Goal: Task Accomplishment & Management: Manage account settings

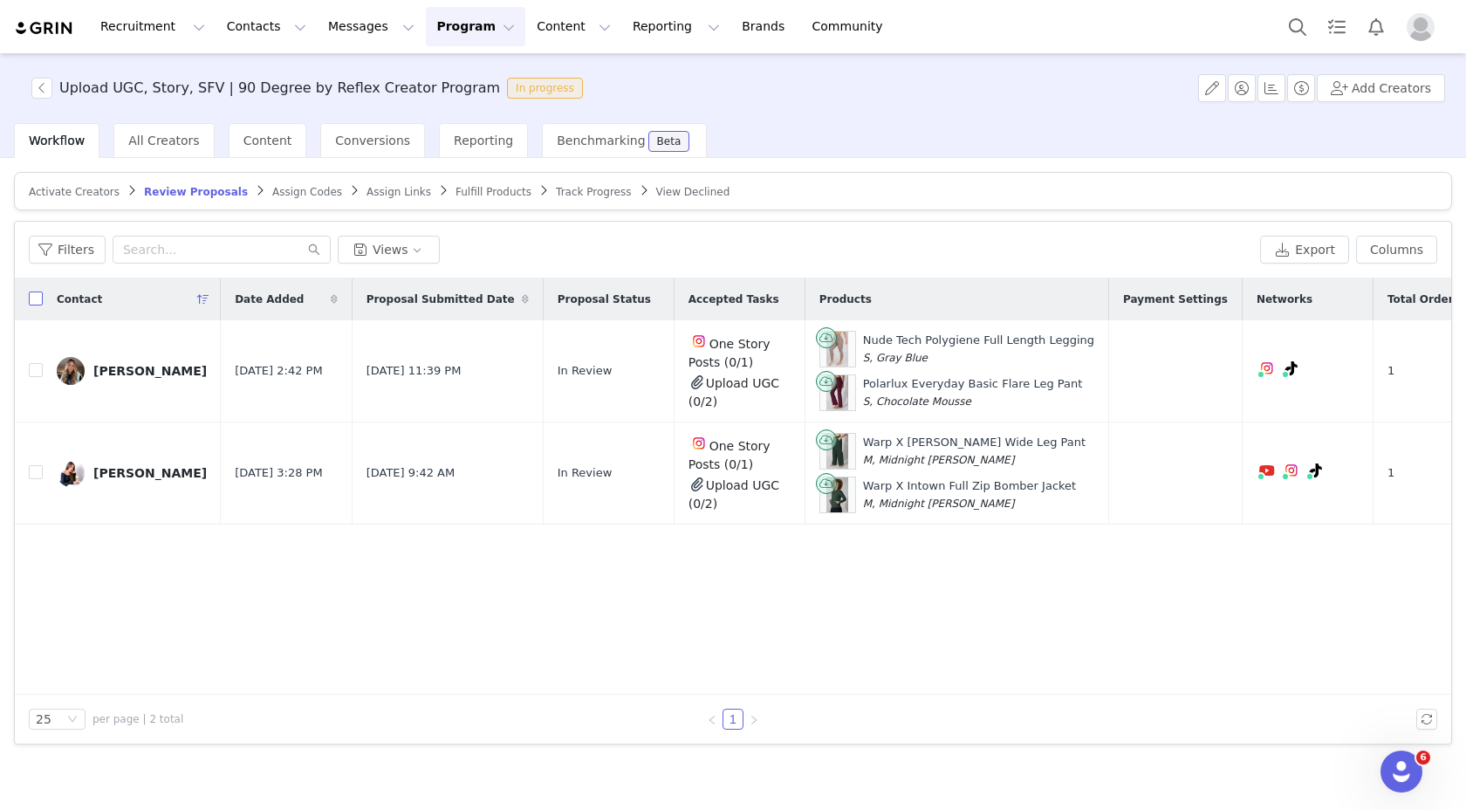
click at [37, 298] on input "checkbox" at bounding box center [36, 298] width 14 height 14
checkbox input "true"
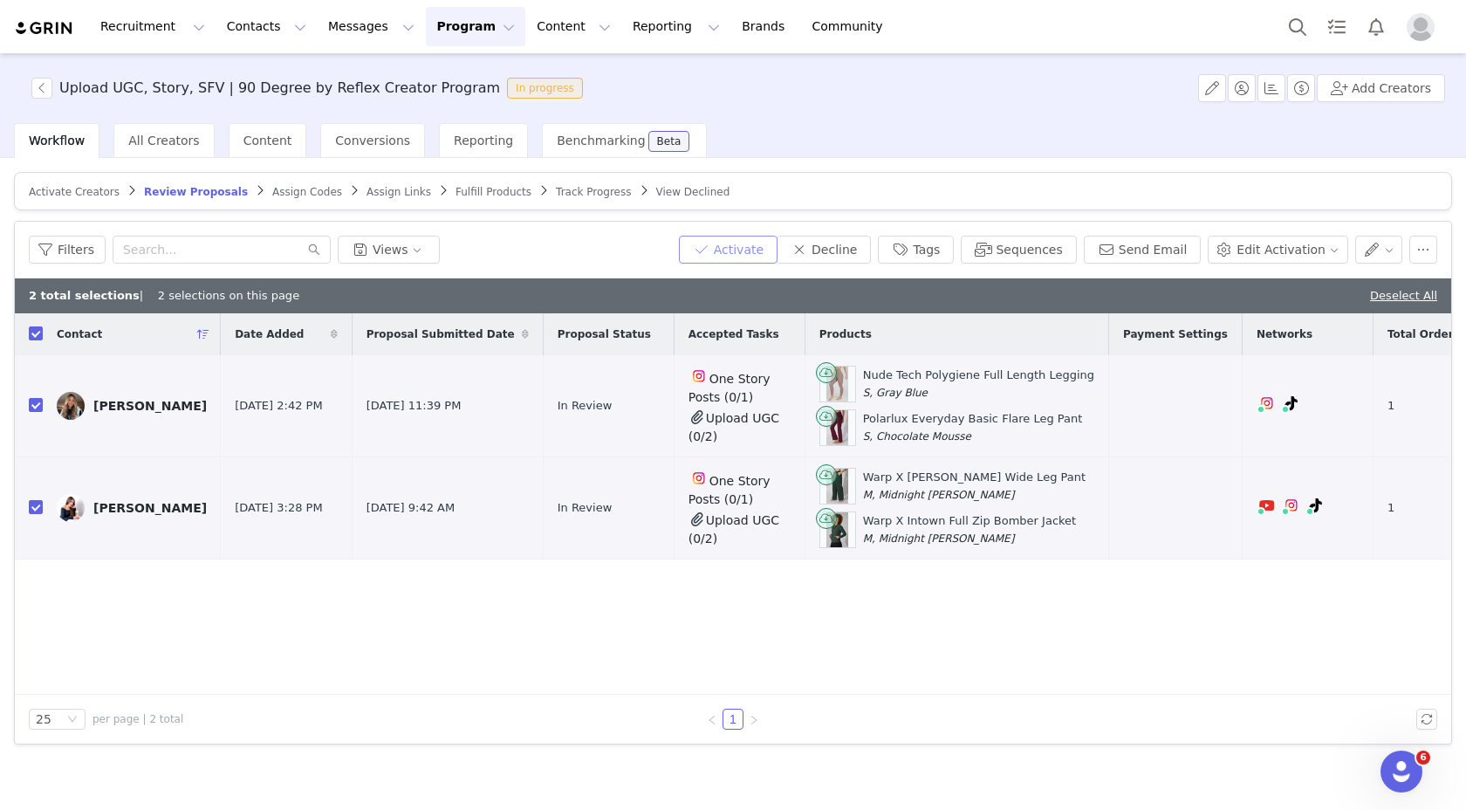
click at [756, 252] on button "Activate" at bounding box center [728, 250] width 99 height 28
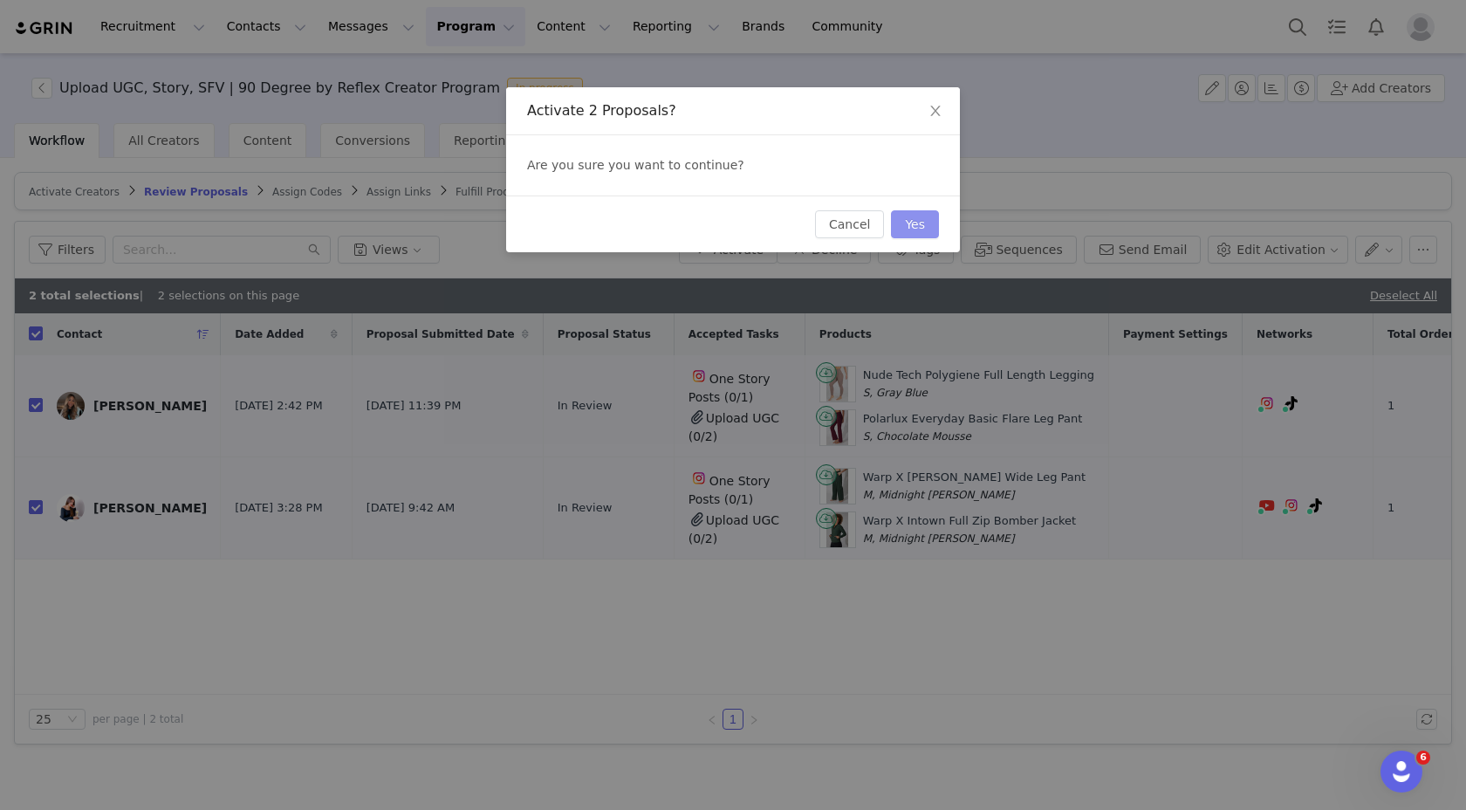
click at [924, 216] on button "Yes" at bounding box center [915, 224] width 48 height 28
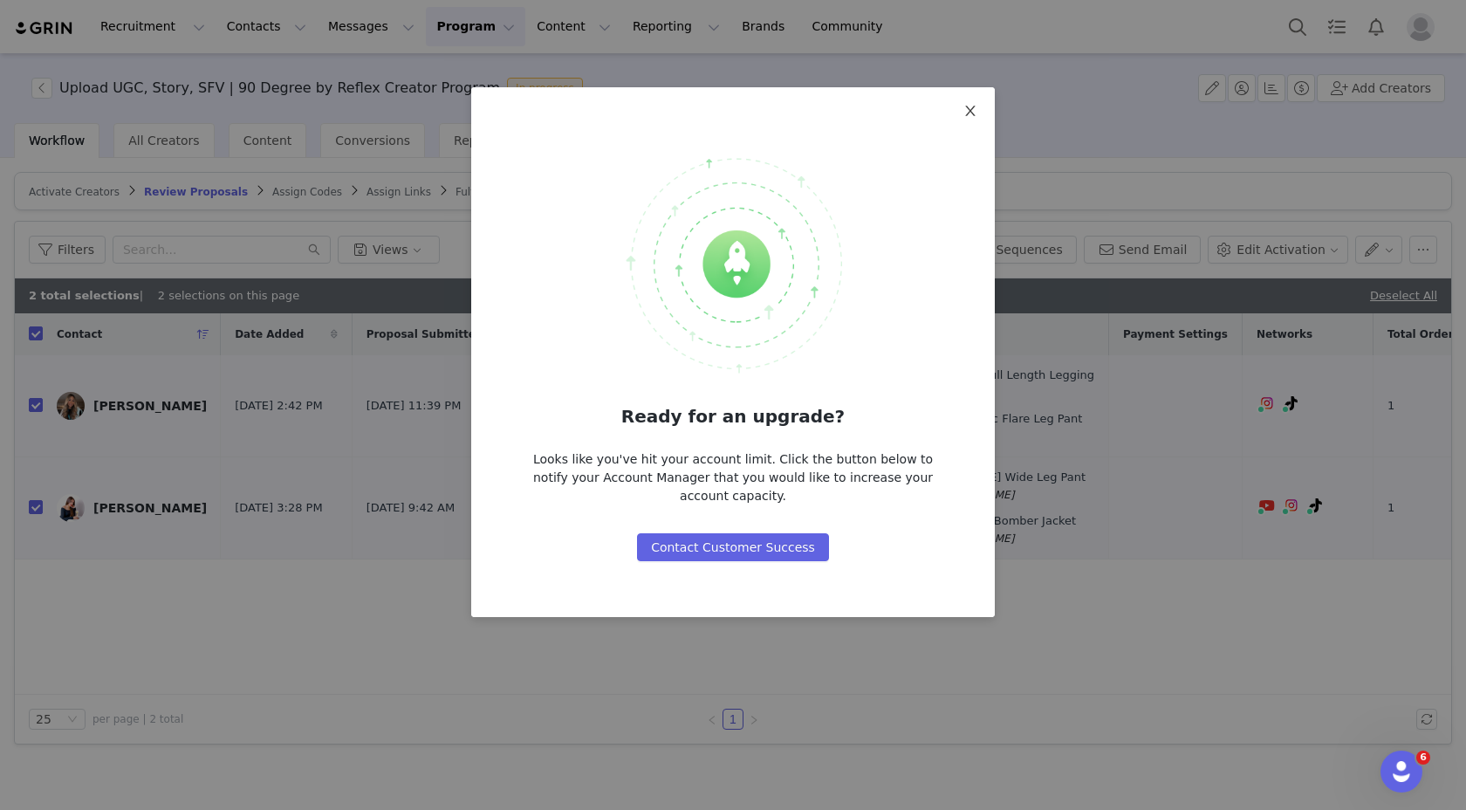
click at [972, 117] on icon "icon: close" at bounding box center [970, 111] width 14 height 14
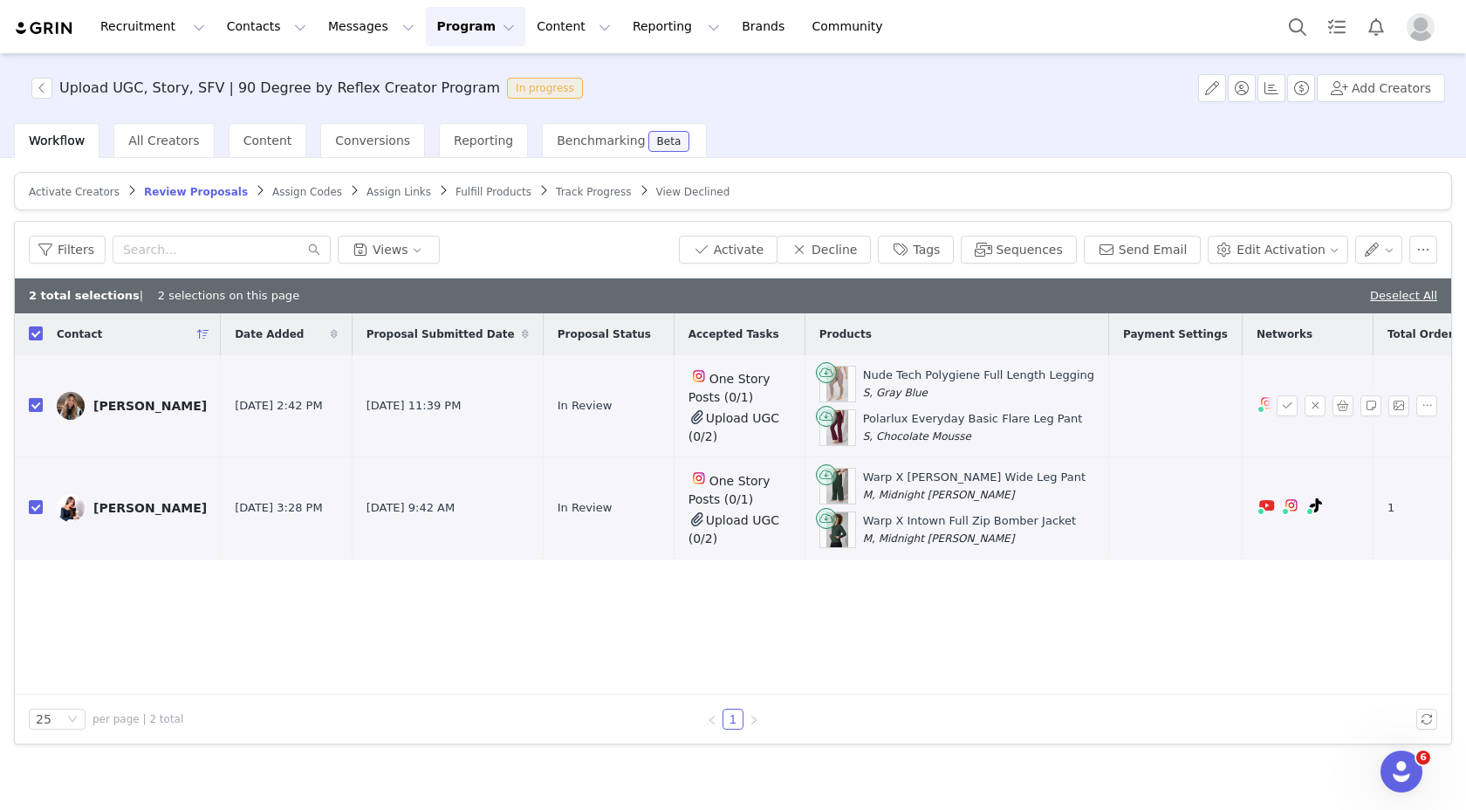
click at [33, 404] on input "checkbox" at bounding box center [36, 405] width 14 height 14
checkbox input "false"
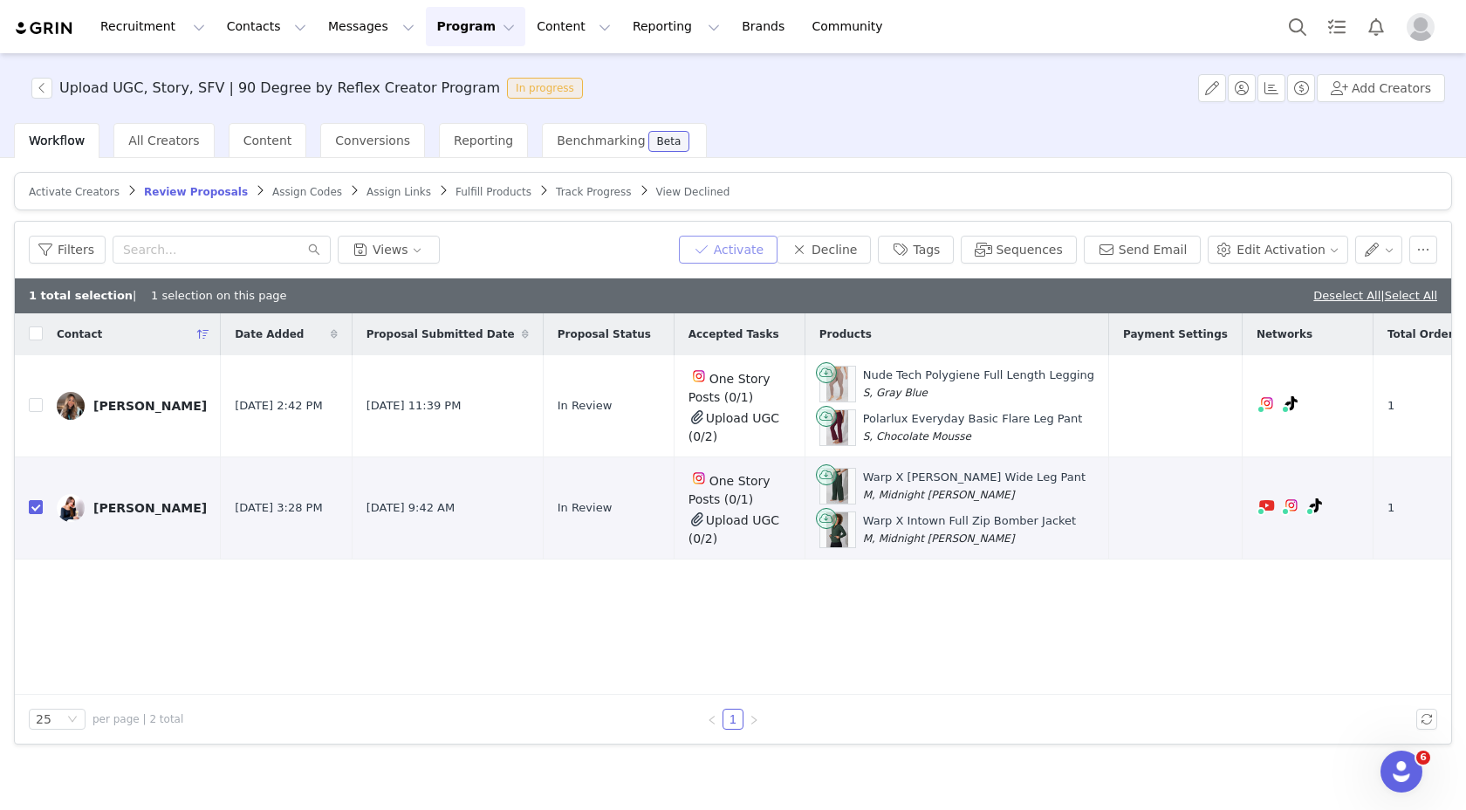
click at [731, 245] on button "Activate" at bounding box center [728, 250] width 99 height 28
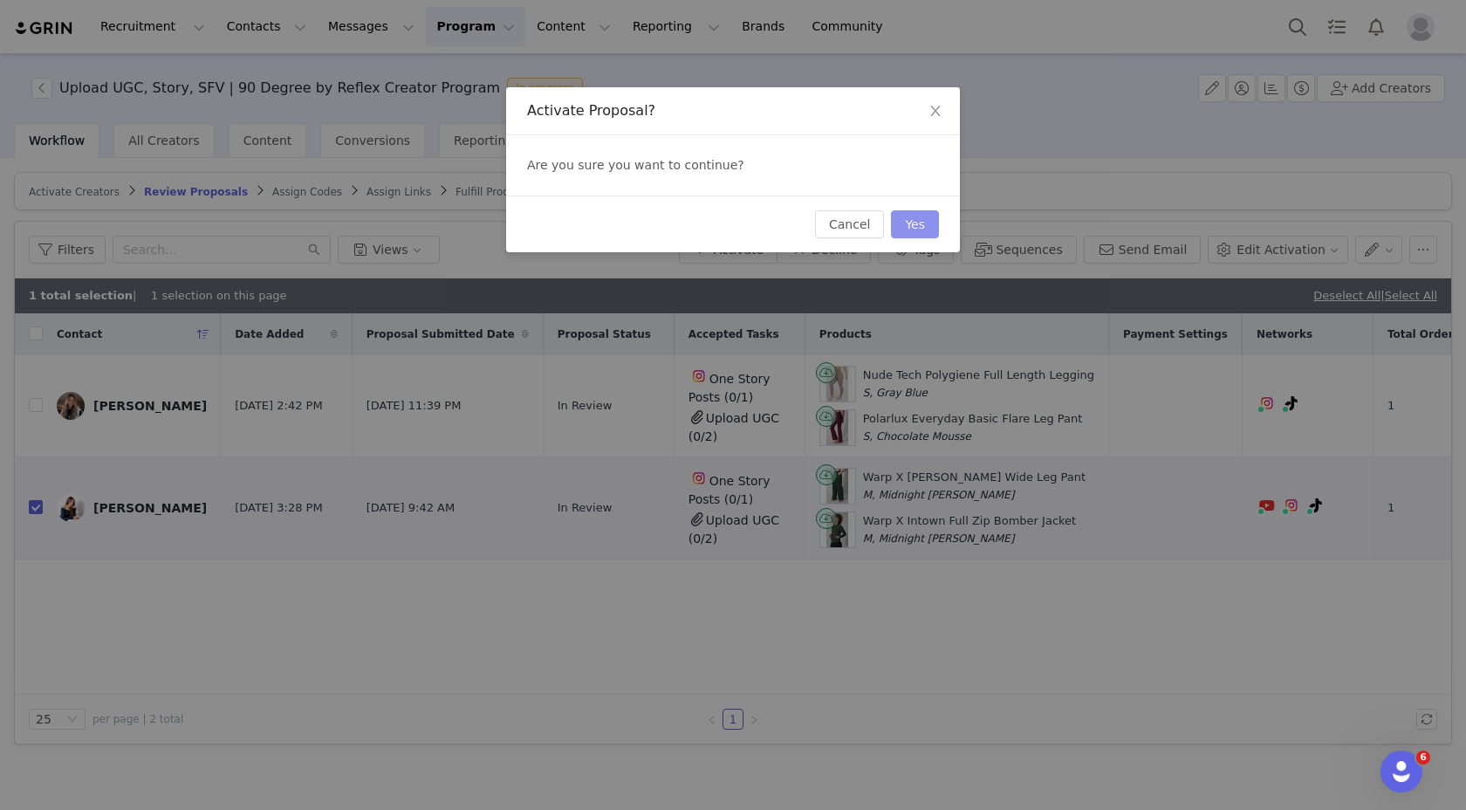
click at [908, 226] on button "Yes" at bounding box center [915, 224] width 48 height 28
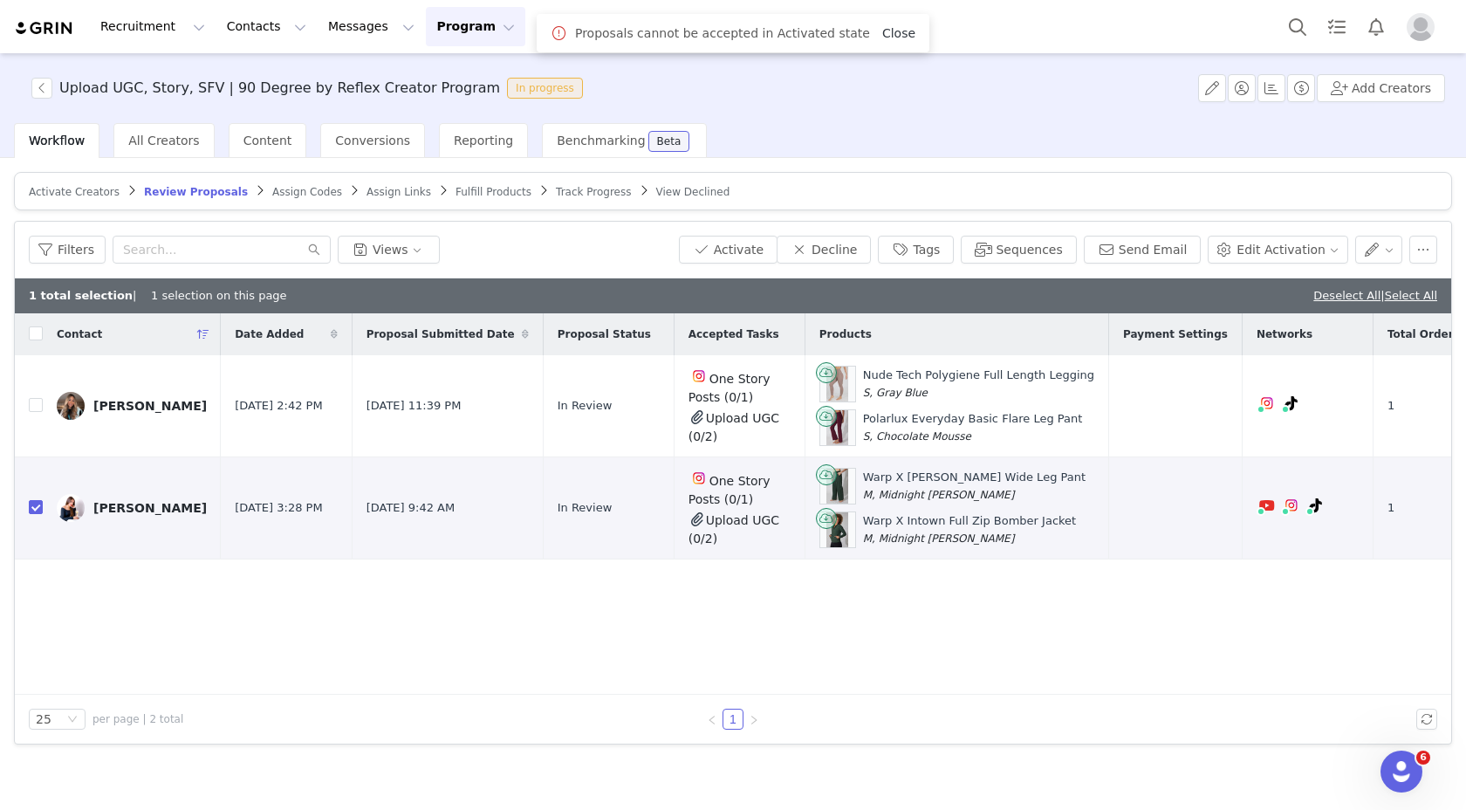
click at [891, 25] on span "Close" at bounding box center [898, 33] width 33 height 18
click at [23, 504] on td at bounding box center [29, 508] width 28 height 102
click at [32, 506] on input "checkbox" at bounding box center [36, 507] width 14 height 14
checkbox input "false"
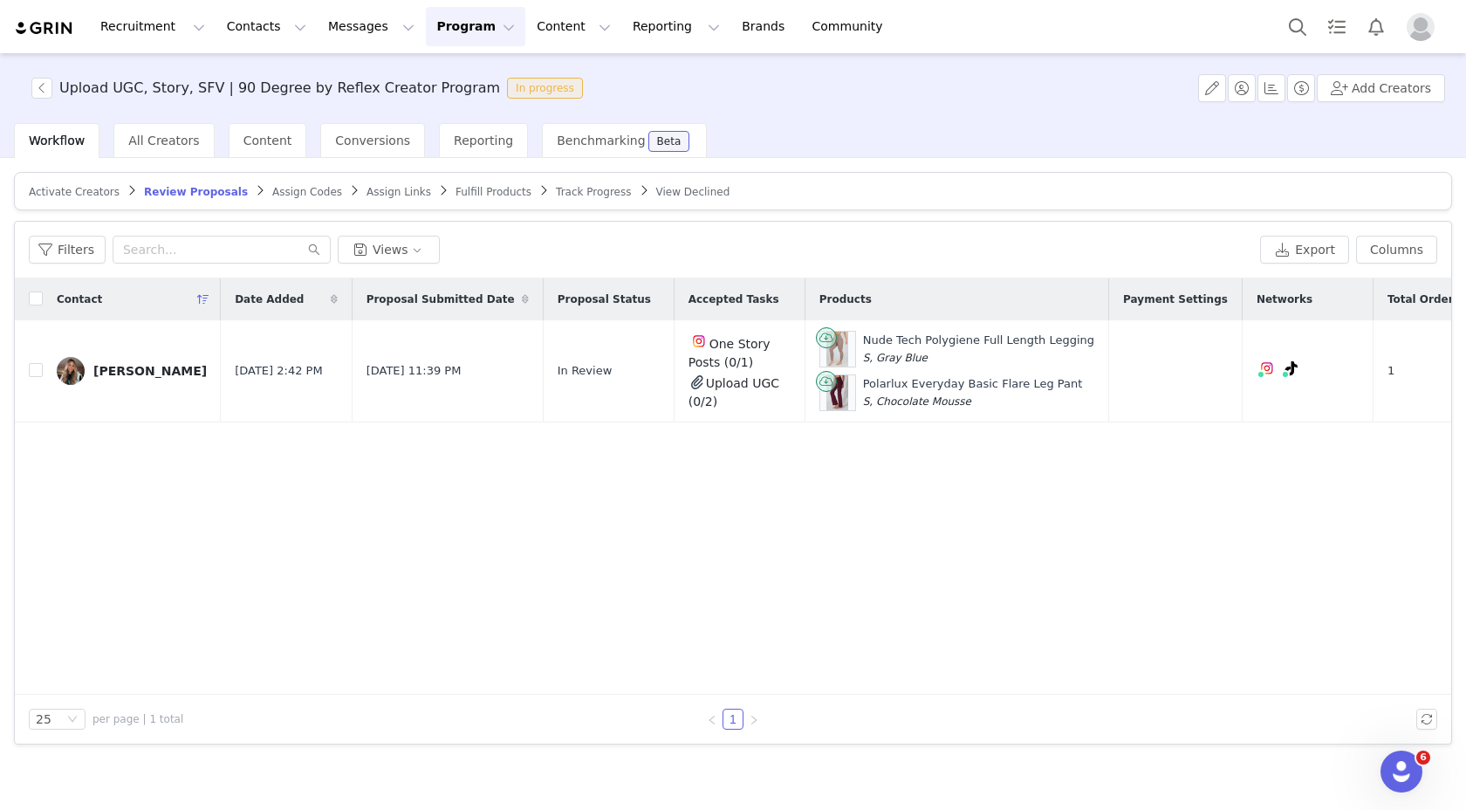
click at [456, 196] on span "Fulfill Products" at bounding box center [494, 192] width 76 height 12
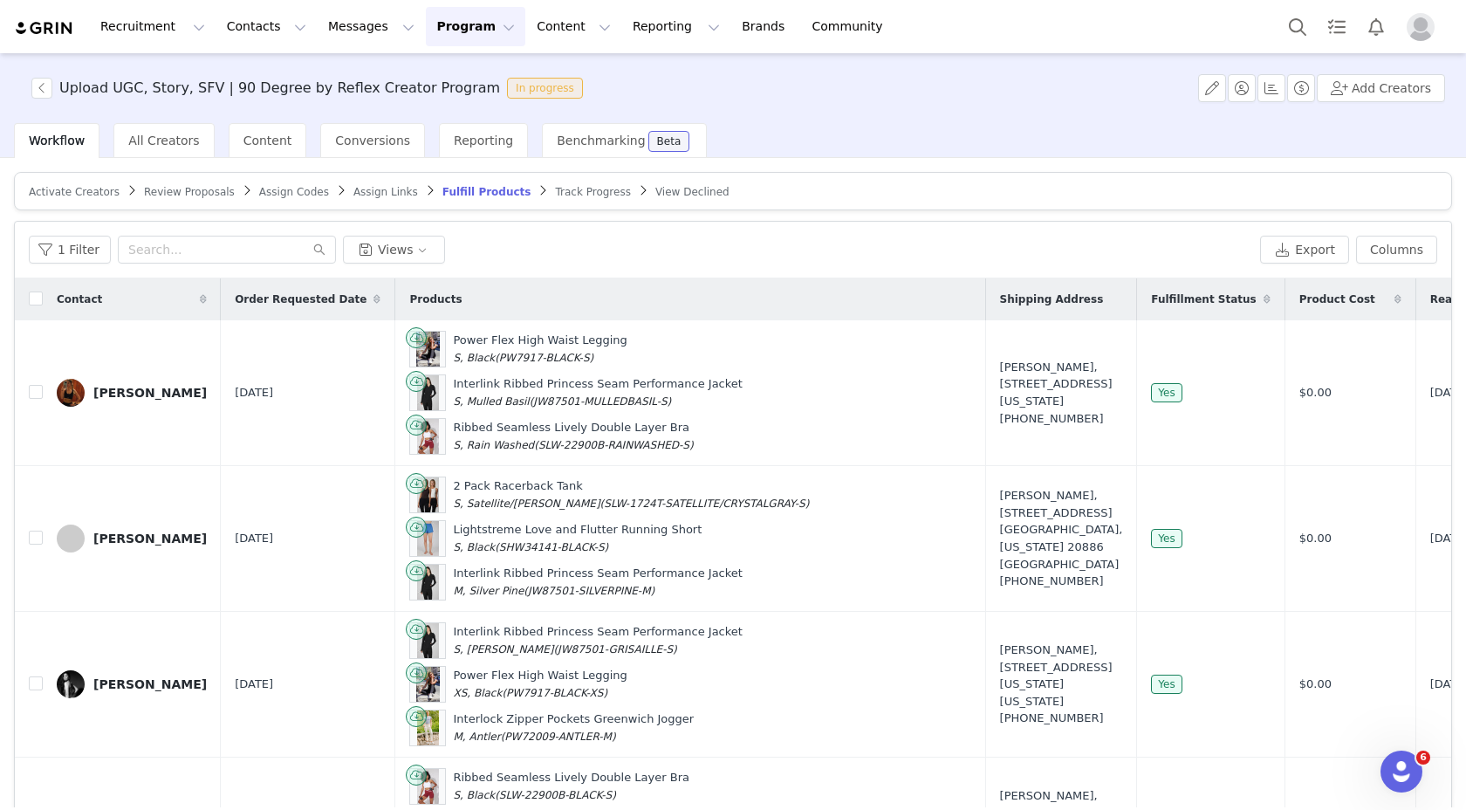
scroll to position [83, 0]
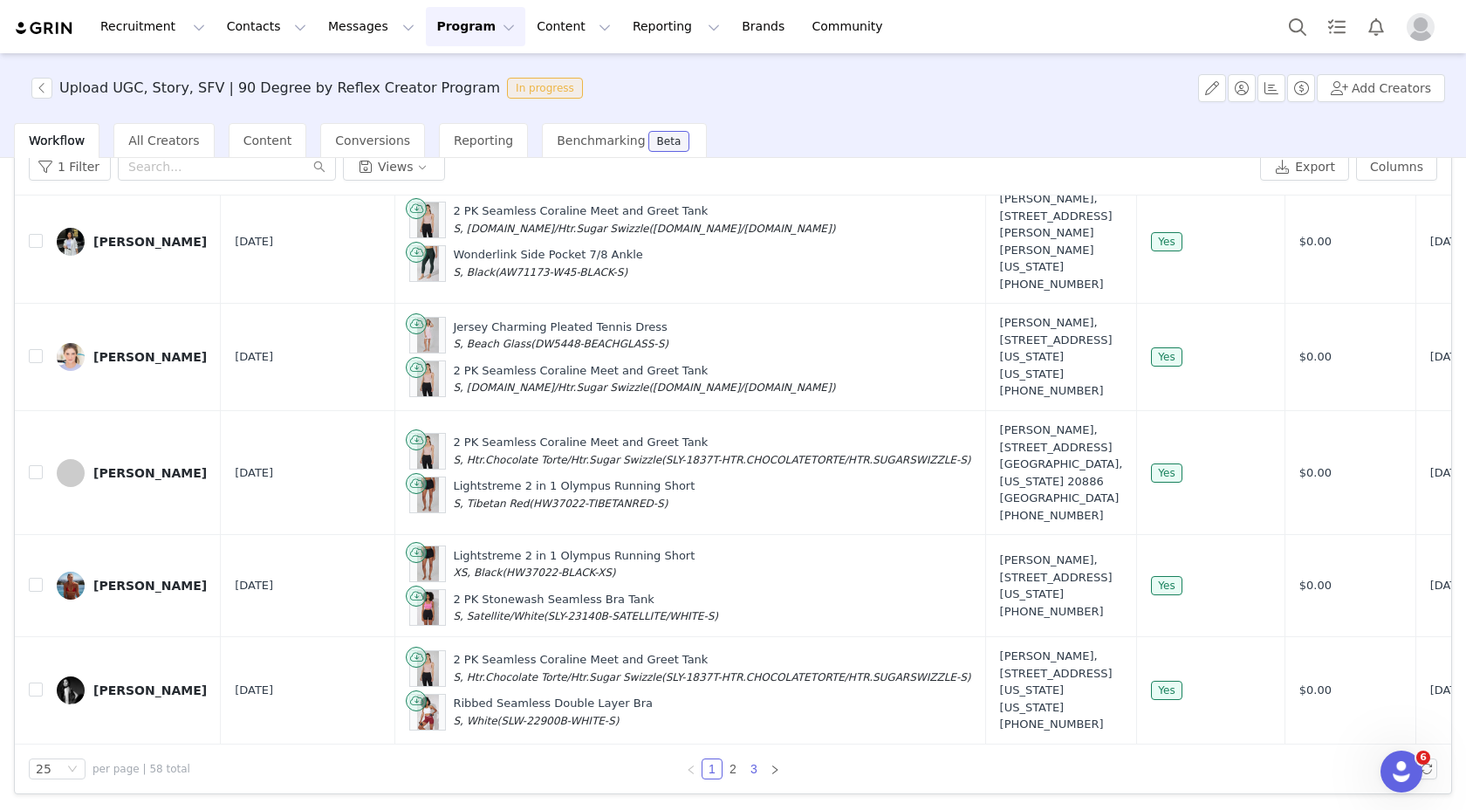
click at [748, 766] on link "3" at bounding box center [753, 768] width 19 height 19
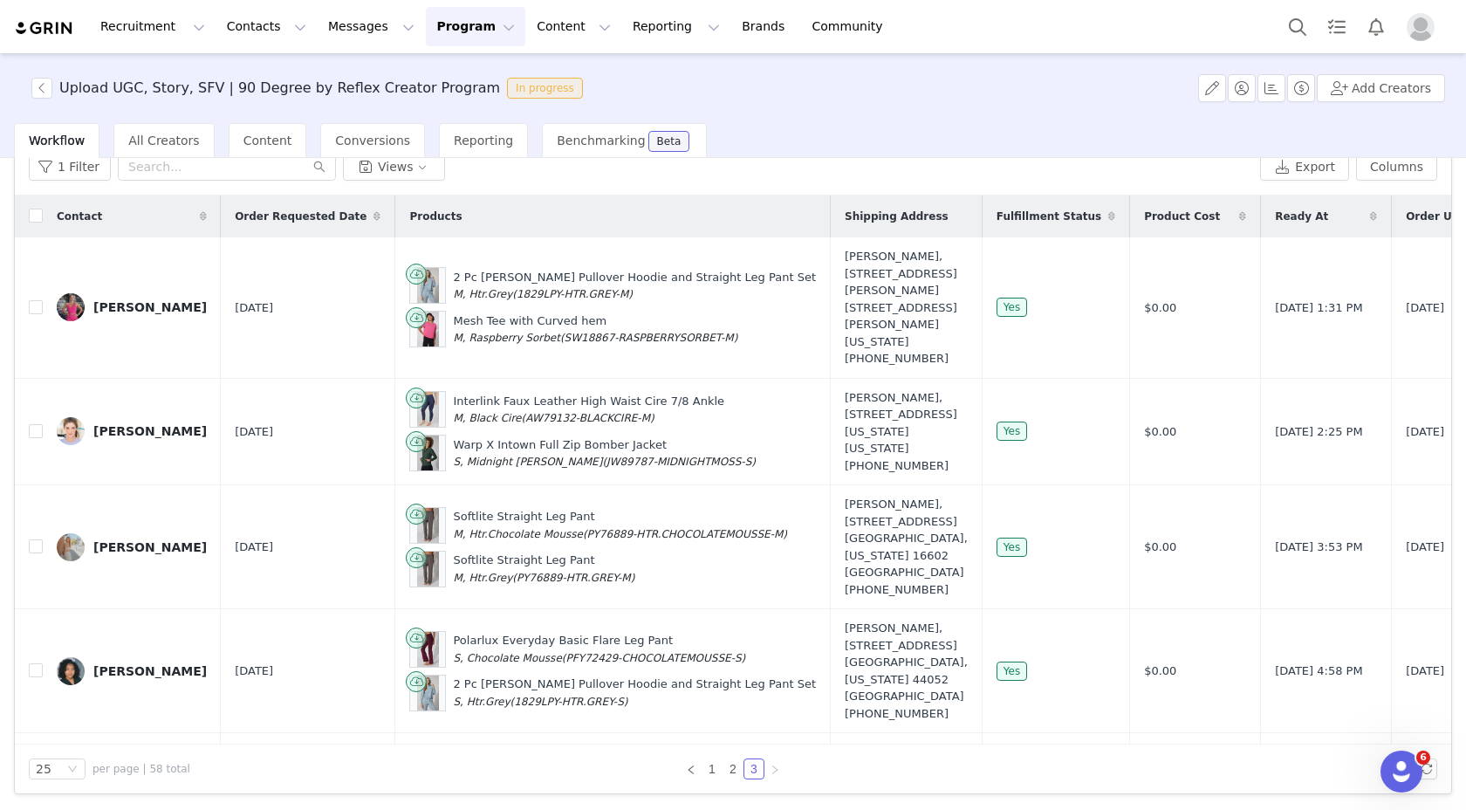
scroll to position [515, 0]
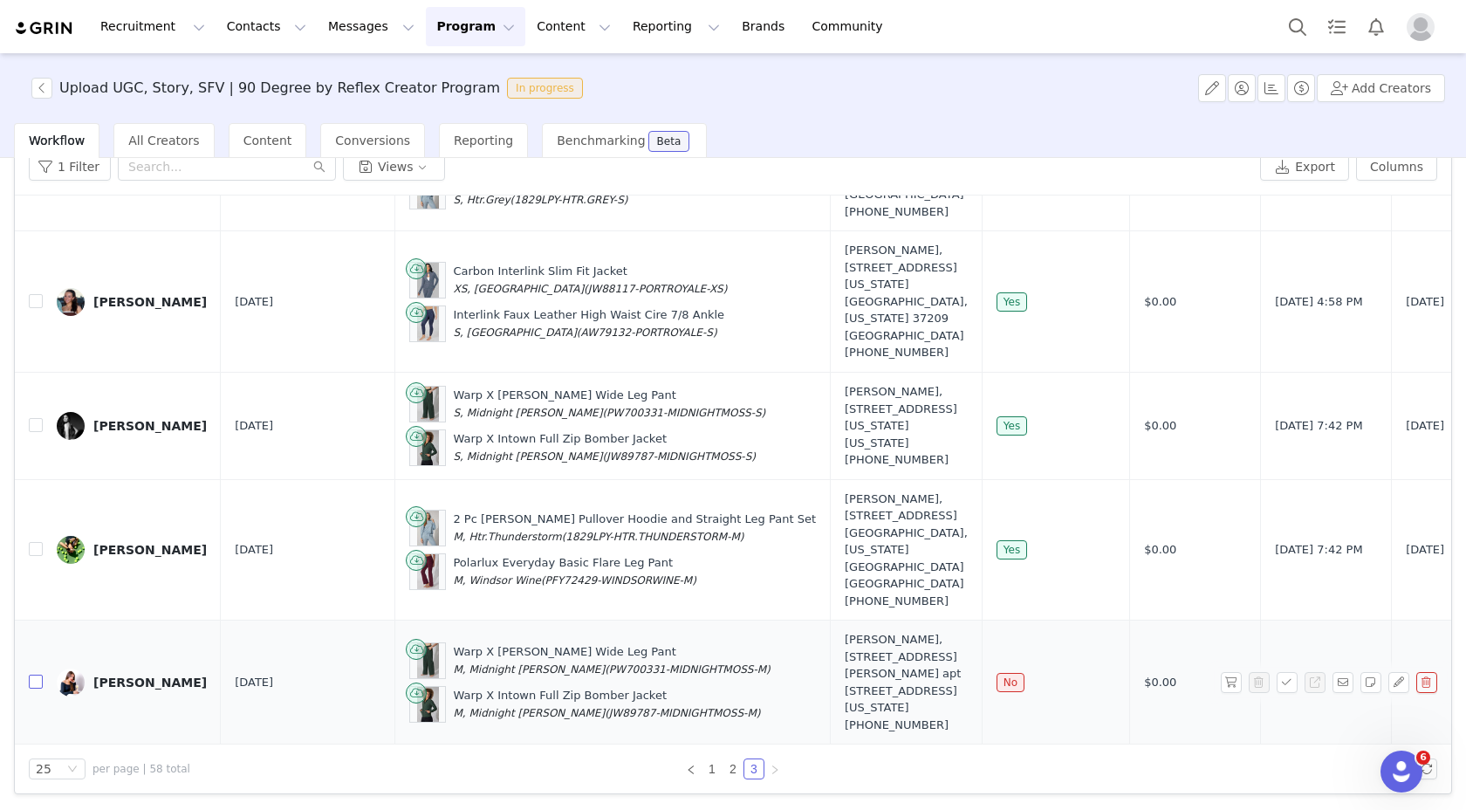
click at [32, 675] on input "checkbox" at bounding box center [36, 682] width 14 height 14
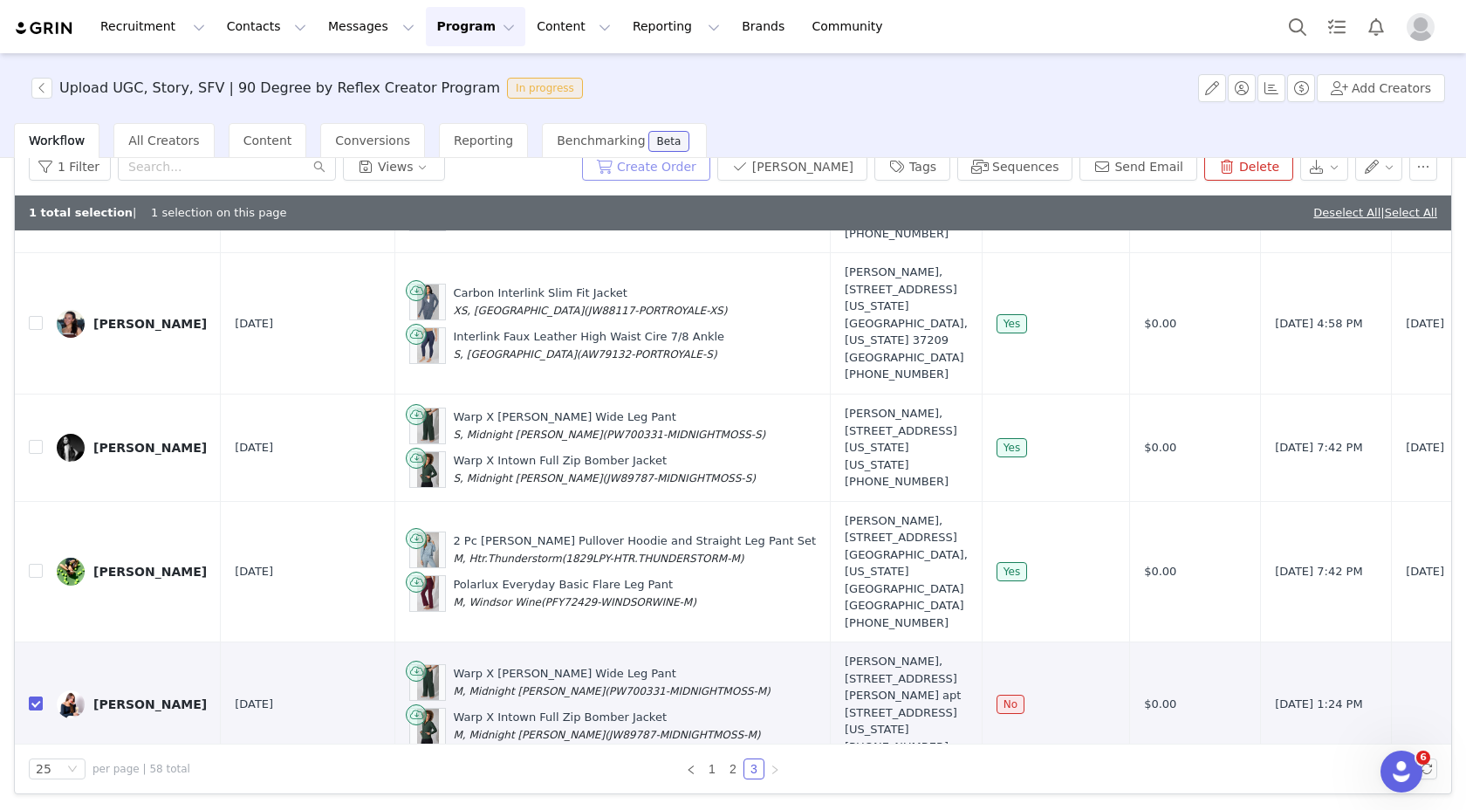
click at [687, 171] on button "Create Order" at bounding box center [646, 167] width 128 height 28
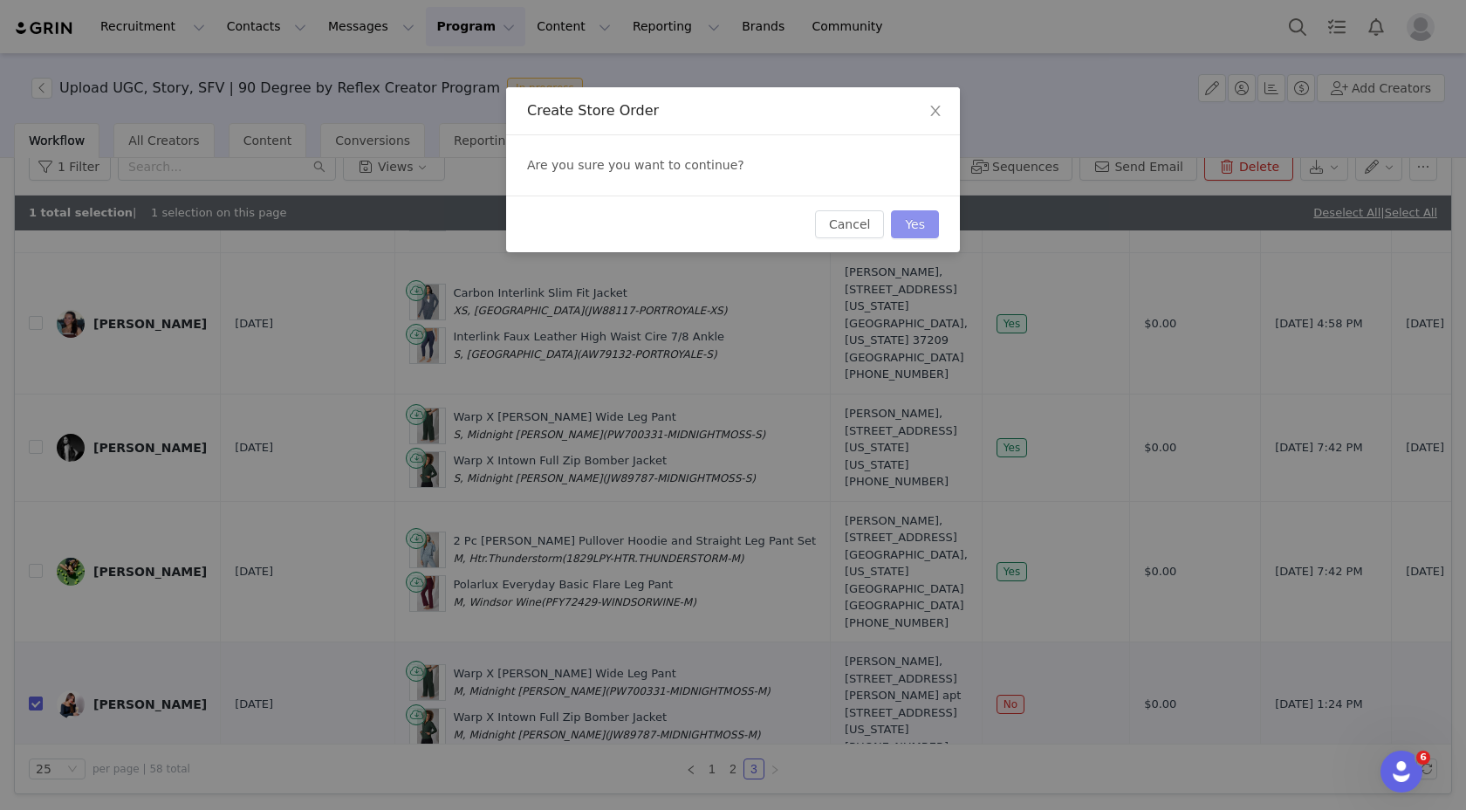
click at [929, 216] on button "Yes" at bounding box center [915, 224] width 48 height 28
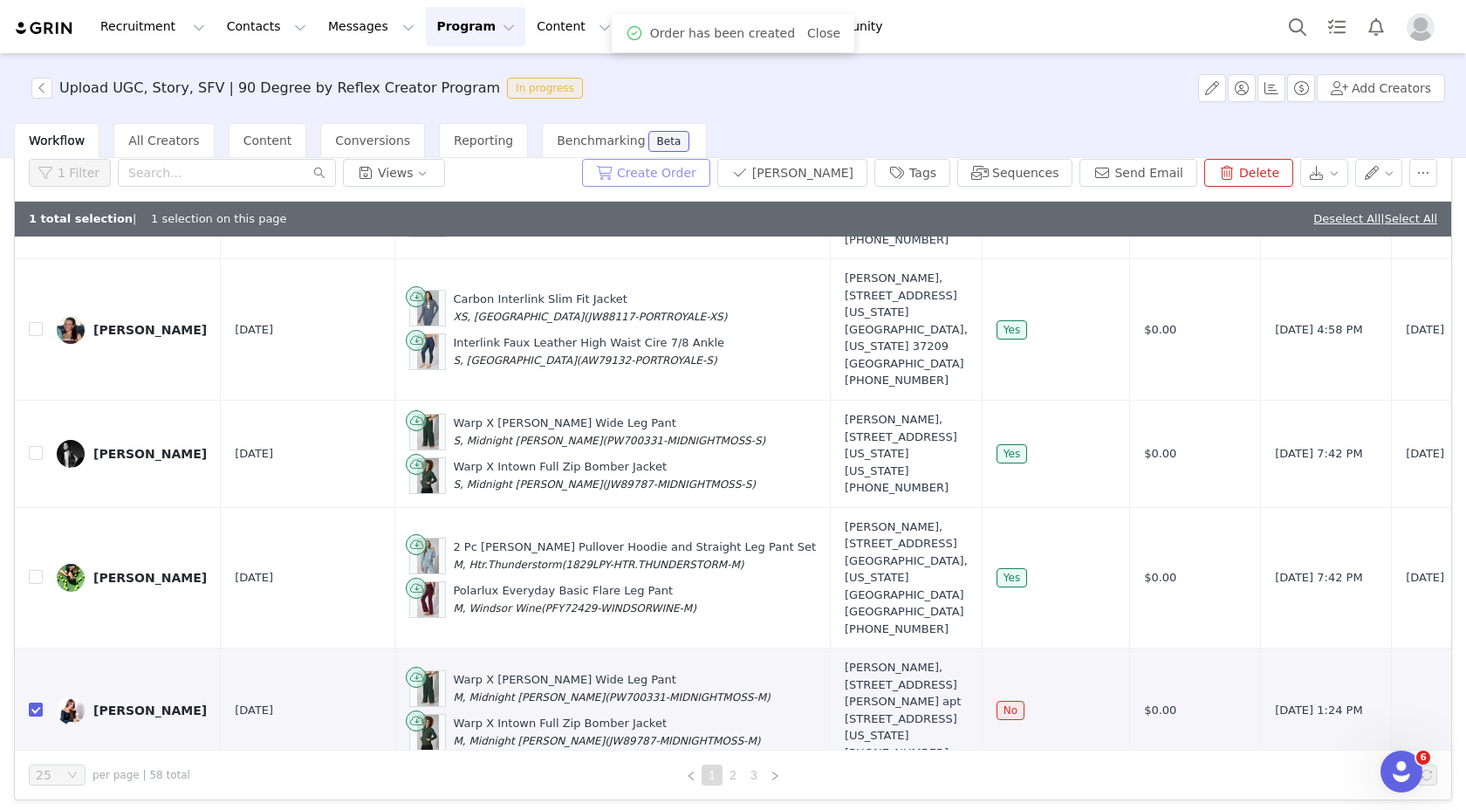
scroll to position [0, 0]
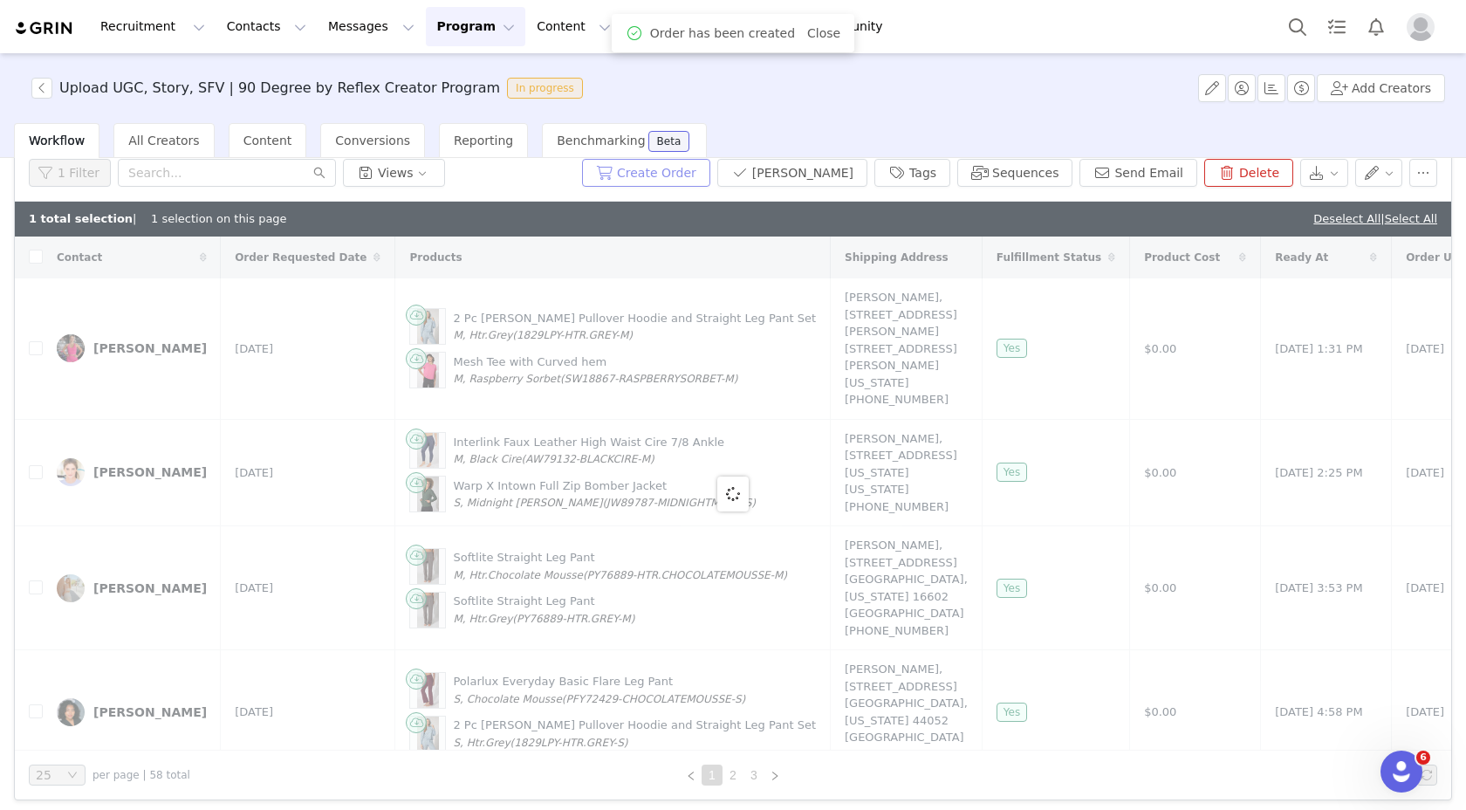
checkbox input "false"
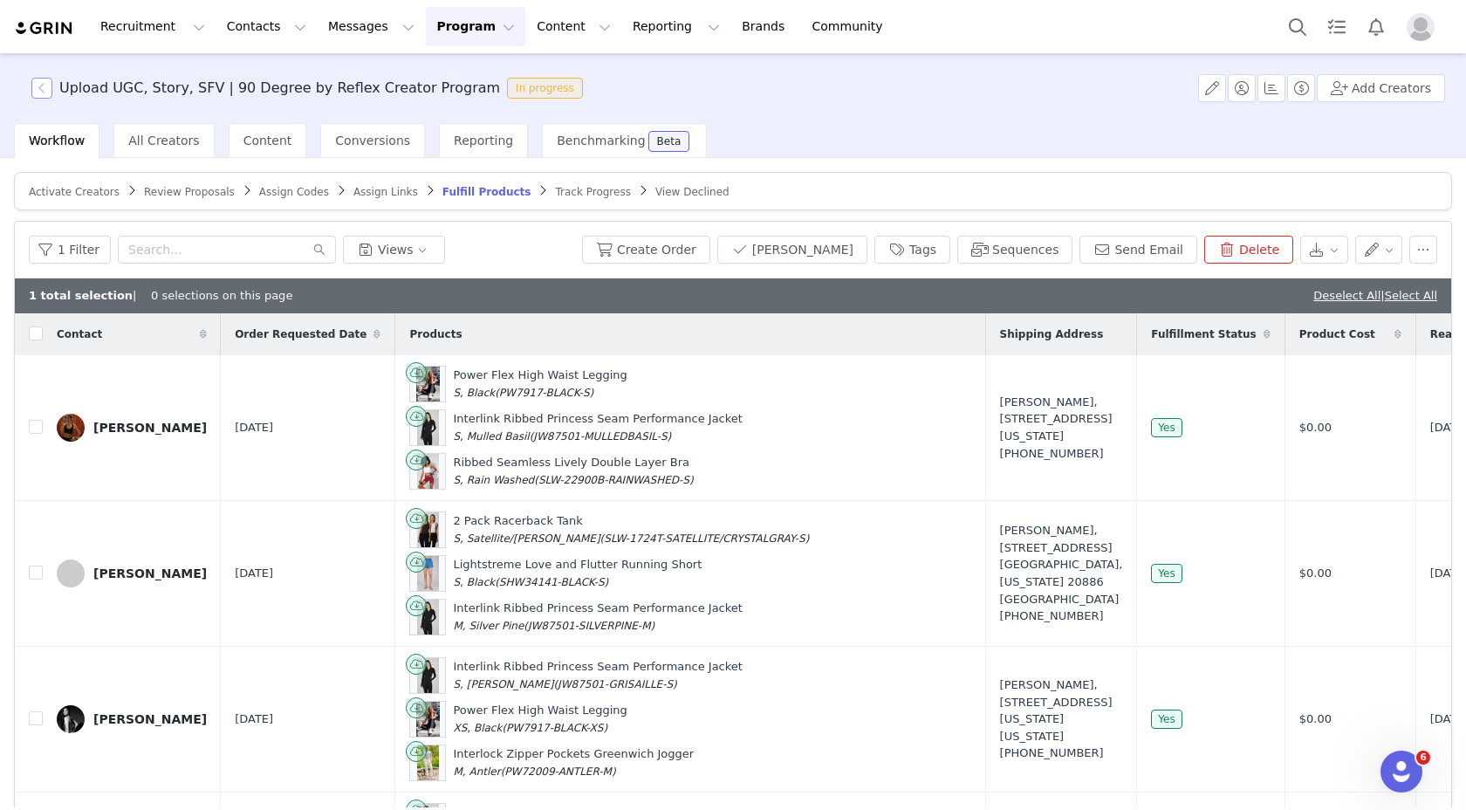
click at [44, 80] on button "button" at bounding box center [41, 88] width 21 height 21
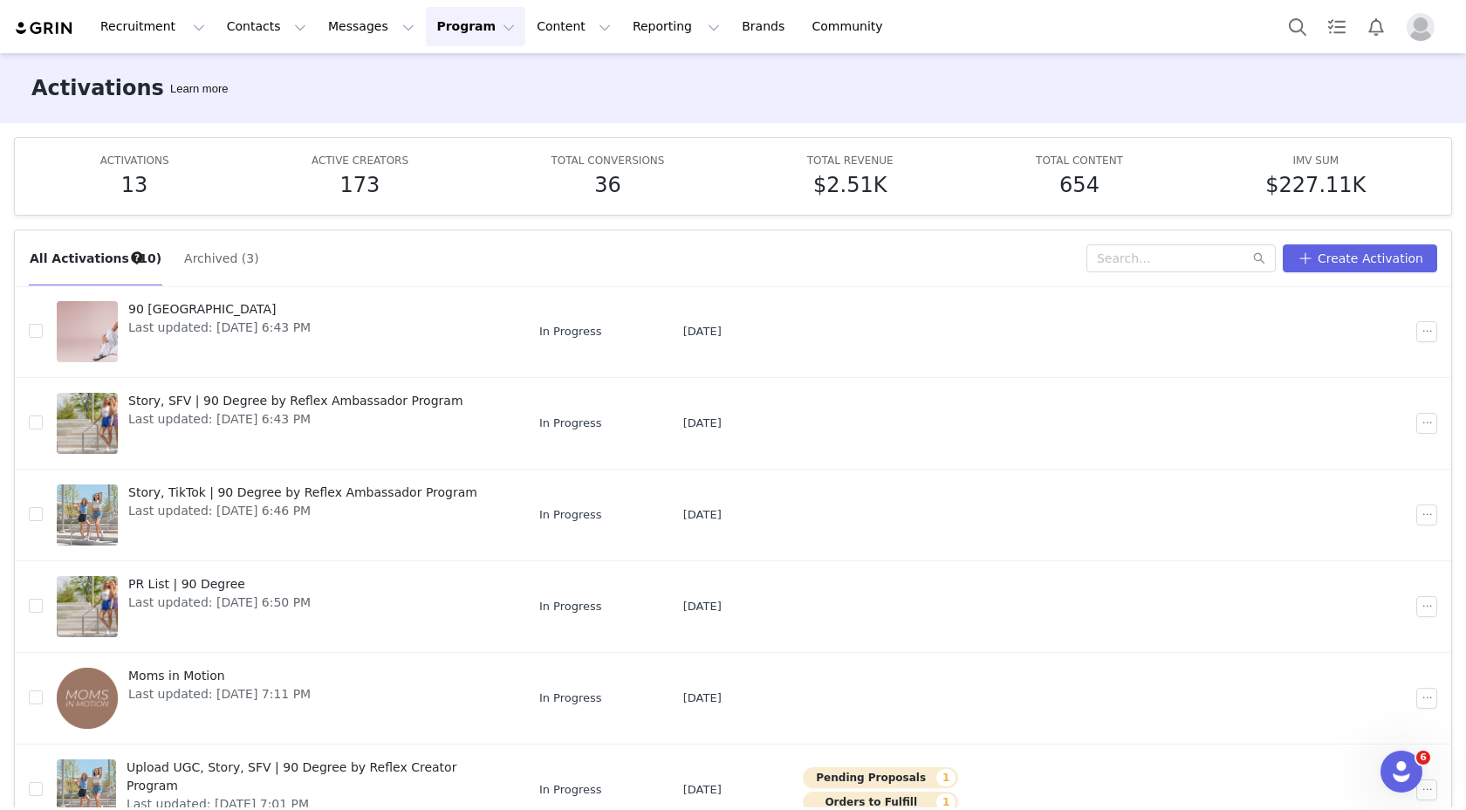
scroll to position [92, 0]
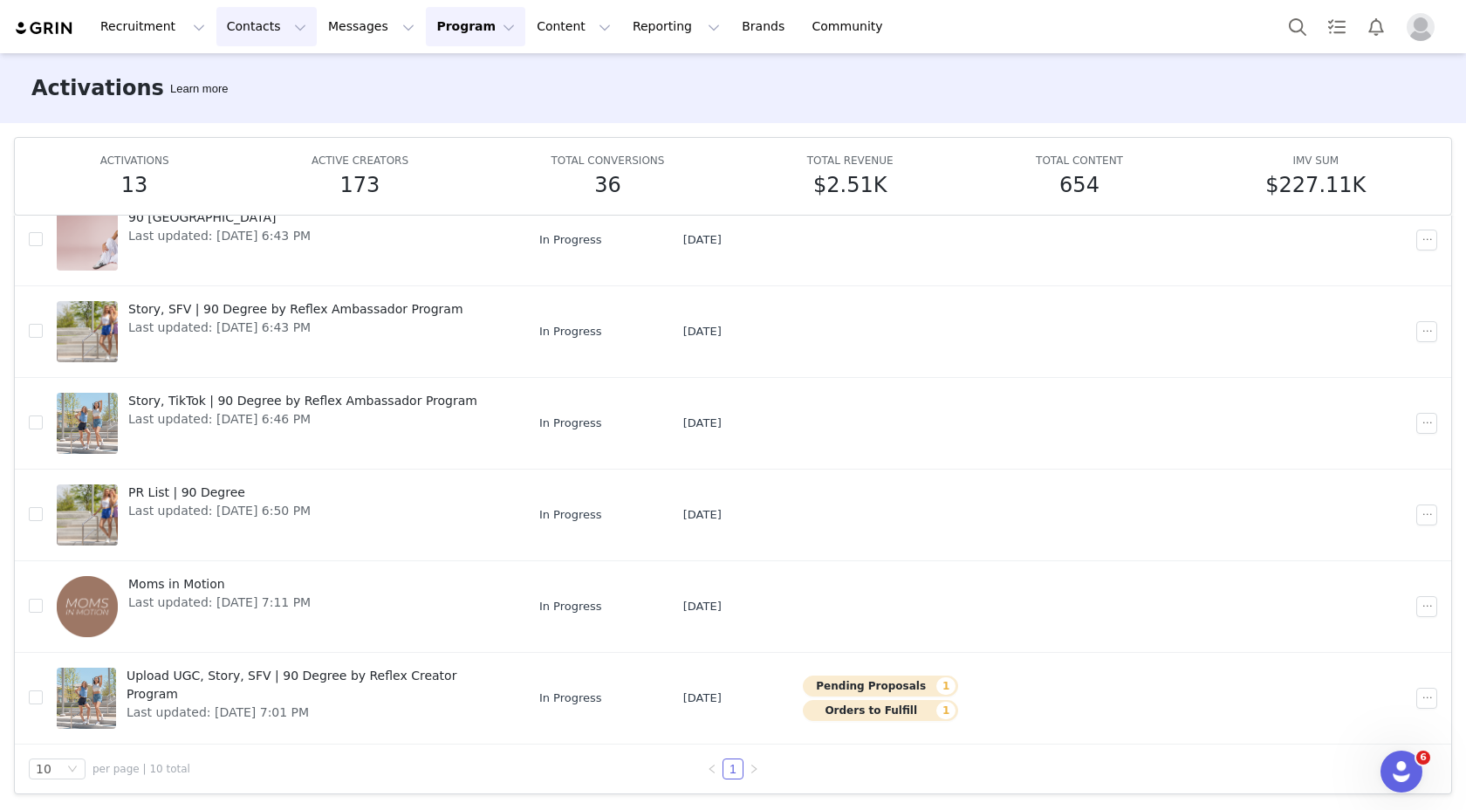
click at [234, 27] on button "Contacts Contacts" at bounding box center [266, 26] width 100 height 39
click at [244, 80] on p "Creators" at bounding box center [244, 77] width 52 height 18
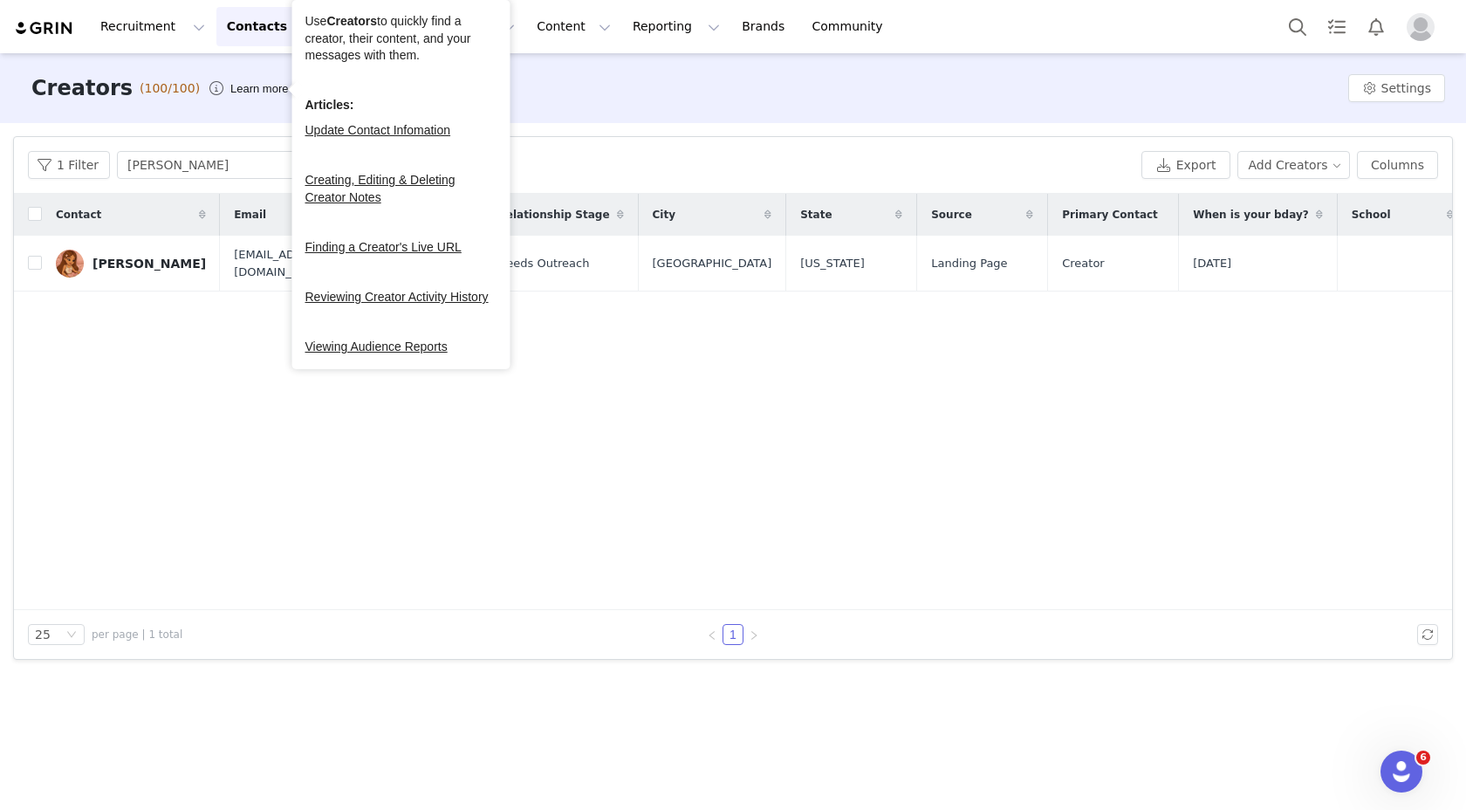
click at [134, 468] on div "Contact Email Total Followers Relationship Stage City State Source Primary Cont…" at bounding box center [733, 402] width 1438 height 416
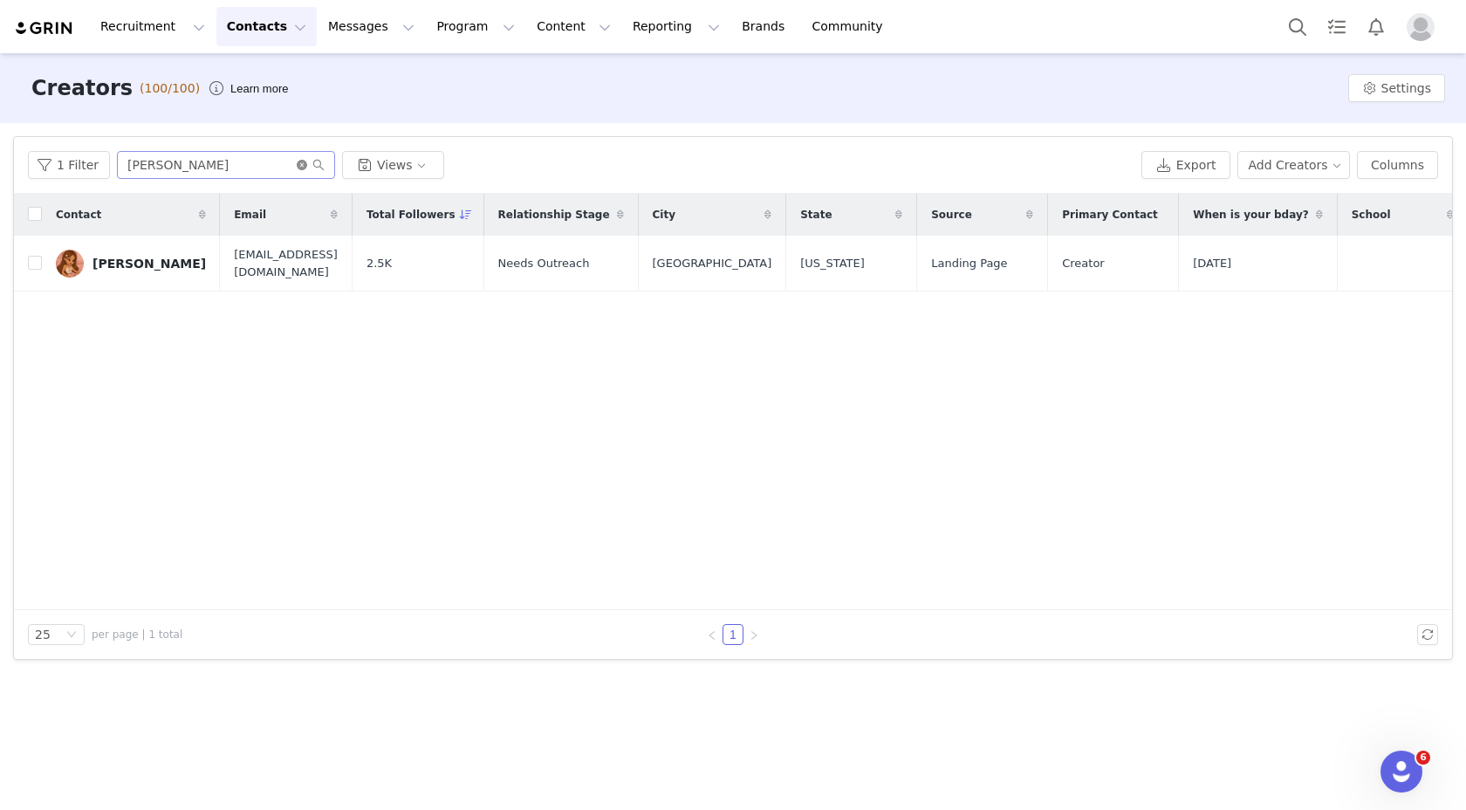
click at [301, 161] on icon "icon: close-circle" at bounding box center [302, 165] width 10 height 10
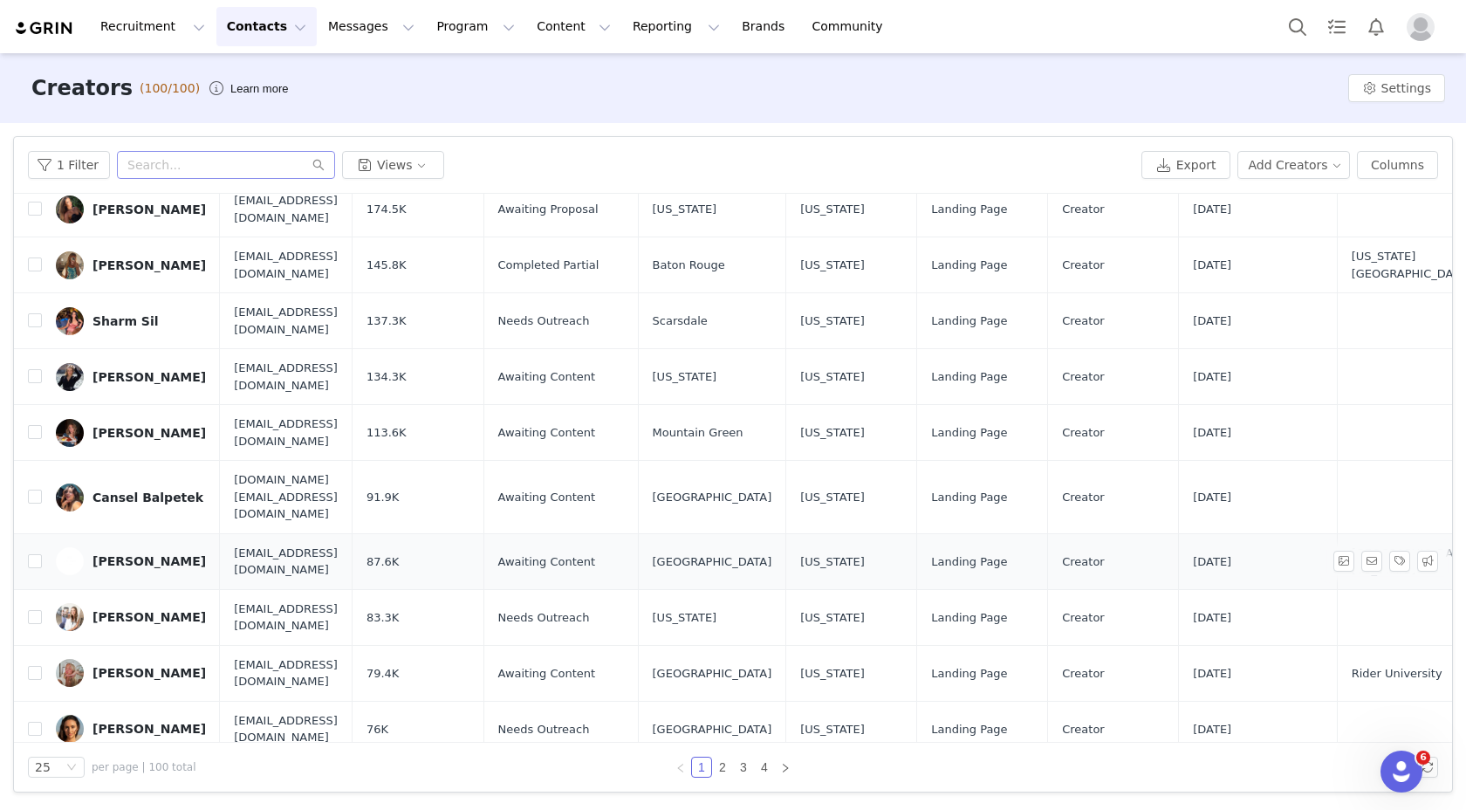
scroll to position [347, 0]
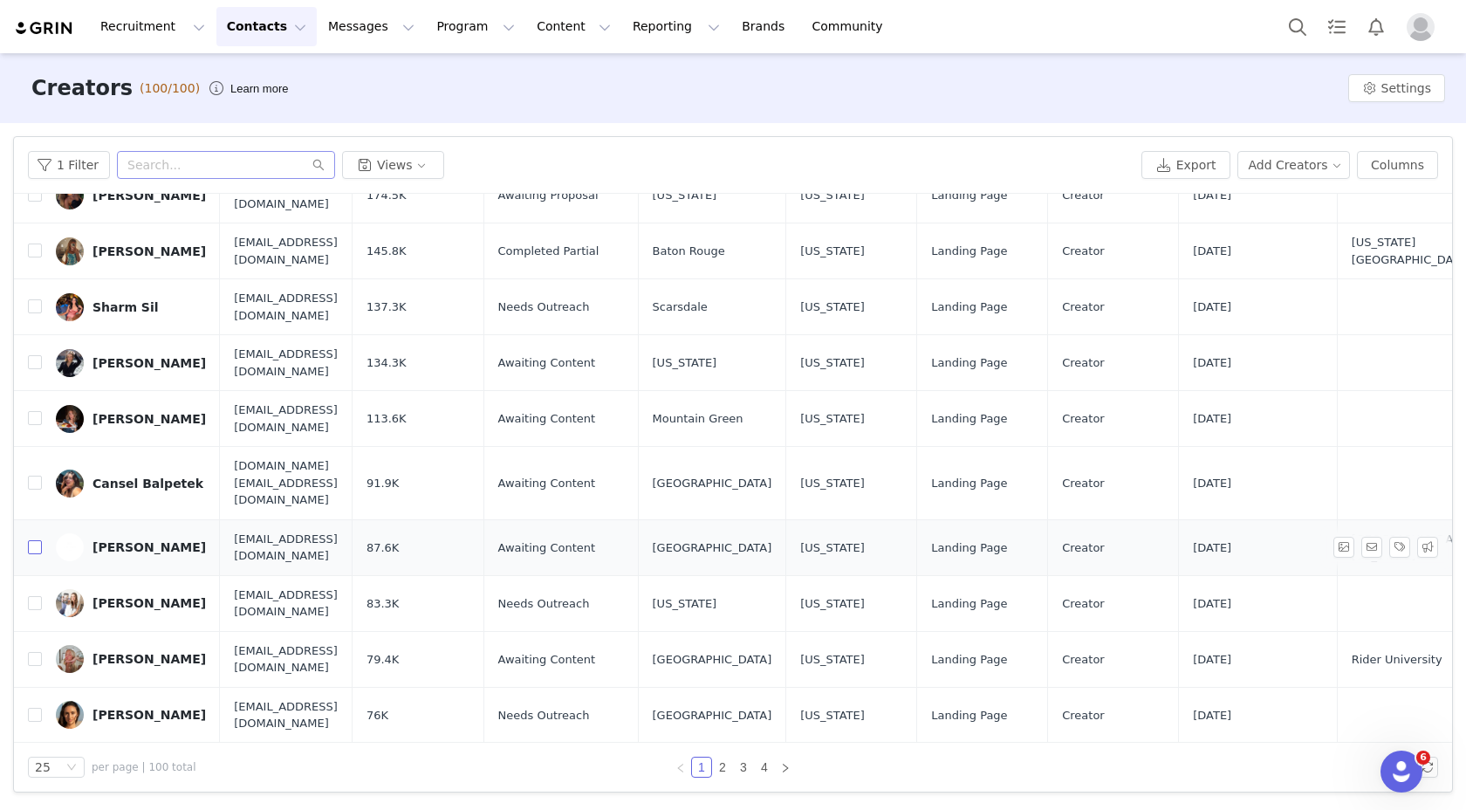
click at [30, 540] on input "checkbox" at bounding box center [35, 547] width 14 height 14
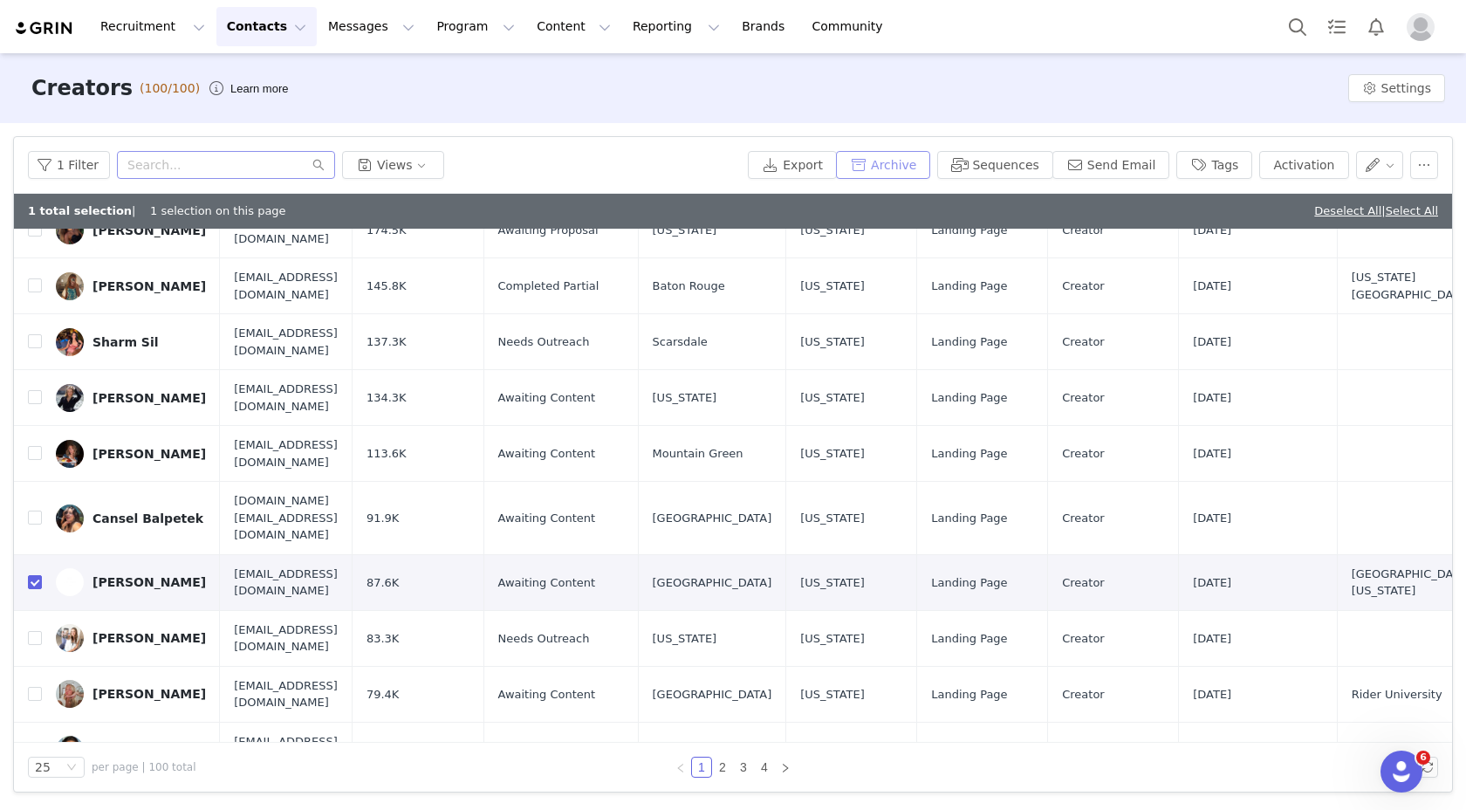
click at [925, 164] on button "Archive" at bounding box center [883, 165] width 94 height 28
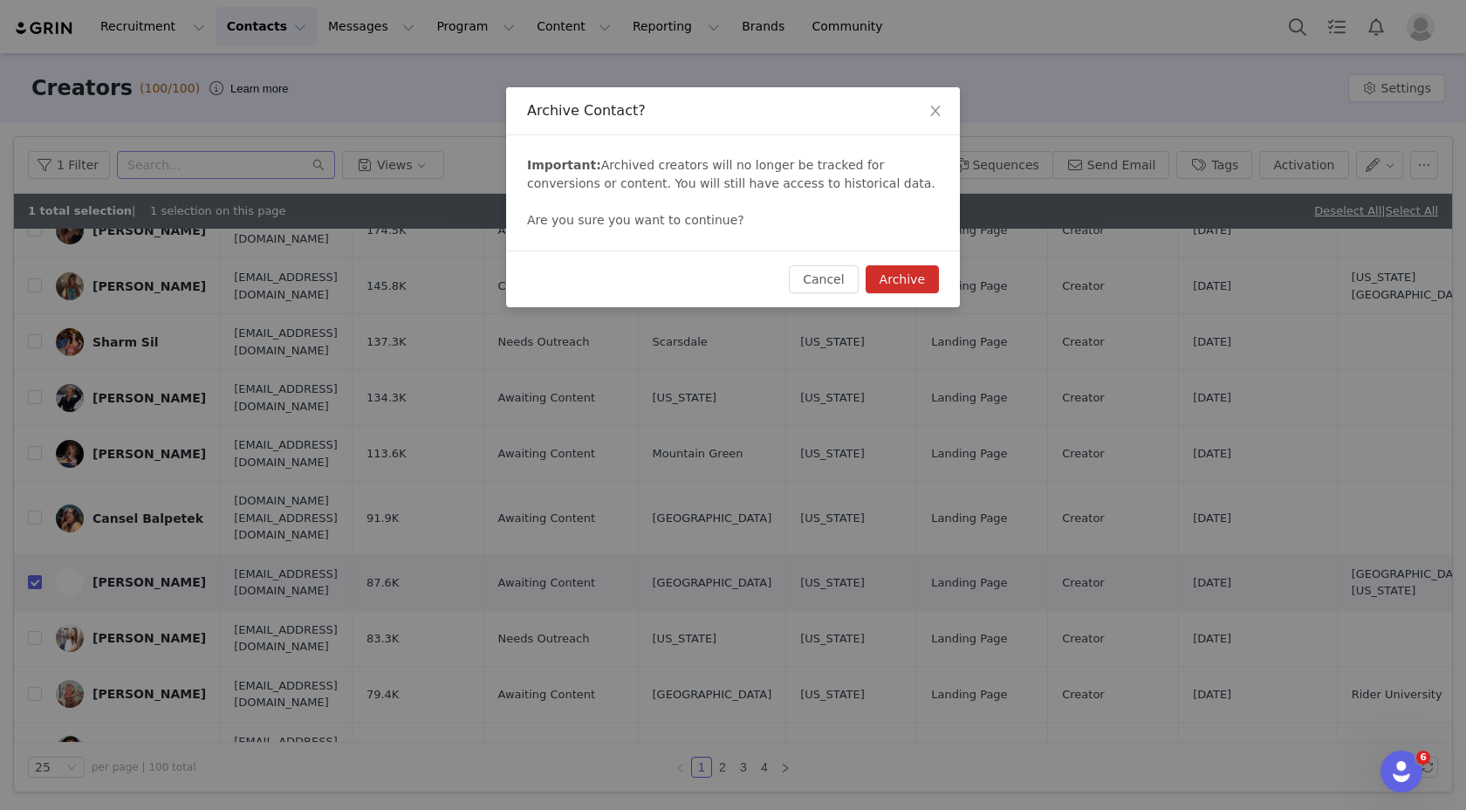
click at [889, 269] on button "Archive" at bounding box center [902, 279] width 73 height 28
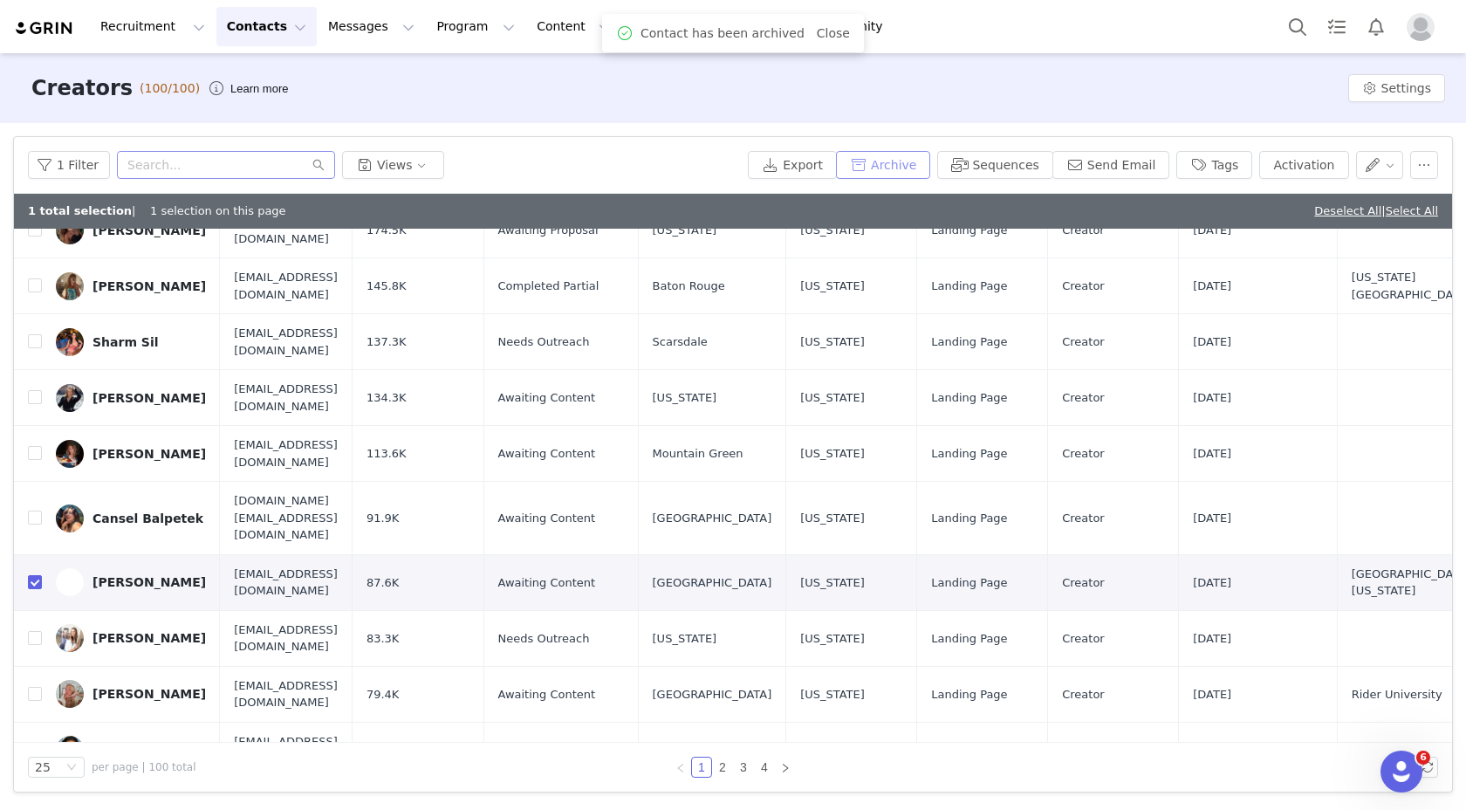
scroll to position [0, 0]
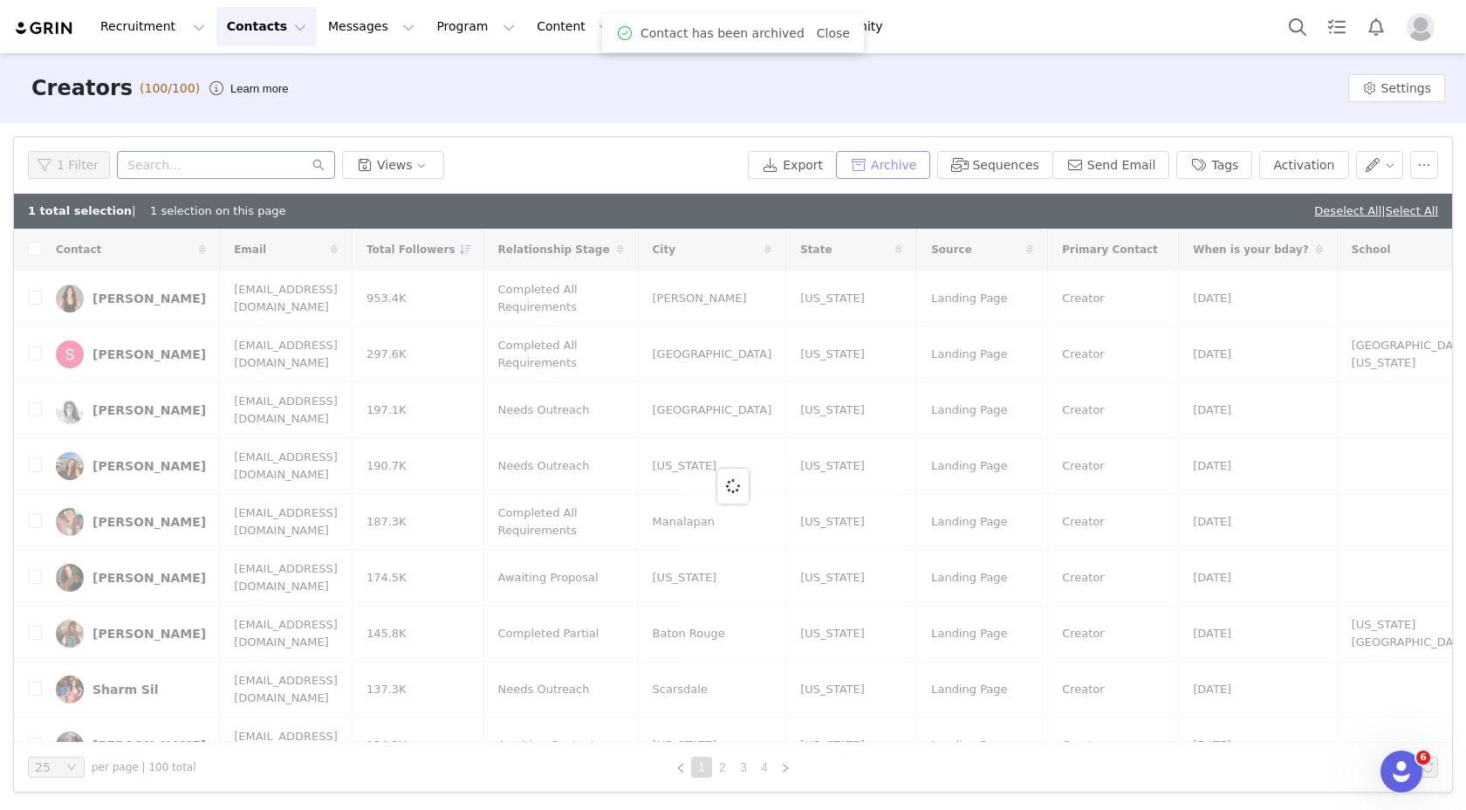
checkbox input "false"
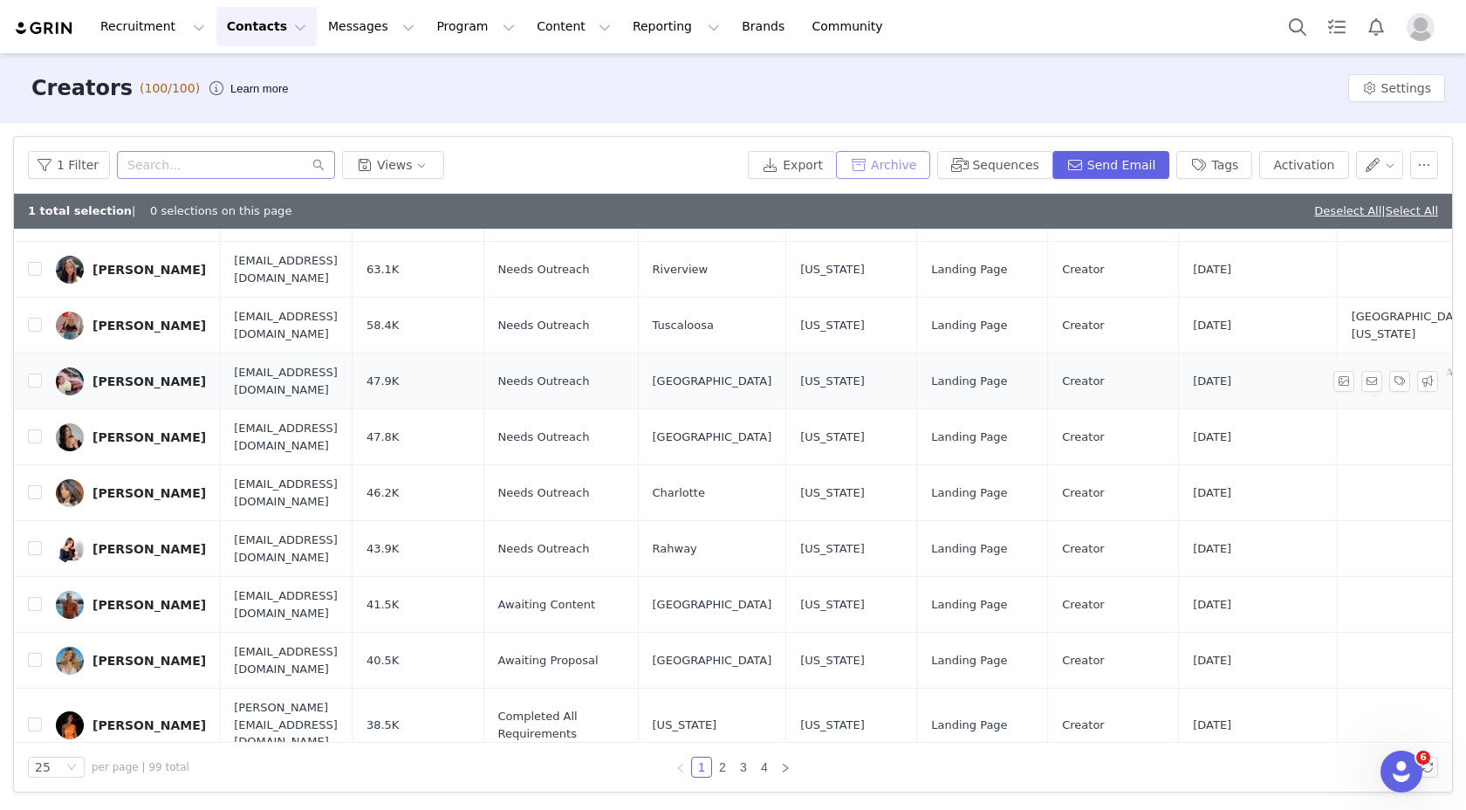
scroll to position [937, 0]
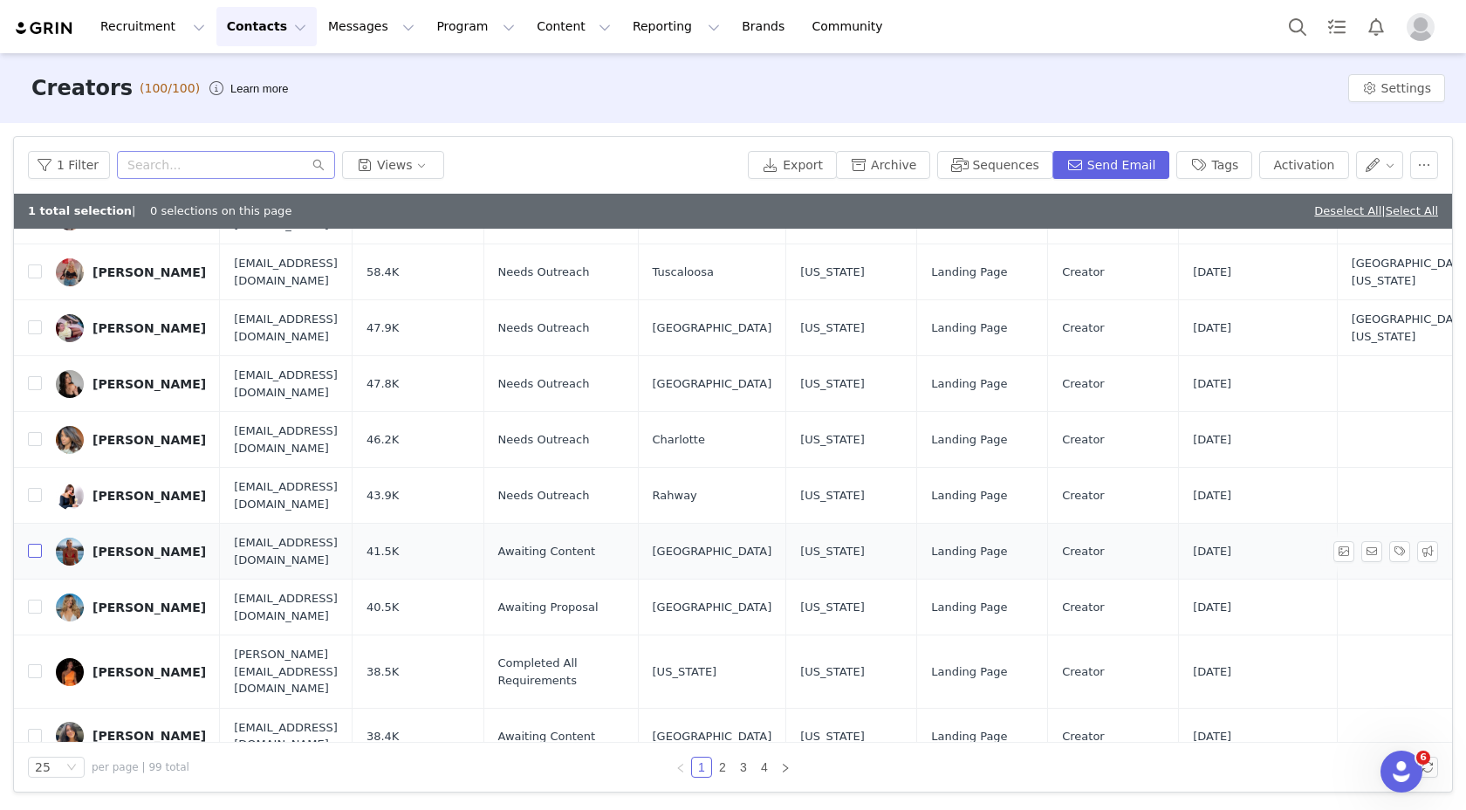
click at [35, 544] on input "checkbox" at bounding box center [35, 551] width 14 height 14
checkbox input "false"
click at [426, 10] on button "Program Program" at bounding box center [475, 26] width 99 height 39
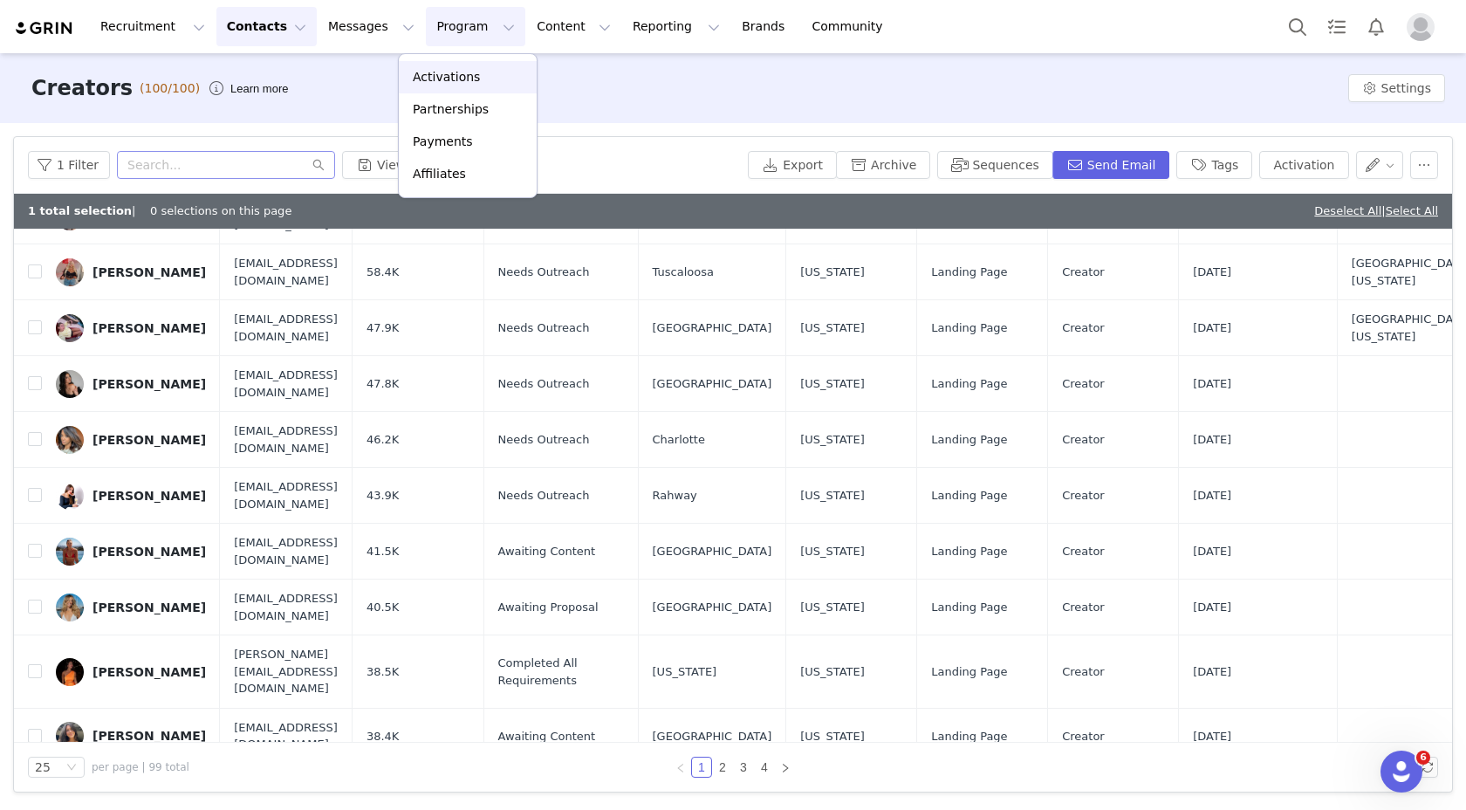
click at [437, 68] on p "Activations" at bounding box center [446, 77] width 67 height 18
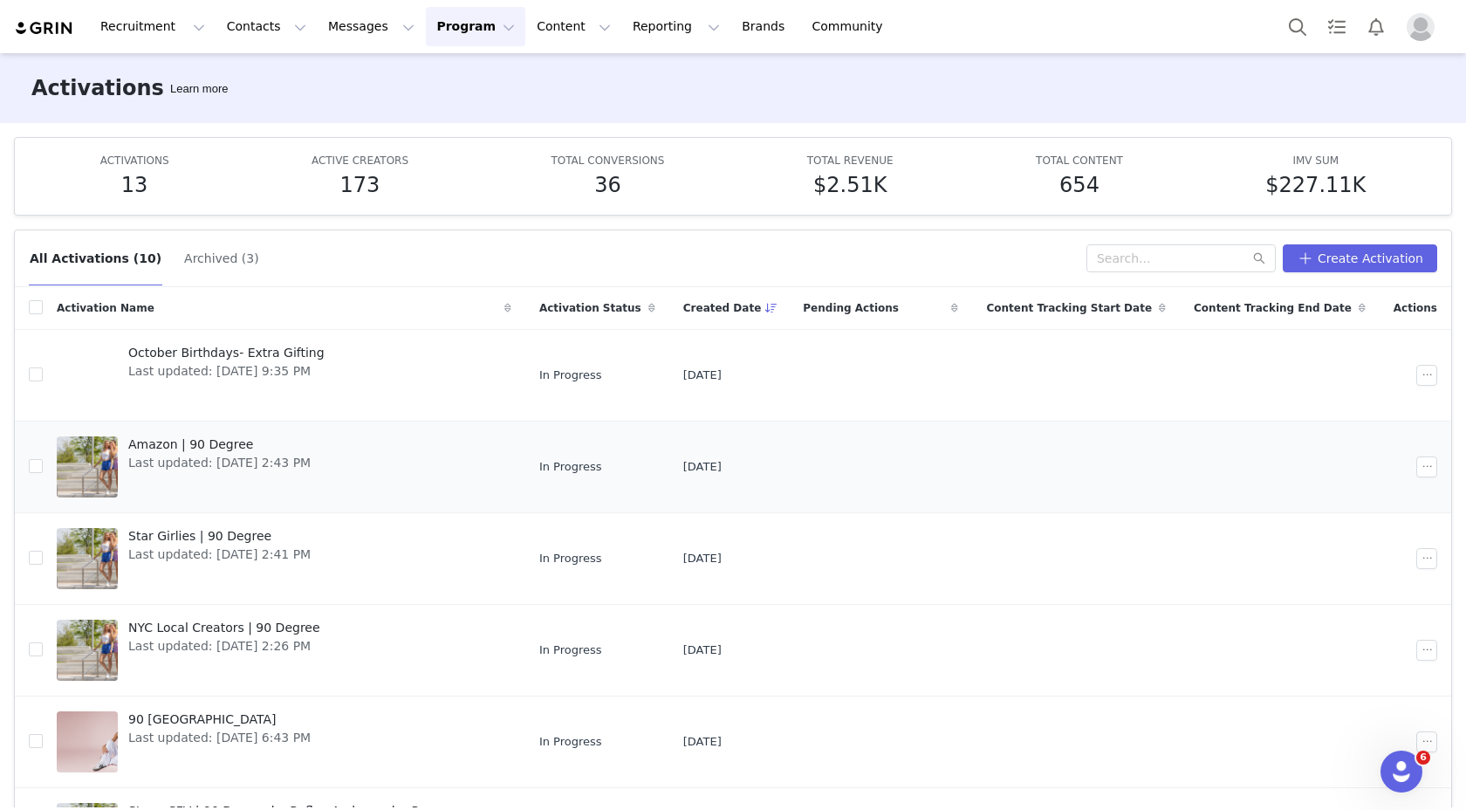
scroll to position [410, 0]
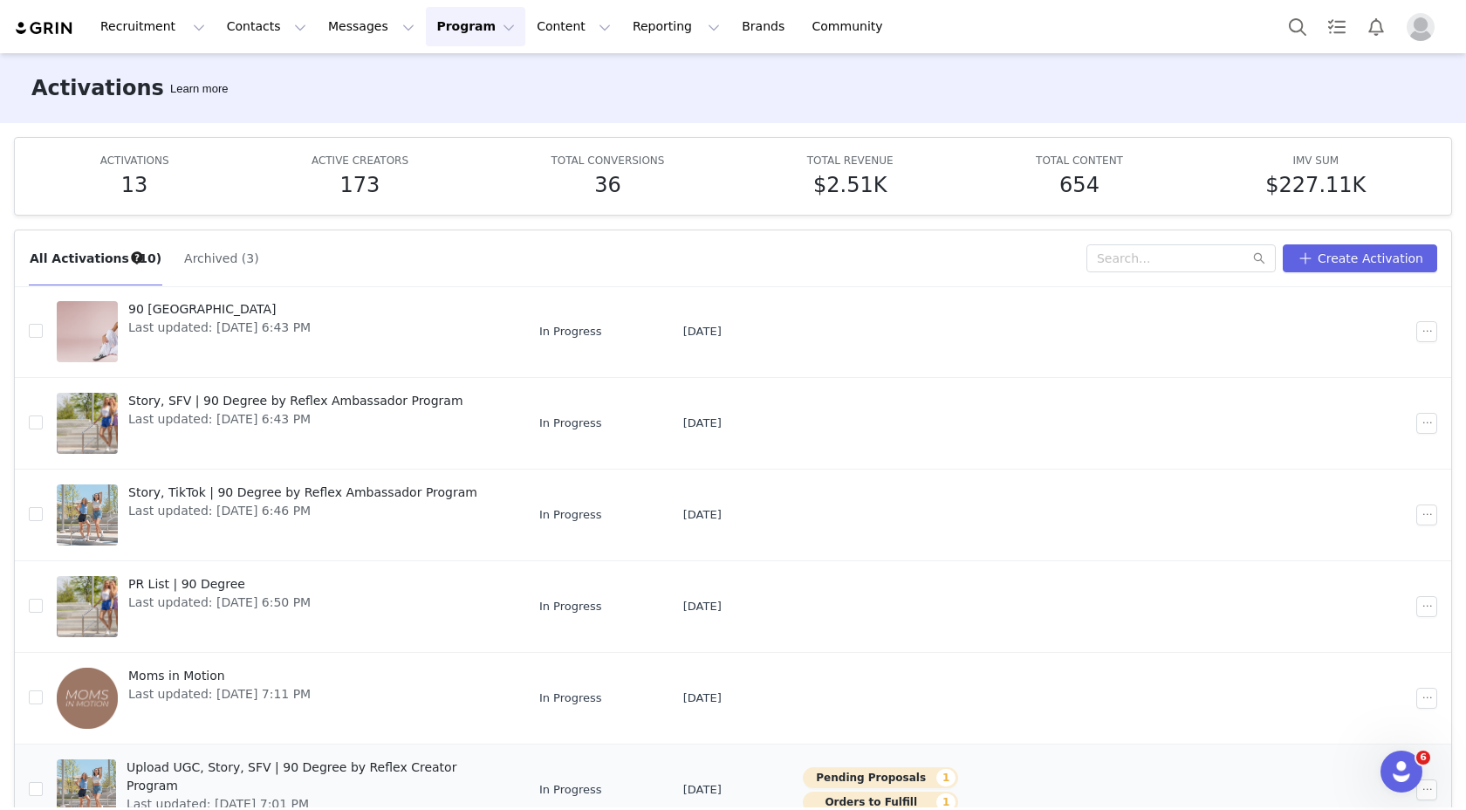
click at [433, 774] on span "Upload UGC, Story, SFV | 90 Degree by Reflex Creator Program" at bounding box center [314, 776] width 374 height 37
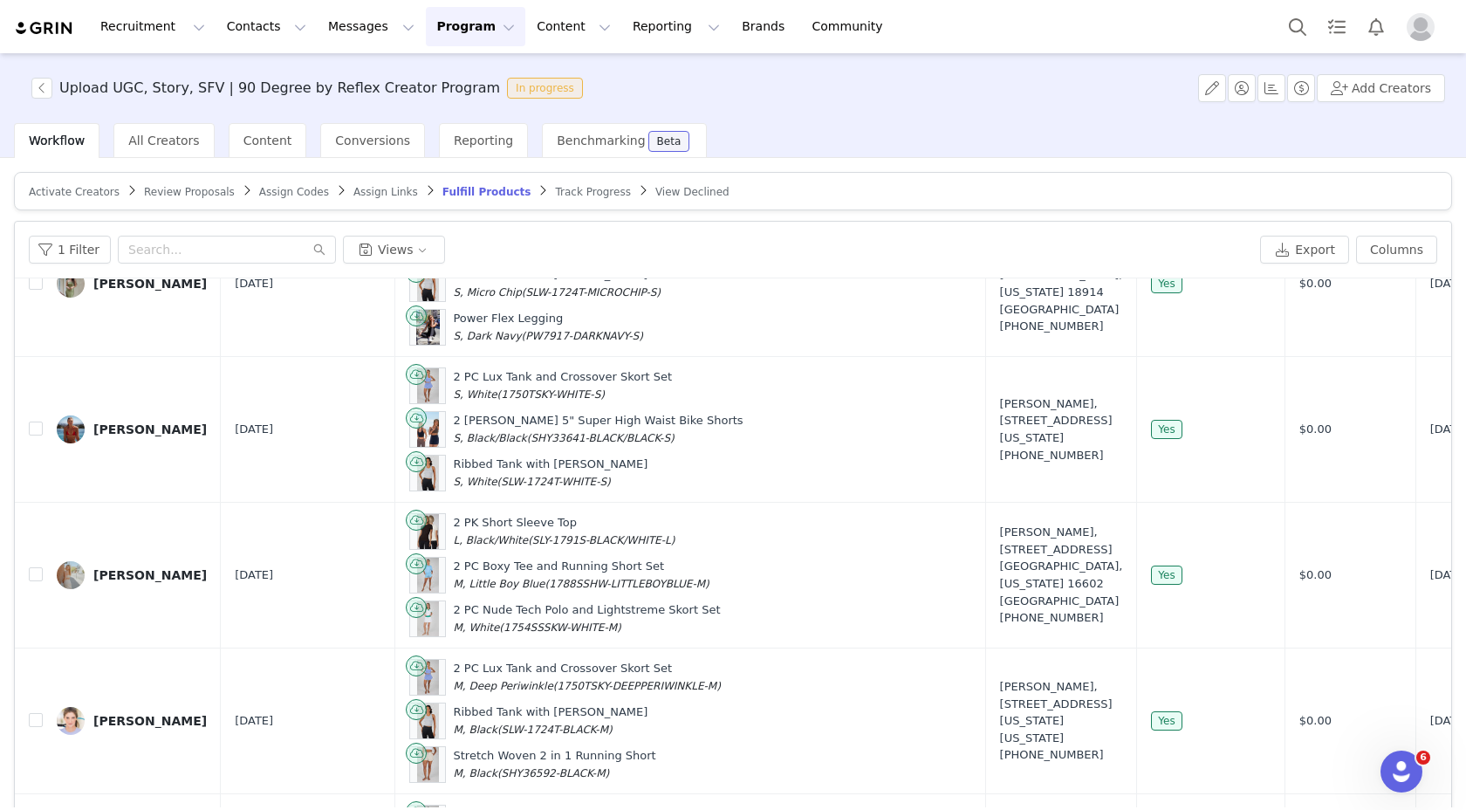
scroll to position [3068, 0]
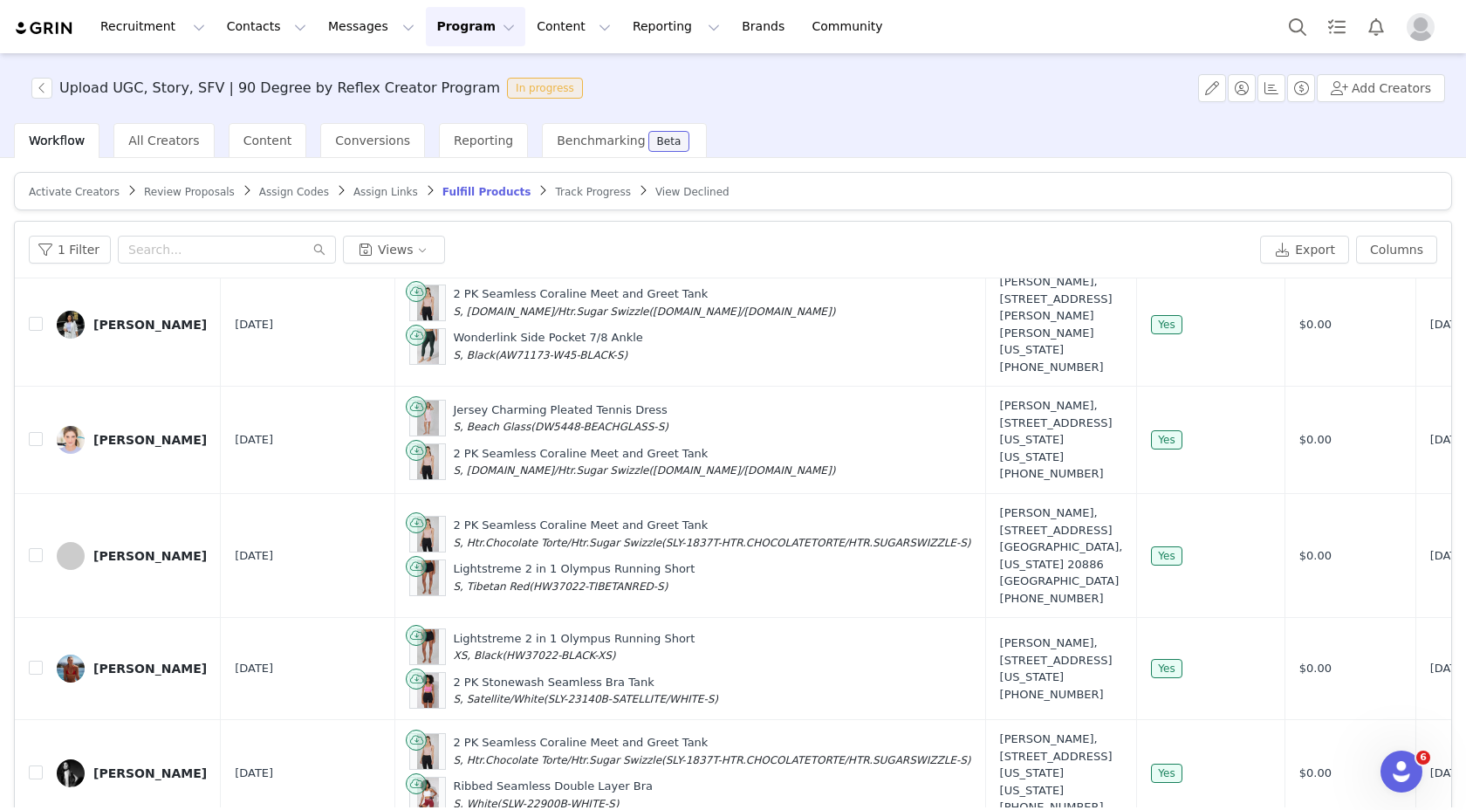
click at [168, 194] on span "Review Proposals" at bounding box center [189, 192] width 91 height 12
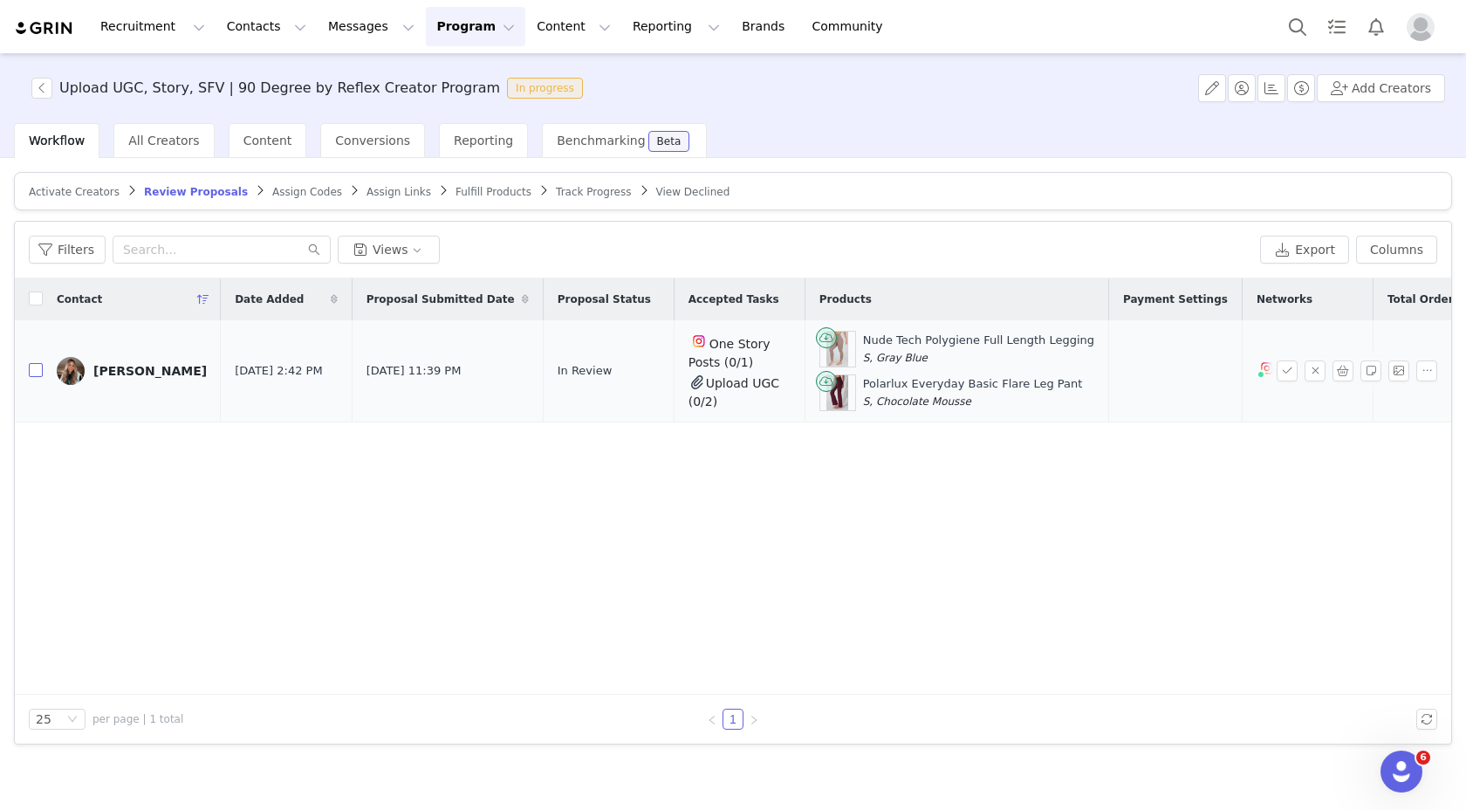
click at [38, 363] on input "checkbox" at bounding box center [36, 370] width 14 height 14
checkbox input "true"
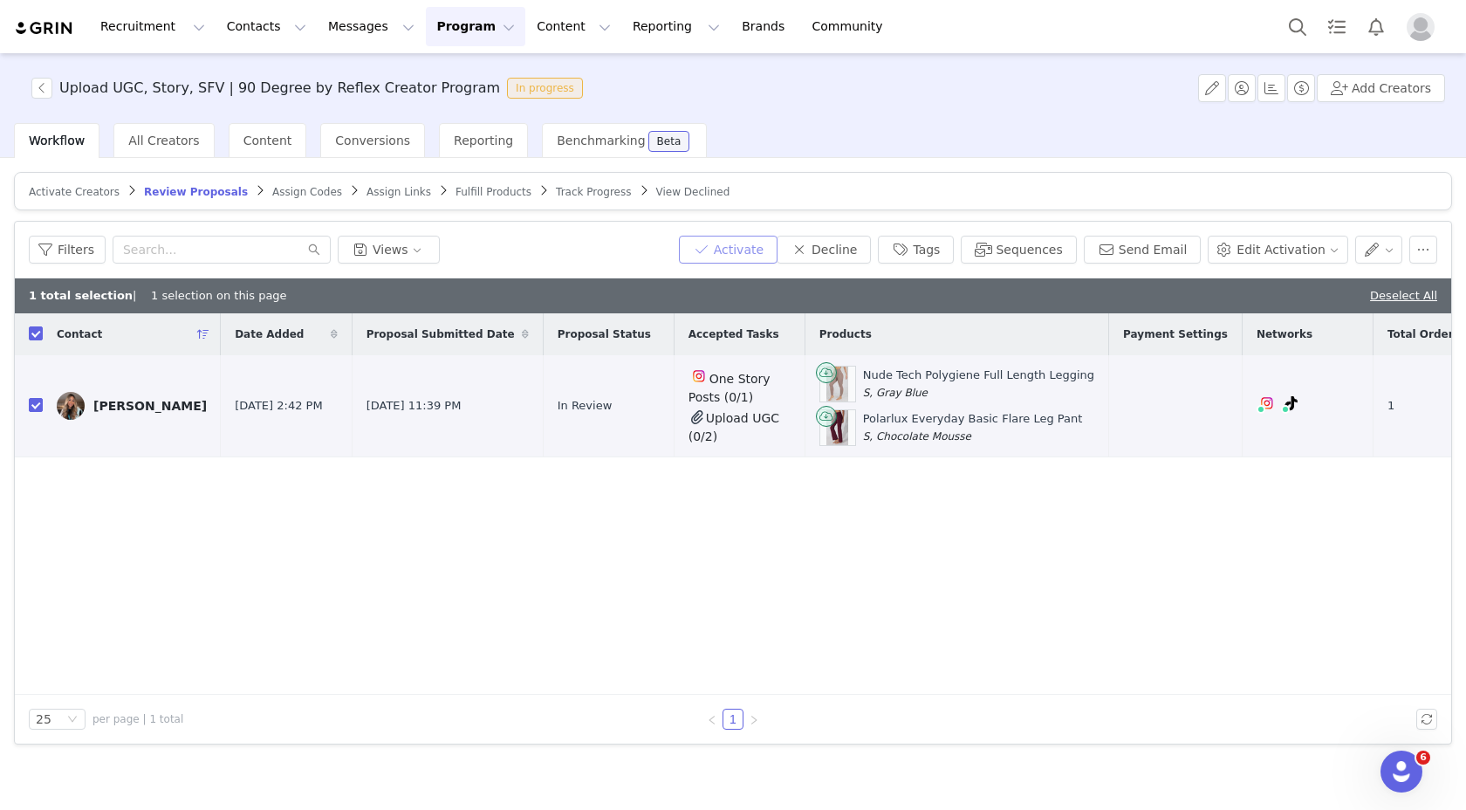
click at [776, 257] on button "Activate" at bounding box center [728, 250] width 99 height 28
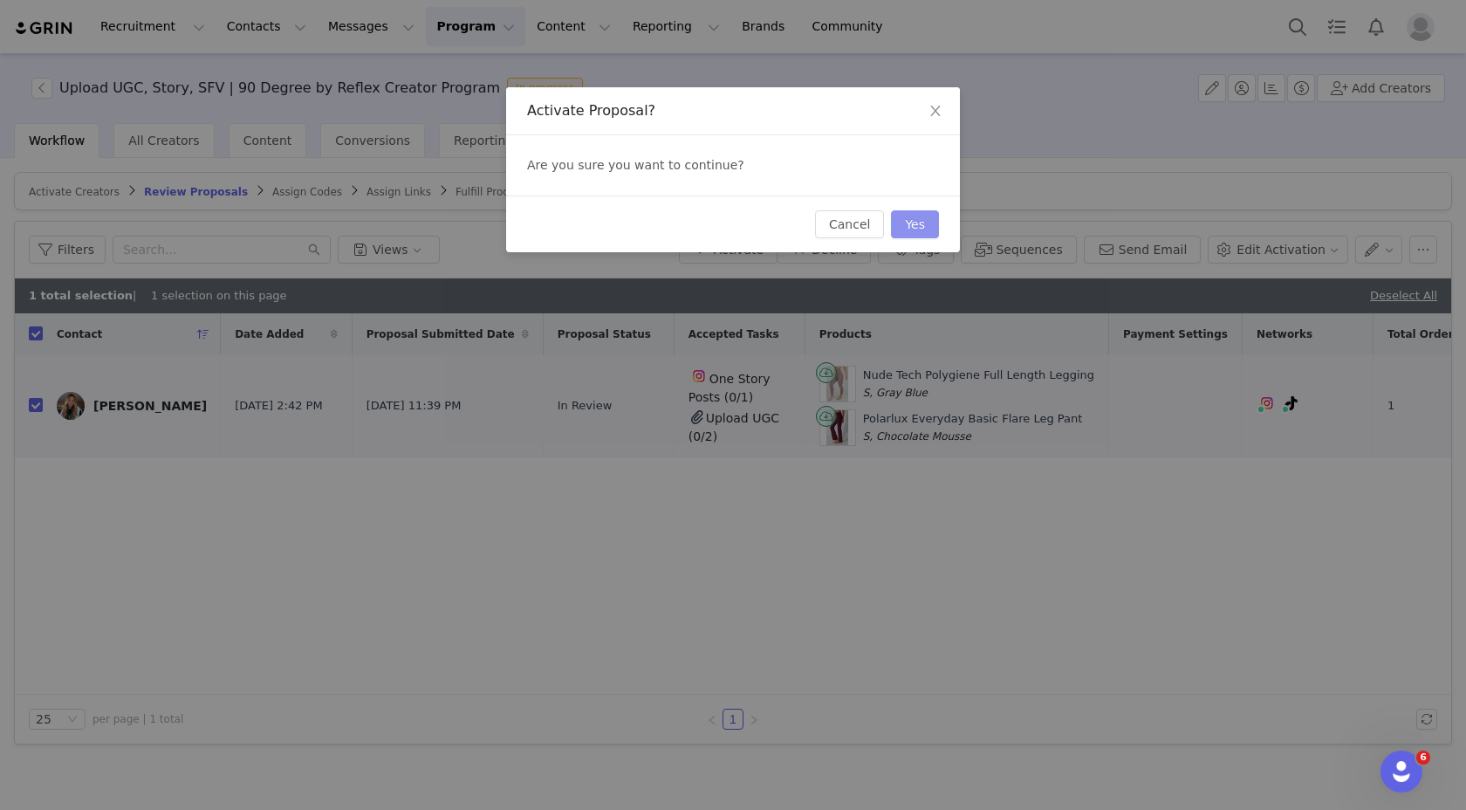
click at [912, 216] on button "Yes" at bounding box center [915, 224] width 48 height 28
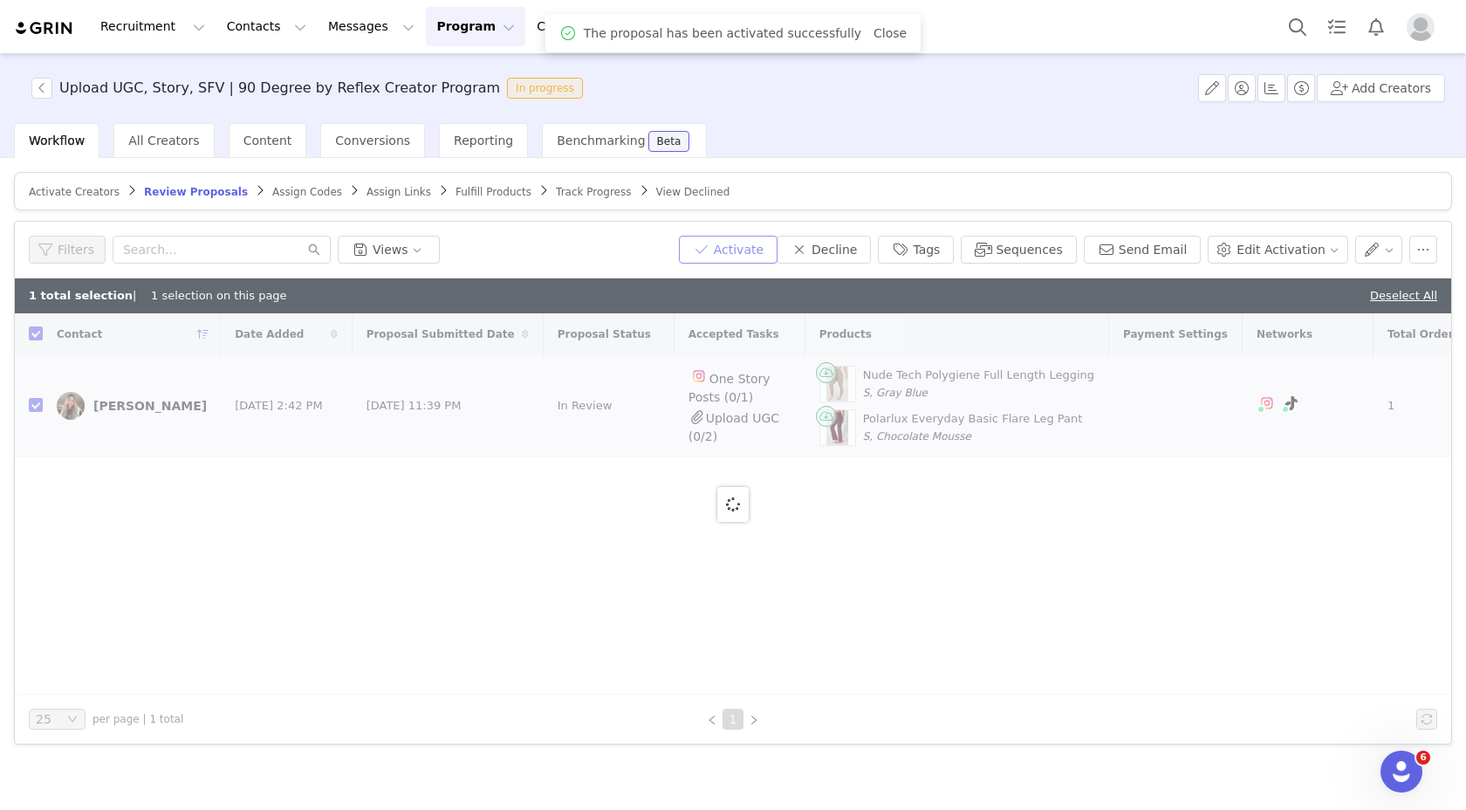
checkbox input "false"
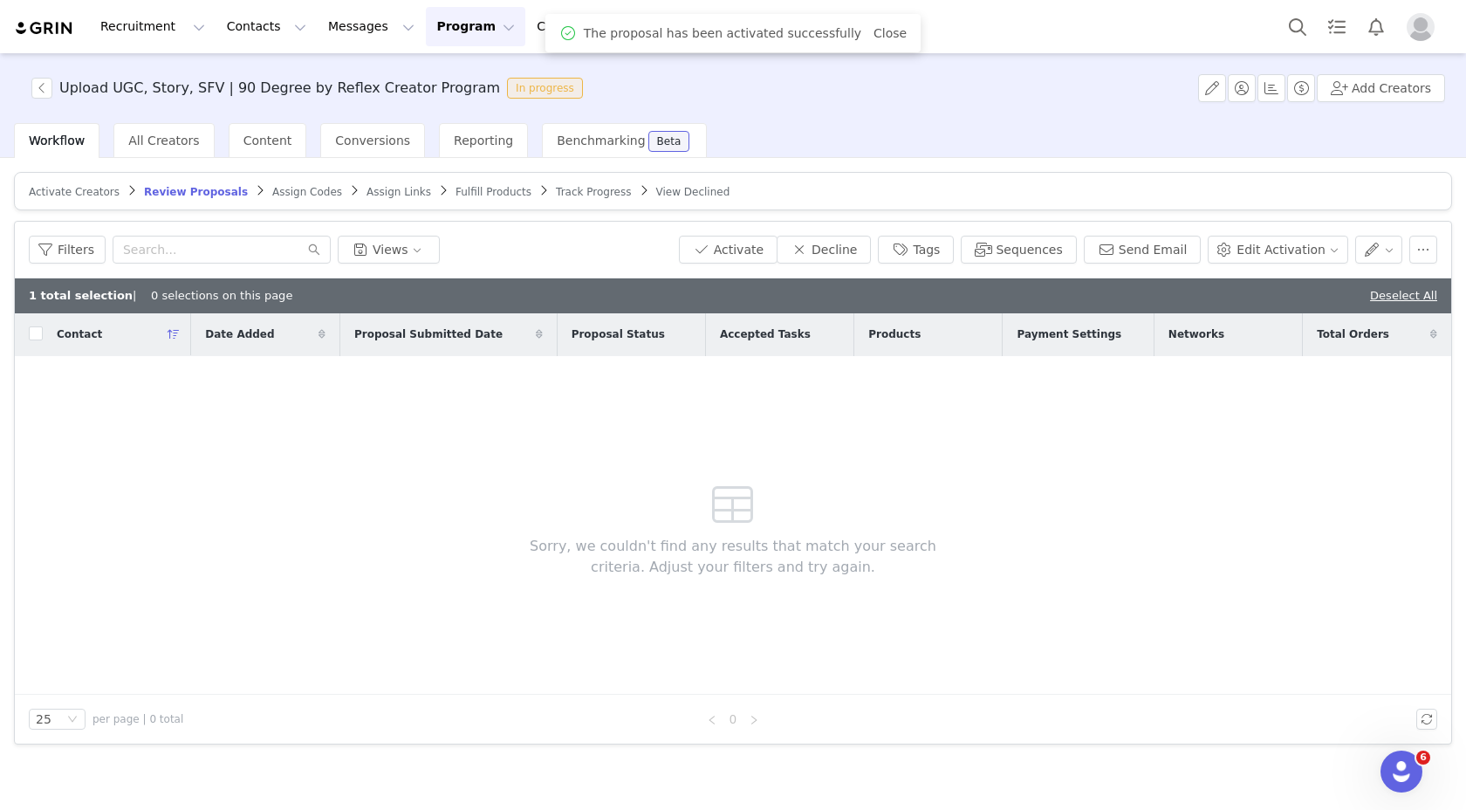
click at [484, 189] on span "Fulfill Products" at bounding box center [494, 192] width 76 height 12
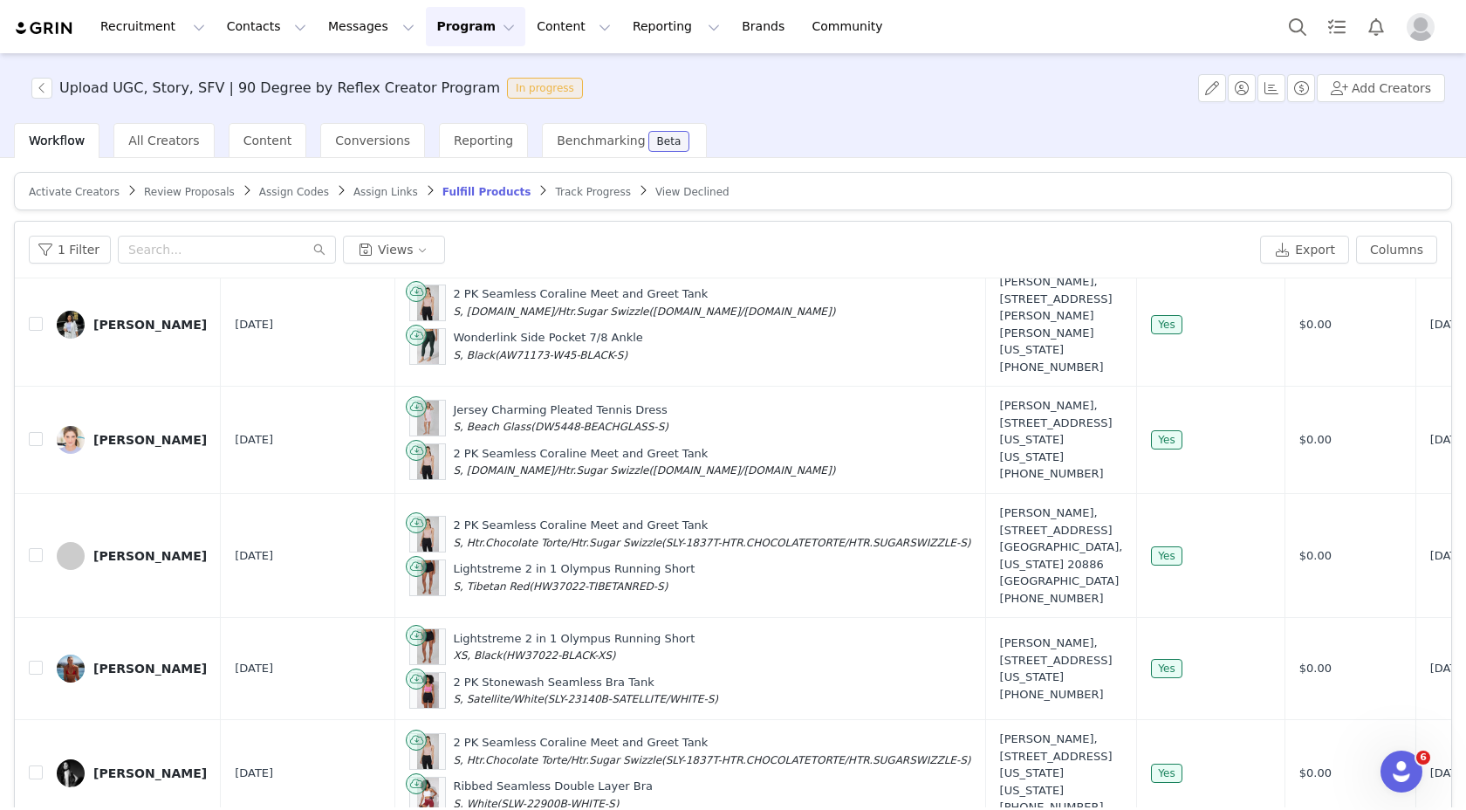
scroll to position [83, 0]
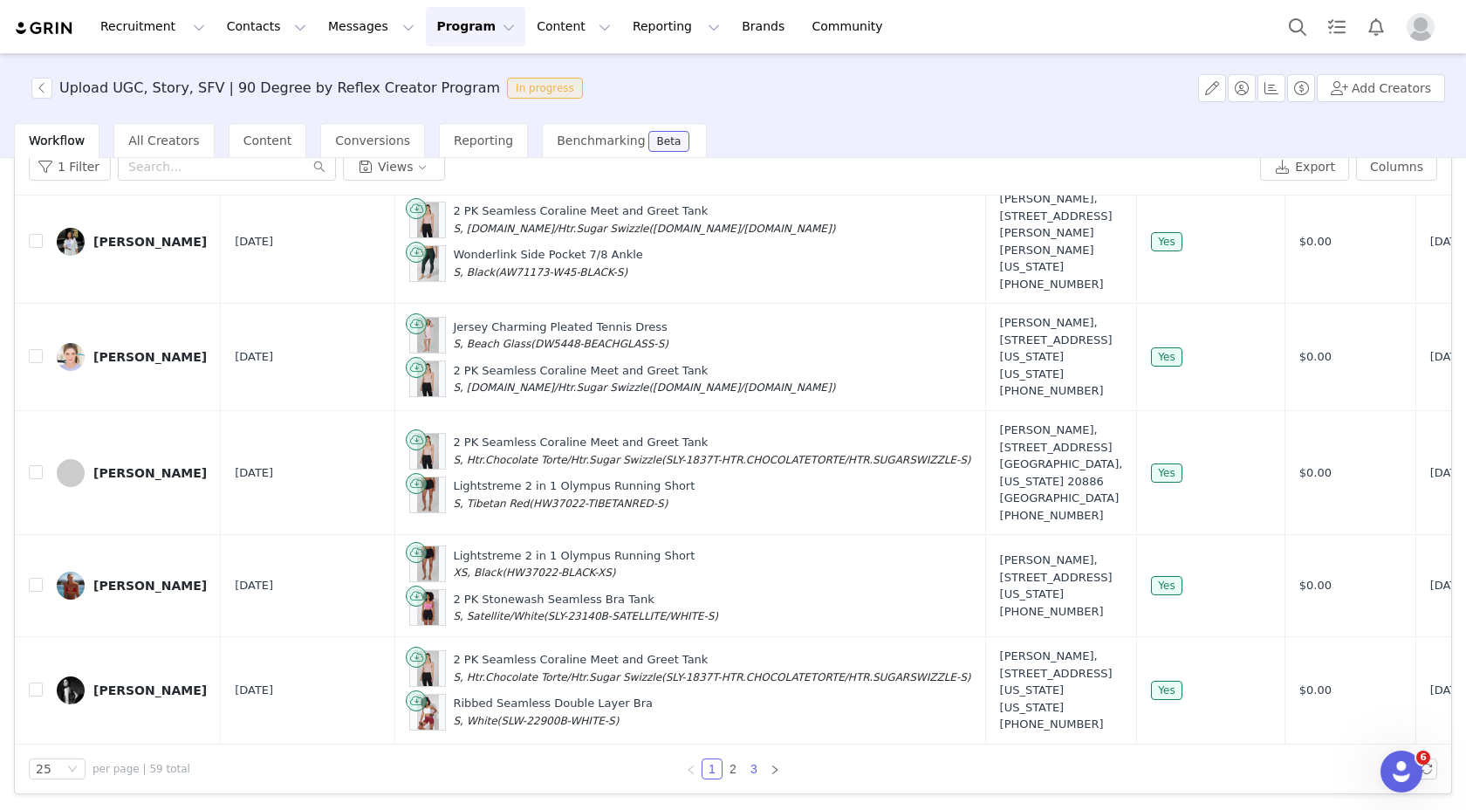
click at [754, 771] on link "3" at bounding box center [753, 768] width 19 height 19
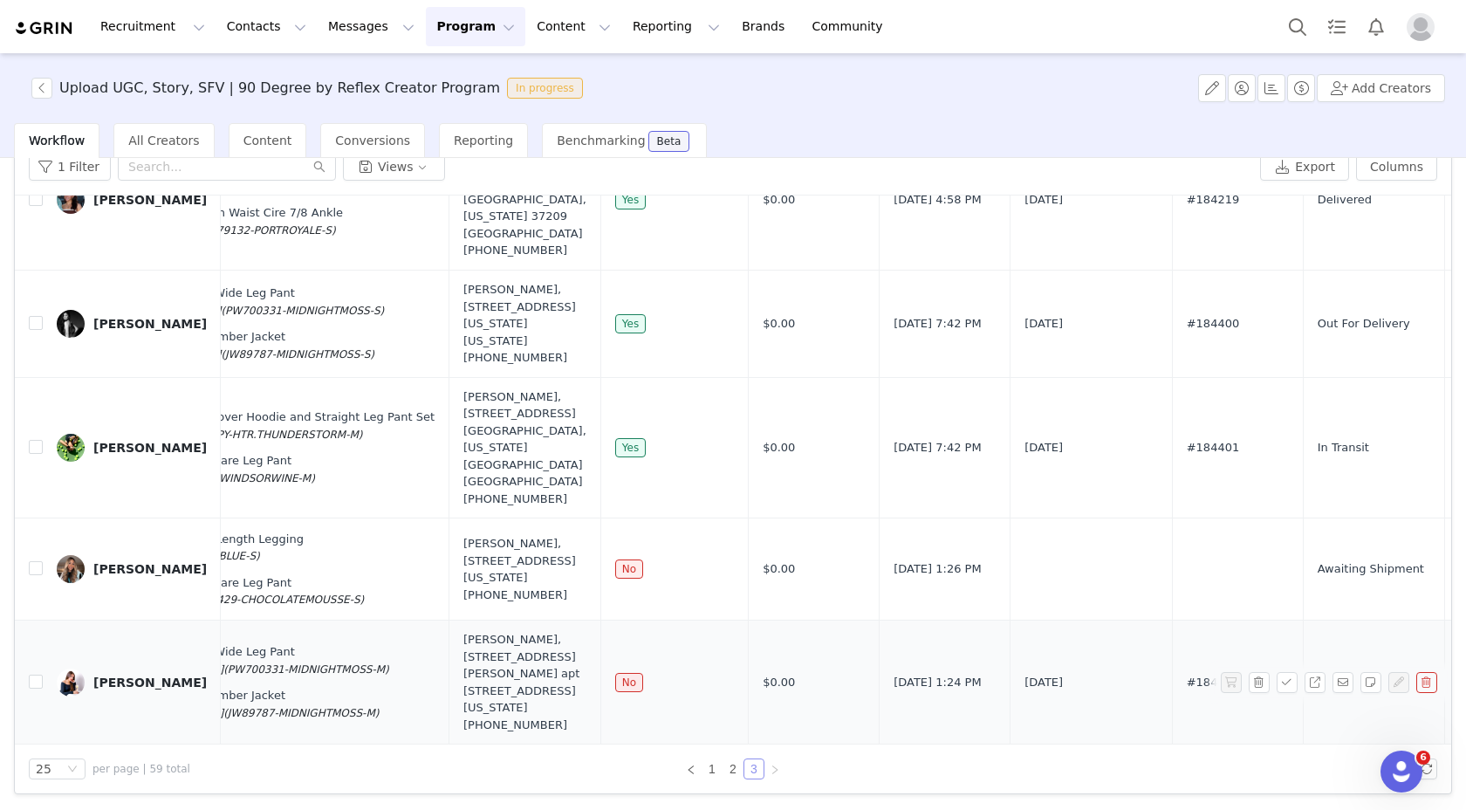
scroll to position [655, 506]
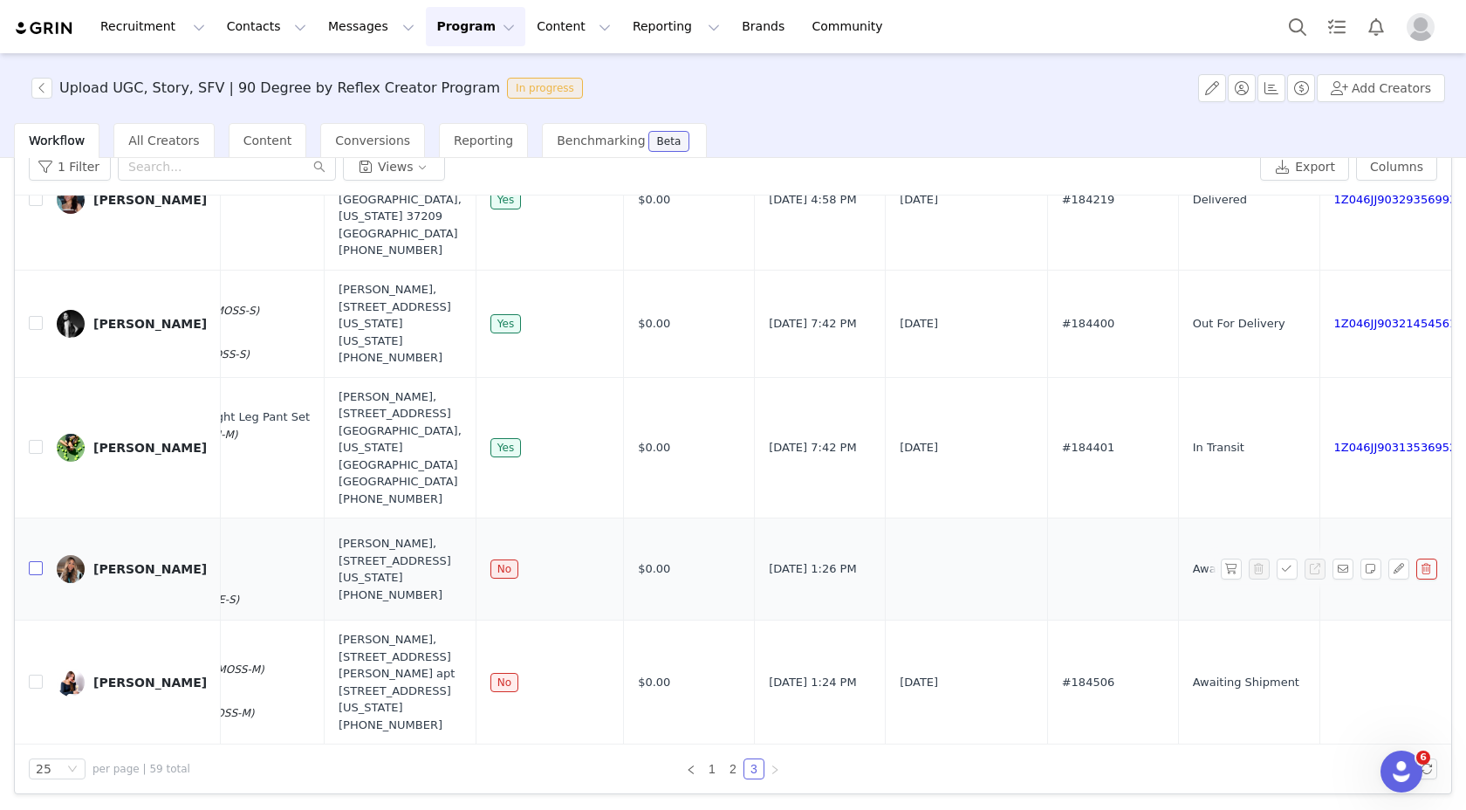
click at [38, 561] on input "checkbox" at bounding box center [36, 568] width 14 height 14
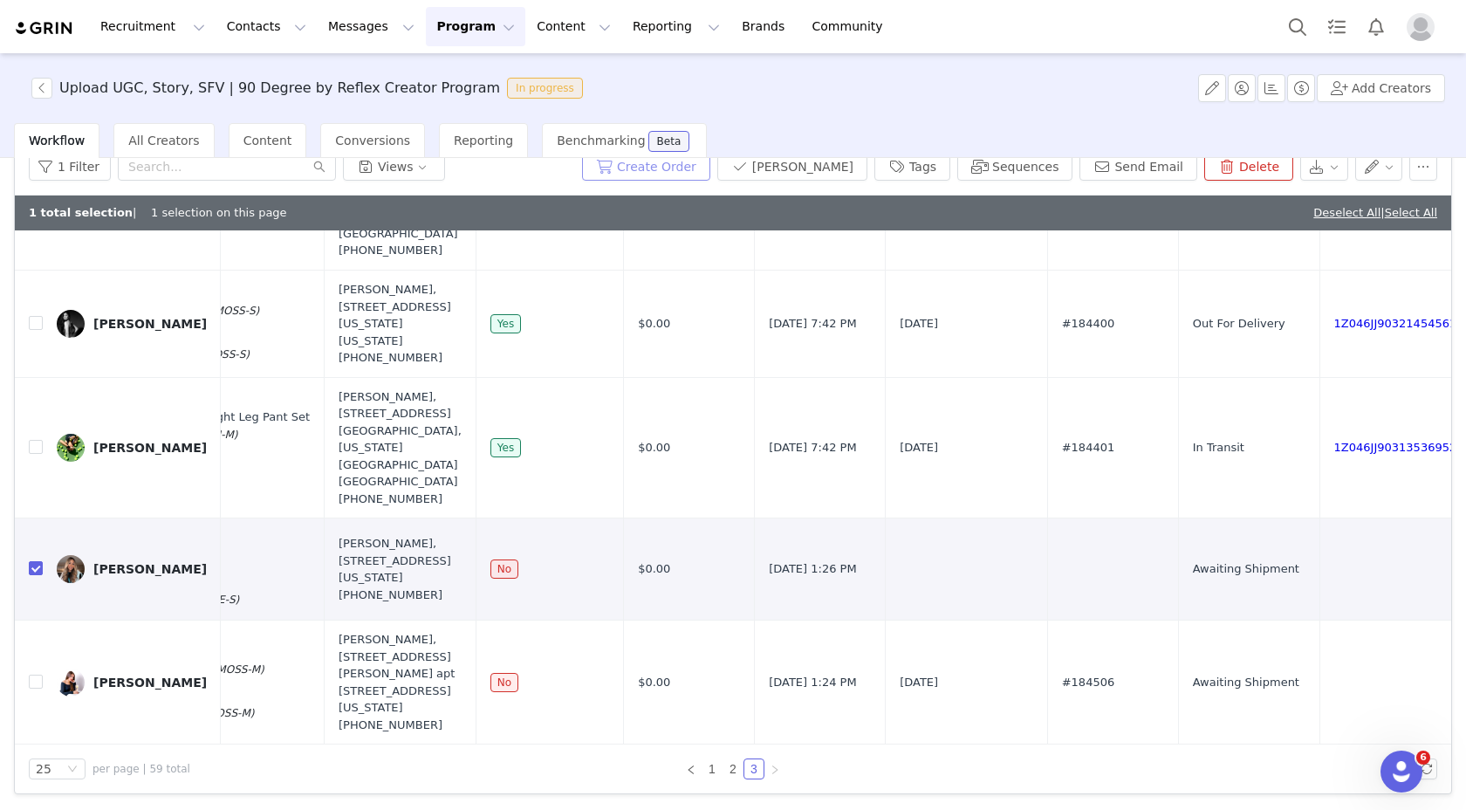
click at [690, 165] on button "Create Order" at bounding box center [646, 167] width 128 height 28
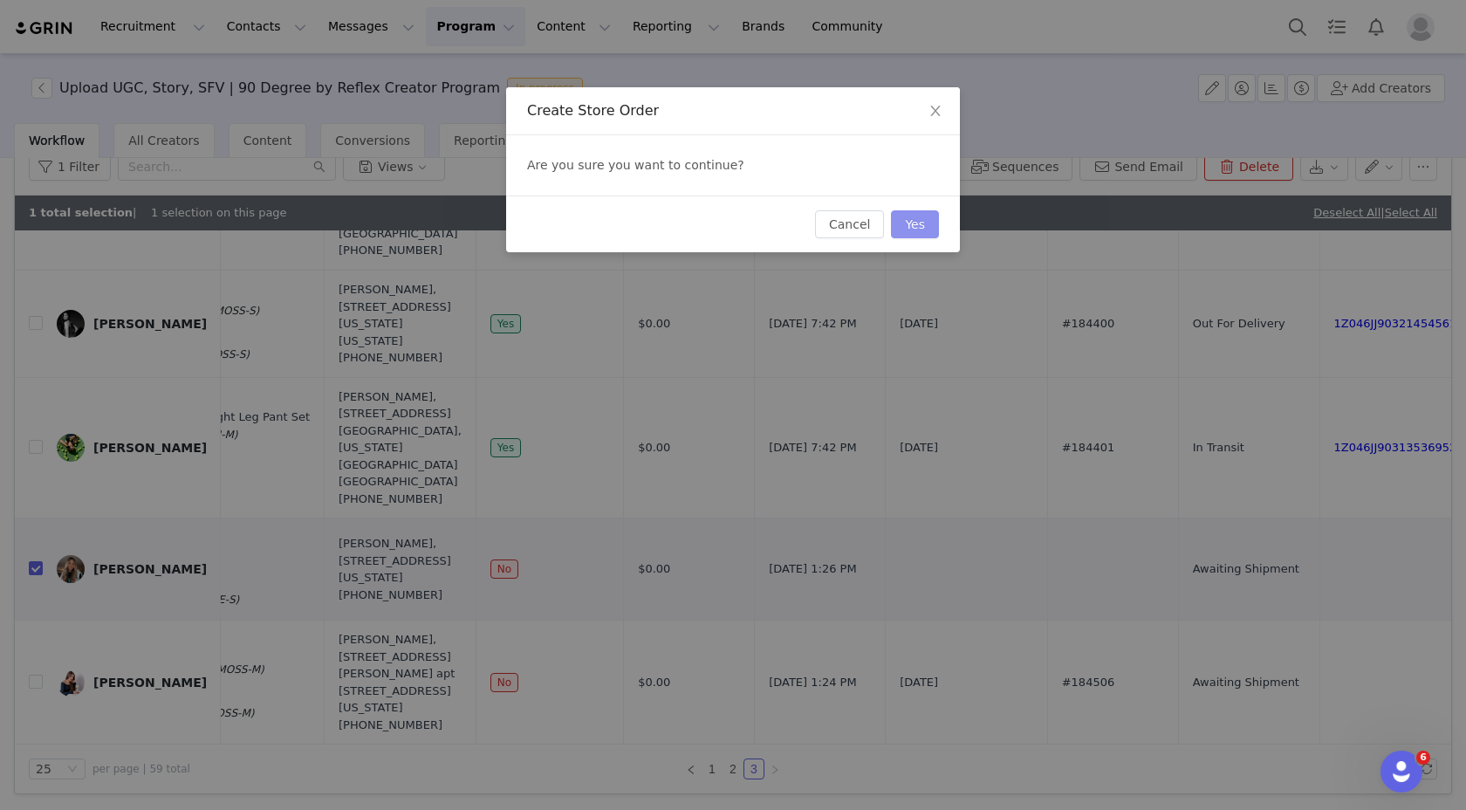
click at [919, 228] on button "Yes" at bounding box center [915, 224] width 48 height 28
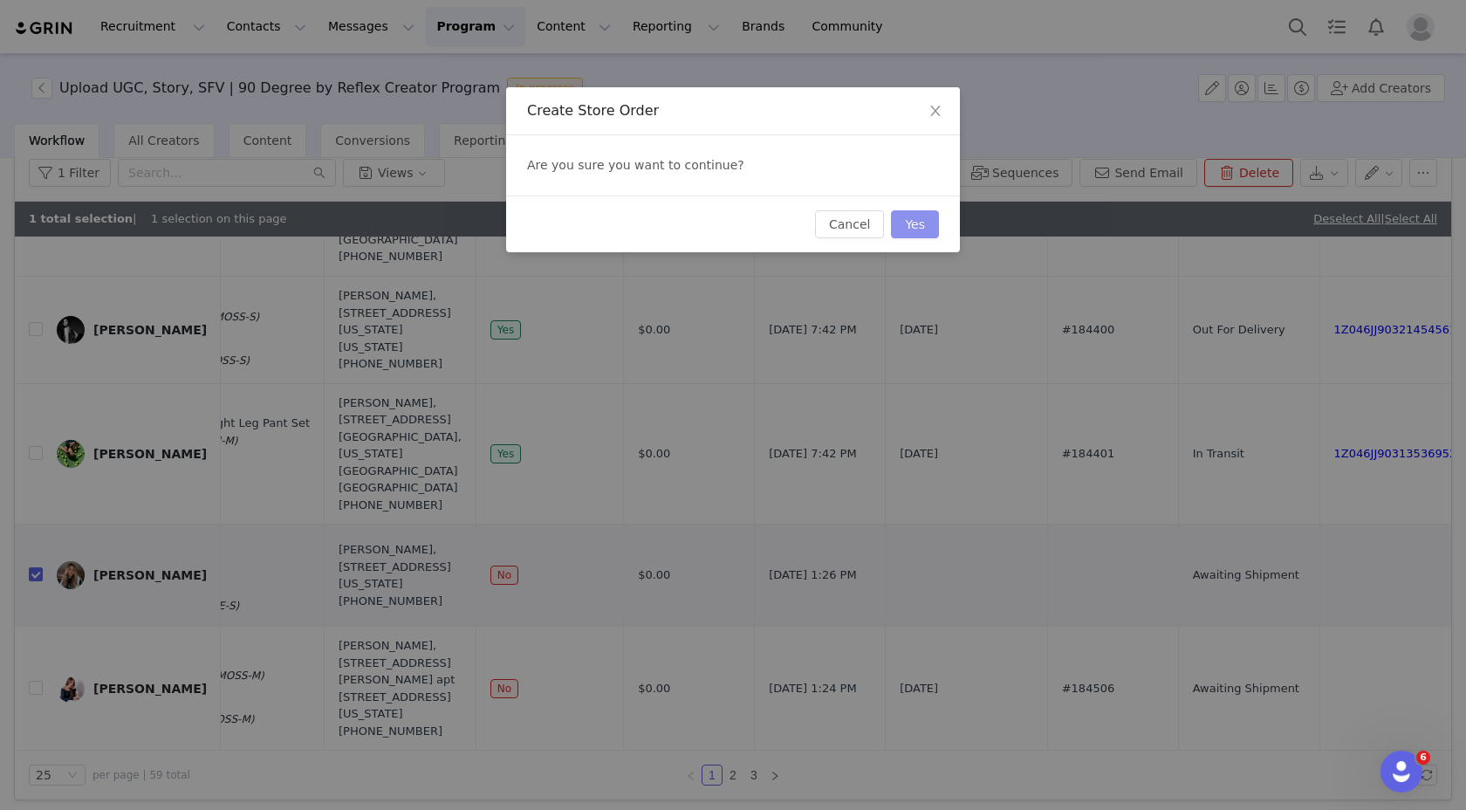
scroll to position [0, 0]
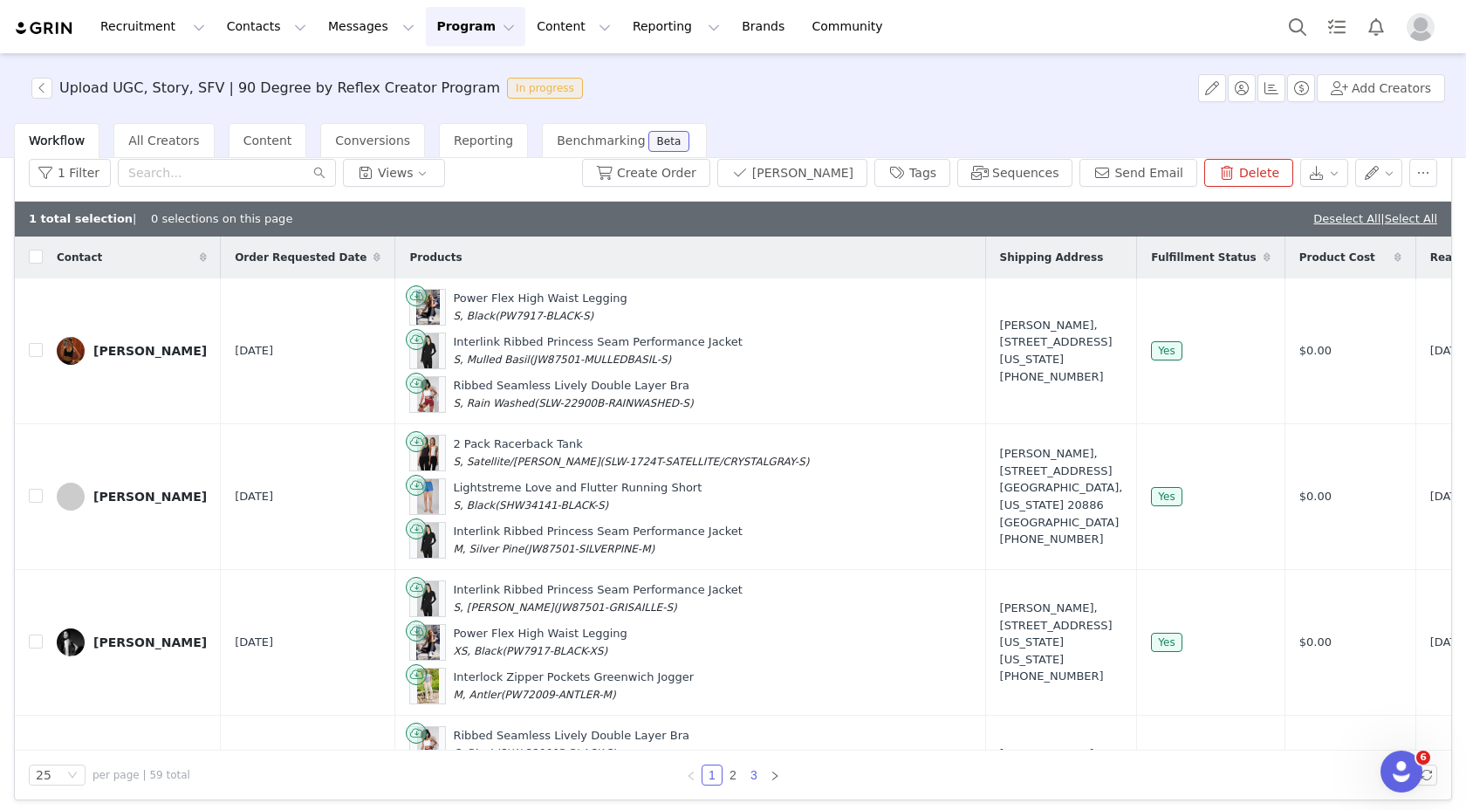
click at [748, 776] on link "3" at bounding box center [753, 774] width 19 height 19
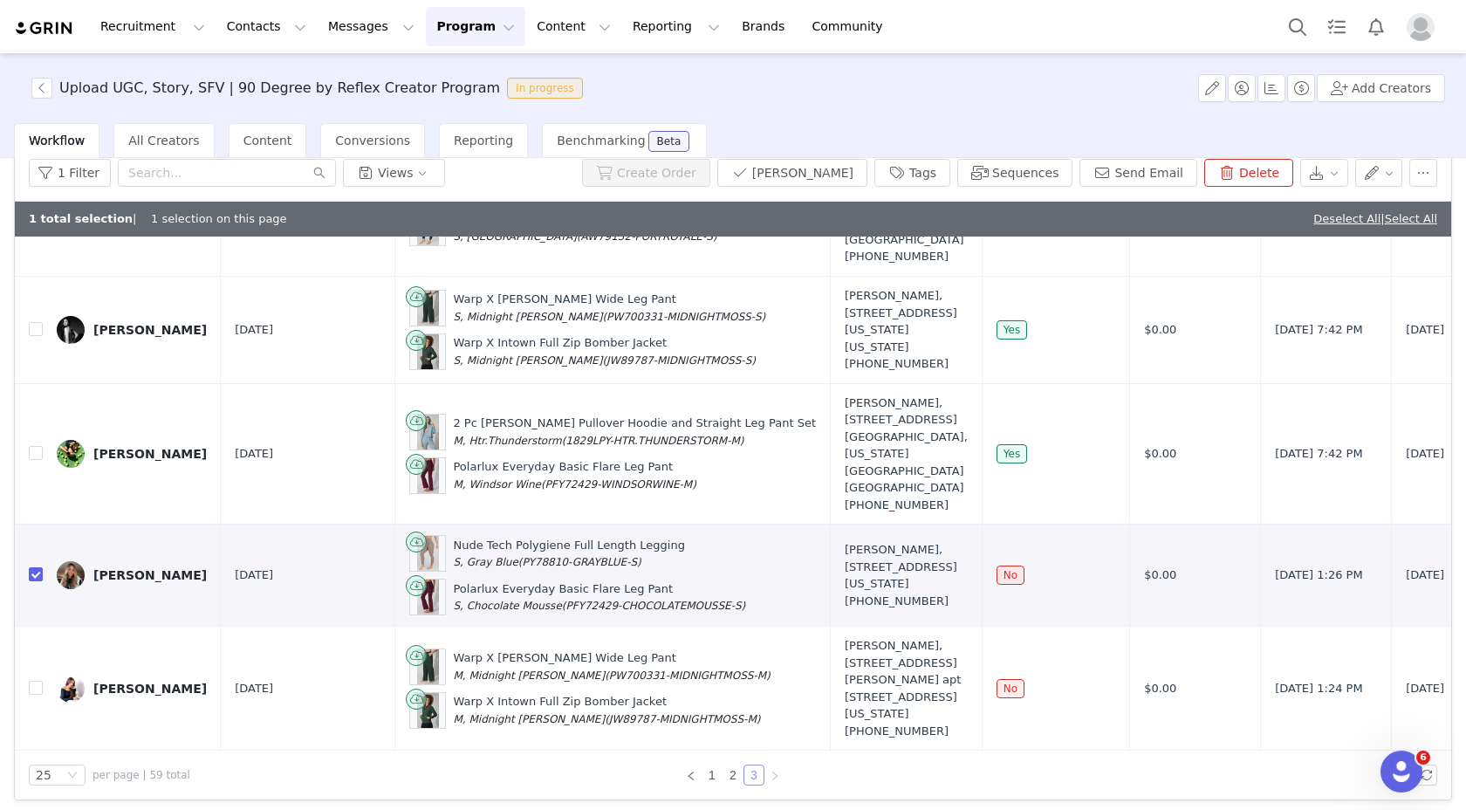
scroll to position [83, 0]
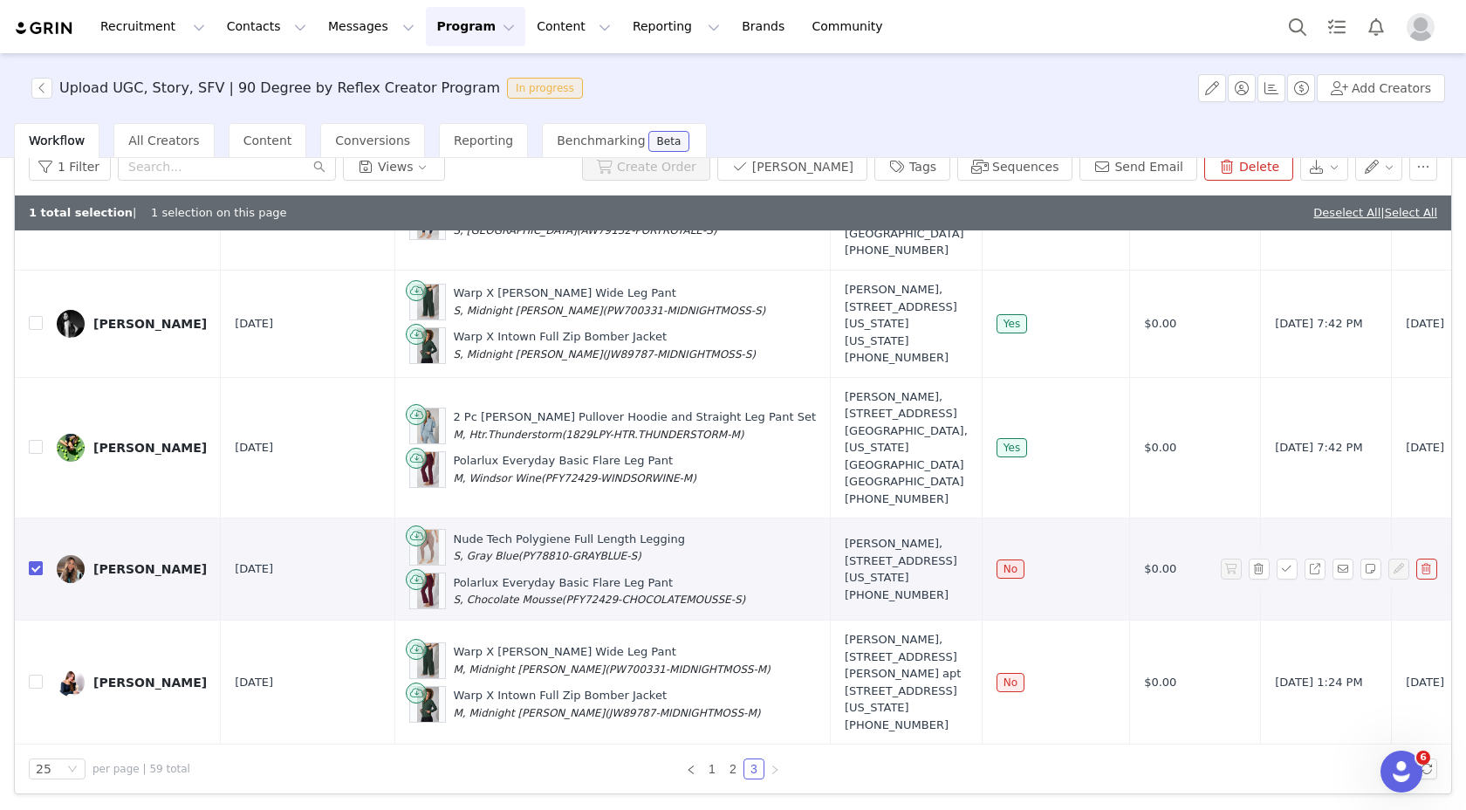
click at [33, 561] on input "checkbox" at bounding box center [36, 568] width 14 height 14
checkbox input "false"
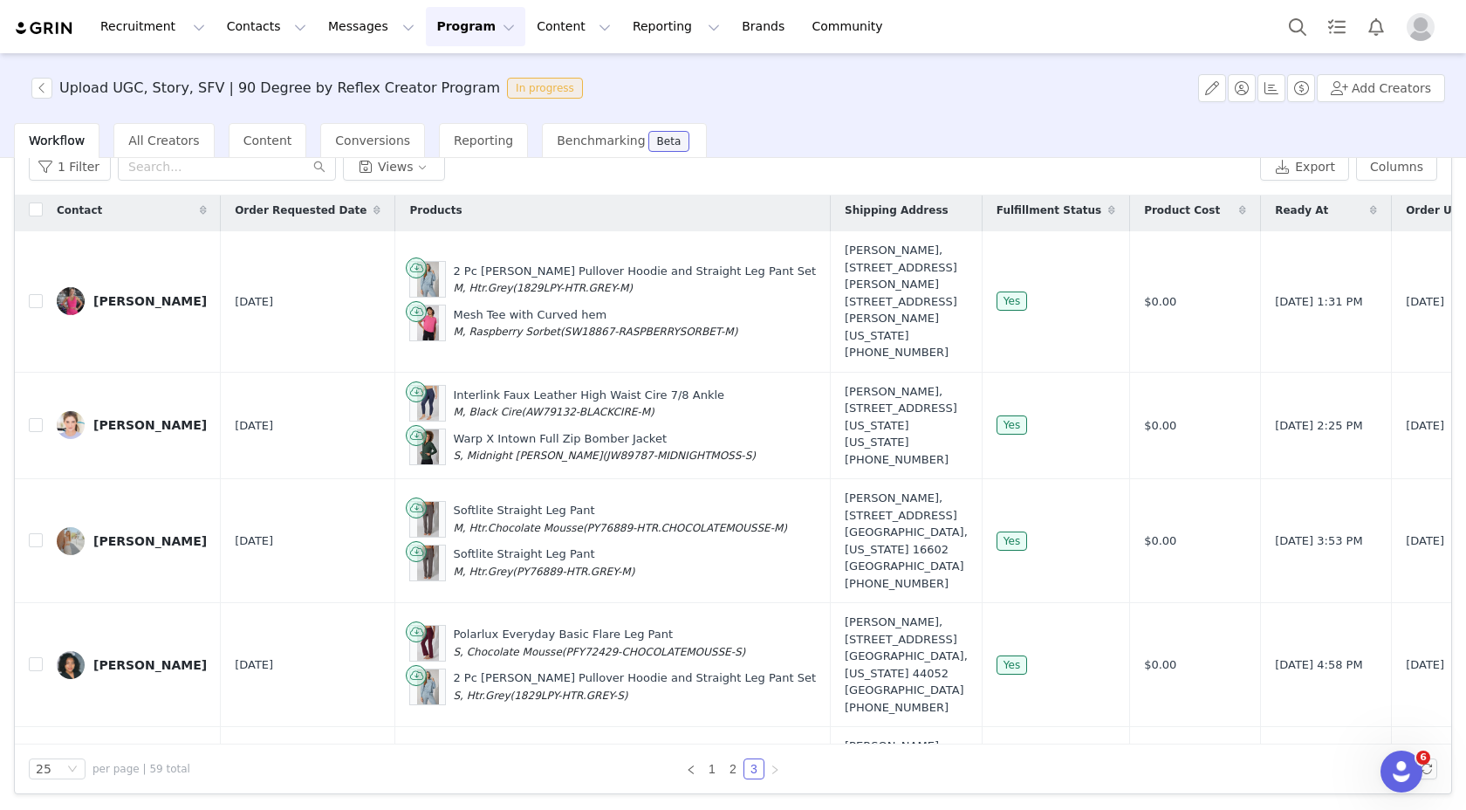
scroll to position [0, 0]
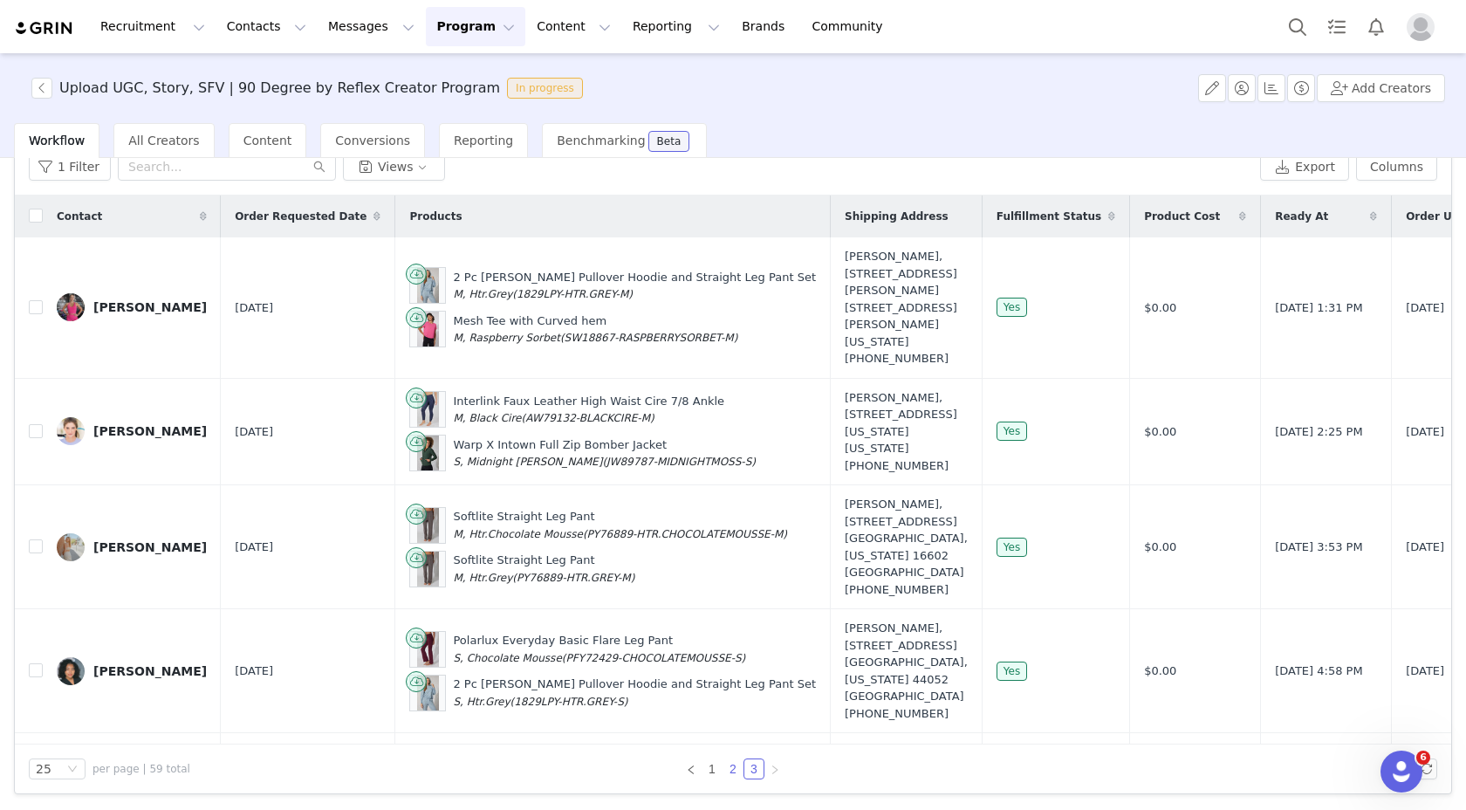
click at [724, 777] on link "2" at bounding box center [732, 768] width 19 height 19
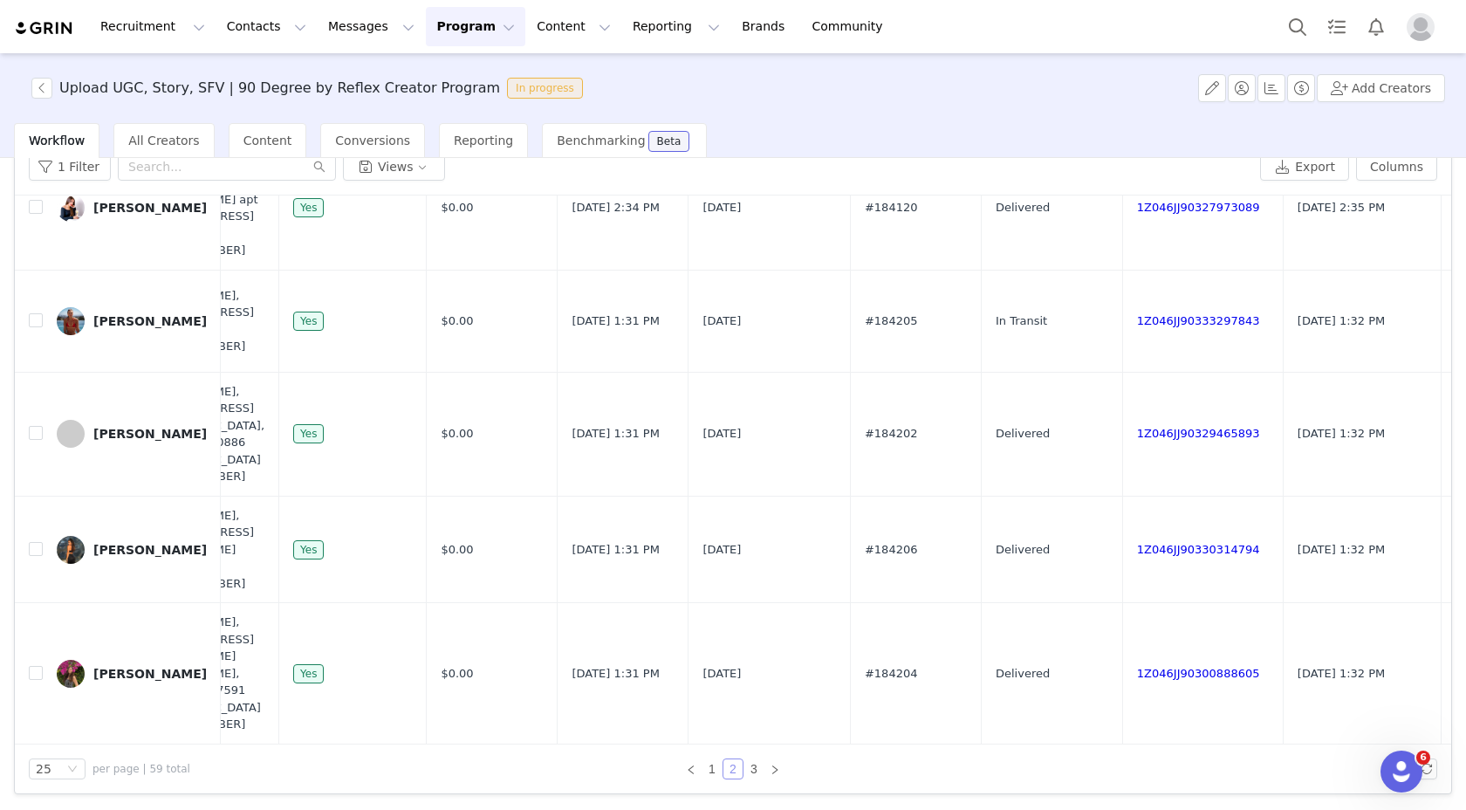
scroll to position [2547, 1015]
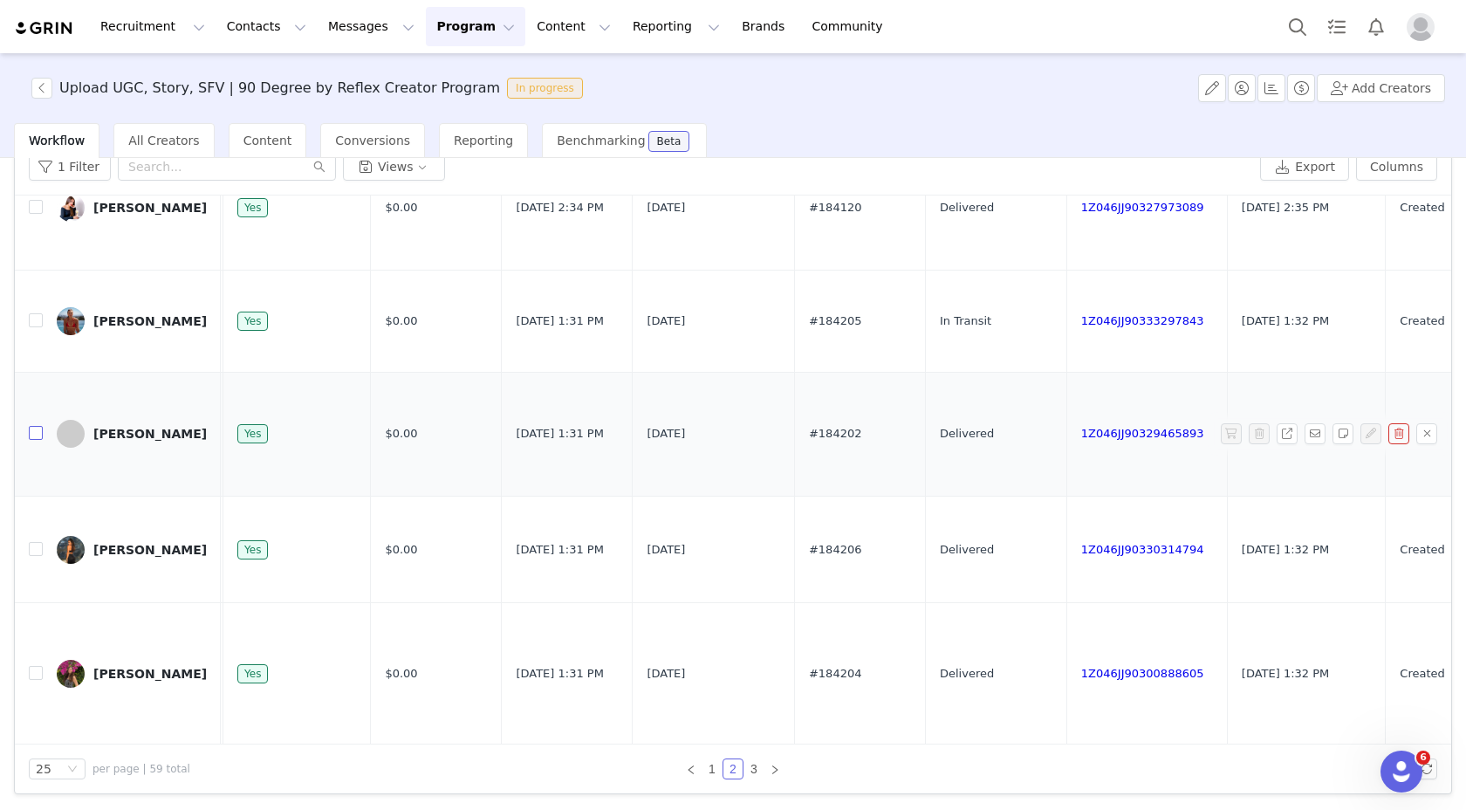
click at [31, 440] on input "checkbox" at bounding box center [36, 433] width 14 height 14
checkbox input "true"
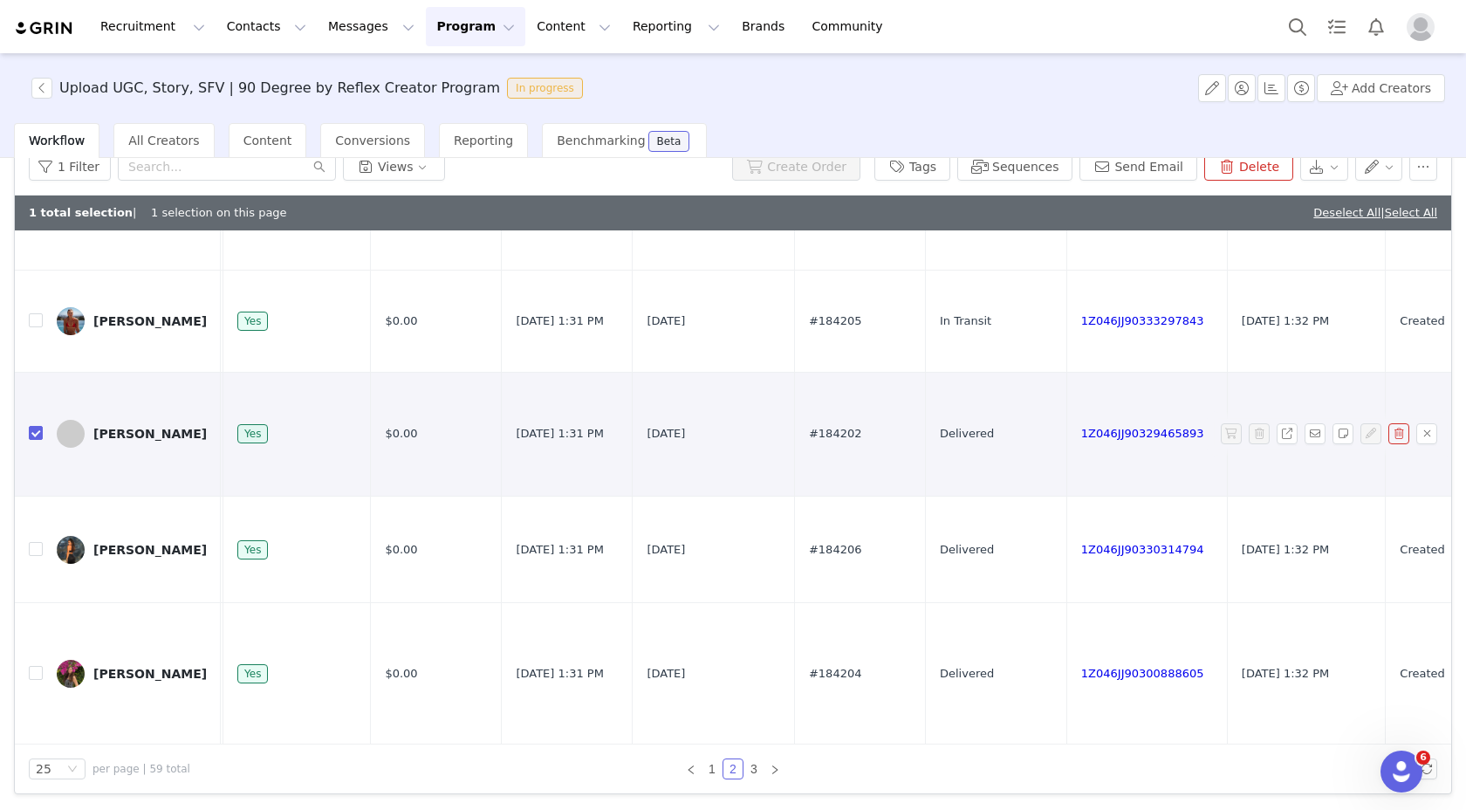
scroll to position [2808, 1015]
click at [33, 542] on input "checkbox" at bounding box center [36, 549] width 14 height 14
checkbox input "true"
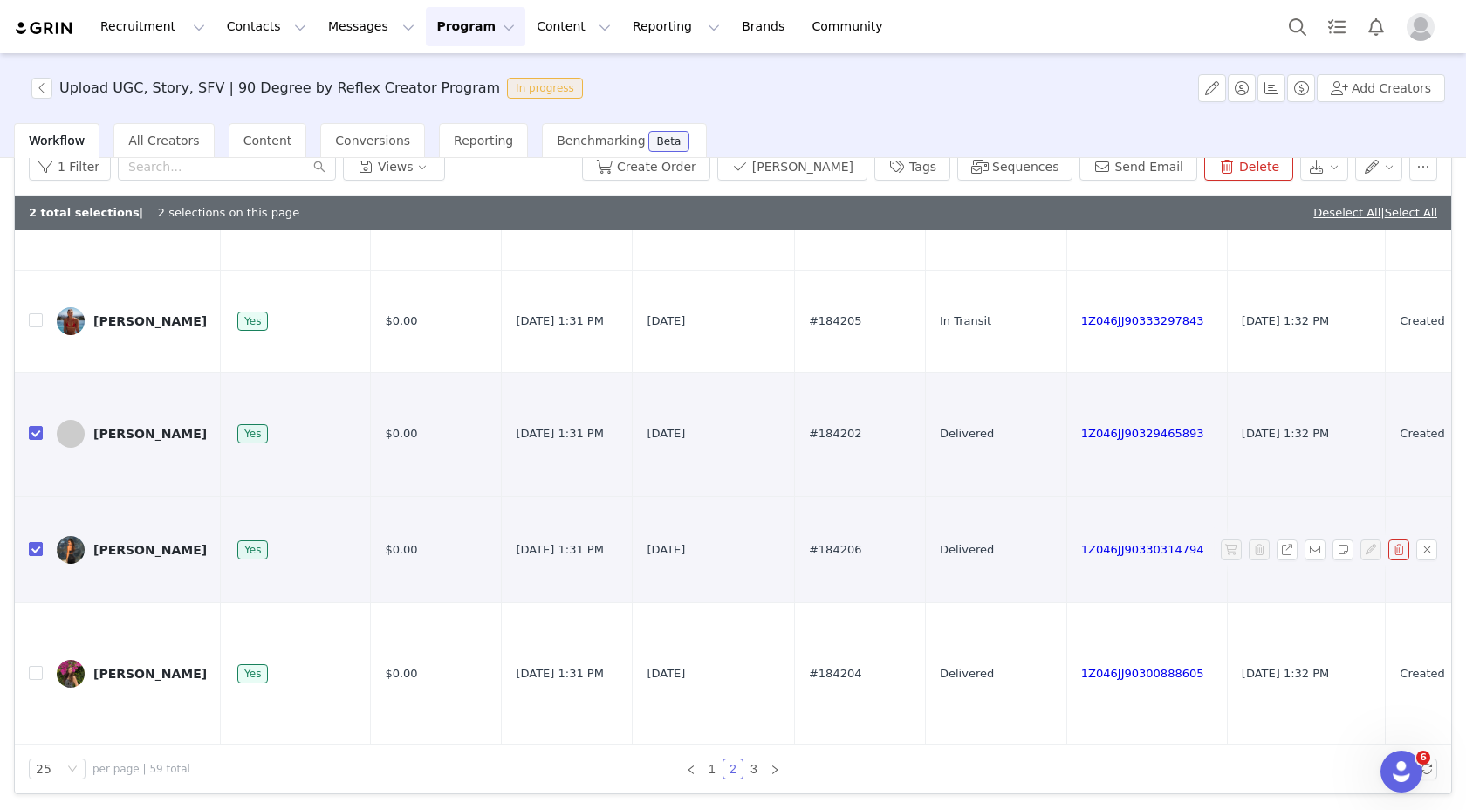
scroll to position [2810, 1015]
click at [31, 666] on input "checkbox" at bounding box center [36, 673] width 14 height 14
checkbox input "true"
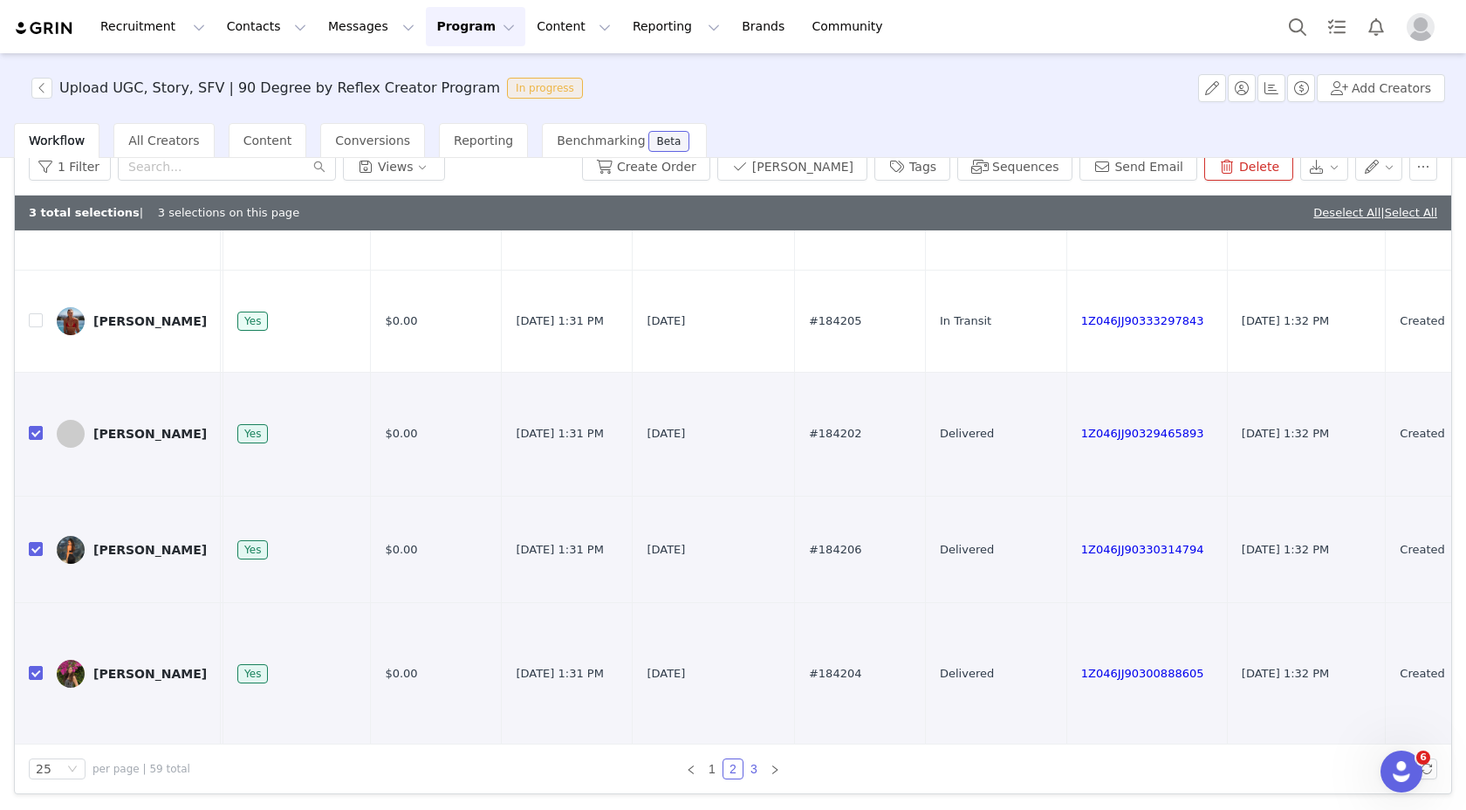
click at [746, 773] on link "3" at bounding box center [753, 768] width 19 height 19
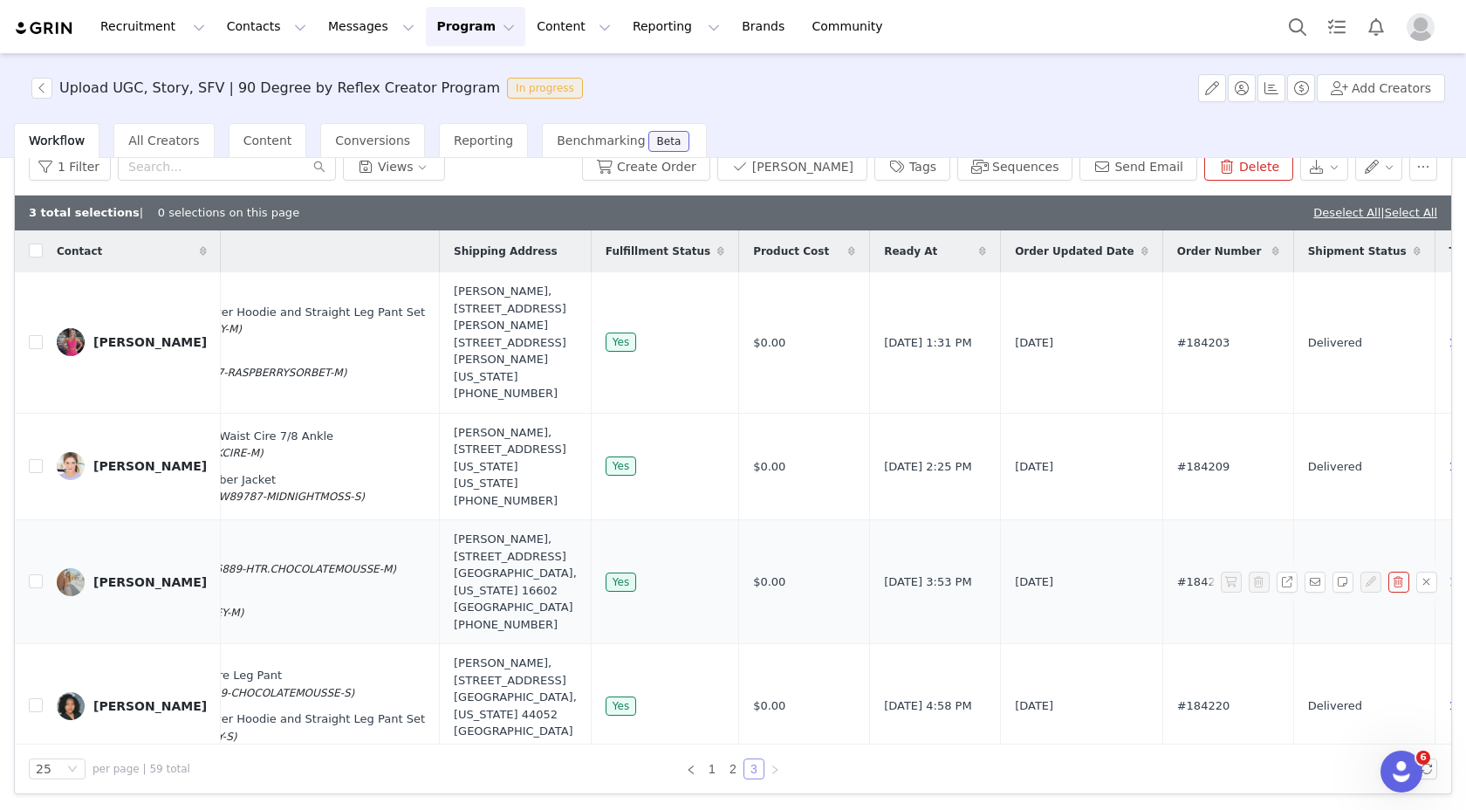
scroll to position [0, 423]
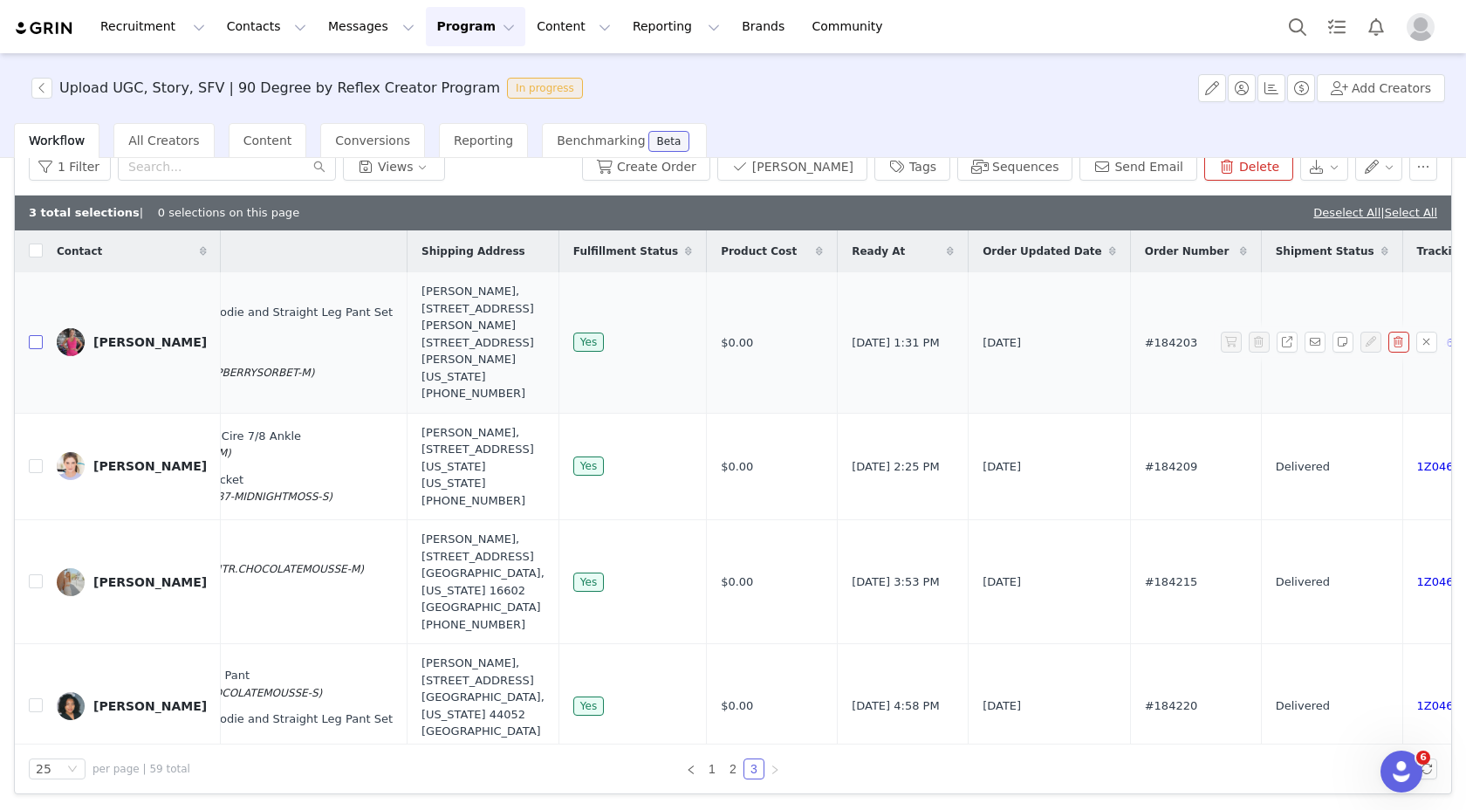
click at [33, 335] on input "checkbox" at bounding box center [36, 342] width 14 height 14
checkbox input "true"
click at [36, 459] on input "checkbox" at bounding box center [36, 466] width 14 height 14
checkbox input "true"
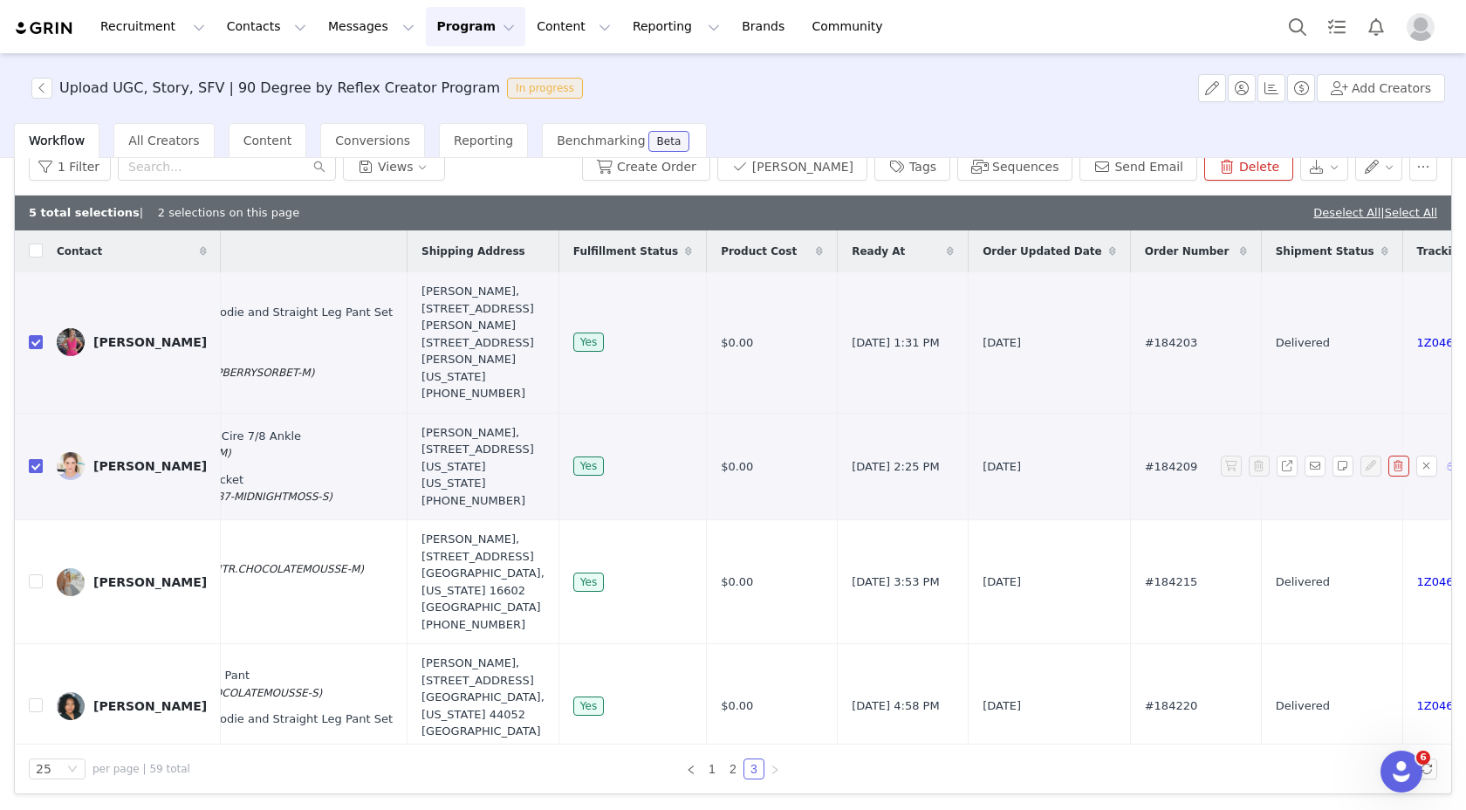
scroll to position [0, 464]
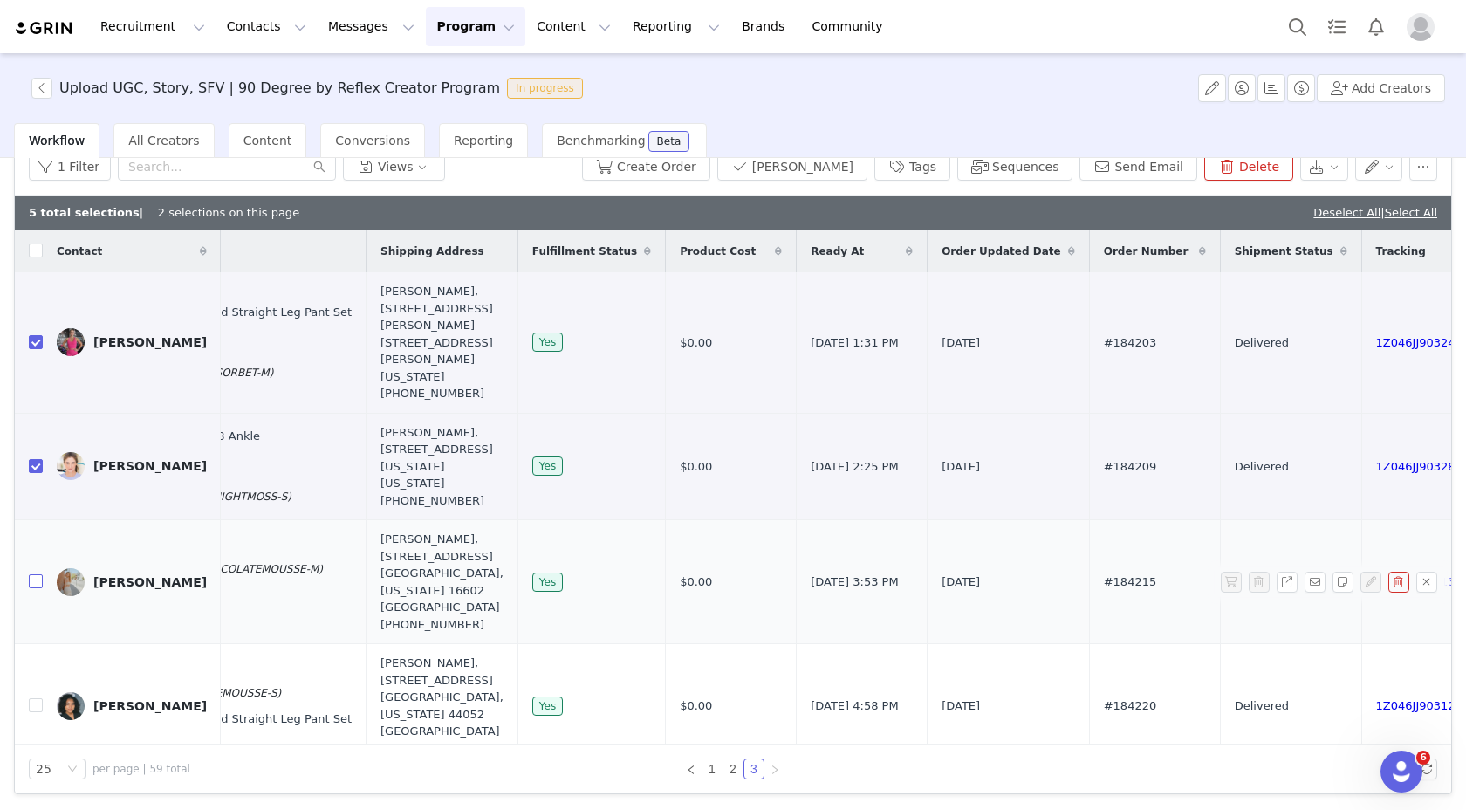
click at [35, 588] on input "checkbox" at bounding box center [36, 581] width 14 height 14
checkbox input "true"
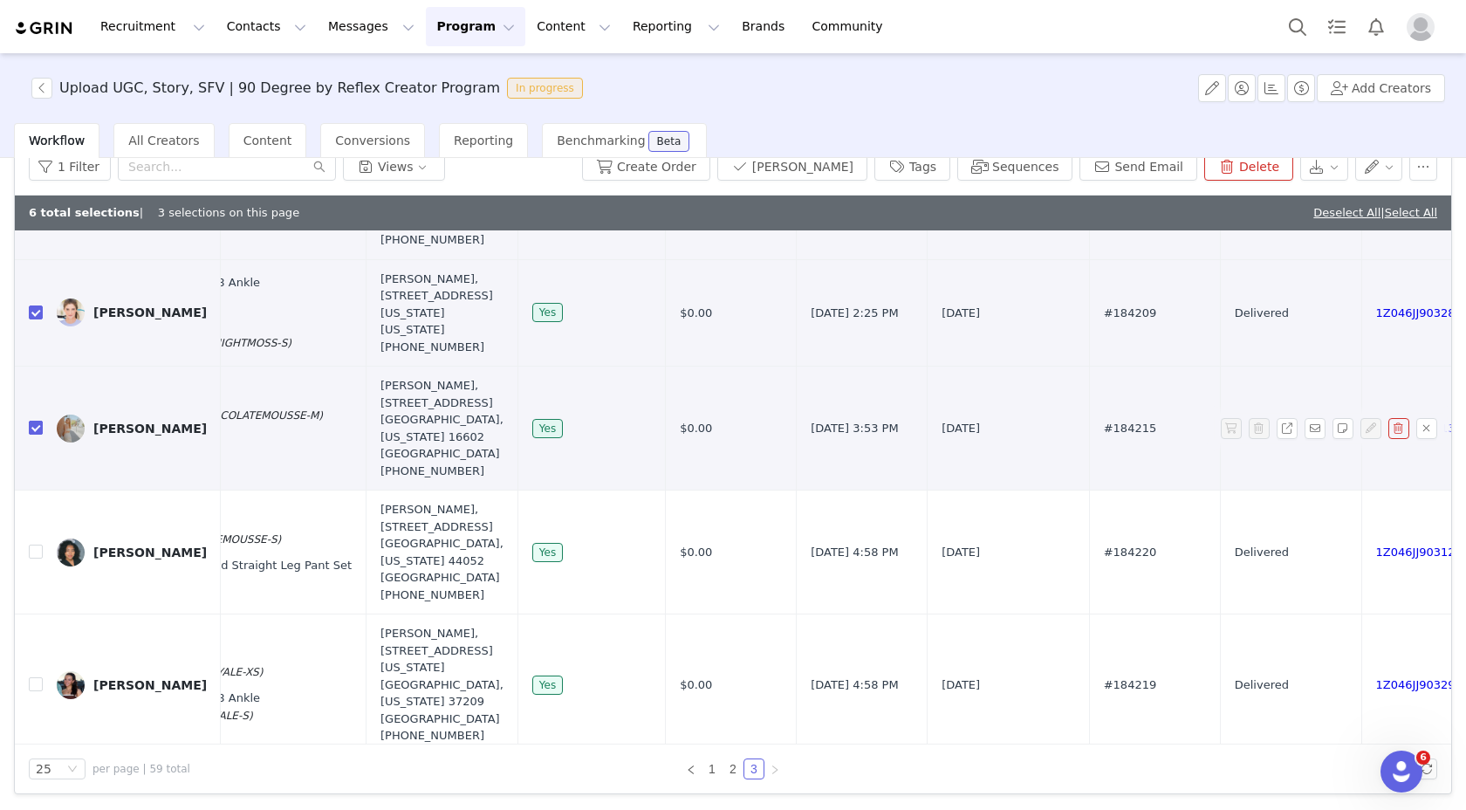
scroll to position [153, 464]
click at [38, 559] on input "checkbox" at bounding box center [36, 552] width 14 height 14
checkbox input "true"
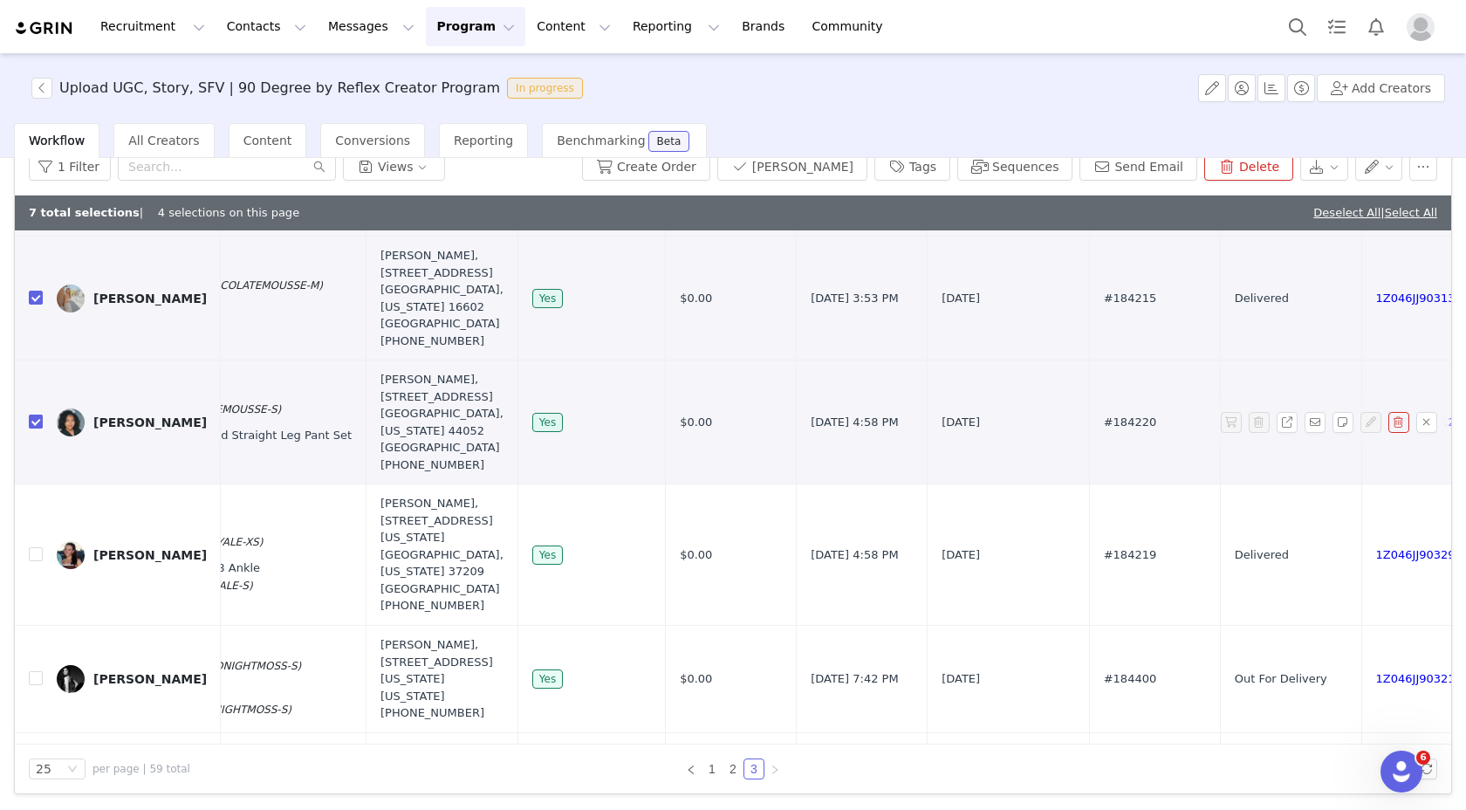
scroll to position [291, 464]
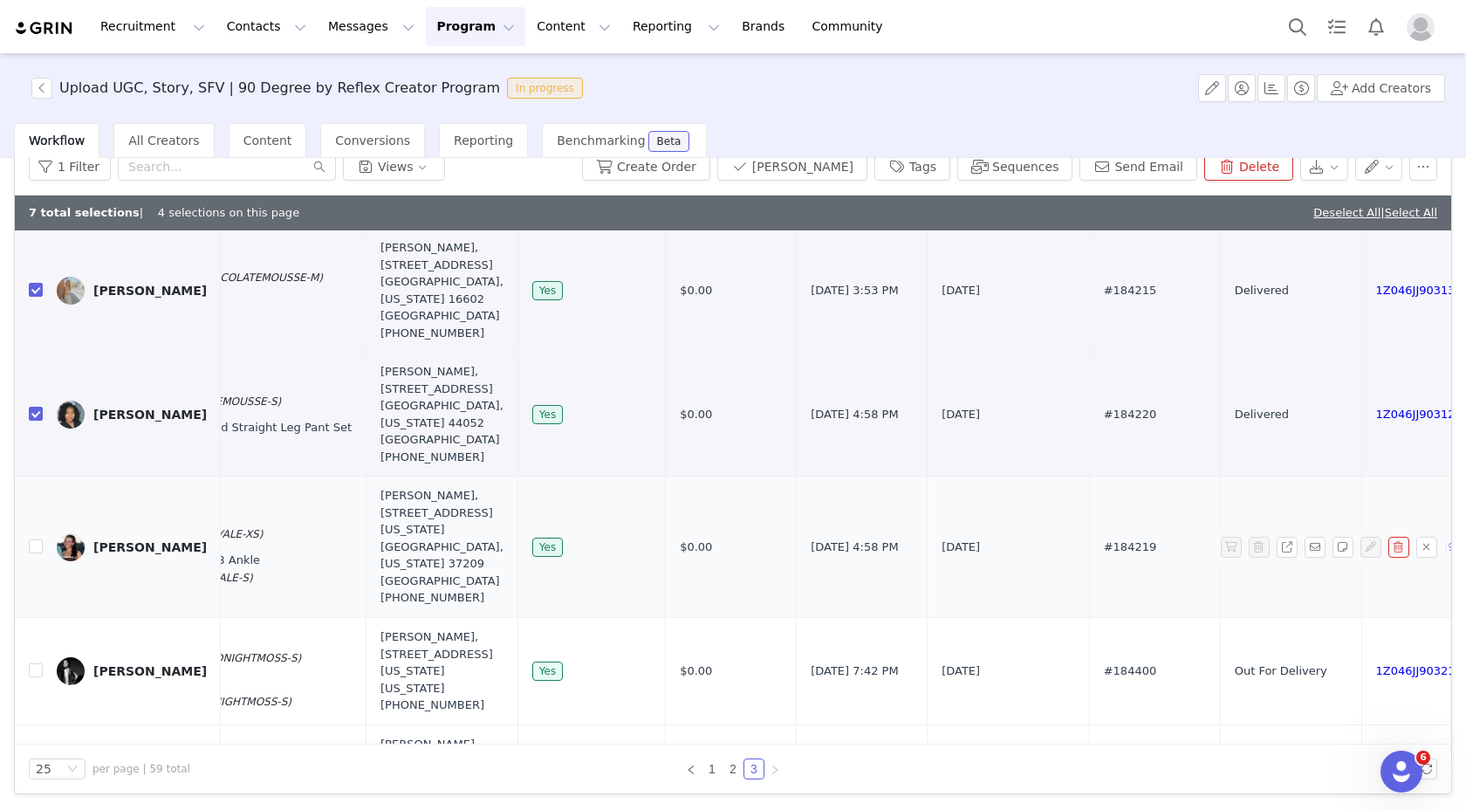
click at [38, 541] on td at bounding box center [29, 547] width 28 height 141
click at [38, 549] on input "checkbox" at bounding box center [36, 546] width 14 height 14
checkbox input "true"
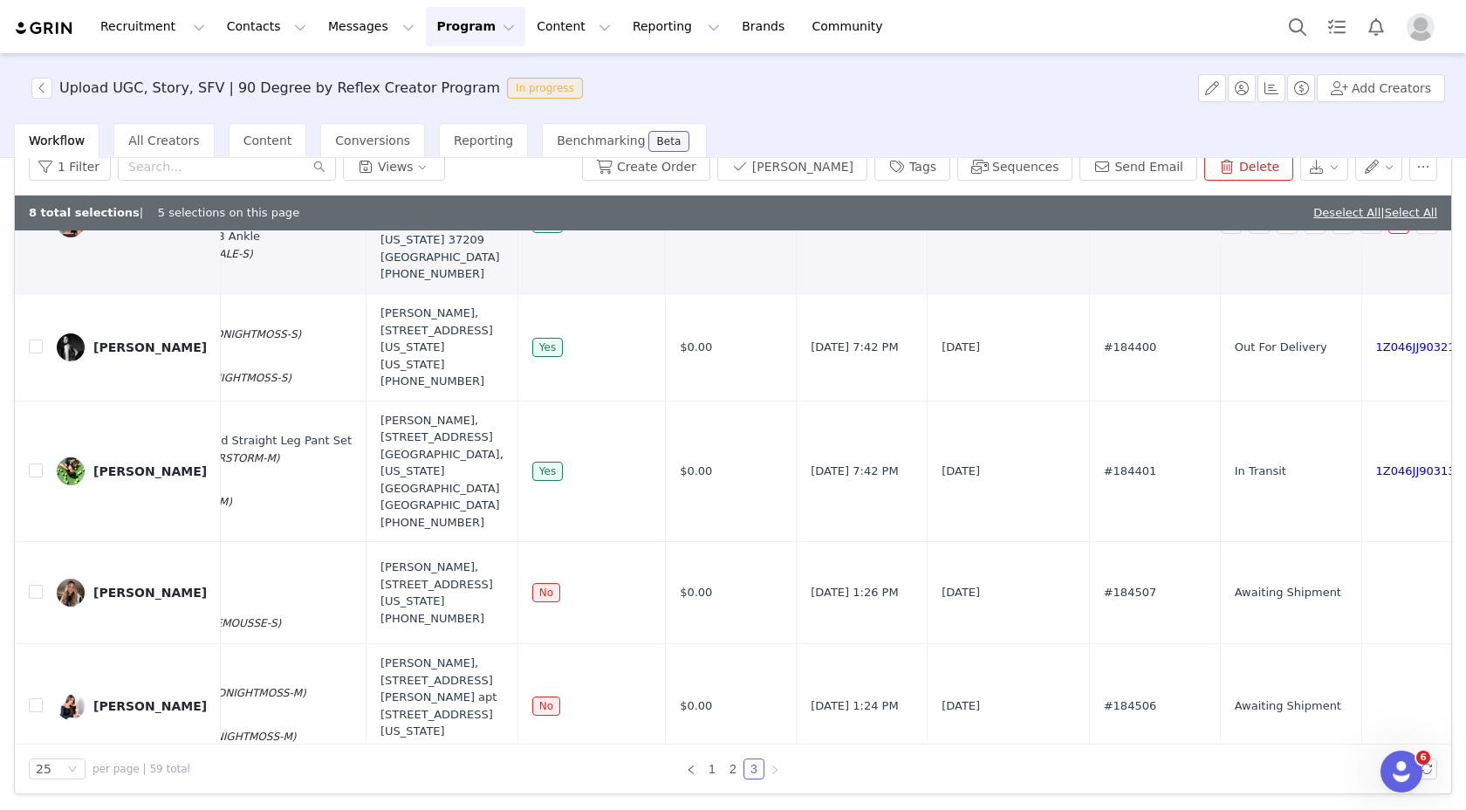
scroll to position [690, 464]
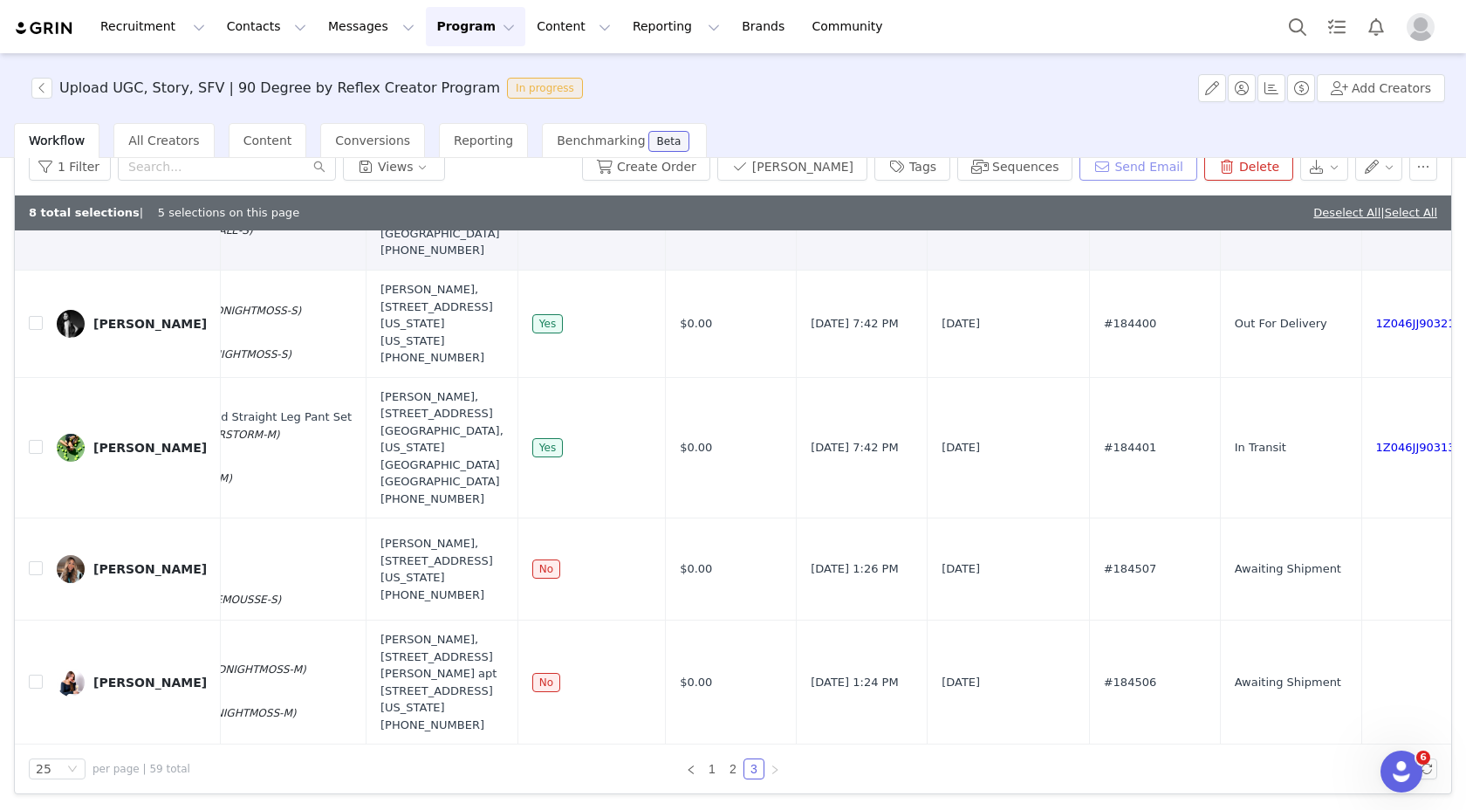
click at [1155, 166] on button "Send Email" at bounding box center [1139, 167] width 118 height 28
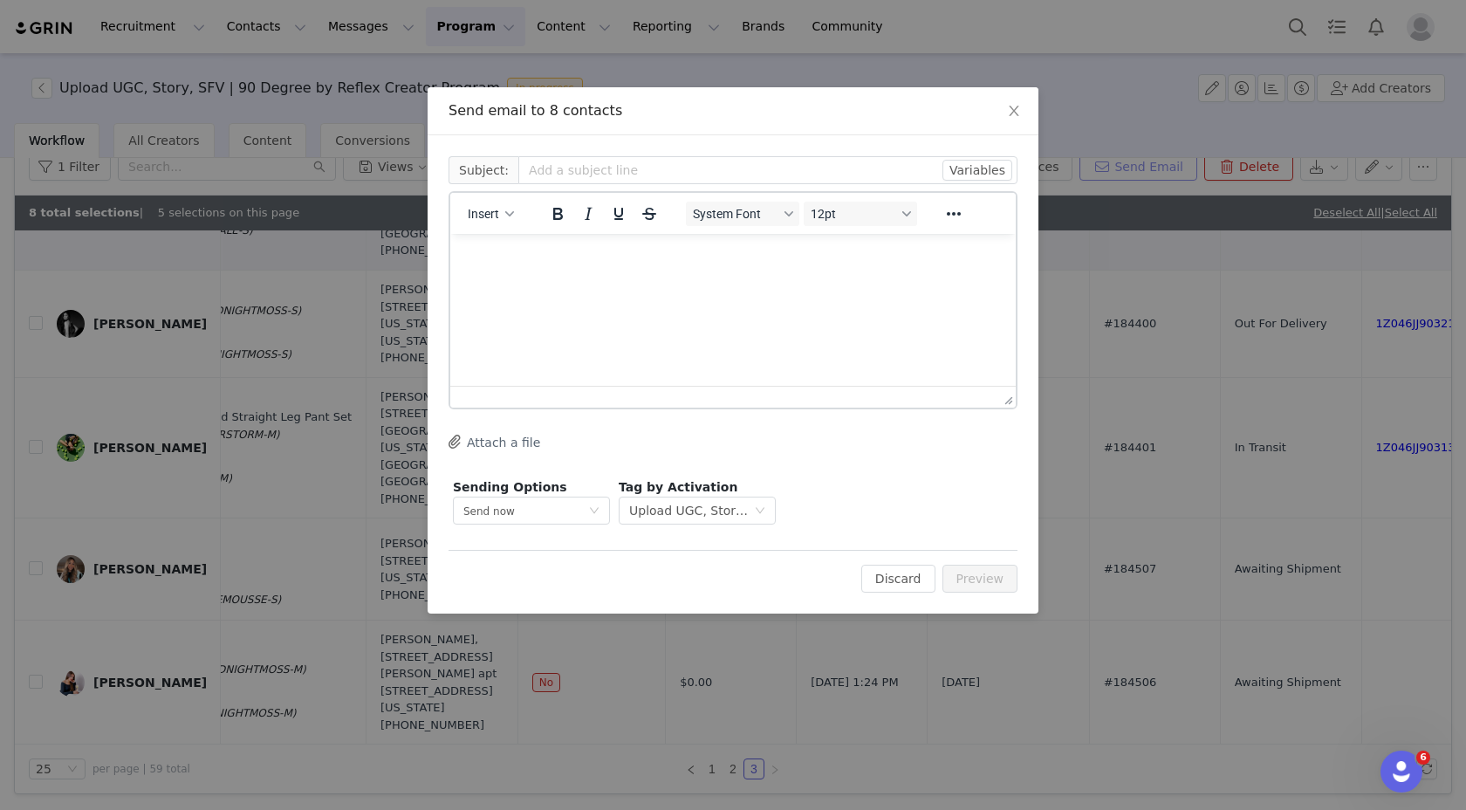
scroll to position [0, 0]
click at [505, 216] on div "button" at bounding box center [510, 213] width 14 height 9
click at [518, 242] on div "Insert Template" at bounding box center [554, 244] width 157 height 21
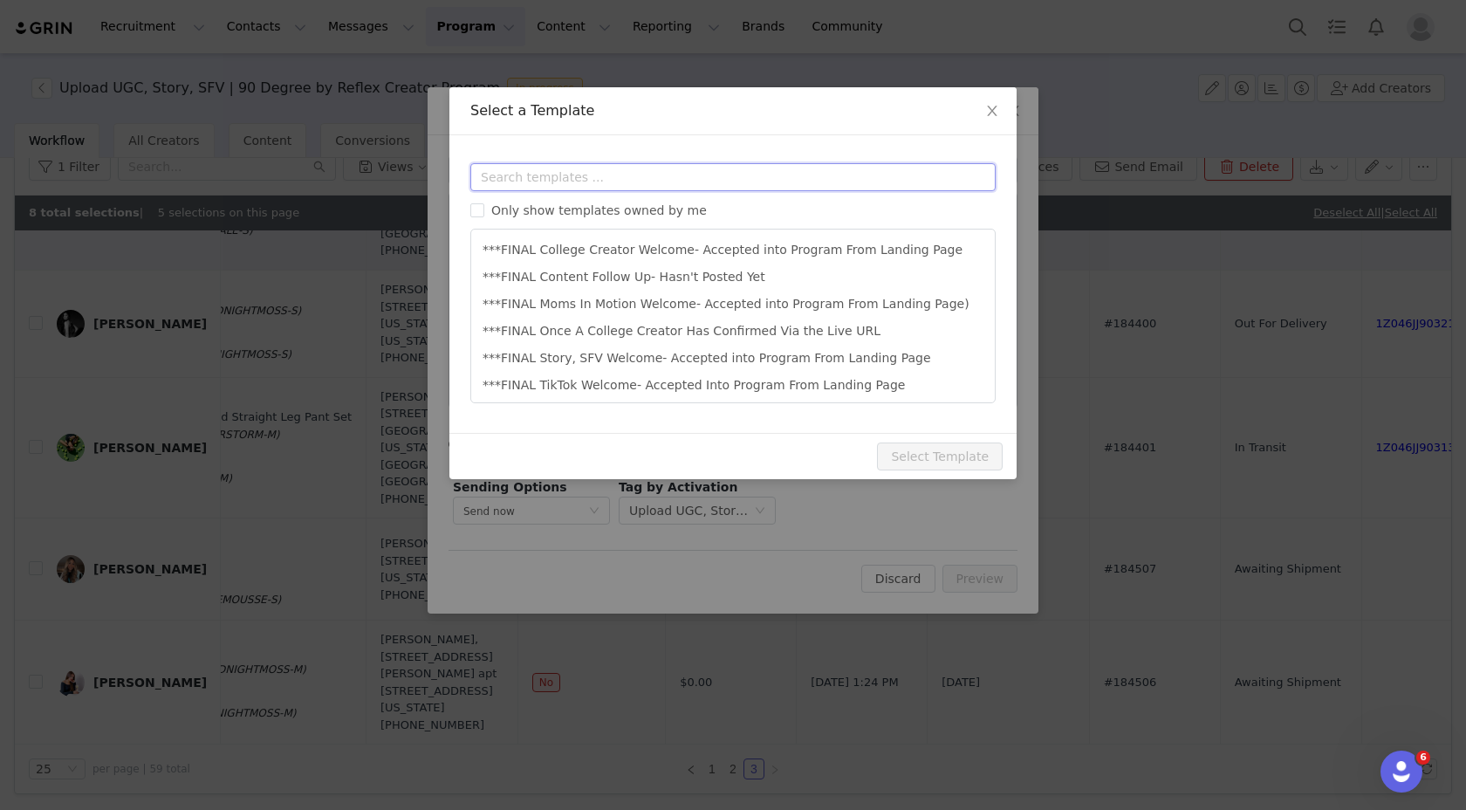
click at [527, 181] on input "text" at bounding box center [732, 177] width 525 height 28
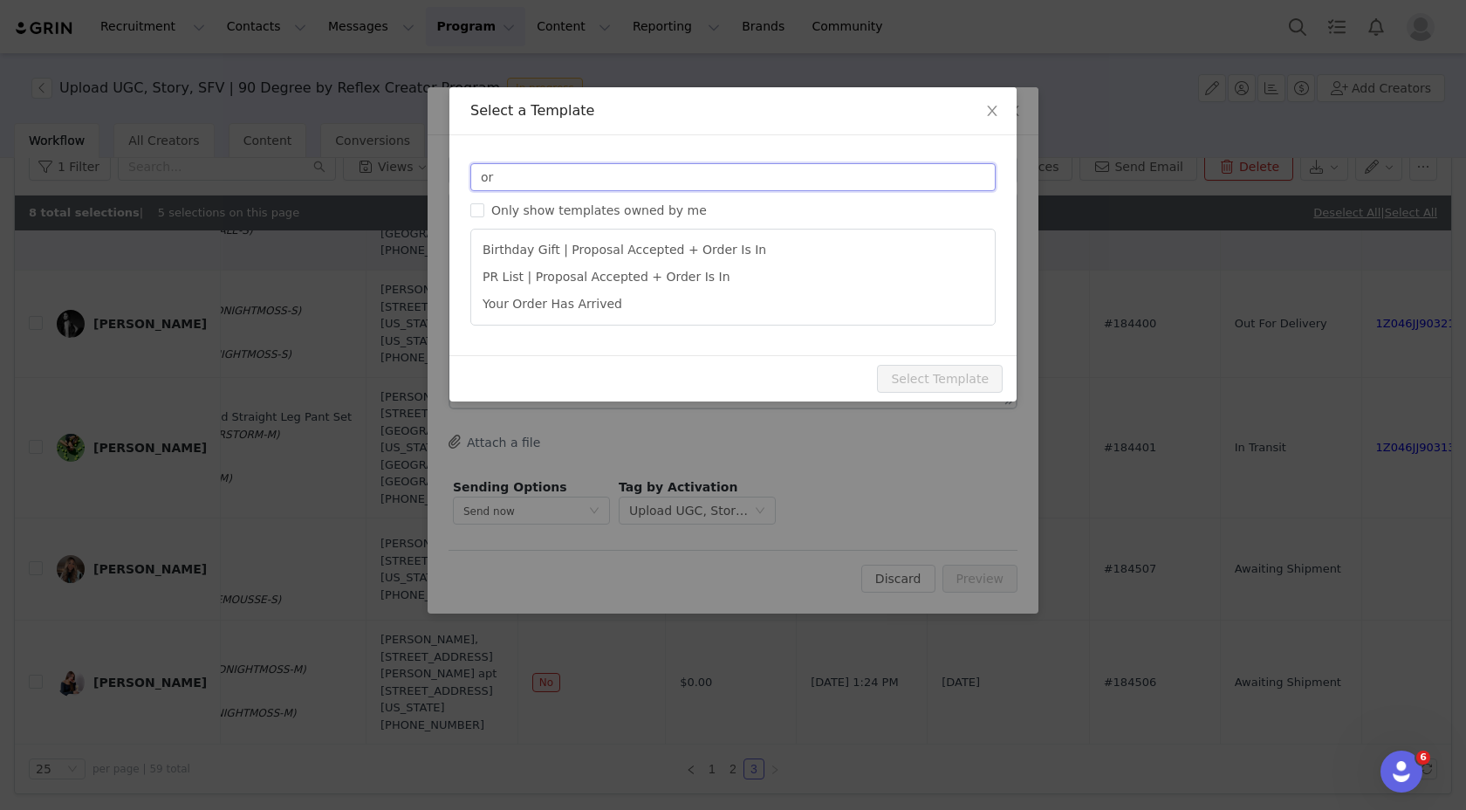
type input "o"
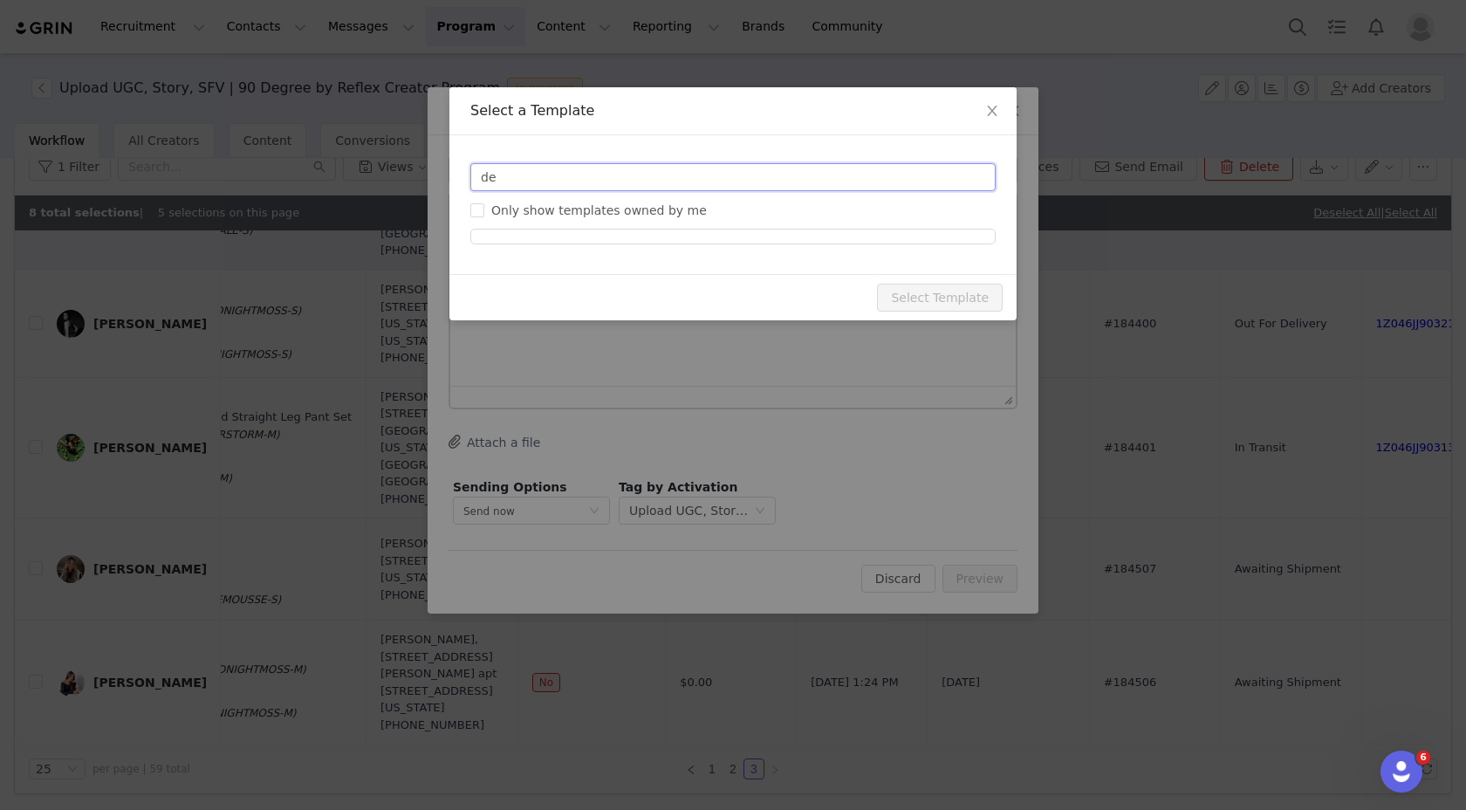
type input "d"
type input "r"
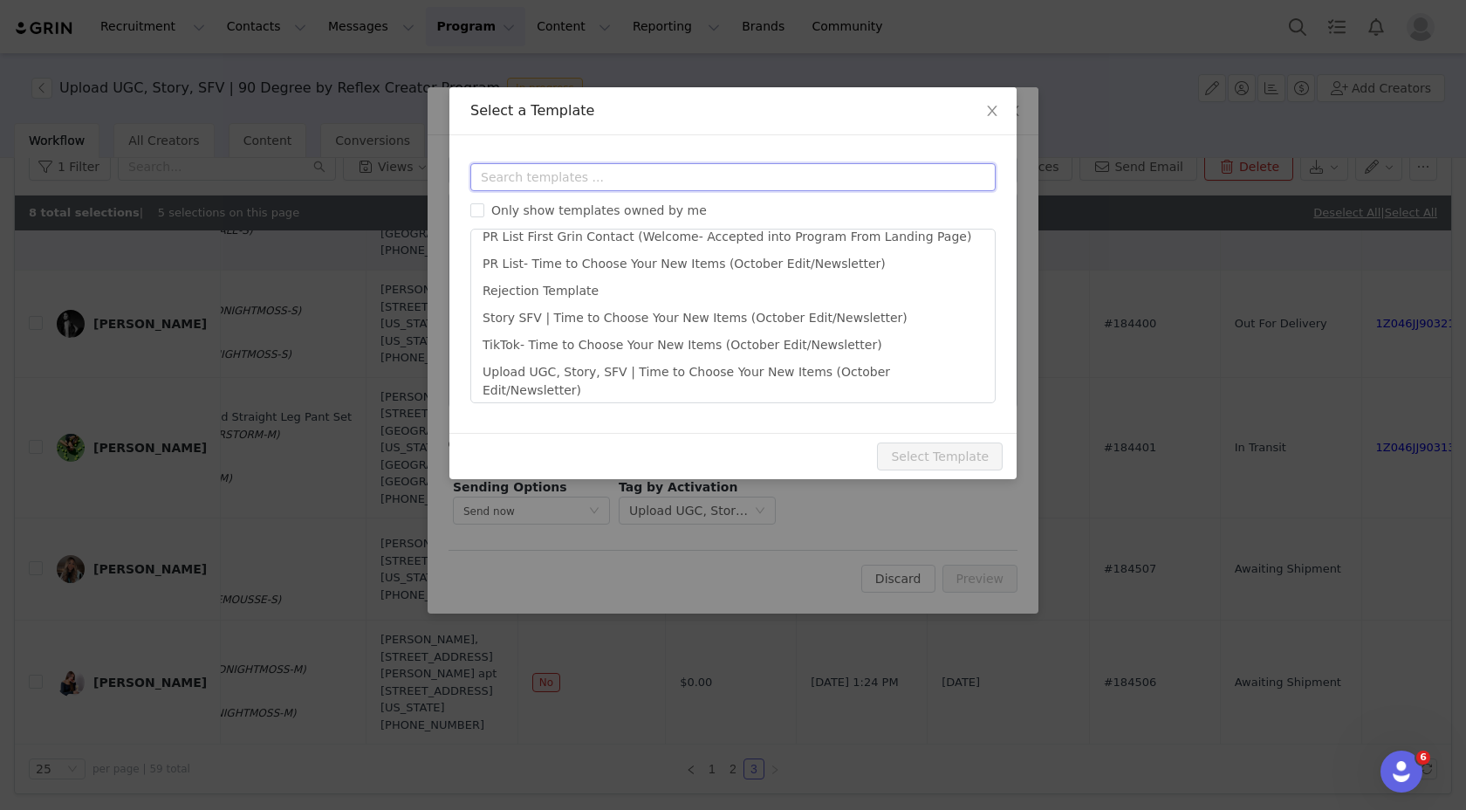
scroll to position [565, 0]
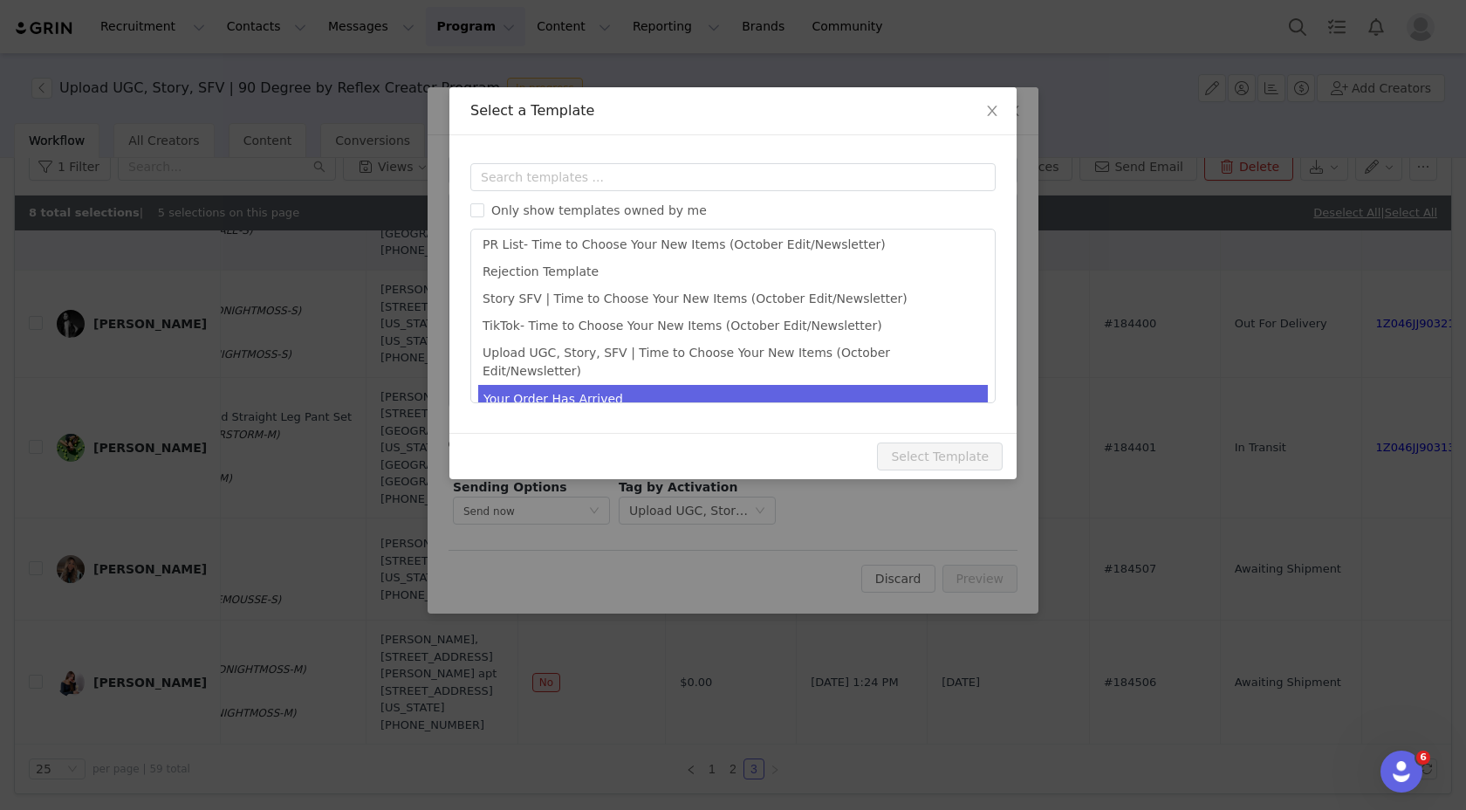
click at [552, 385] on li "Your Order Has Arrived" at bounding box center [733, 399] width 510 height 29
type input "Your 90 Degree By Reflex Order Has Arrived!"
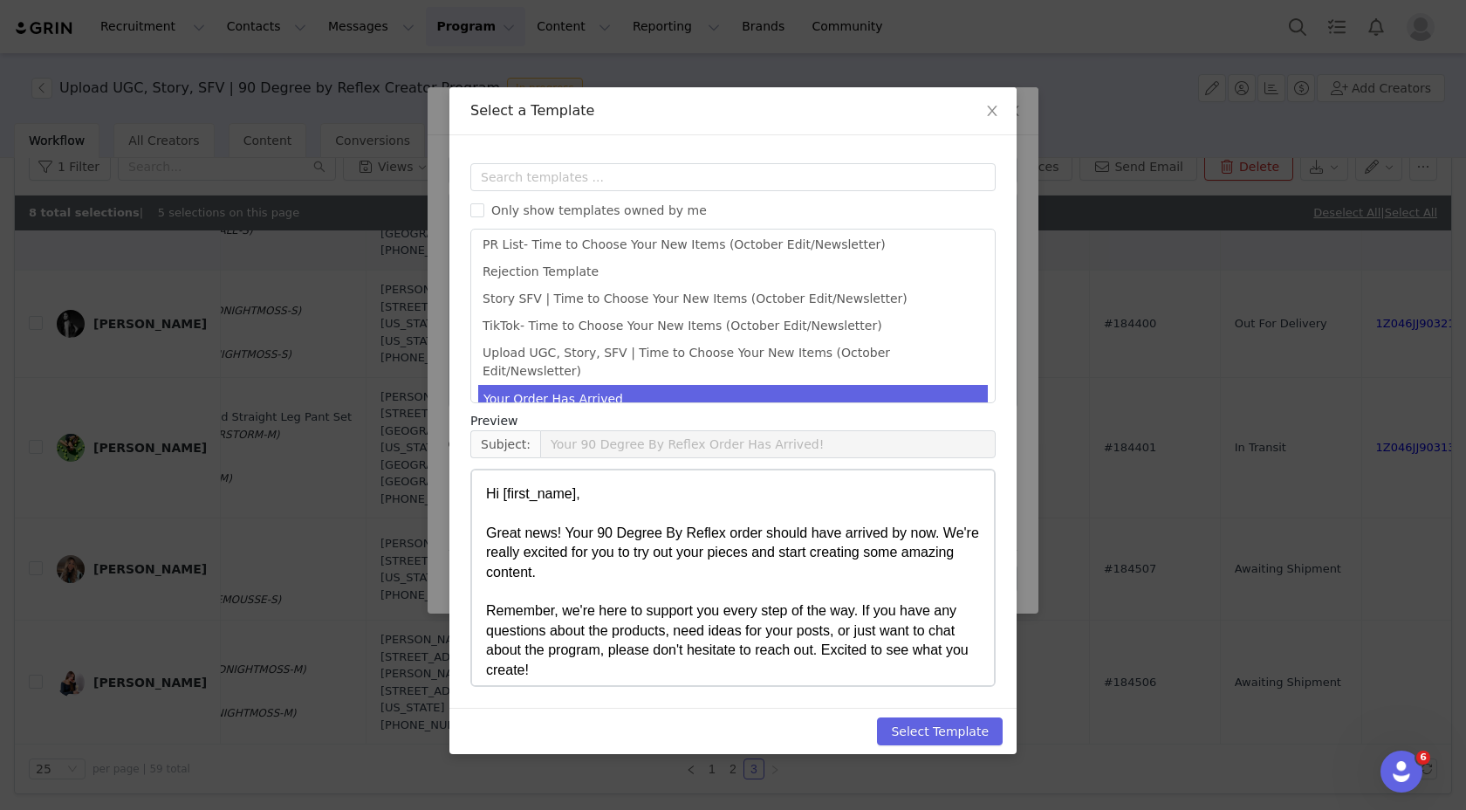
click at [665, 566] on div "Great news! Your 90 Degree By Reflex order should have arrived by now. We're re…" at bounding box center [733, 553] width 494 height 58
click at [958, 731] on button "Select Template" at bounding box center [940, 731] width 126 height 28
type input "Your 90 Degree By Reflex Order Has Arrived!"
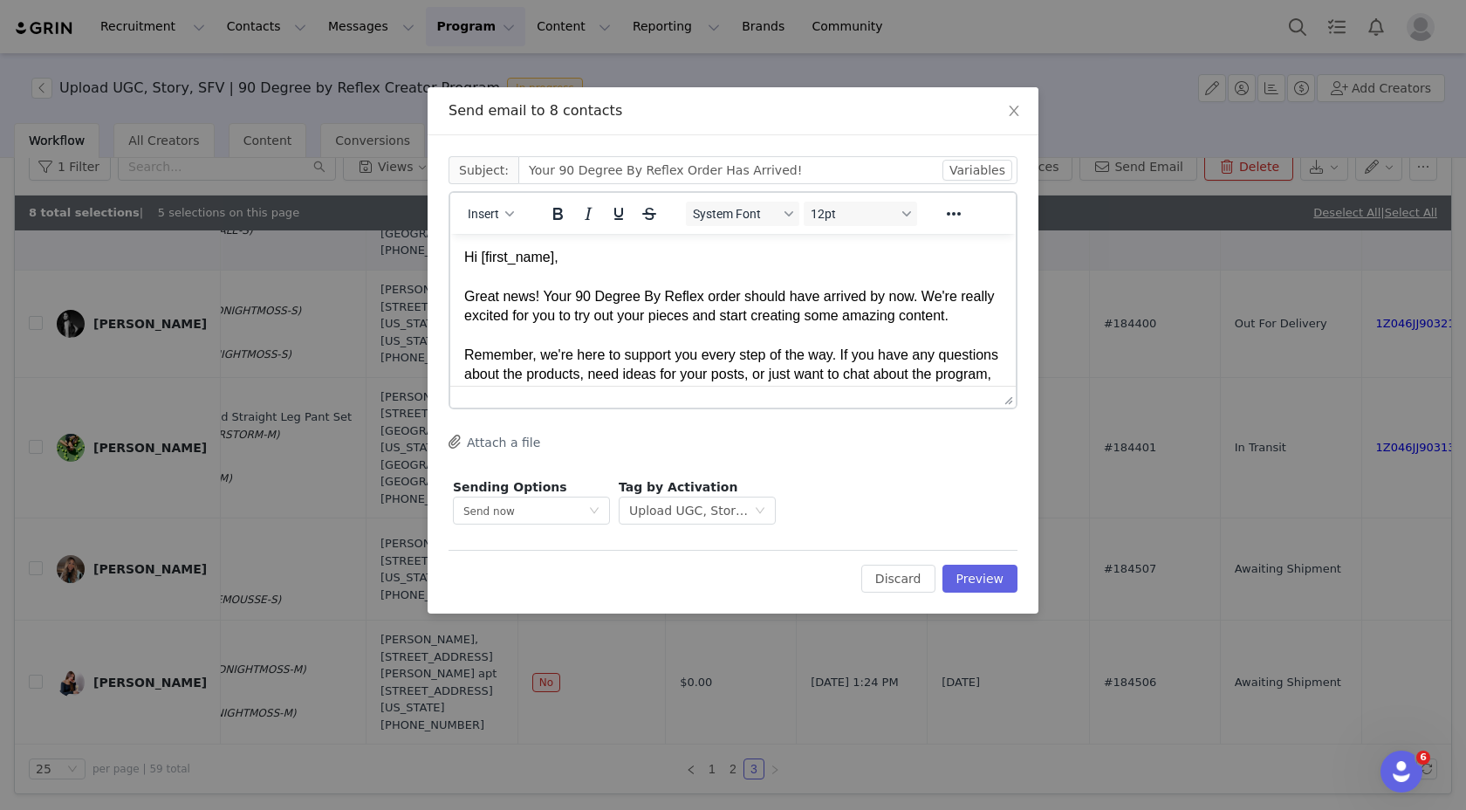
click at [691, 308] on div "Great news! Your 90 Degree By Reflex order should have arrived by now. We're re…" at bounding box center [733, 306] width 538 height 39
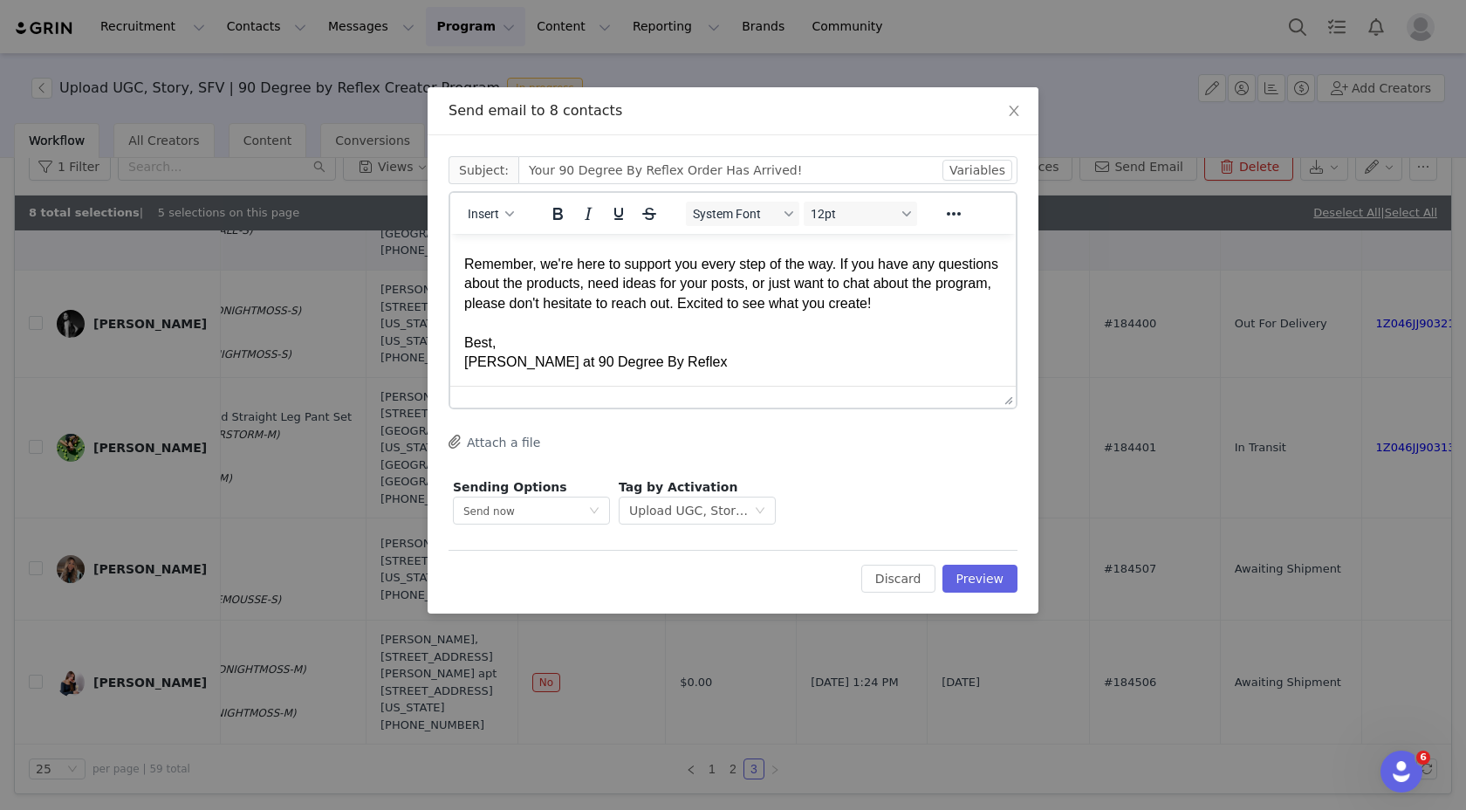
click at [620, 308] on div "Remember, we're here to support you every step of the way. If you have any ques…" at bounding box center [733, 284] width 538 height 58
click at [723, 369] on div "[PERSON_NAME] at 90 Degree By Reflex" at bounding box center [733, 362] width 538 height 19
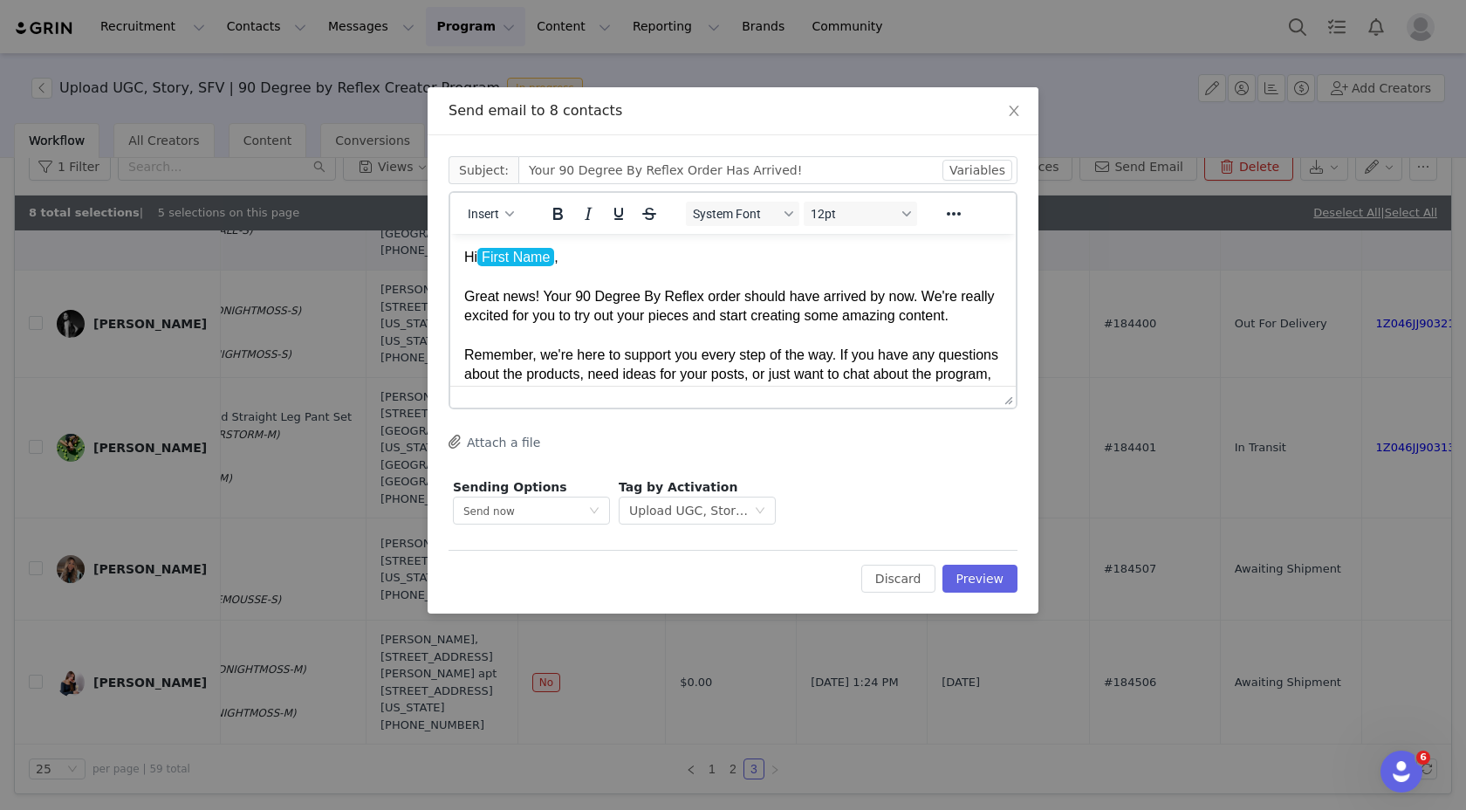
click at [576, 298] on div "Great news! Your 90 Degree By Reflex order should have arrived by now. We're re…" at bounding box center [733, 306] width 538 height 39
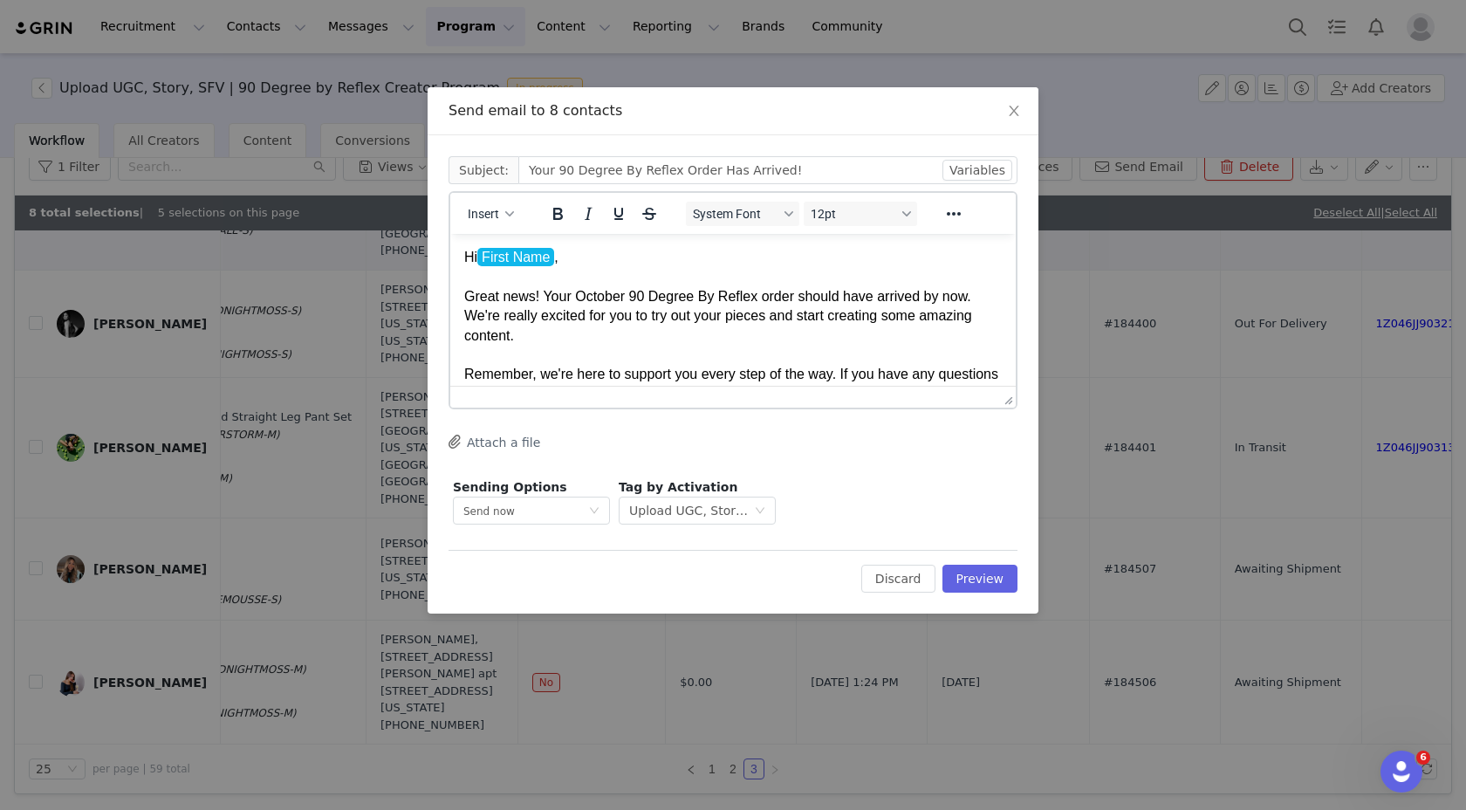
click at [731, 313] on div "Great news! Your October 90 Degree By Reflex order should have arrived by now. …" at bounding box center [733, 316] width 538 height 58
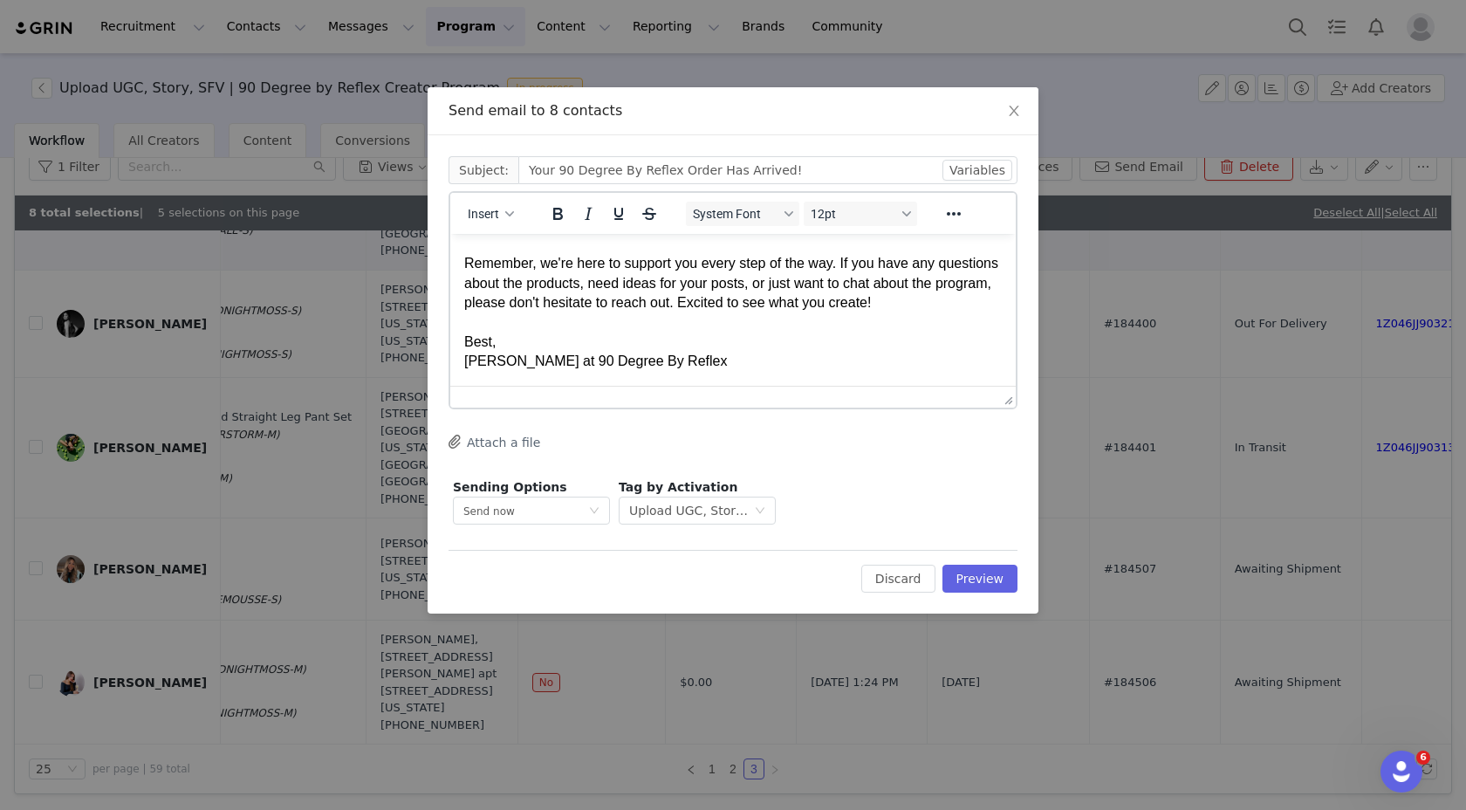
click at [527, 435] on button "Attach a file" at bounding box center [495, 441] width 92 height 21
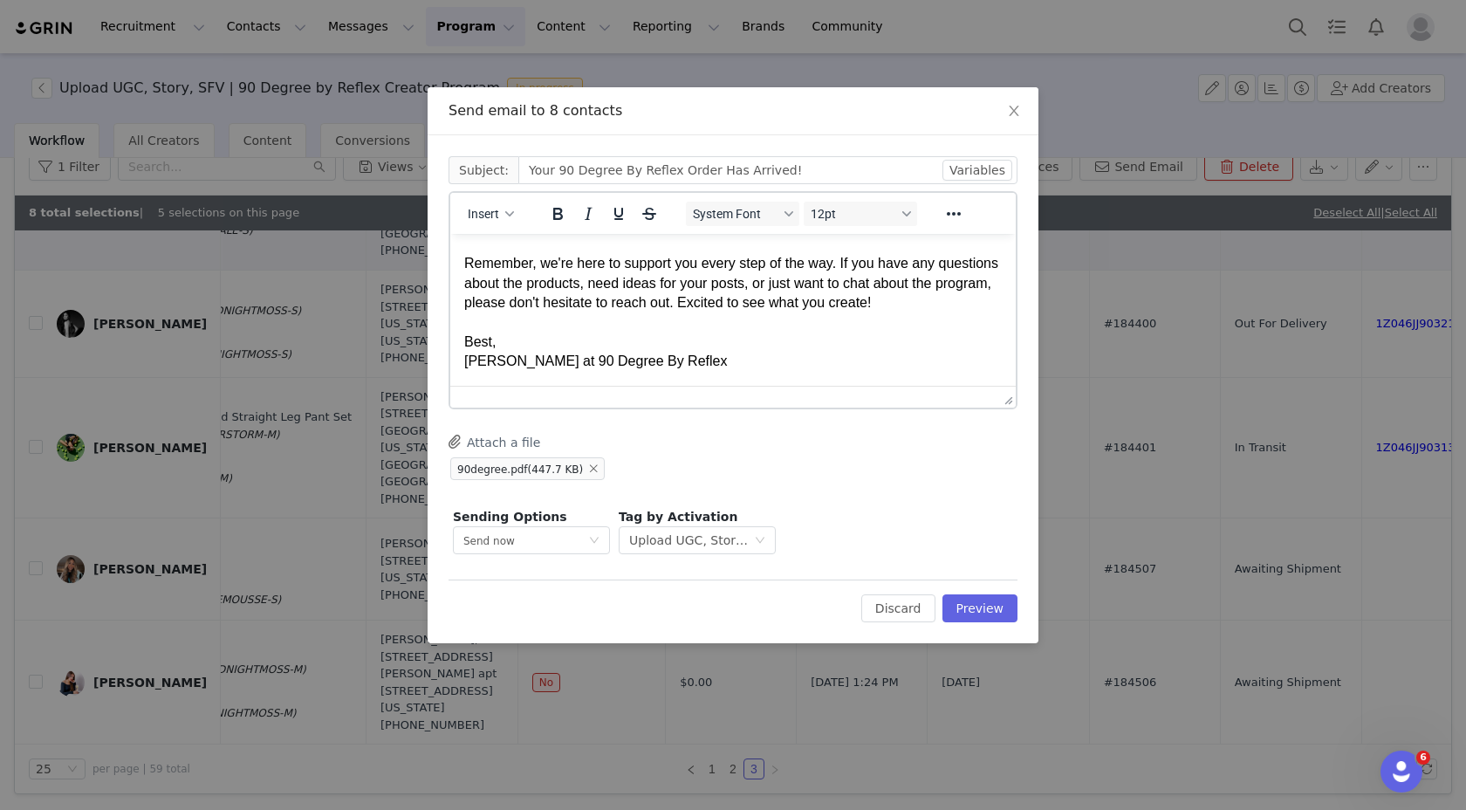
click at [491, 445] on button "Attach a file" at bounding box center [495, 441] width 92 height 21
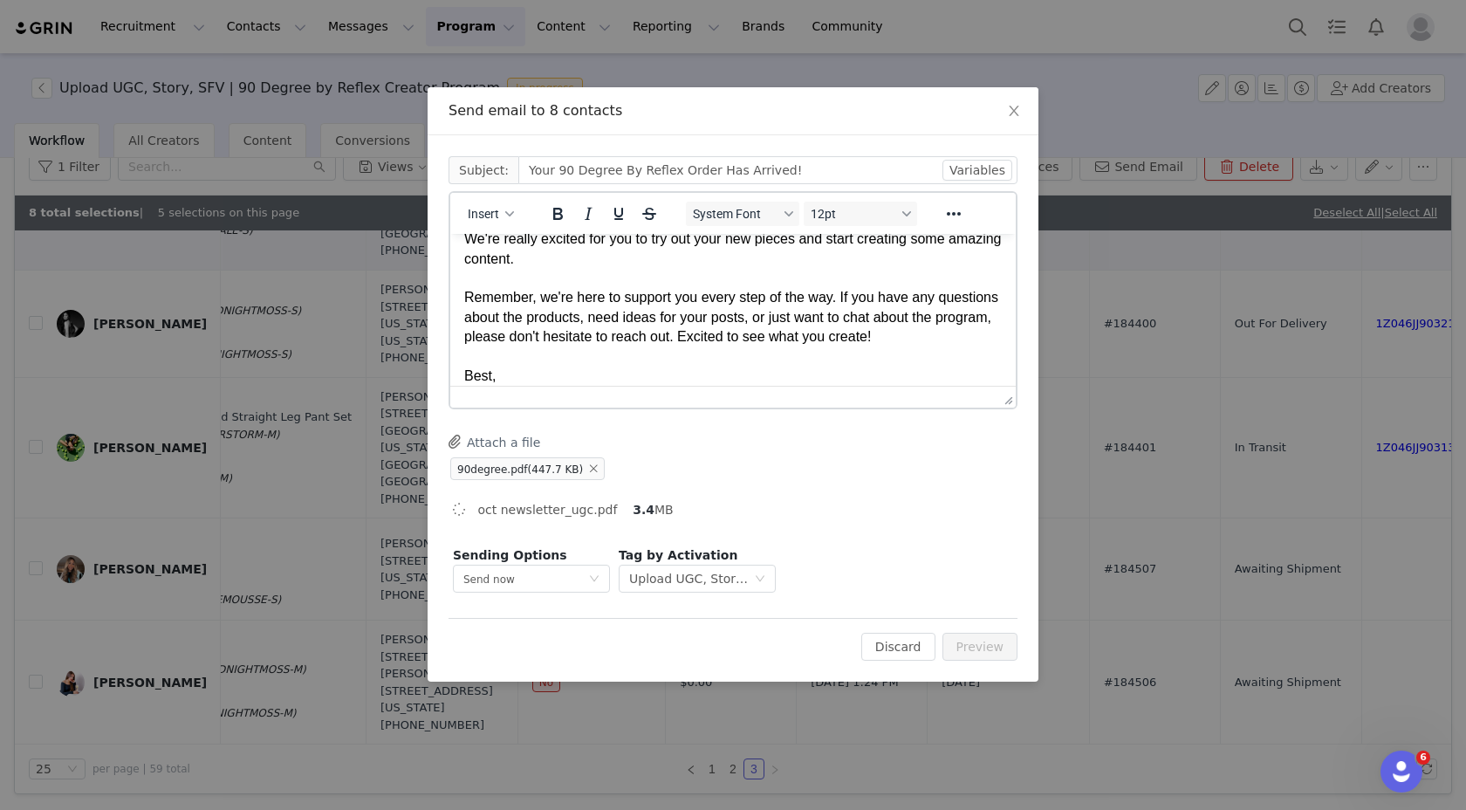
scroll to position [67, 0]
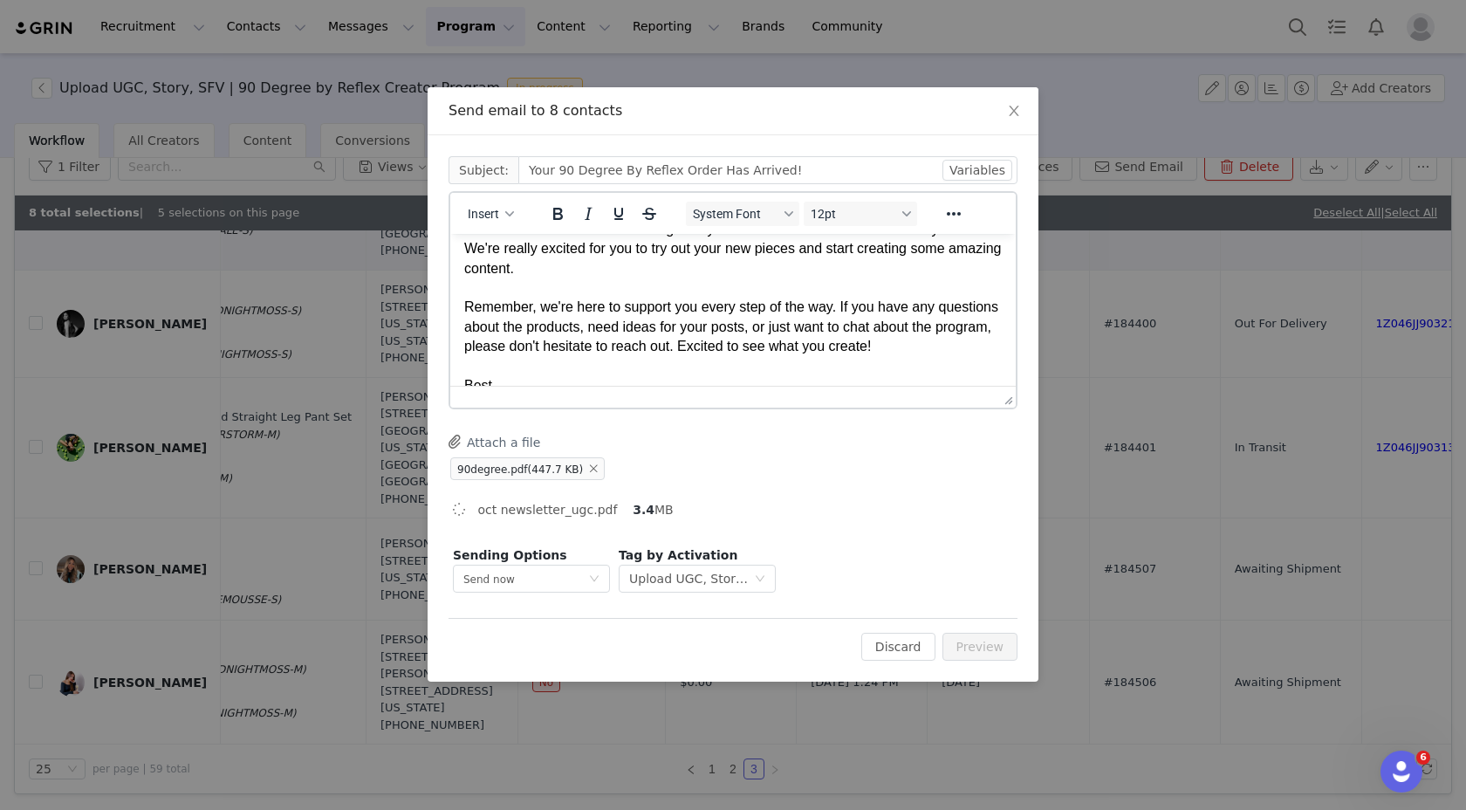
click at [712, 355] on div "Remember, we're here to support you every step of the way. If you have any ques…" at bounding box center [733, 327] width 538 height 58
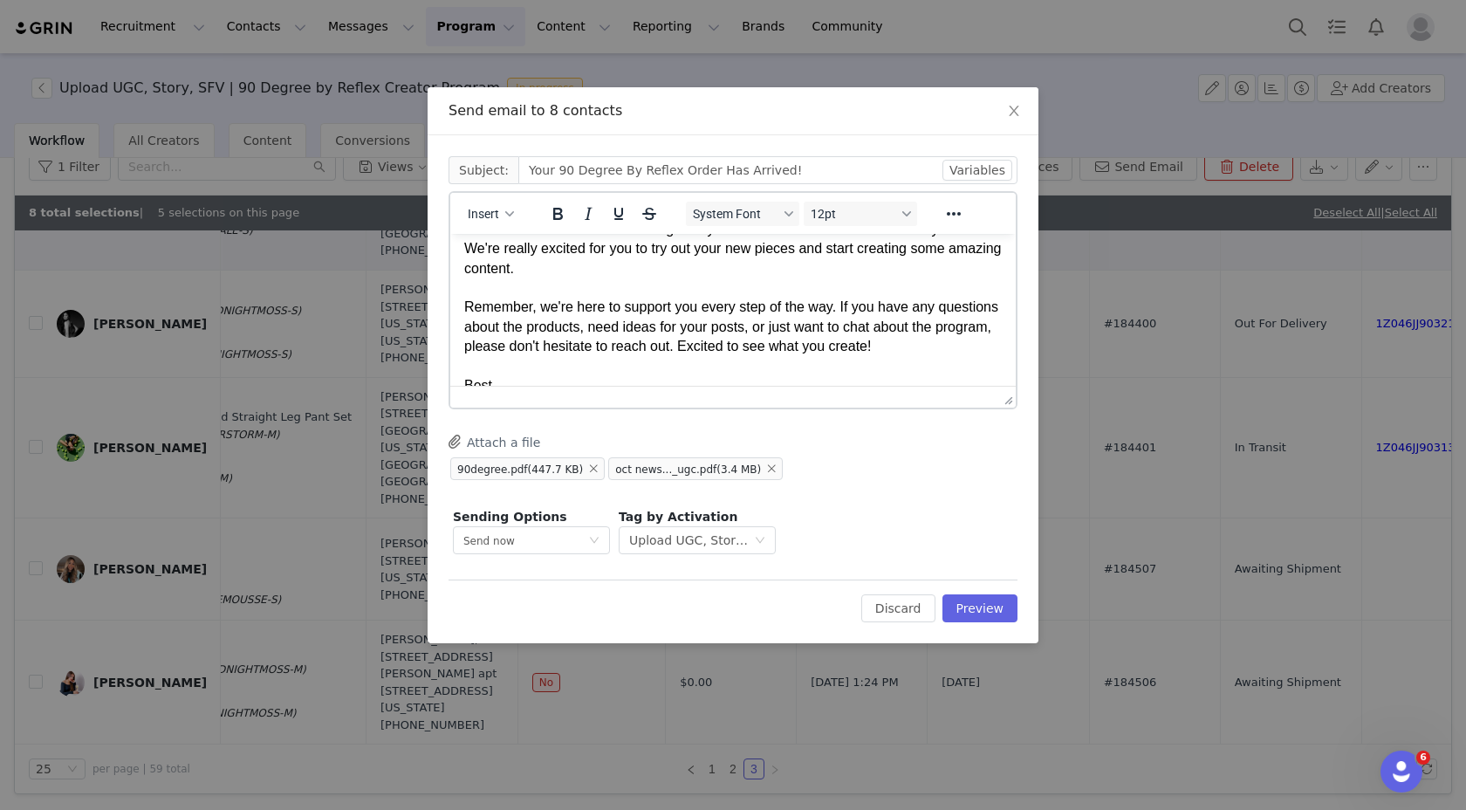
scroll to position [111, 0]
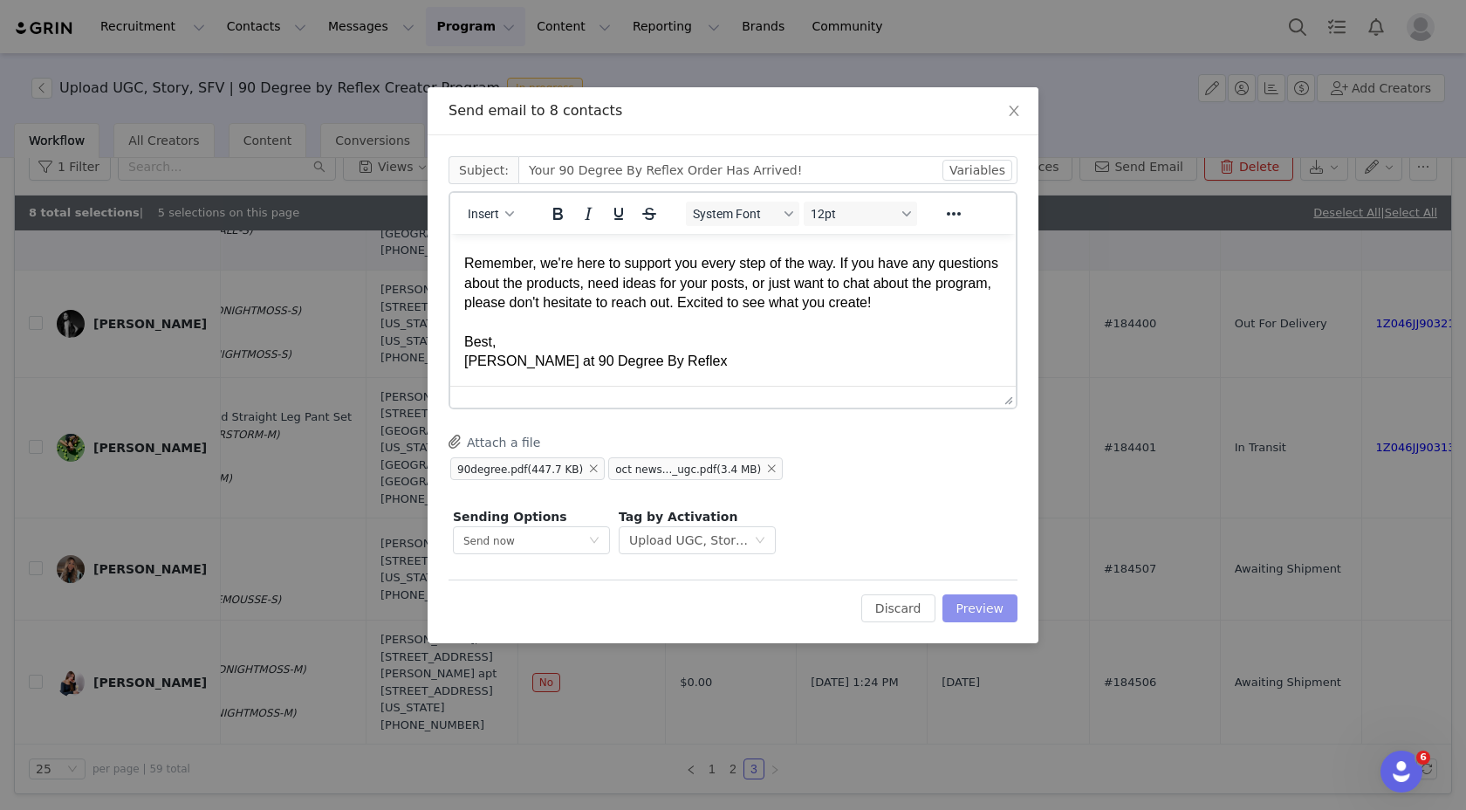
click at [973, 600] on button "Preview" at bounding box center [981, 608] width 76 height 28
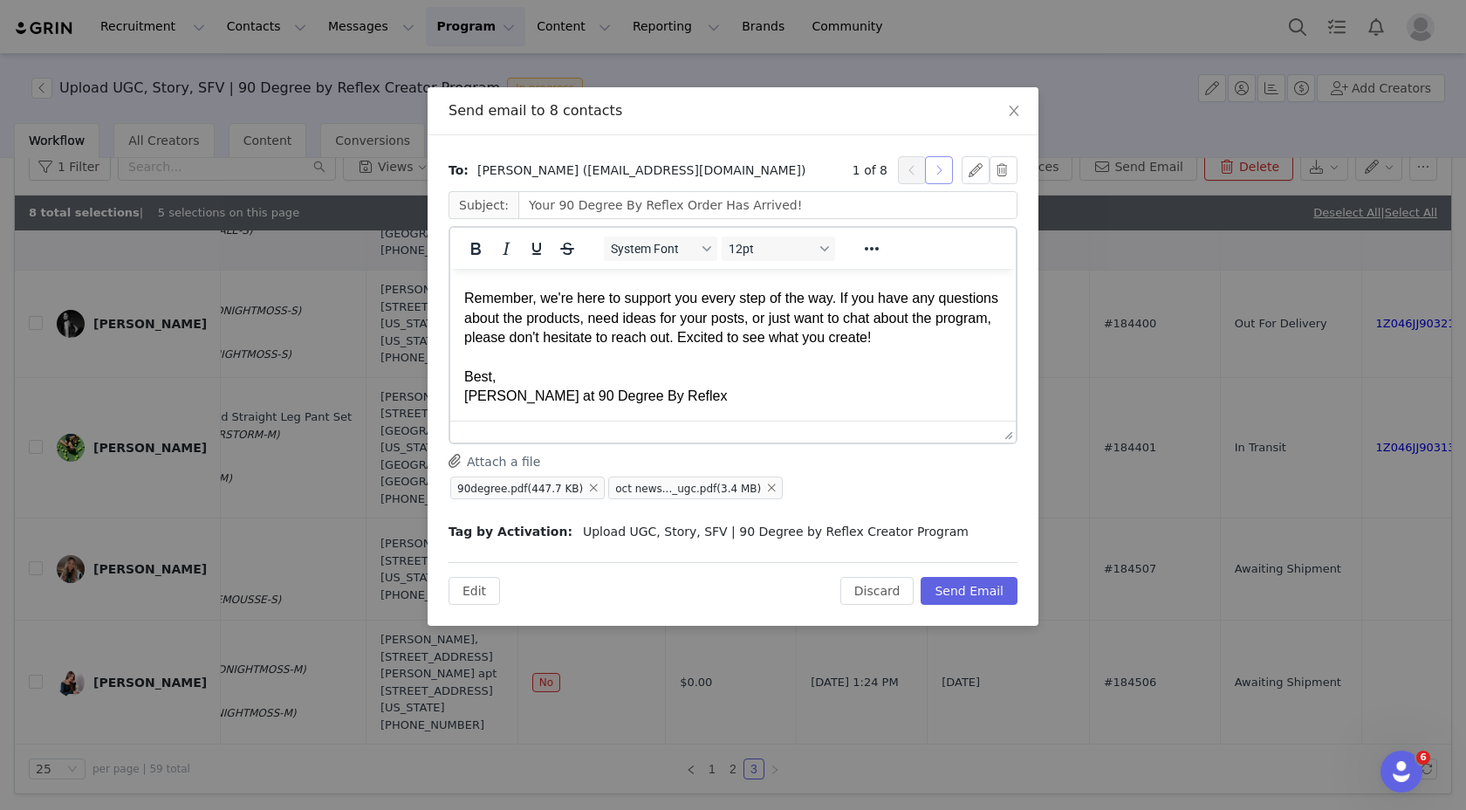
click at [950, 163] on button "button" at bounding box center [939, 170] width 28 height 28
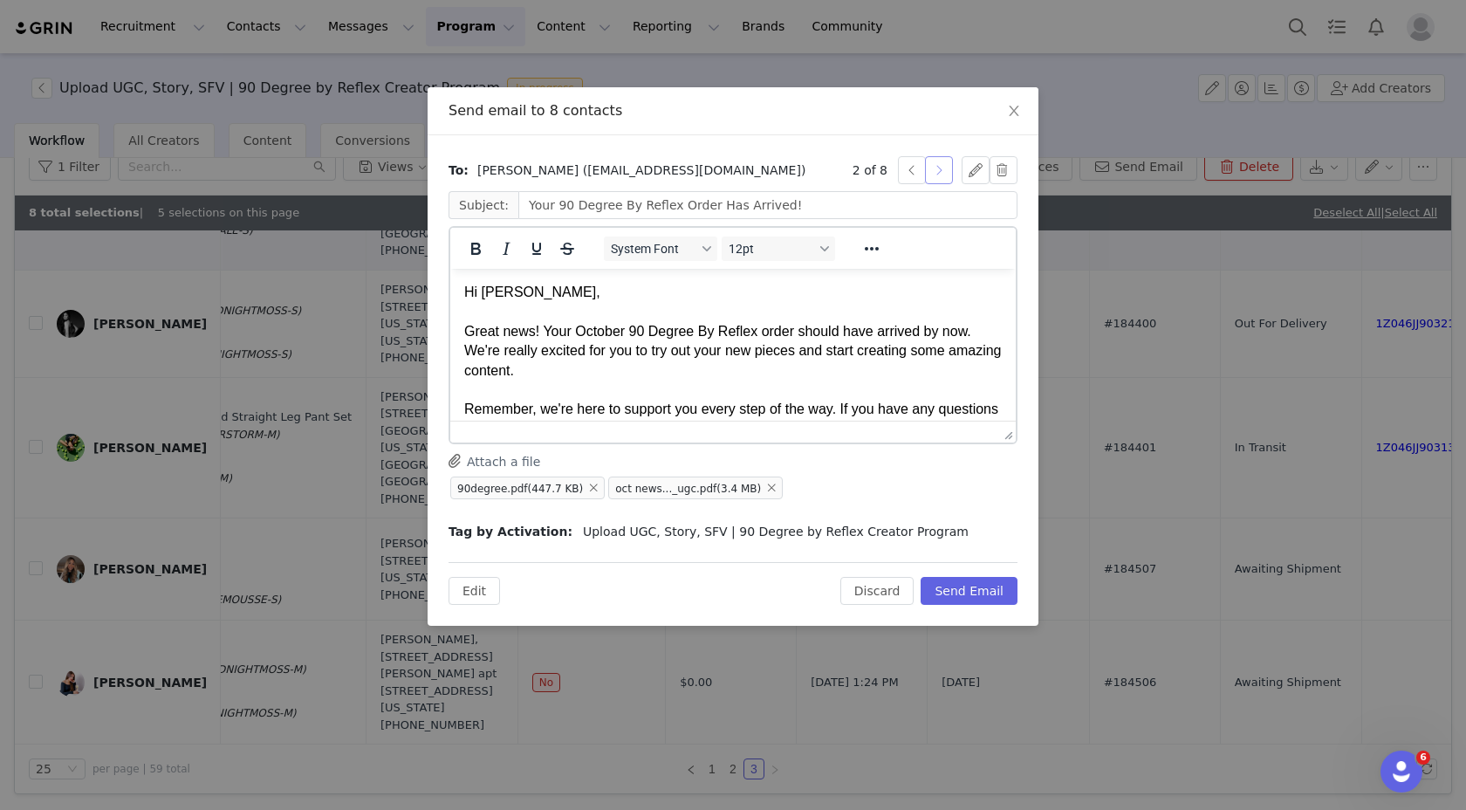
click at [945, 161] on button "button" at bounding box center [939, 170] width 28 height 28
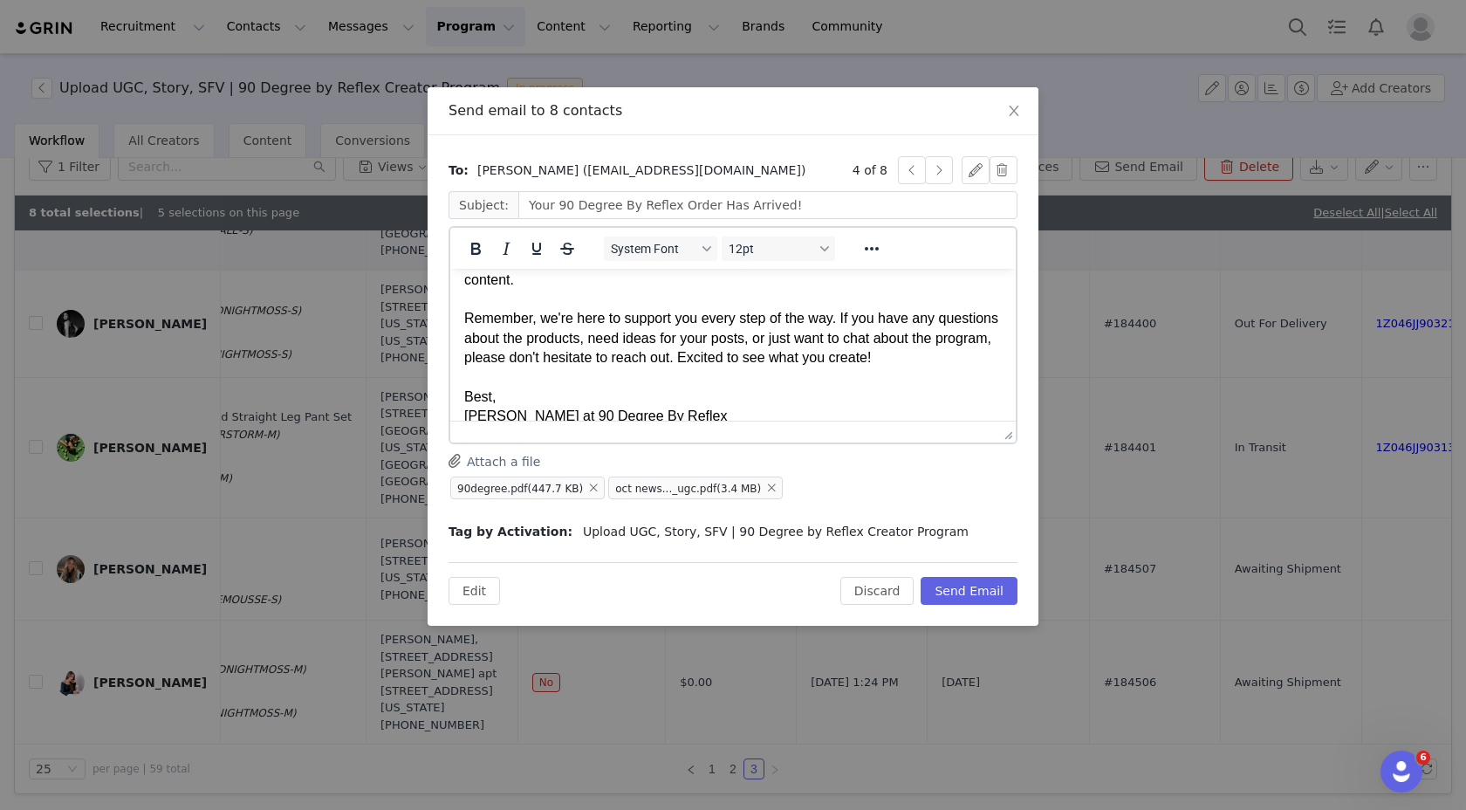
click at [934, 184] on div "To: [PERSON_NAME] ([EMAIL_ADDRESS][DOMAIN_NAME]) 4 of 8 Subject: Your 90 Degree…" at bounding box center [733, 348] width 569 height 385
click at [933, 171] on button "button" at bounding box center [939, 170] width 28 height 28
click at [979, 586] on button "Send Email" at bounding box center [969, 591] width 97 height 28
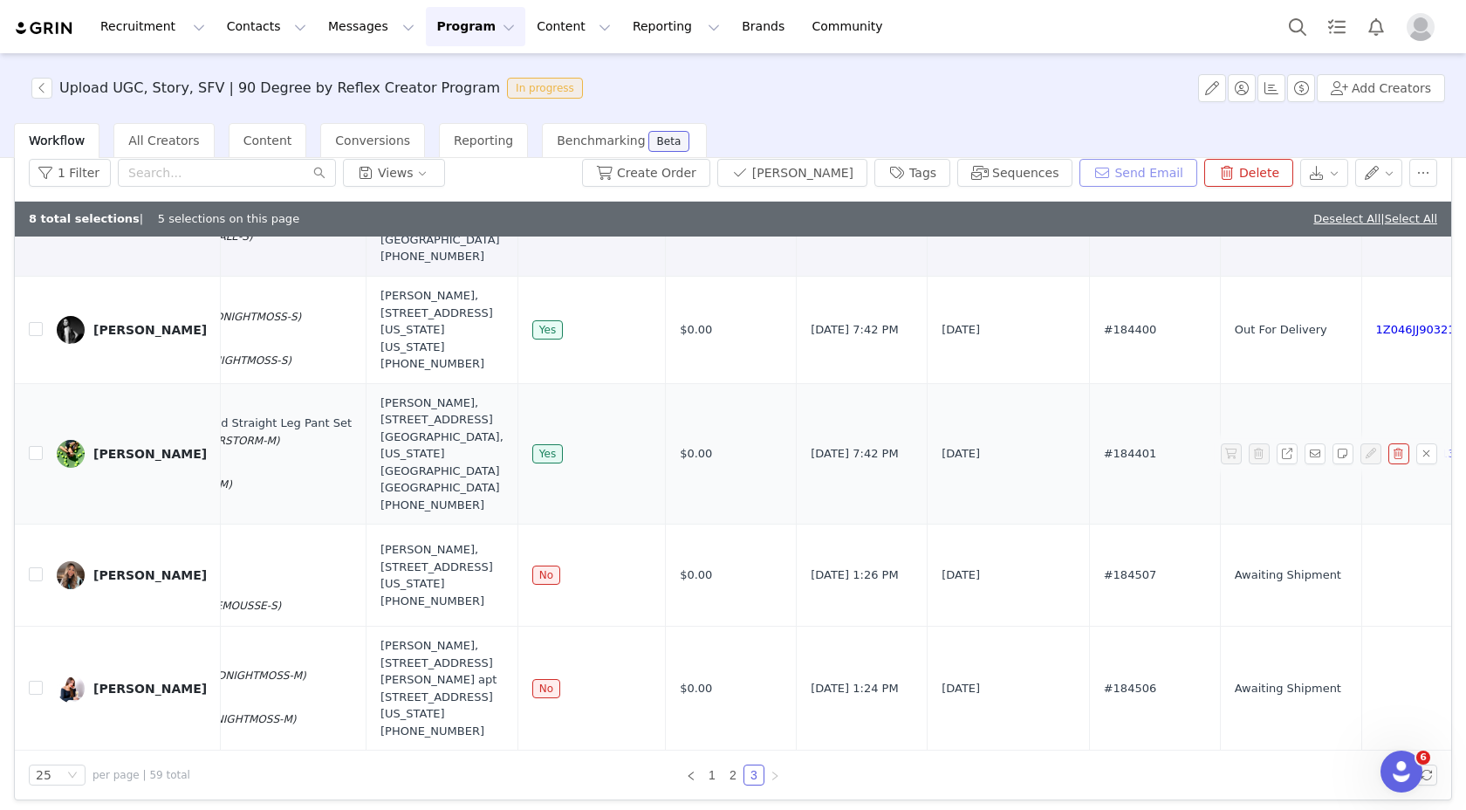
scroll to position [83, 0]
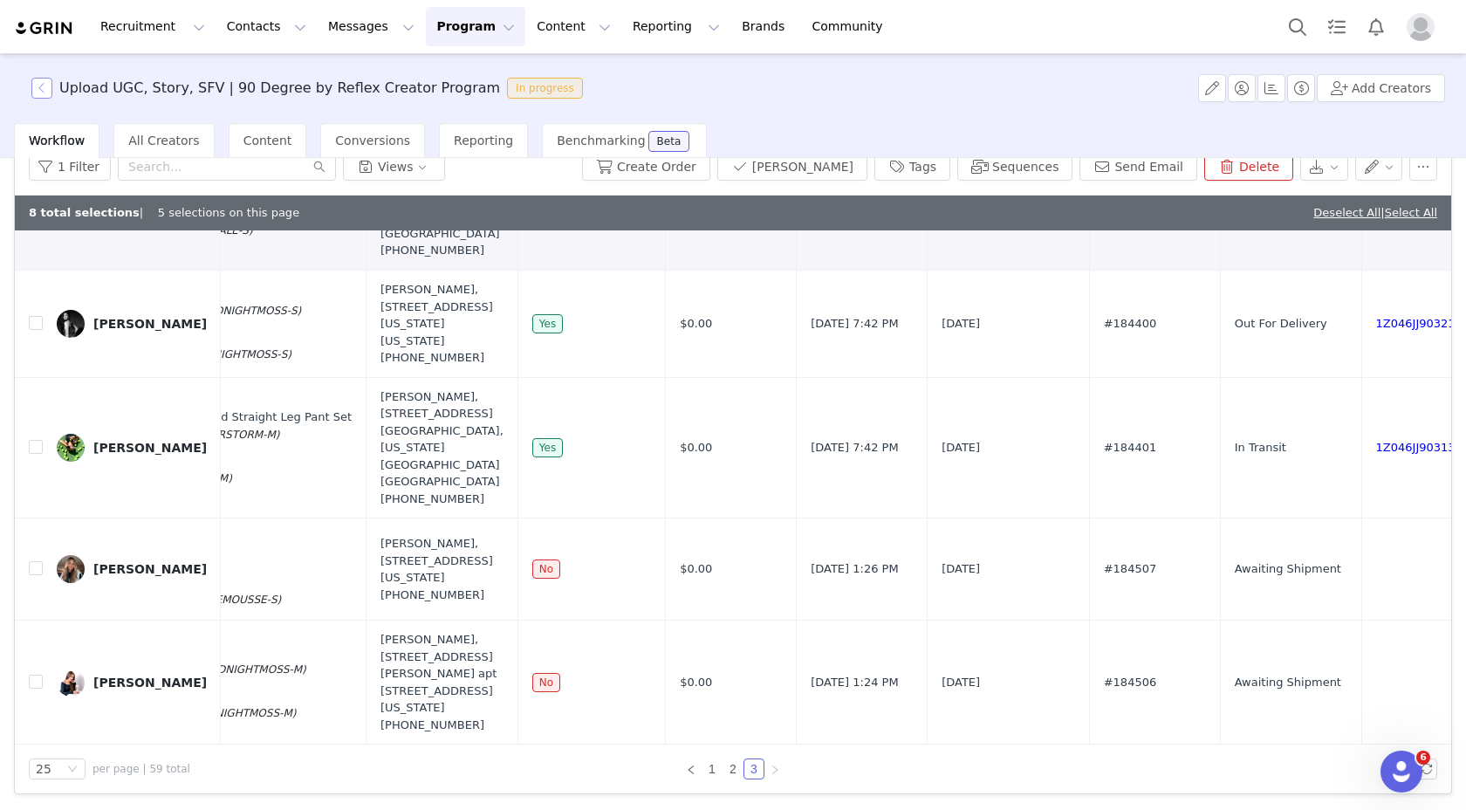
click at [32, 84] on button "button" at bounding box center [41, 88] width 21 height 21
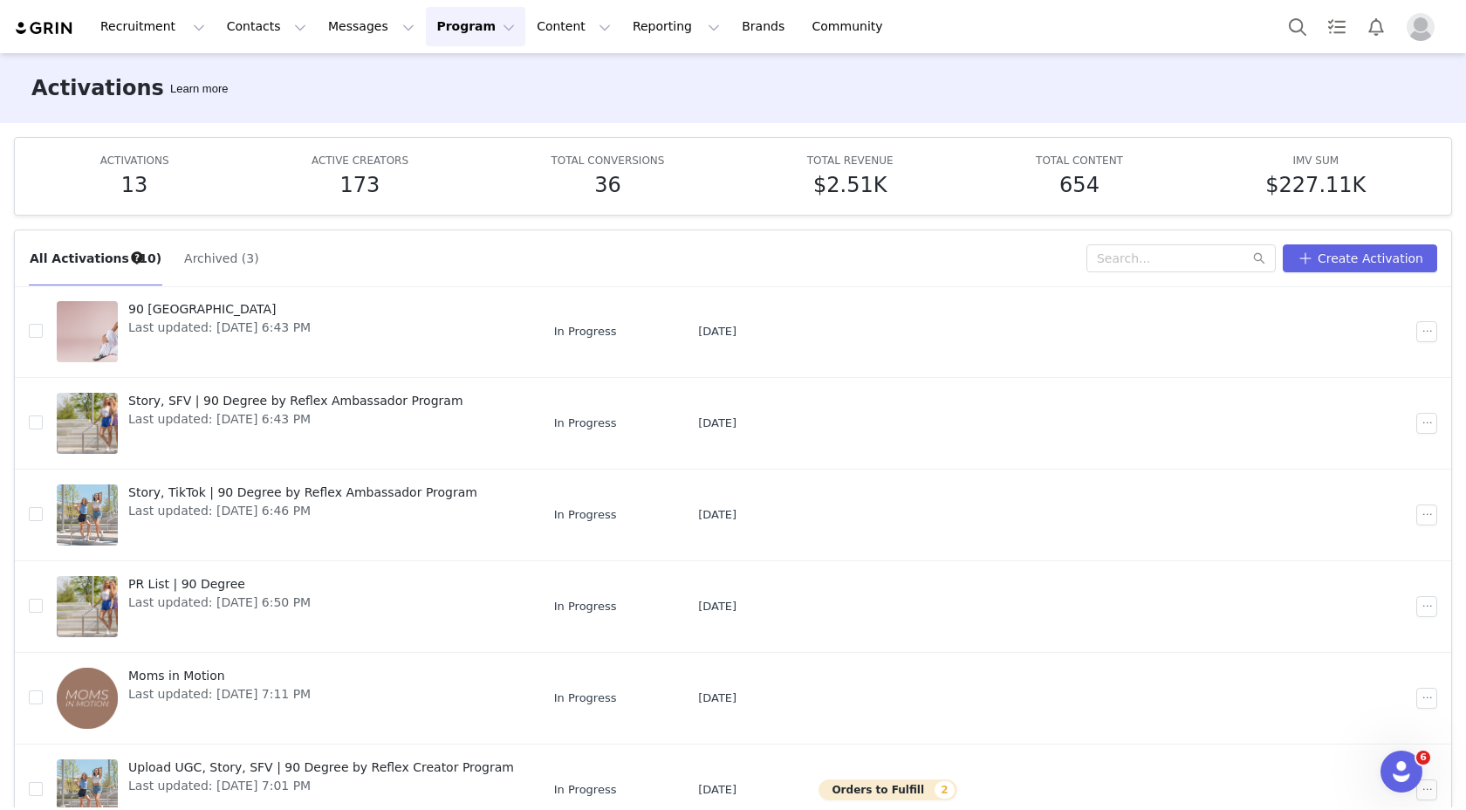
scroll to position [92, 0]
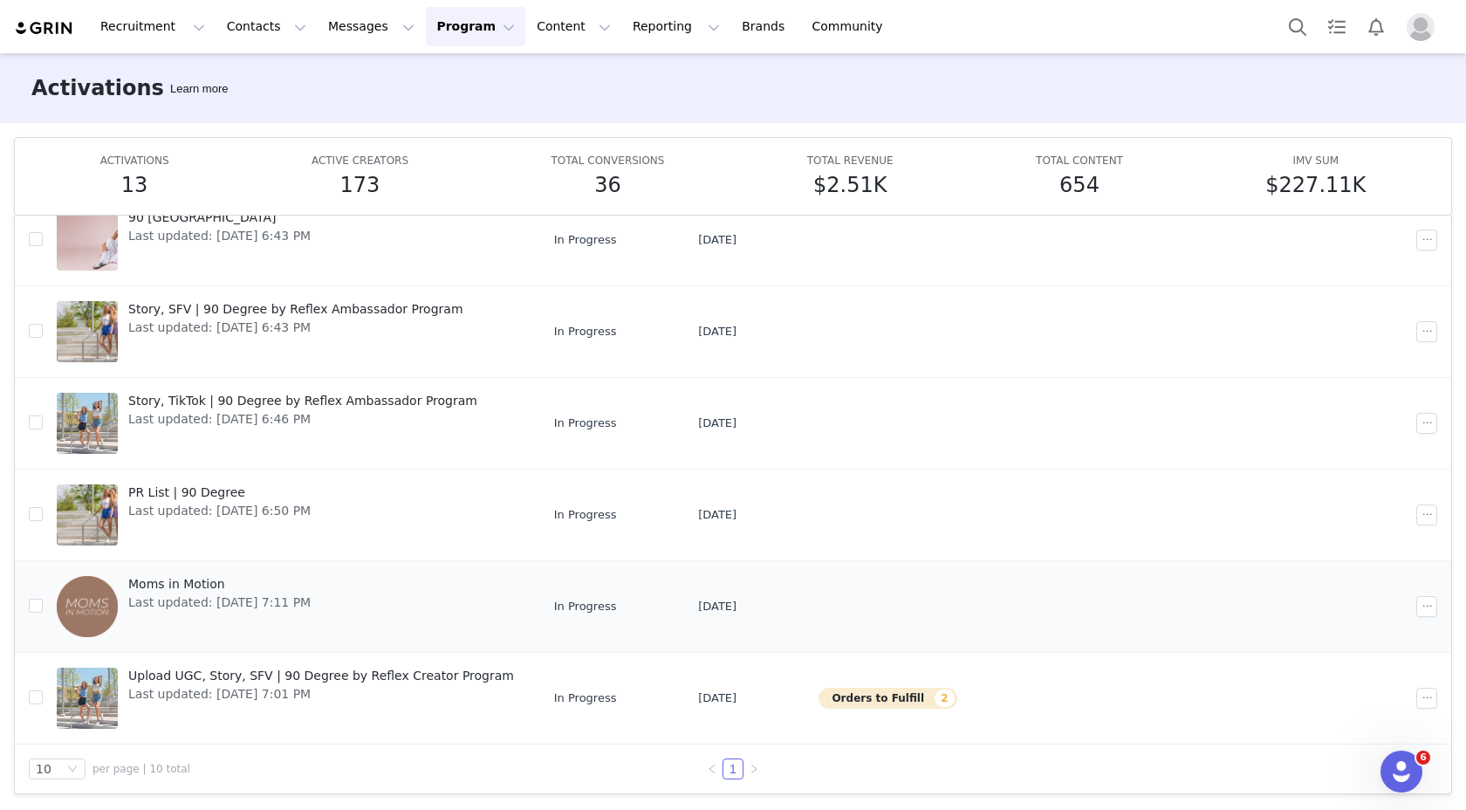
click at [314, 572] on div "Moms in Motion Last updated: [DATE] 7:11 PM" at bounding box center [219, 607] width 203 height 70
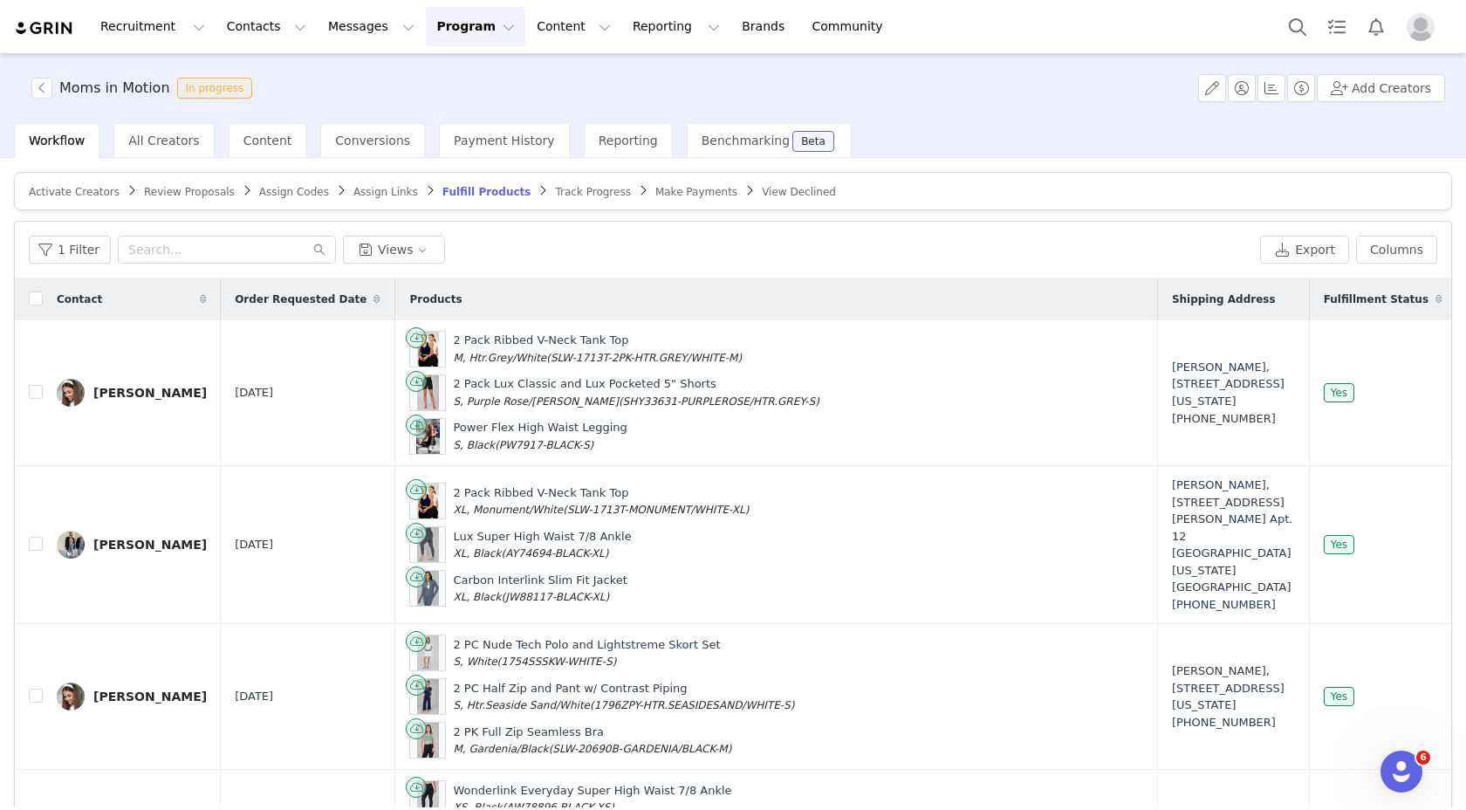
click at [574, 189] on span "Track Progress" at bounding box center [592, 192] width 75 height 12
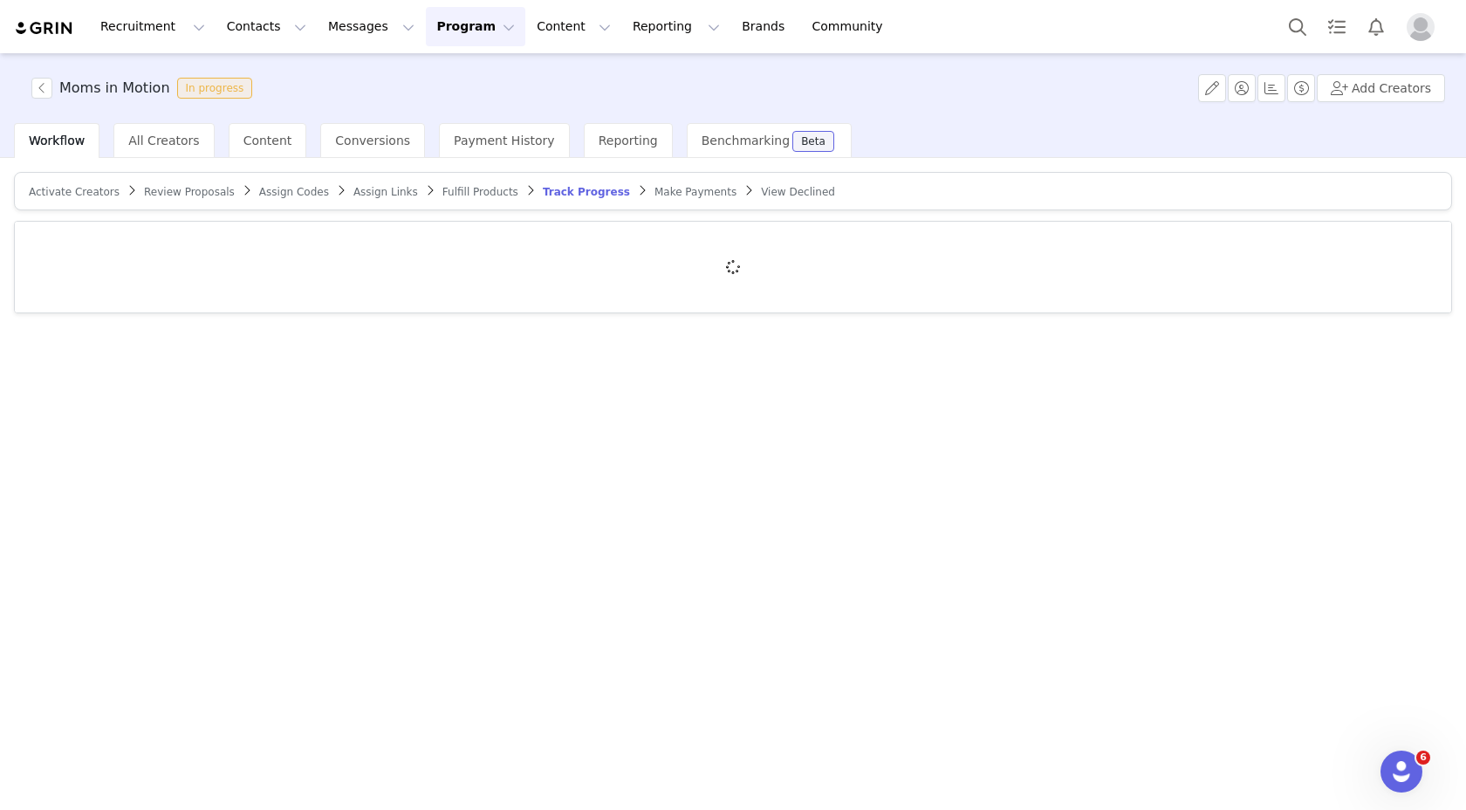
click at [460, 191] on span "Fulfill Products" at bounding box center [480, 192] width 76 height 12
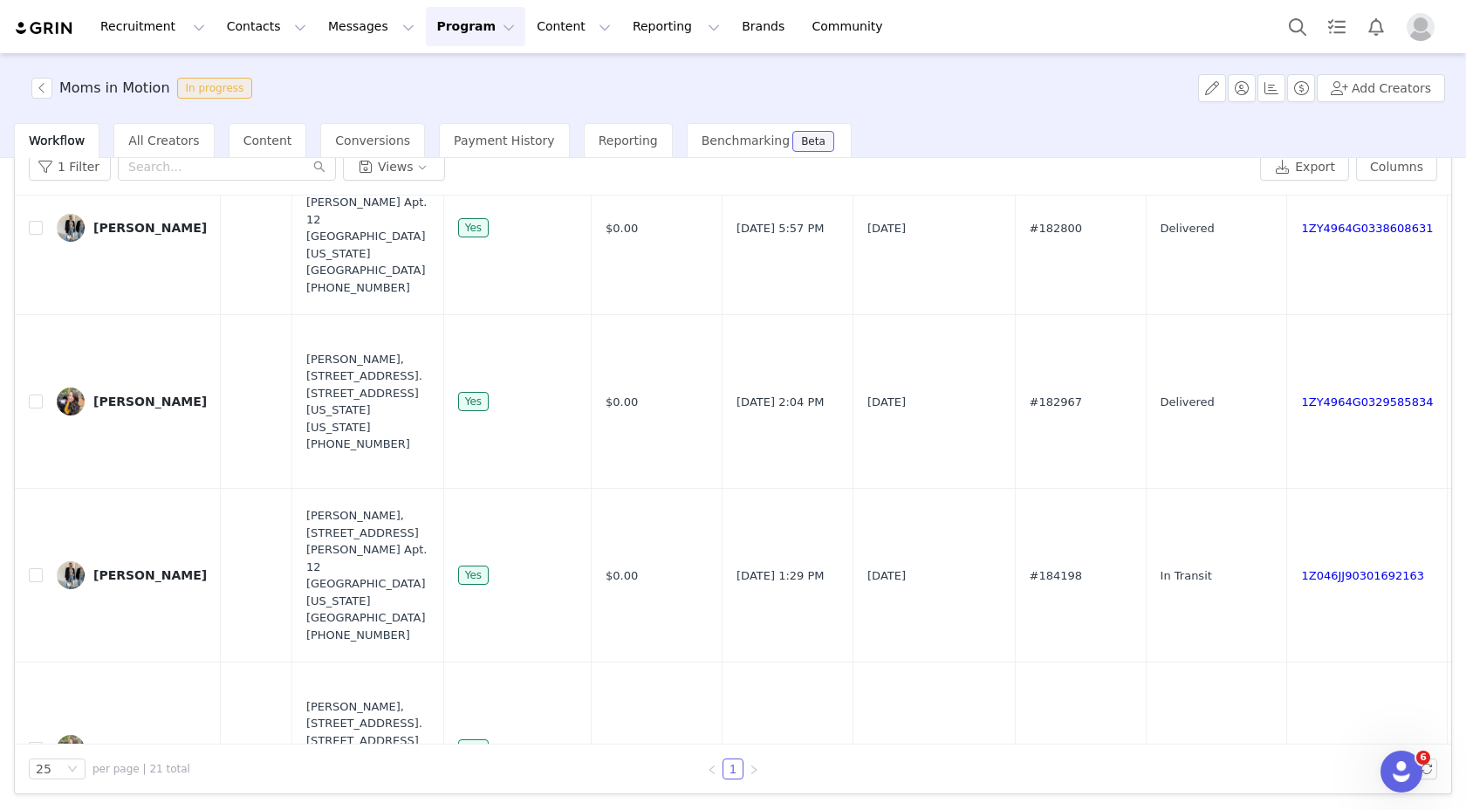
scroll to position [2246, 964]
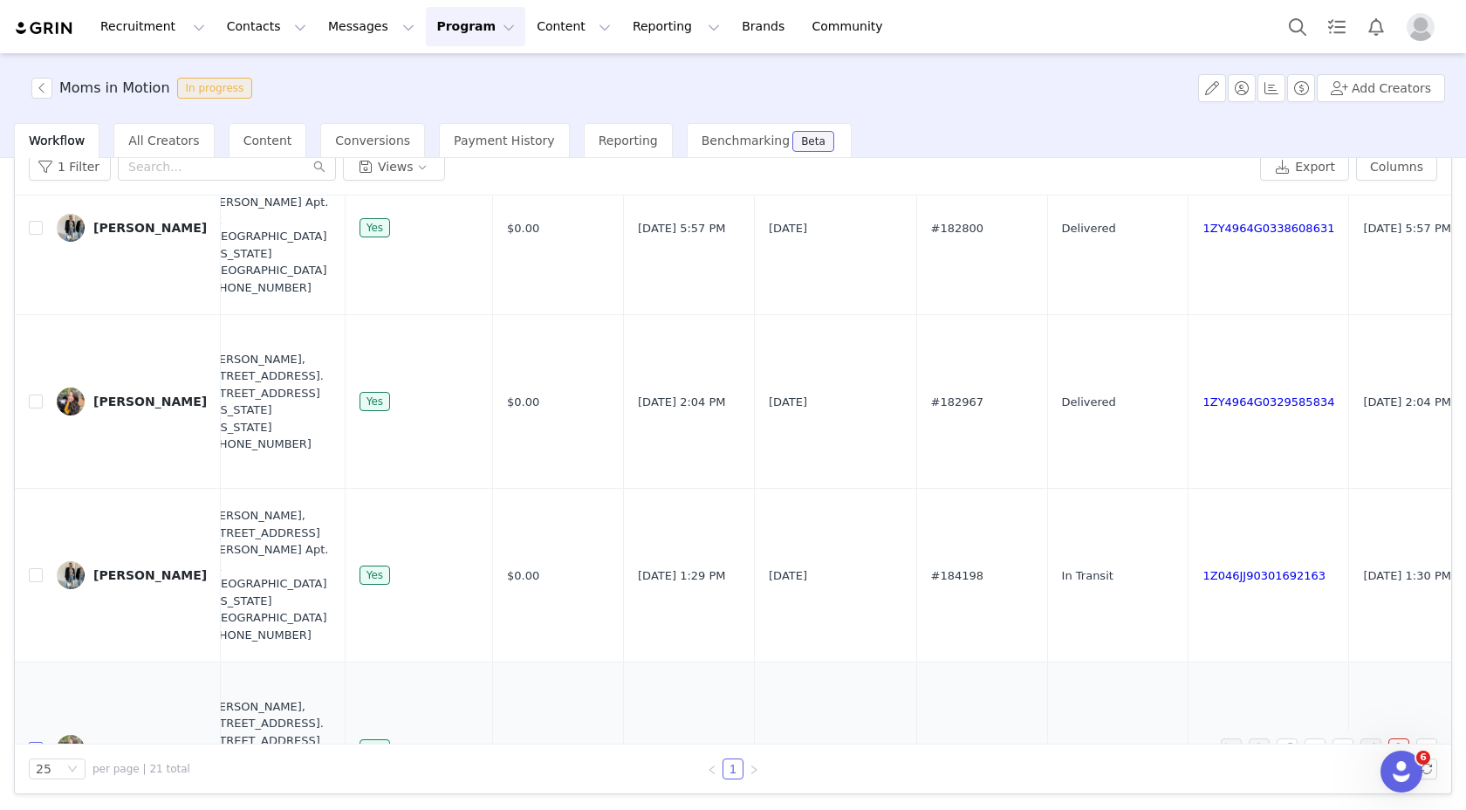
click at [37, 742] on input "checkbox" at bounding box center [36, 749] width 14 height 14
checkbox input "true"
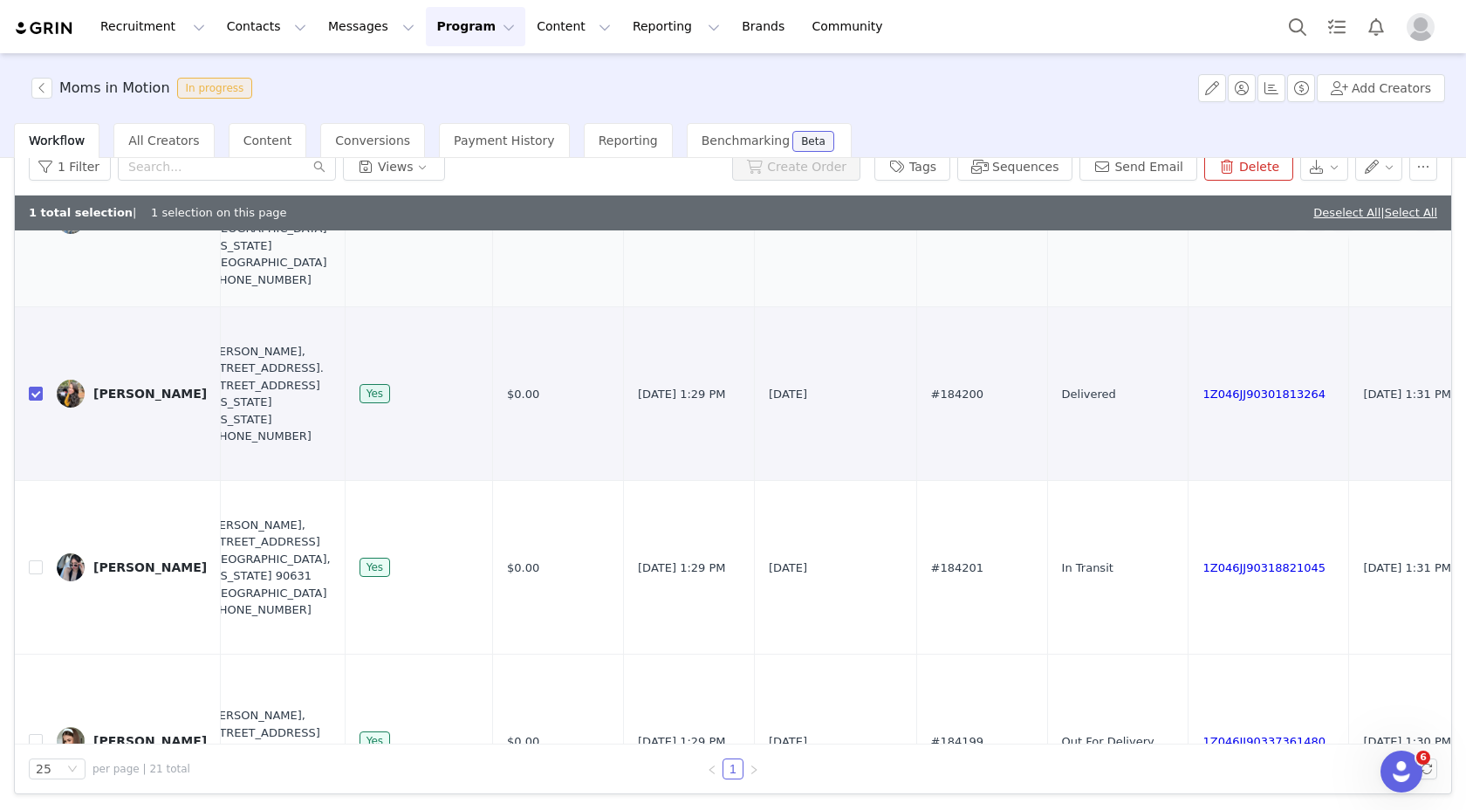
scroll to position [2638, 964]
click at [1139, 168] on button "Send Email" at bounding box center [1139, 167] width 118 height 28
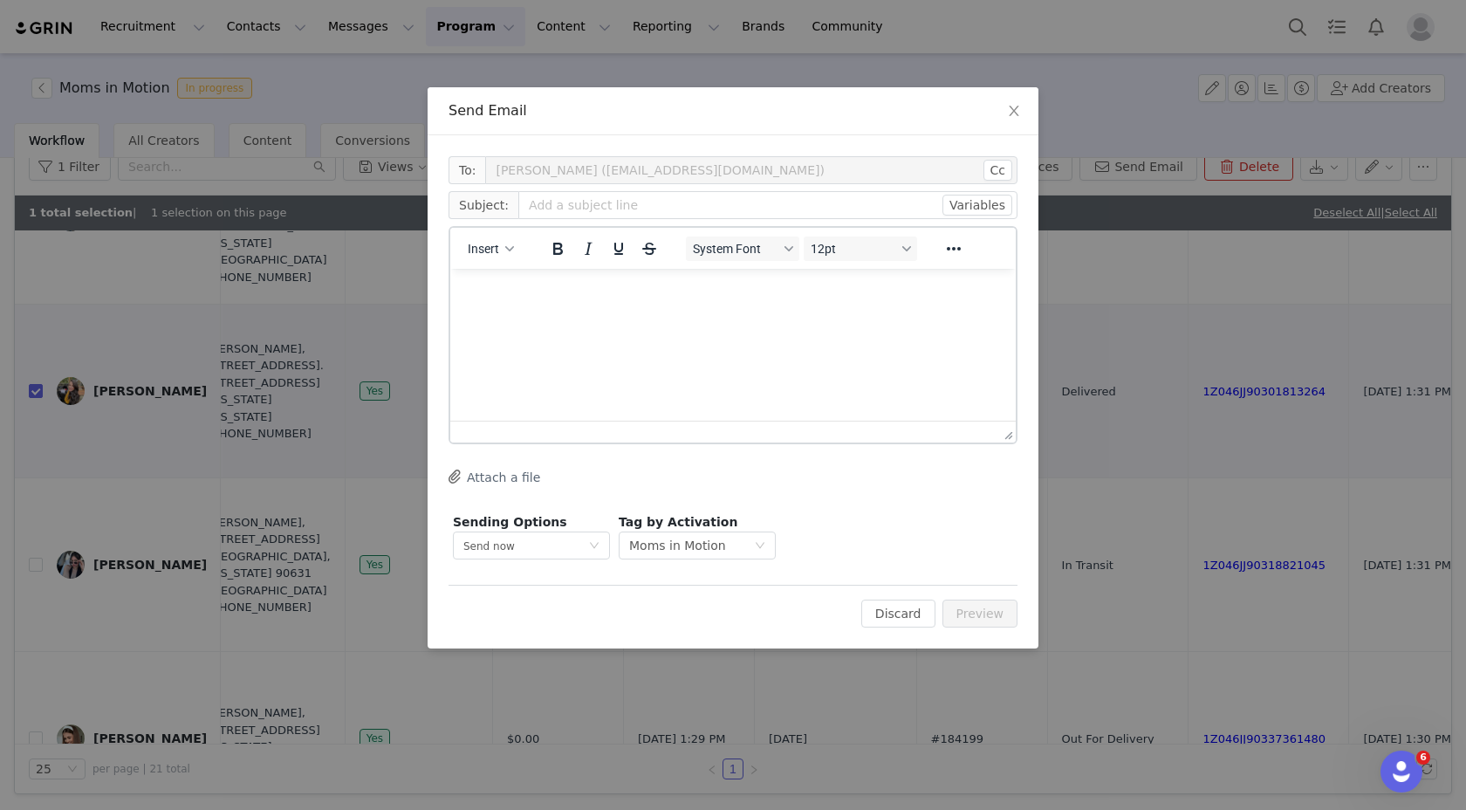
scroll to position [0, 0]
click at [505, 242] on button "Insert" at bounding box center [491, 249] width 60 height 24
click at [511, 277] on div "Insert Template" at bounding box center [554, 279] width 157 height 21
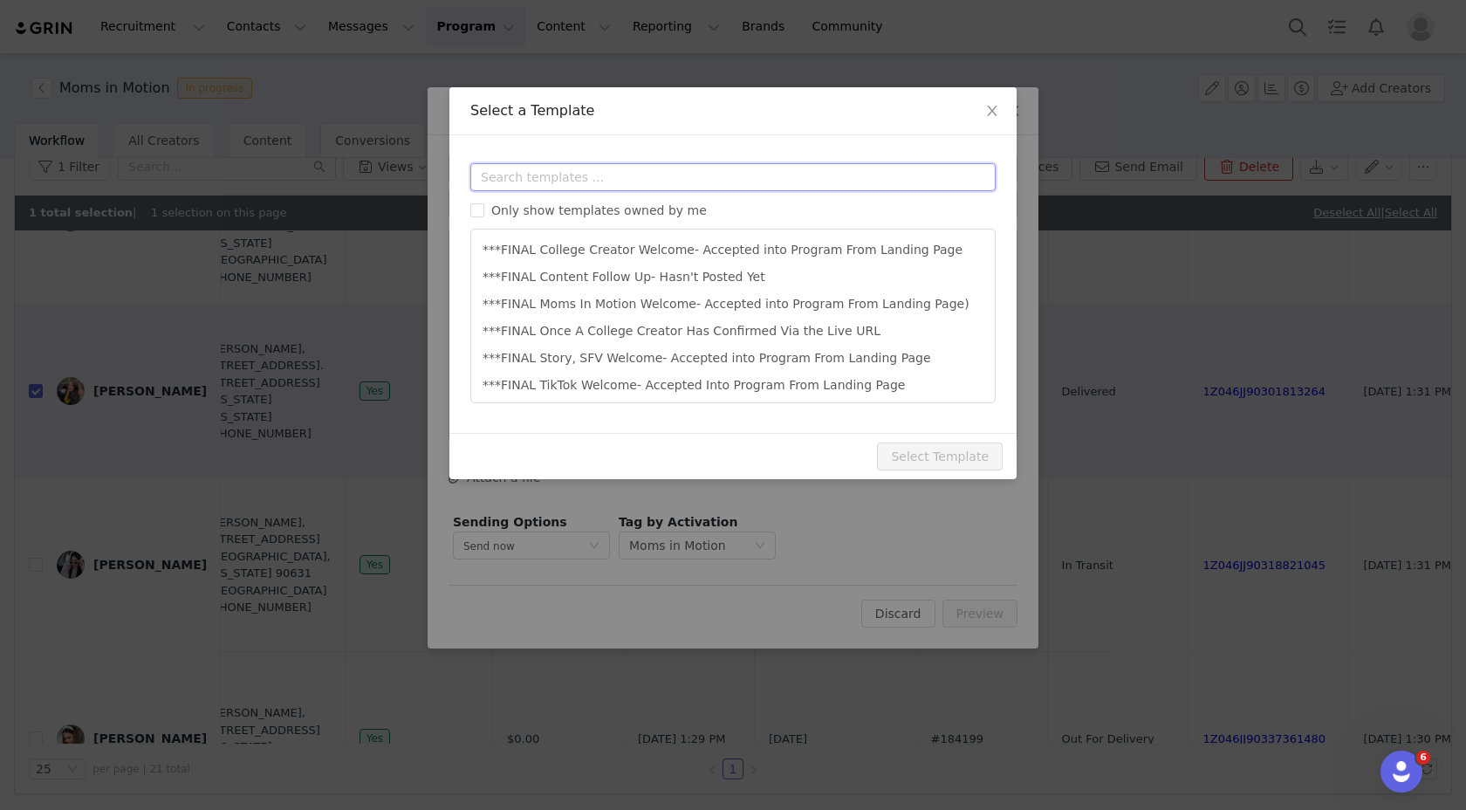
click at [578, 171] on input "text" at bounding box center [732, 177] width 525 height 28
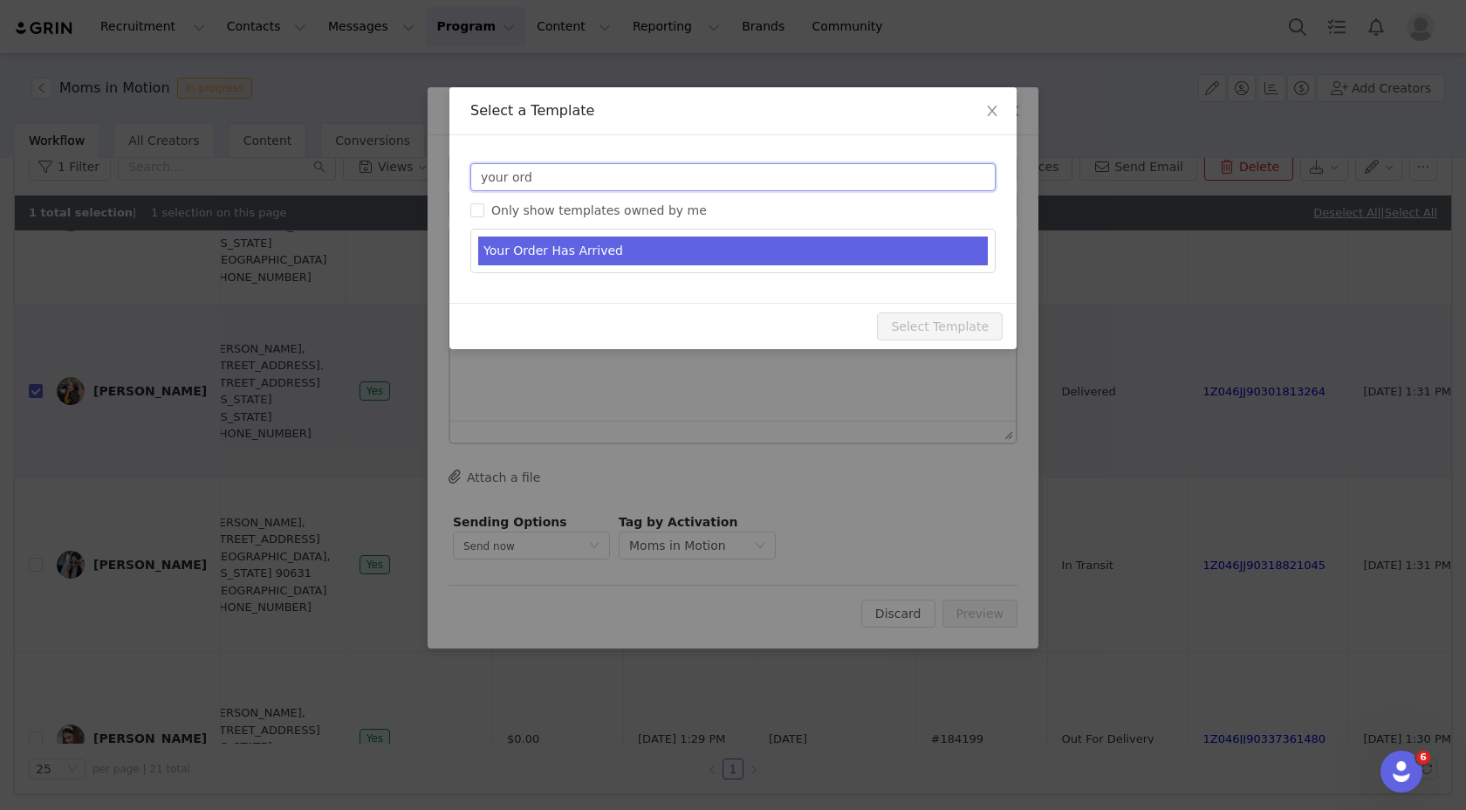
type input "your ord"
type input "Your 90 Degree By Reflex Order Has Arrived!"
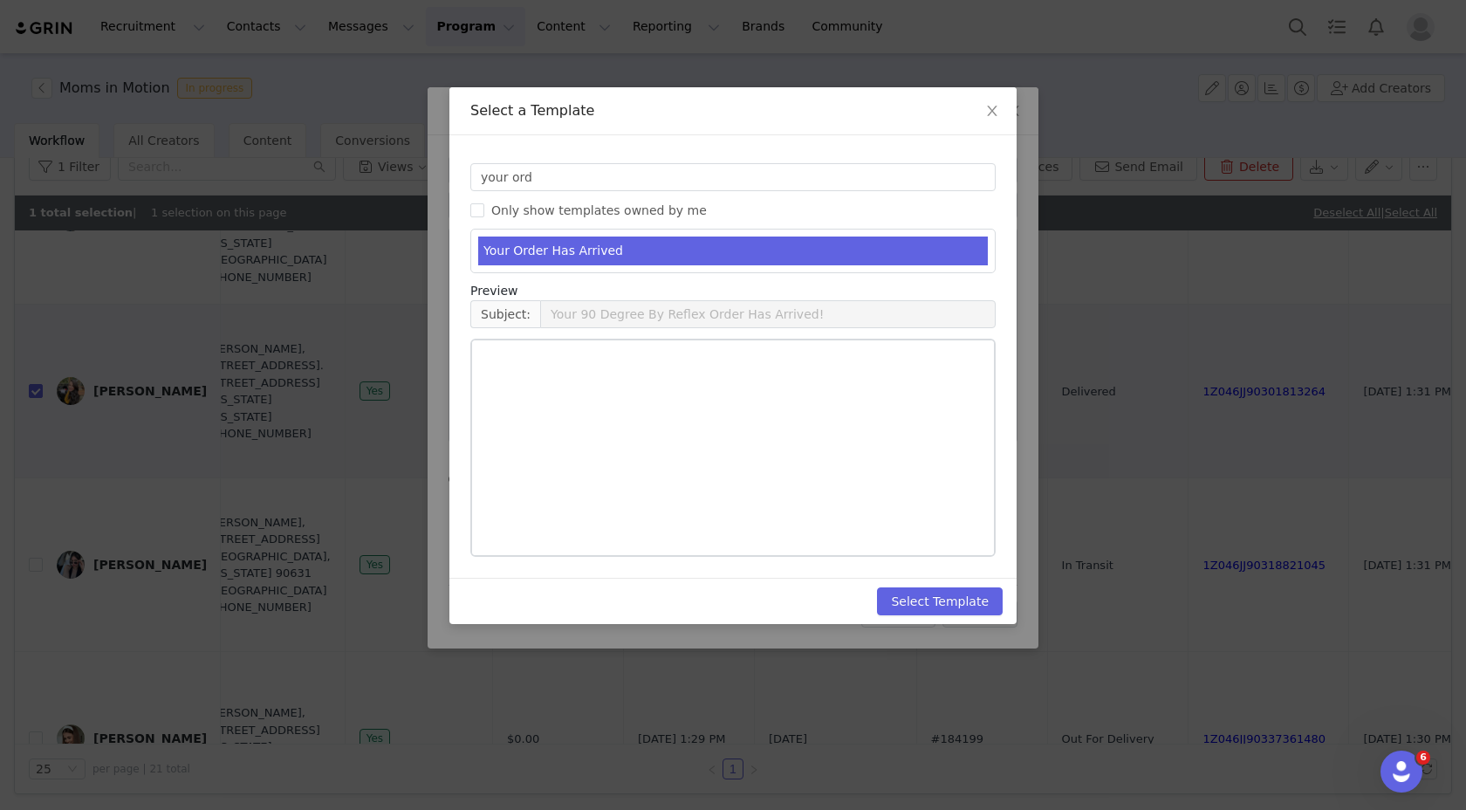
click at [615, 246] on li "Your Order Has Arrived" at bounding box center [733, 251] width 510 height 29
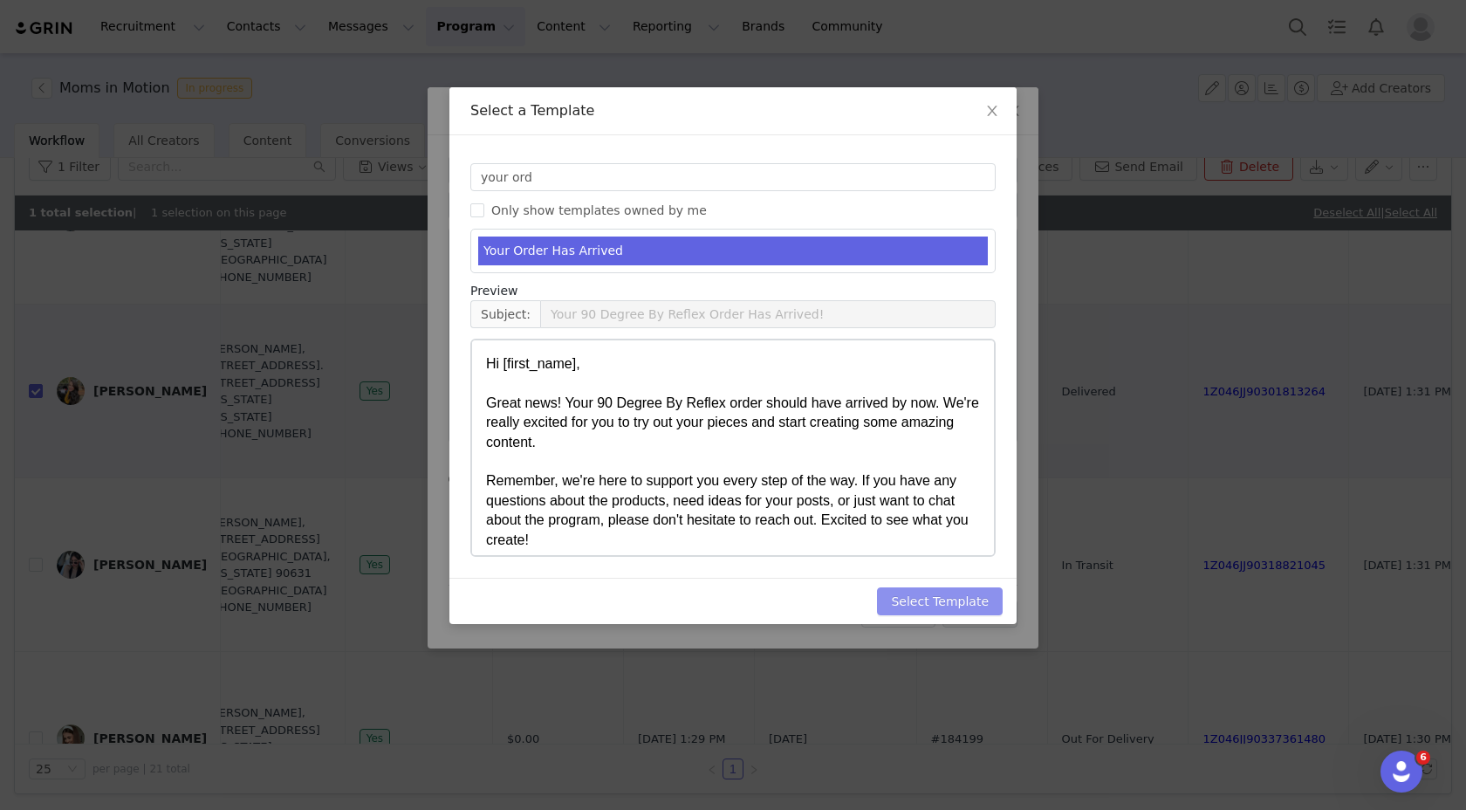
click at [931, 589] on button "Select Template" at bounding box center [940, 601] width 126 height 28
type input "Your 90 Degree By Reflex Order Has Arrived!"
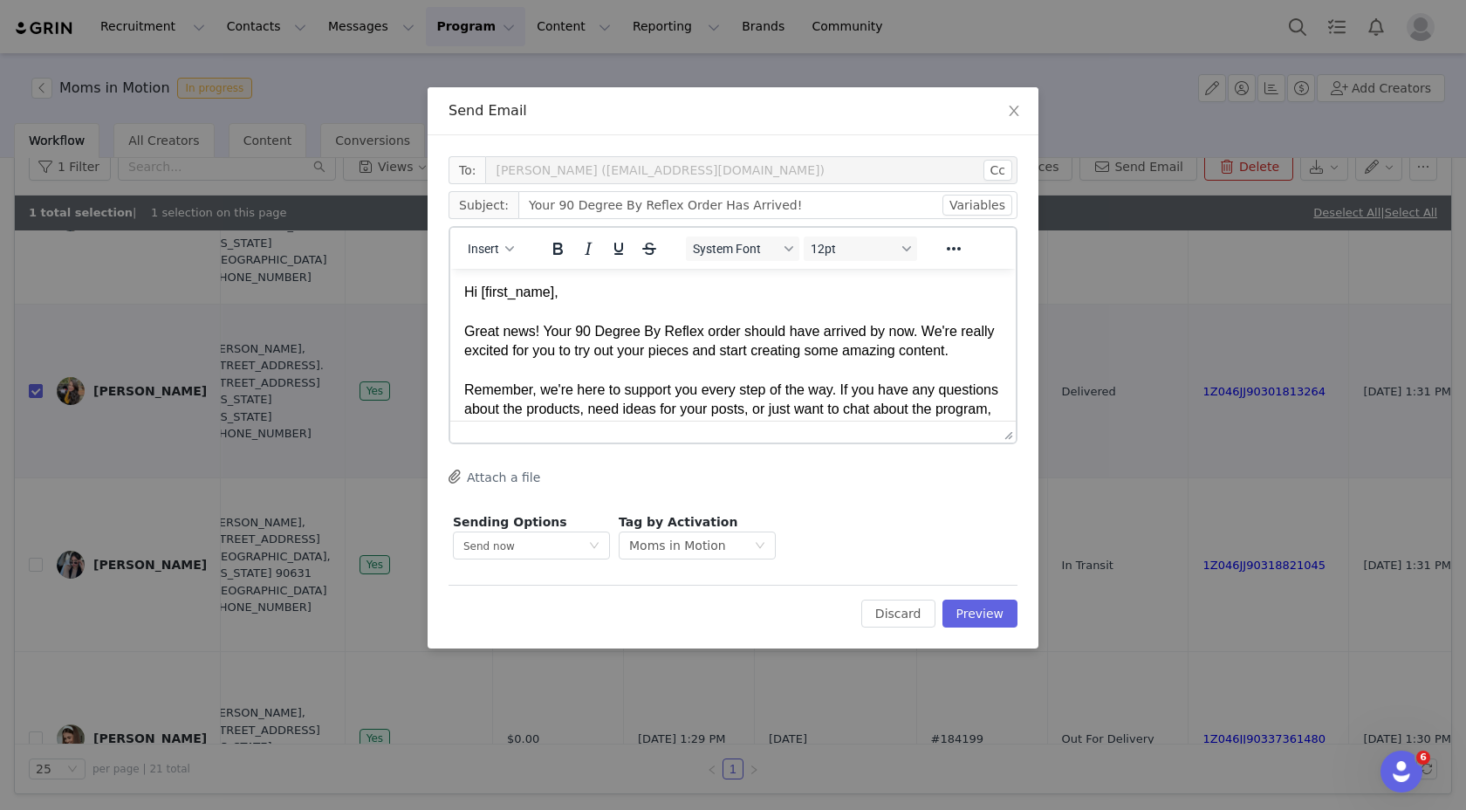
click at [573, 326] on div "Great news! Your 90 Degree By Reflex order should have arrived by now. We're re…" at bounding box center [733, 341] width 538 height 39
click at [579, 330] on div "Great news! Your 90 Degree By Reflex order should have arrived by now. We're re…" at bounding box center [733, 341] width 538 height 39
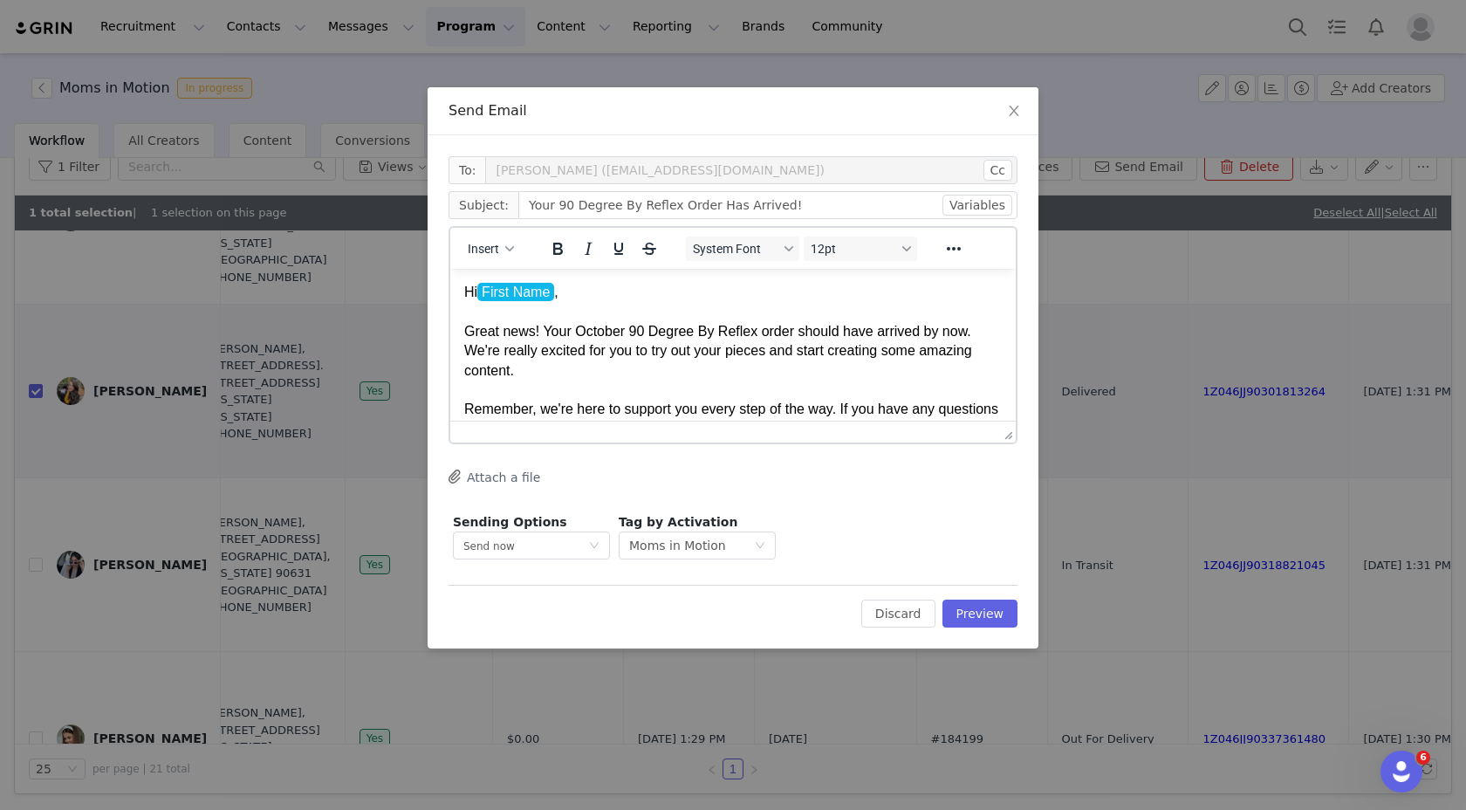
click at [688, 352] on div "Great news! Your October 90 Degree By Reflex order should have arrived by now. …" at bounding box center [733, 351] width 538 height 58
click at [731, 354] on div "Great news! Your October 90 Degree By Reflex order should have arrived by now. …" at bounding box center [733, 351] width 538 height 58
click at [514, 470] on button "Attach a file" at bounding box center [495, 476] width 92 height 21
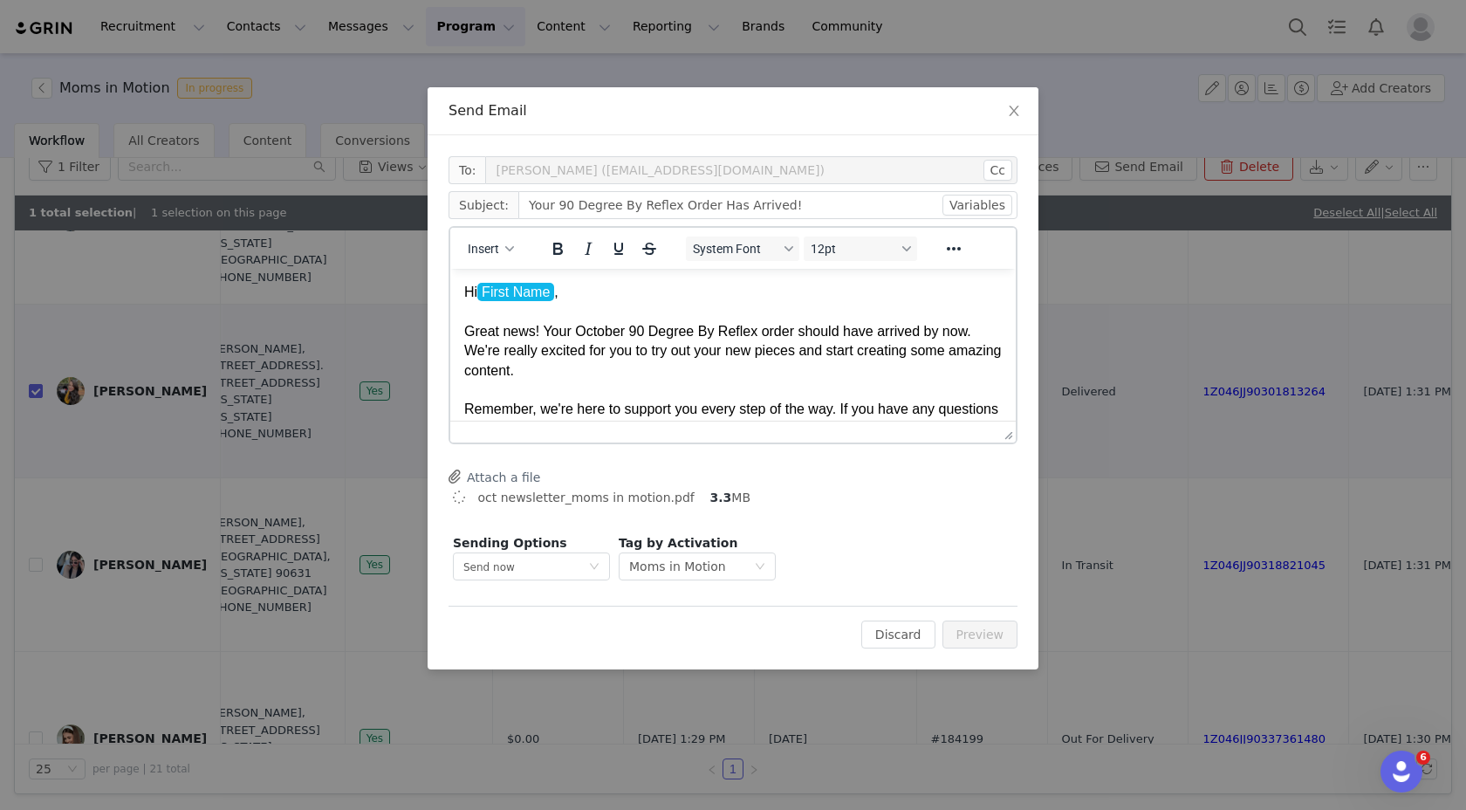
click at [499, 474] on button "Attach a file" at bounding box center [495, 476] width 92 height 21
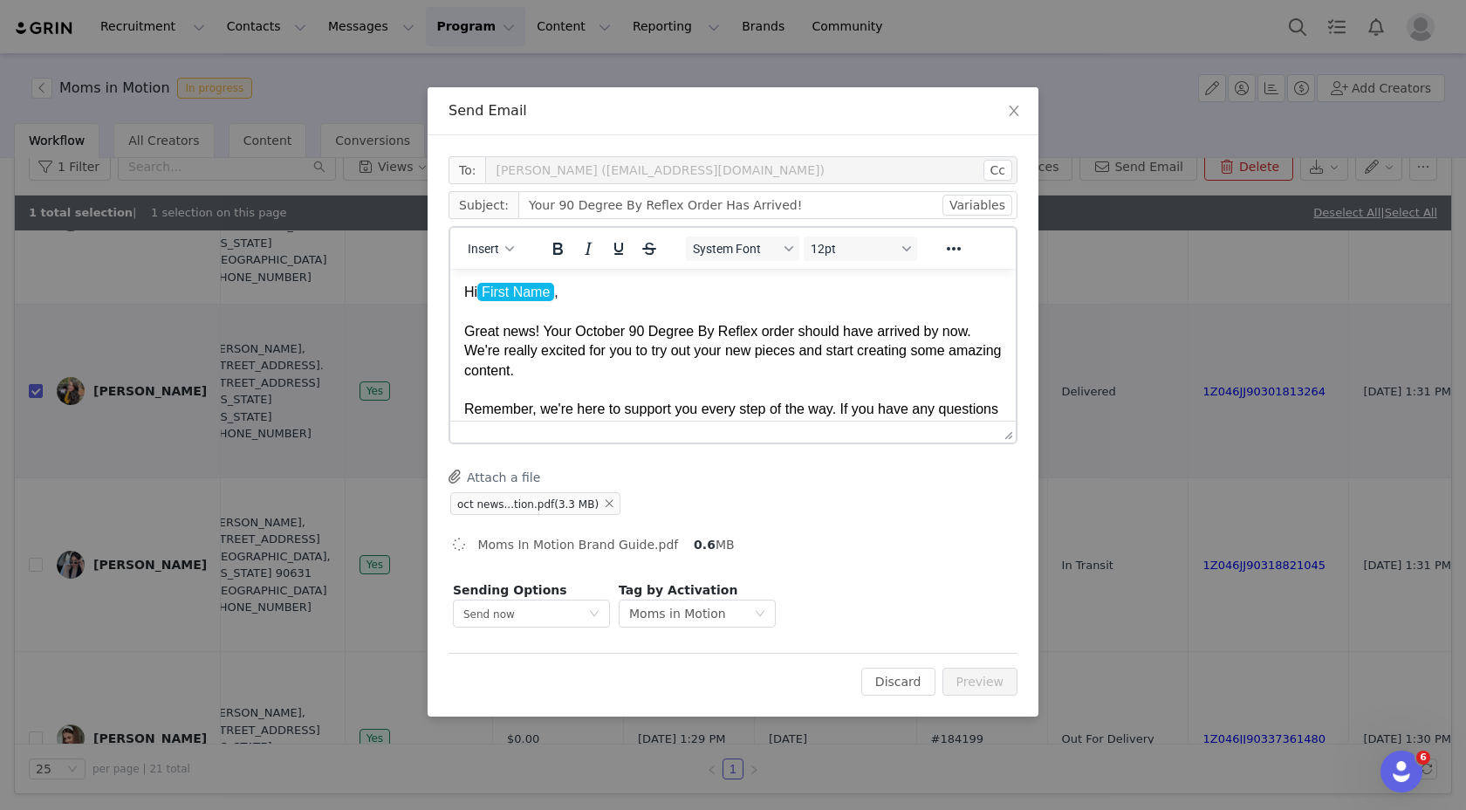
click at [799, 355] on div "Great news! Your October 90 Degree By Reflex order should have arrived by now. …" at bounding box center [733, 351] width 538 height 58
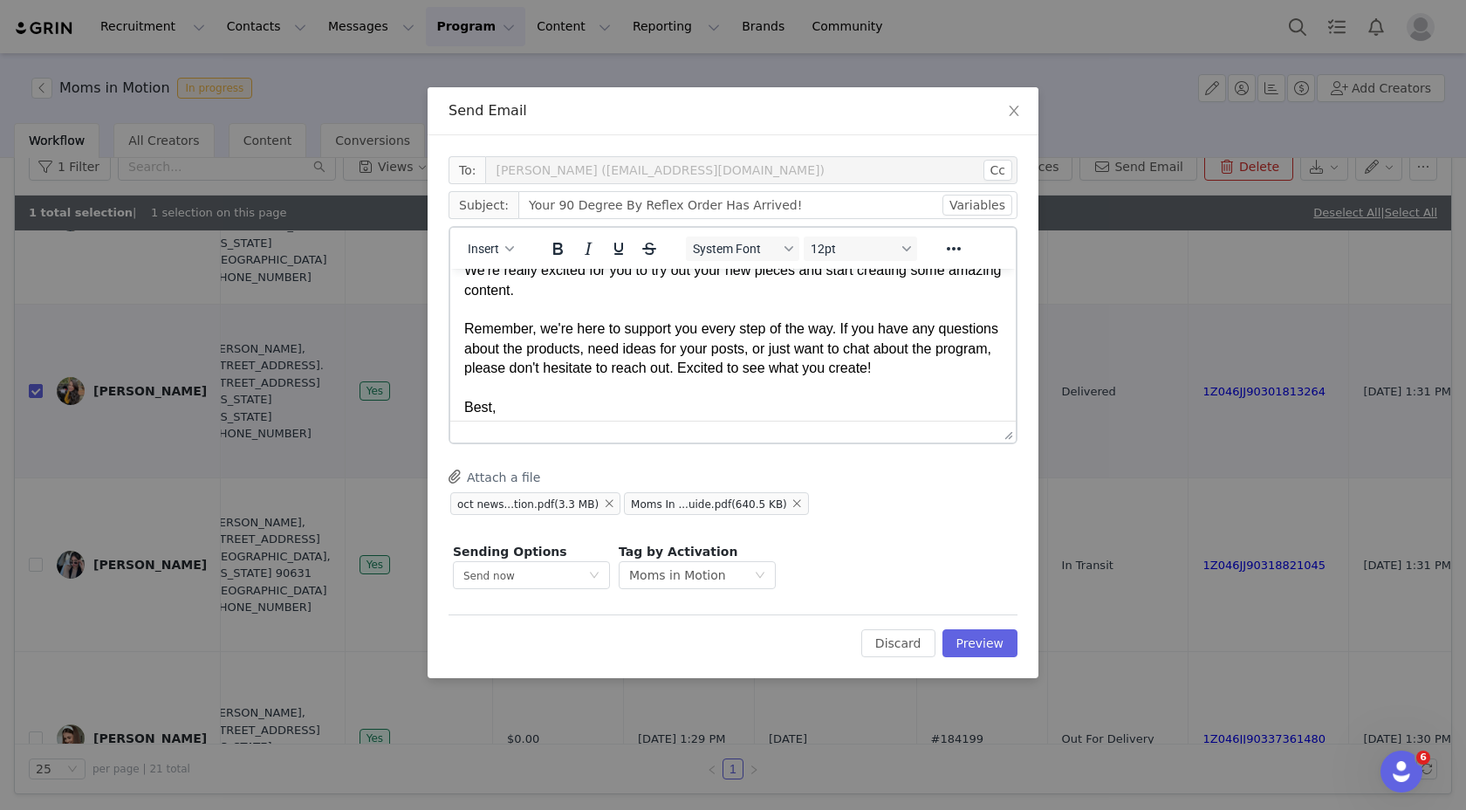
scroll to position [111, 0]
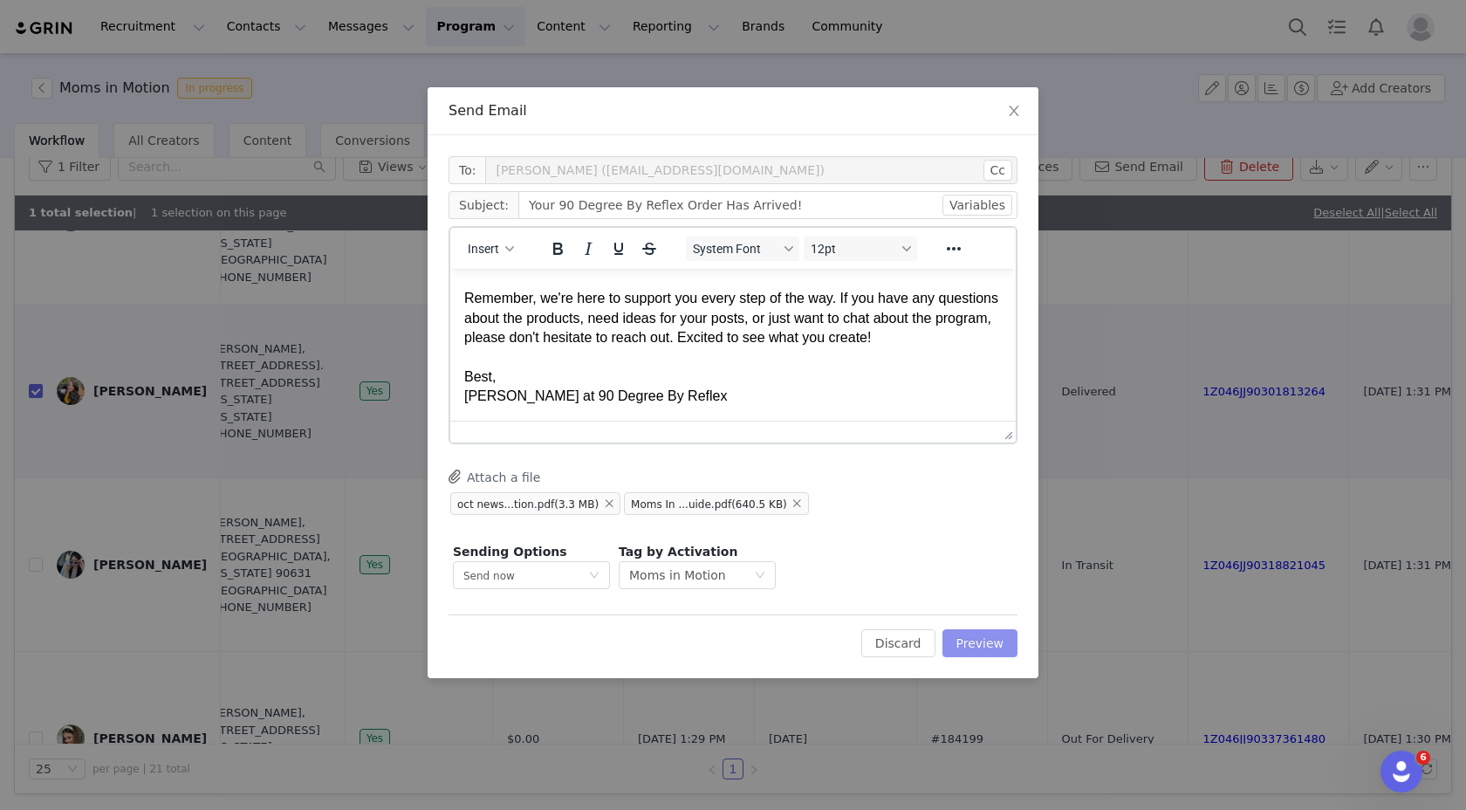
click at [977, 637] on button "Preview" at bounding box center [981, 643] width 76 height 28
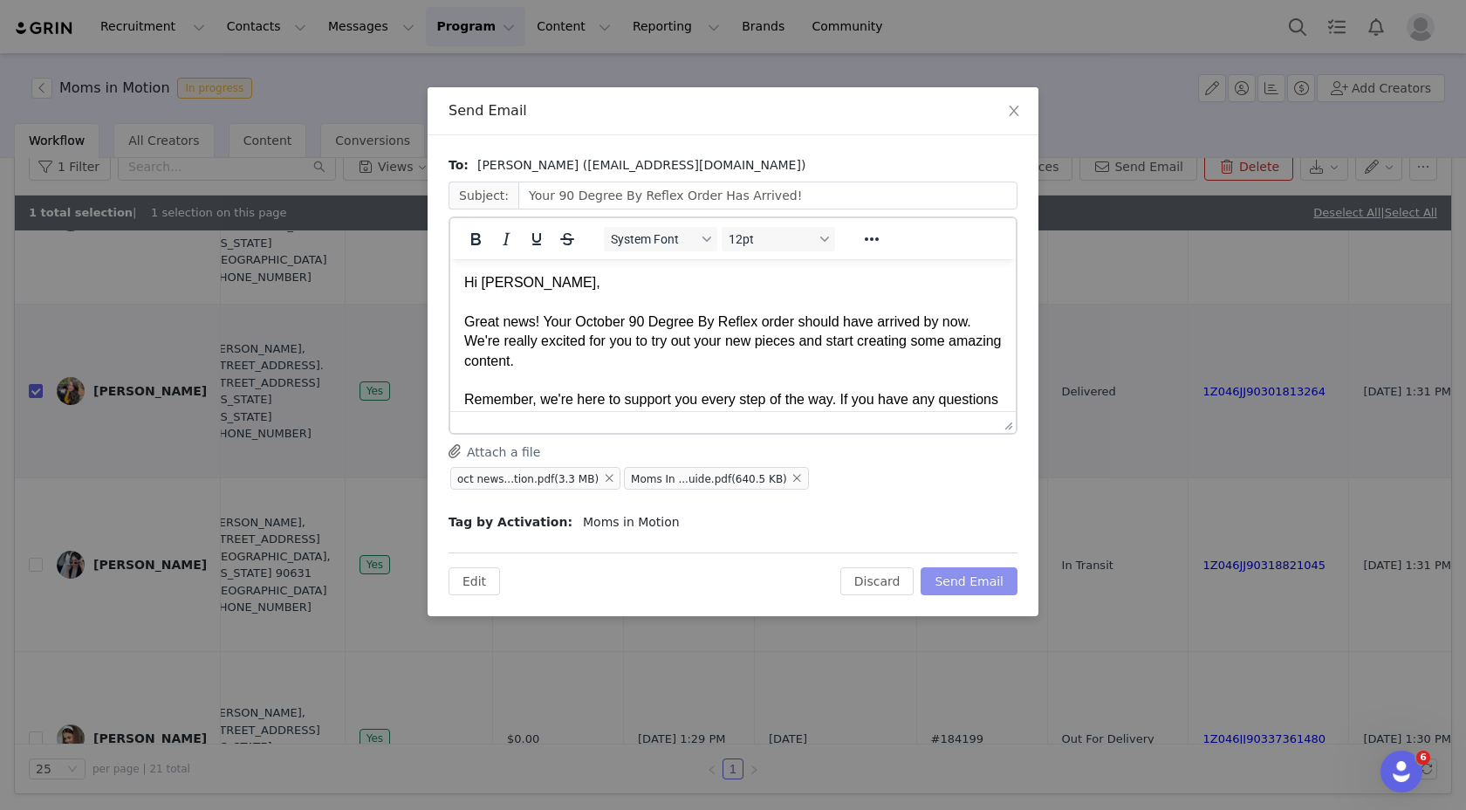
scroll to position [0, 0]
click at [899, 419] on div at bounding box center [733, 422] width 566 height 22
click at [877, 357] on div "Great news! Your October 90 Degree By Reflex order should have arrived by now. …" at bounding box center [733, 341] width 538 height 58
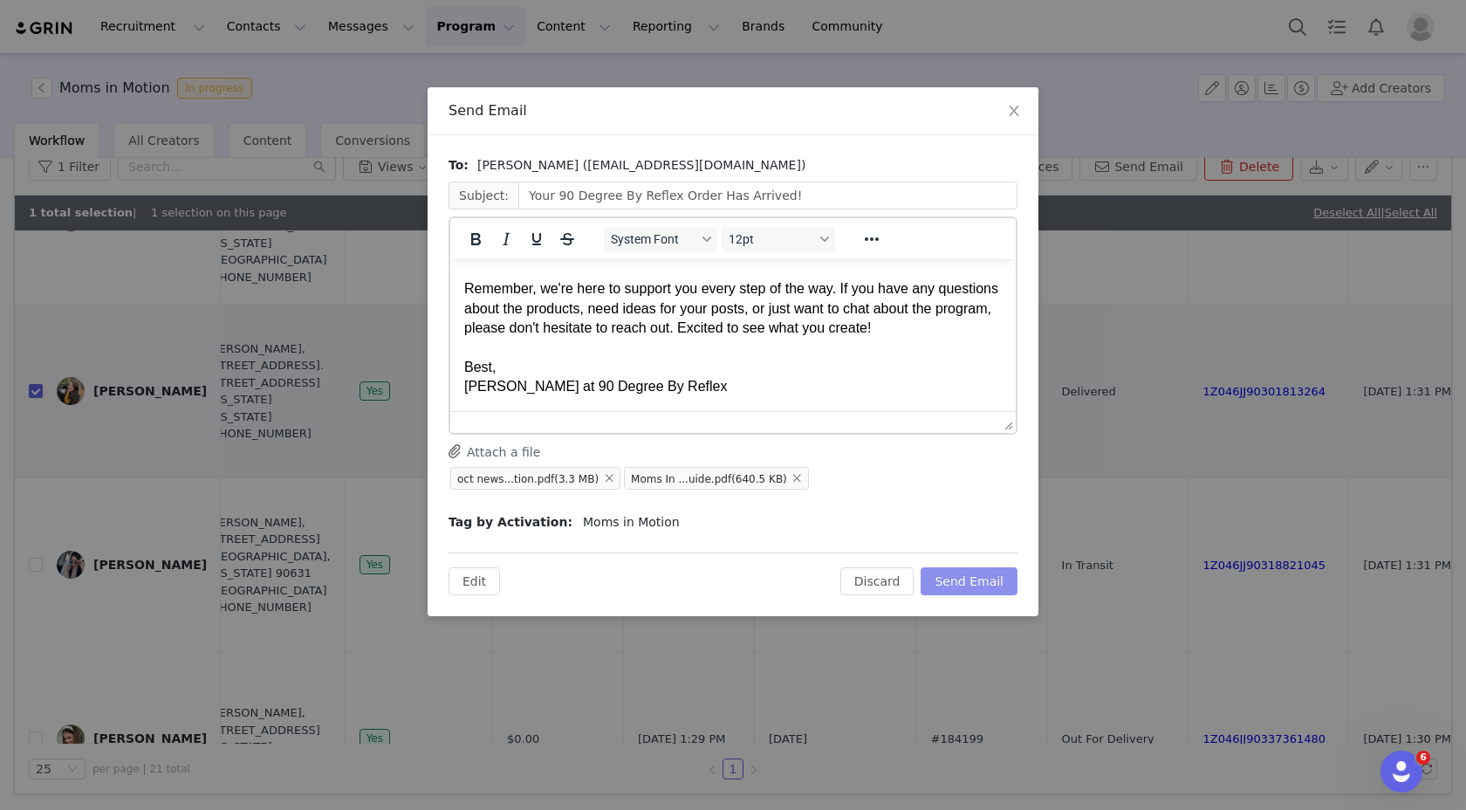
click at [976, 588] on button "Send Email" at bounding box center [969, 581] width 97 height 28
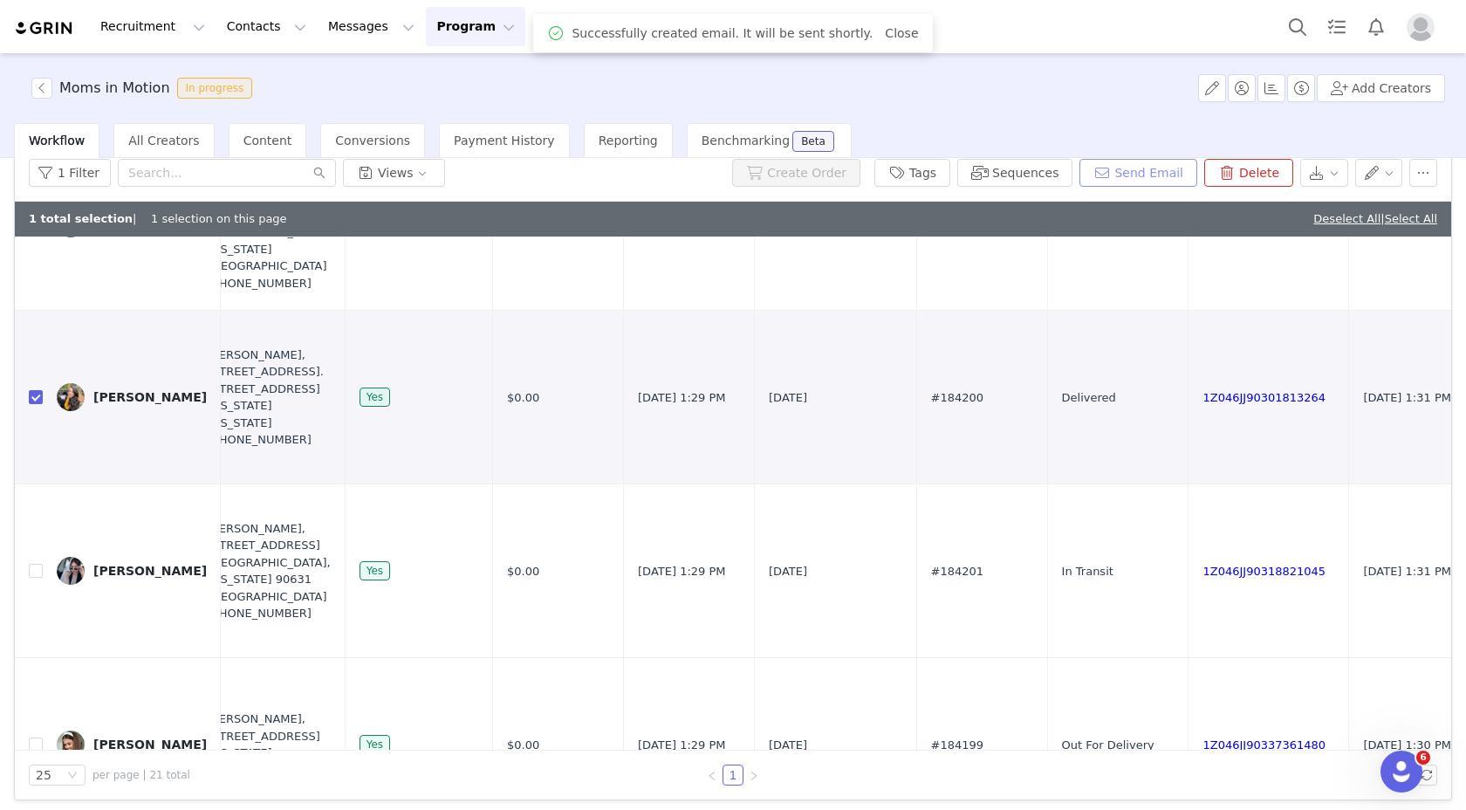
scroll to position [0, 0]
click at [38, 88] on button "button" at bounding box center [41, 88] width 21 height 21
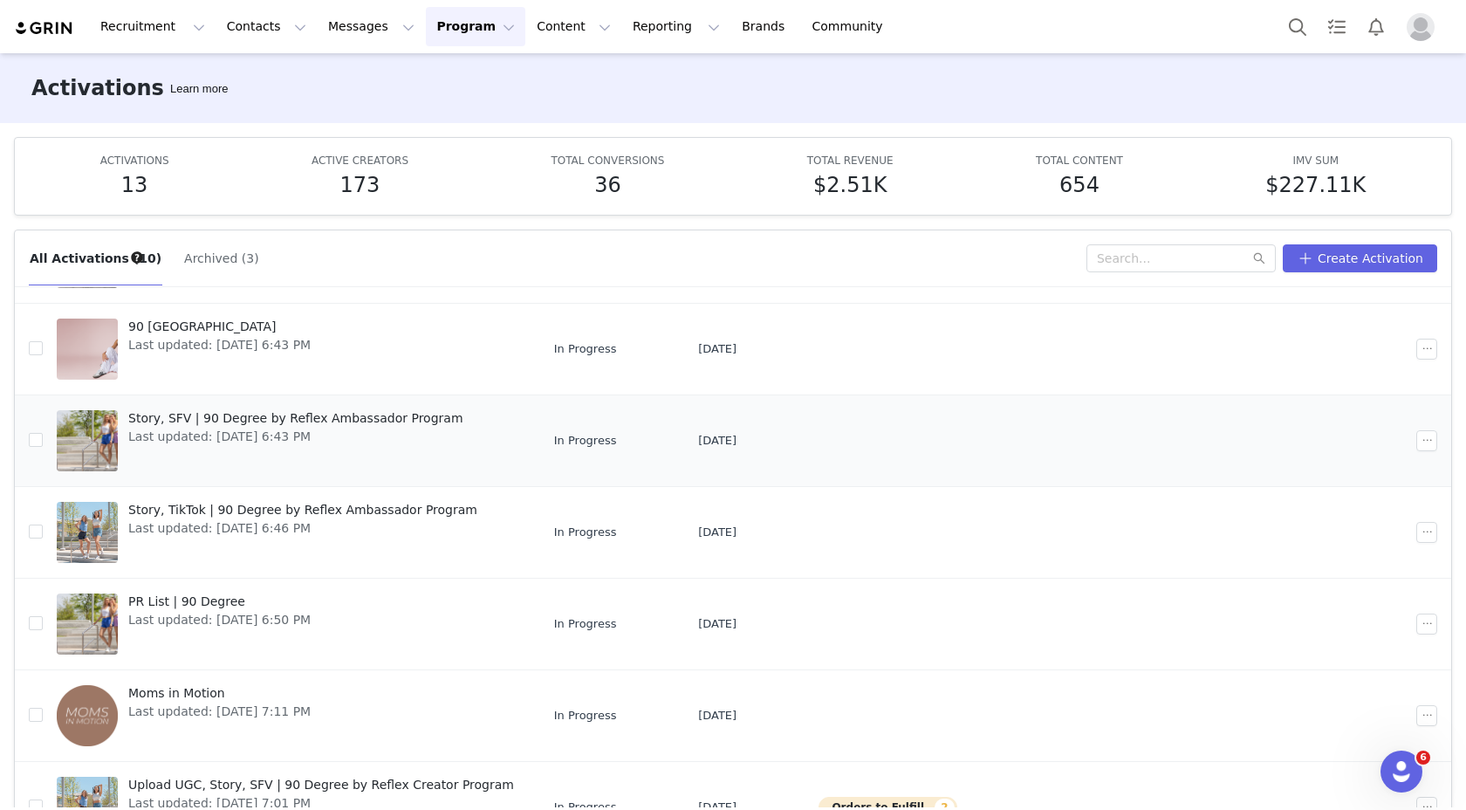
scroll to position [410, 0]
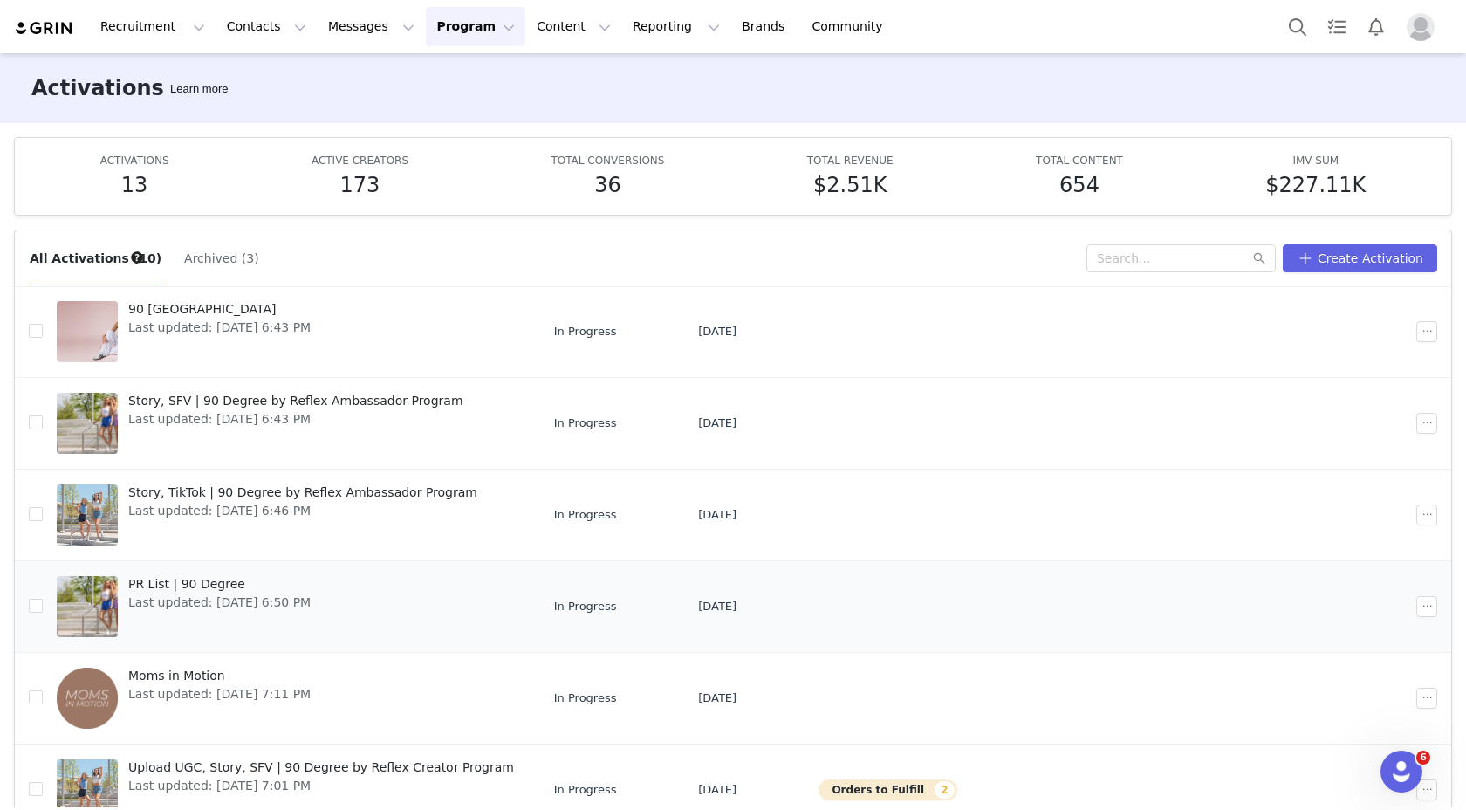
click at [260, 607] on span "Last updated: [DATE] 6:50 PM" at bounding box center [219, 602] width 182 height 18
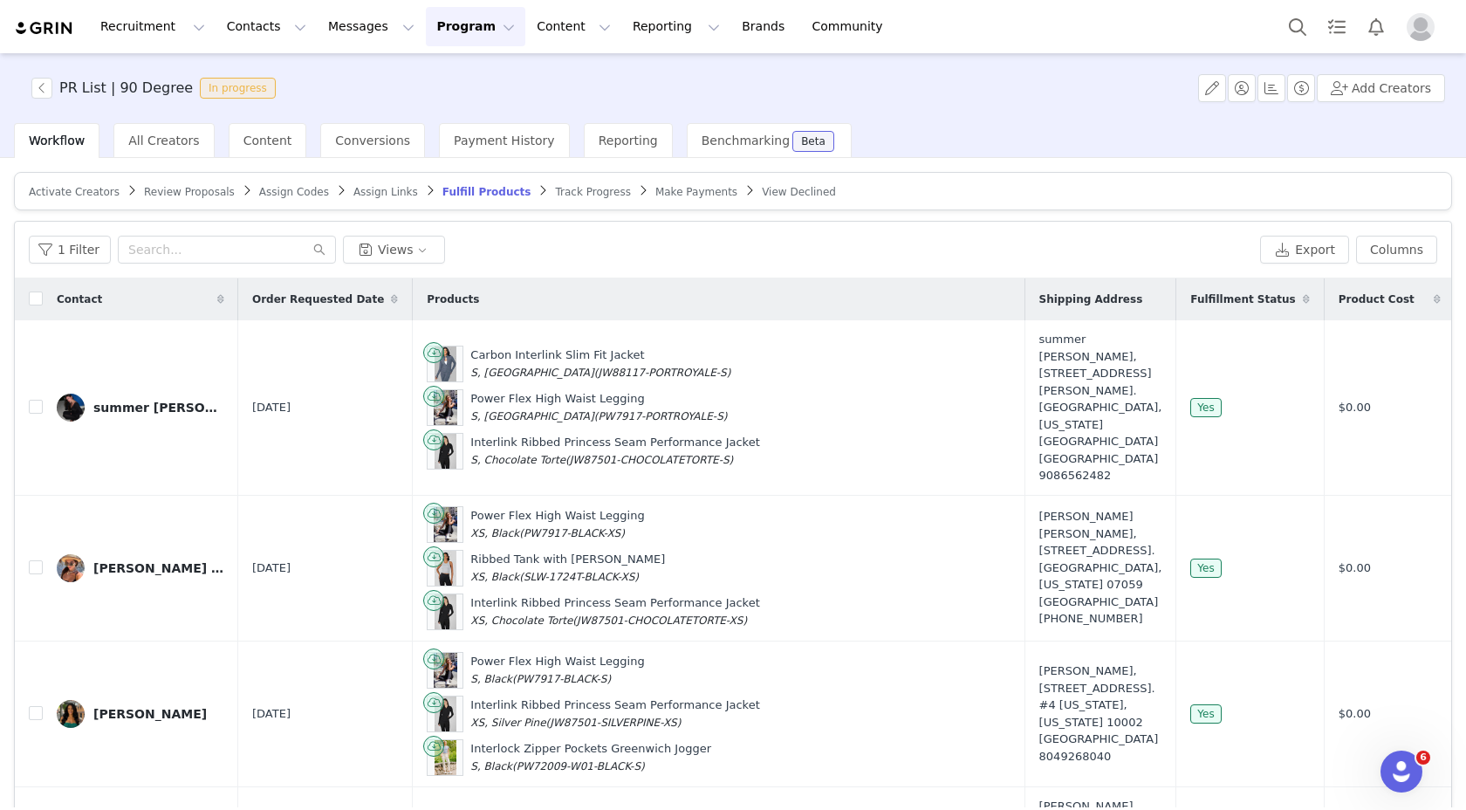
click at [195, 189] on span "Review Proposals" at bounding box center [189, 192] width 91 height 12
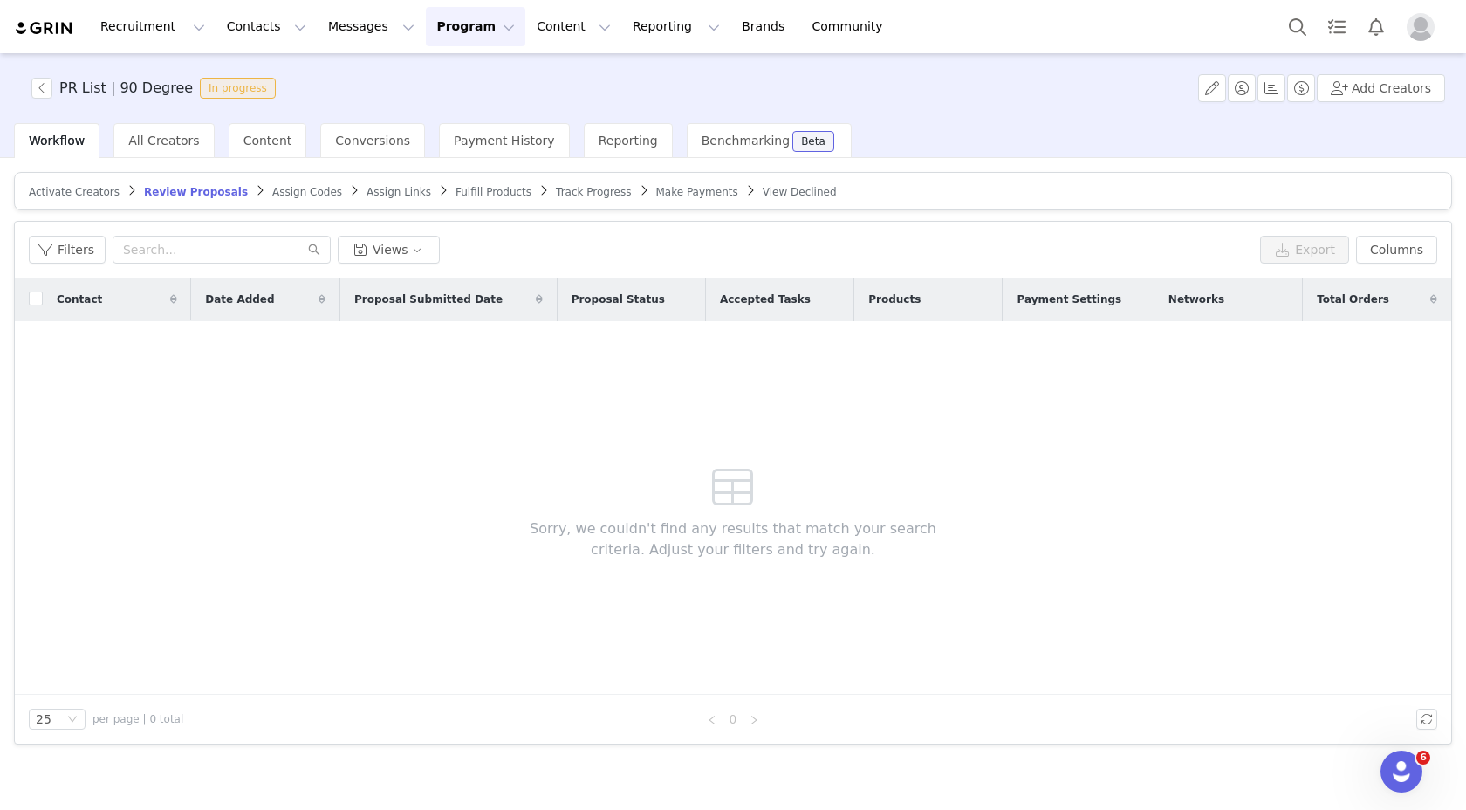
click at [462, 186] on span "Fulfill Products" at bounding box center [494, 192] width 76 height 12
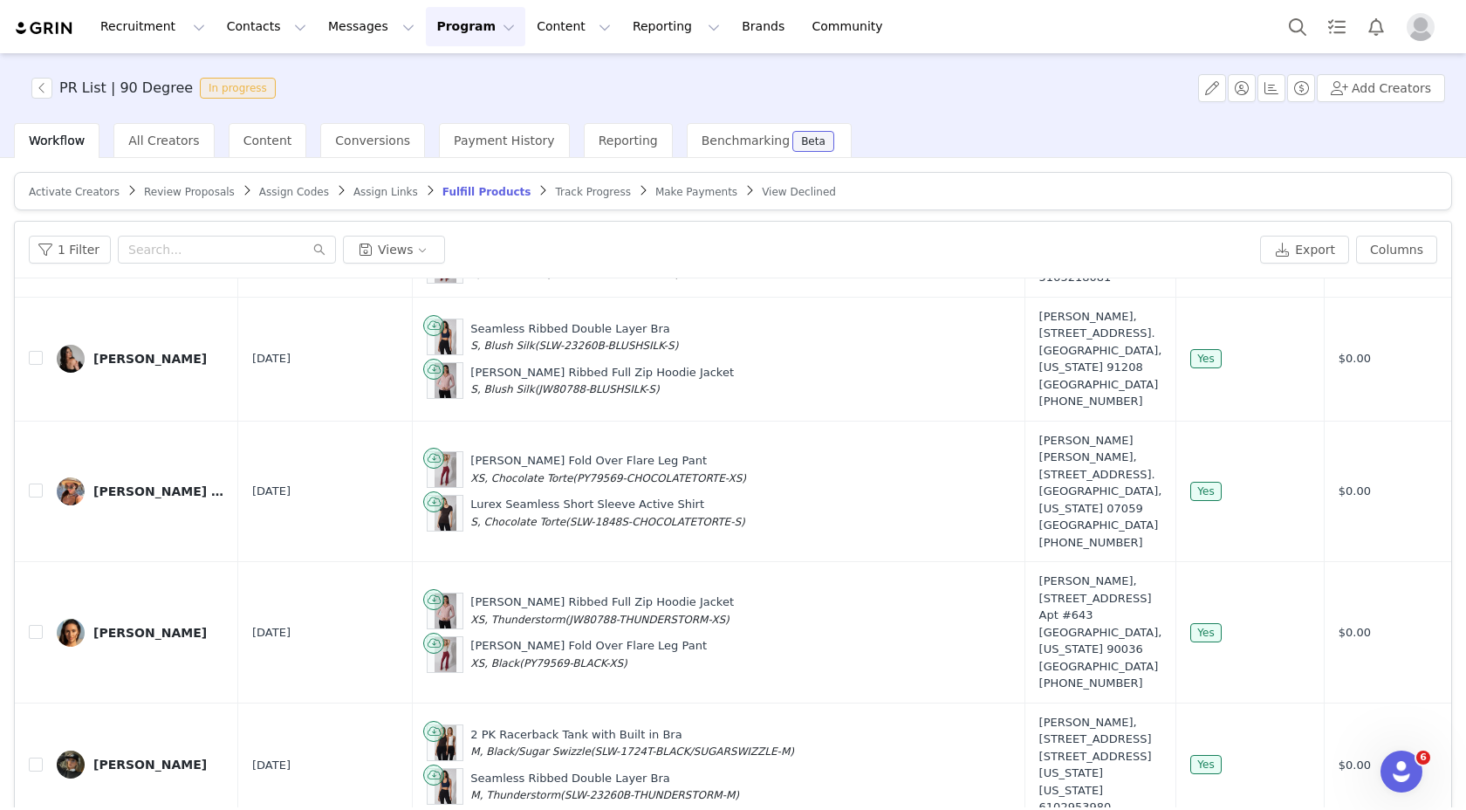
scroll to position [83, 0]
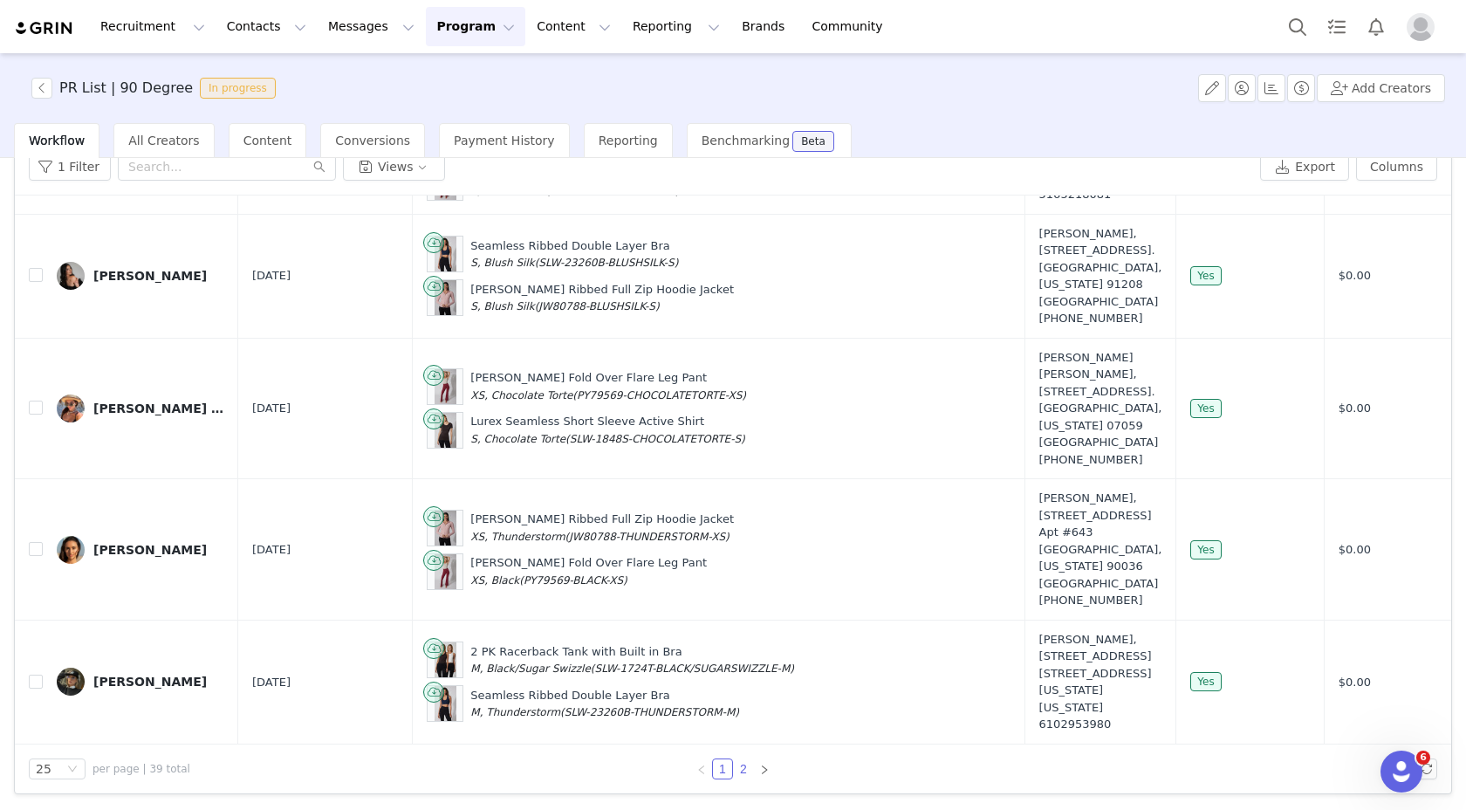
click at [737, 771] on link "2" at bounding box center [743, 768] width 19 height 19
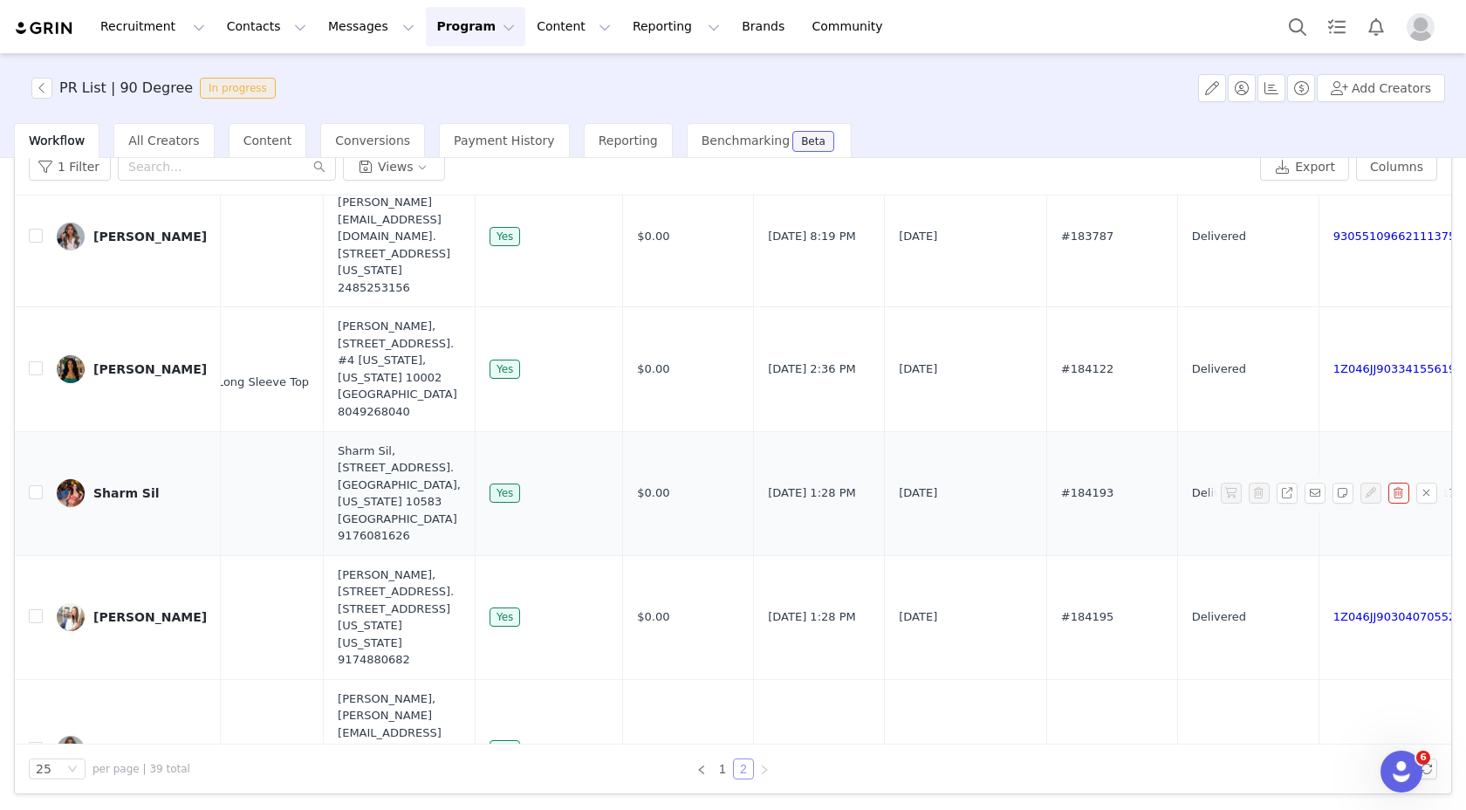
scroll to position [461, 604]
click at [38, 491] on input "checkbox" at bounding box center [36, 491] width 14 height 14
checkbox input "true"
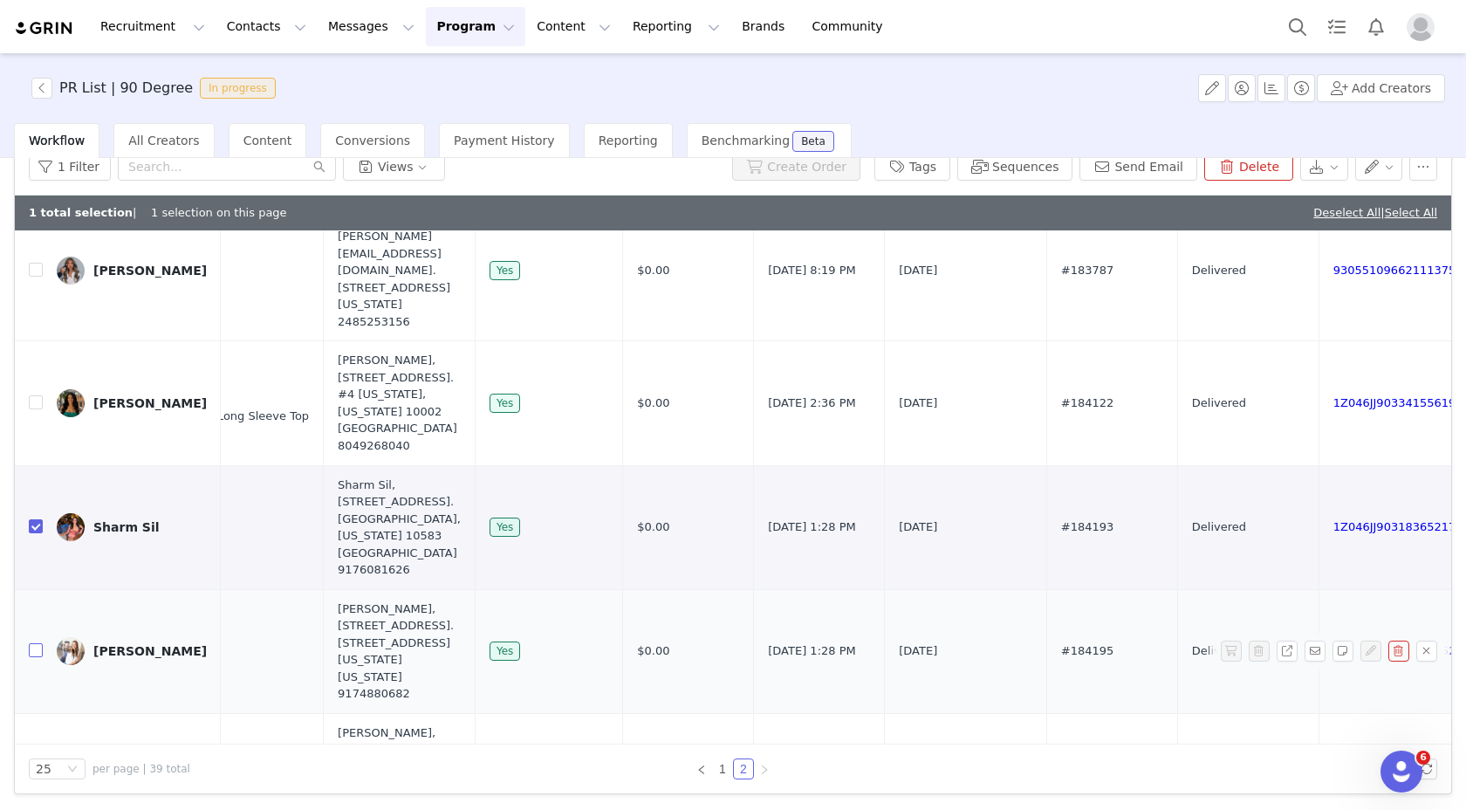
click at [31, 647] on input "checkbox" at bounding box center [36, 650] width 14 height 14
checkbox input "true"
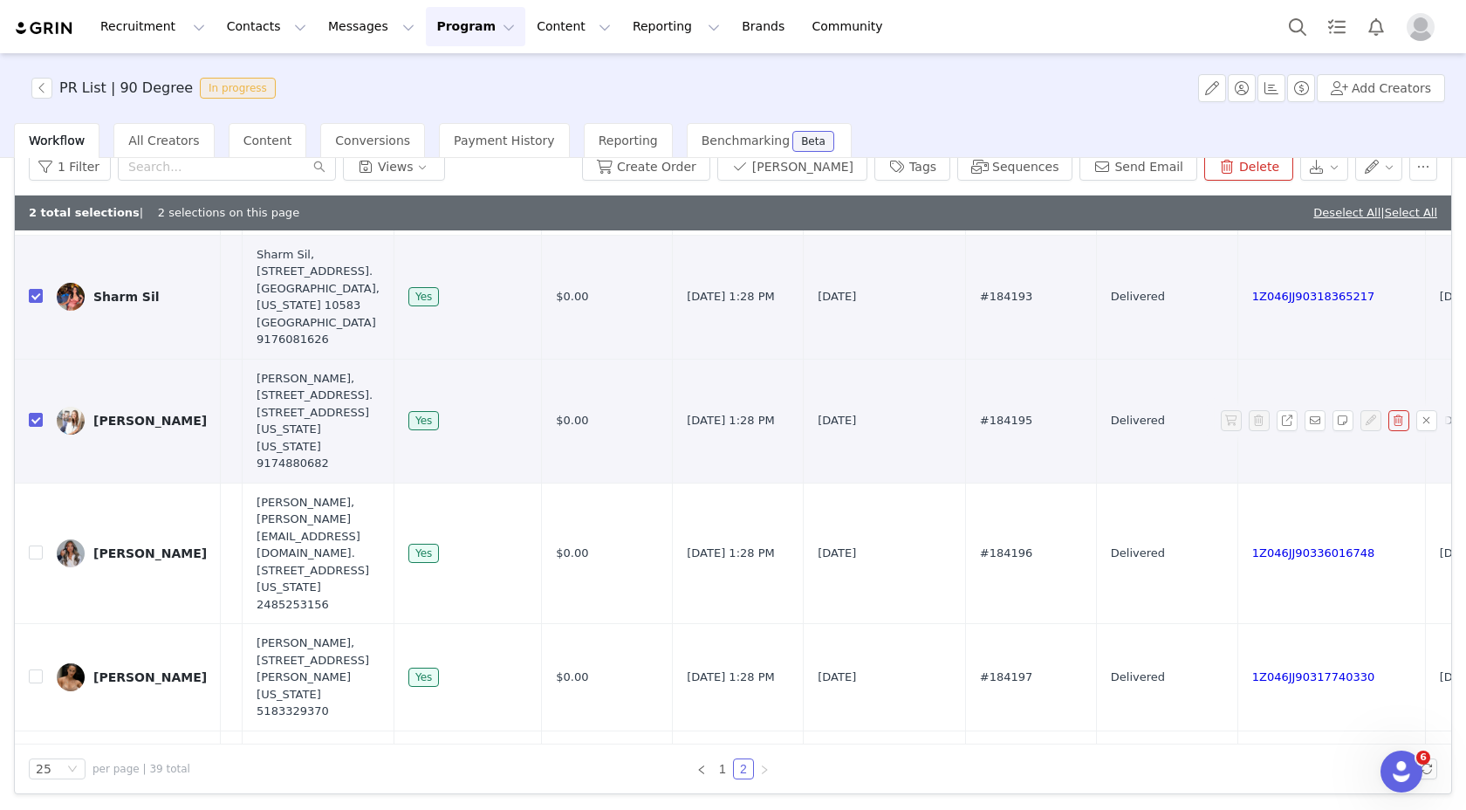
scroll to position [691, 710]
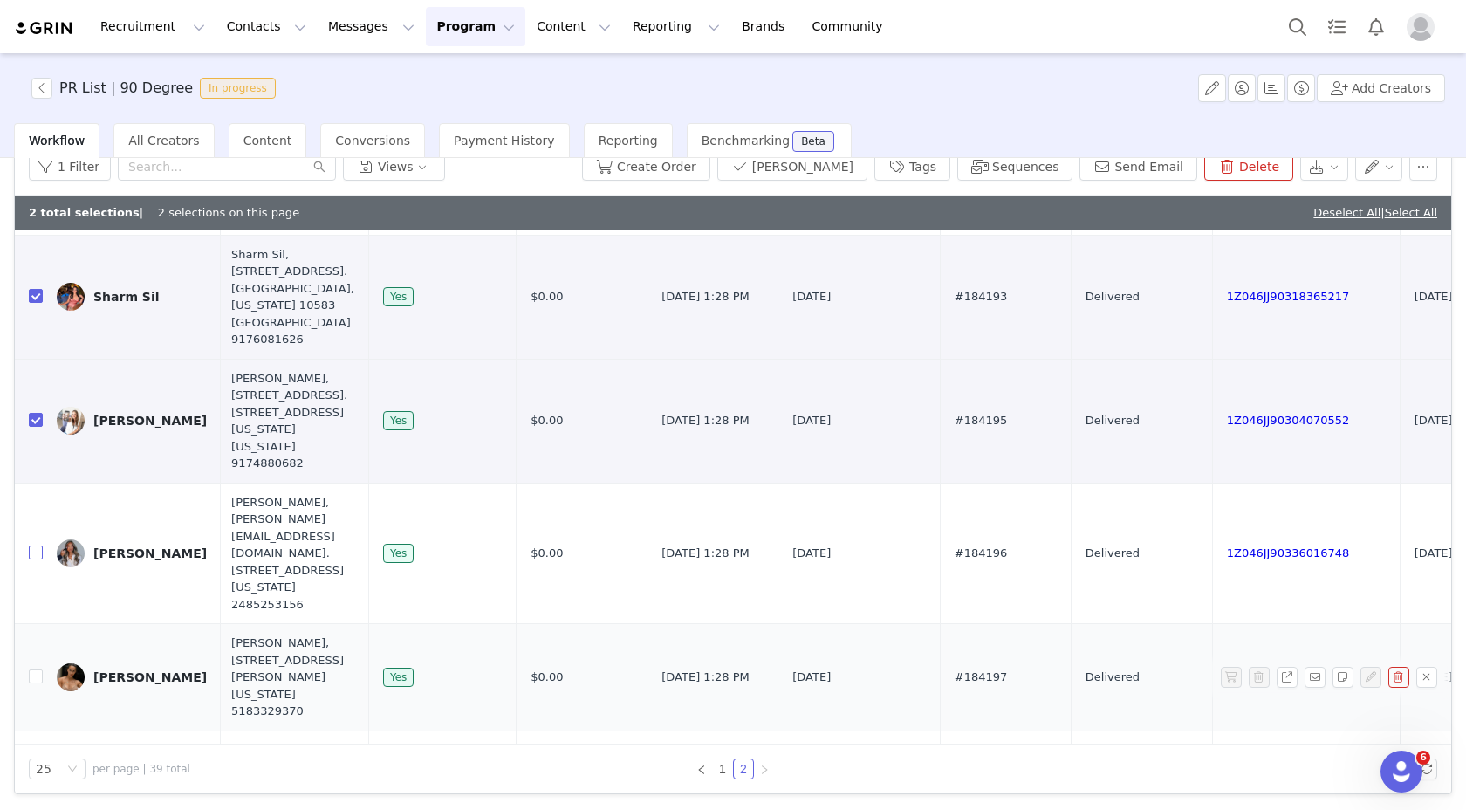
click at [33, 545] on input "checkbox" at bounding box center [36, 552] width 14 height 14
checkbox input "true"
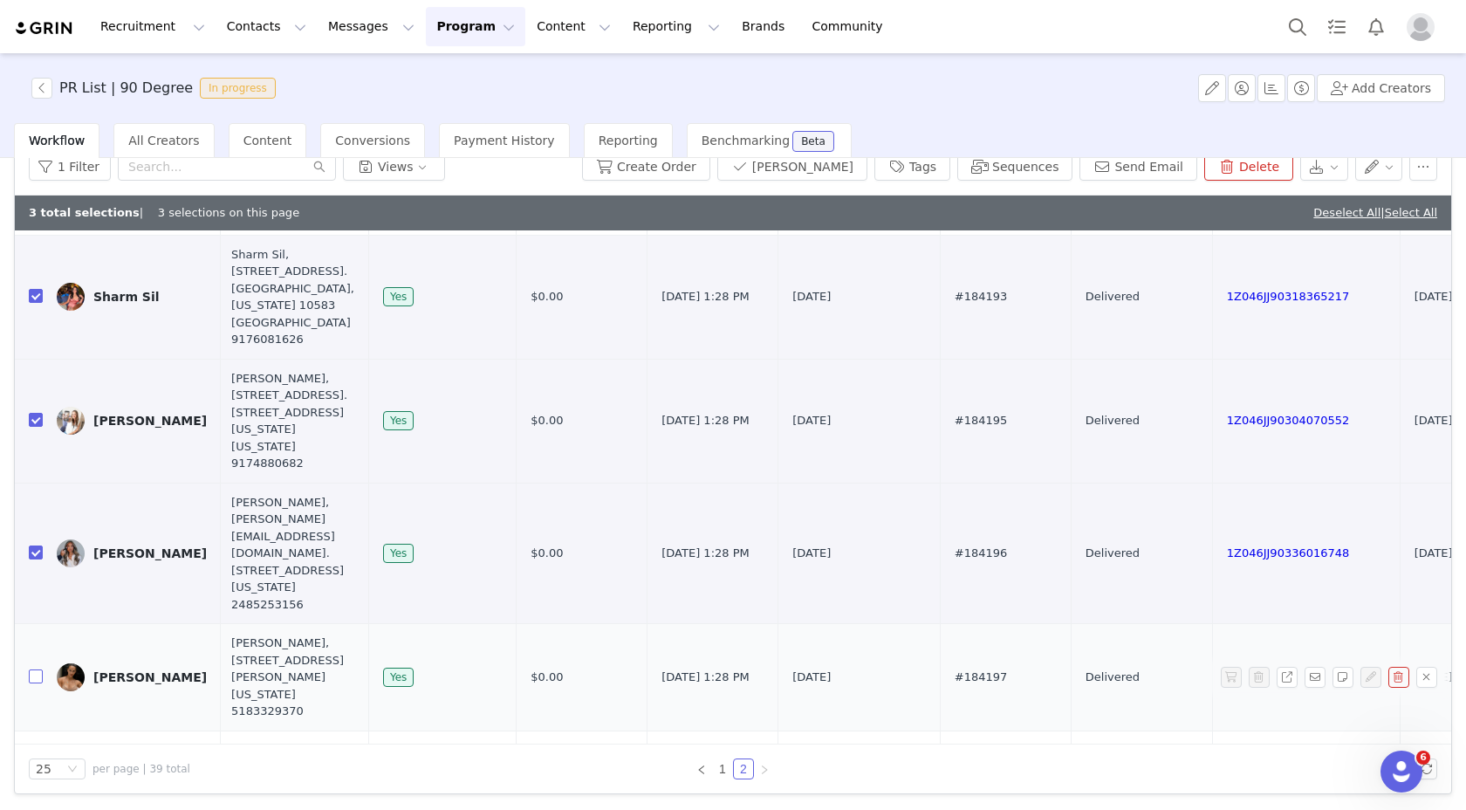
click at [36, 677] on input "checkbox" at bounding box center [36, 676] width 14 height 14
checkbox input "true"
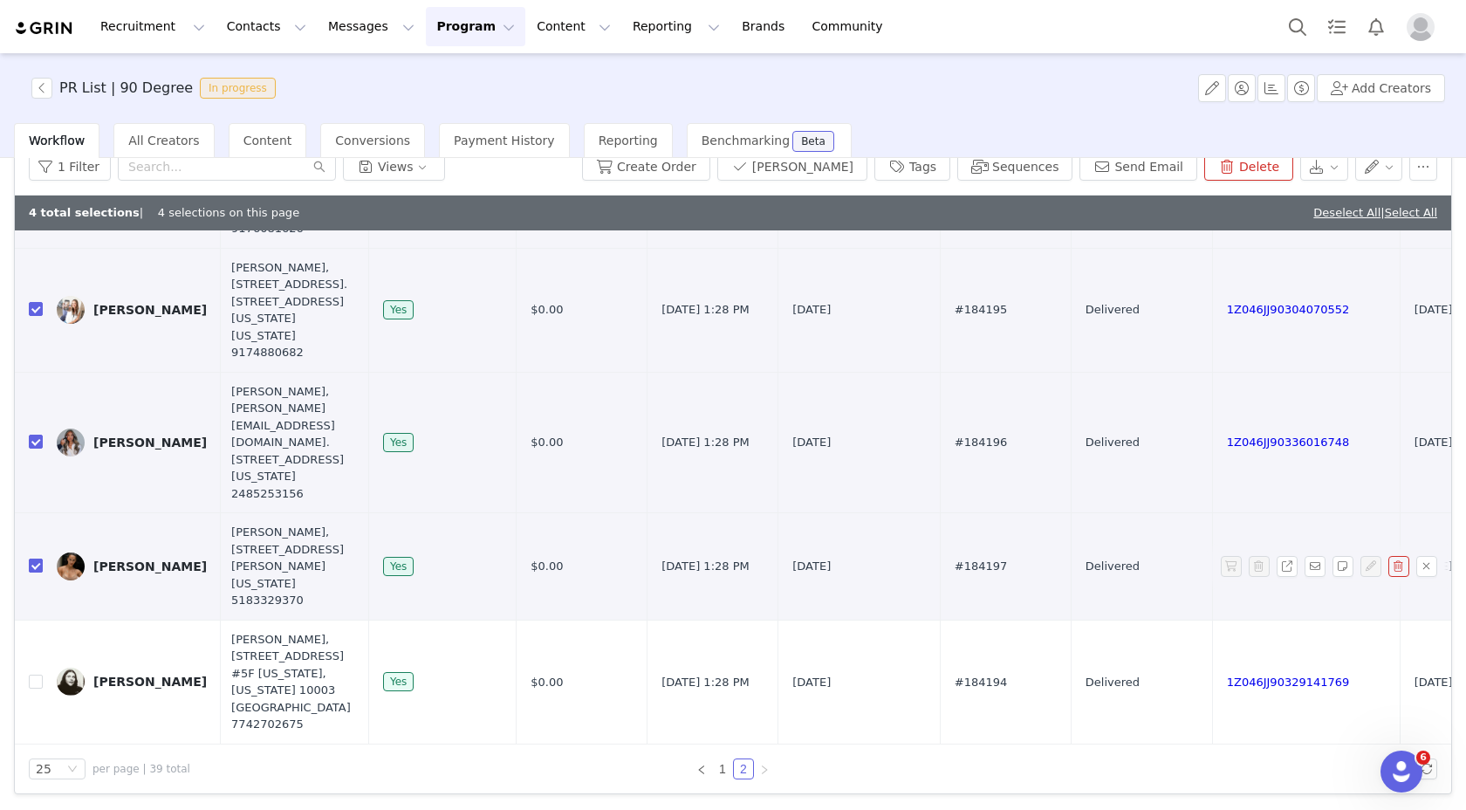
scroll to position [926, 710]
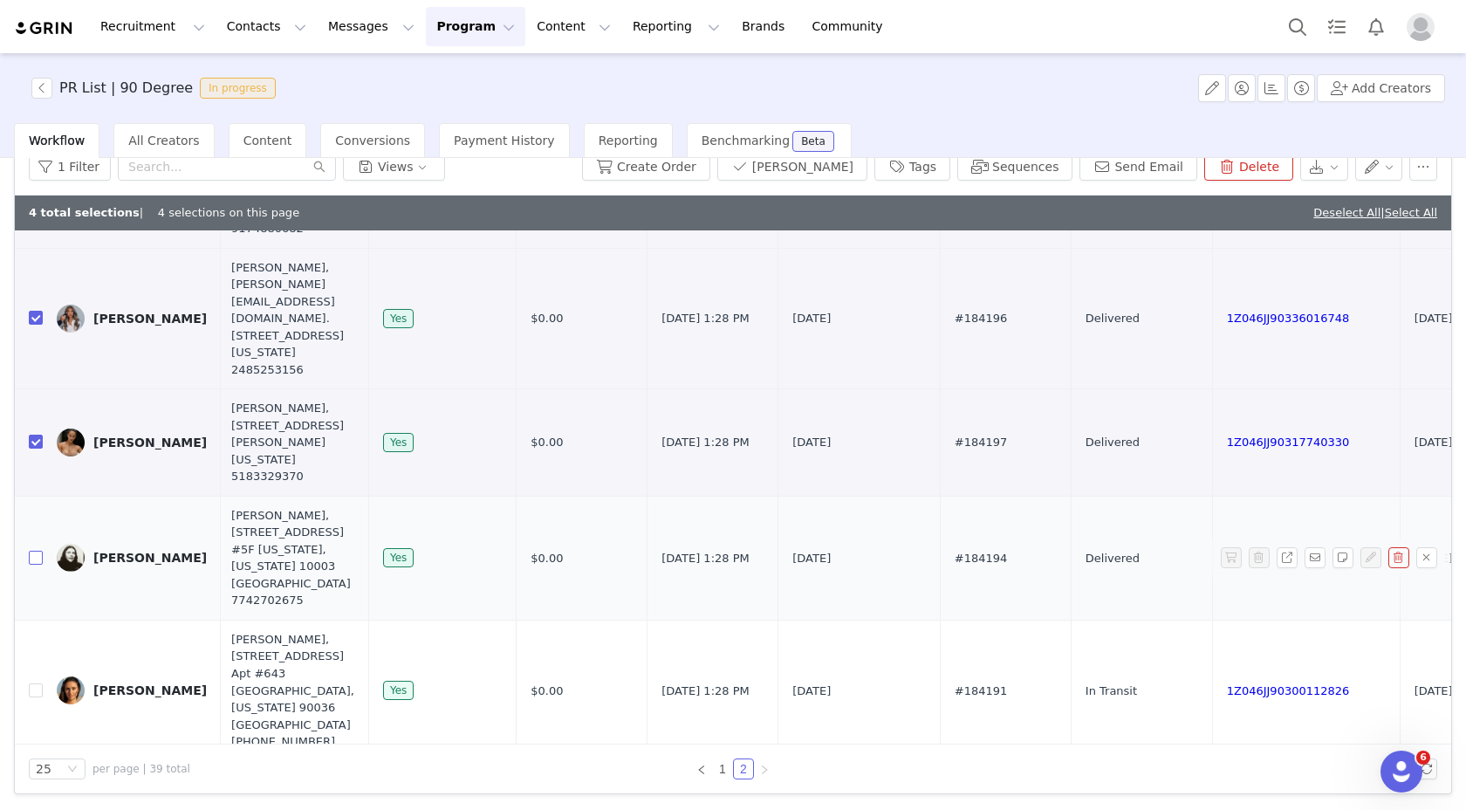
click at [36, 565] on input "checkbox" at bounding box center [36, 558] width 14 height 14
checkbox input "true"
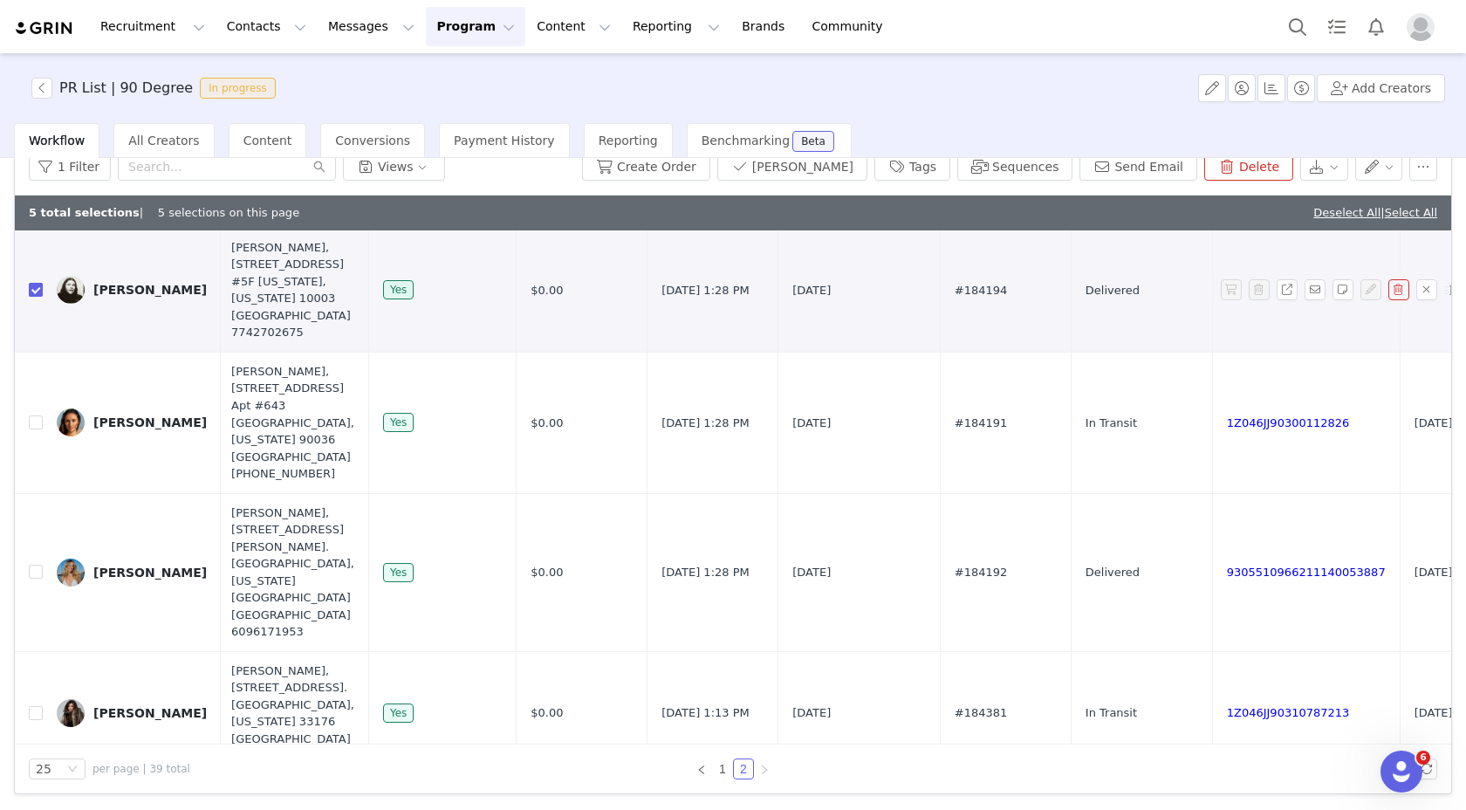
scroll to position [1194, 710]
click at [38, 579] on input "checkbox" at bounding box center [36, 572] width 14 height 14
checkbox input "true"
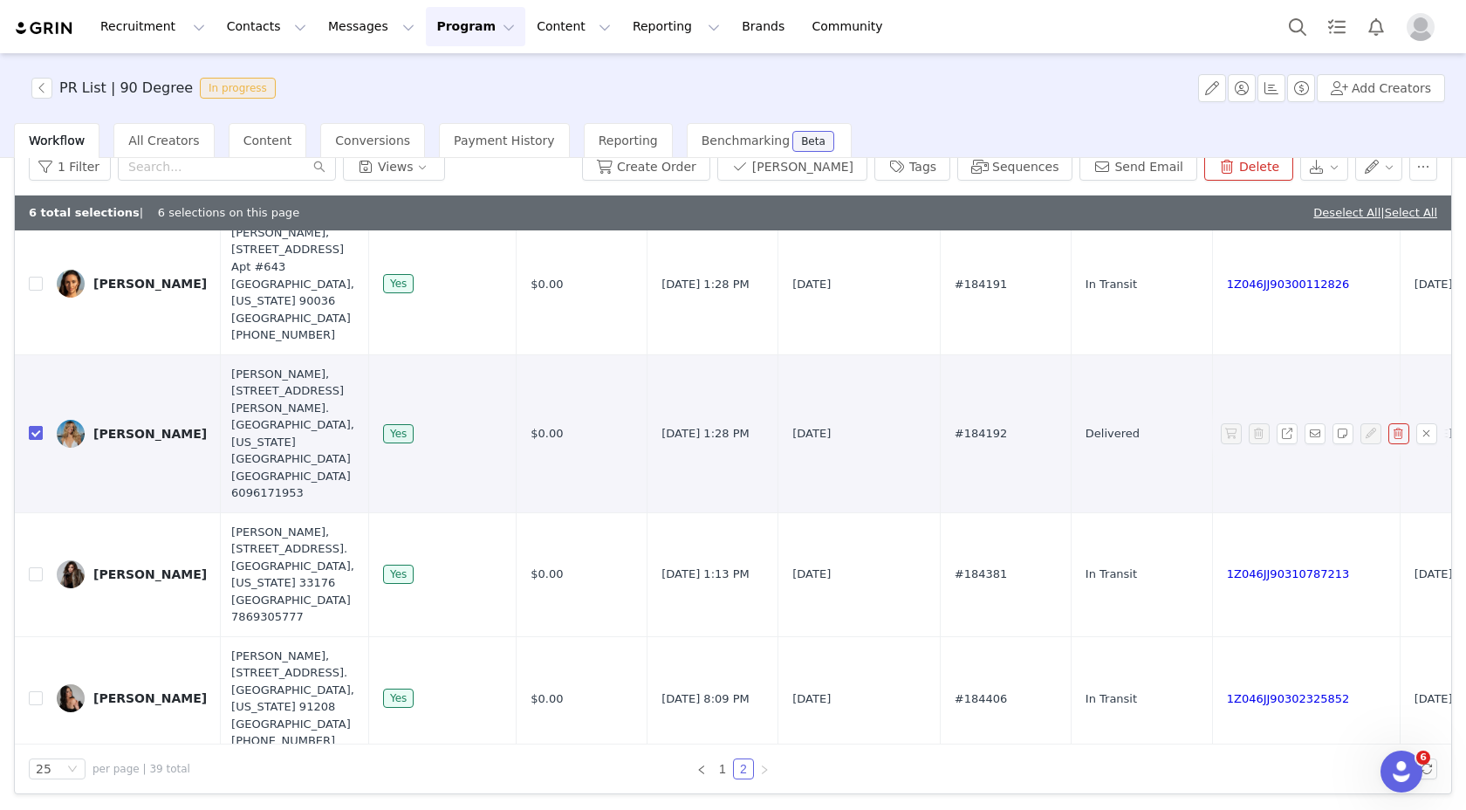
scroll to position [1395, 710]
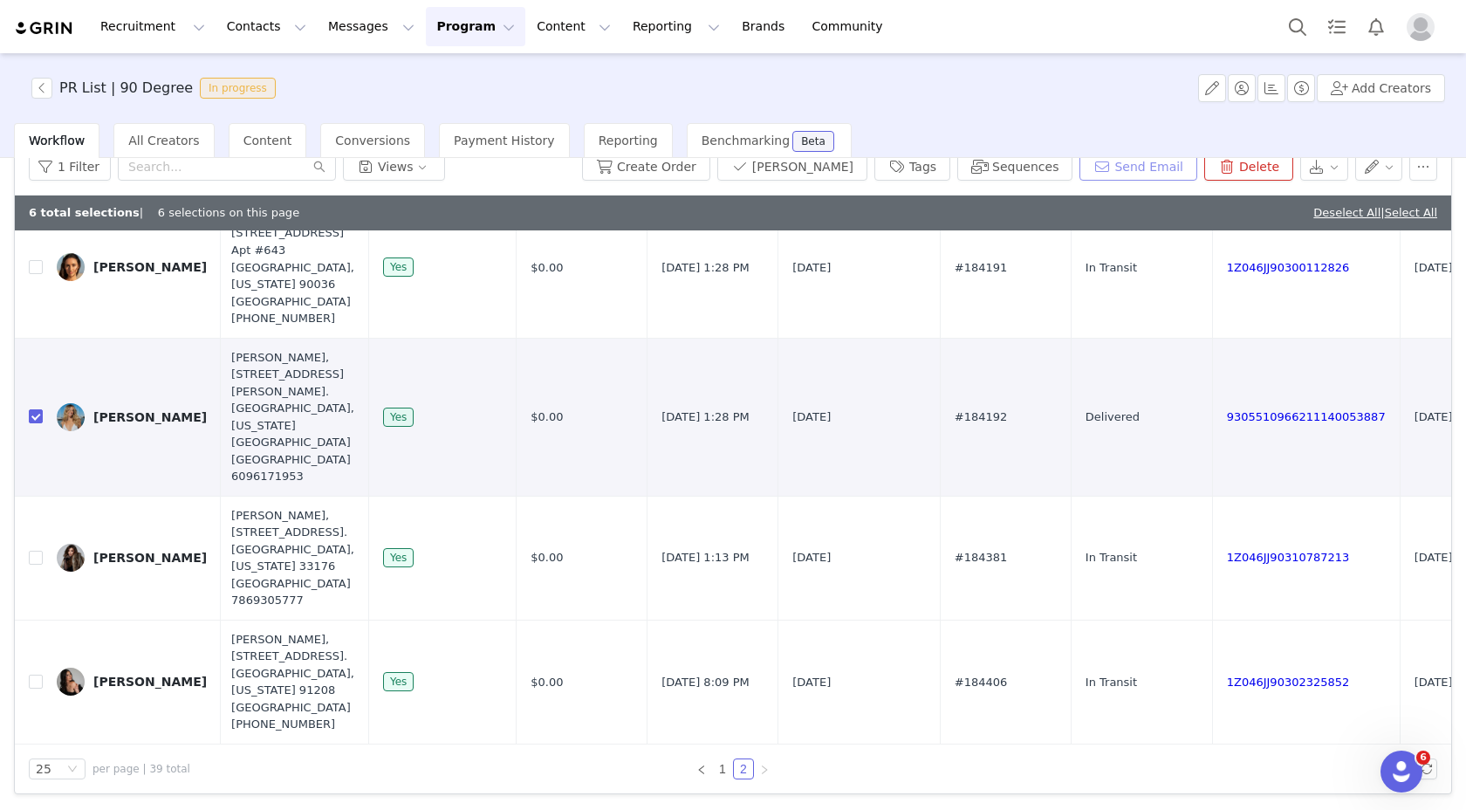
click at [1119, 164] on button "Send Email" at bounding box center [1139, 167] width 118 height 28
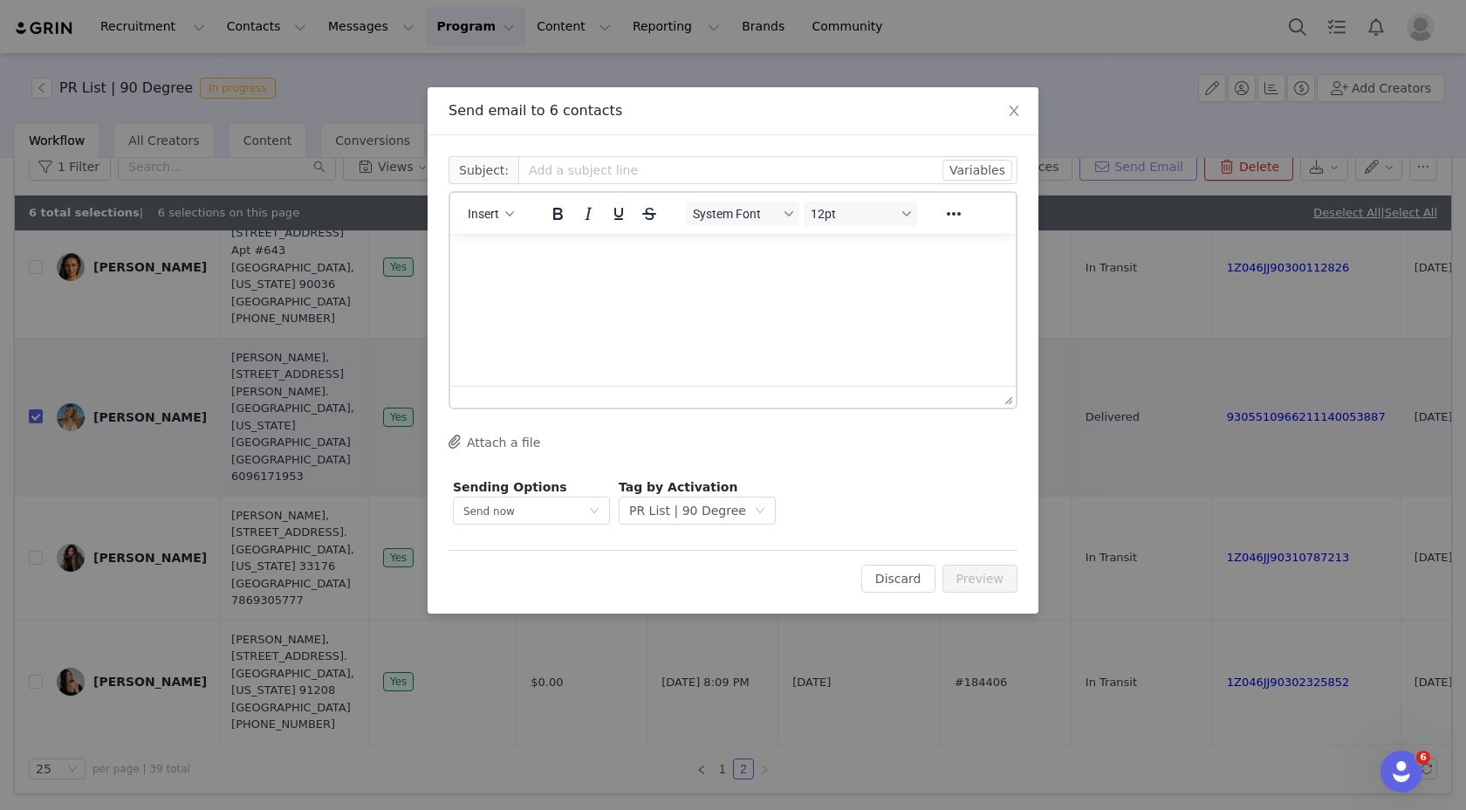
scroll to position [0, 0]
click at [501, 216] on button "Insert" at bounding box center [491, 214] width 60 height 24
click at [533, 232] on div "Insert Template" at bounding box center [552, 244] width 175 height 28
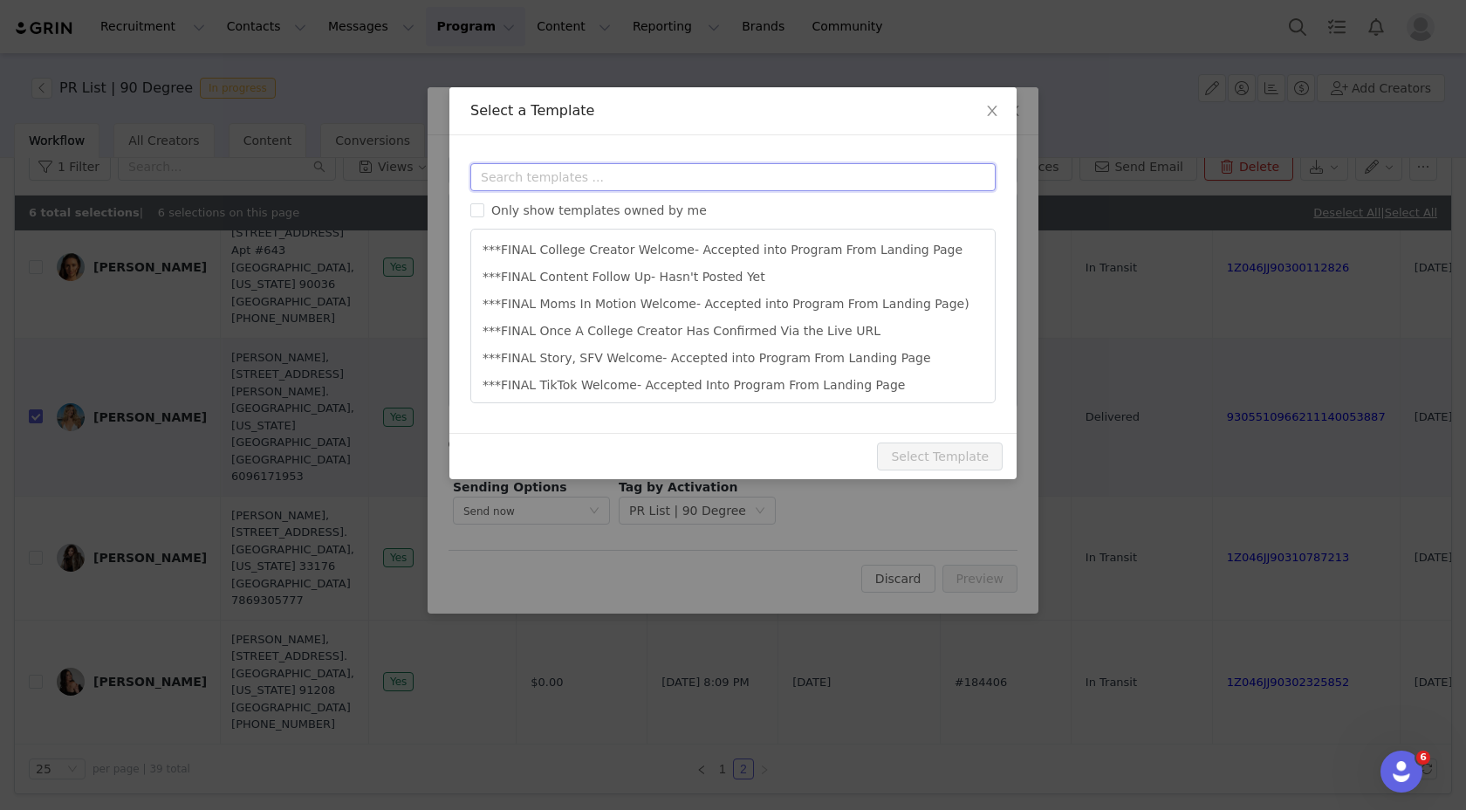
click at [550, 181] on input "text" at bounding box center [732, 177] width 525 height 28
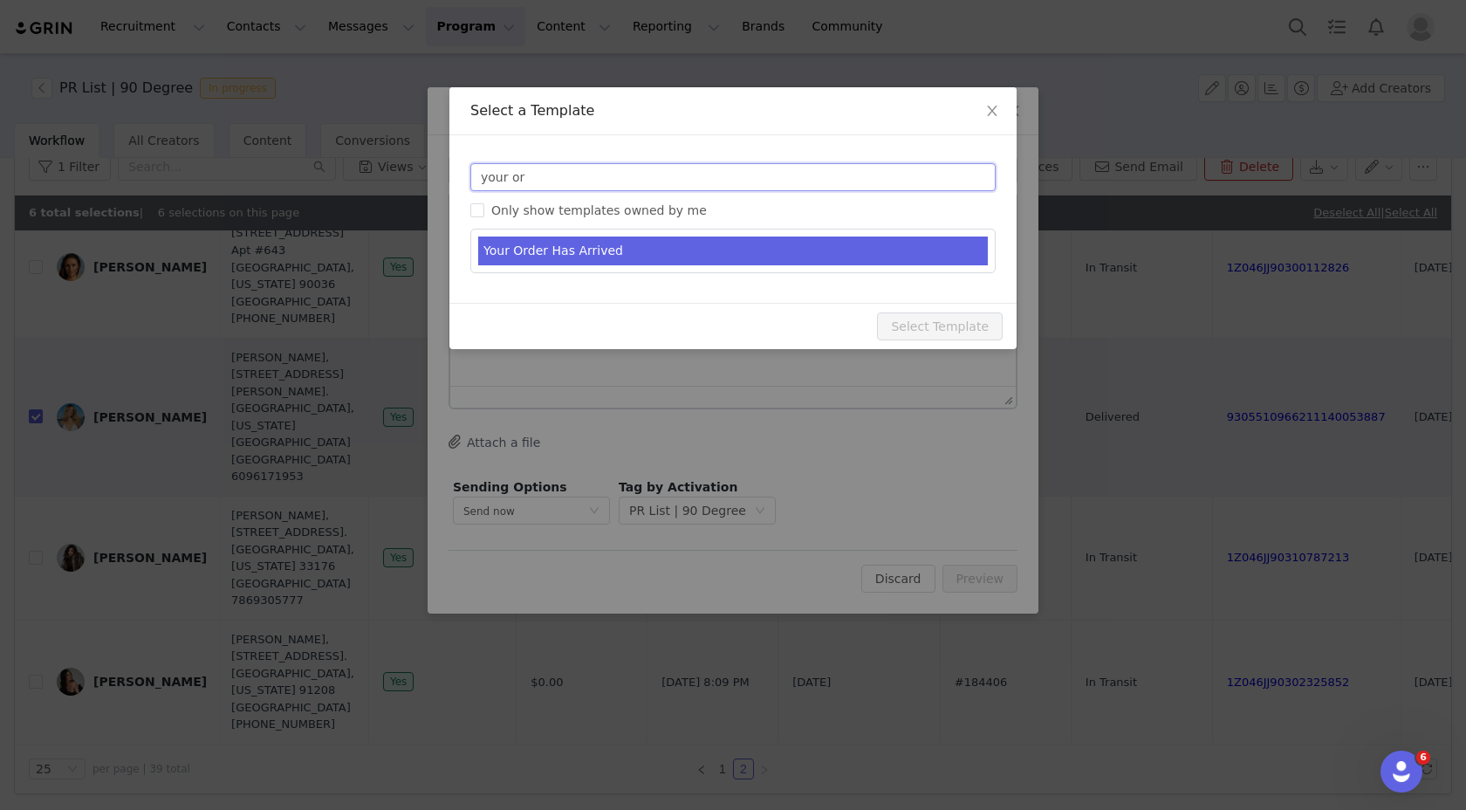
type input "your or"
type input "Your 90 Degree By Reflex Order Has Arrived!"
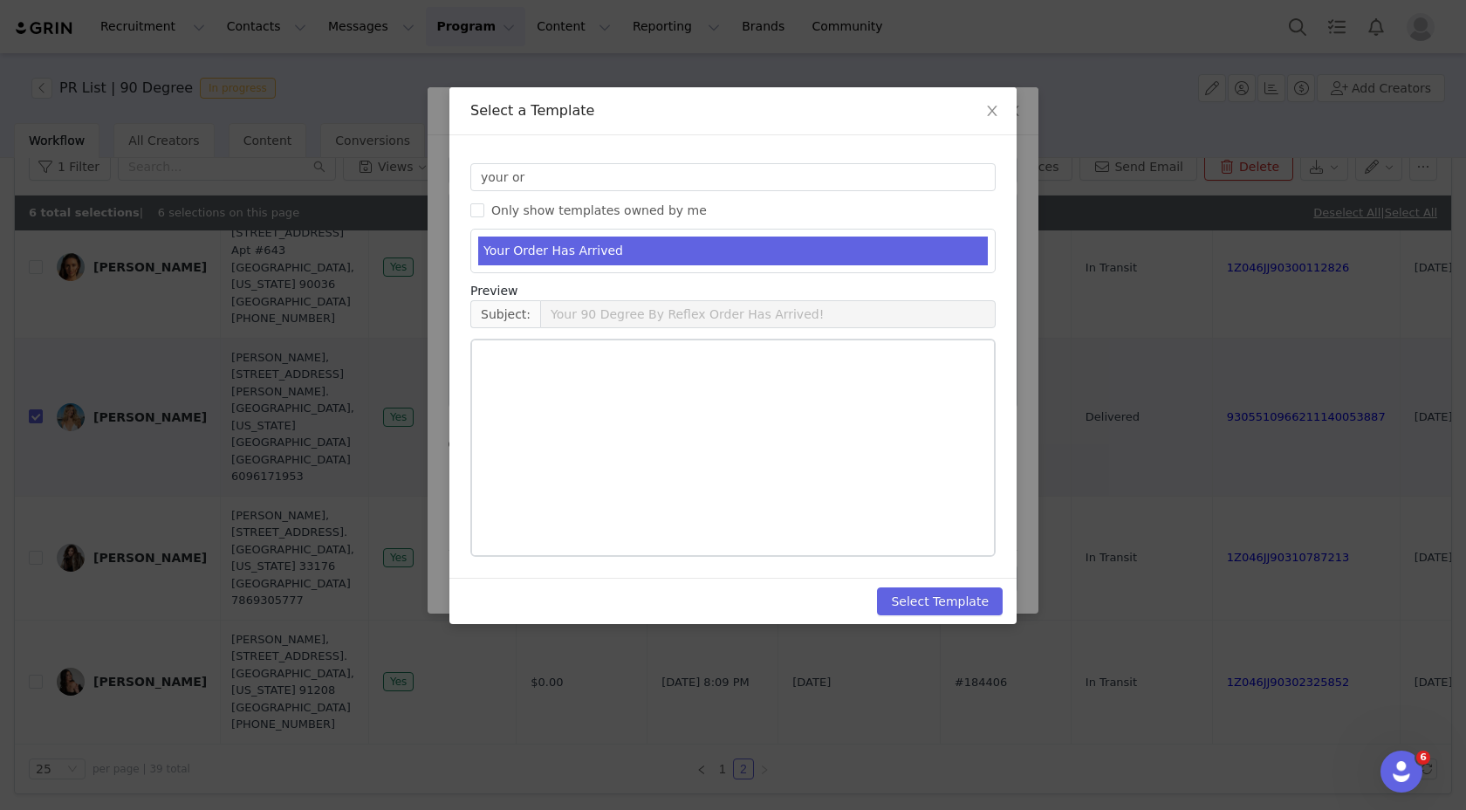
click at [573, 241] on li "Your Order Has Arrived" at bounding box center [733, 251] width 510 height 29
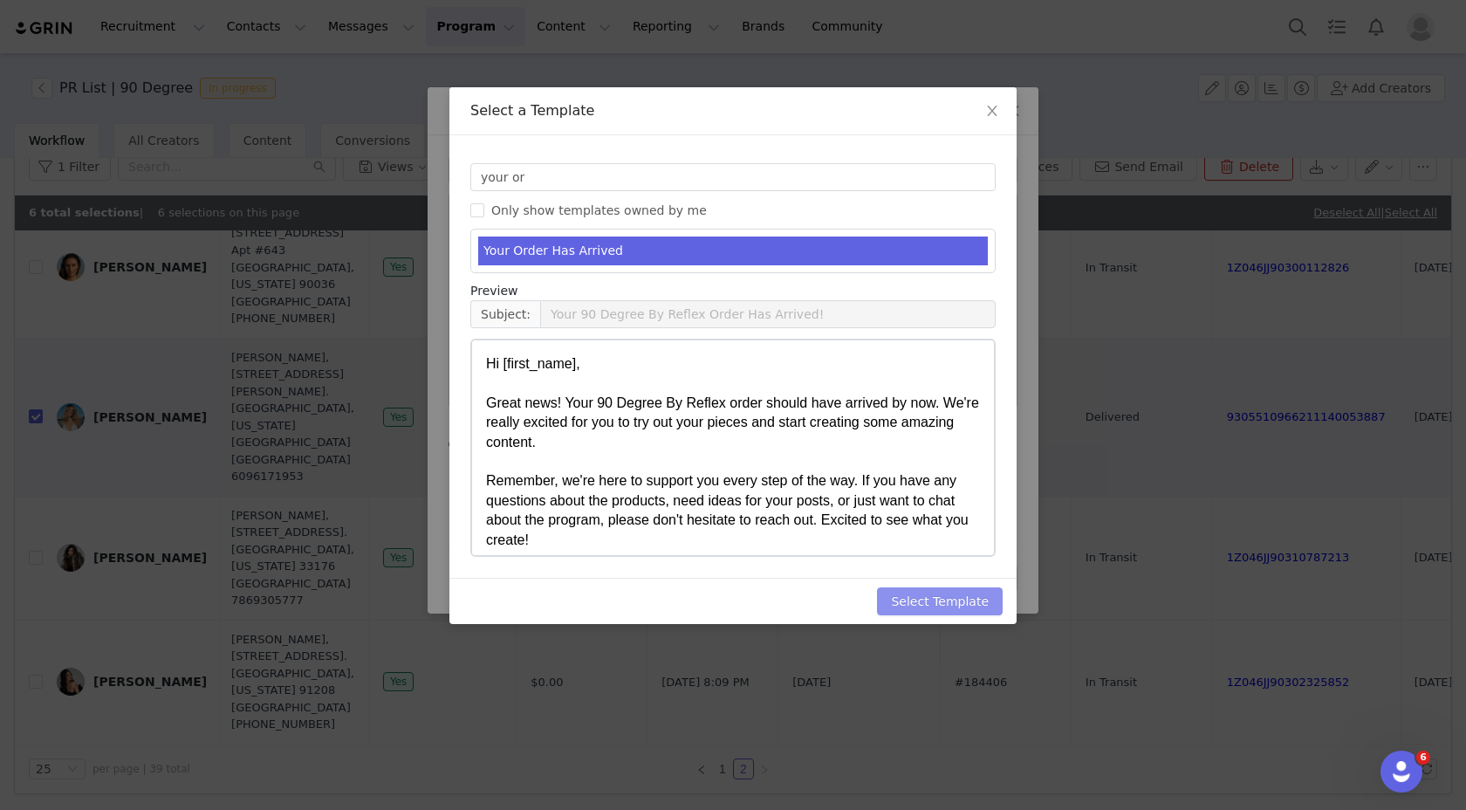
click at [924, 606] on button "Select Template" at bounding box center [940, 601] width 126 height 28
type input "Your 90 Degree By Reflex Order Has Arrived!"
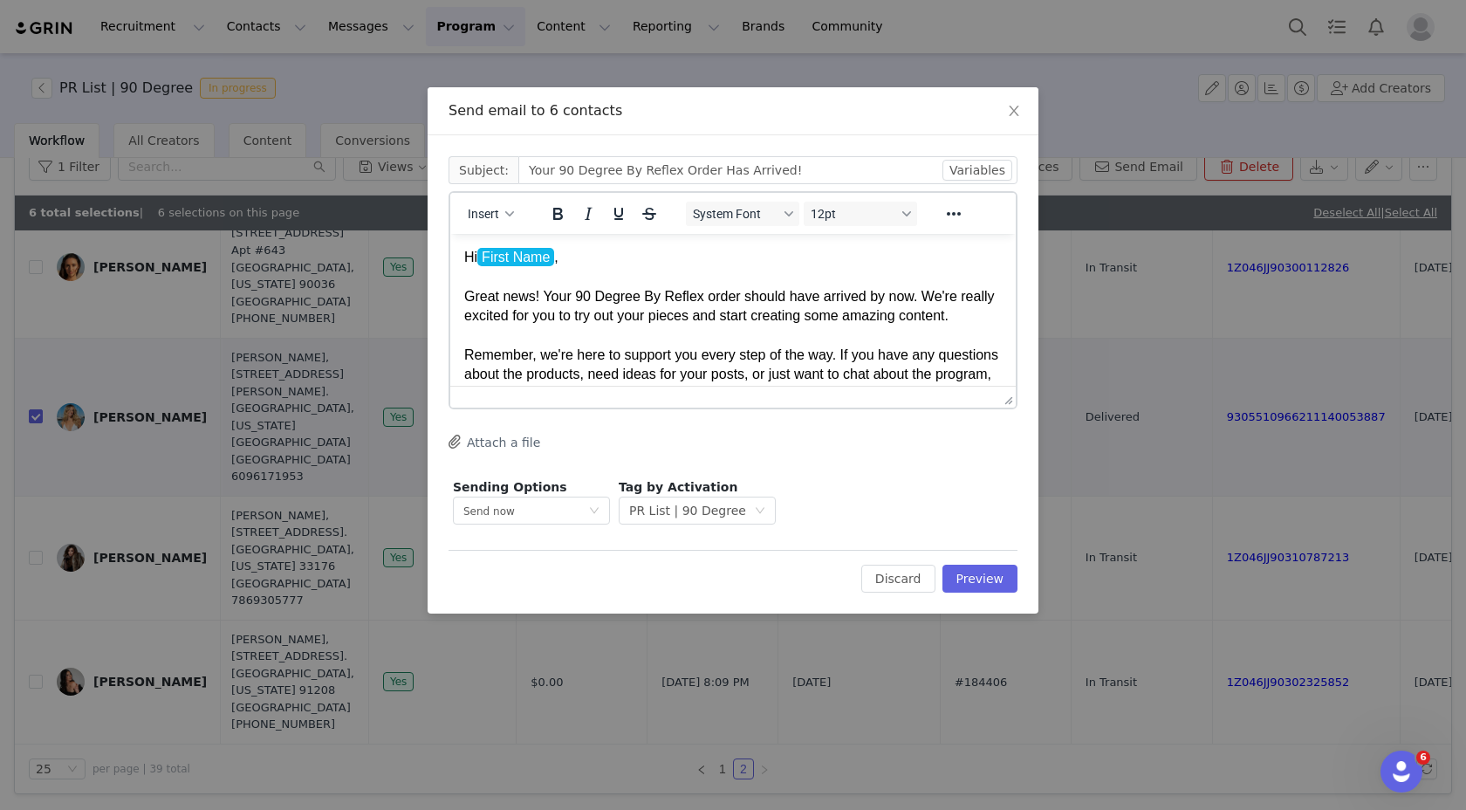
click at [593, 283] on div "Rich Text Area. Press ALT-0 for help." at bounding box center [733, 276] width 538 height 19
click at [579, 291] on div "Great news! Your 90 Degree By Reflex order should have arrived by now. We're re…" at bounding box center [733, 306] width 538 height 39
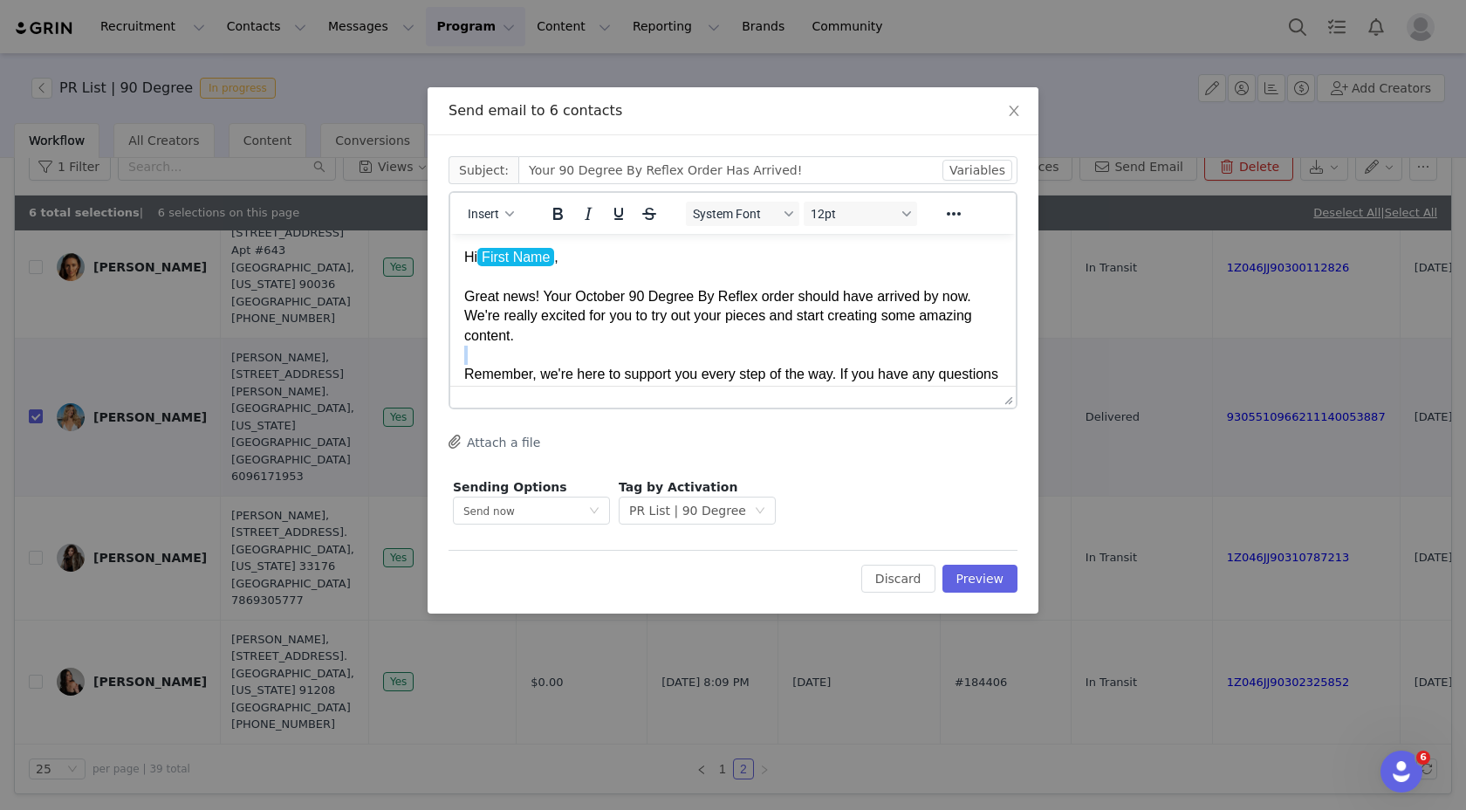
click at [617, 345] on body "Hi First Name , Great news! Your October 90 Degree By Reflex order should have …" at bounding box center [733, 365] width 538 height 235
click at [730, 316] on div "Great news! Your October 90 Degree By Reflex order should have arrived by now. …" at bounding box center [733, 316] width 538 height 58
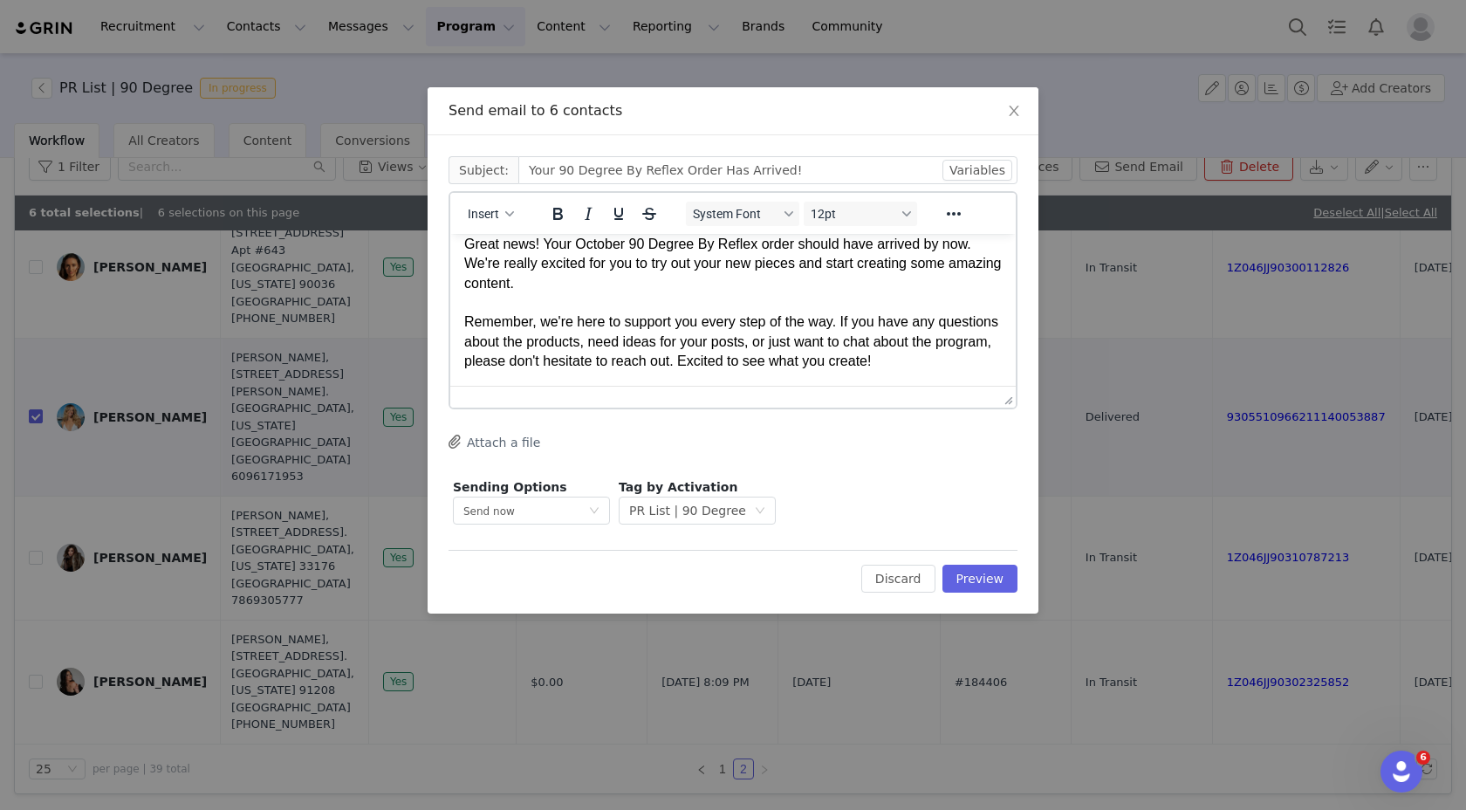
scroll to position [22, 0]
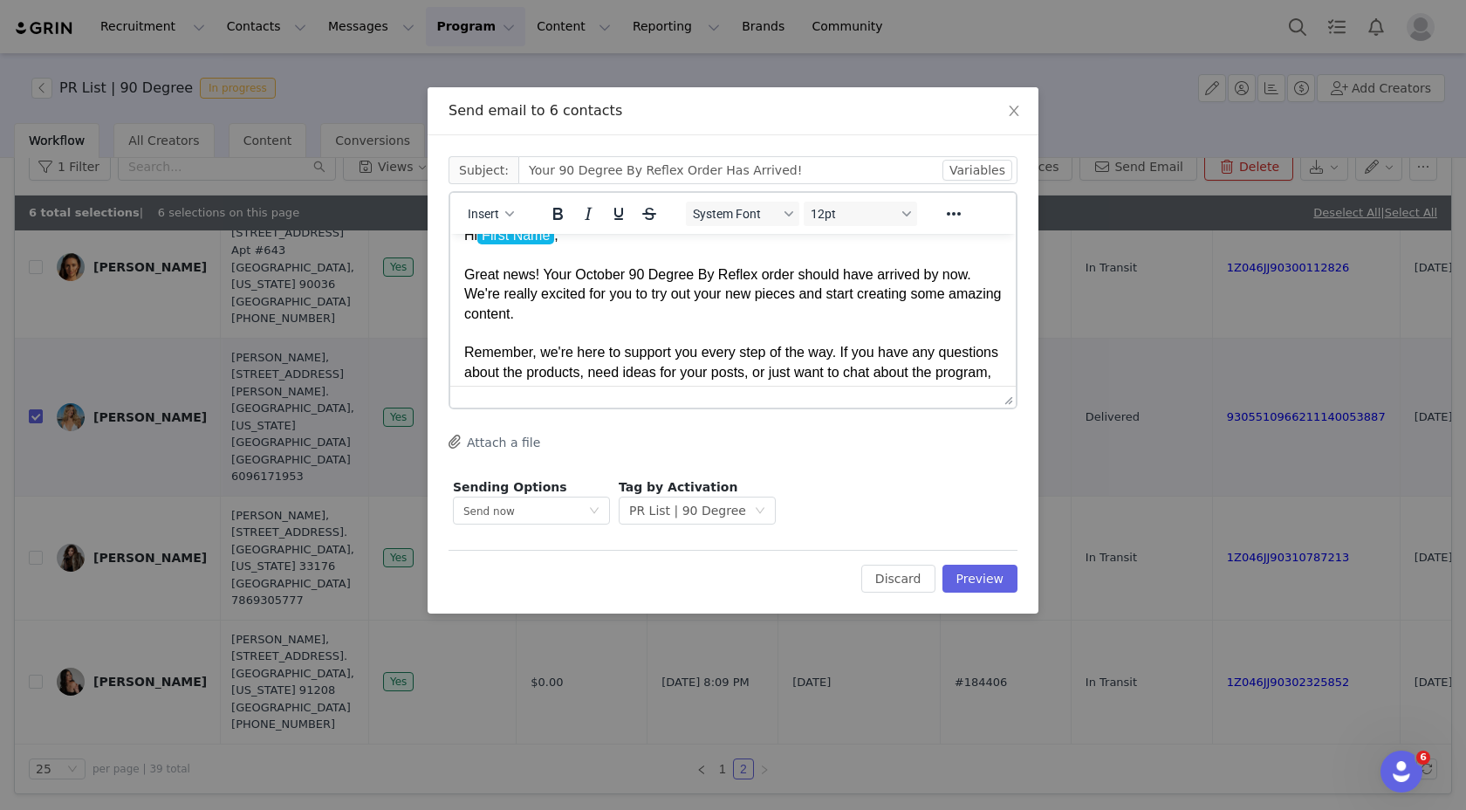
click at [832, 296] on div "Great news! Your October 90 Degree By Reflex order should have arrived by now. …" at bounding box center [733, 294] width 538 height 58
click at [844, 353] on div "Remember, we're here to support you every step of the way. If you have any ques…" at bounding box center [733, 372] width 538 height 58
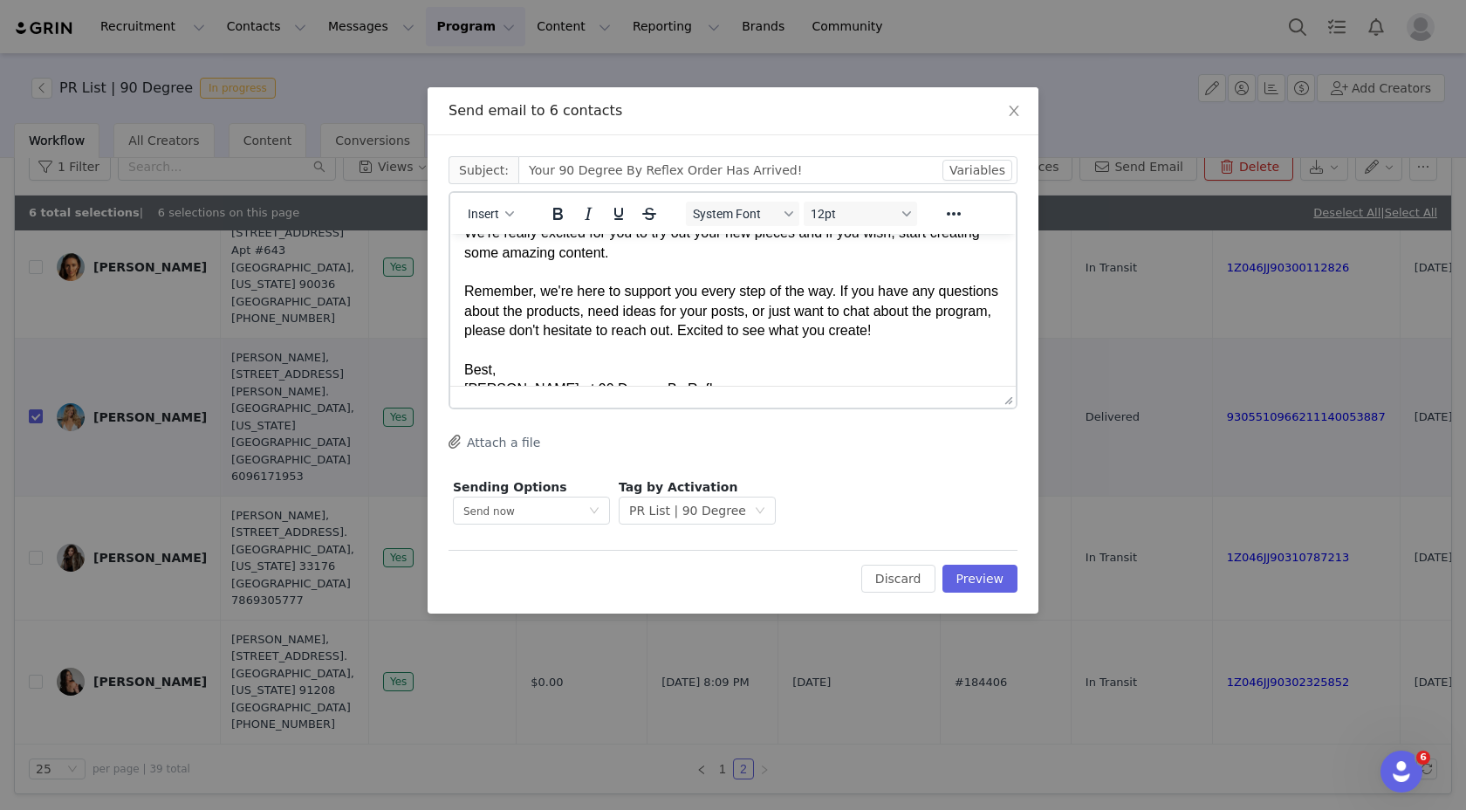
click at [782, 310] on div "Remember, we're here to support you every step of the way. If you have any ques…" at bounding box center [733, 311] width 538 height 58
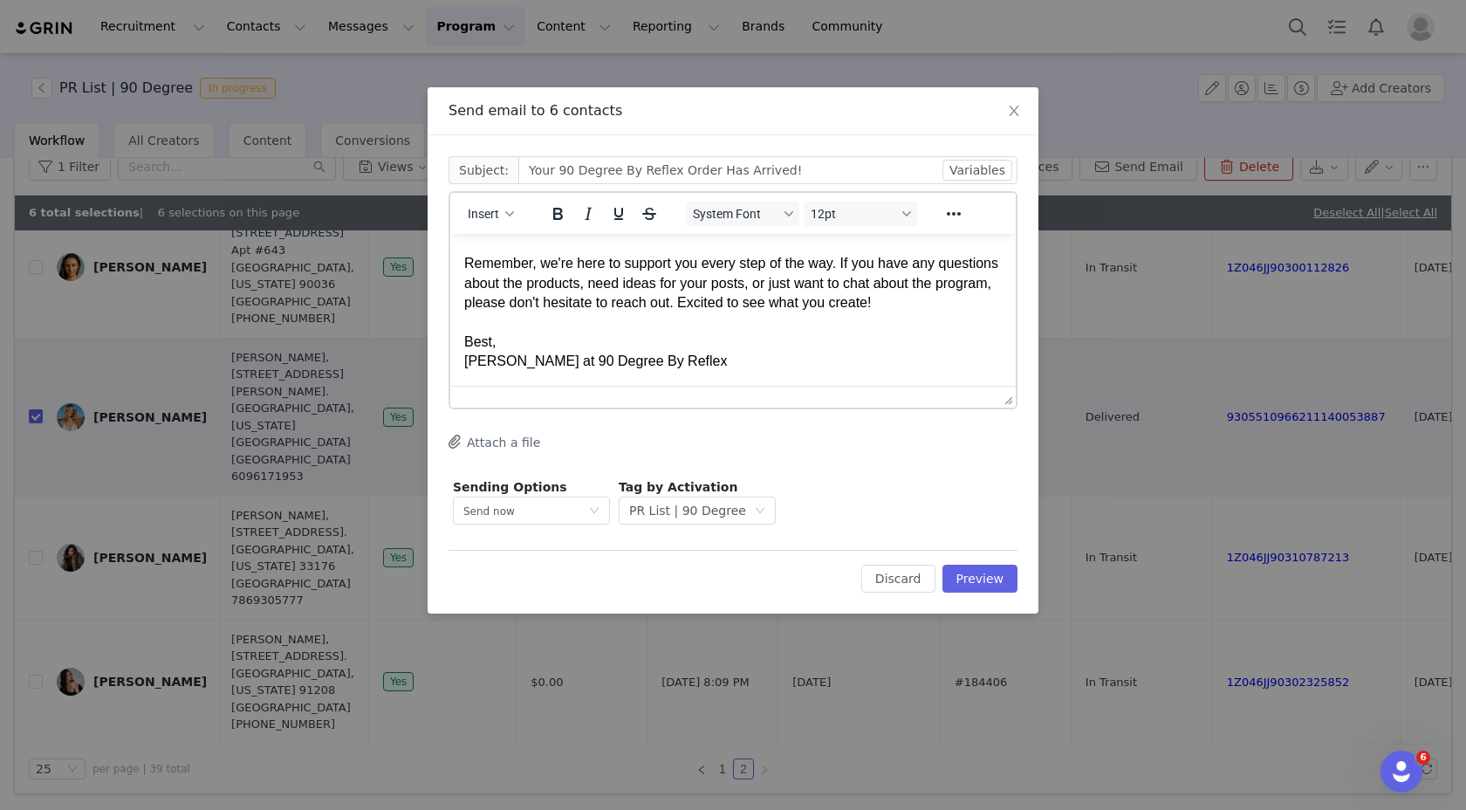
click at [510, 440] on button "Attach a file" at bounding box center [495, 441] width 92 height 21
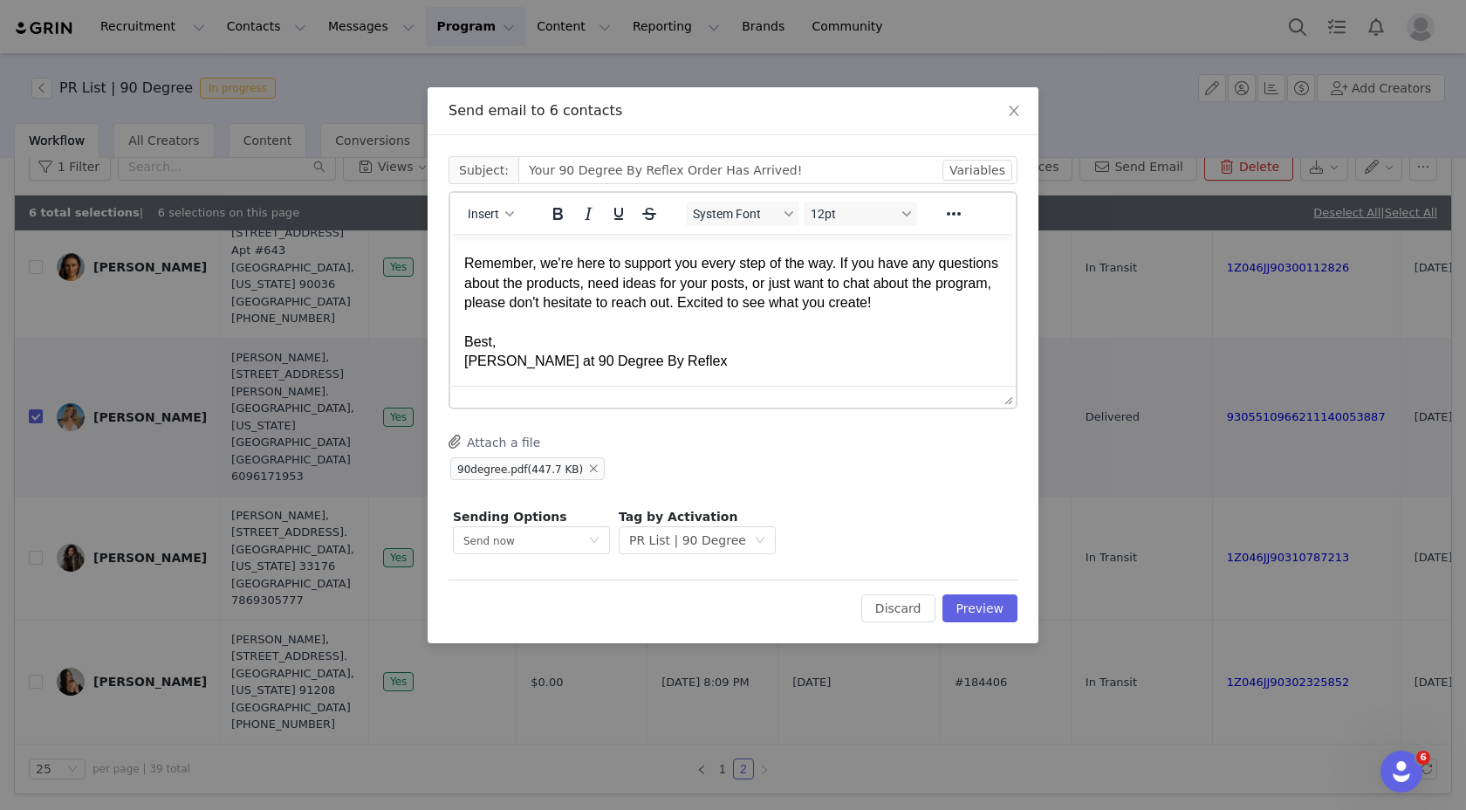
click at [481, 440] on button "Attach a file" at bounding box center [495, 441] width 92 height 21
click at [922, 356] on div "[PERSON_NAME] at 90 Degree By Reflex" at bounding box center [733, 361] width 538 height 19
click at [992, 601] on button "Preview" at bounding box center [981, 608] width 76 height 28
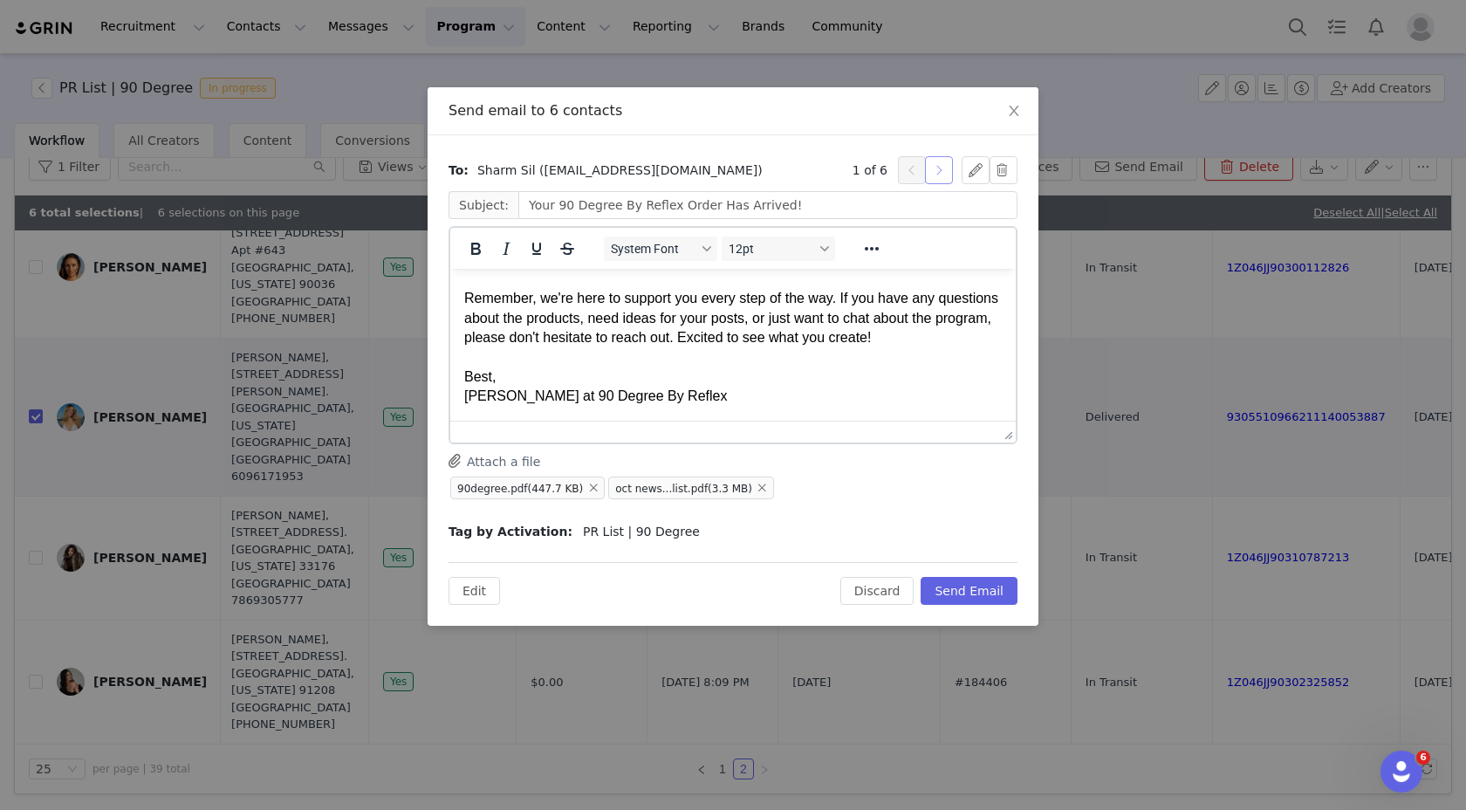
click at [928, 167] on button "button" at bounding box center [939, 170] width 28 height 28
click at [905, 168] on button "button" at bounding box center [912, 170] width 28 height 28
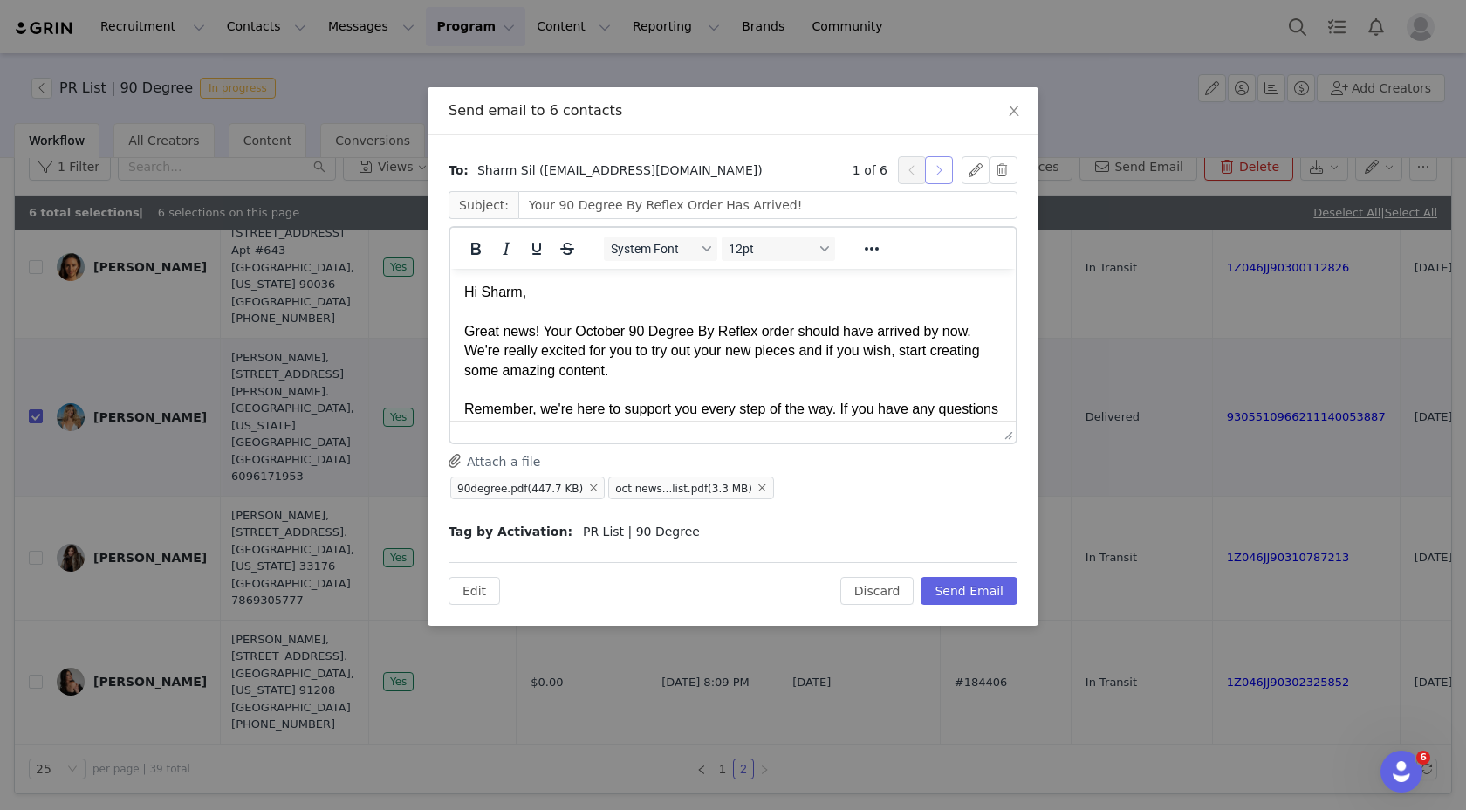
click at [943, 168] on button "button" at bounding box center [939, 170] width 28 height 28
click at [943, 394] on div "Rich Text Area. Press ALT-0 for help." at bounding box center [733, 390] width 538 height 19
click at [993, 584] on button "Send Email" at bounding box center [969, 591] width 97 height 28
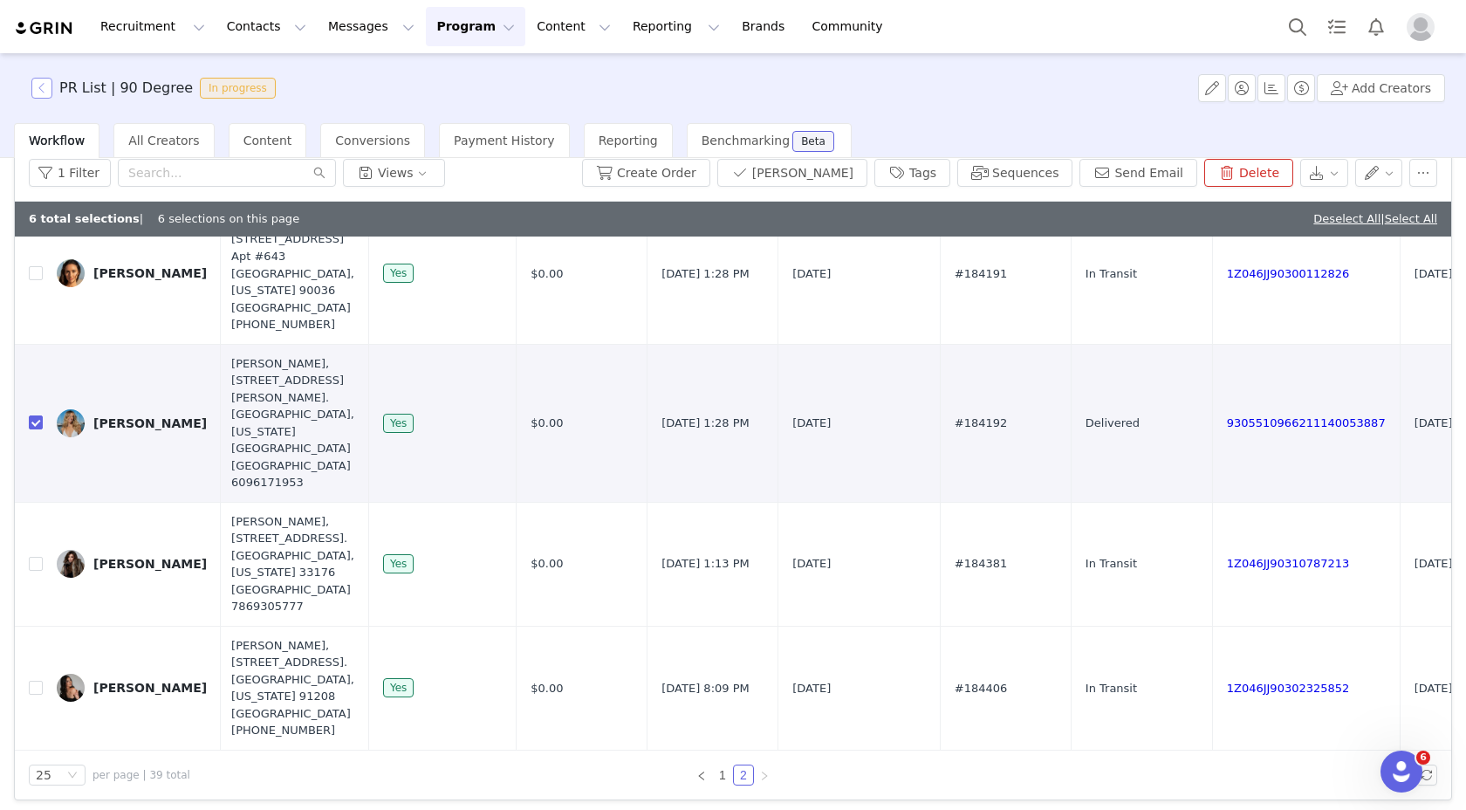
click at [37, 86] on button "button" at bounding box center [41, 88] width 21 height 21
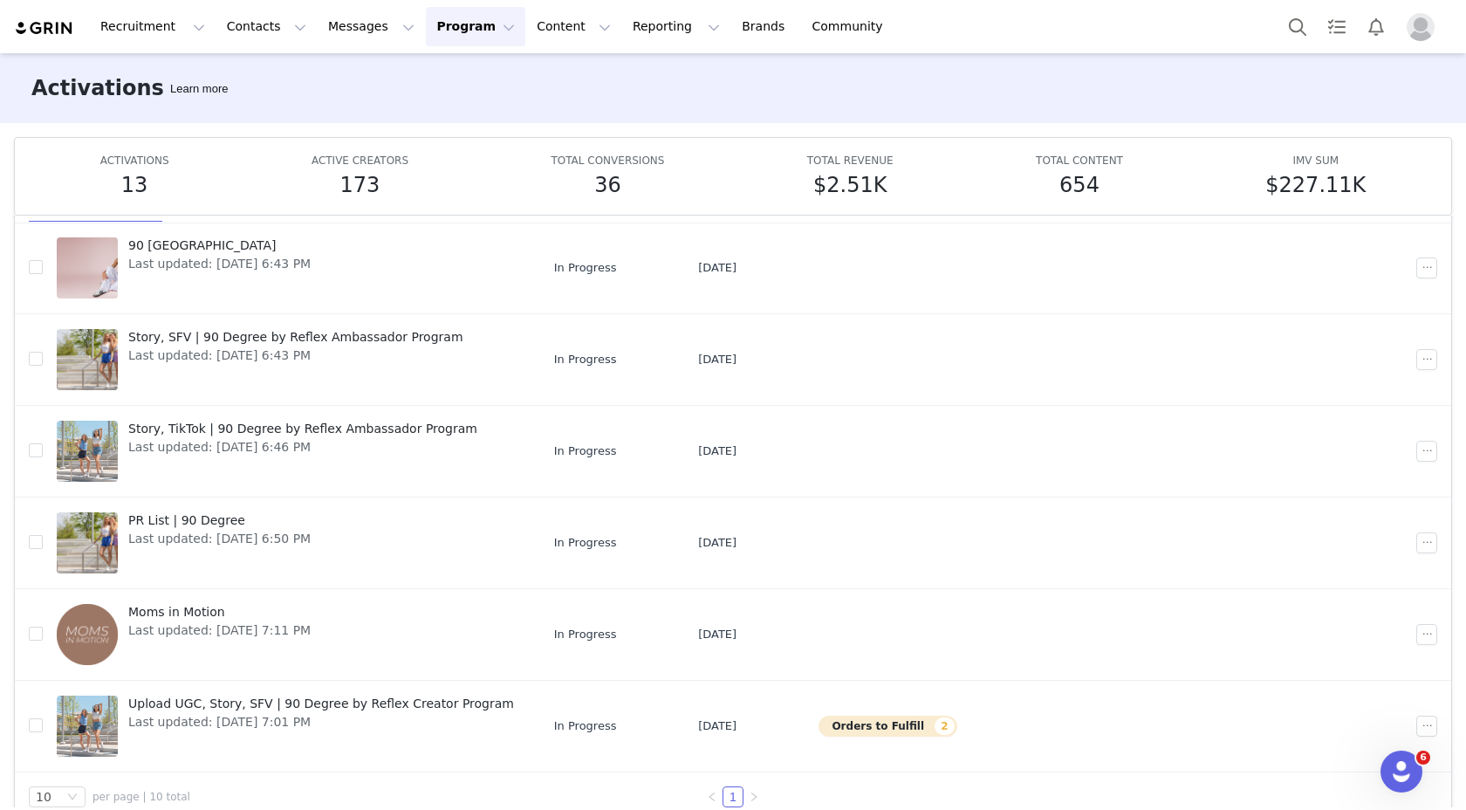
scroll to position [92, 0]
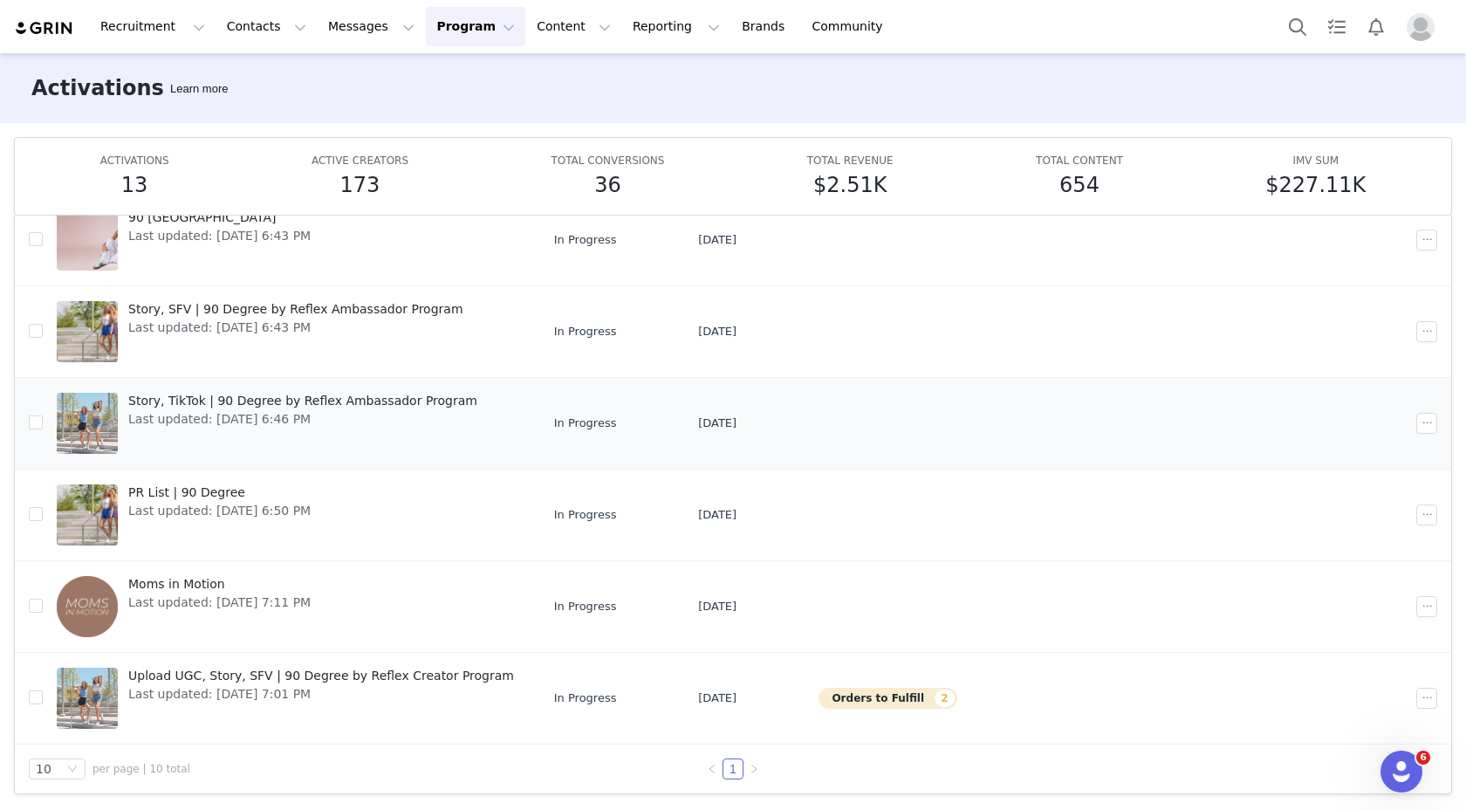
click at [259, 436] on div "Story, TikTok | 90 Degree by Reflex Ambassador Program Last updated: [DATE] 6:4…" at bounding box center [303, 423] width 370 height 70
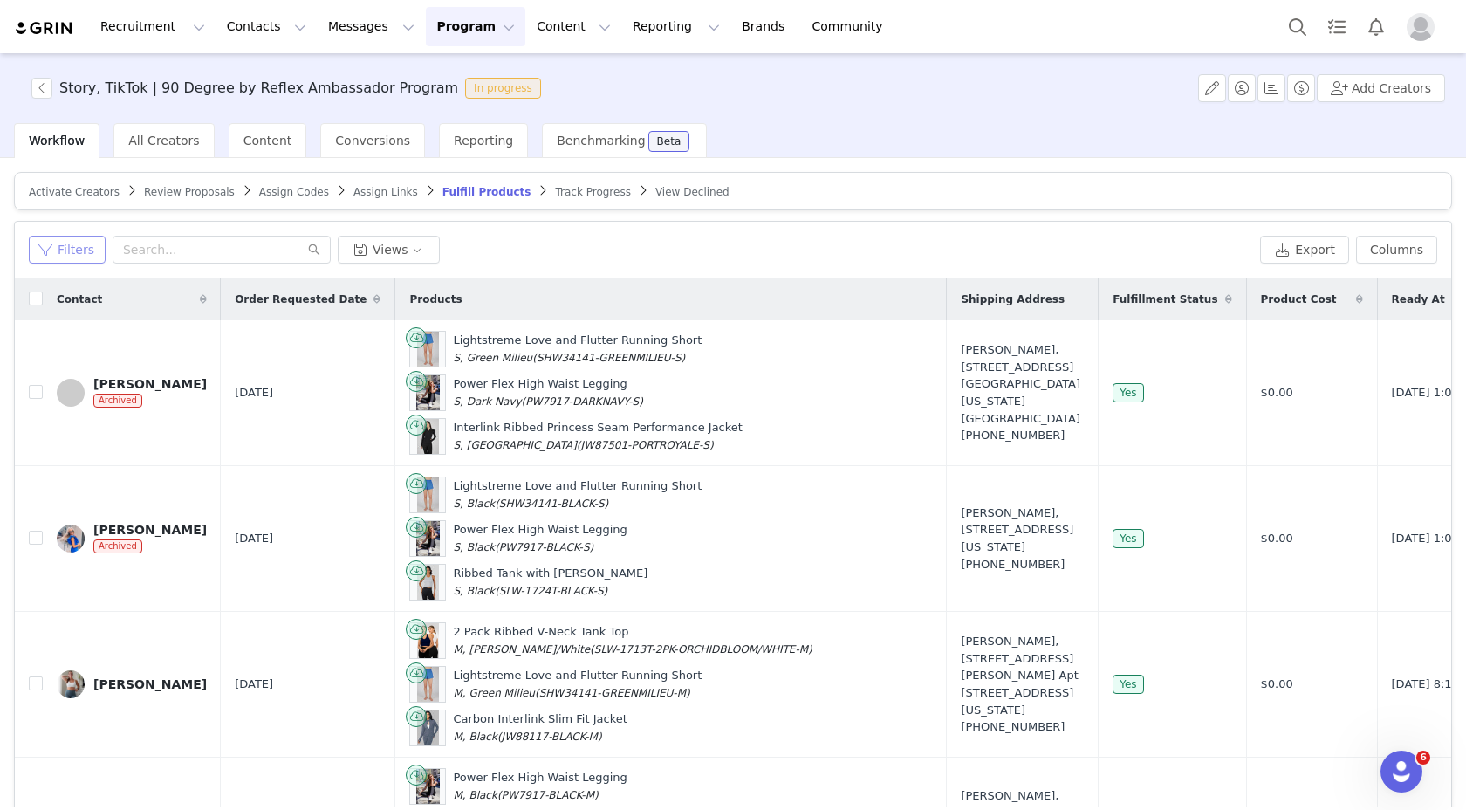
click at [58, 257] on button "Filters" at bounding box center [67, 250] width 77 height 28
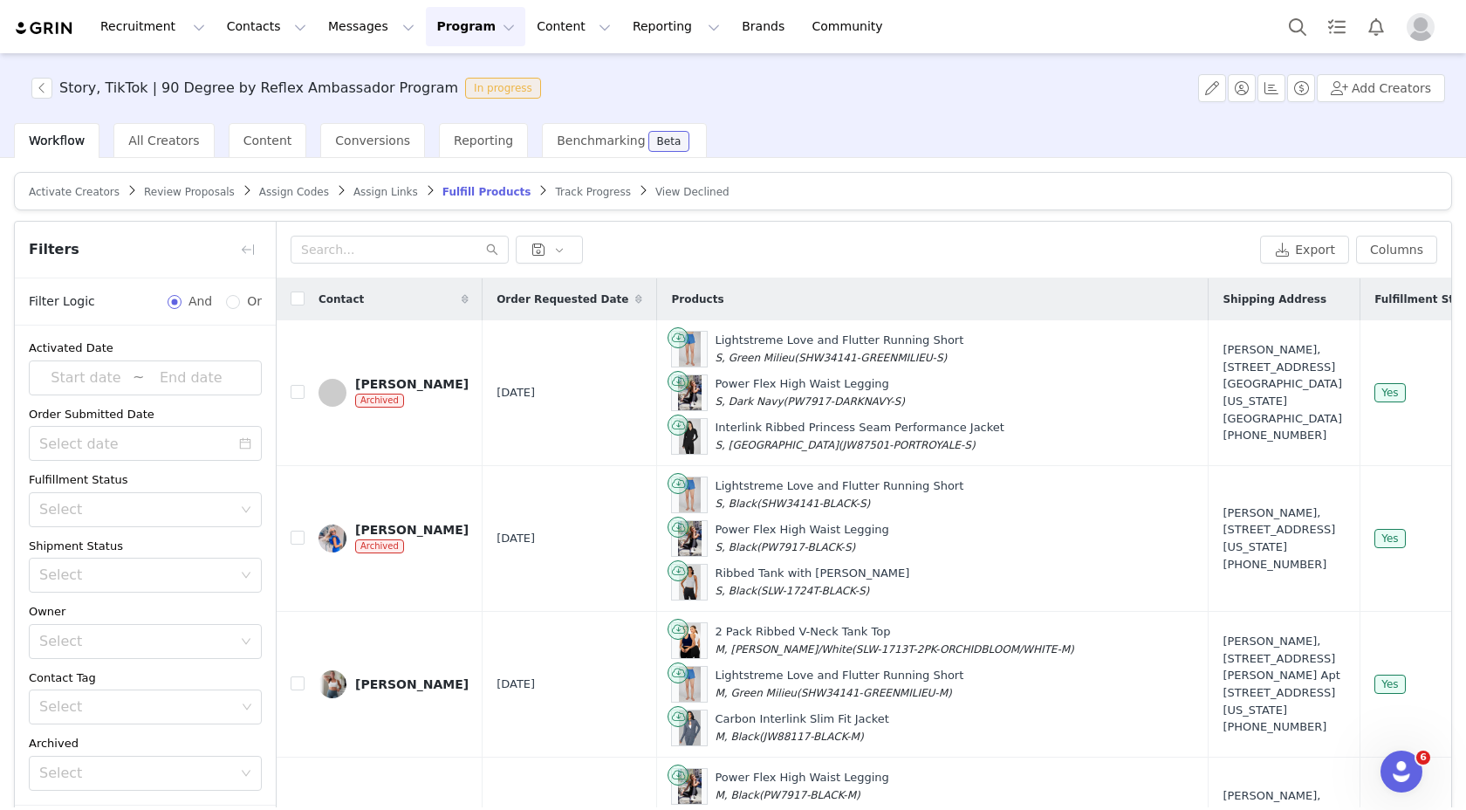
click at [196, 782] on div "Activated Date ~ Order Submitted Date Fulfillment Status Select Shipment Status…" at bounding box center [145, 565] width 261 height 479
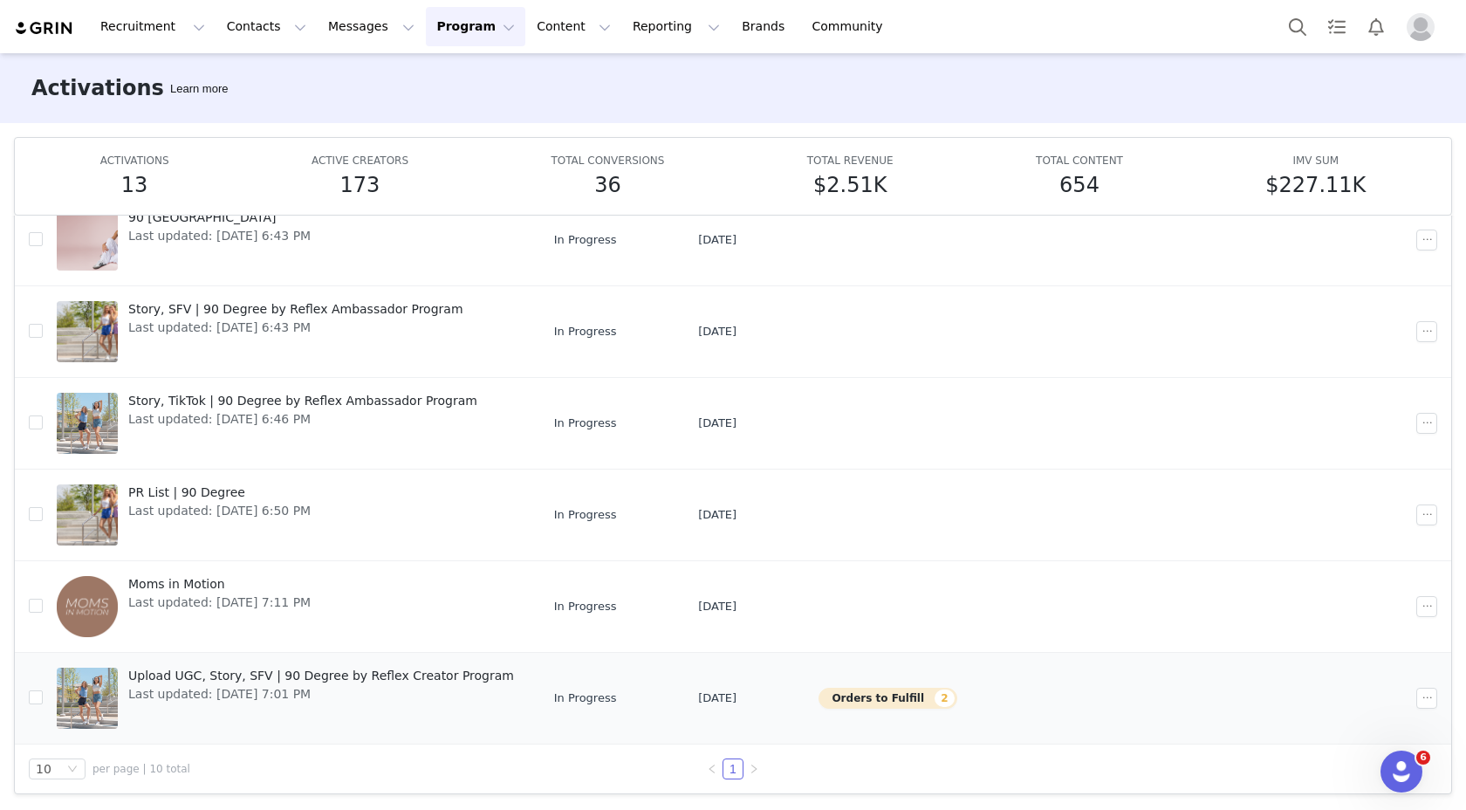
scroll to position [326, 0]
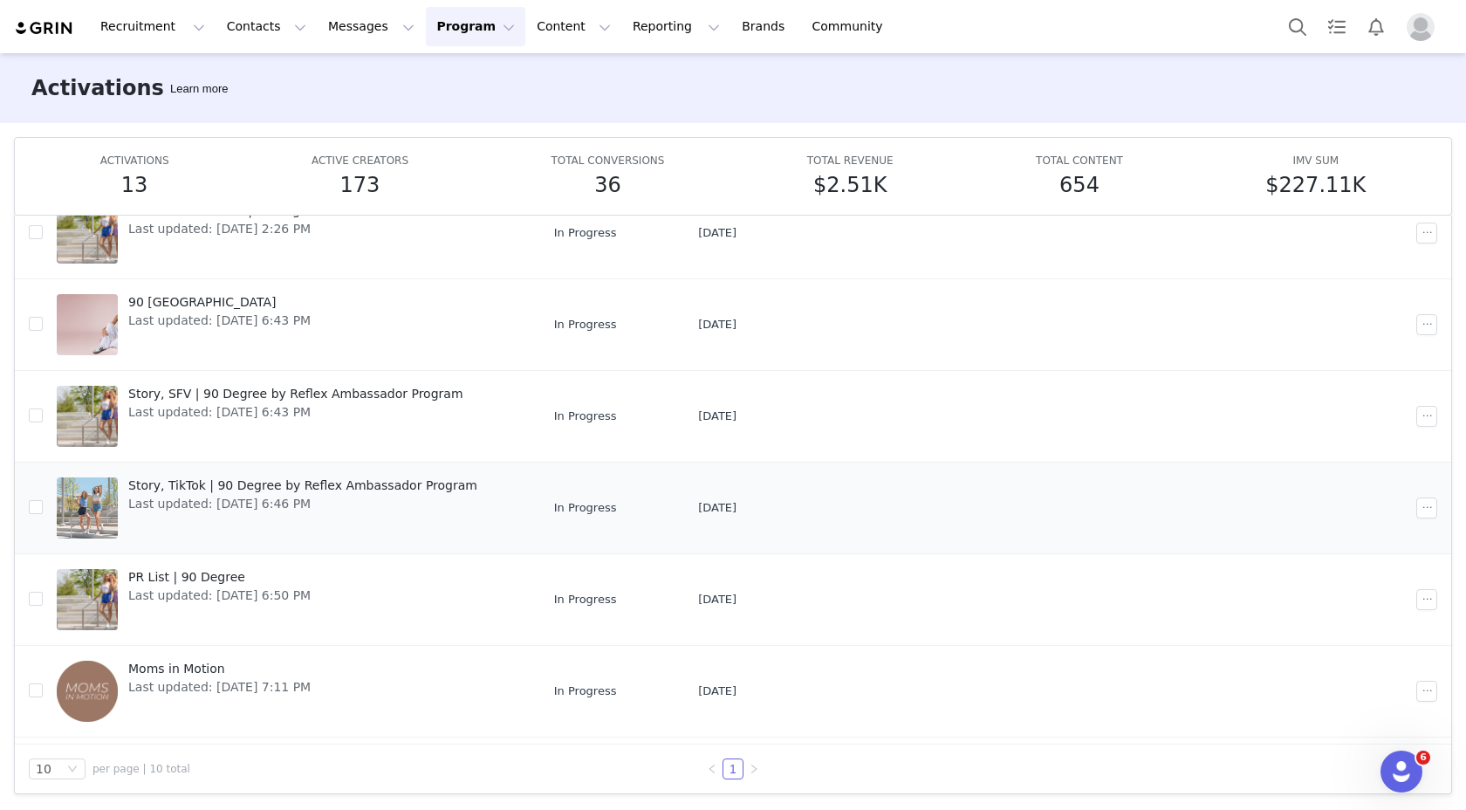
click at [222, 515] on div "Story, TikTok | 90 Degree by Reflex Ambassador Program Last updated: Sep 25, 20…" at bounding box center [303, 508] width 370 height 70
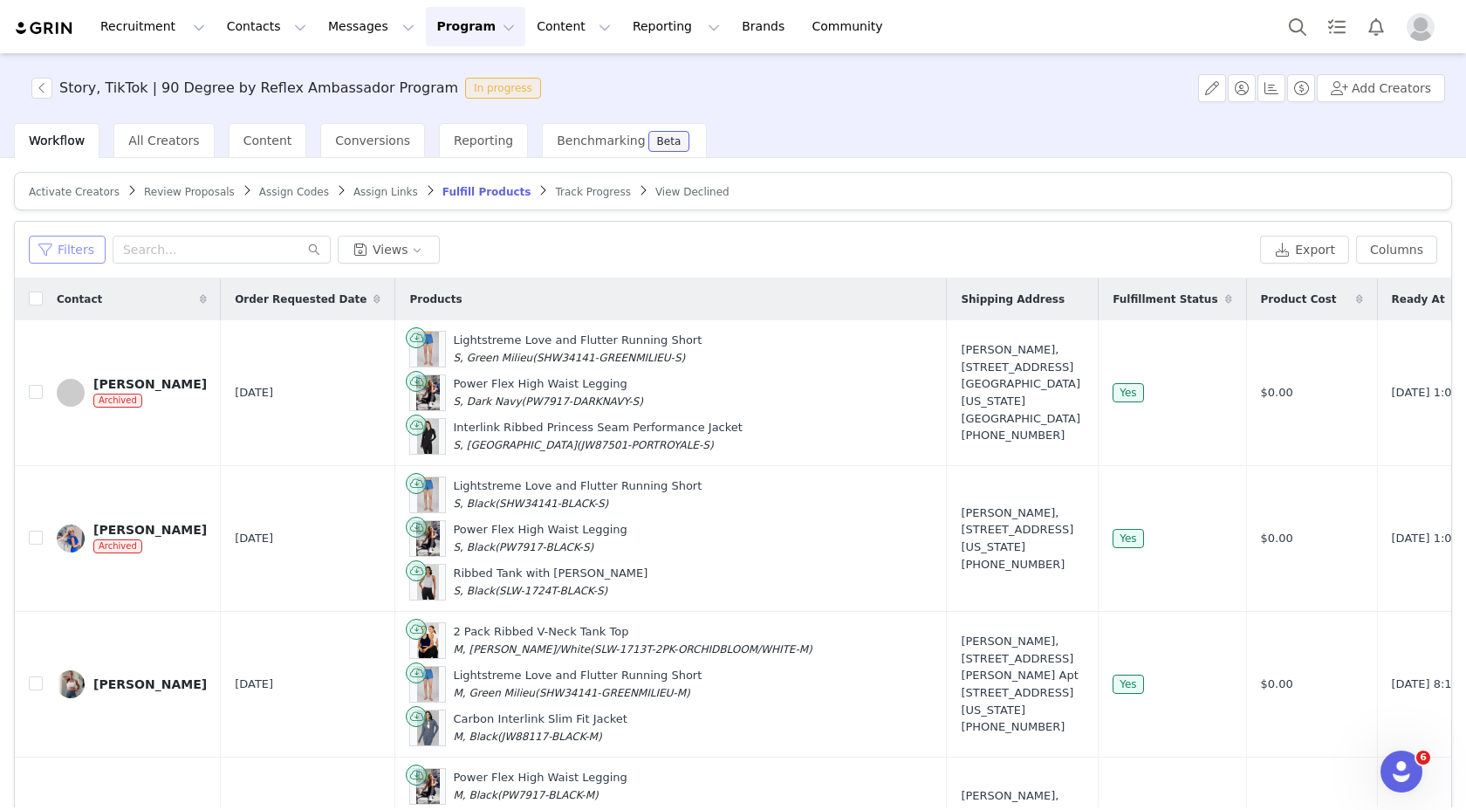
click at [65, 243] on button "Filters" at bounding box center [67, 250] width 77 height 28
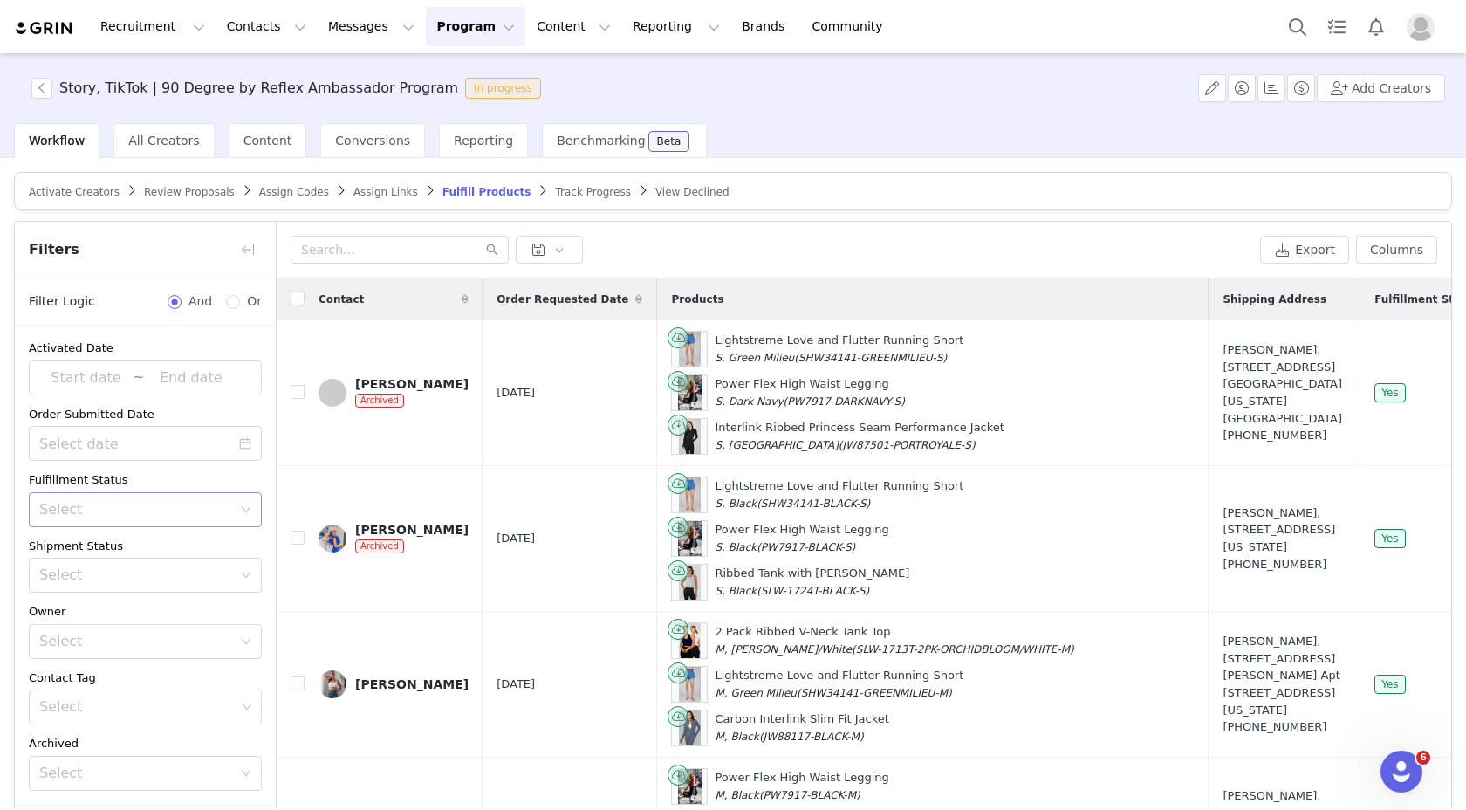
scroll to position [48, 0]
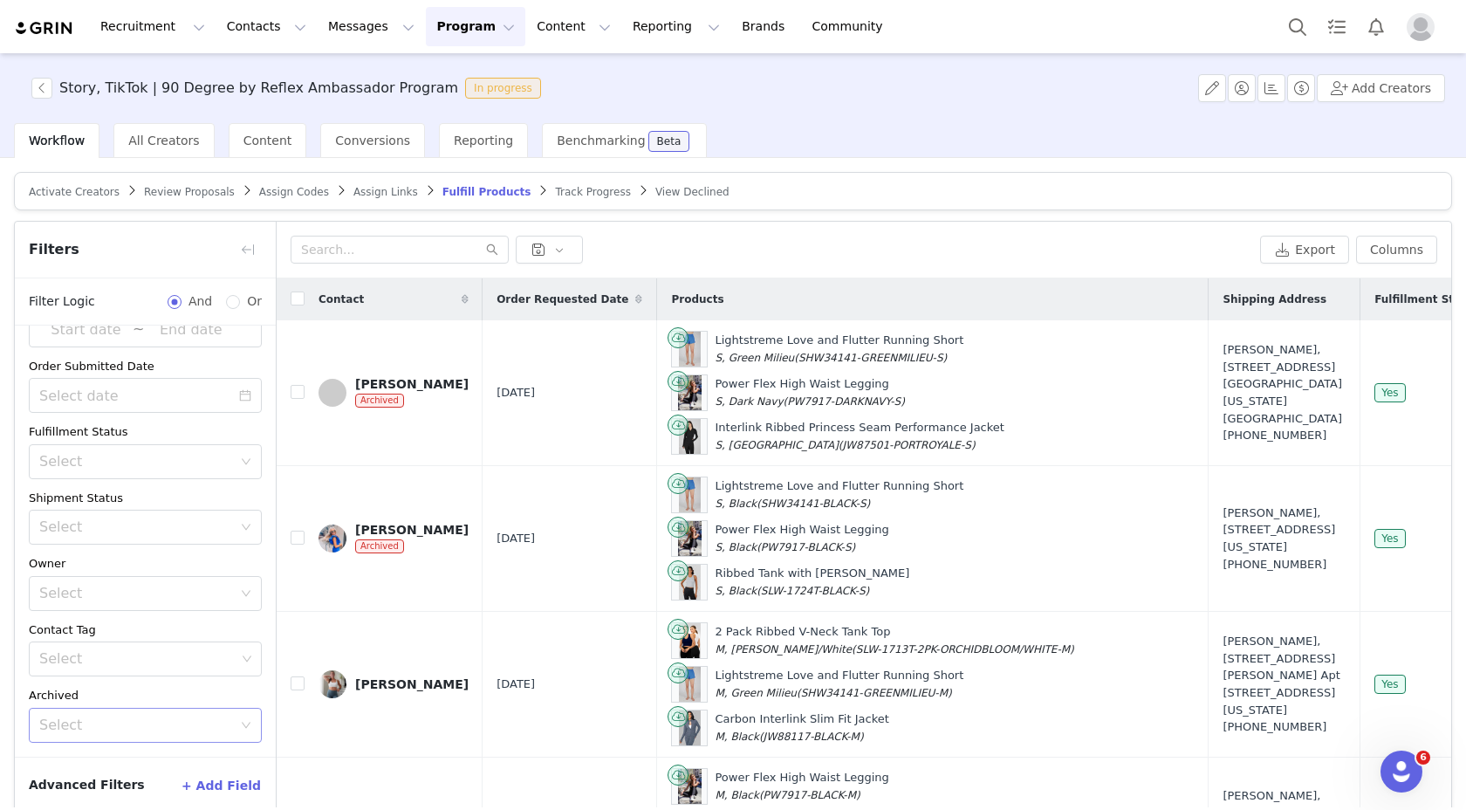
click at [158, 719] on div "Select" at bounding box center [135, 725] width 193 height 17
click at [142, 788] on li "No" at bounding box center [139, 791] width 220 height 28
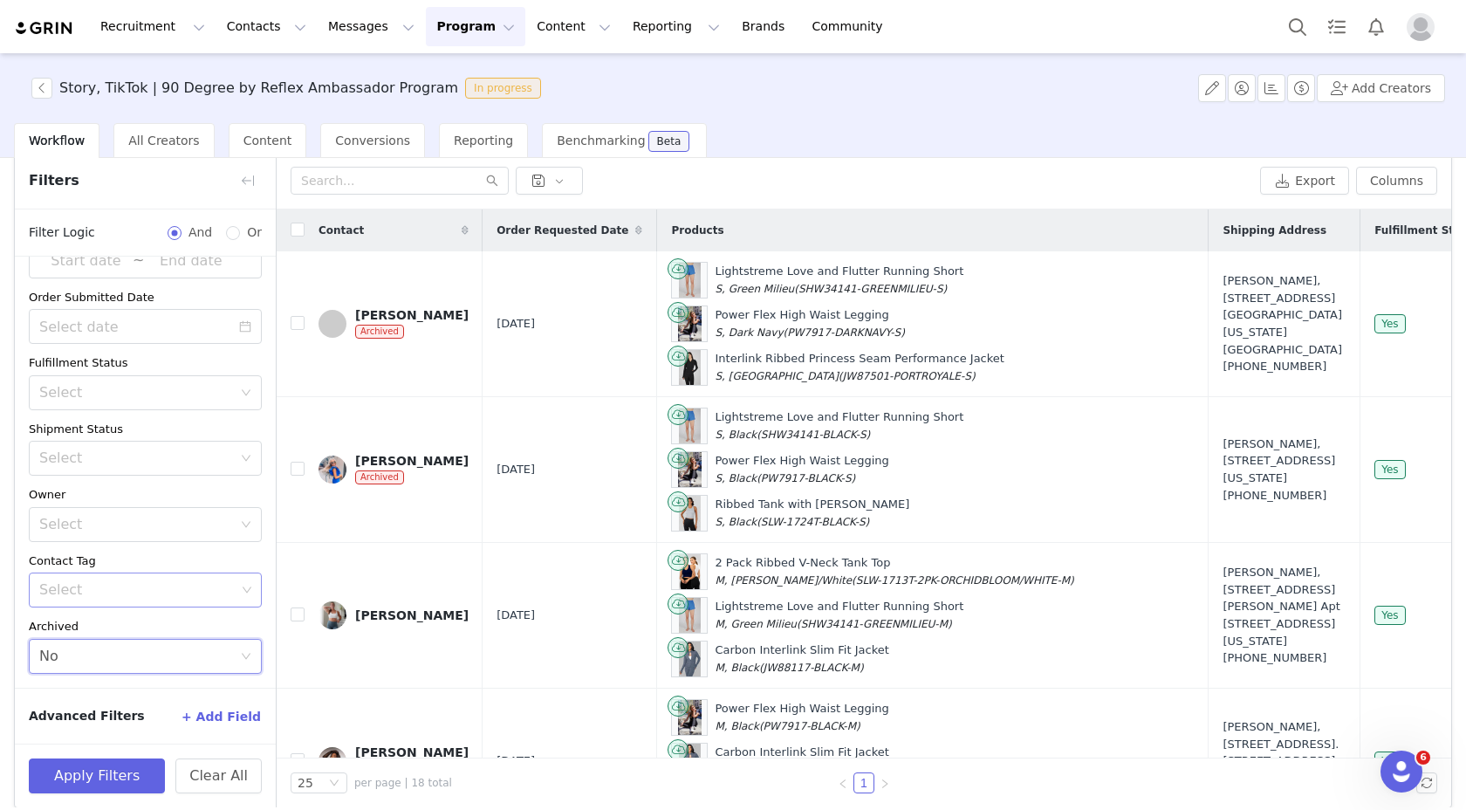
scroll to position [83, 0]
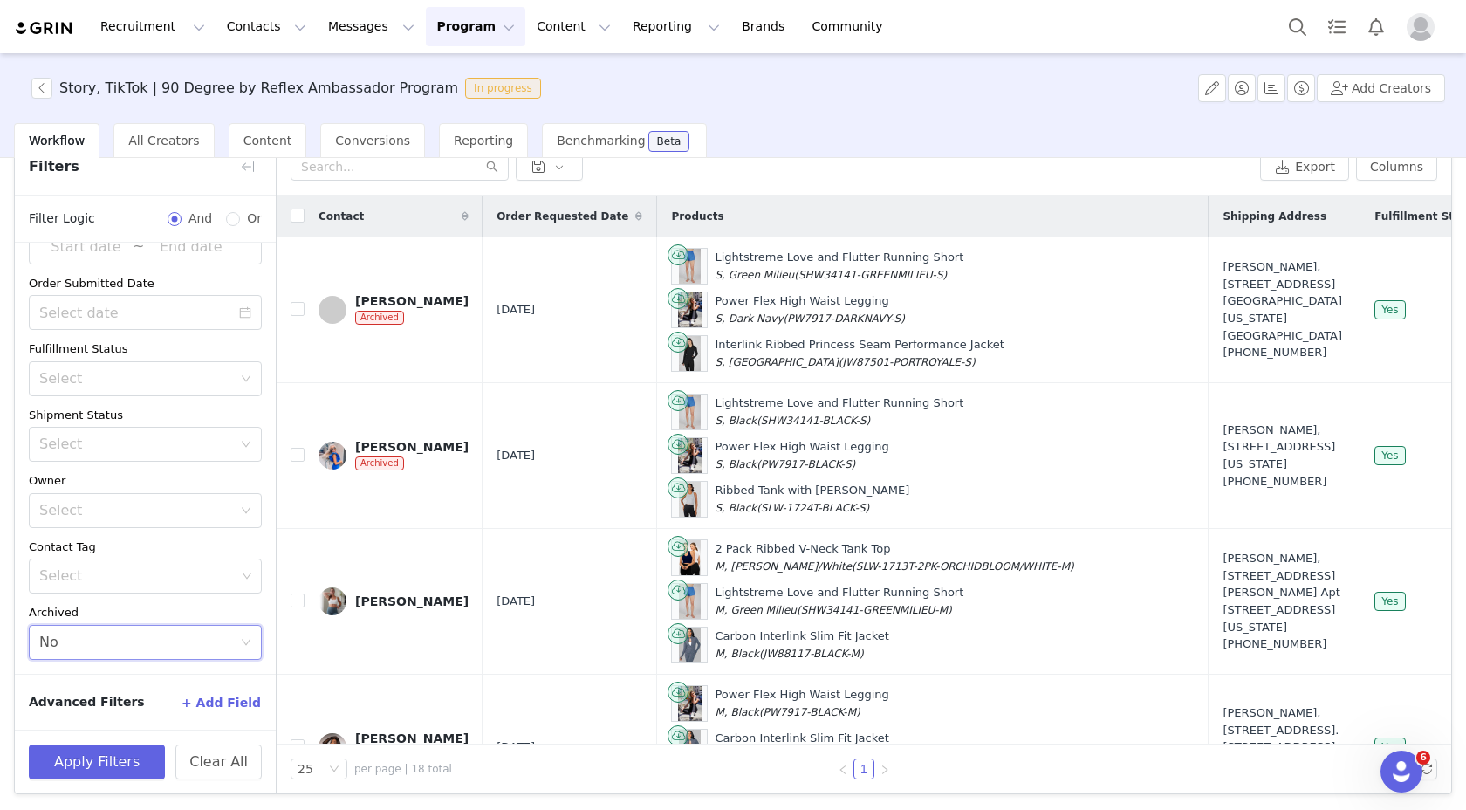
click at [115, 779] on div "Apply Filters Clear All" at bounding box center [145, 762] width 261 height 64
click at [110, 771] on button "Apply Filters" at bounding box center [97, 761] width 136 height 35
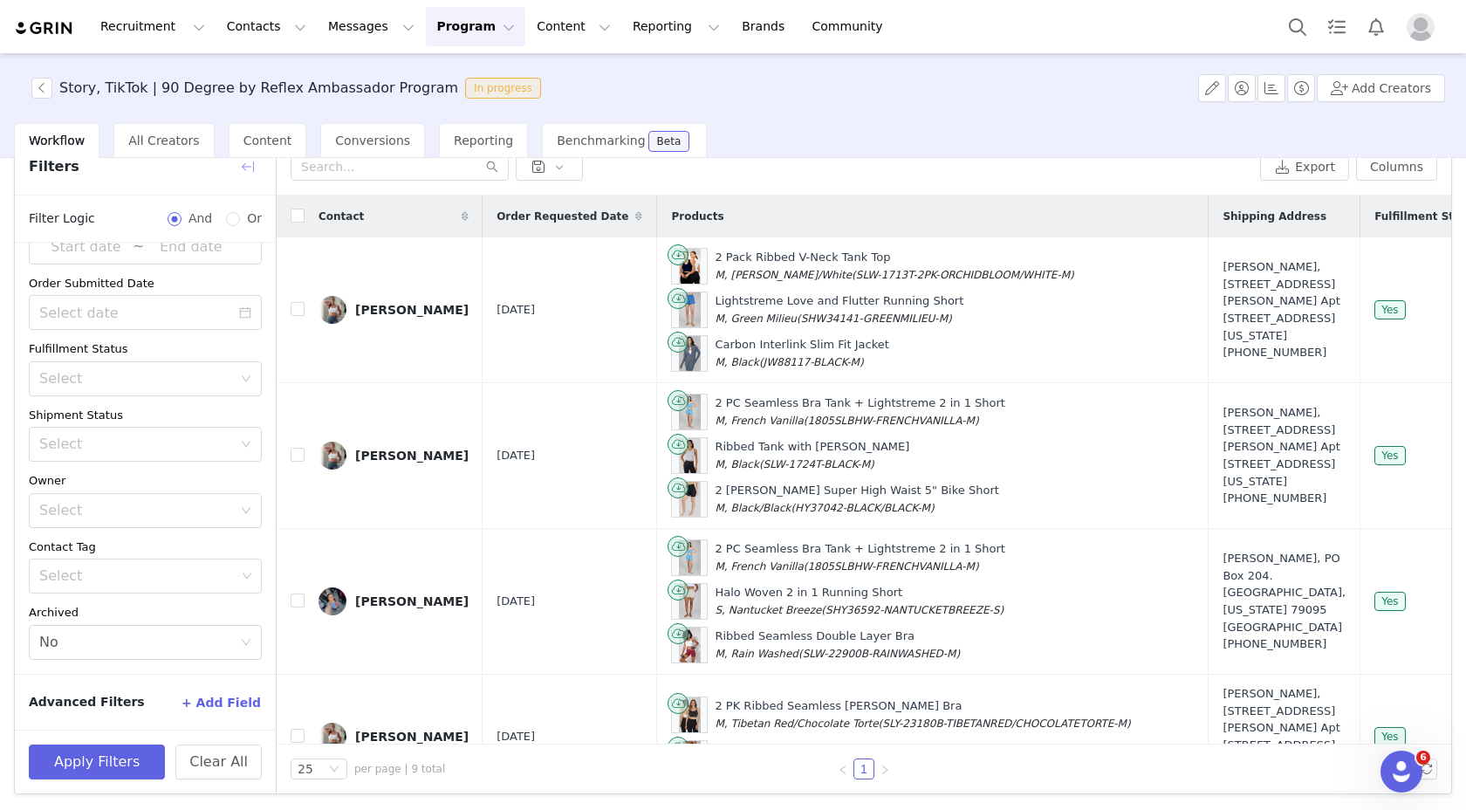
click at [252, 161] on button "button" at bounding box center [248, 167] width 28 height 28
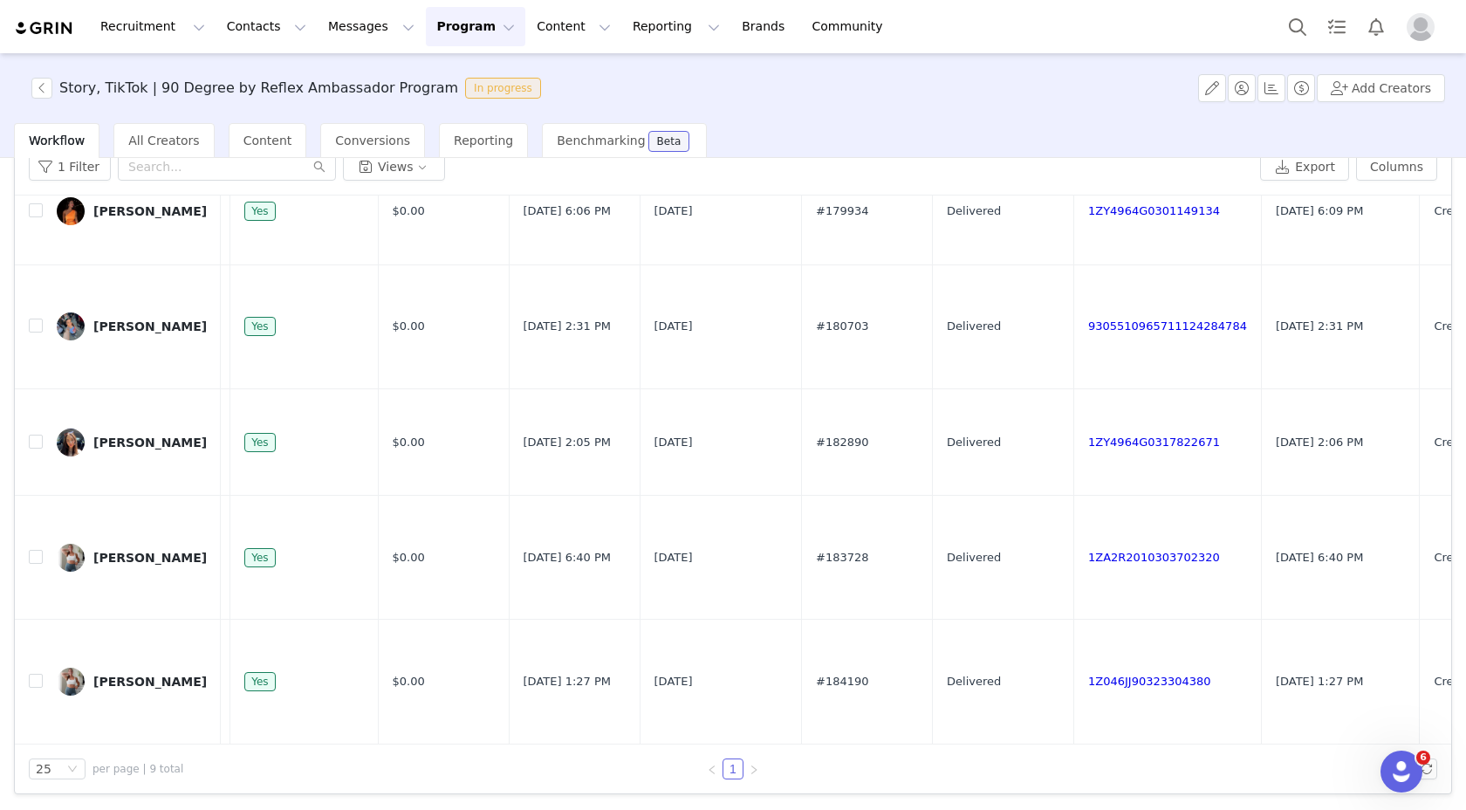
scroll to position [754, 884]
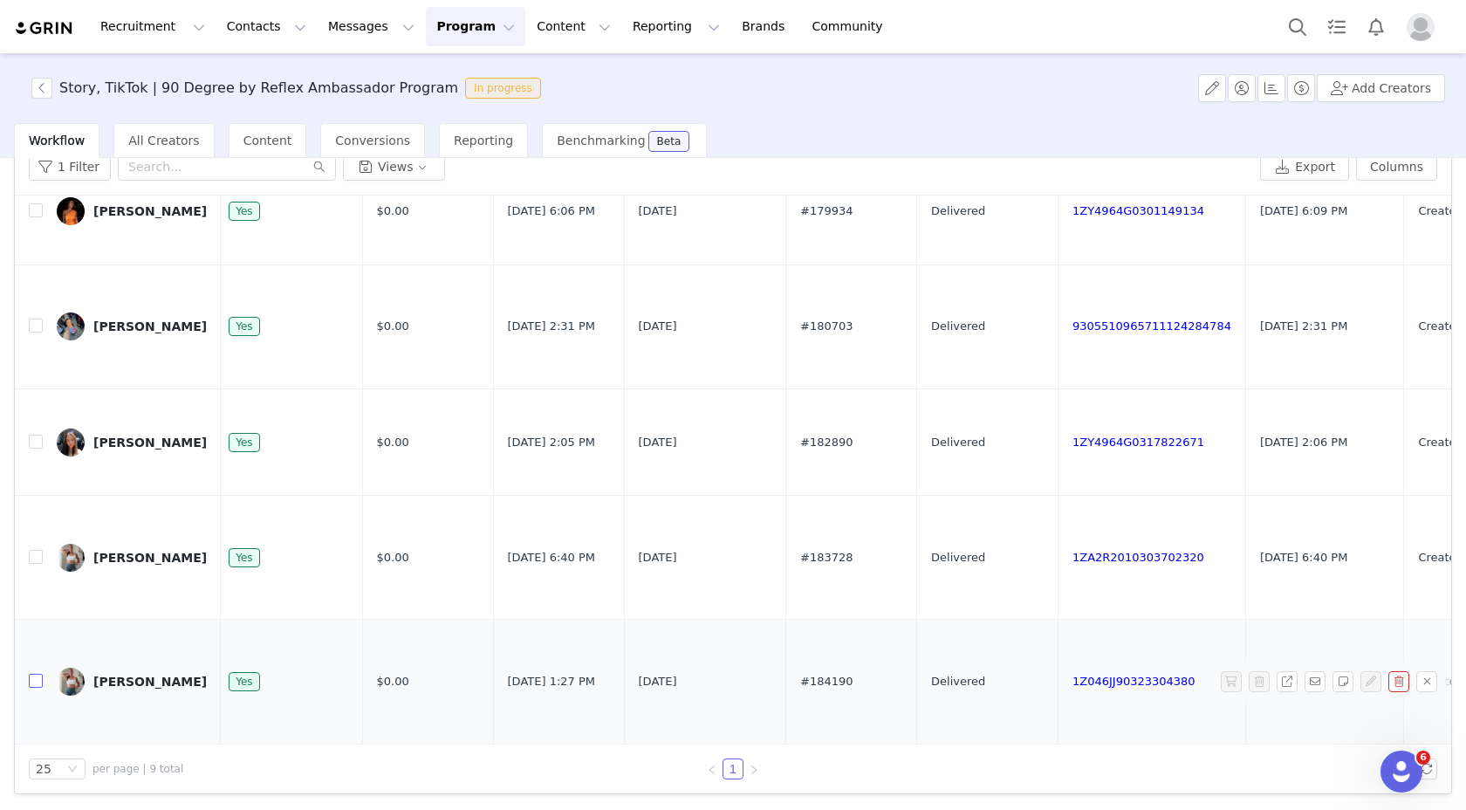
click at [31, 674] on input "checkbox" at bounding box center [36, 681] width 14 height 14
checkbox input "true"
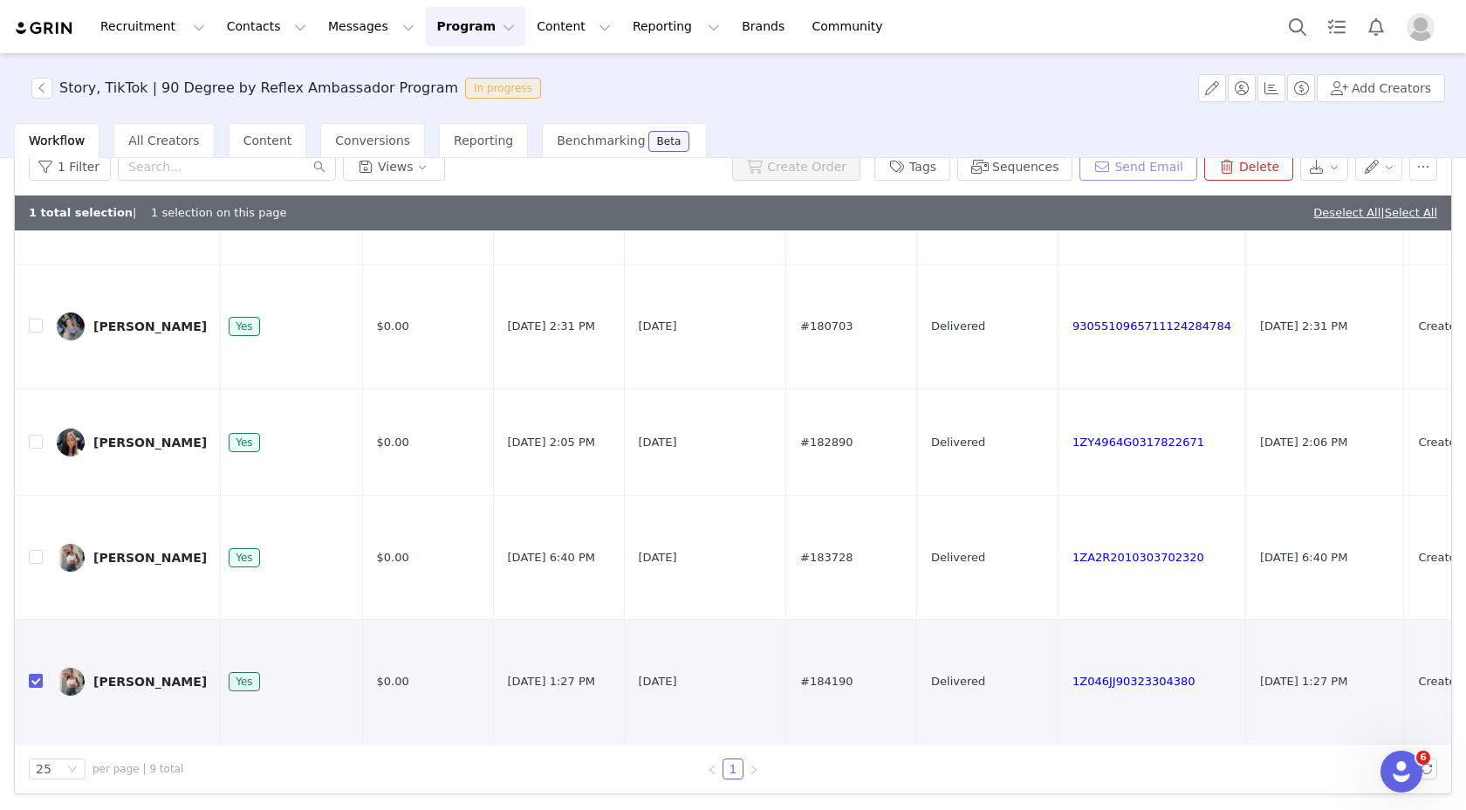
click at [1129, 165] on button "Send Email" at bounding box center [1139, 167] width 118 height 28
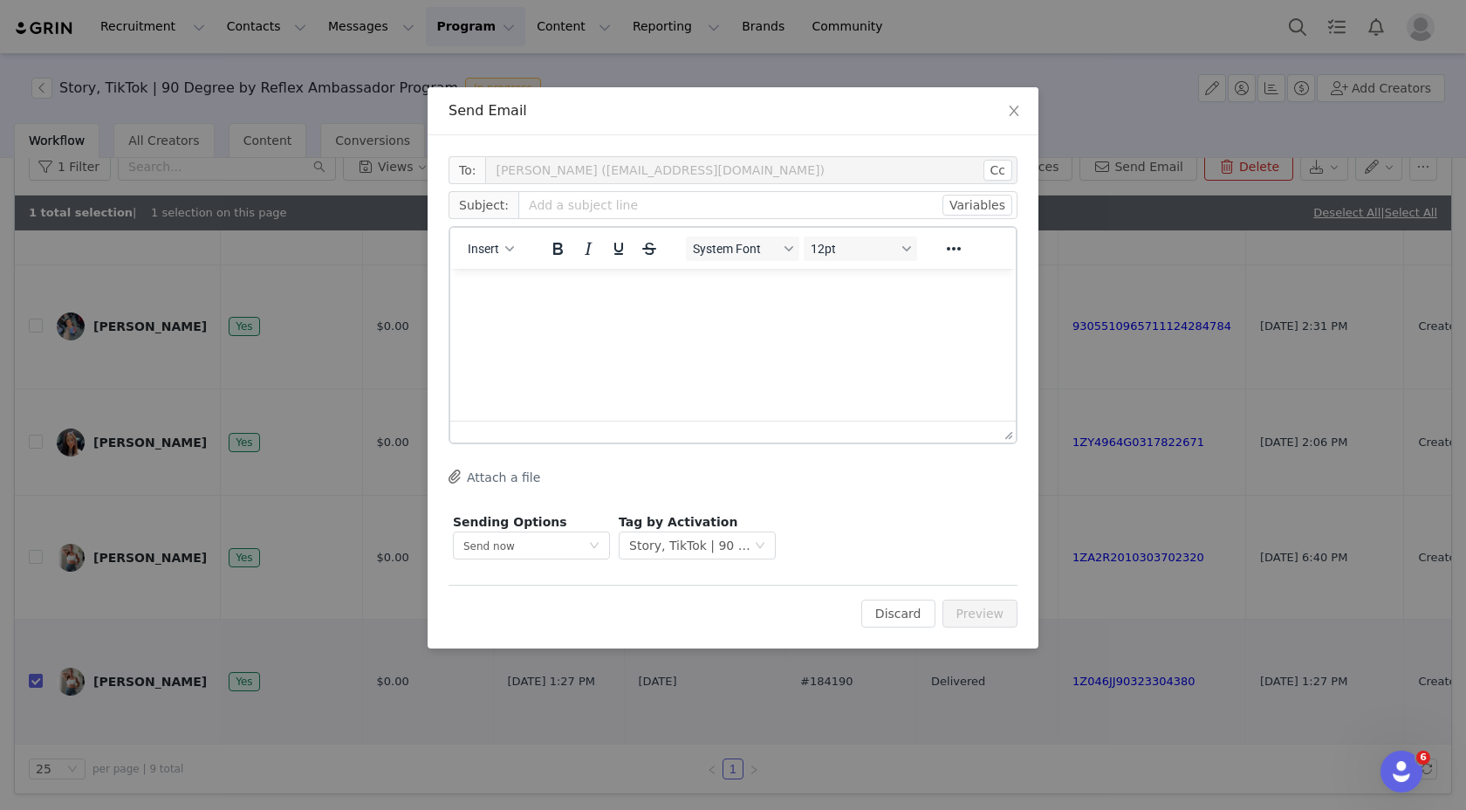
scroll to position [0, 0]
click at [501, 244] on button "Insert" at bounding box center [491, 249] width 60 height 24
click at [530, 282] on div "Insert Template" at bounding box center [554, 279] width 157 height 21
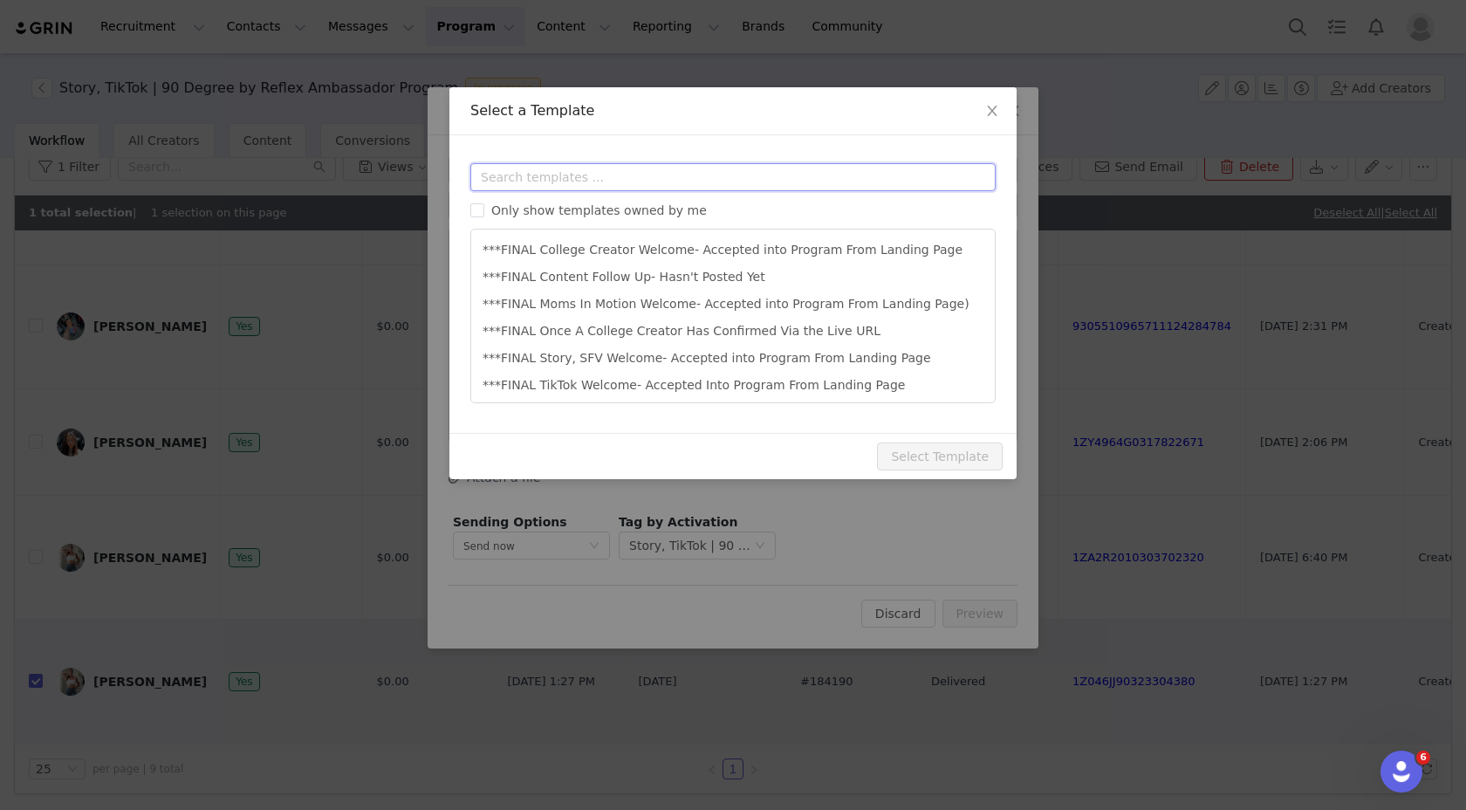
click at [584, 182] on input "text" at bounding box center [732, 177] width 525 height 28
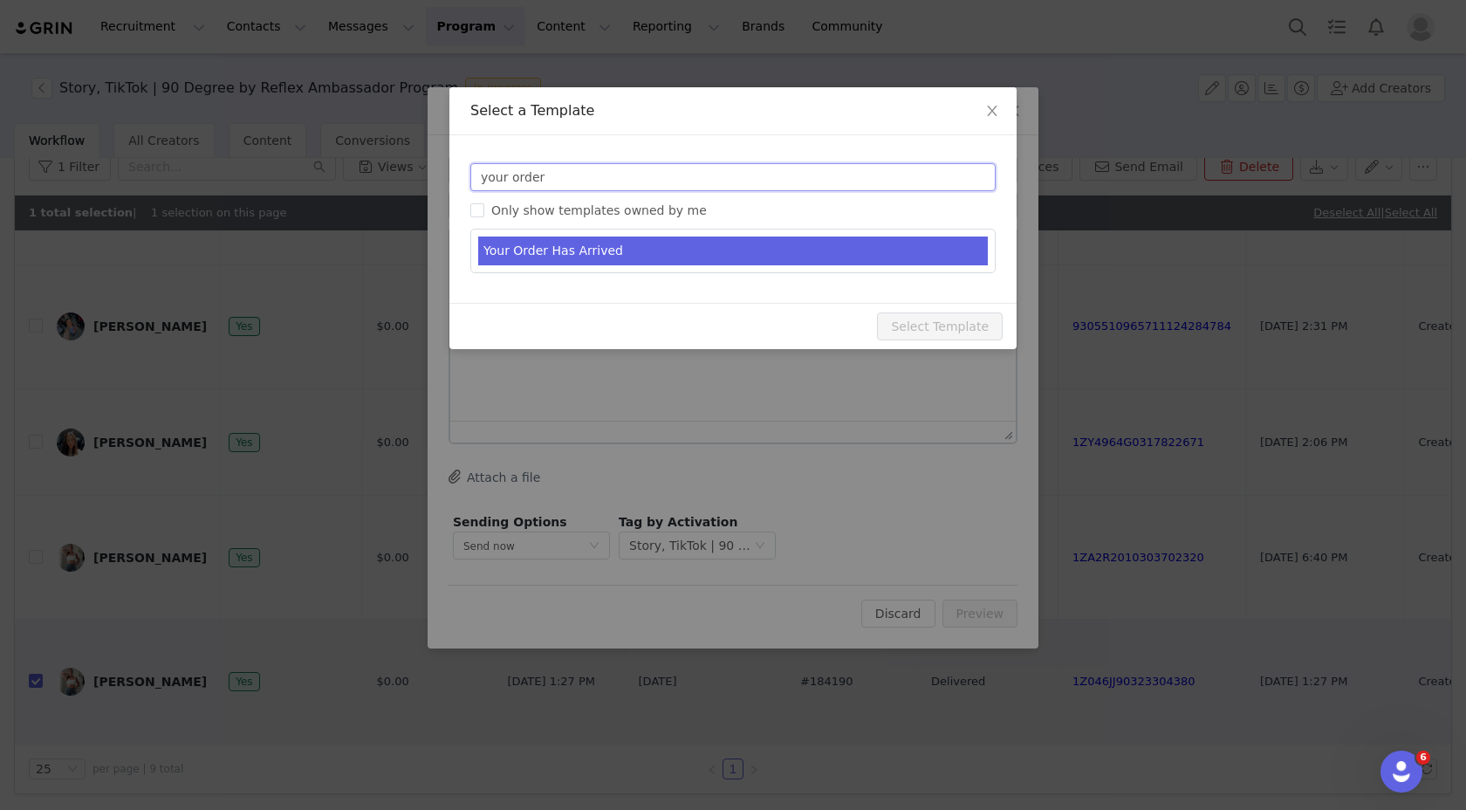
type input "your order"
type input "Your 90 Degree By Reflex Order Has Arrived!"
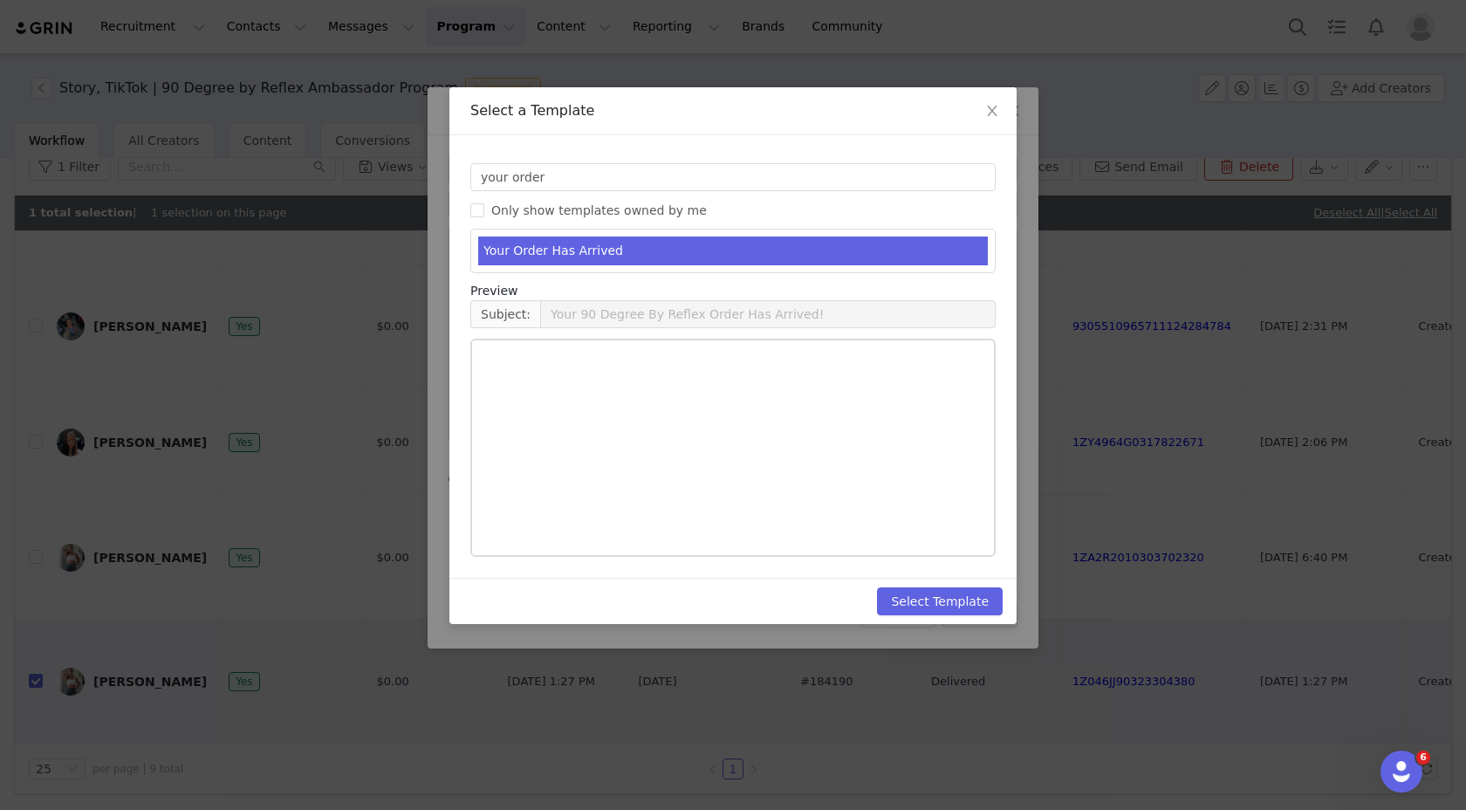
click at [631, 246] on li "Your Order Has Arrived" at bounding box center [733, 251] width 510 height 29
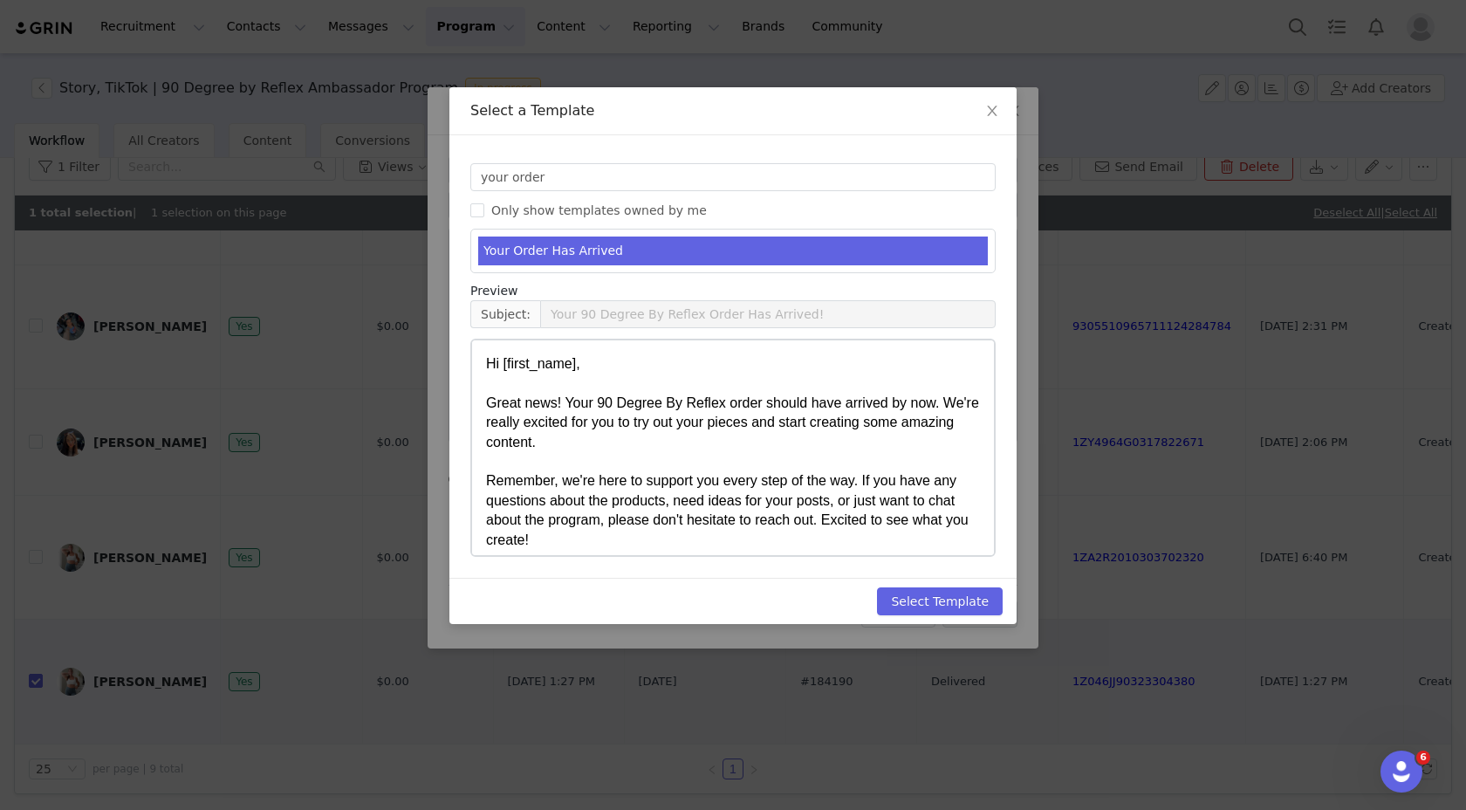
click at [816, 468] on div "Rich Text Area. Press ALT-0 for help." at bounding box center [733, 461] width 494 height 19
click at [916, 598] on button "Select Template" at bounding box center [940, 601] width 126 height 28
type input "Your 90 Degree By Reflex Order Has Arrived!"
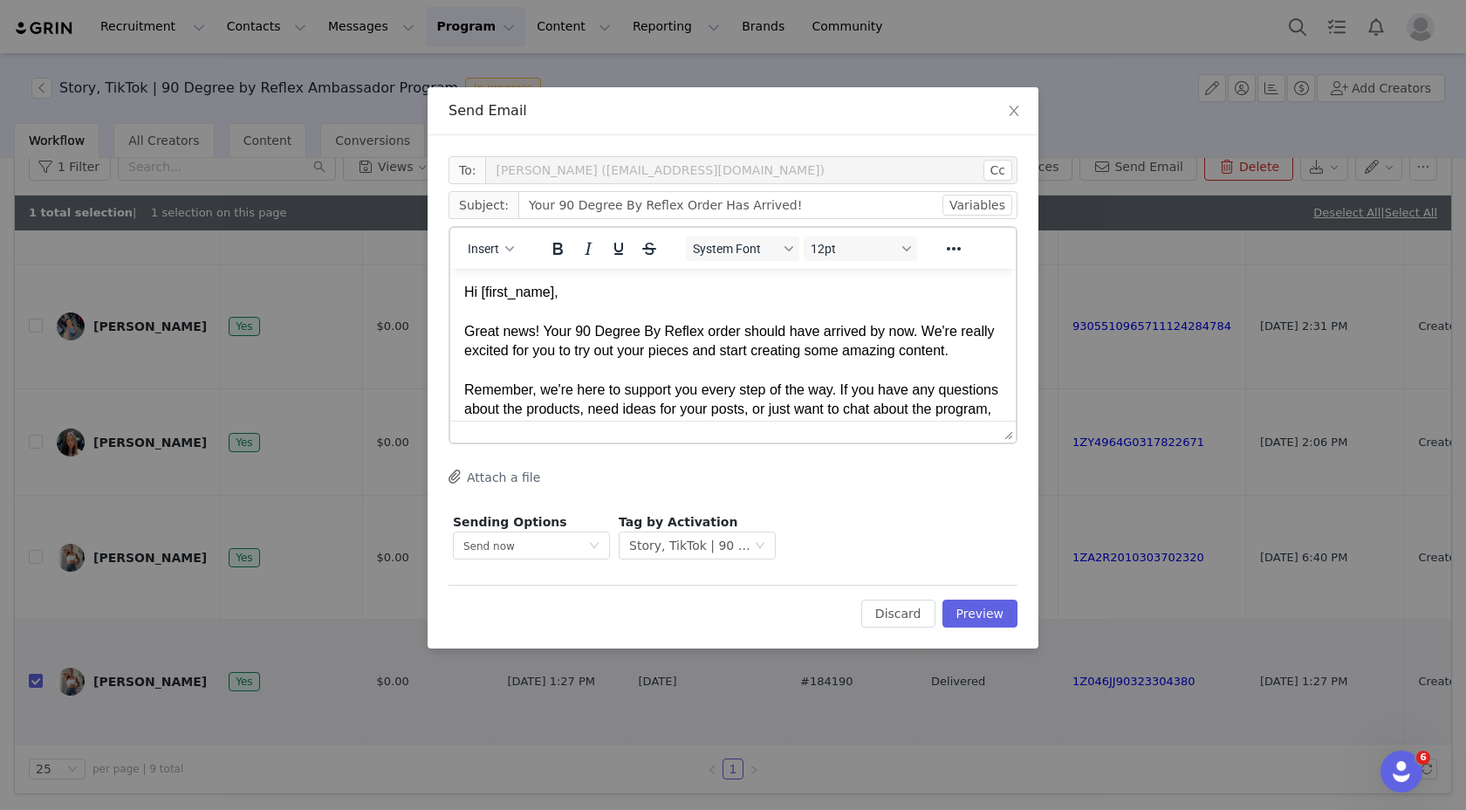
click at [596, 326] on div "Great news! Your 90 Degree By Reflex order should have arrived by now. We're re…" at bounding box center [733, 341] width 538 height 39
click at [576, 327] on div "Great news! Your 90 Degree By Reflex order should have arrived by now. We're re…" at bounding box center [733, 341] width 538 height 39
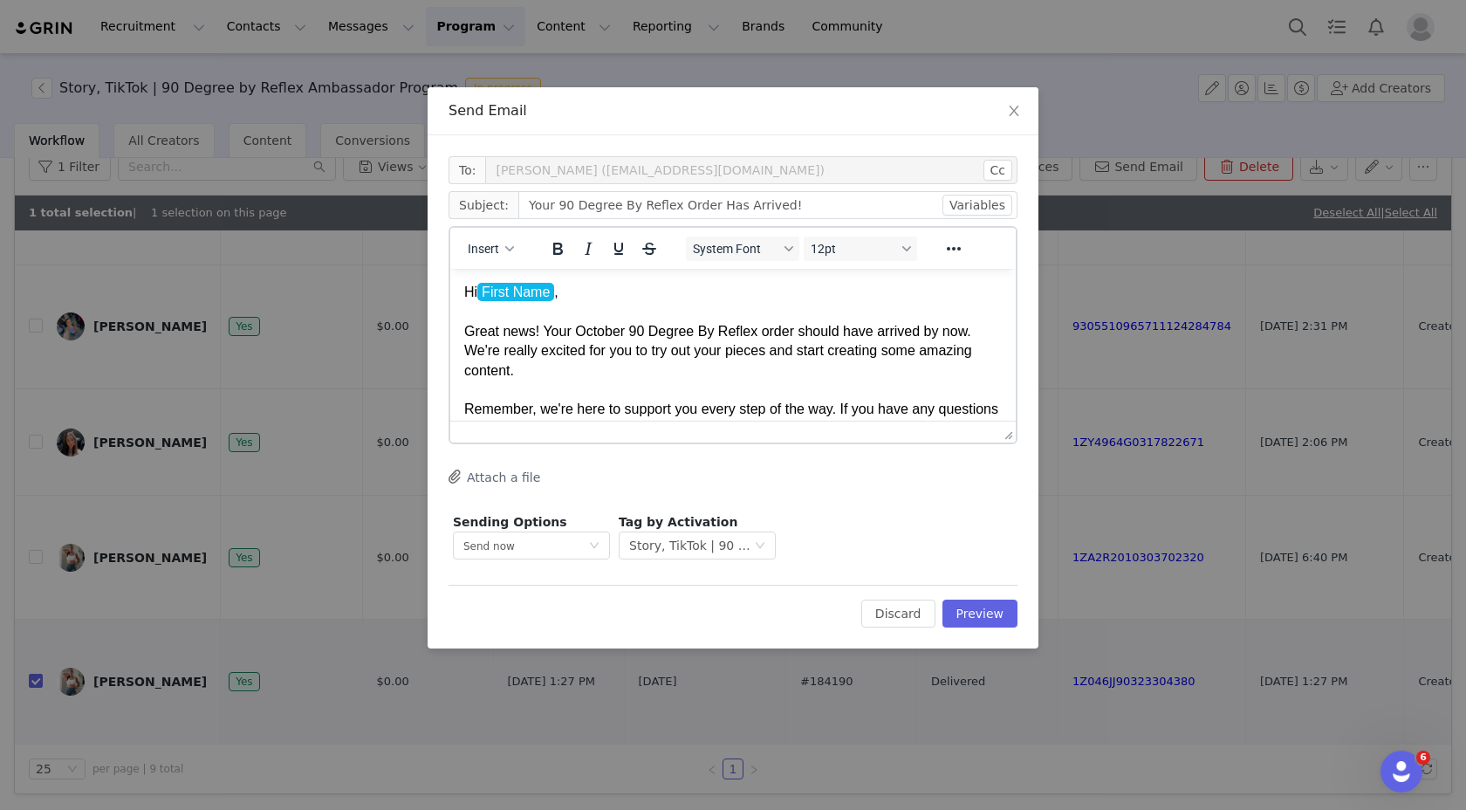
click at [636, 367] on div "Great news! Your October 90 Degree By Reflex order should have arrived by now. …" at bounding box center [733, 351] width 538 height 58
click at [732, 352] on div "Great news! Your October 90 Degree By Reflex order should have arrived by now. …" at bounding box center [733, 351] width 538 height 58
click at [758, 391] on div "Rich Text Area. Press ALT-0 for help." at bounding box center [733, 390] width 538 height 19
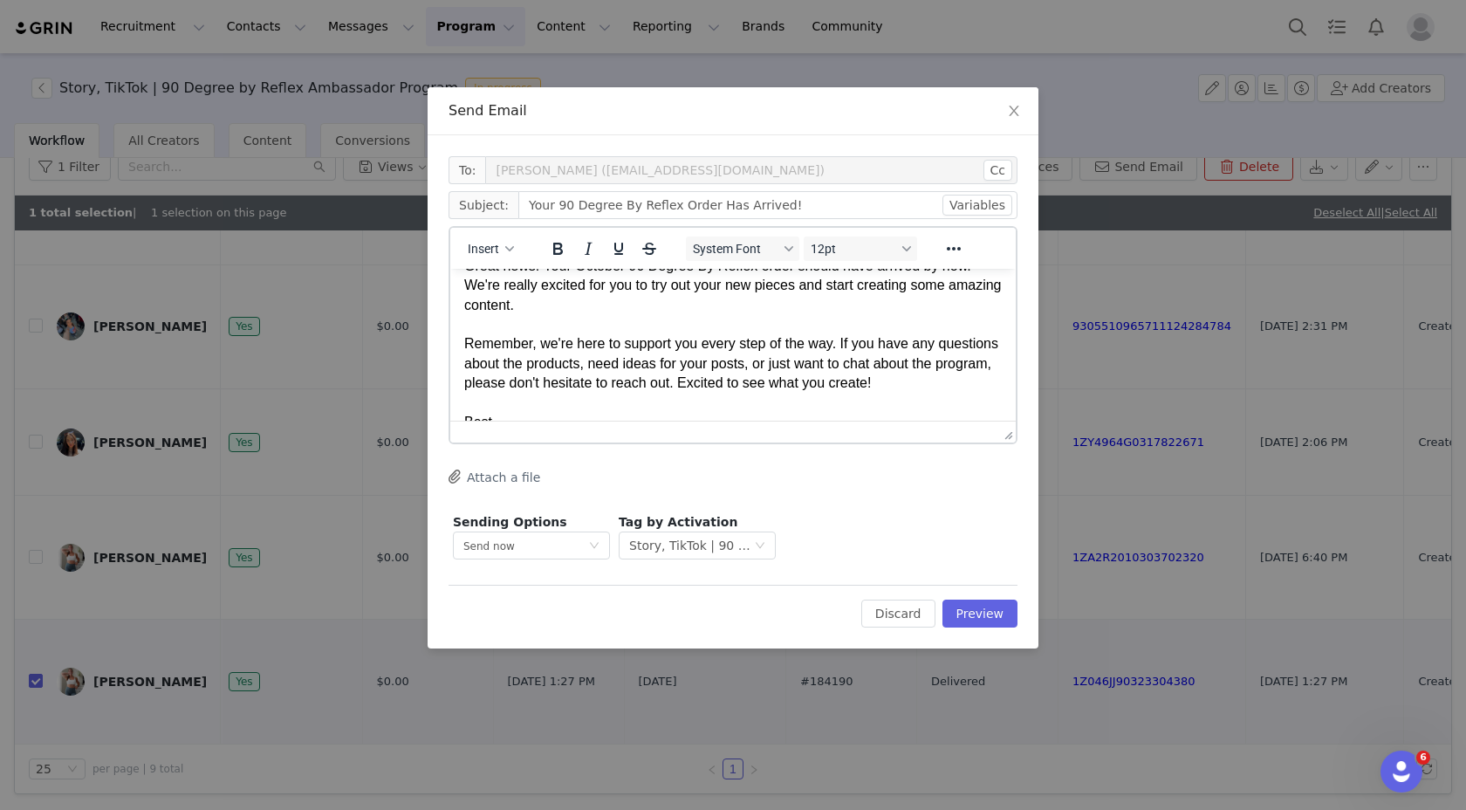
scroll to position [111, 0]
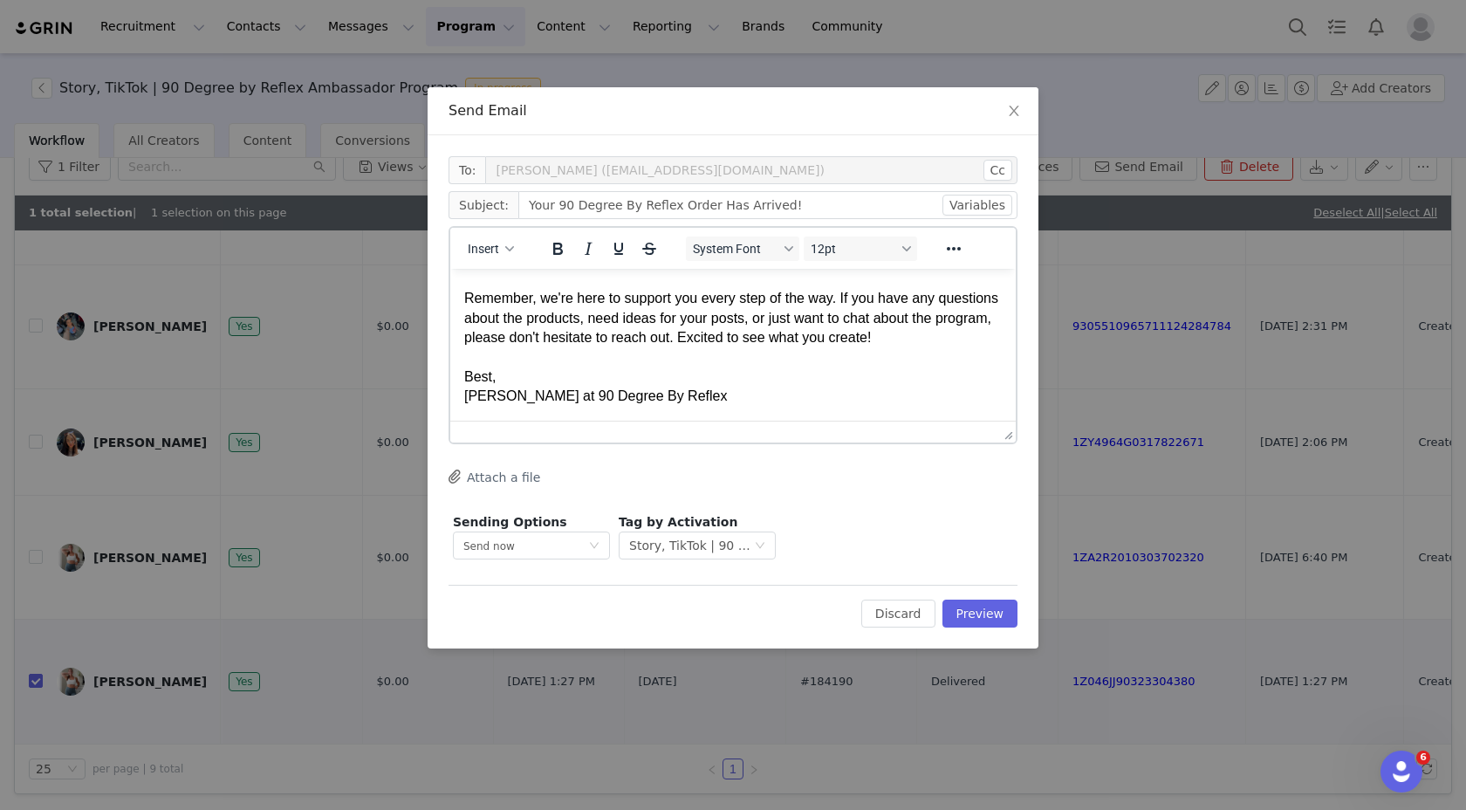
click at [487, 473] on button "Attach a file" at bounding box center [495, 476] width 92 height 21
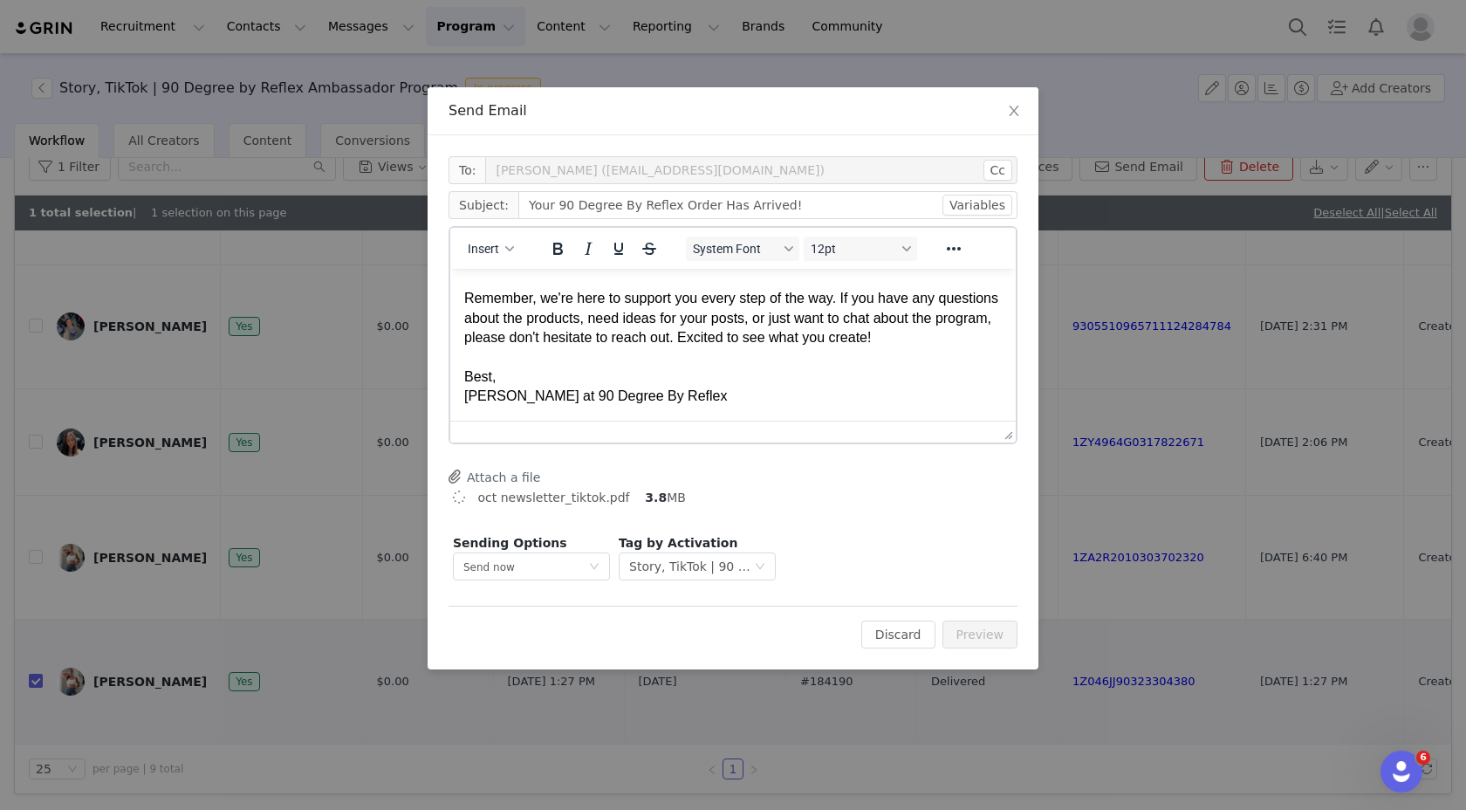
click at [503, 475] on button "Attach a file" at bounding box center [495, 476] width 92 height 21
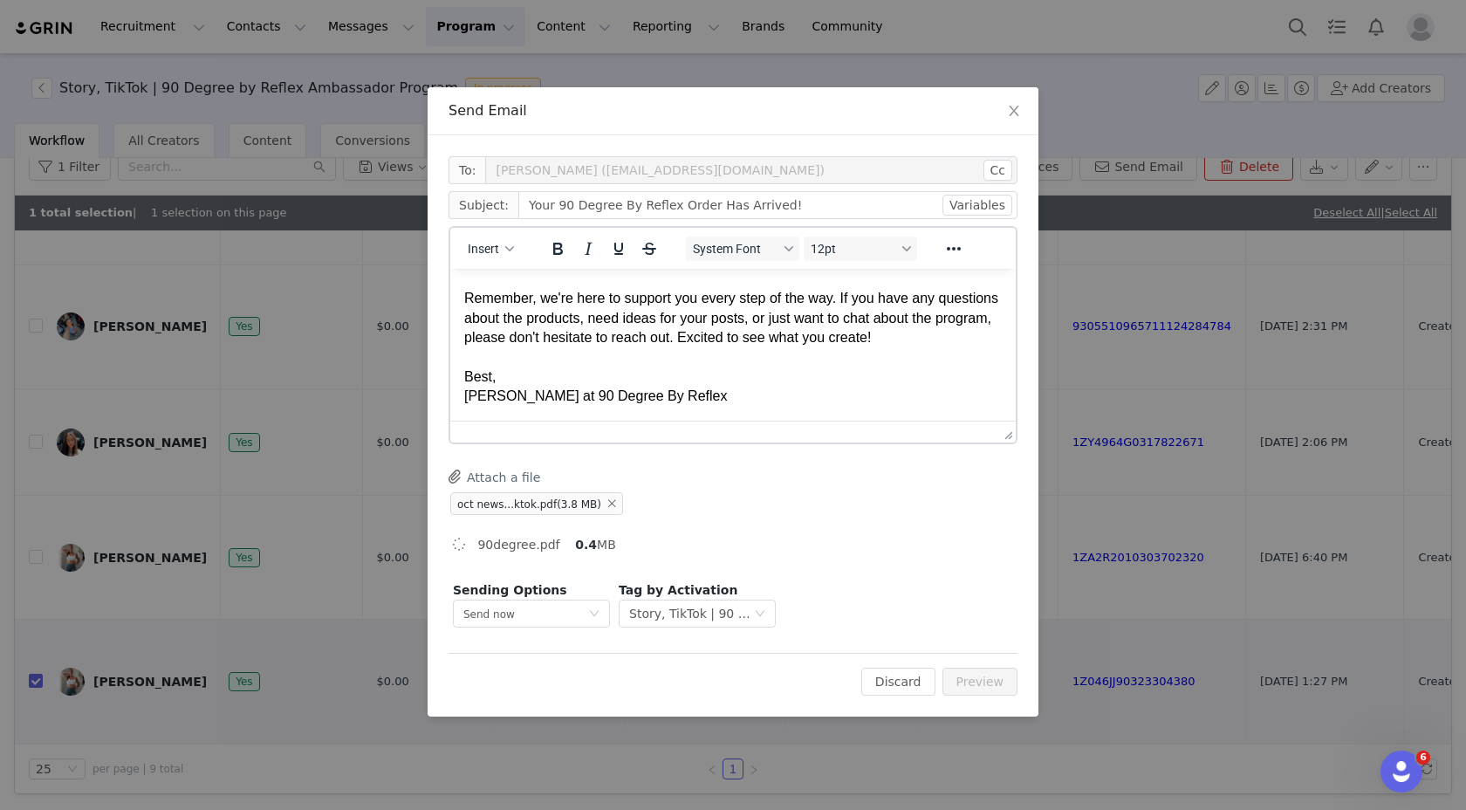
click at [826, 385] on div "Best," at bounding box center [733, 376] width 538 height 19
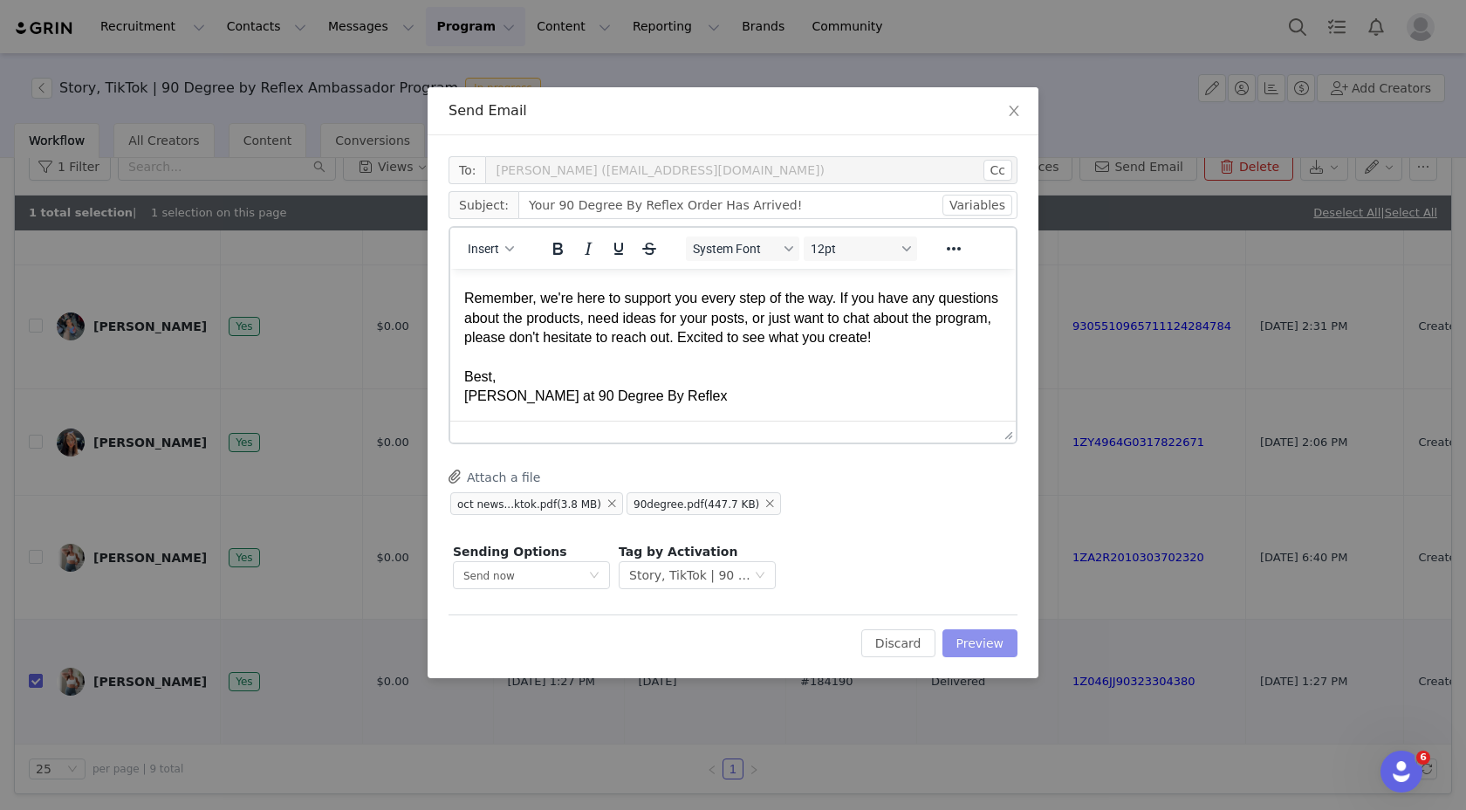
click at [977, 637] on button "Preview" at bounding box center [981, 643] width 76 height 28
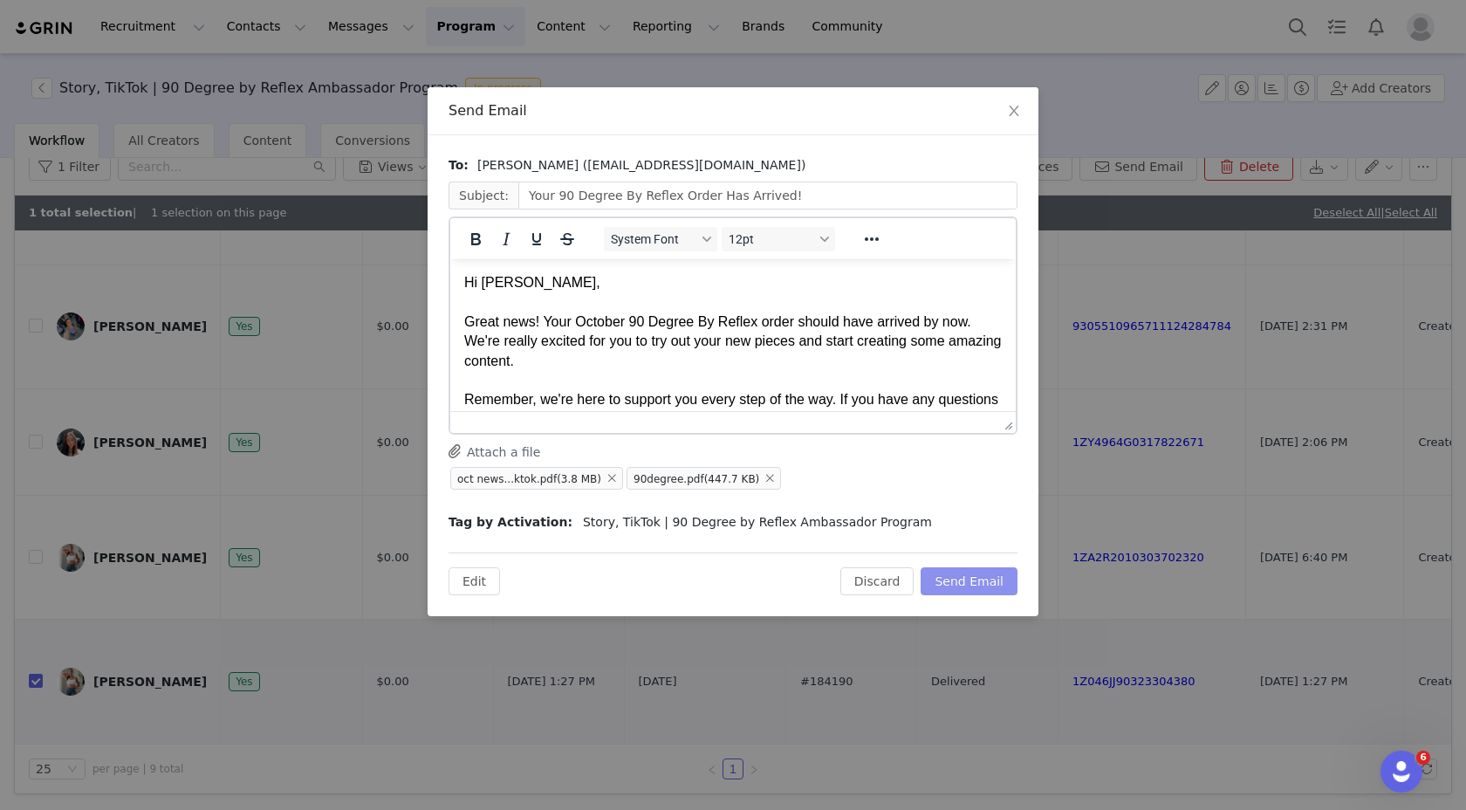
scroll to position [0, 0]
click at [905, 353] on div "Great news! Your October 90 Degree By Reflex order should have arrived by now. …" at bounding box center [733, 341] width 538 height 58
click at [980, 576] on button "Send Email" at bounding box center [969, 581] width 97 height 28
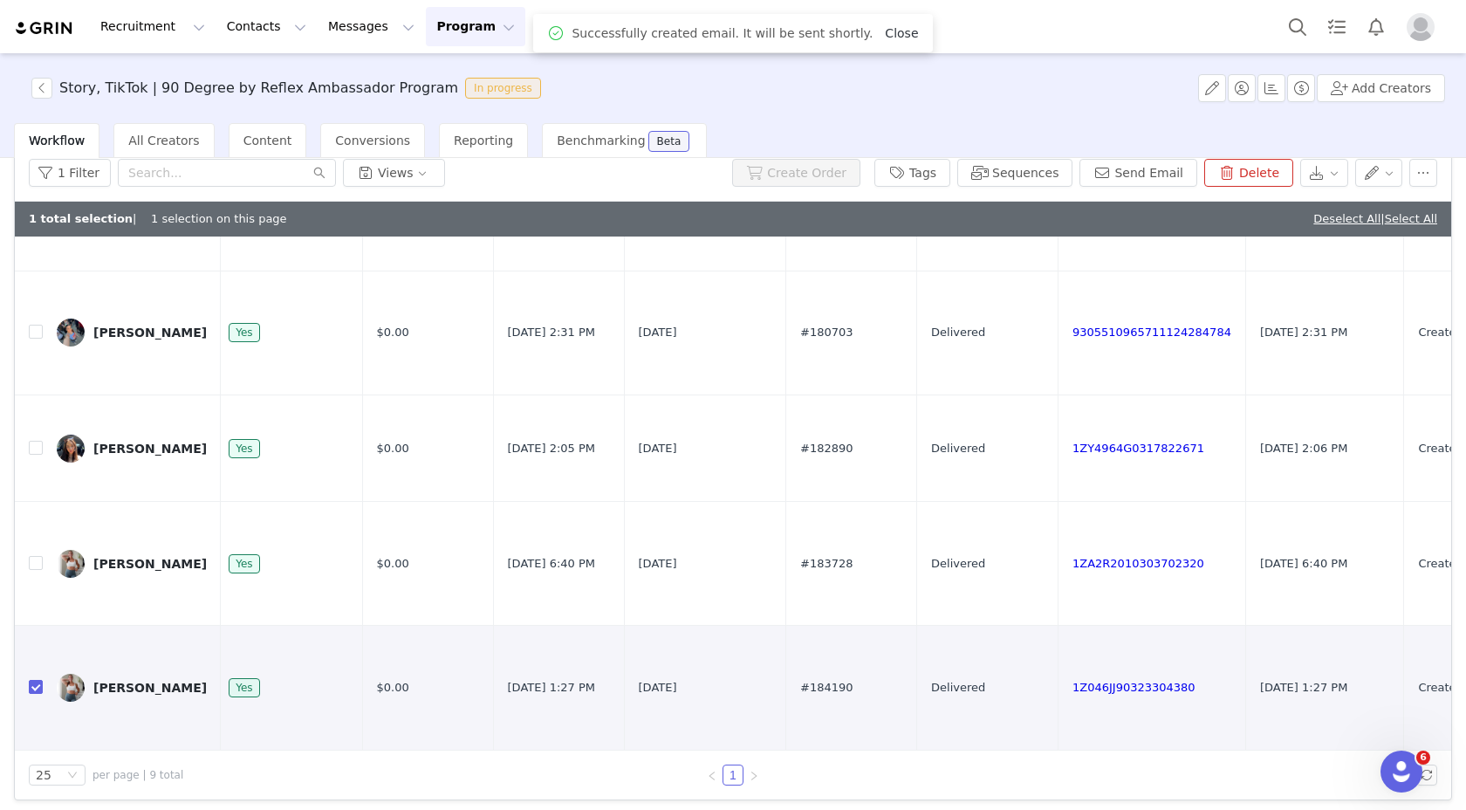
click at [894, 35] on link "Close" at bounding box center [901, 33] width 33 height 14
click at [35, 694] on input "checkbox" at bounding box center [36, 687] width 14 height 14
checkbox input "false"
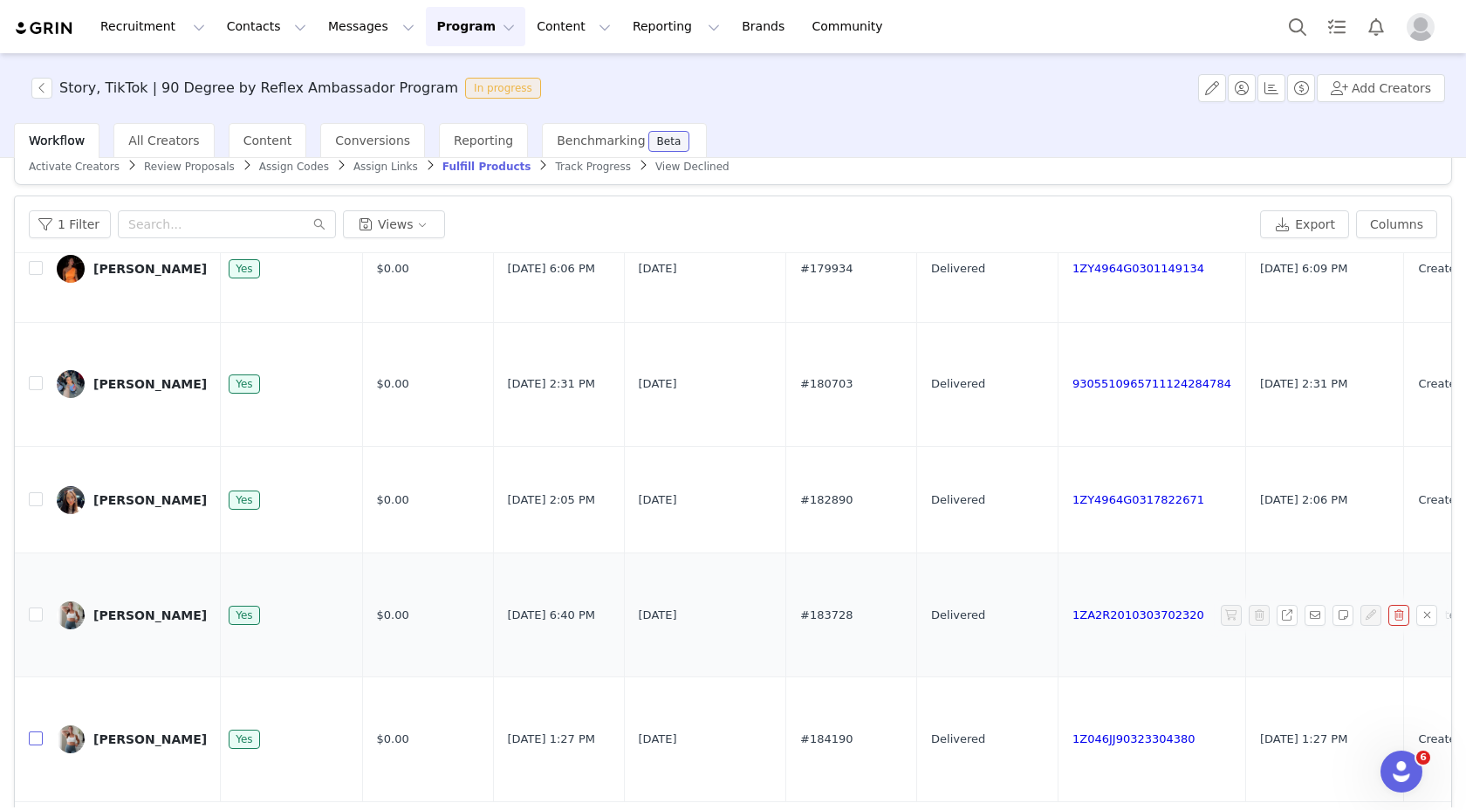
scroll to position [83, 0]
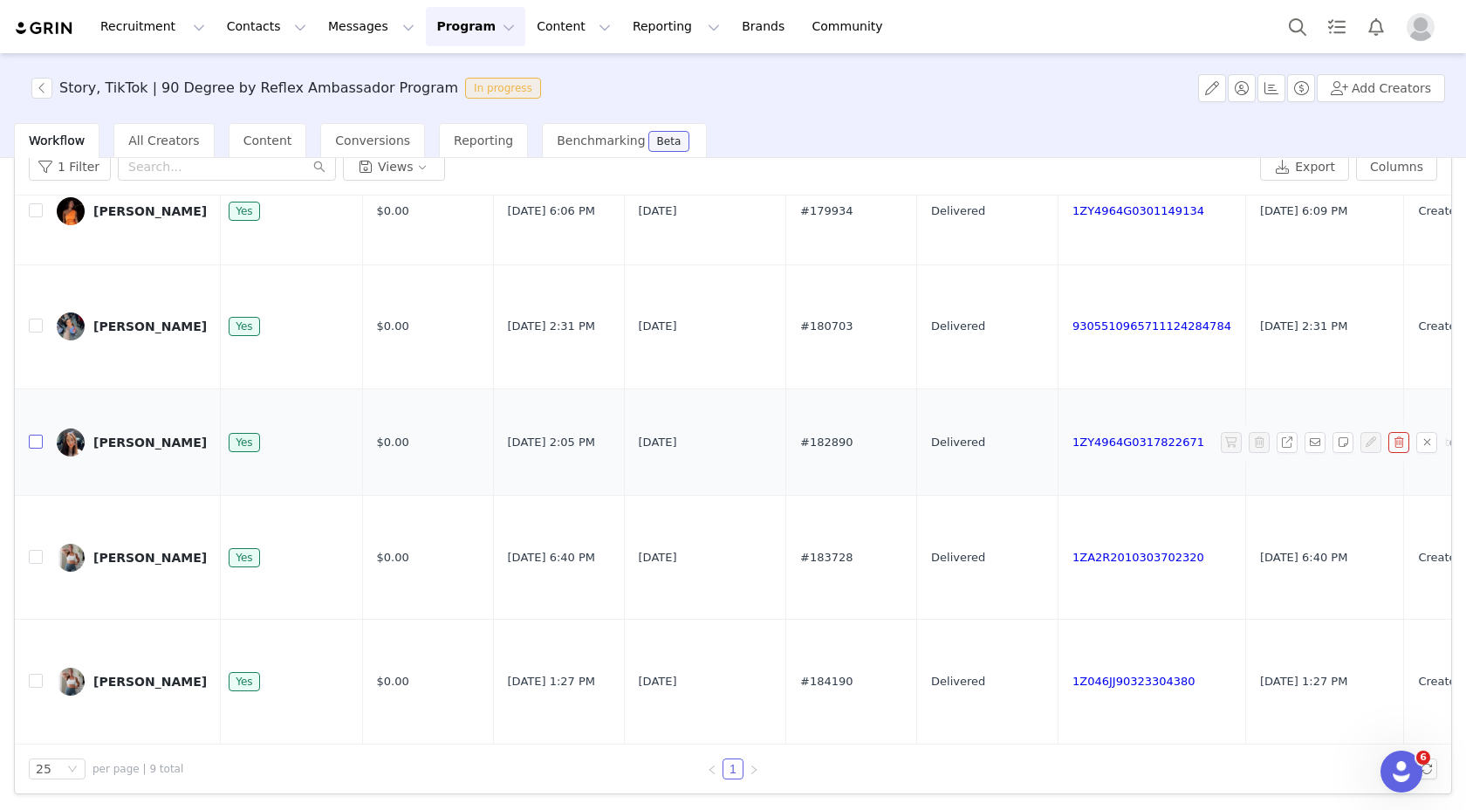
click at [34, 435] on input "checkbox" at bounding box center [36, 442] width 14 height 14
checkbox input "true"
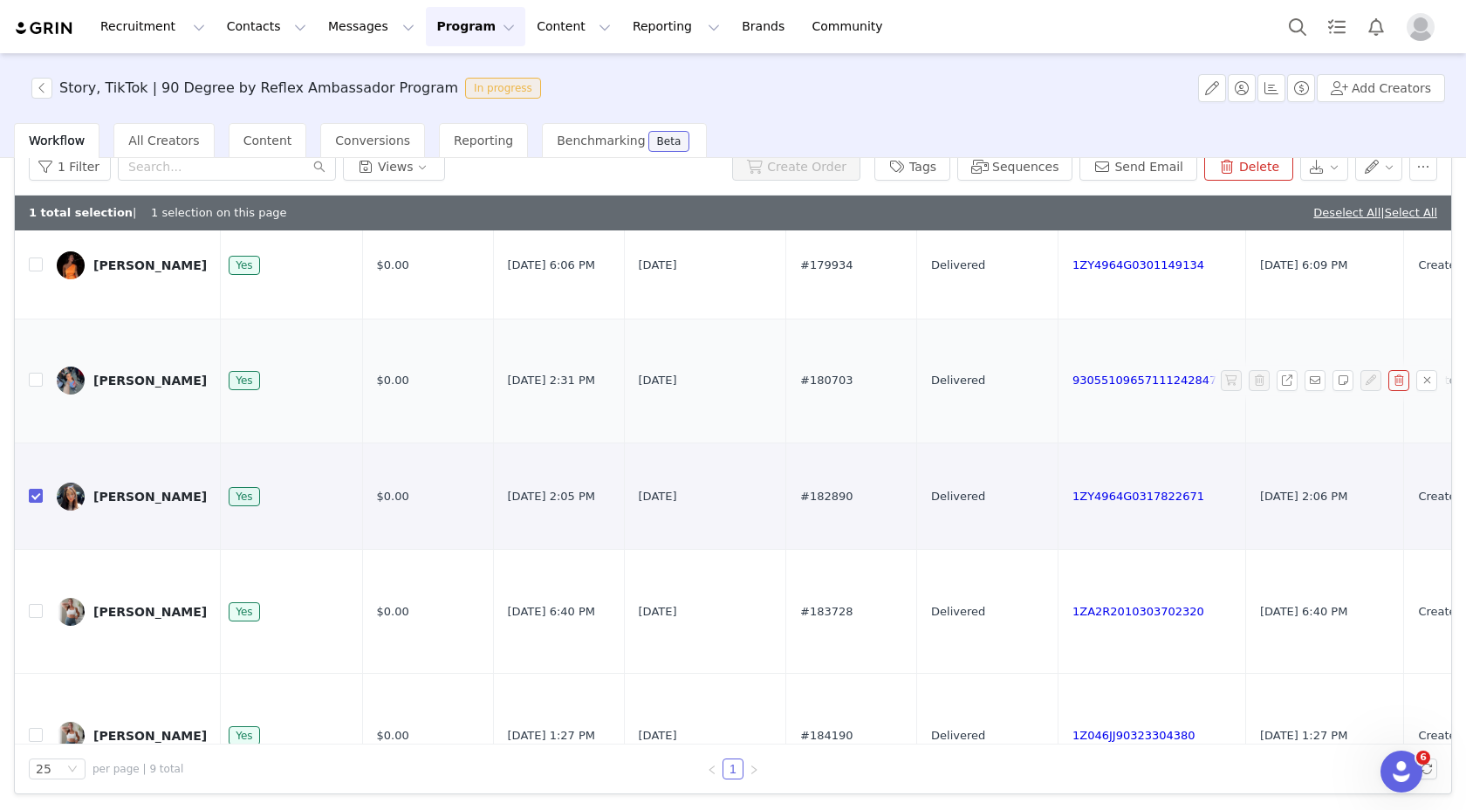
scroll to position [592, 884]
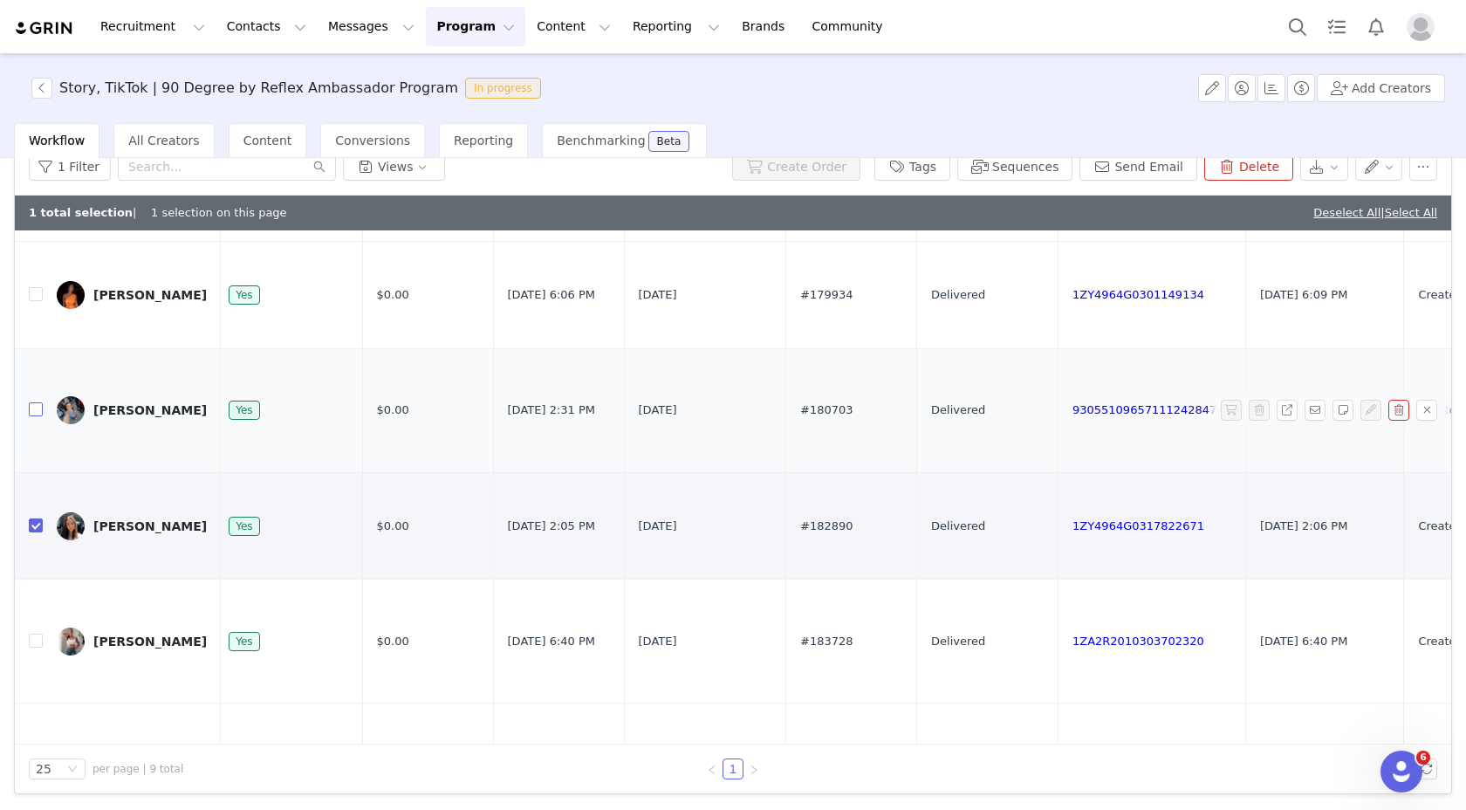
click at [38, 416] on input "checkbox" at bounding box center [36, 409] width 14 height 14
checkbox input "true"
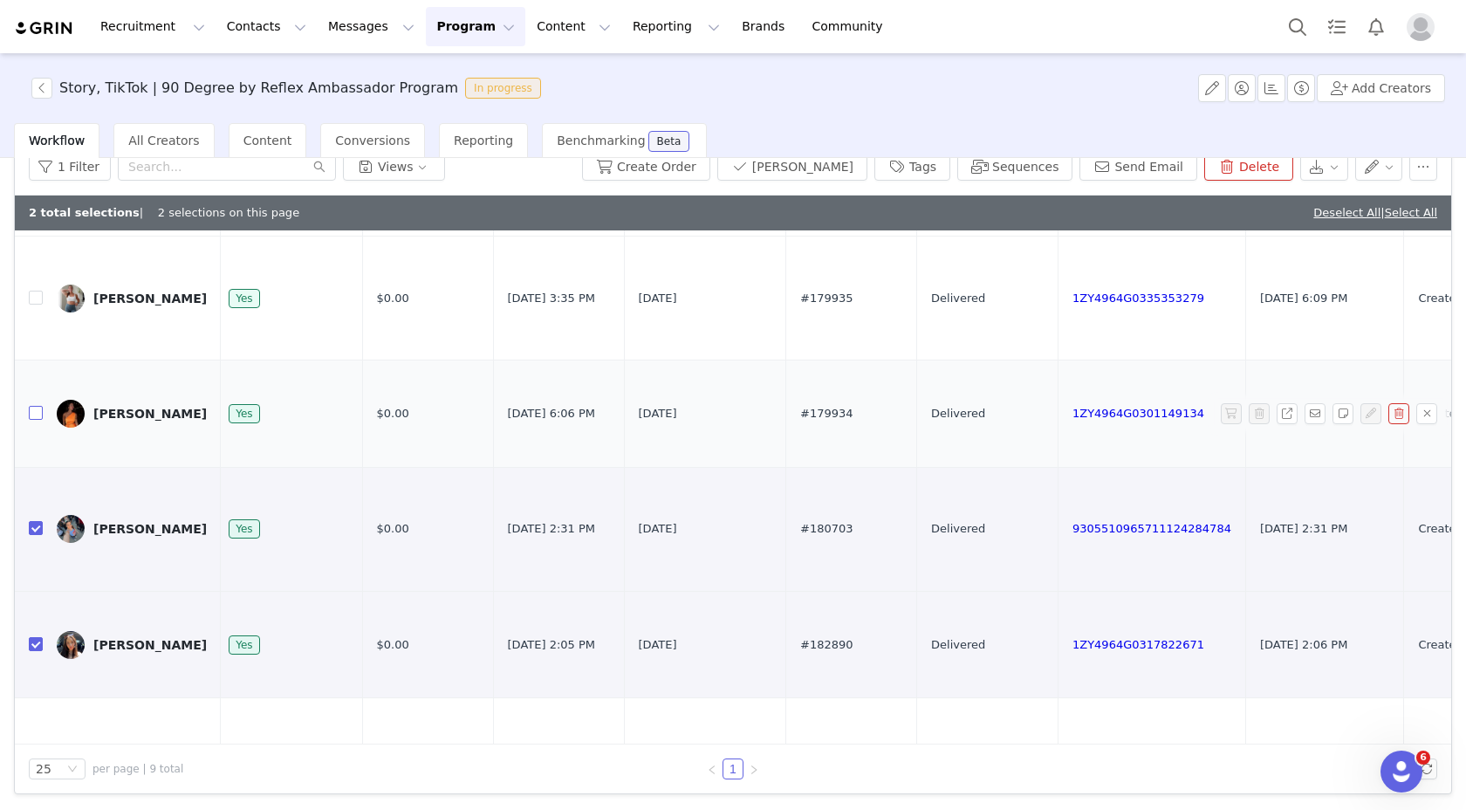
click at [38, 420] on input "checkbox" at bounding box center [36, 413] width 14 height 14
checkbox input "true"
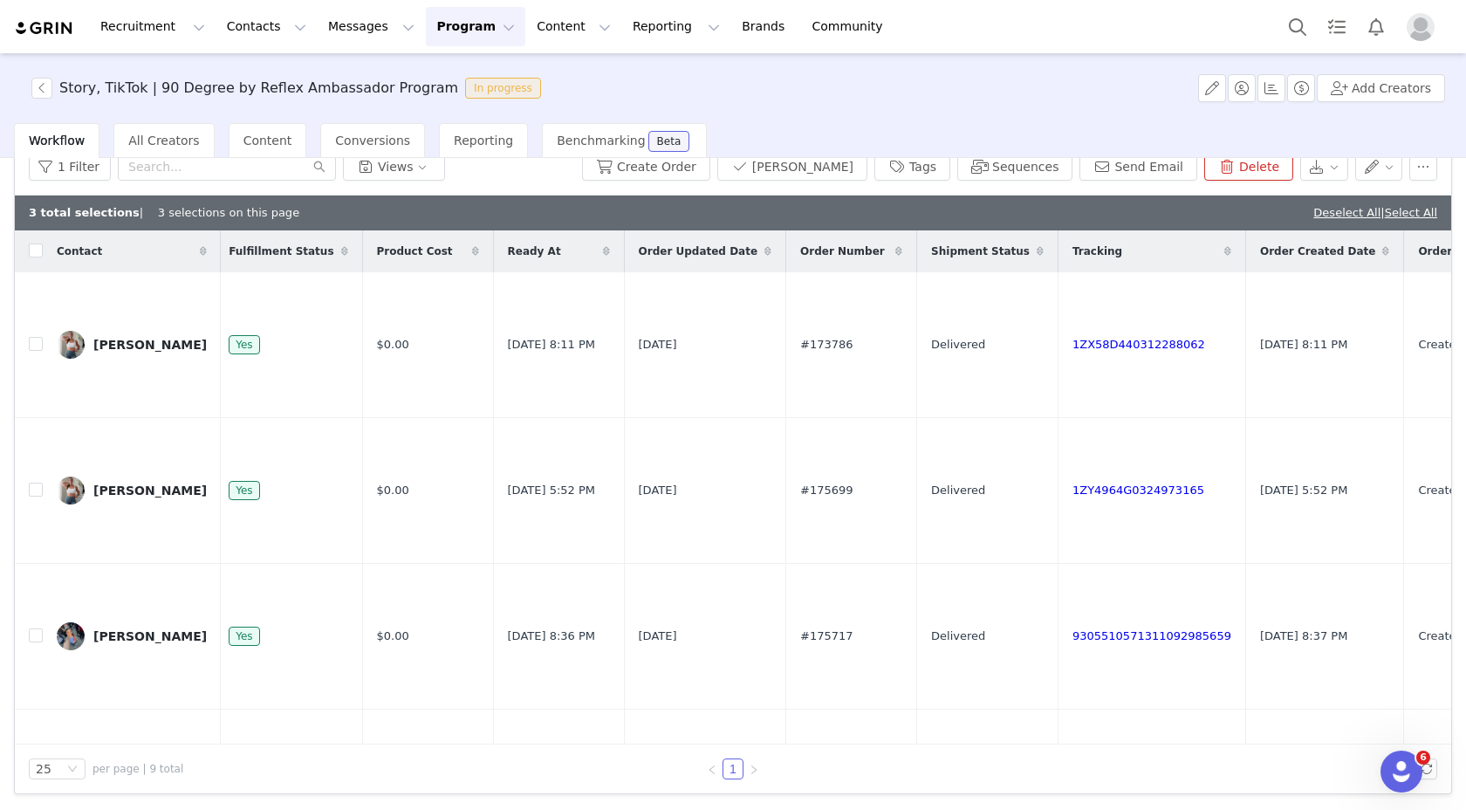
scroll to position [0, 0]
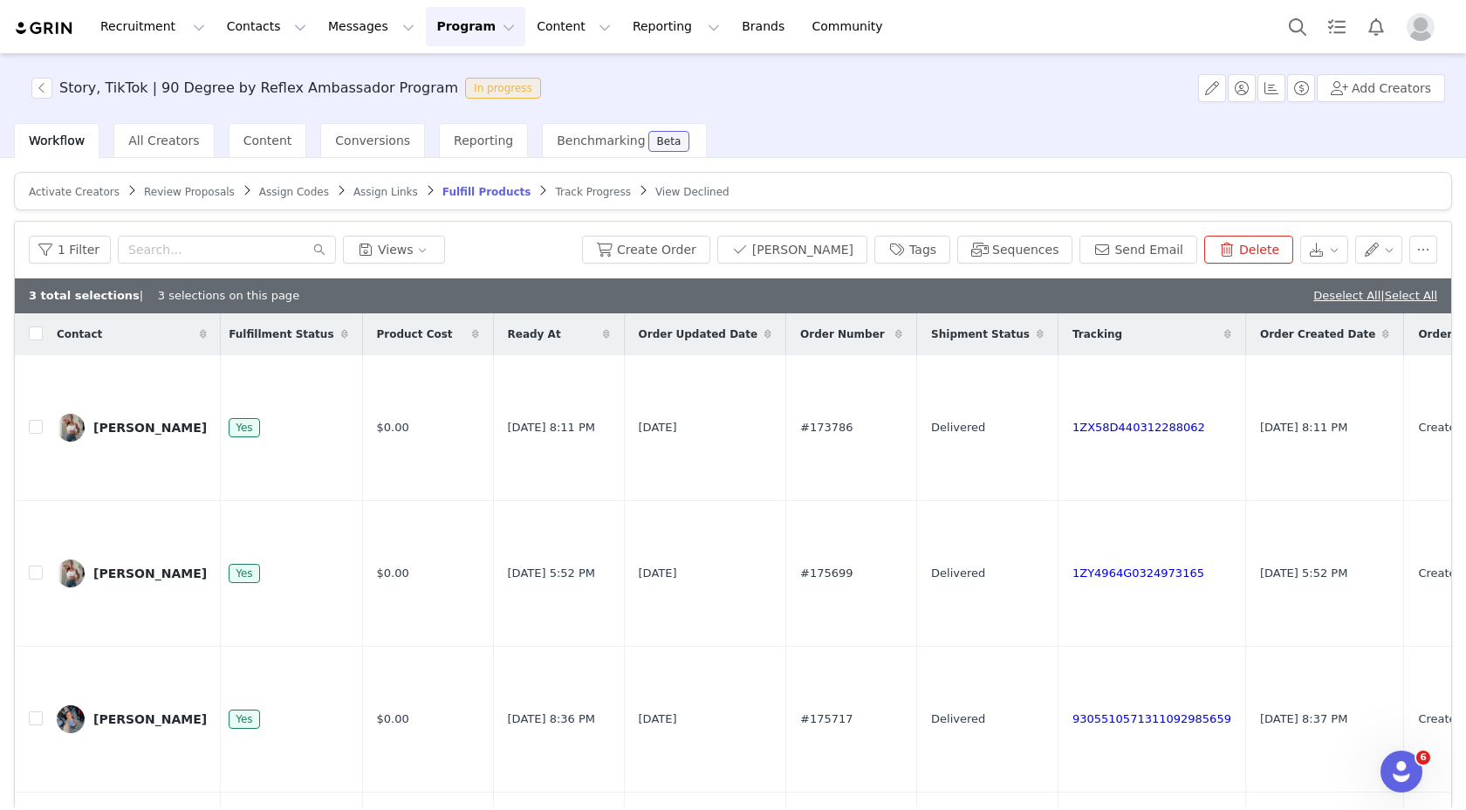
click at [71, 192] on span "Activate Creators" at bounding box center [74, 192] width 91 height 12
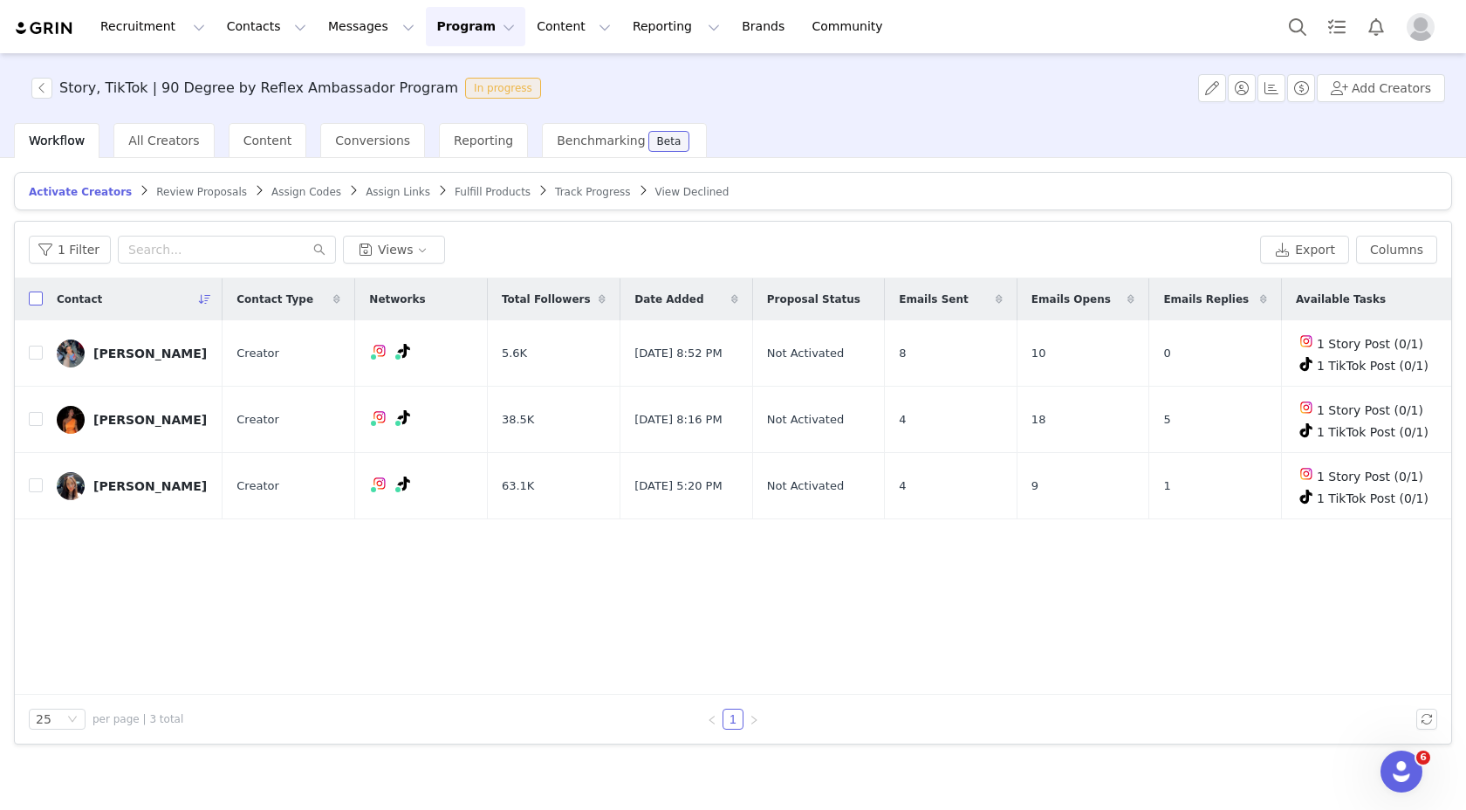
click at [37, 298] on input "checkbox" at bounding box center [36, 298] width 14 height 14
checkbox input "true"
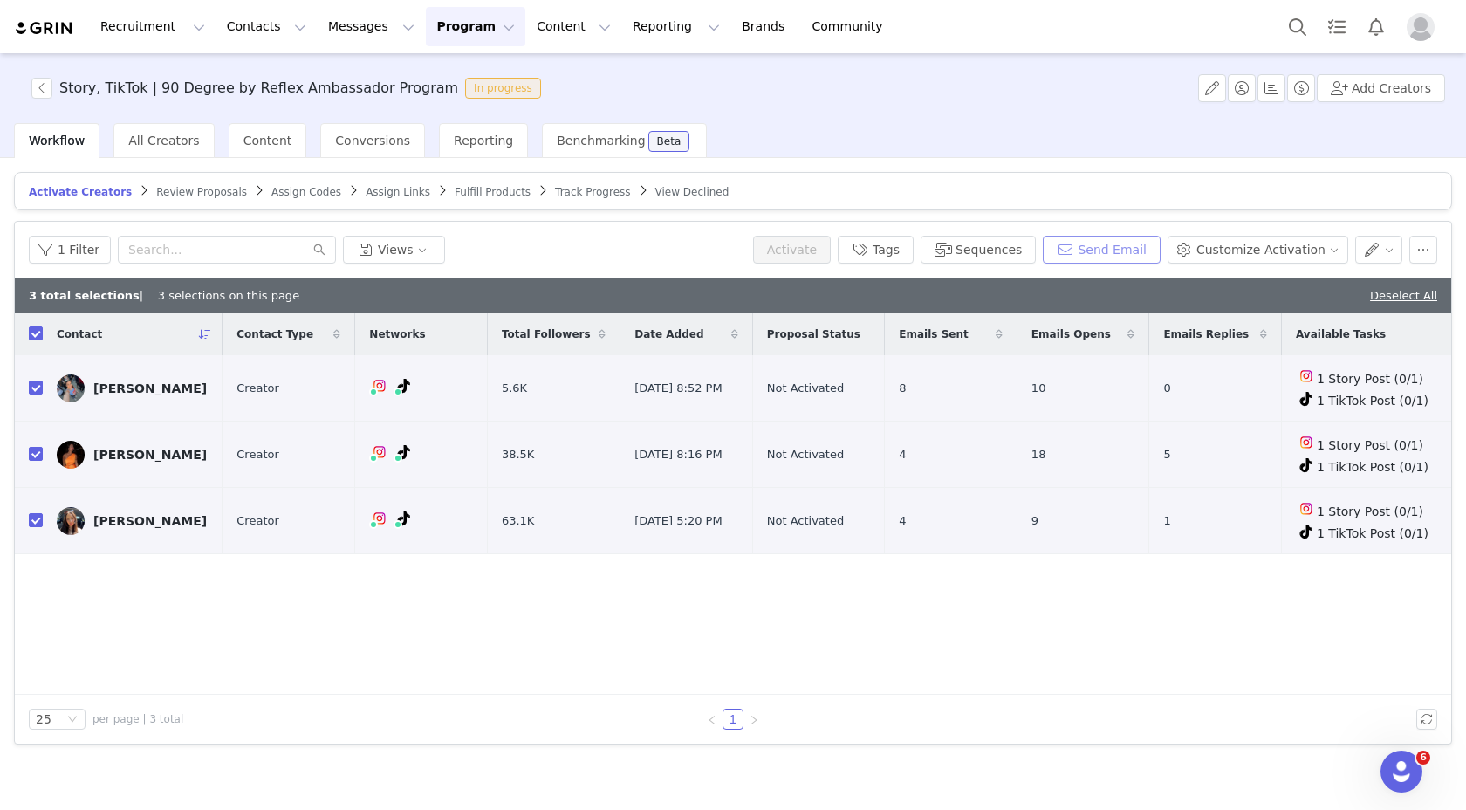
click at [1131, 237] on button "Send Email" at bounding box center [1102, 250] width 118 height 28
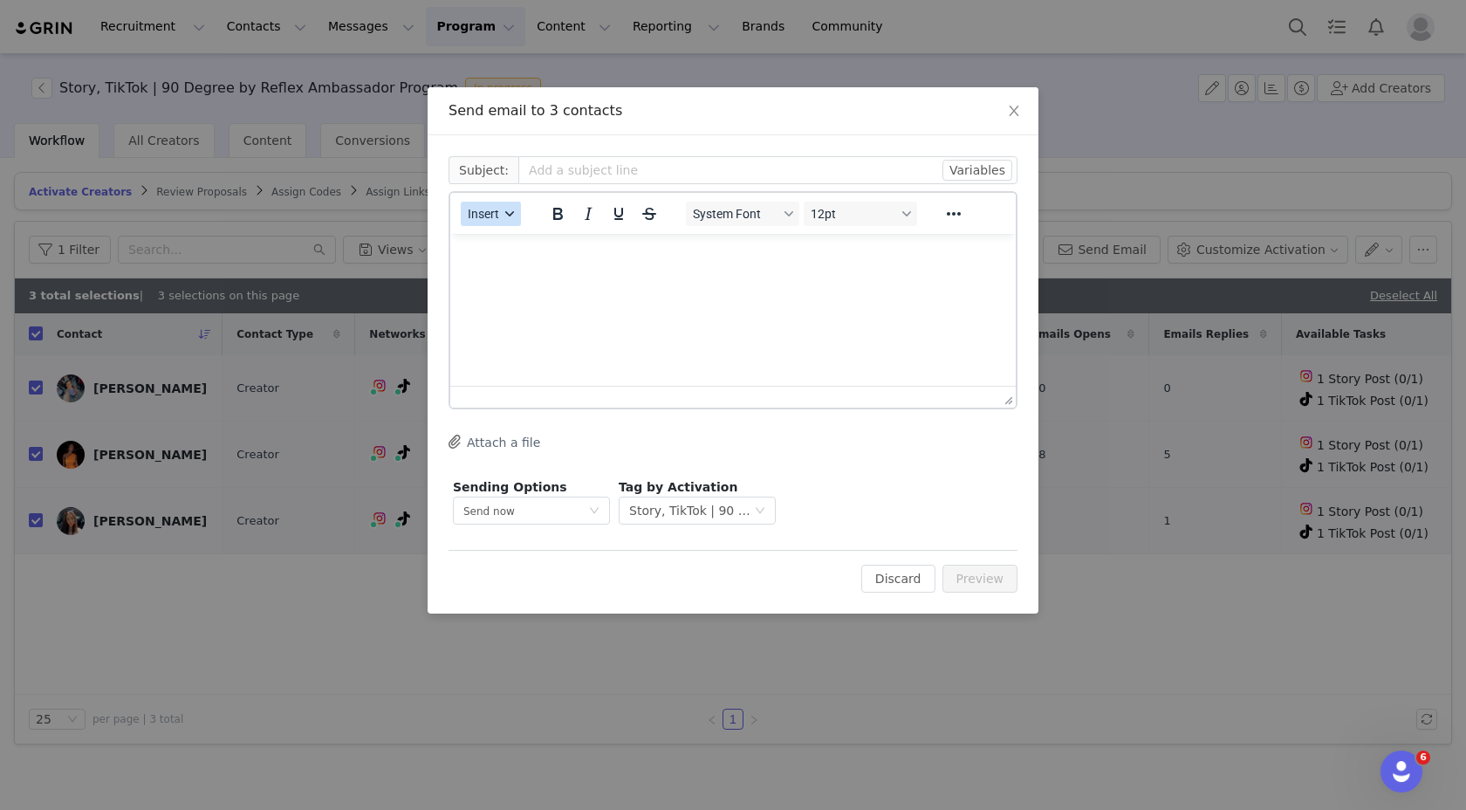
click at [497, 207] on span "Insert" at bounding box center [483, 214] width 31 height 14
click at [508, 243] on div "Insert Template" at bounding box center [554, 244] width 157 height 21
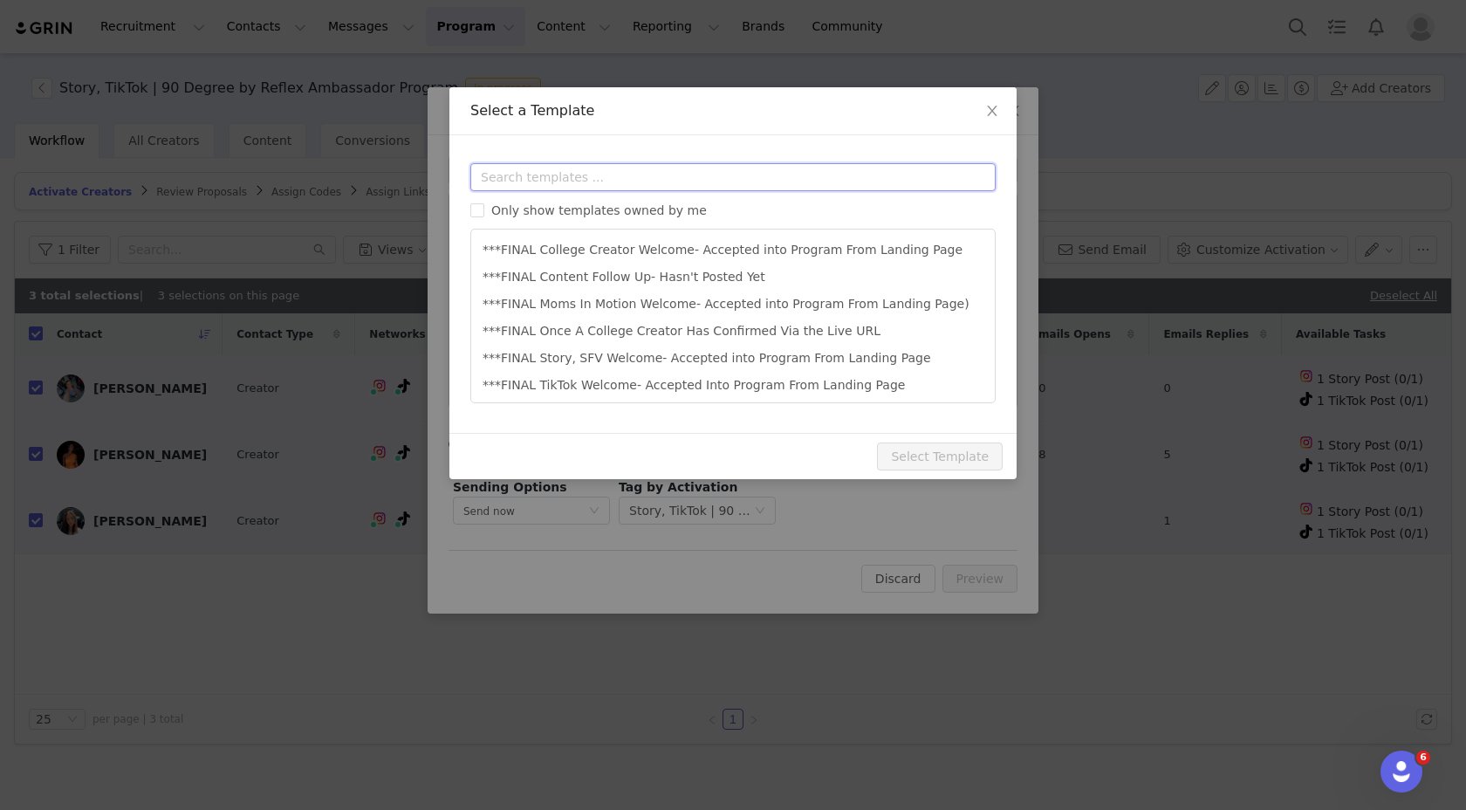
click at [510, 175] on input "text" at bounding box center [732, 177] width 525 height 28
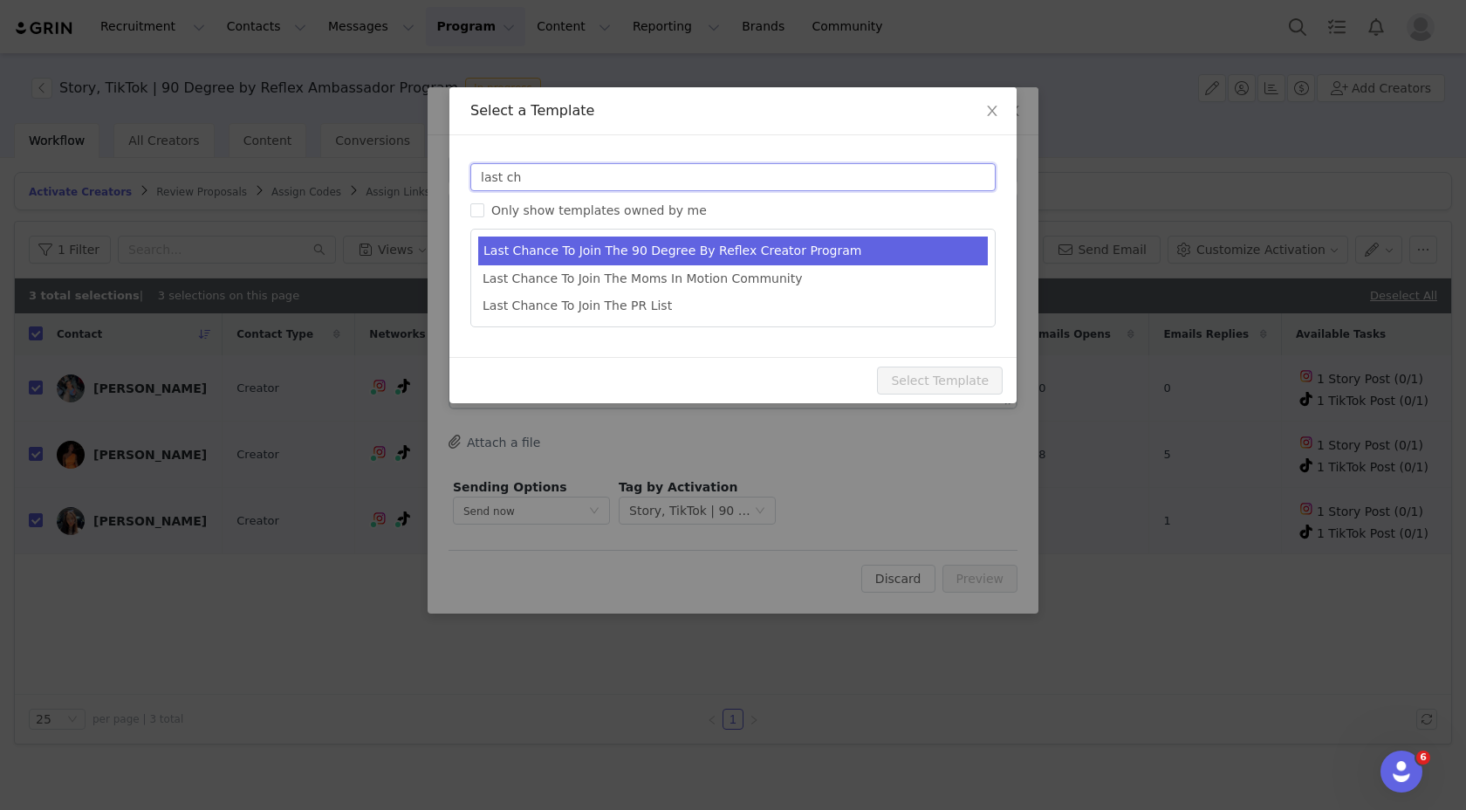
type input "last ch"
type input "Last Chance To Join The 90 Degree By Reflex Creator Program"
click at [572, 253] on li "Last Chance To Join The 90 Degree By Reflex Creator Program" at bounding box center [733, 251] width 510 height 29
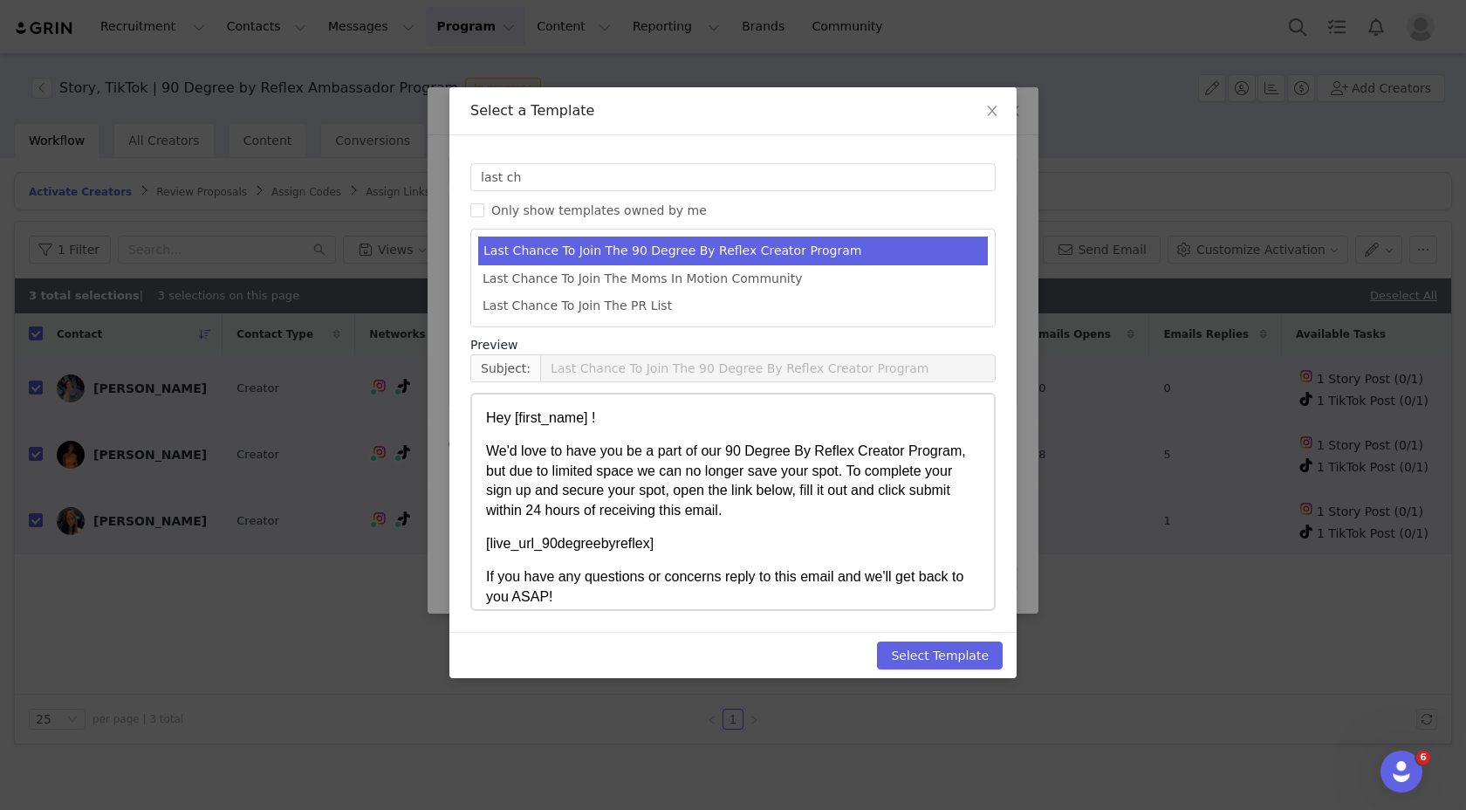
click at [616, 488] on p "We'd love to have you be a part of our 90 Degree By Reflex Creator Program, but…" at bounding box center [733, 481] width 494 height 79
click at [922, 655] on button "Select Template" at bounding box center [940, 655] width 126 height 28
type input "Last Chance To Join The 90 Degree By Reflex Creator Program"
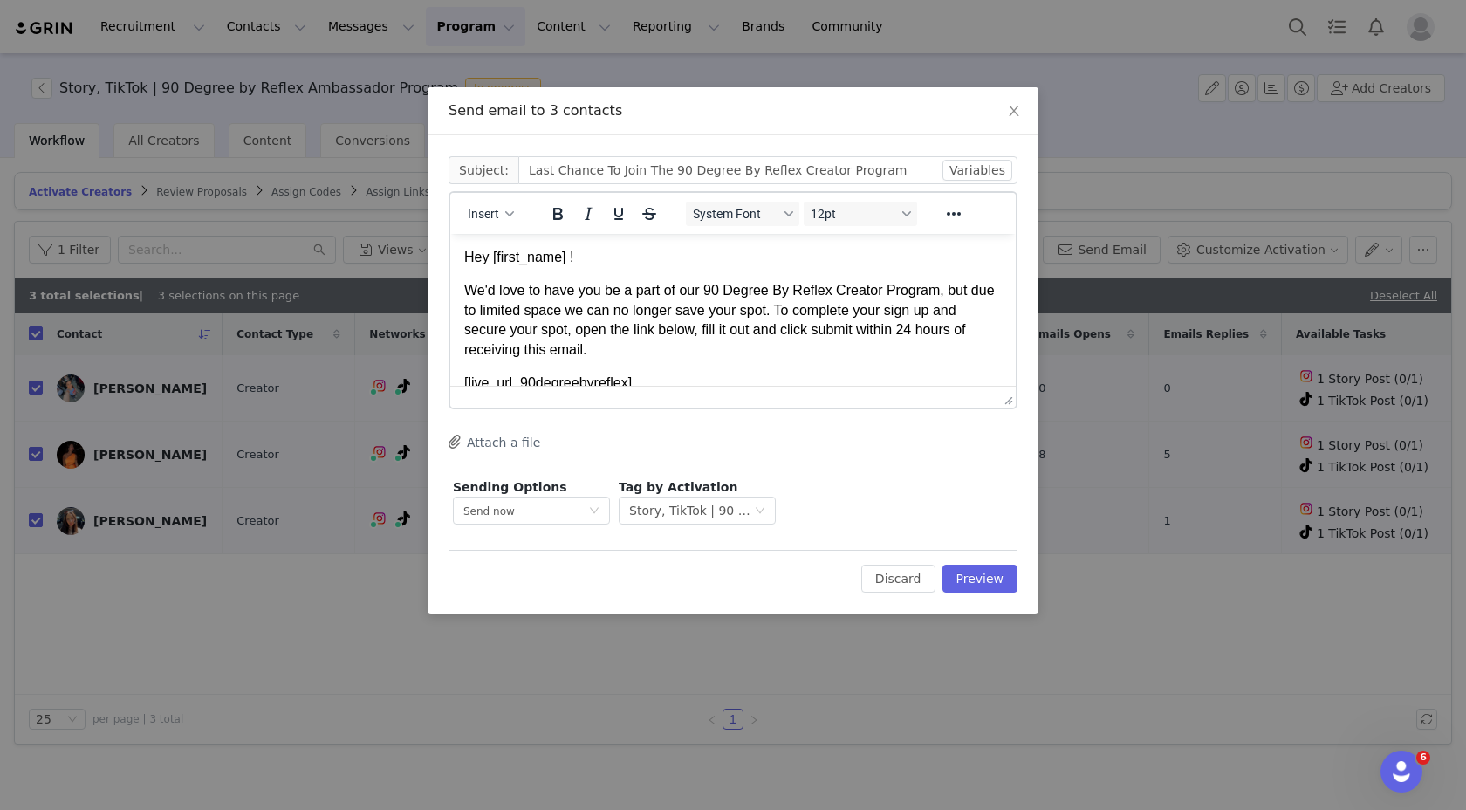
click at [616, 323] on p "We'd love to have you be a part of our 90 Degree By Reflex Creator Program, but…" at bounding box center [733, 320] width 538 height 79
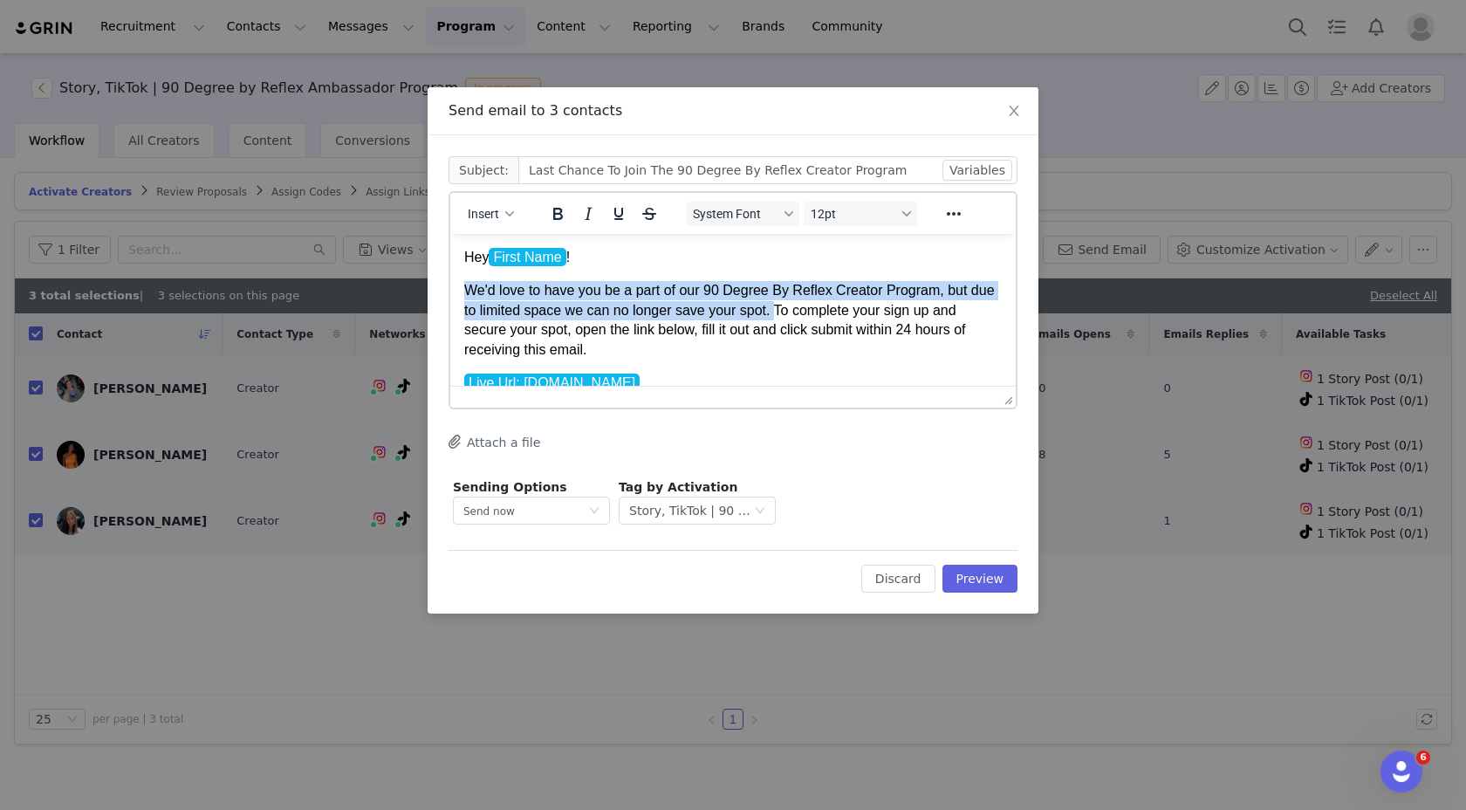
drag, startPoint x: 809, startPoint y: 307, endPoint x: 454, endPoint y: 291, distance: 355.5
click at [454, 291] on html "Hey First Name ! We'd love to have you be a part of our 90 Degree By Reflex Cre…" at bounding box center [733, 380] width 566 height 293
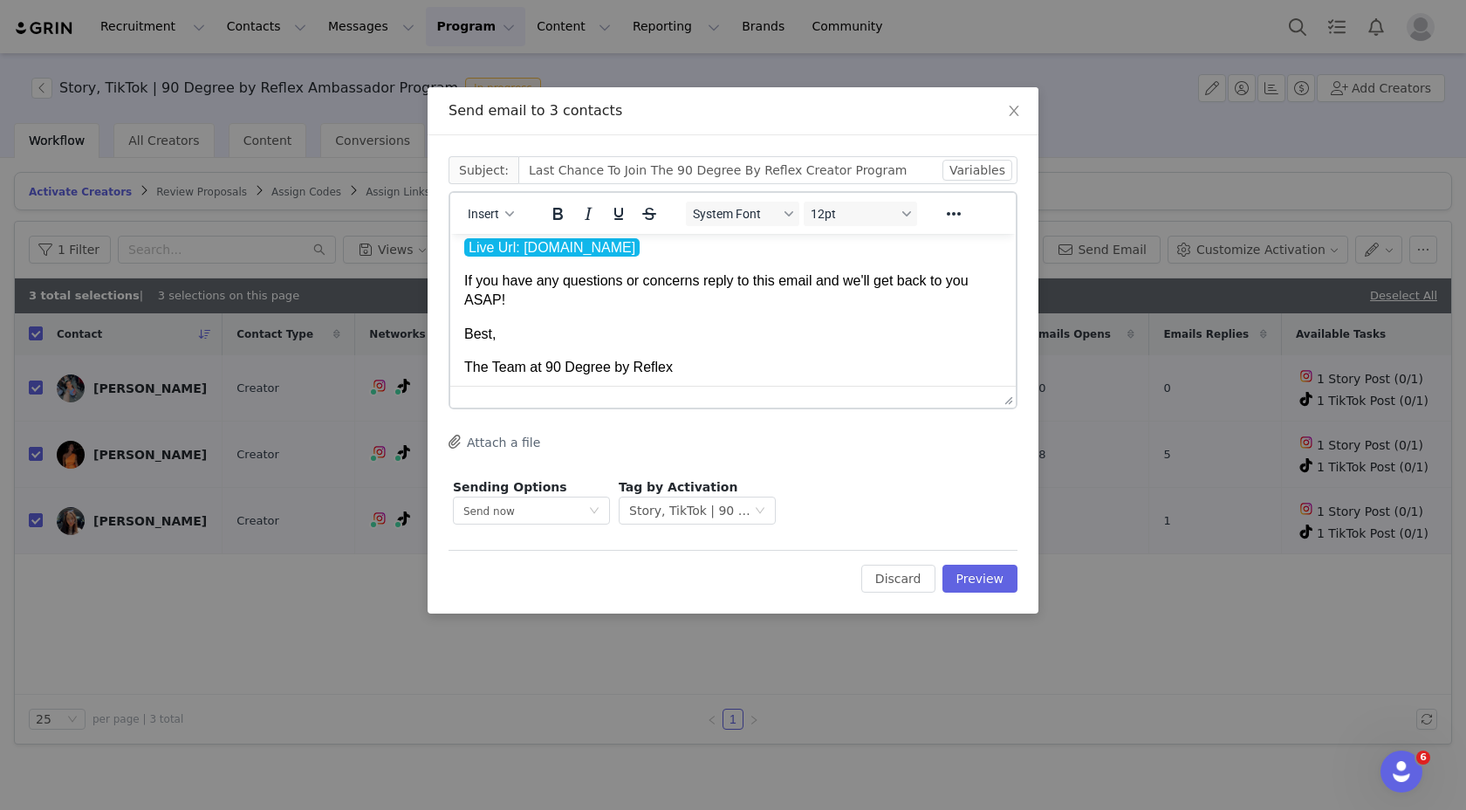
scroll to position [120, 0]
click at [719, 299] on p "If you have any questions or concerns reply to this email and we'll get back to…" at bounding box center [733, 287] width 538 height 39
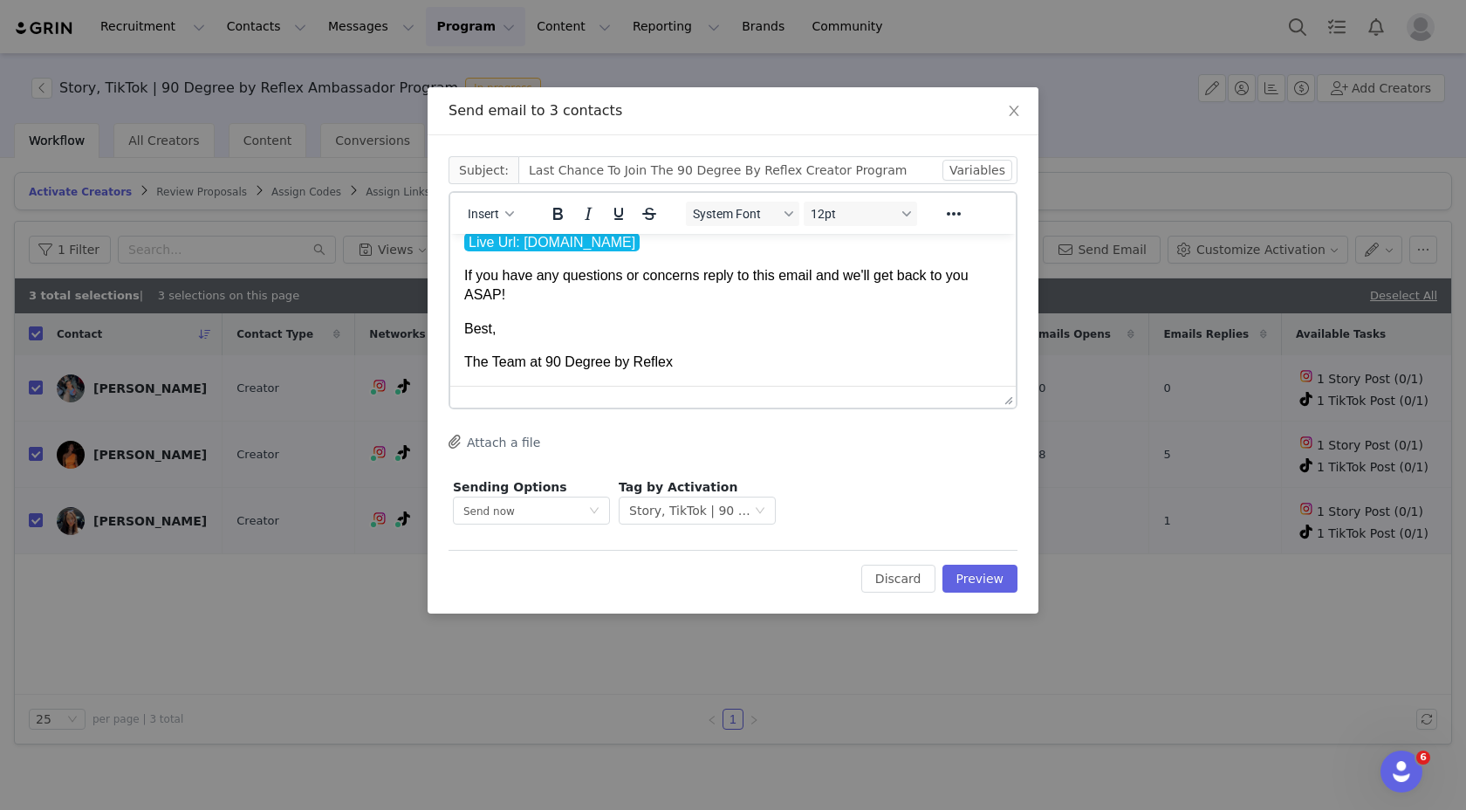
scroll to position [0, 0]
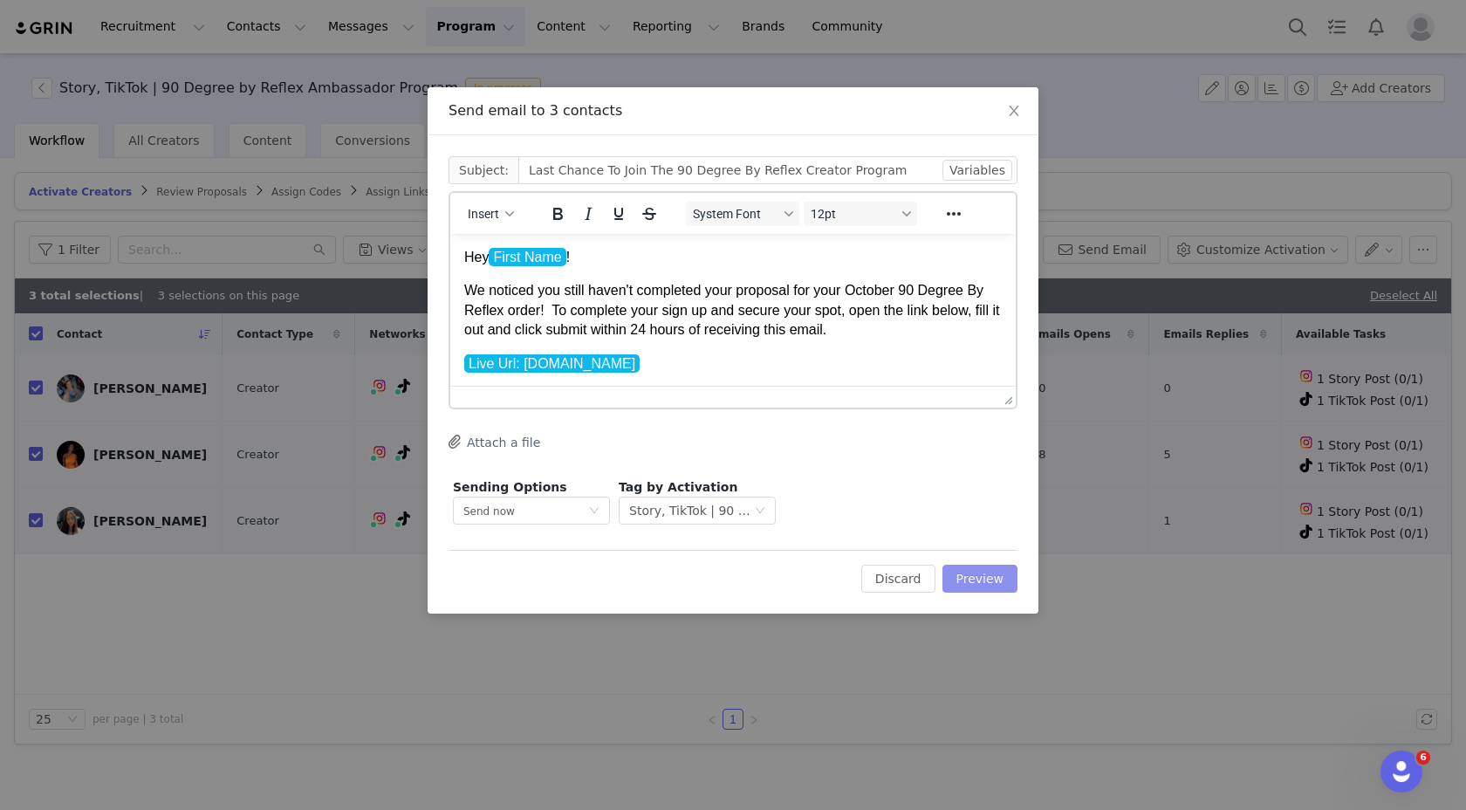
click at [995, 583] on button "Preview" at bounding box center [981, 579] width 76 height 28
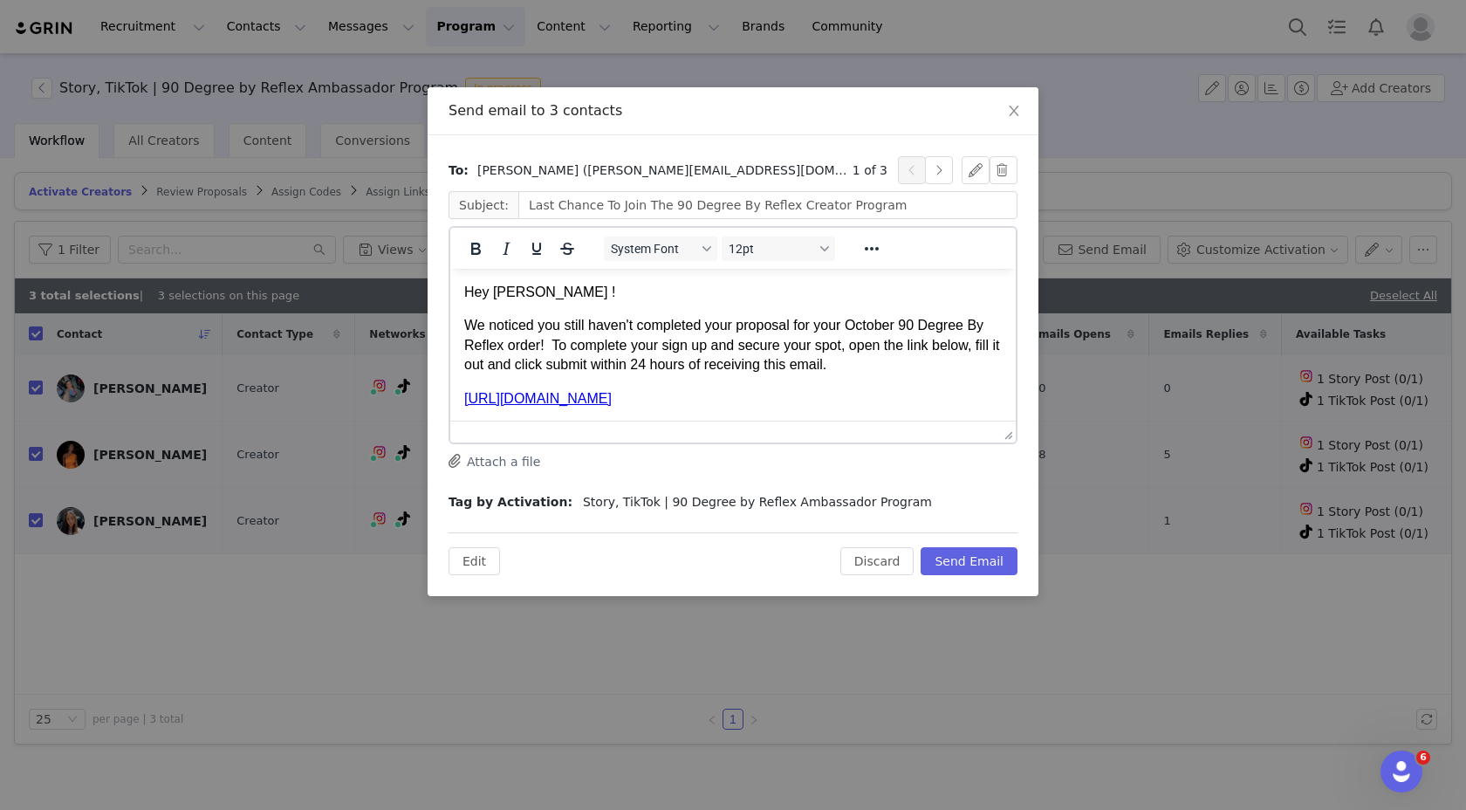
click at [931, 349] on p "We noticed you still haven't completed your proposal for your October 90 Degree…" at bounding box center [733, 345] width 538 height 58
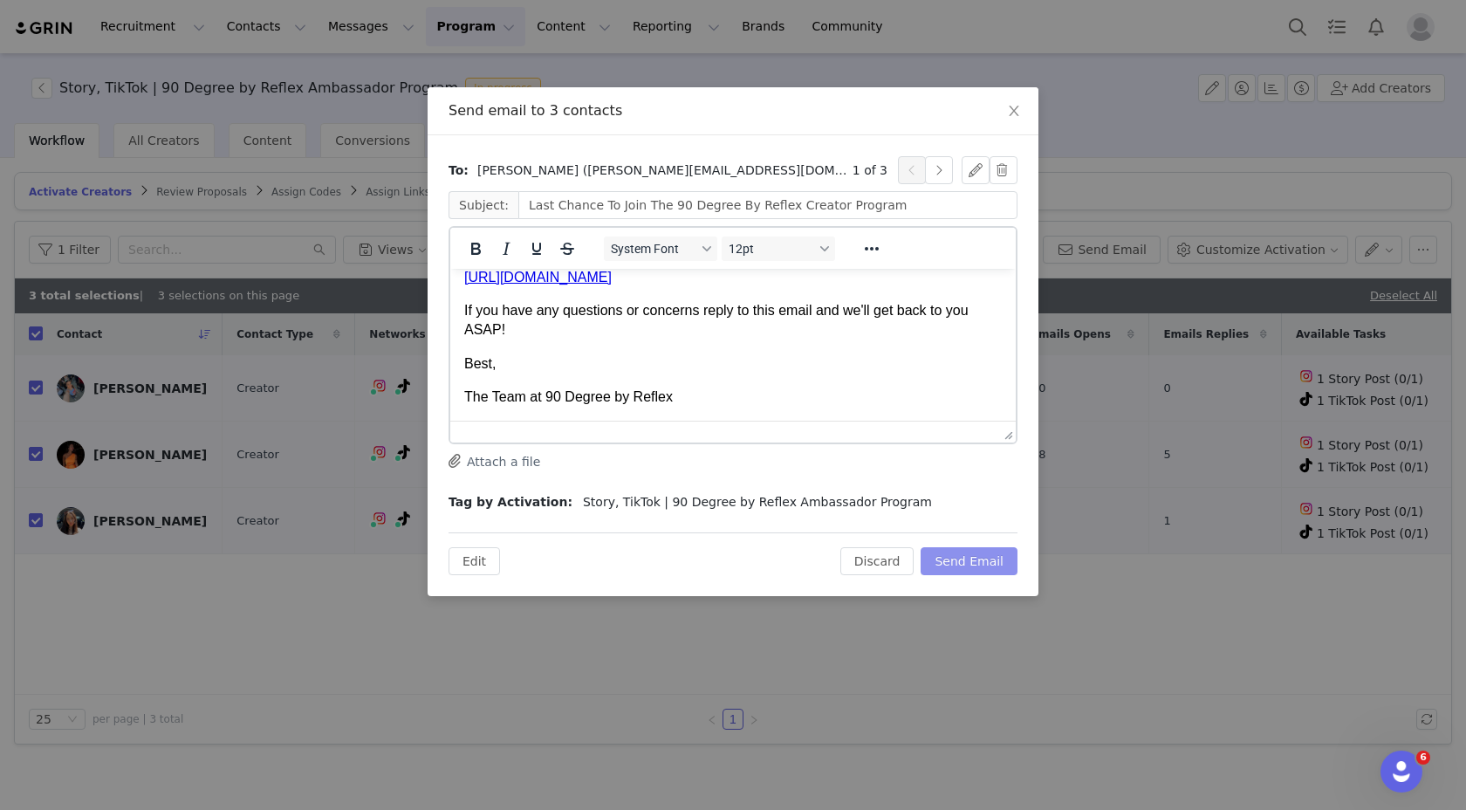
click at [985, 563] on button "Send Email" at bounding box center [969, 561] width 97 height 28
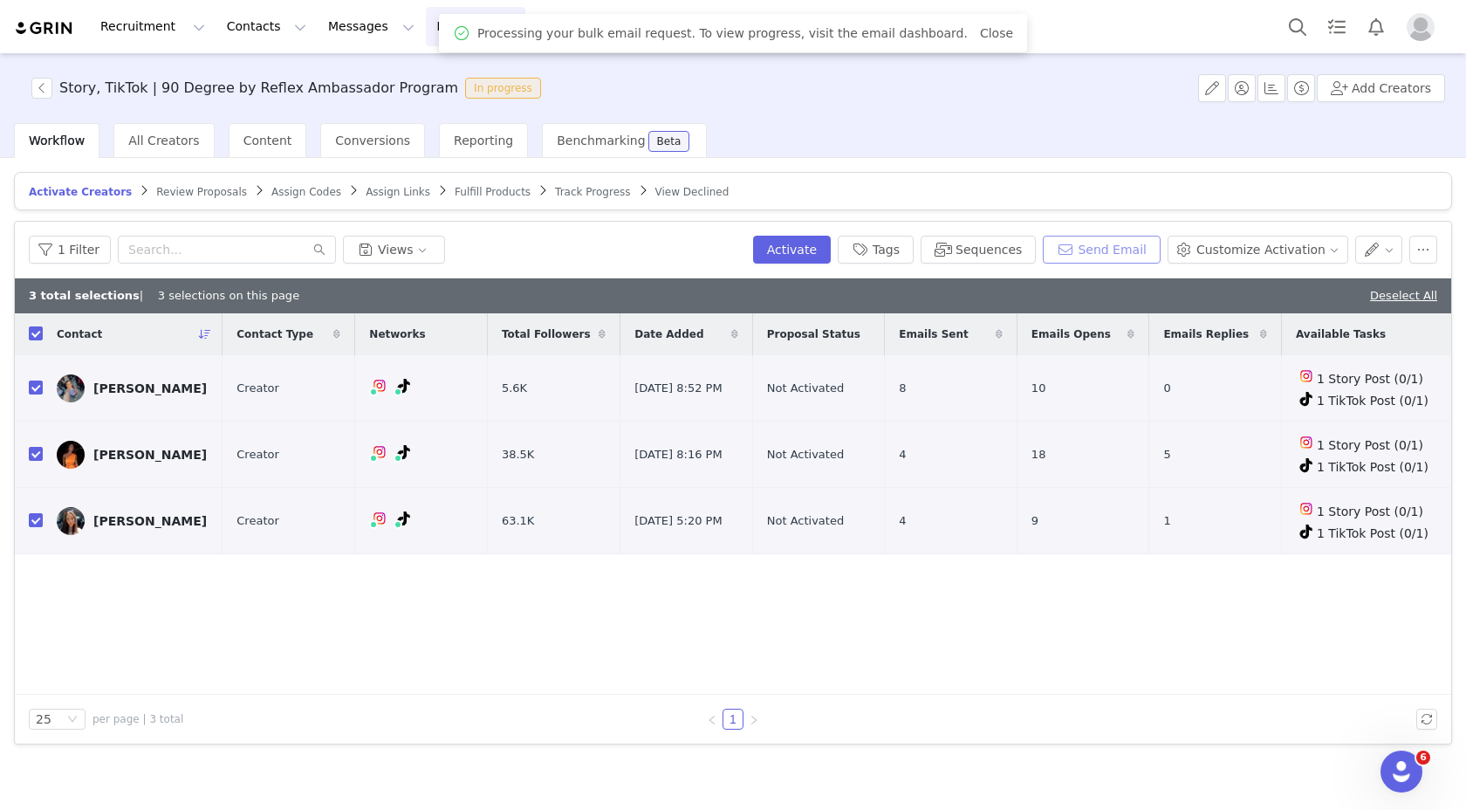
scroll to position [0, 0]
click at [47, 87] on button "button" at bounding box center [41, 88] width 21 height 21
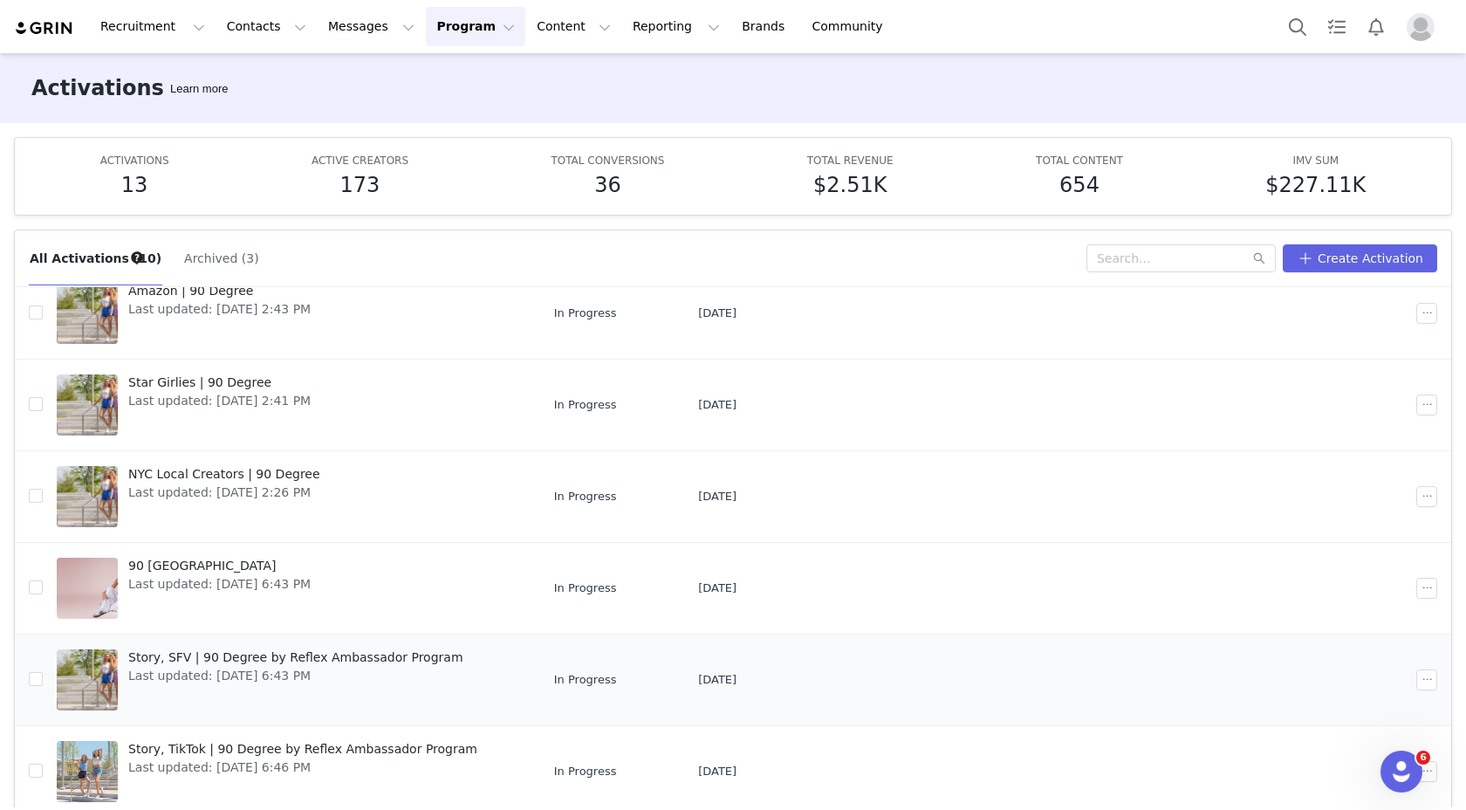
scroll to position [304, 0]
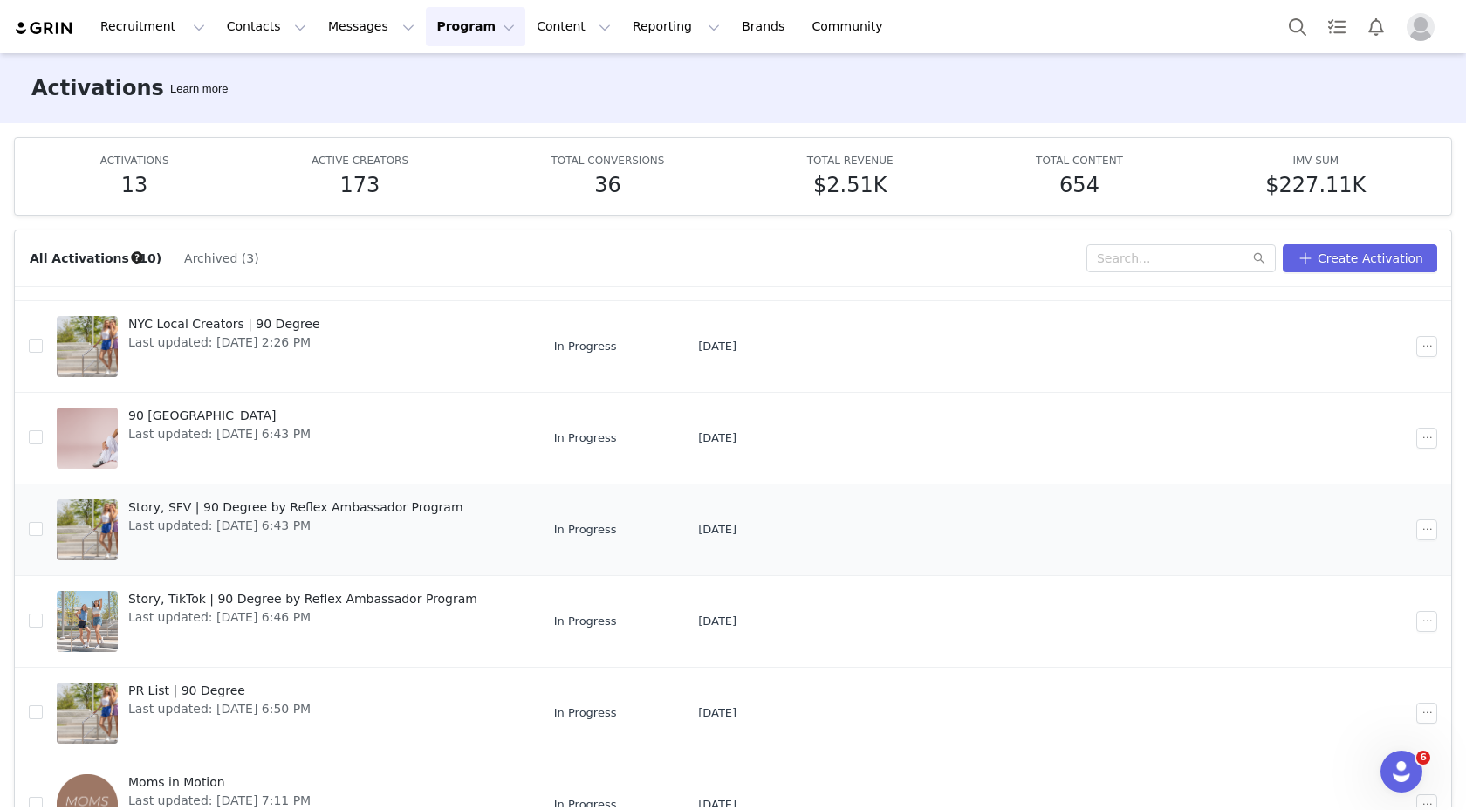
click at [311, 550] on div "Story, SFV | 90 Degree by Reflex Ambassador Program Last updated: Sep 25, 2025 …" at bounding box center [296, 530] width 356 height 70
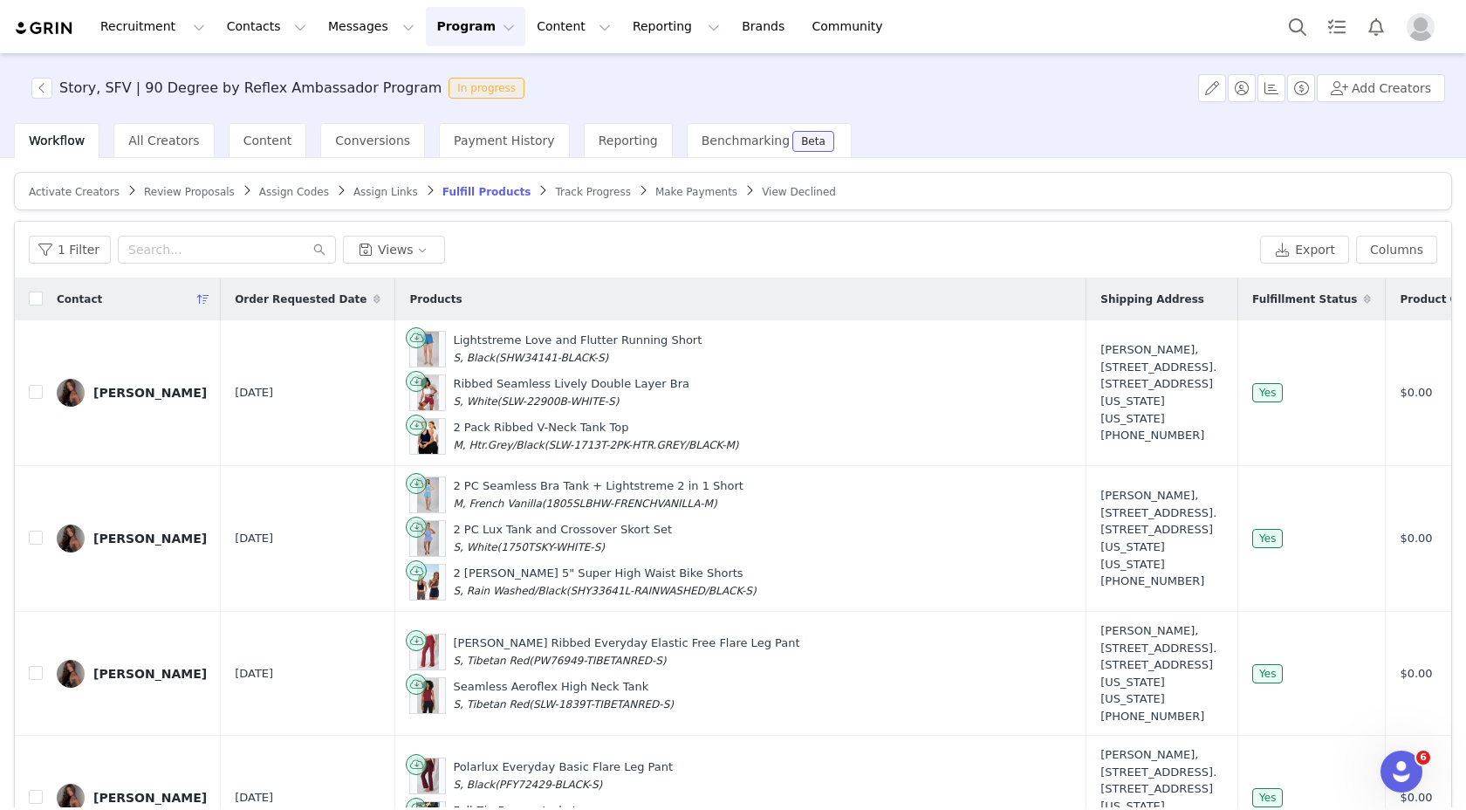
click at [312, 309] on div "Order Requested Date" at bounding box center [308, 299] width 174 height 42
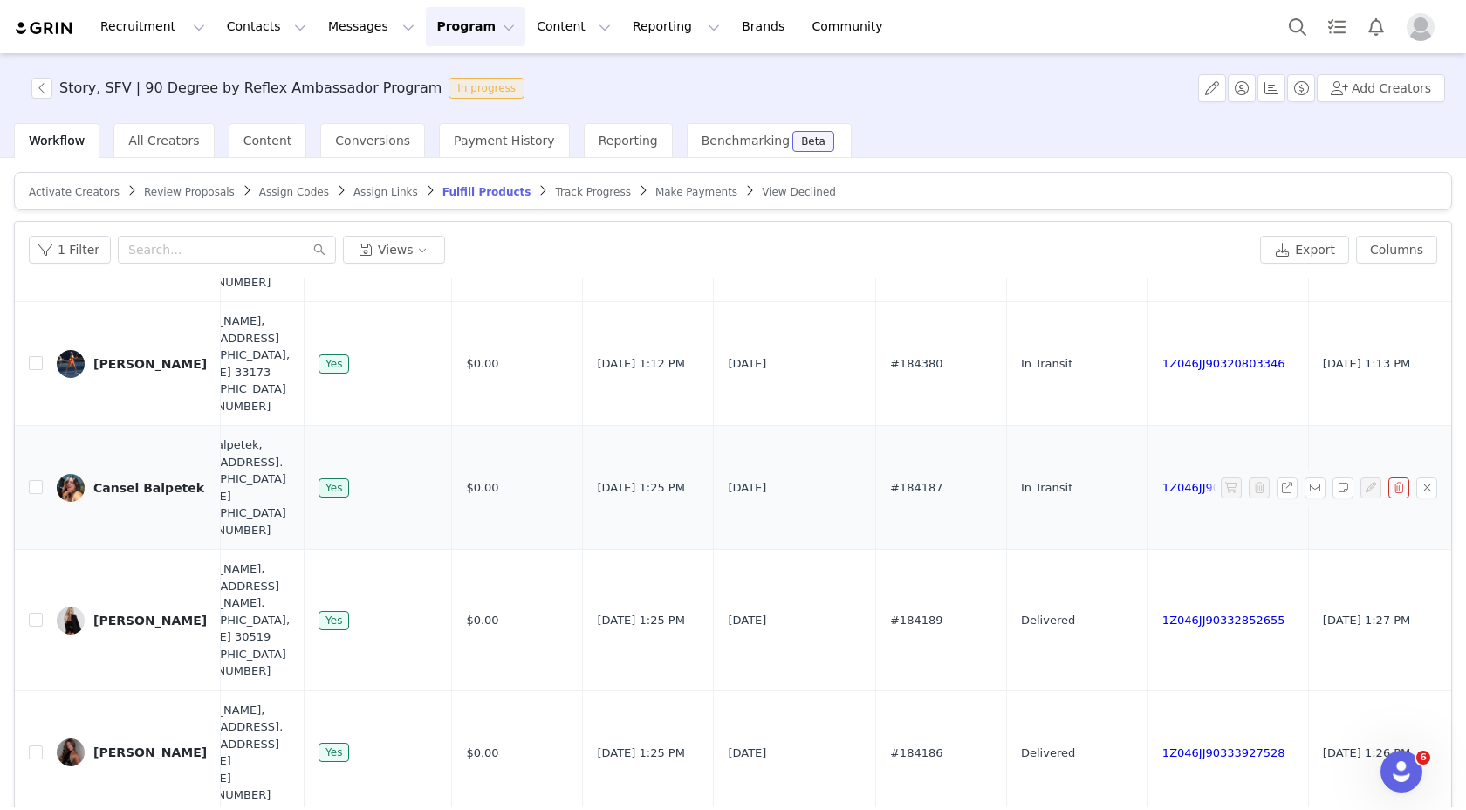
scroll to position [166, 934]
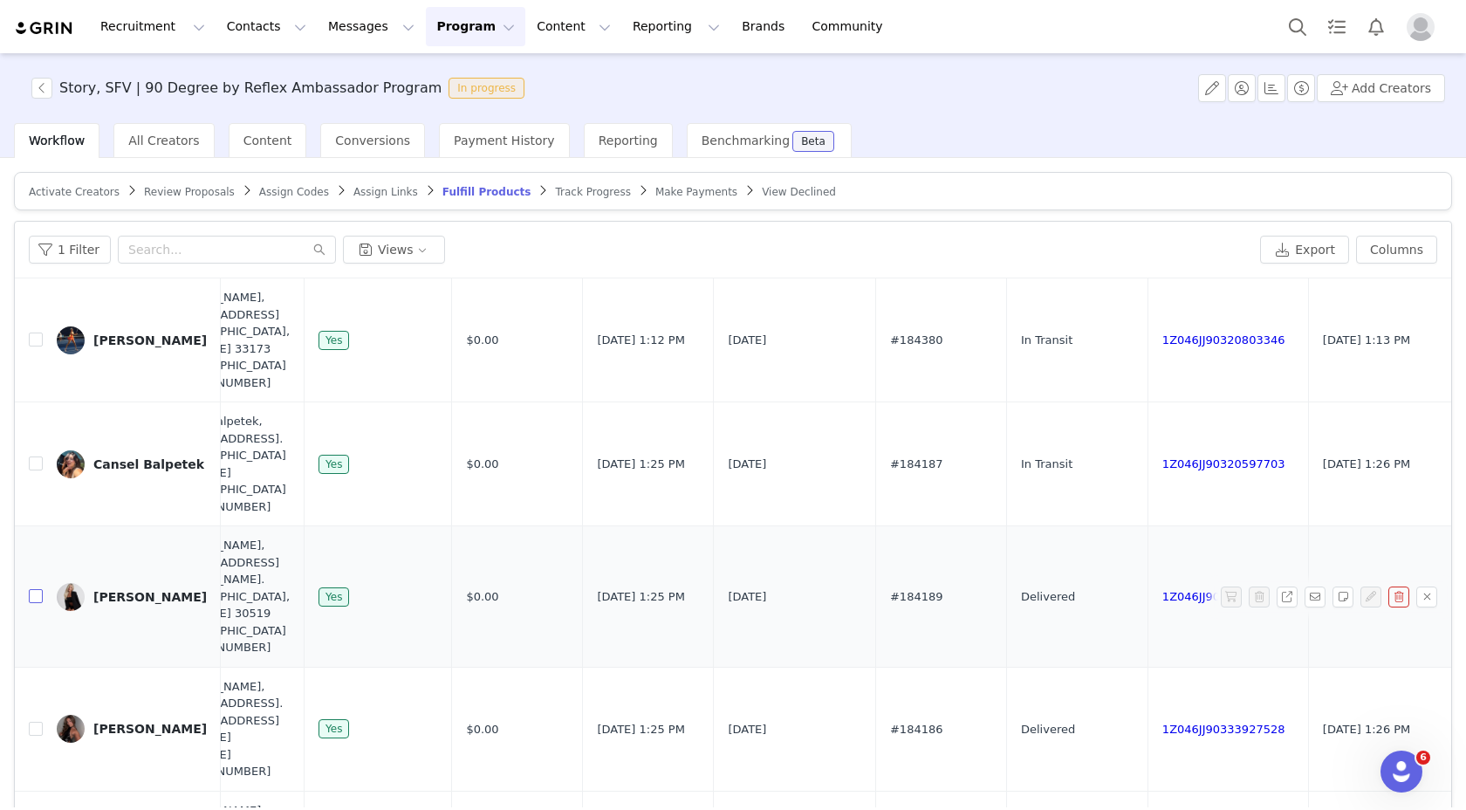
click at [36, 603] on input "checkbox" at bounding box center [36, 596] width 14 height 14
checkbox input "true"
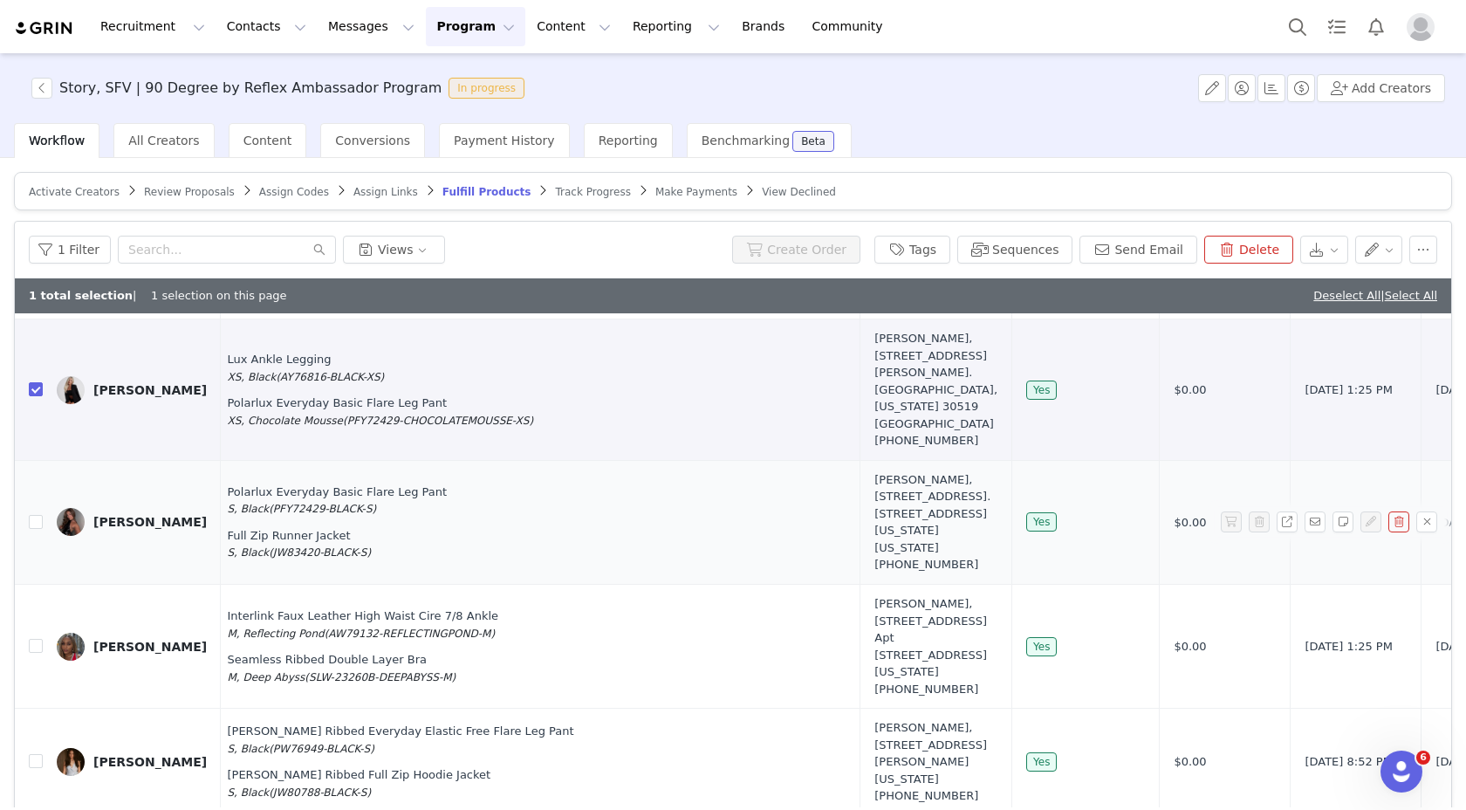
scroll to position [408, 766]
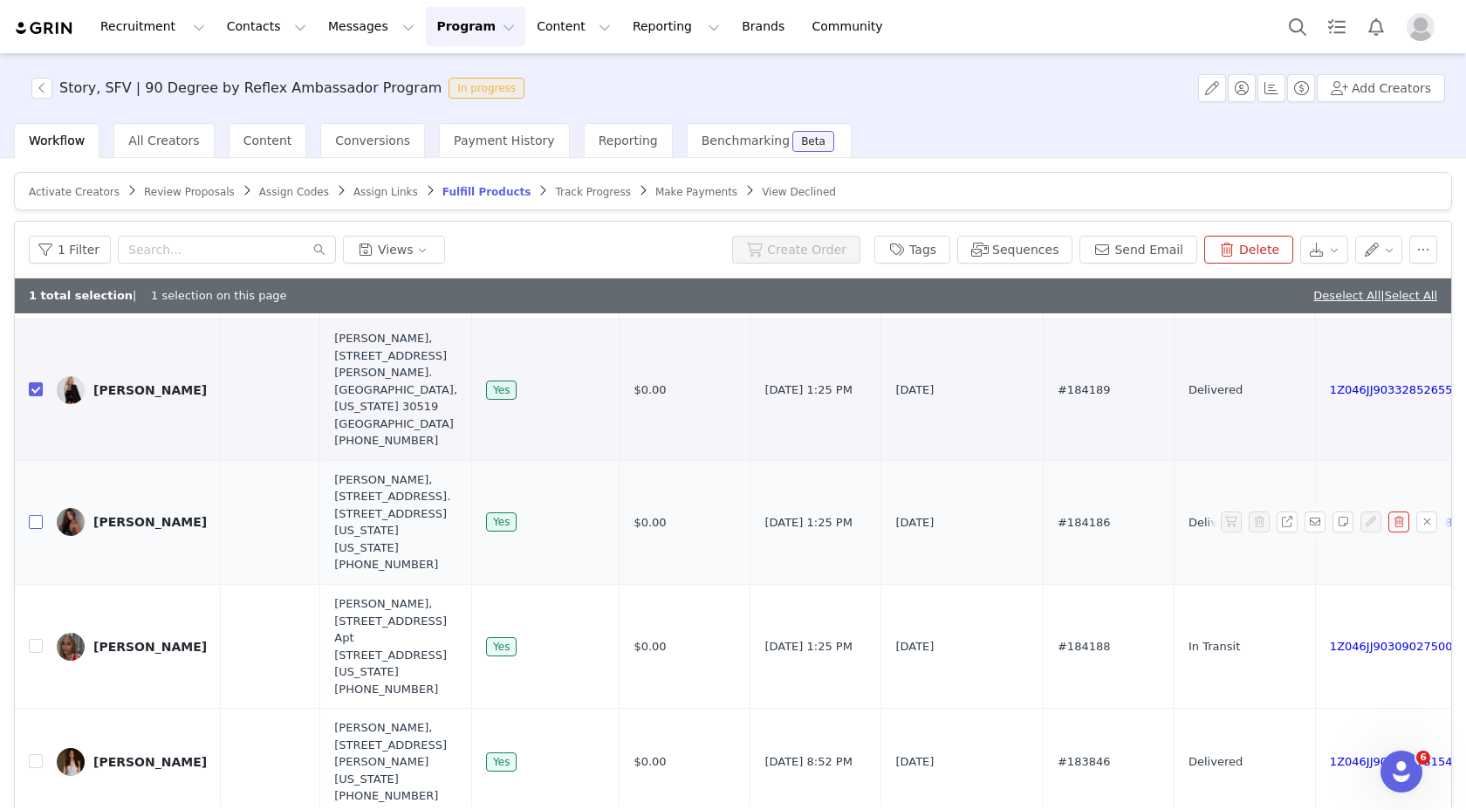
click at [36, 515] on input "checkbox" at bounding box center [36, 522] width 14 height 14
checkbox input "true"
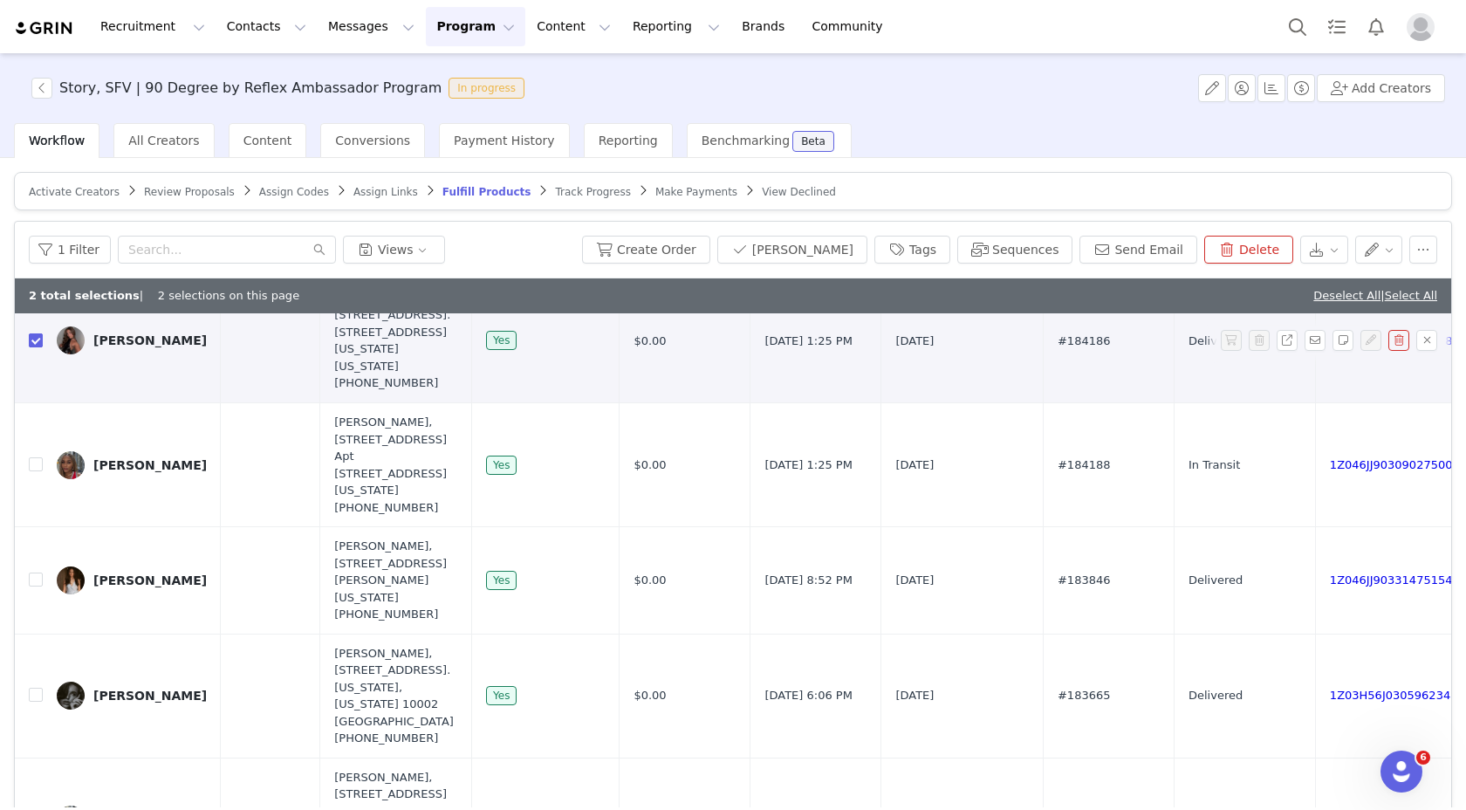
scroll to position [609, 766]
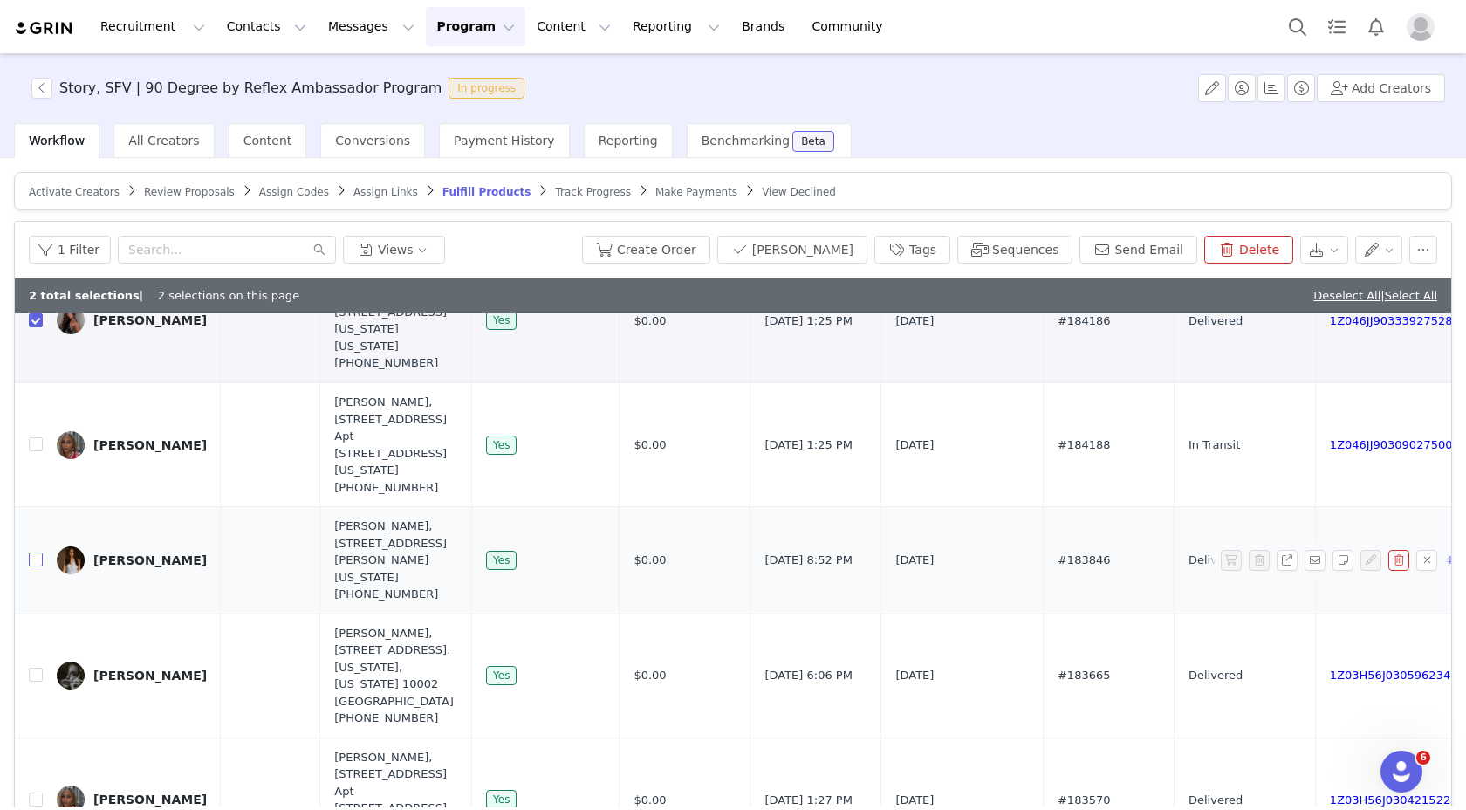
click at [32, 566] on input "checkbox" at bounding box center [36, 559] width 14 height 14
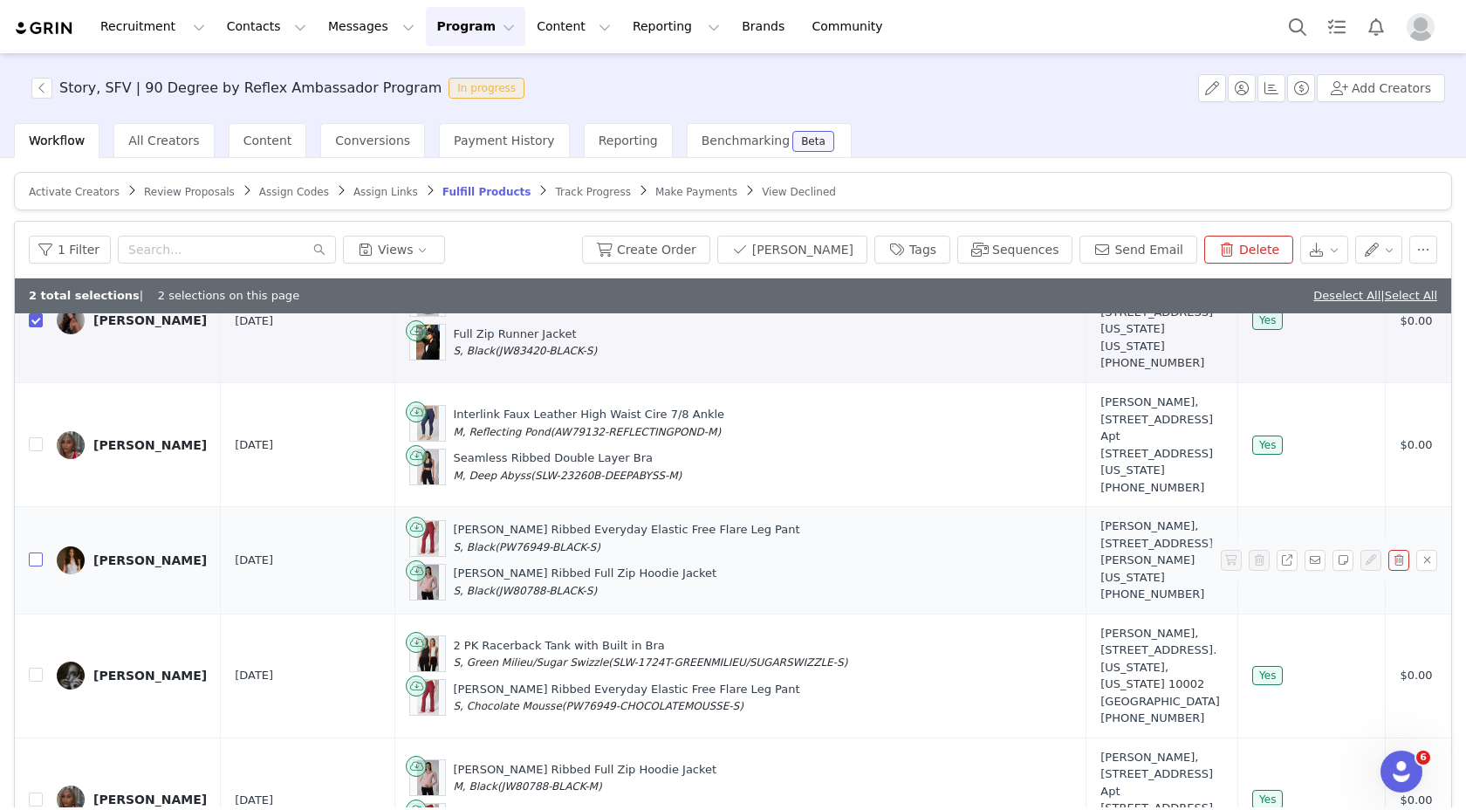
scroll to position [614, 0]
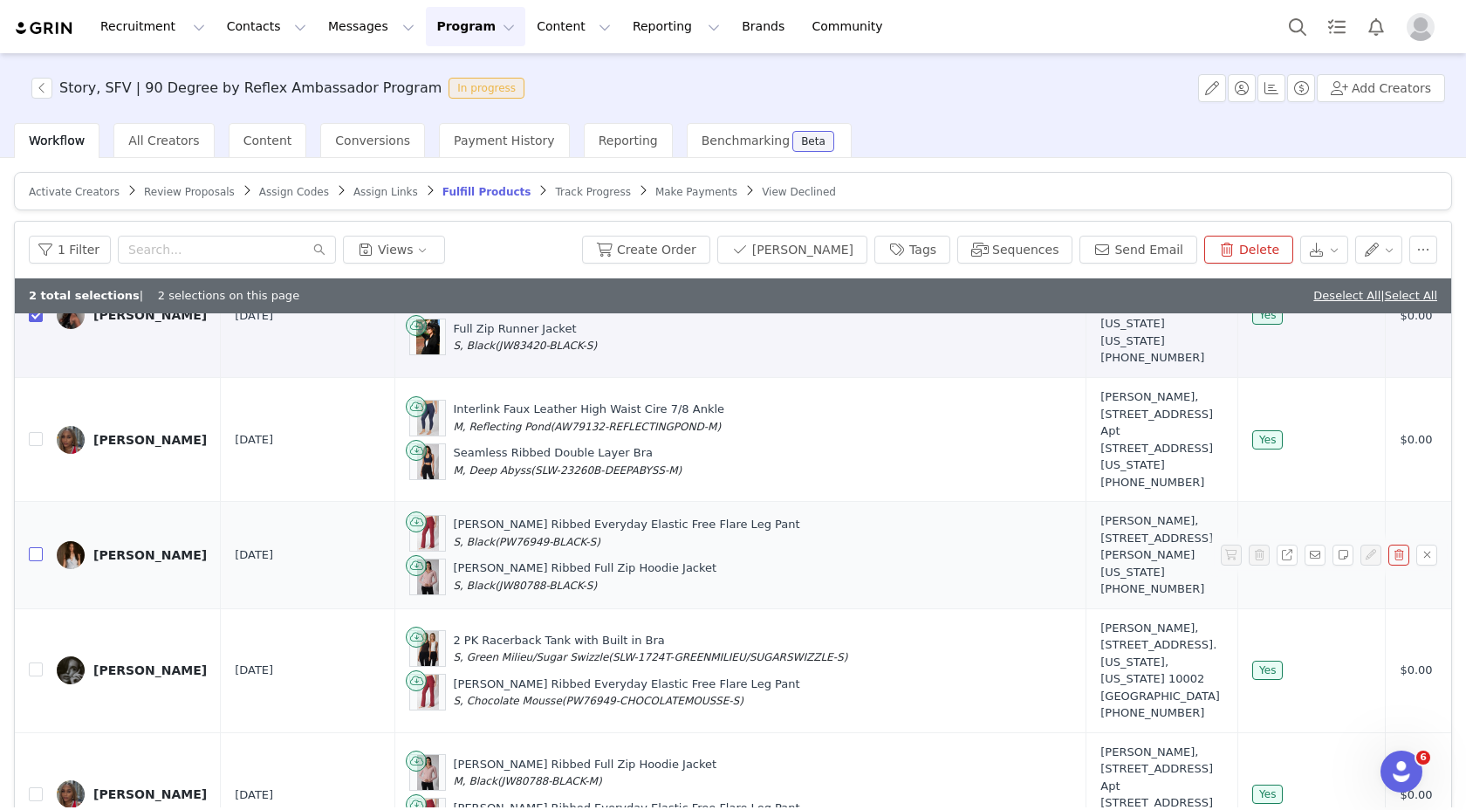
click at [31, 561] on input "checkbox" at bounding box center [36, 554] width 14 height 14
checkbox input "true"
click at [38, 676] on input "checkbox" at bounding box center [36, 669] width 14 height 14
checkbox input "true"
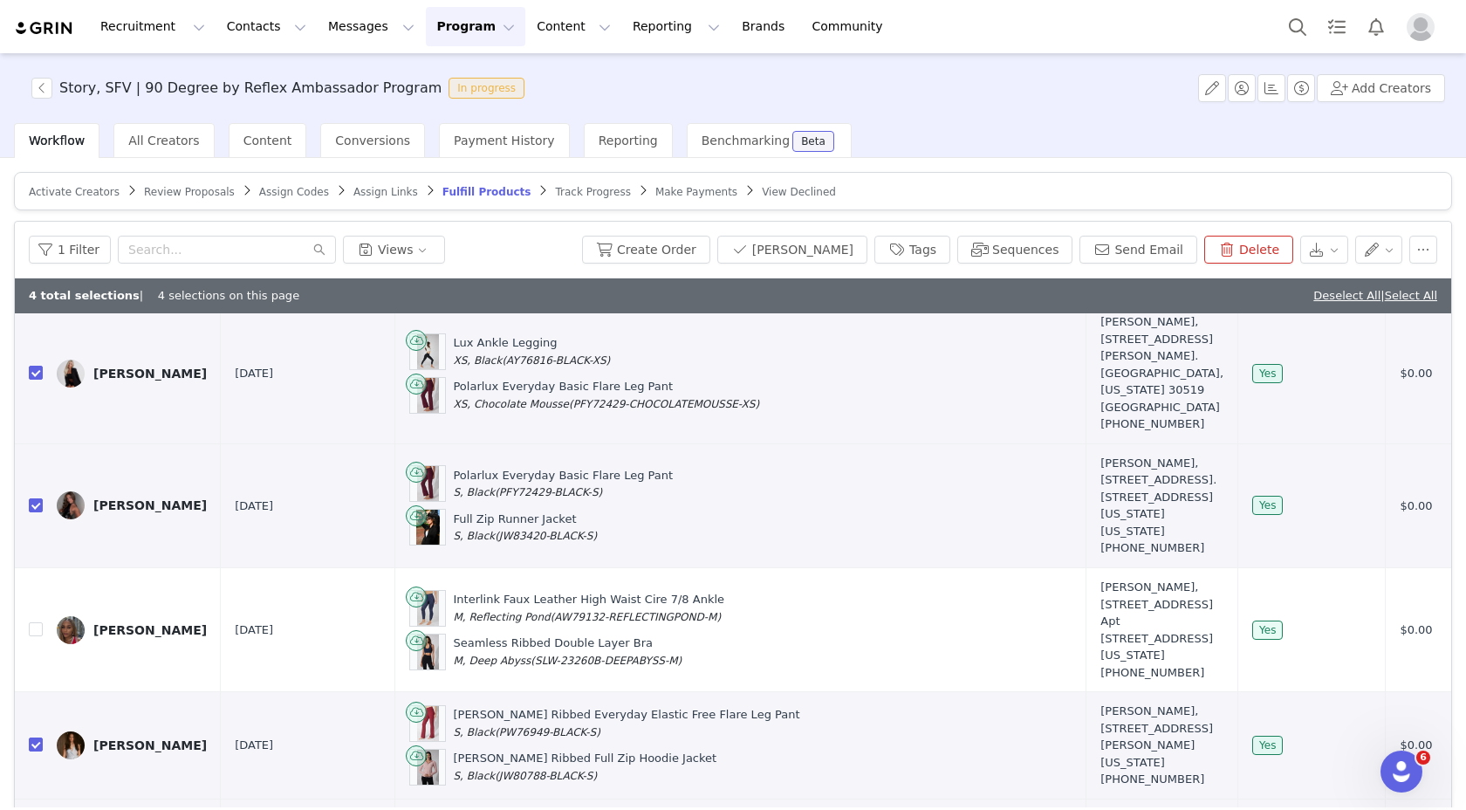
scroll to position [0, 0]
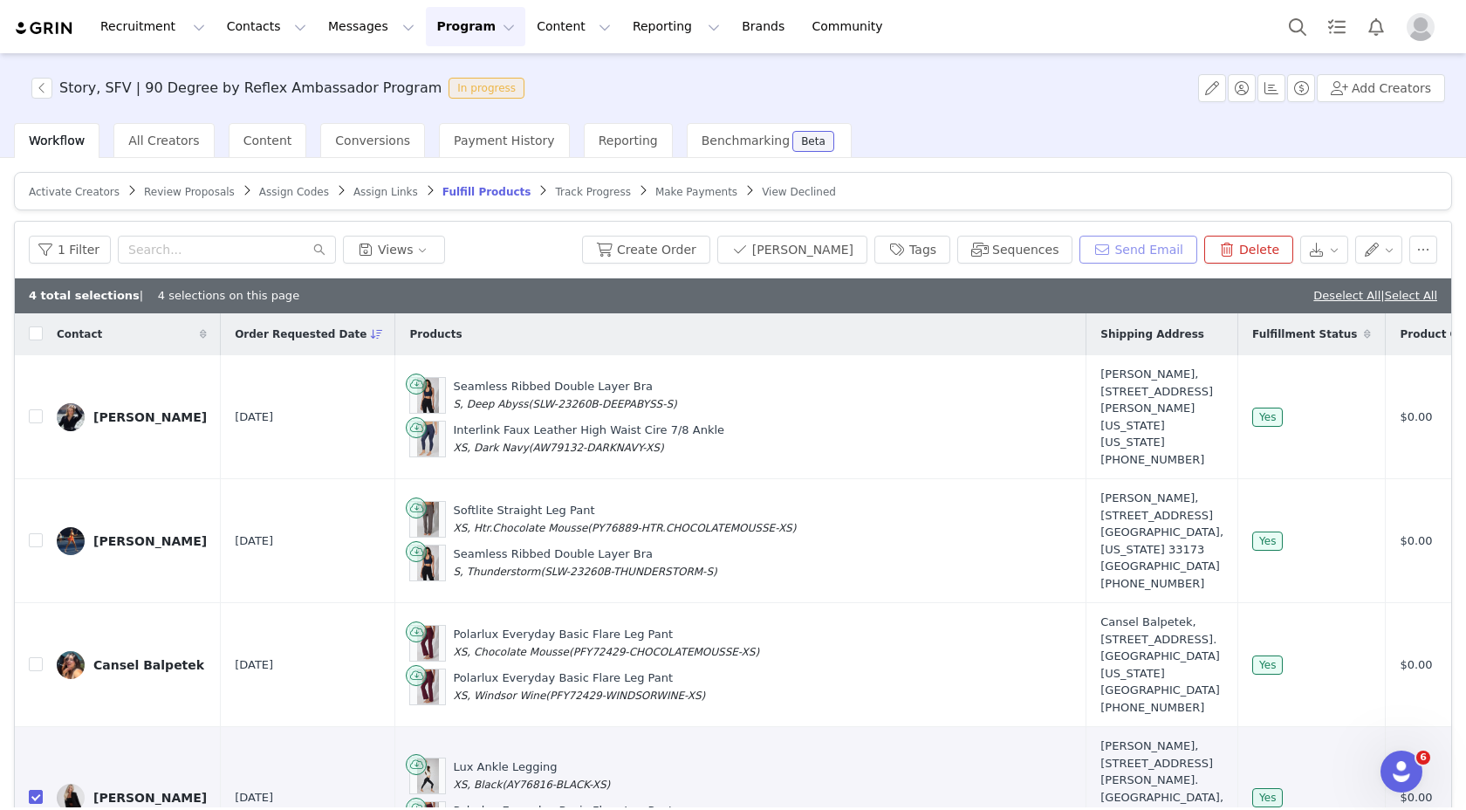
click at [1131, 258] on button "Send Email" at bounding box center [1139, 250] width 118 height 28
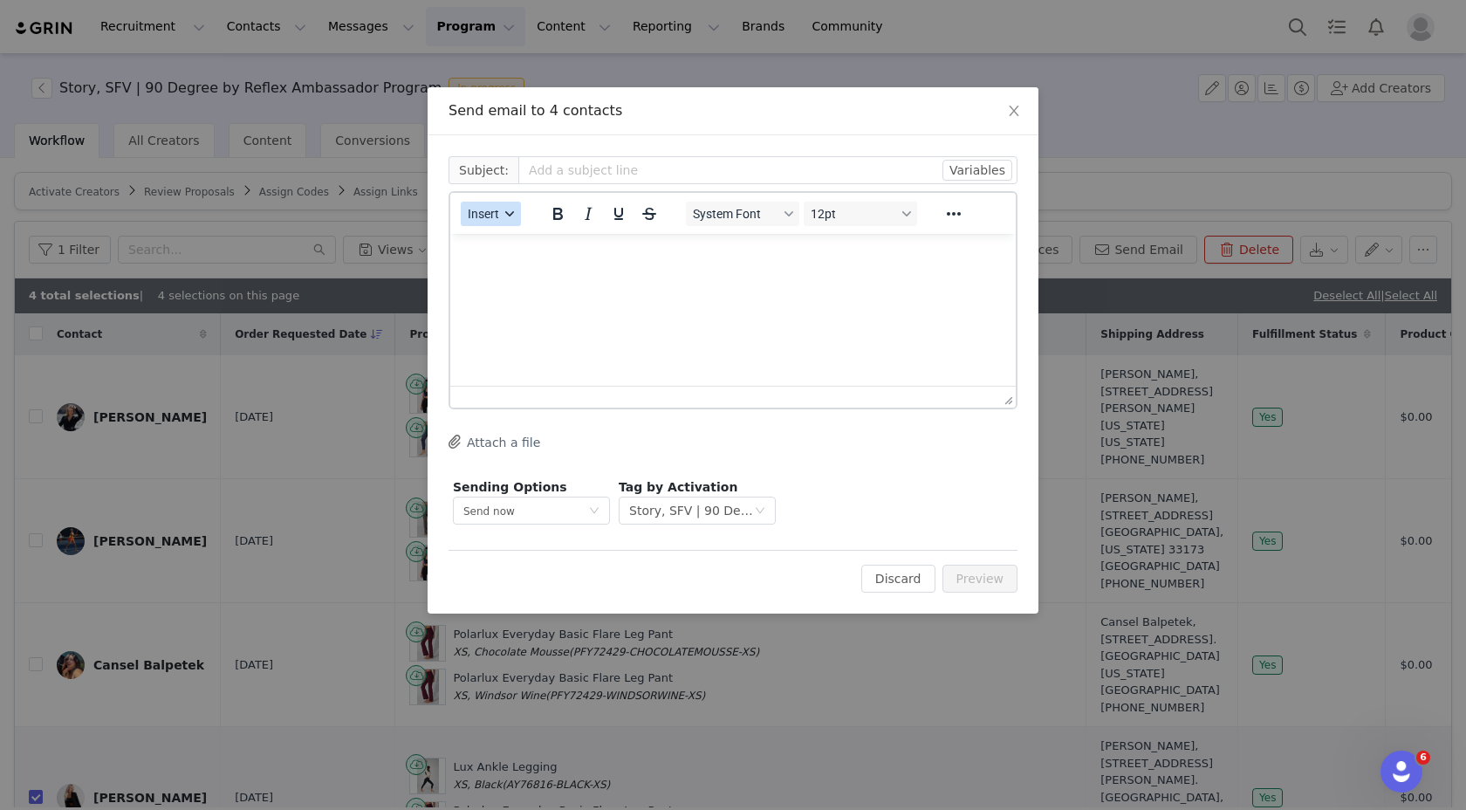
click at [496, 209] on span "Insert" at bounding box center [483, 214] width 31 height 14
click at [521, 248] on div "Insert Template" at bounding box center [554, 244] width 157 height 21
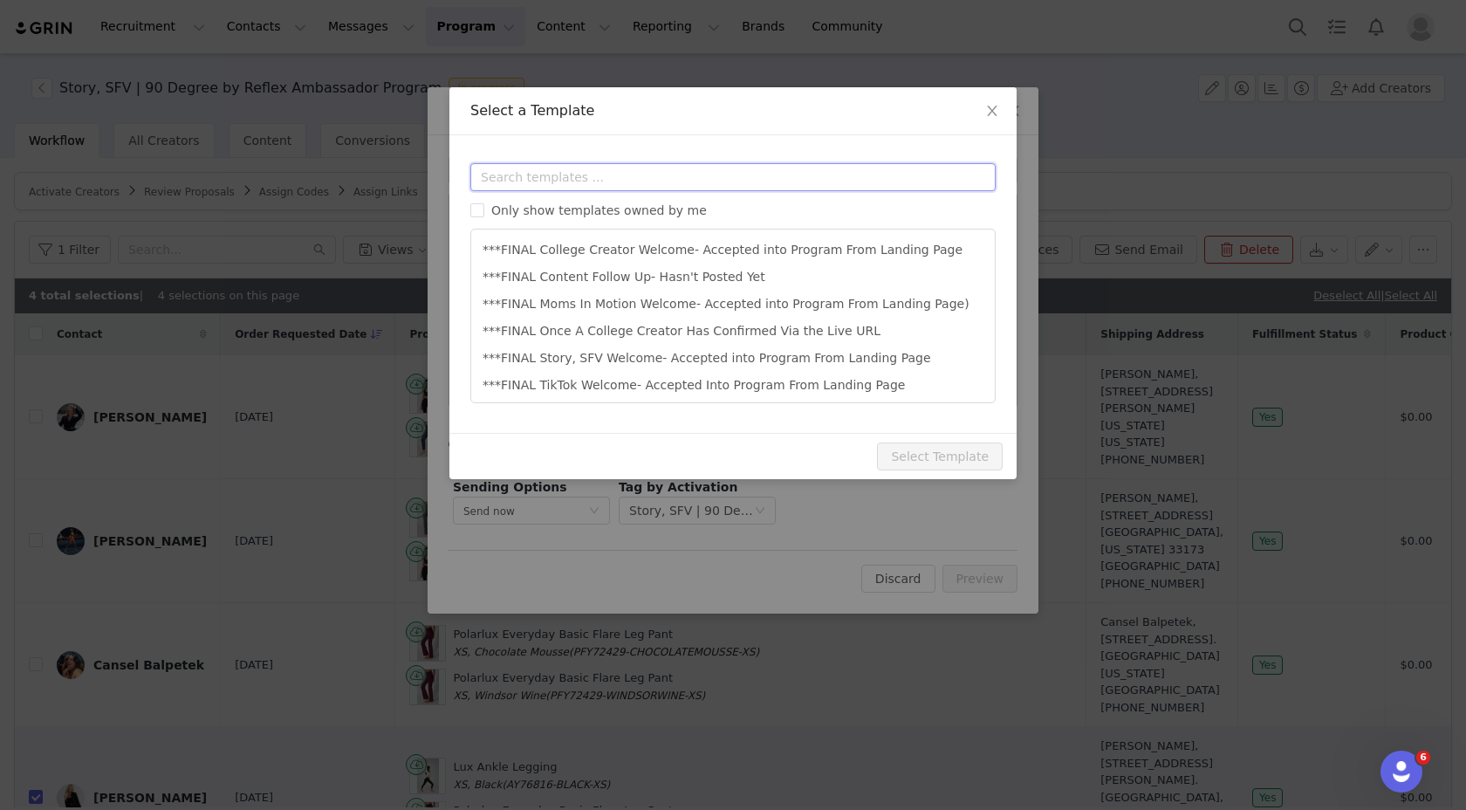
click at [627, 175] on input "text" at bounding box center [732, 177] width 525 height 28
type input "l"
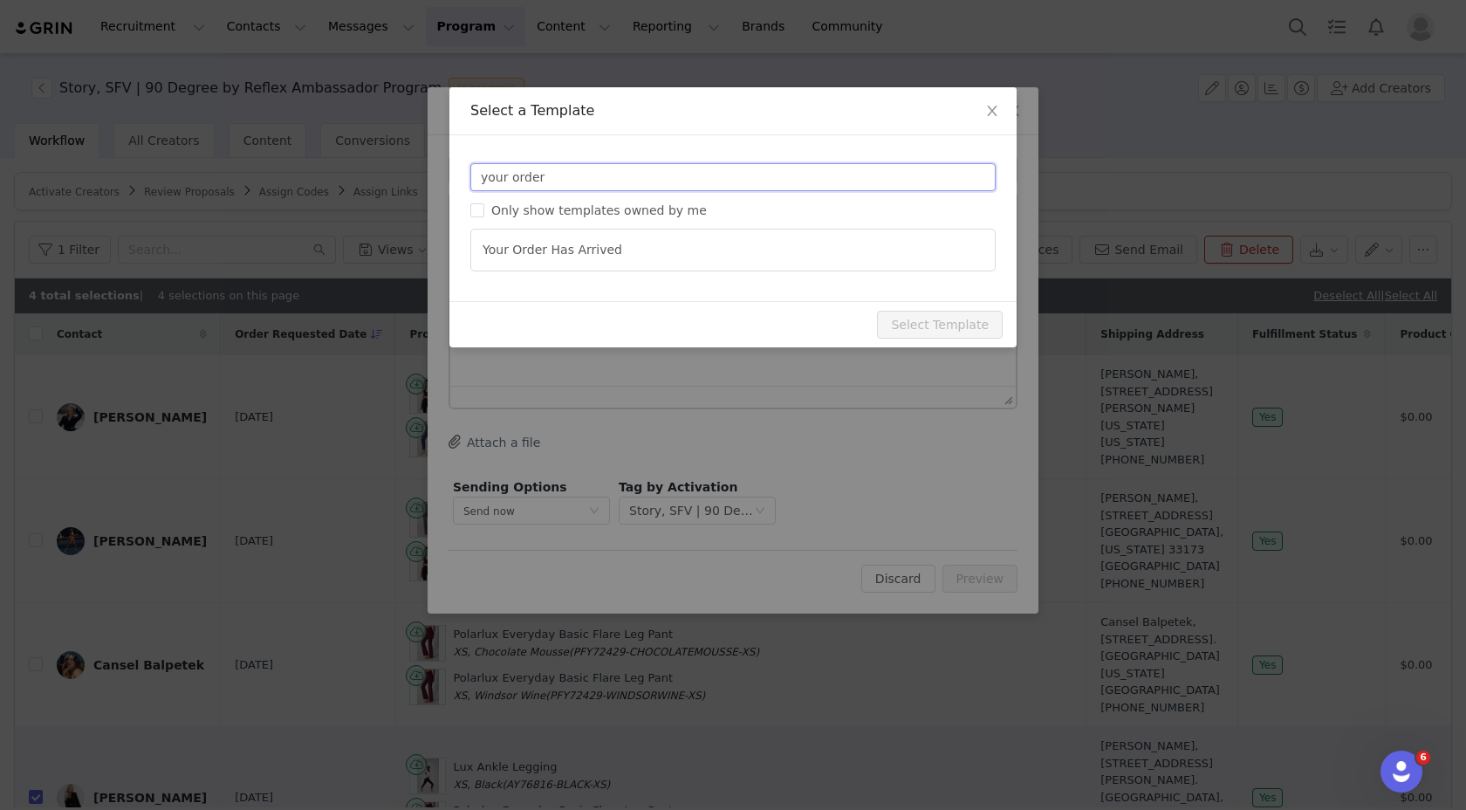
type input "your order"
type input "Your 90 Degree By Reflex Order Has Arrived!"
click at [626, 233] on ul "Your Order Has Arrived" at bounding box center [732, 250] width 525 height 43
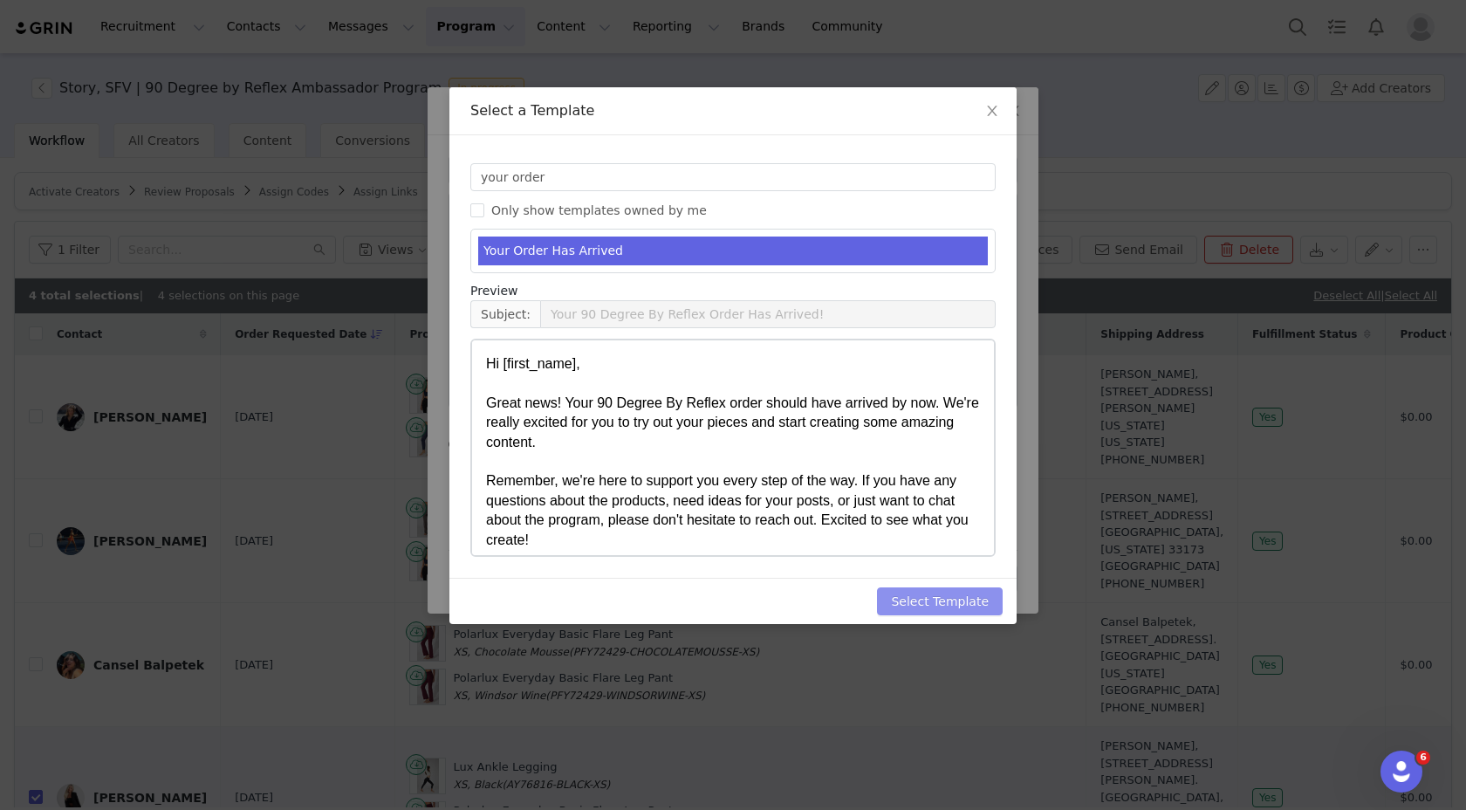
click at [965, 606] on button "Select Template" at bounding box center [940, 601] width 126 height 28
type input "Your 90 Degree By Reflex Order Has Arrived!"
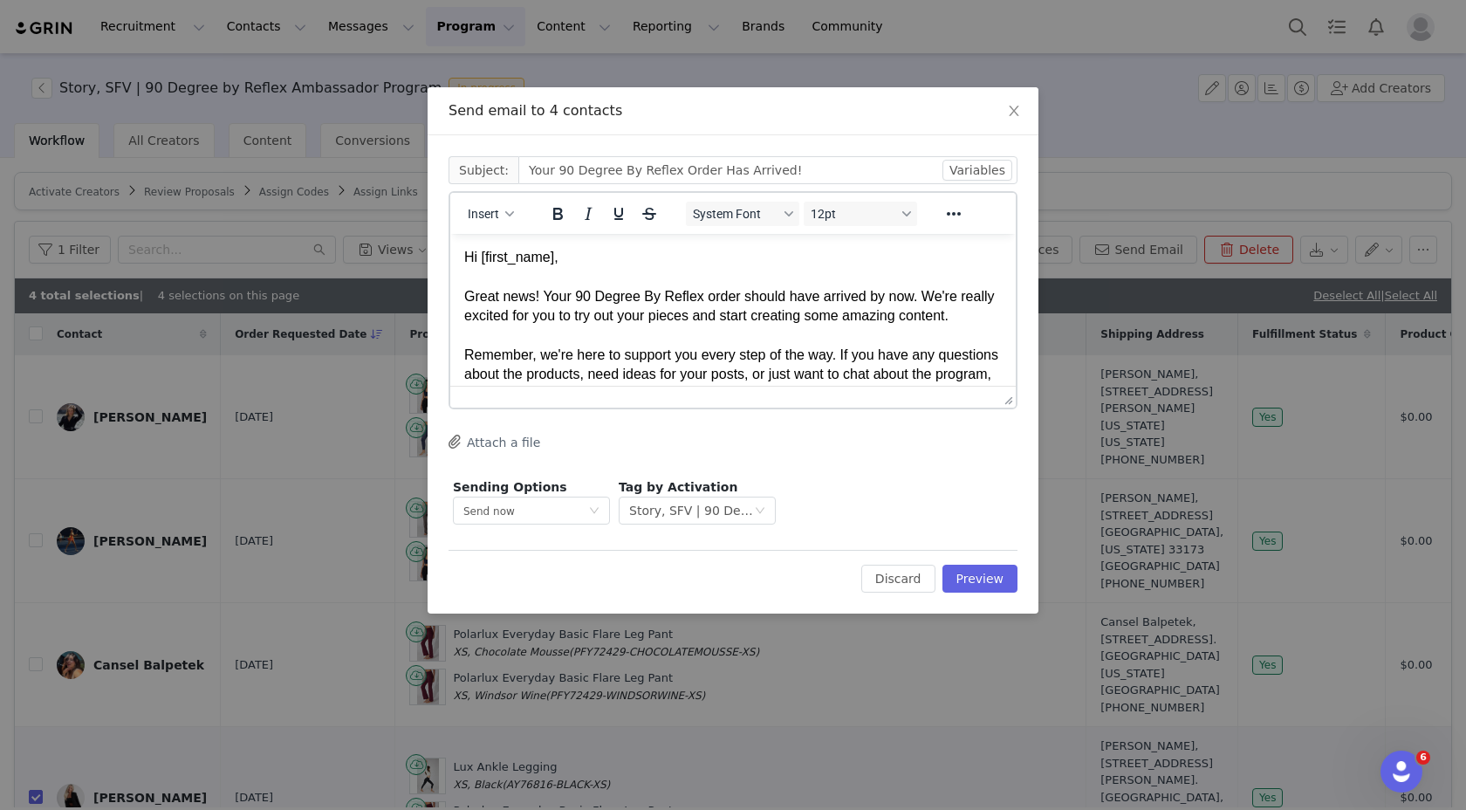
click at [741, 315] on div "Great news! Your 90 Degree By Reflex order should have arrived by now. We're re…" at bounding box center [733, 306] width 538 height 39
click at [577, 295] on div "Great news! Your 90 Degree By Reflex order should have arrived by now. We're re…" at bounding box center [733, 306] width 538 height 39
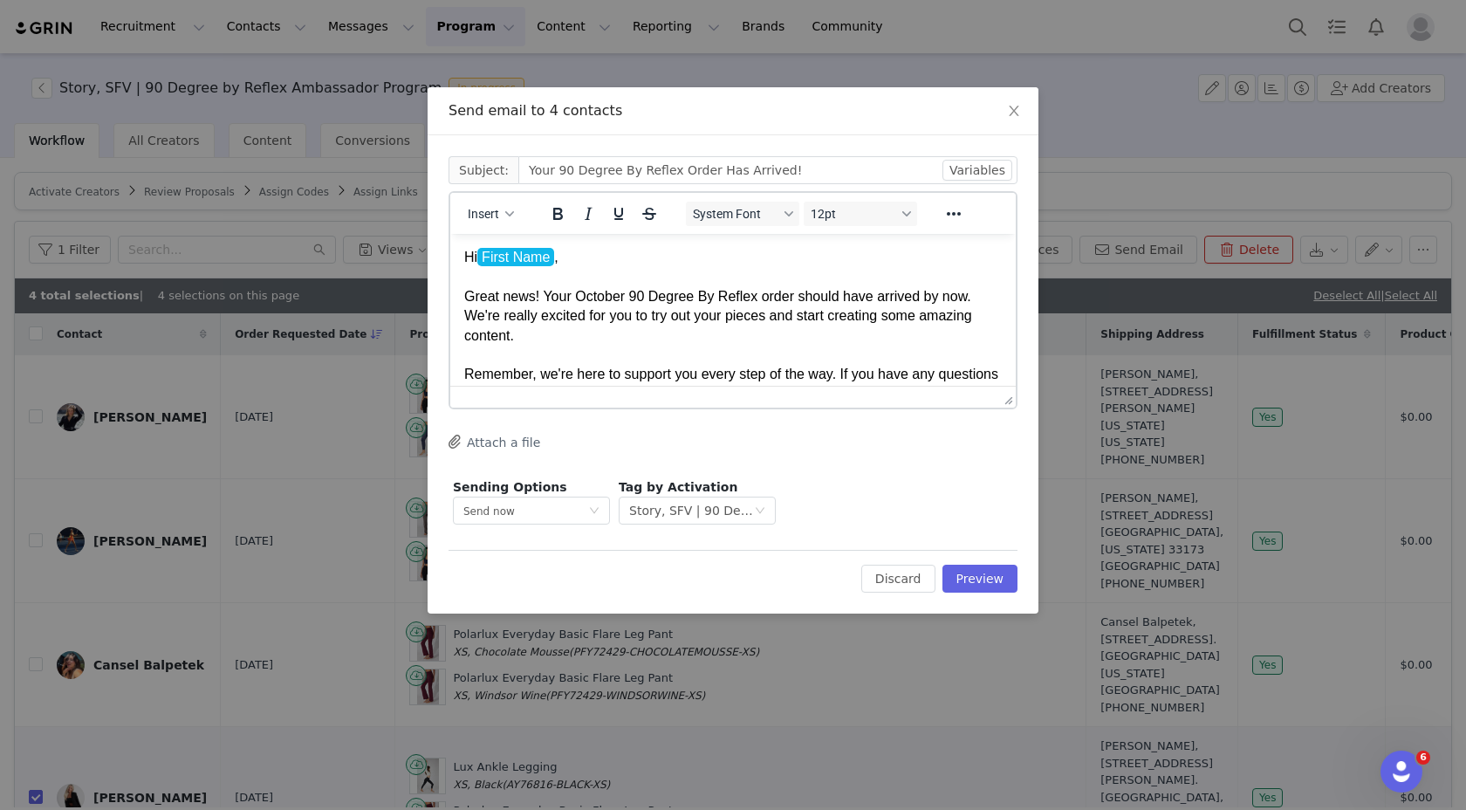
click at [973, 290] on div "Great news! Your October 90 Degree By Reflex order should have arrived by now. …" at bounding box center [733, 316] width 538 height 58
click at [731, 319] on div "Great news! Your October 90 Degree By Reflex order should have arrived by now. …" at bounding box center [733, 316] width 538 height 58
click at [988, 591] on button "Preview" at bounding box center [981, 579] width 76 height 28
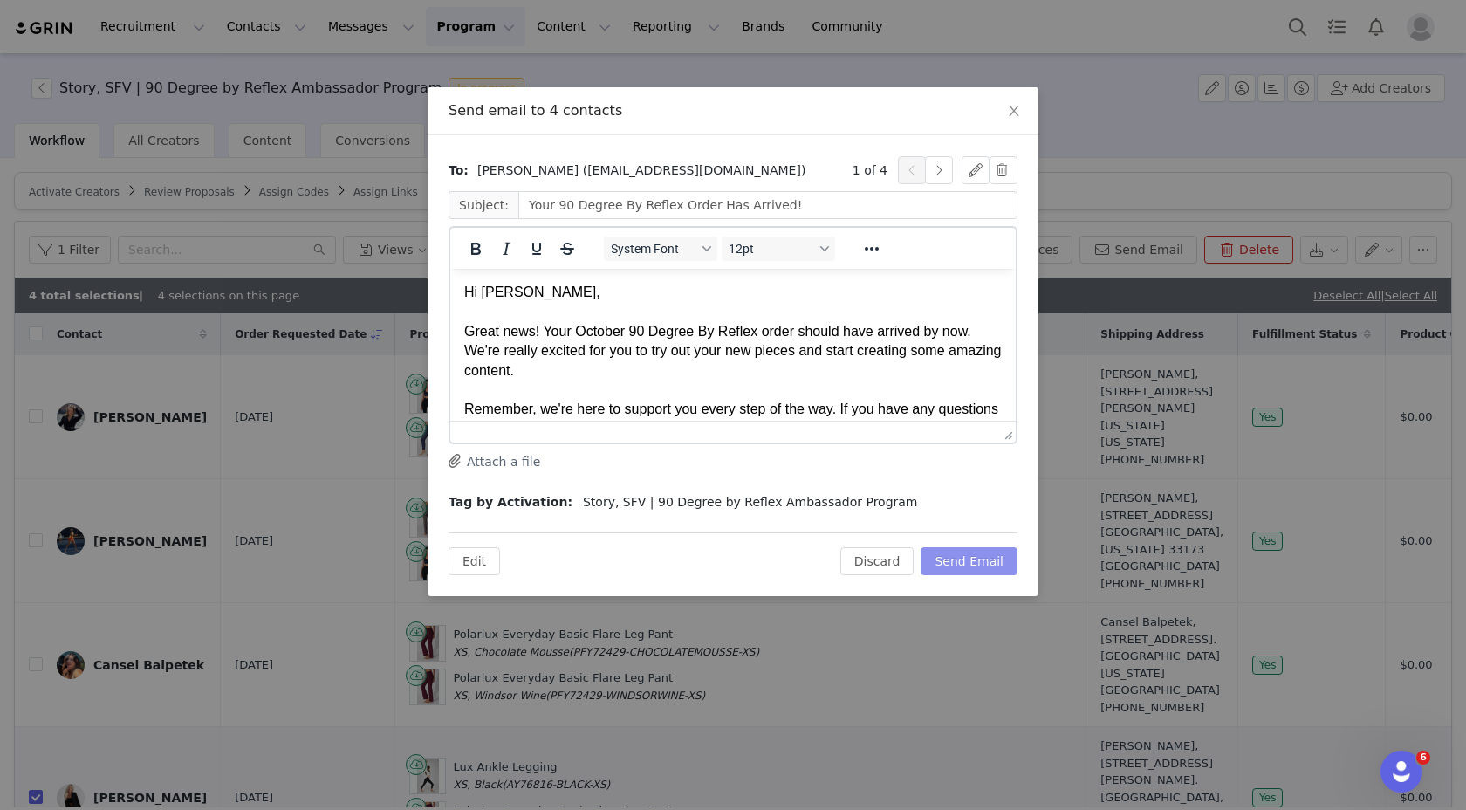
scroll to position [111, 0]
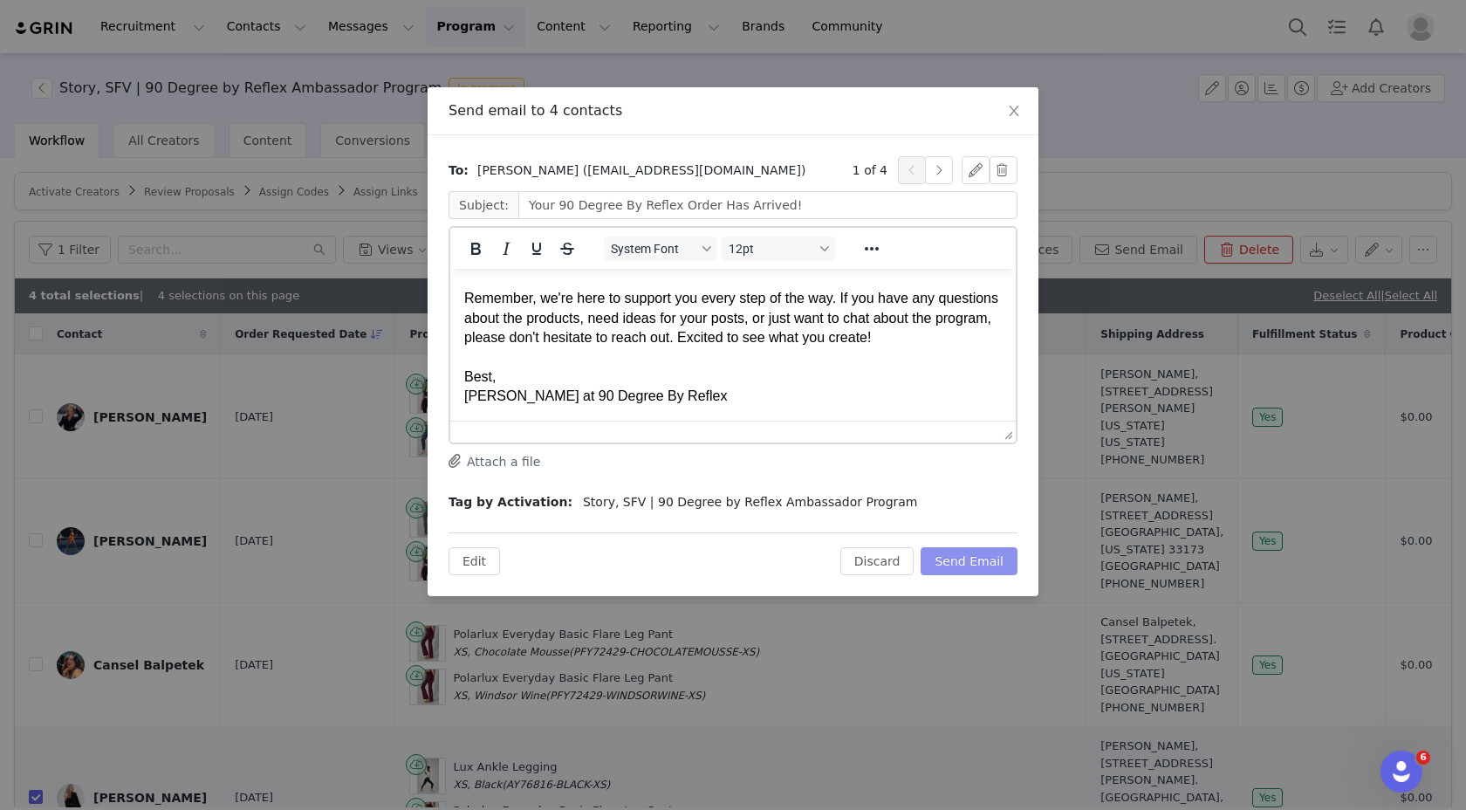
click at [984, 552] on button "Send Email" at bounding box center [969, 561] width 97 height 28
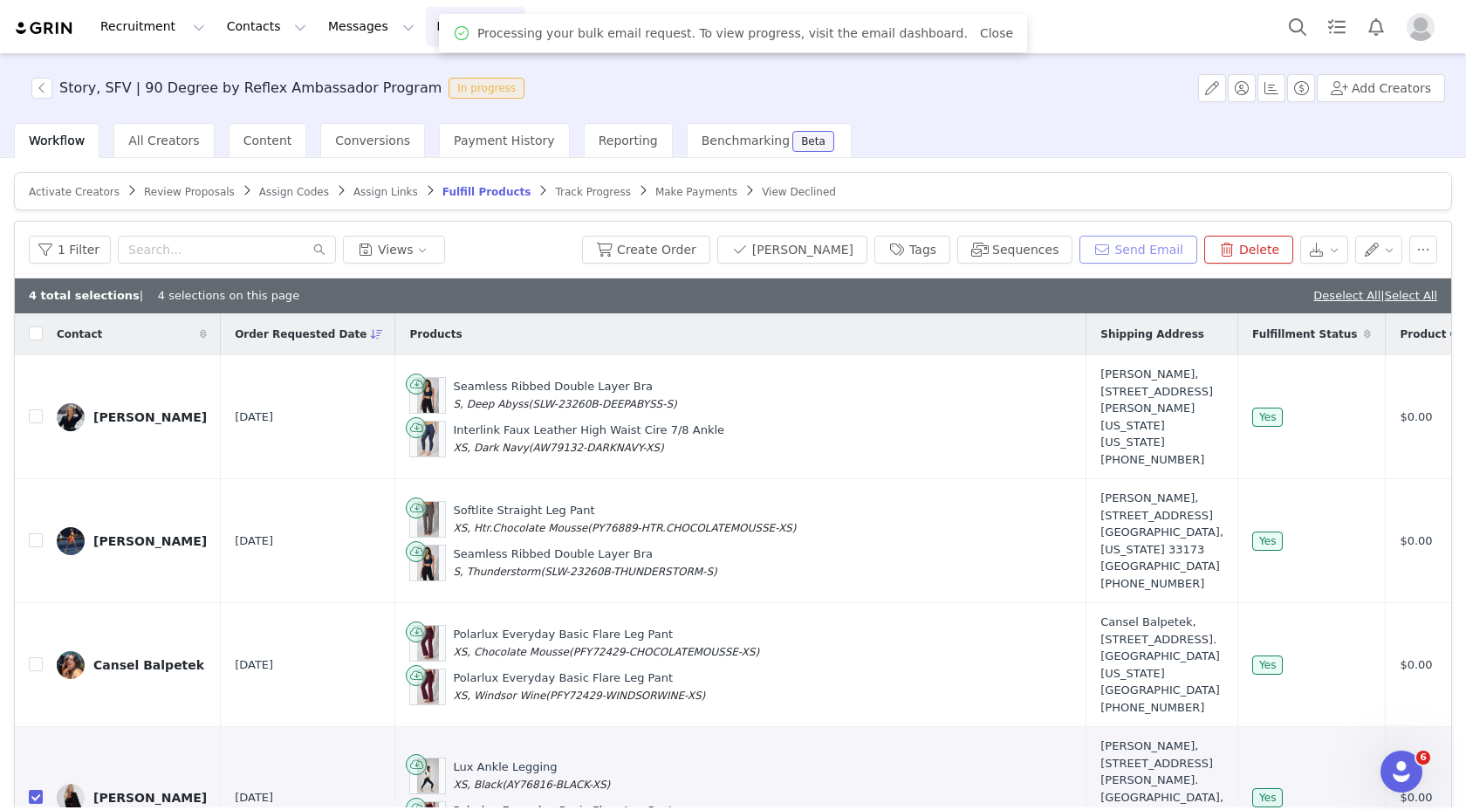
scroll to position [0, 0]
click at [93, 189] on span "Activate Creators" at bounding box center [74, 192] width 91 height 12
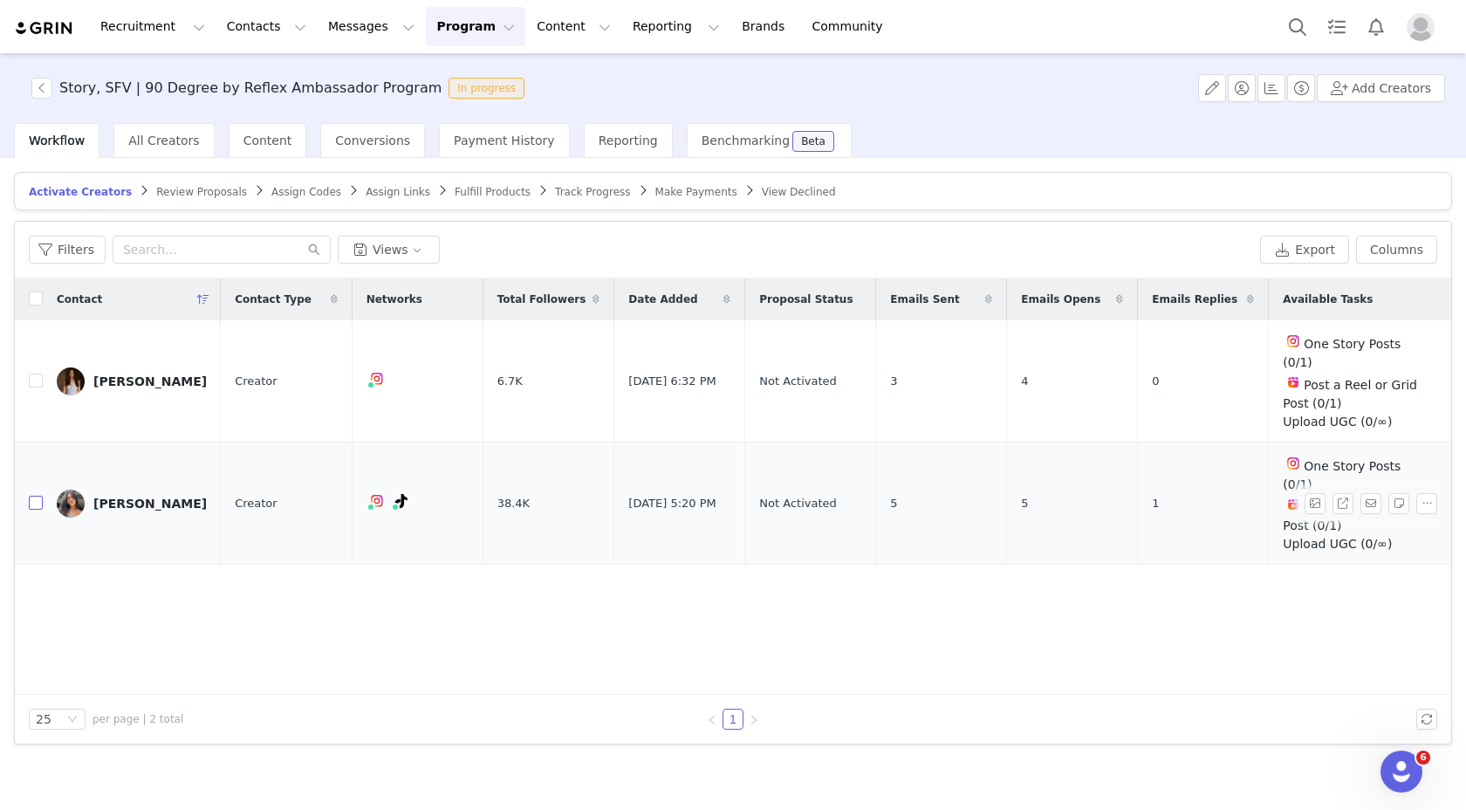
click at [38, 496] on input "checkbox" at bounding box center [36, 503] width 14 height 14
checkbox input "true"
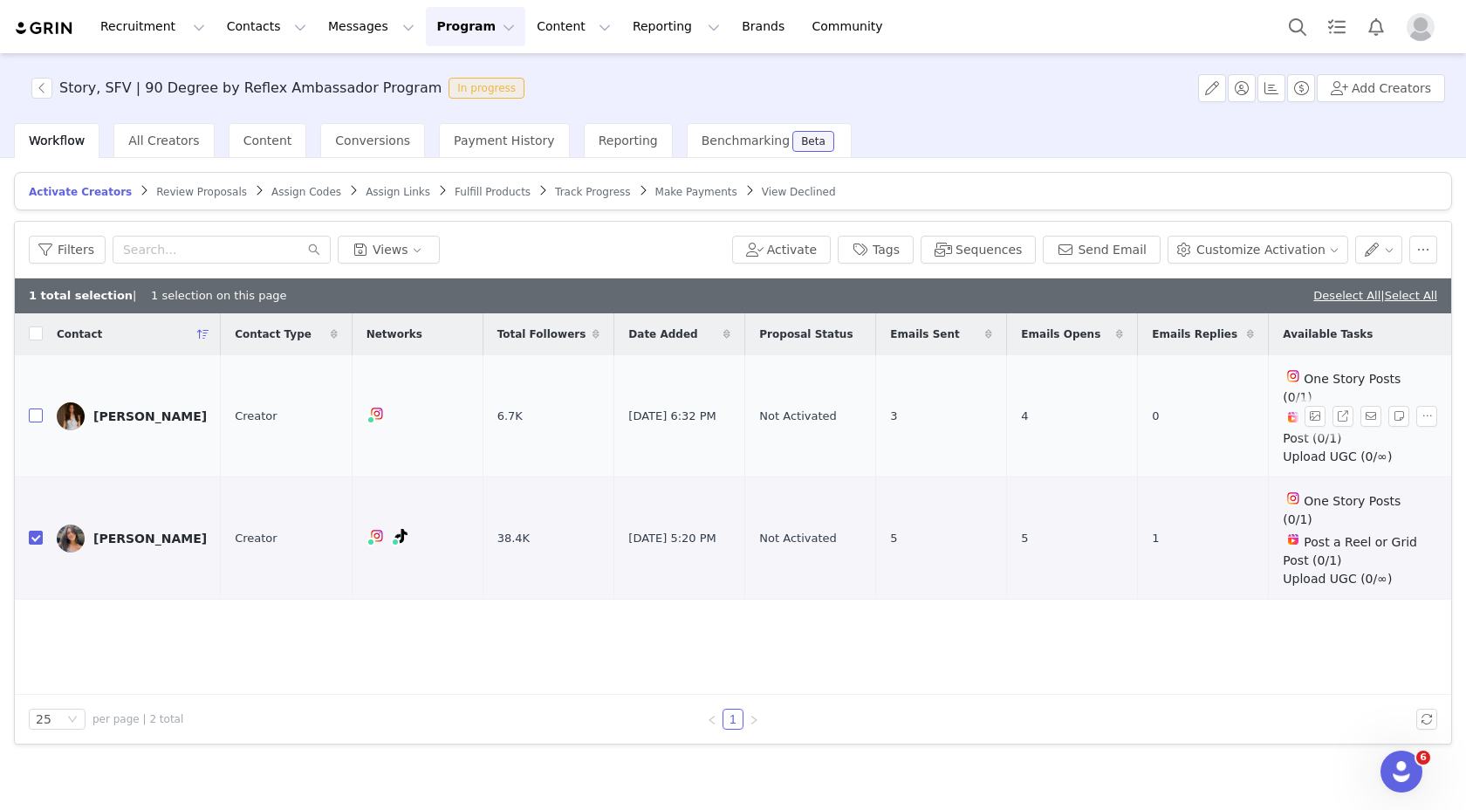
click at [33, 411] on input "checkbox" at bounding box center [36, 415] width 14 height 14
checkbox input "true"
click at [34, 411] on input "checkbox" at bounding box center [36, 415] width 14 height 14
checkbox input "false"
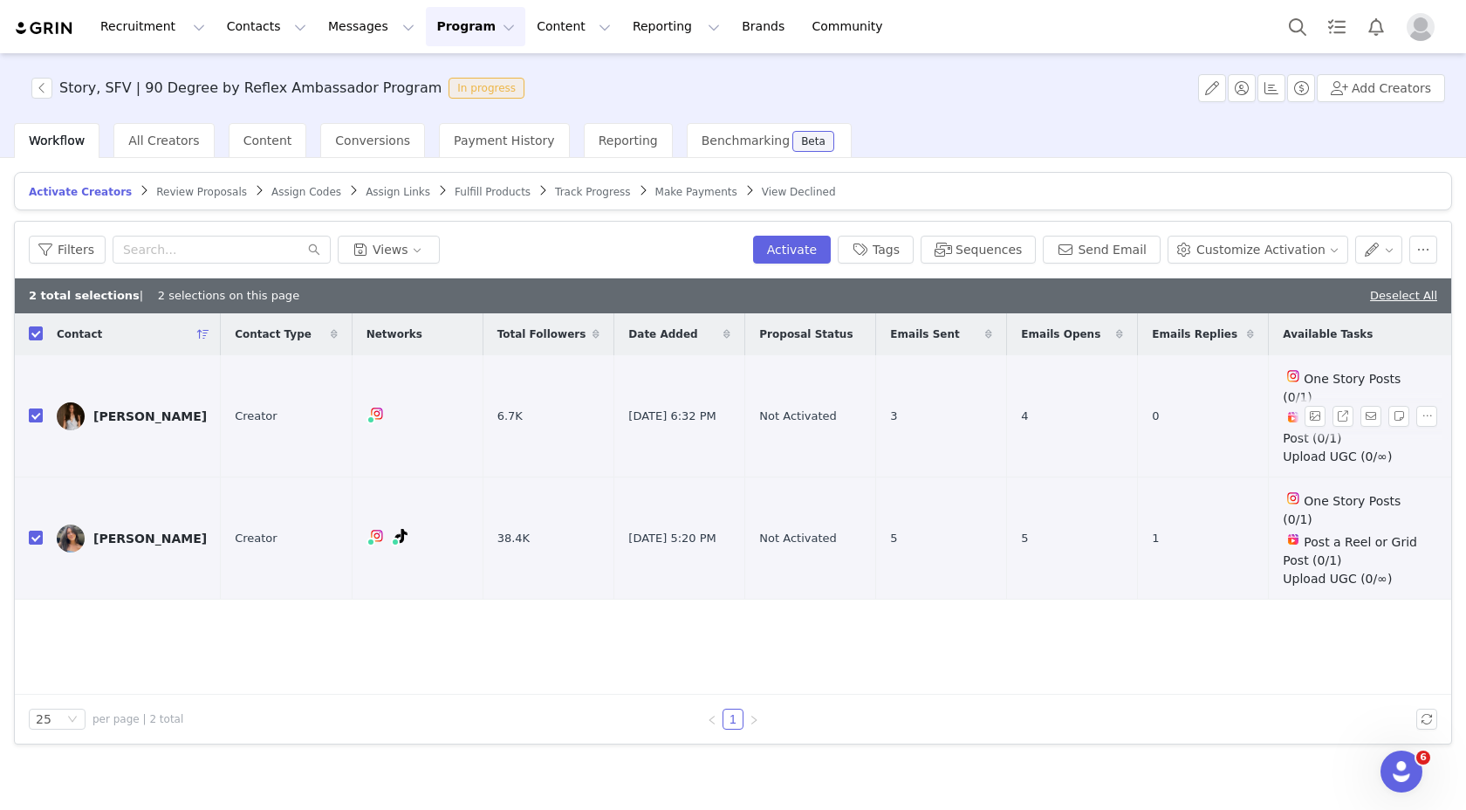
checkbox input "false"
click at [24, 408] on td at bounding box center [29, 416] width 28 height 122
click at [34, 411] on input "checkbox" at bounding box center [36, 415] width 14 height 14
checkbox input "true"
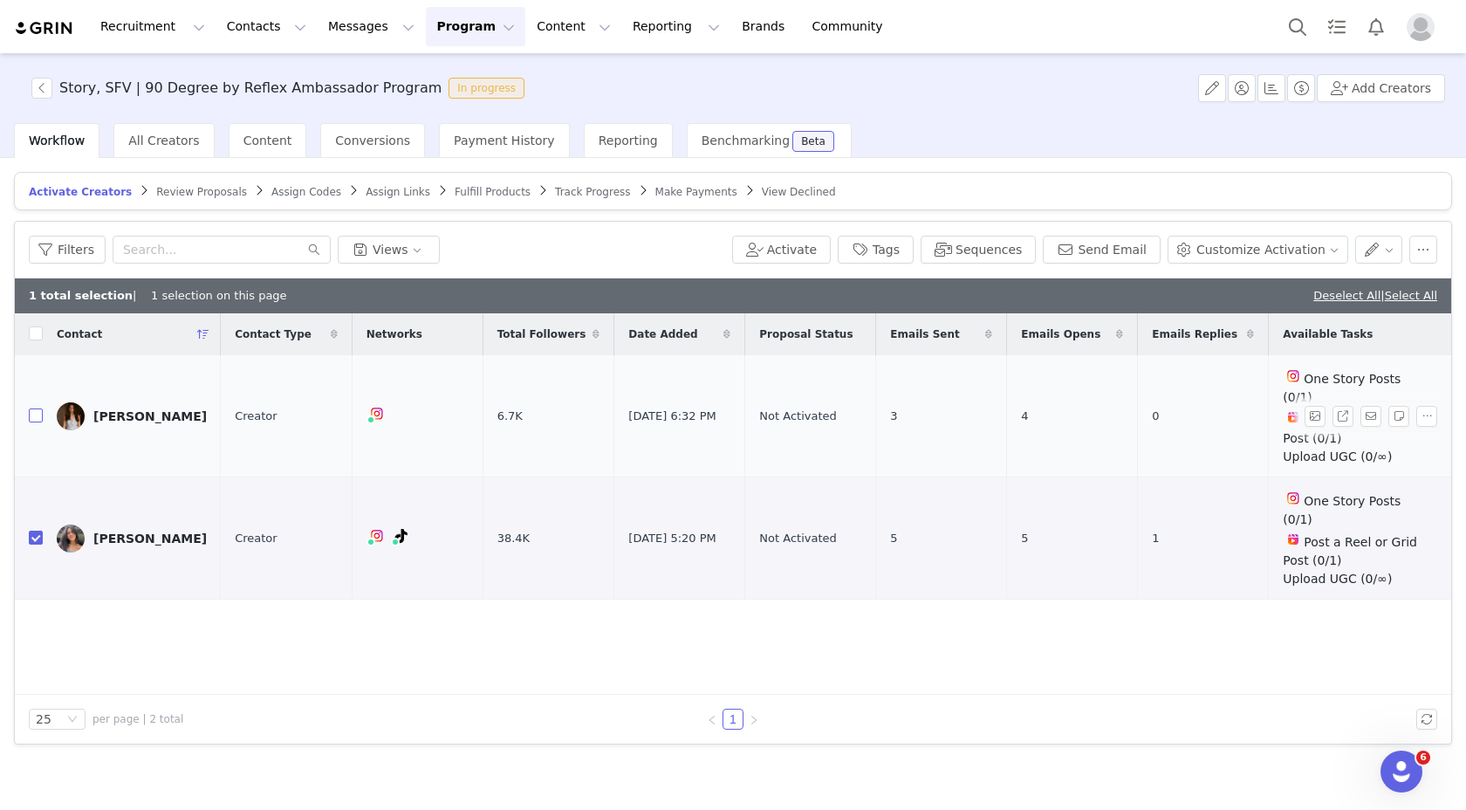
checkbox input "true"
click at [1122, 240] on button "Send Email" at bounding box center [1102, 250] width 118 height 28
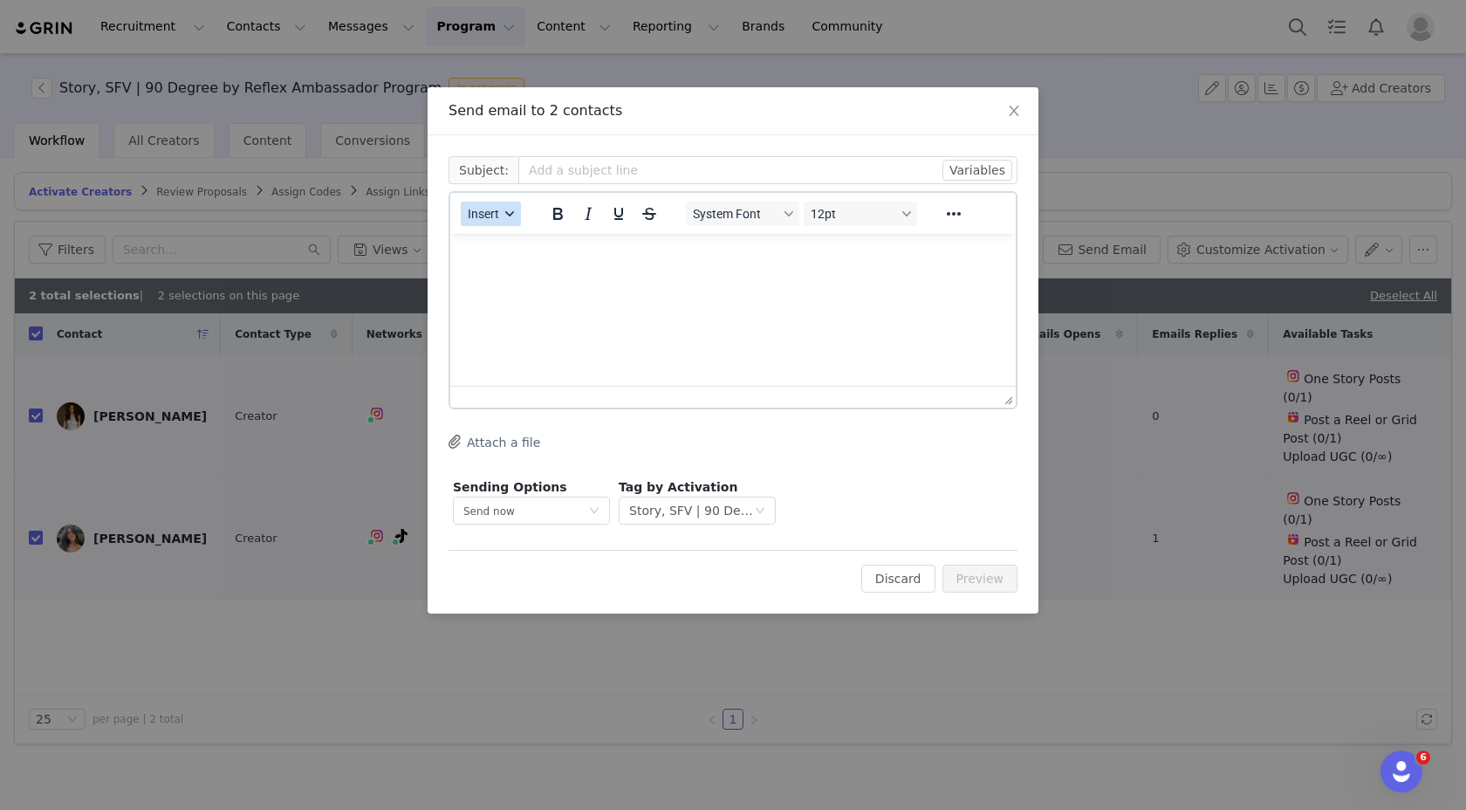
click at [462, 215] on button "Insert" at bounding box center [491, 214] width 60 height 24
click at [505, 240] on div "Insert Template" at bounding box center [554, 244] width 157 height 21
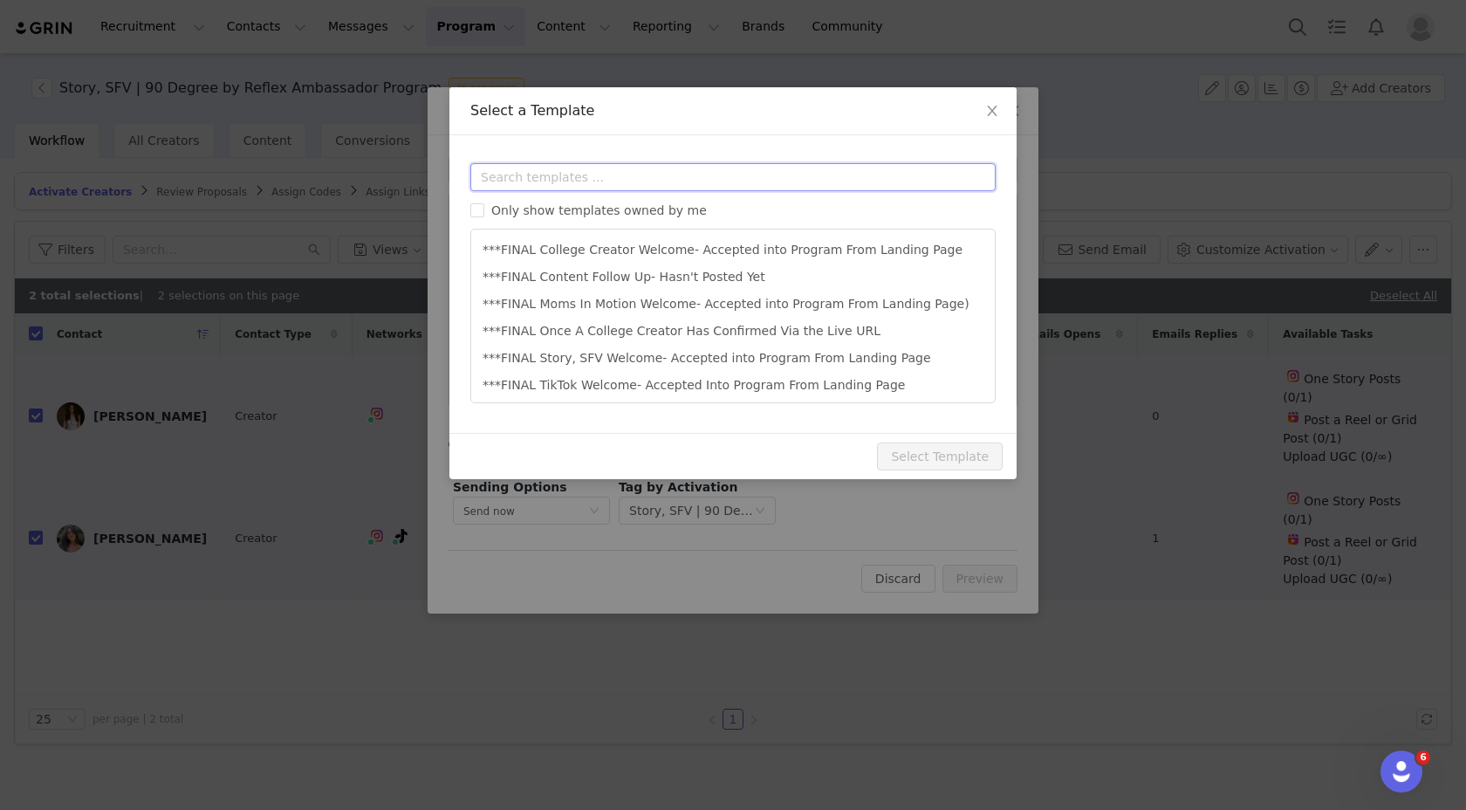
click at [672, 186] on input "text" at bounding box center [732, 177] width 525 height 28
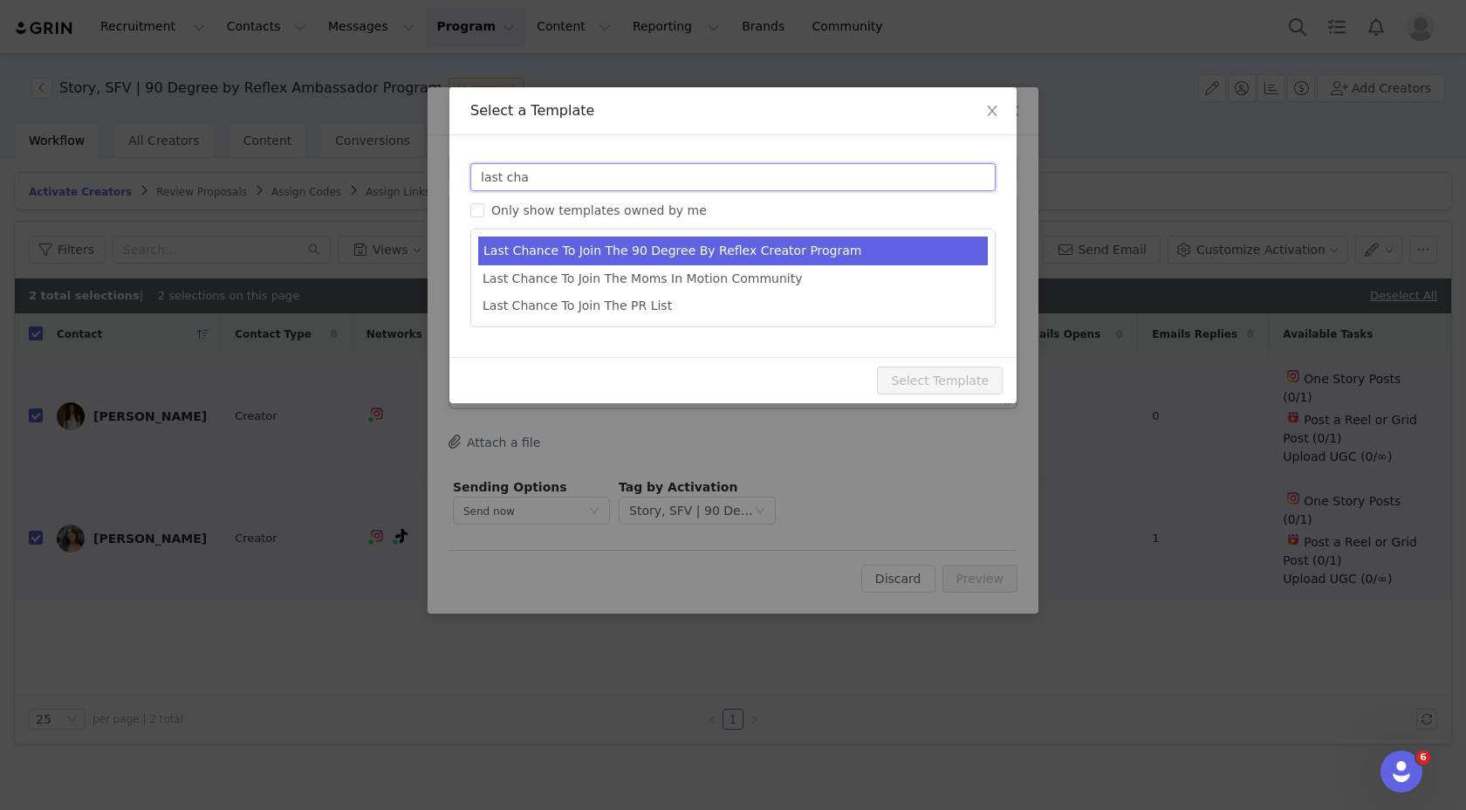
type input "last cha"
type input "Last Chance To Join The 90 Degree By Reflex Creator Program"
click at [655, 241] on li "Last Chance To Join The 90 Degree By Reflex Creator Program" at bounding box center [733, 251] width 510 height 29
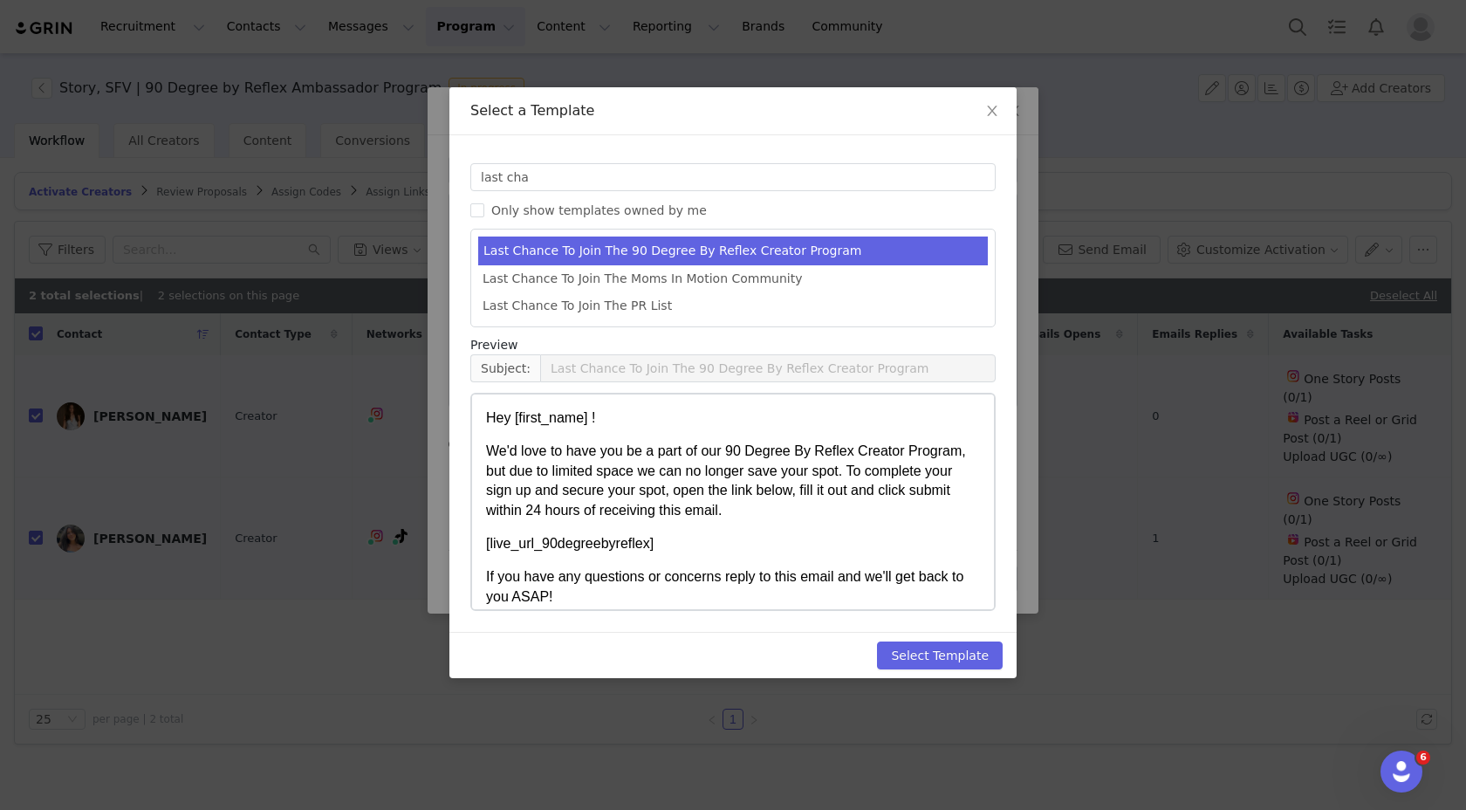
click at [800, 491] on p "We'd love to have you be a part of our 90 Degree By Reflex Creator Program, but…" at bounding box center [733, 481] width 494 height 79
click at [941, 652] on button "Select Template" at bounding box center [940, 655] width 126 height 28
type input "Last Chance To Join The 90 Degree By Reflex Creator Program"
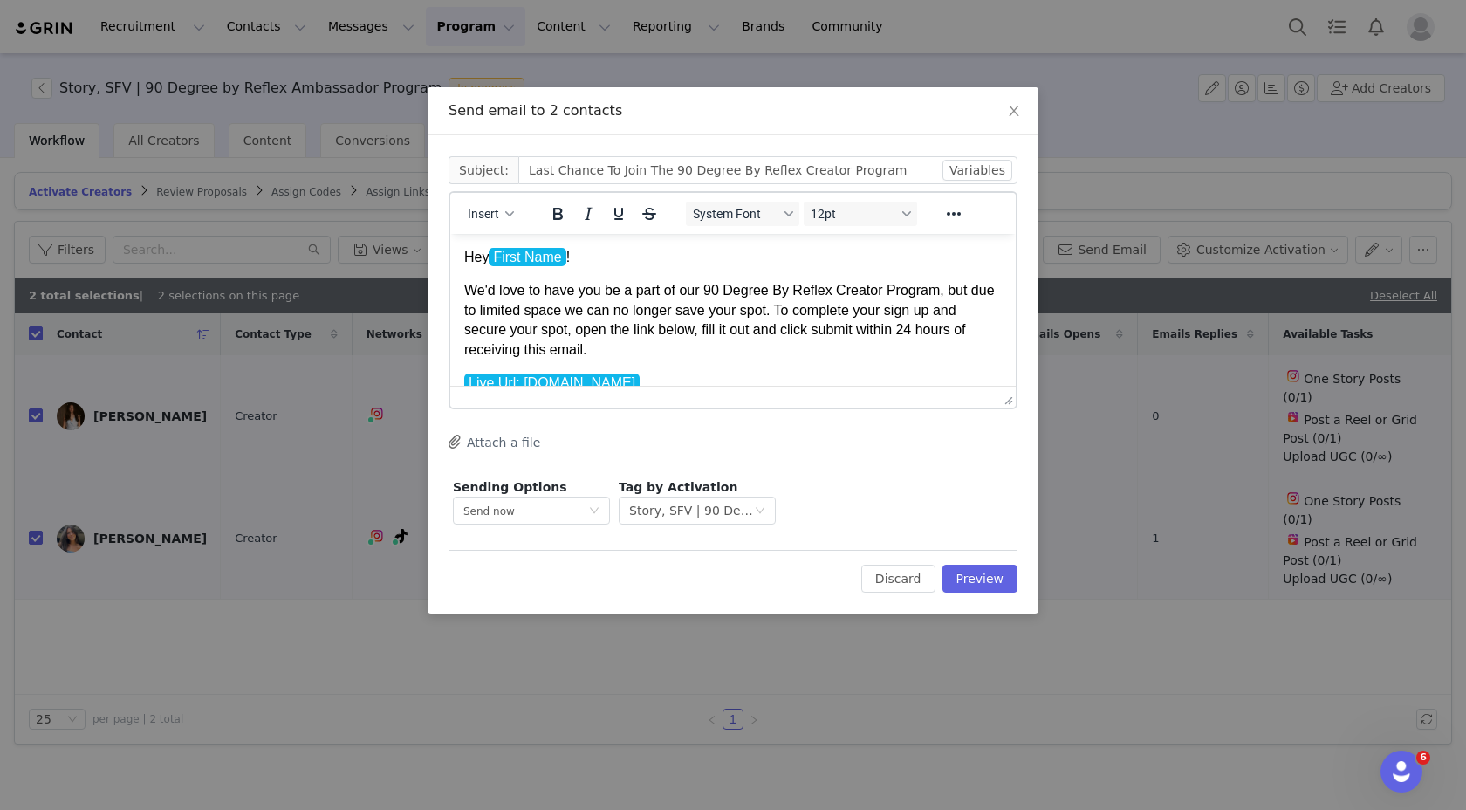
click at [753, 319] on p "We'd love to have you be a part of our 90 Degree By Reflex Creator Program, but…" at bounding box center [733, 320] width 538 height 79
click at [1018, 101] on span "Close" at bounding box center [1014, 111] width 49 height 49
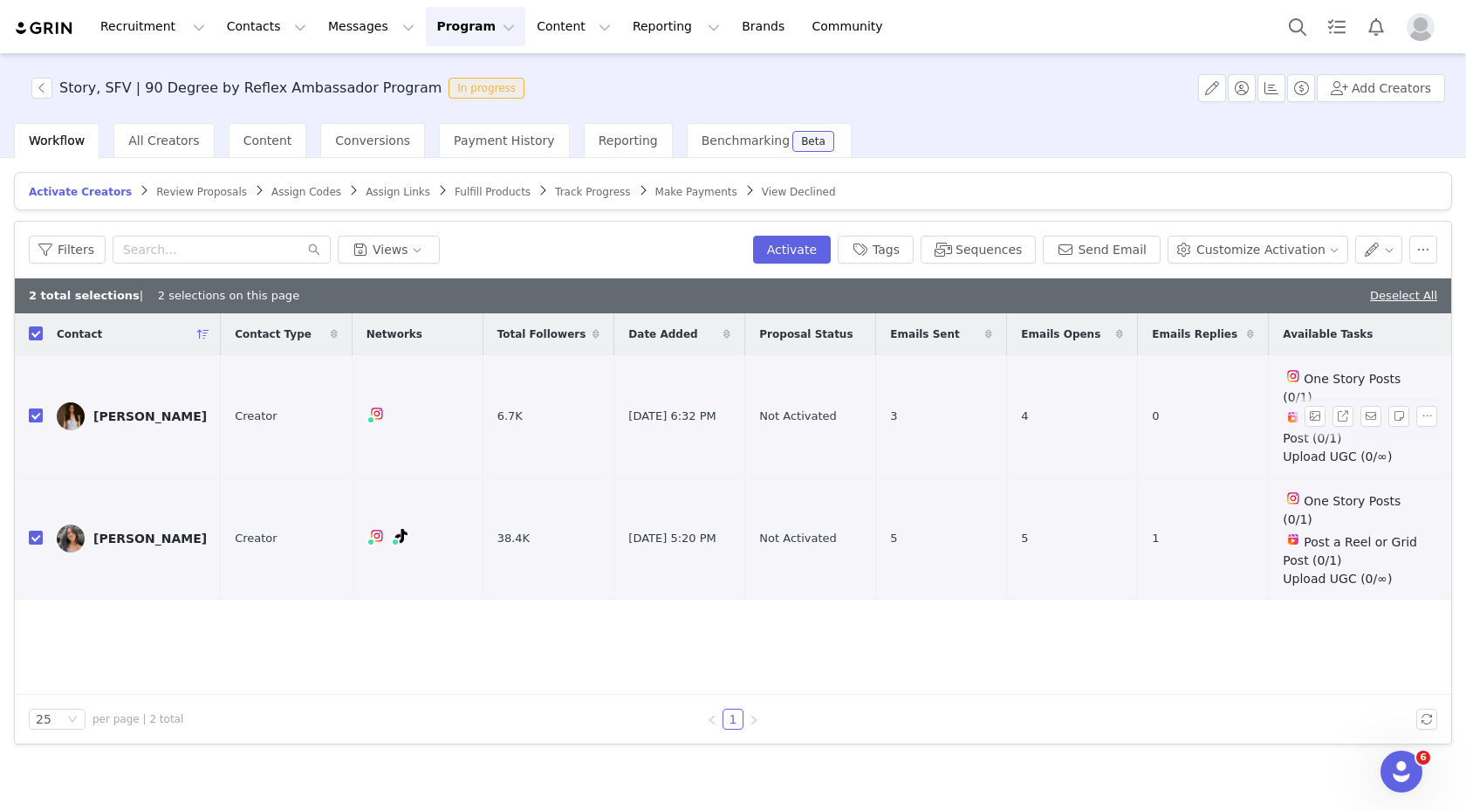
click at [37, 415] on input "checkbox" at bounding box center [36, 415] width 14 height 14
checkbox input "false"
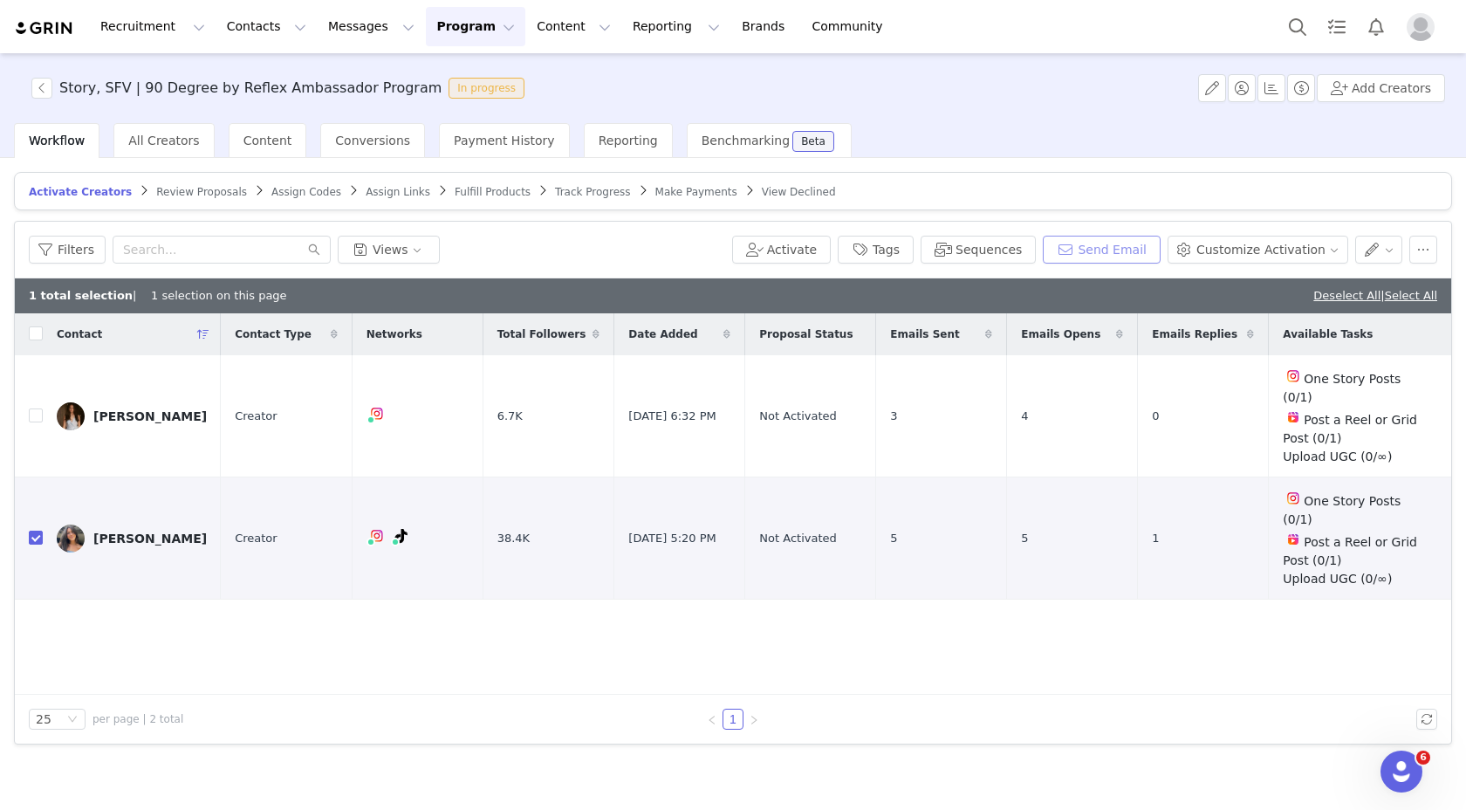
click at [1097, 254] on button "Send Email" at bounding box center [1102, 250] width 118 height 28
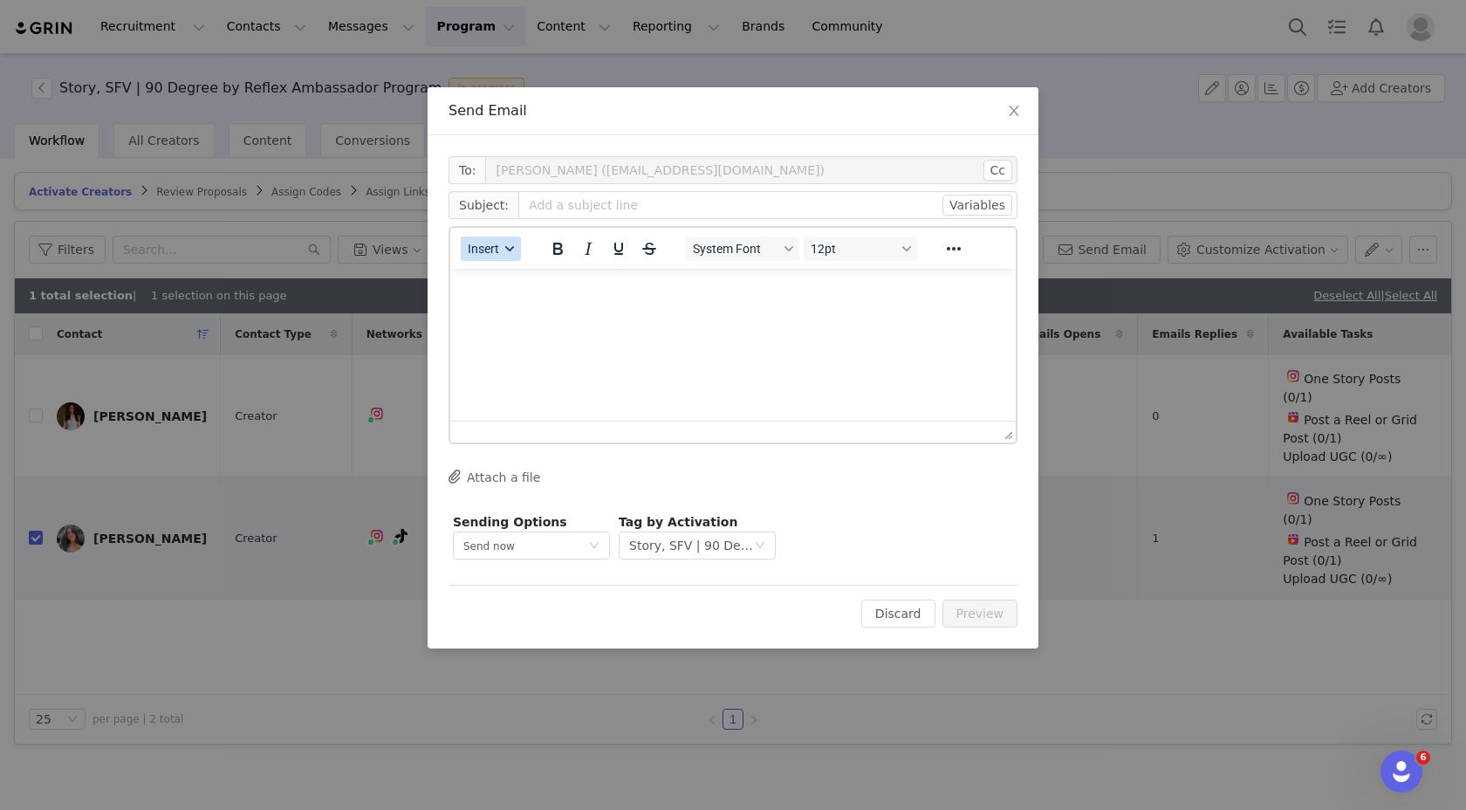
click at [482, 255] on span "Insert" at bounding box center [483, 249] width 31 height 14
click at [516, 279] on div "Insert Template" at bounding box center [554, 279] width 157 height 21
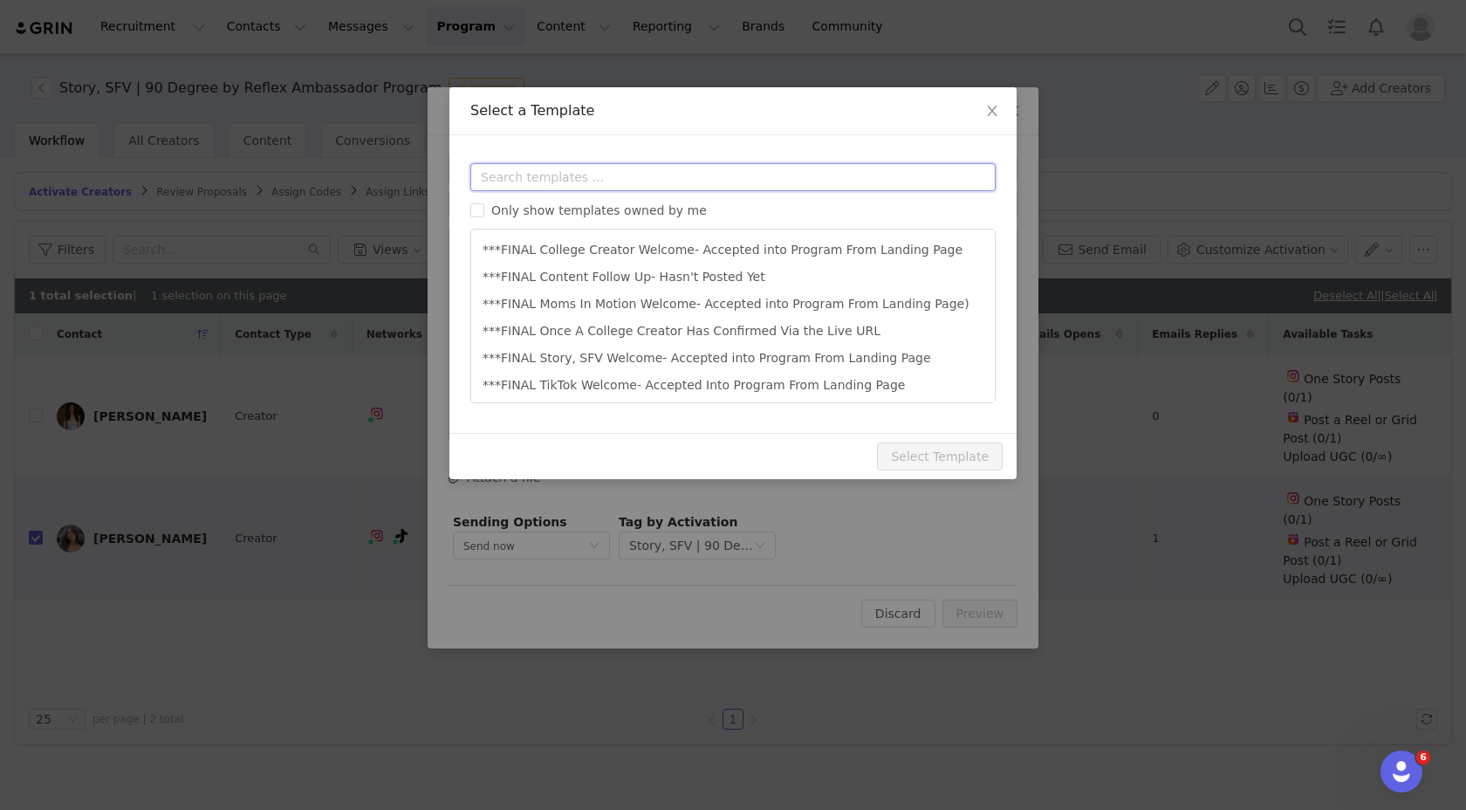
click at [607, 182] on input "text" at bounding box center [732, 177] width 525 height 28
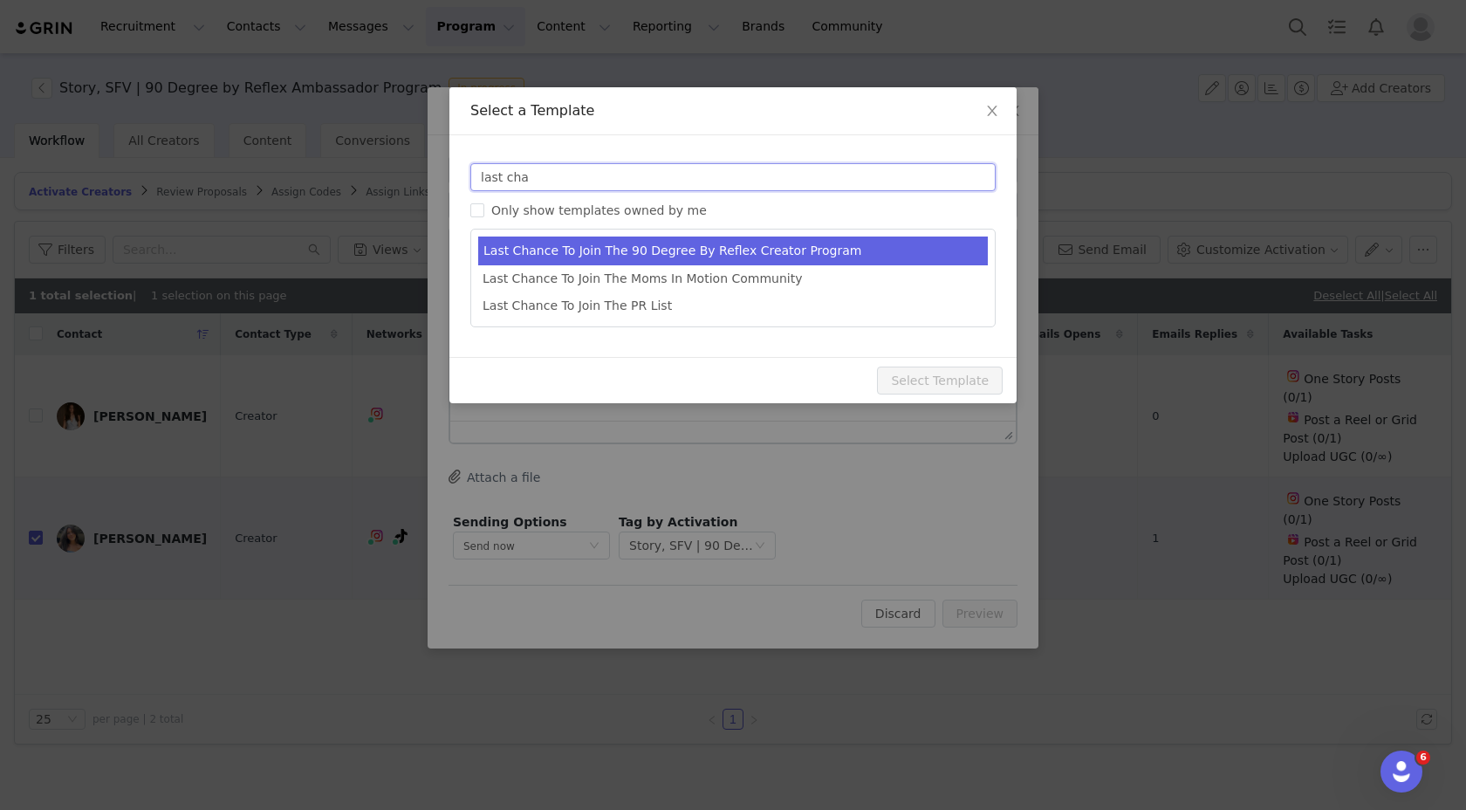
type input "last cha"
type input "Last Chance To Join The 90 Degree By Reflex Creator Program"
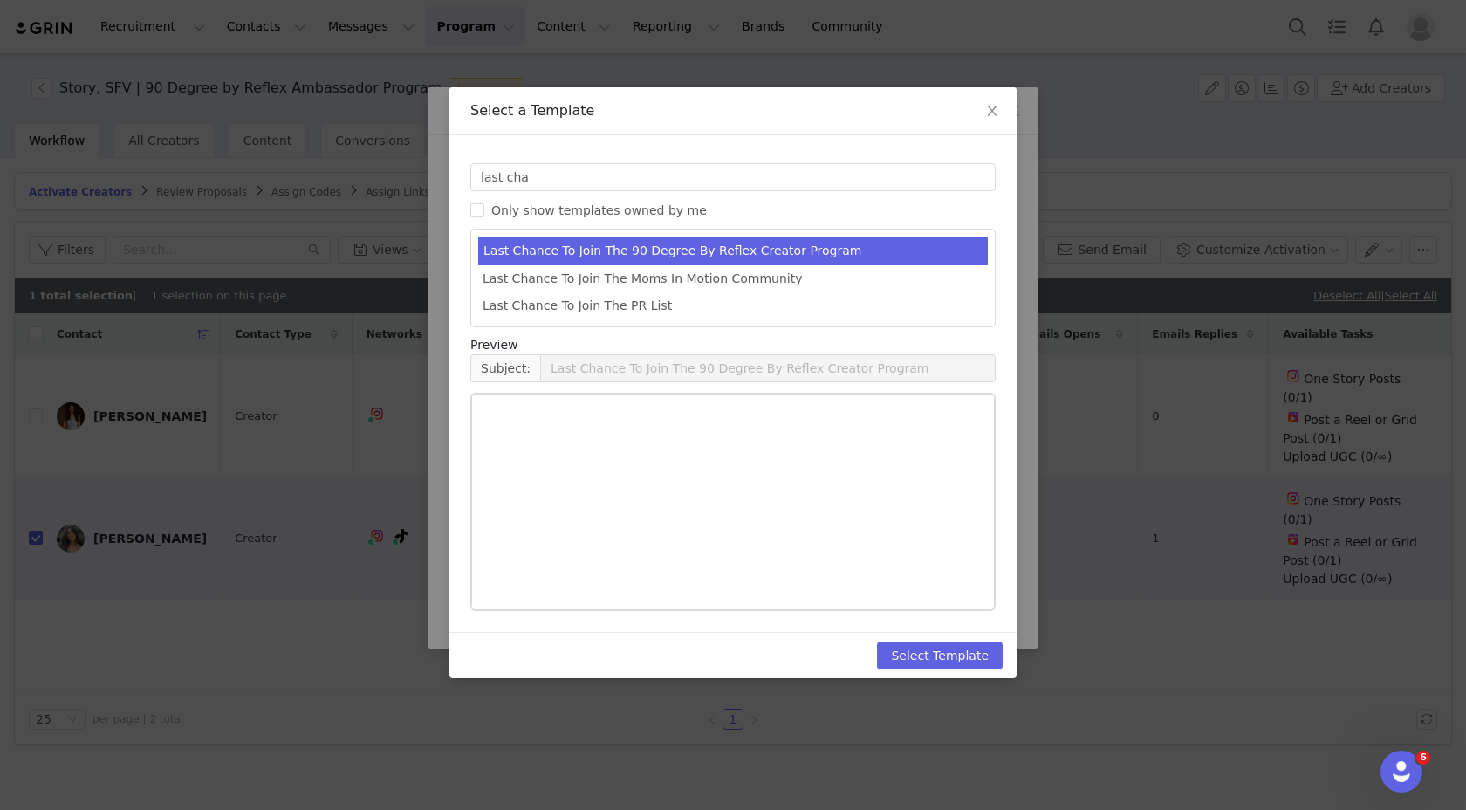
click at [648, 237] on li "Last Chance To Join The 90 Degree By Reflex Creator Program" at bounding box center [733, 251] width 510 height 29
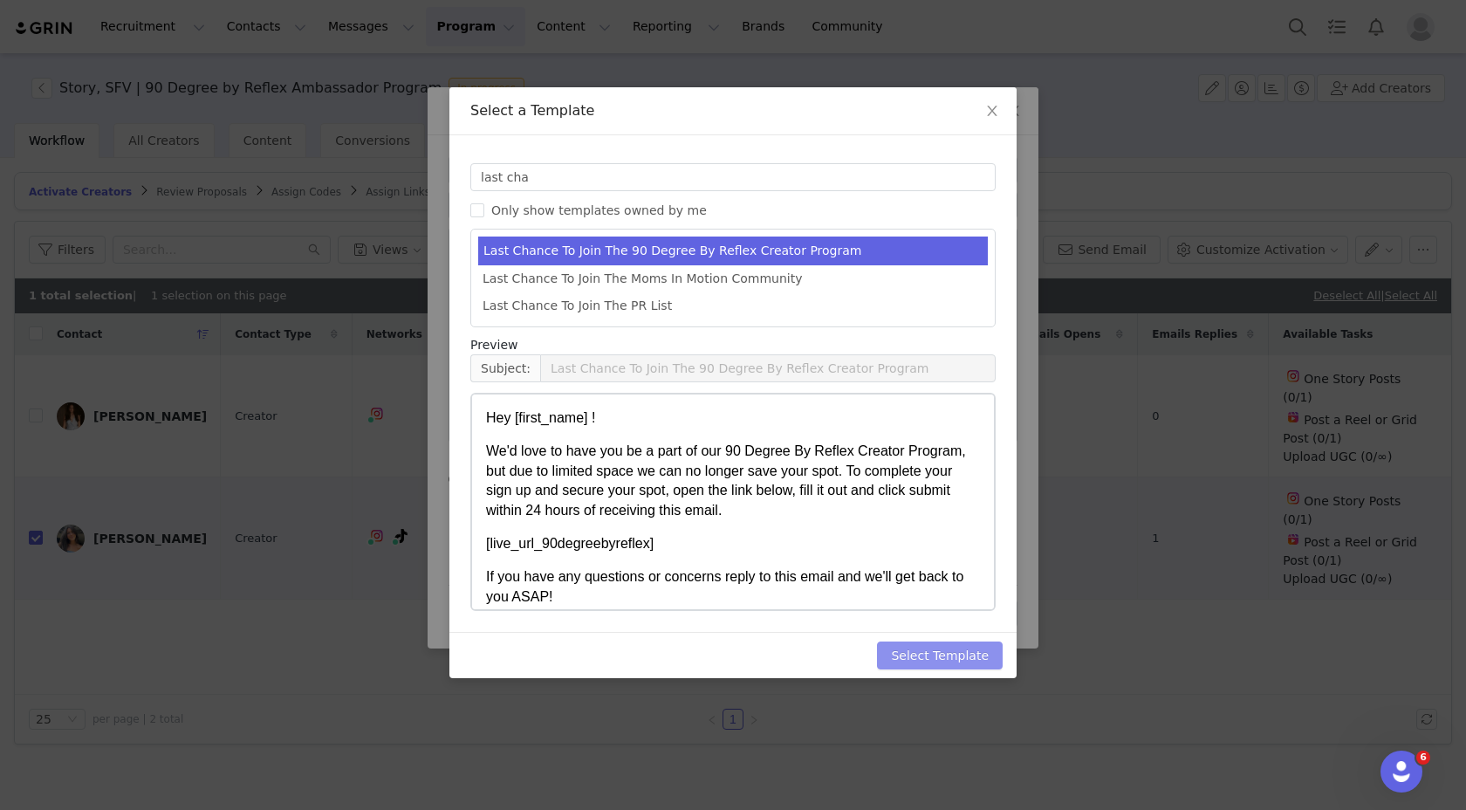
click at [957, 648] on button "Select Template" at bounding box center [940, 655] width 126 height 28
type input "Last Chance To Join The 90 Degree By Reflex Creator Program"
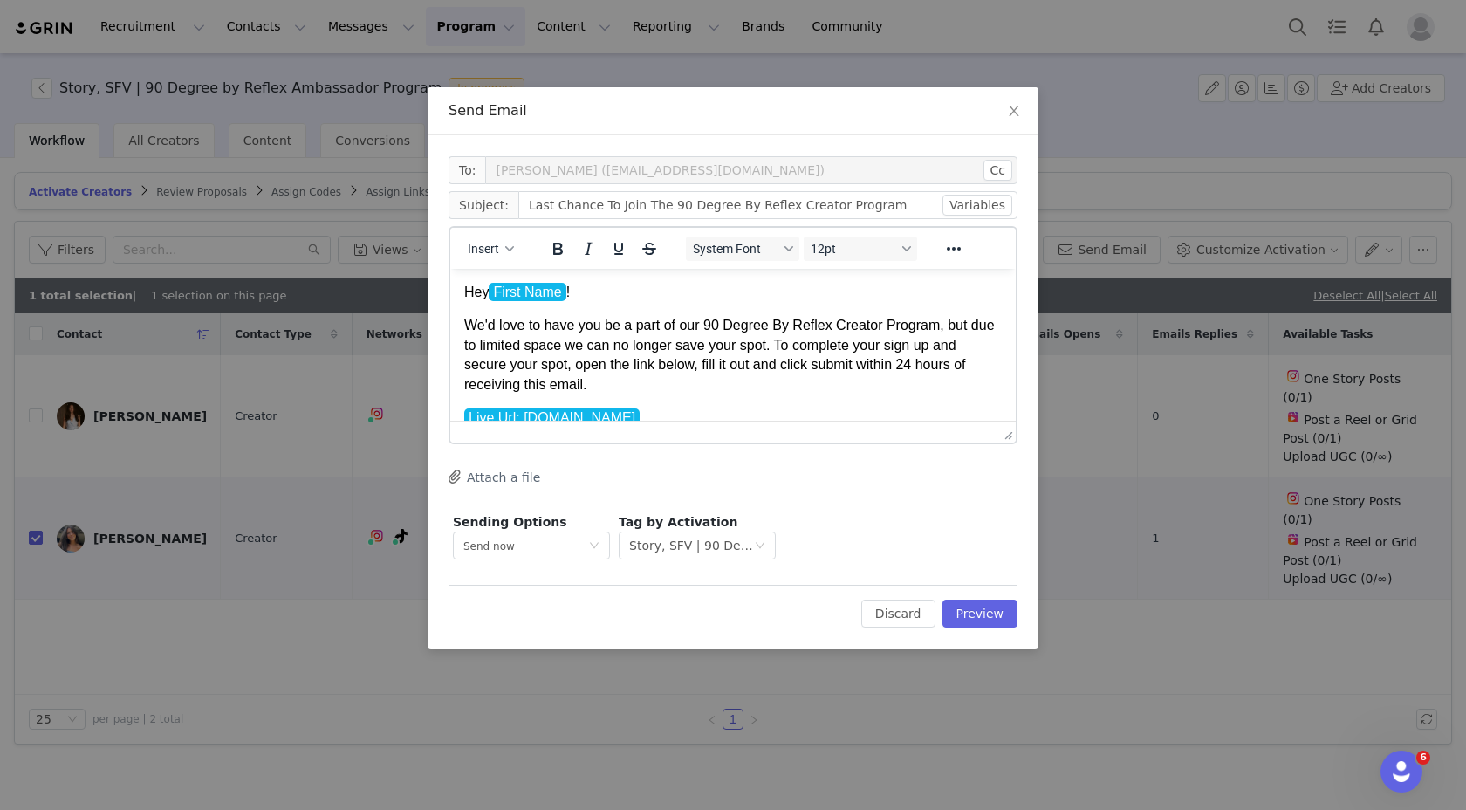
click at [557, 291] on p "Hey First Name !" at bounding box center [733, 292] width 538 height 19
click at [503, 337] on p "We'd love to have you be a part of our 90 Degree By Reflex Creator Program, but…" at bounding box center [733, 355] width 538 height 79
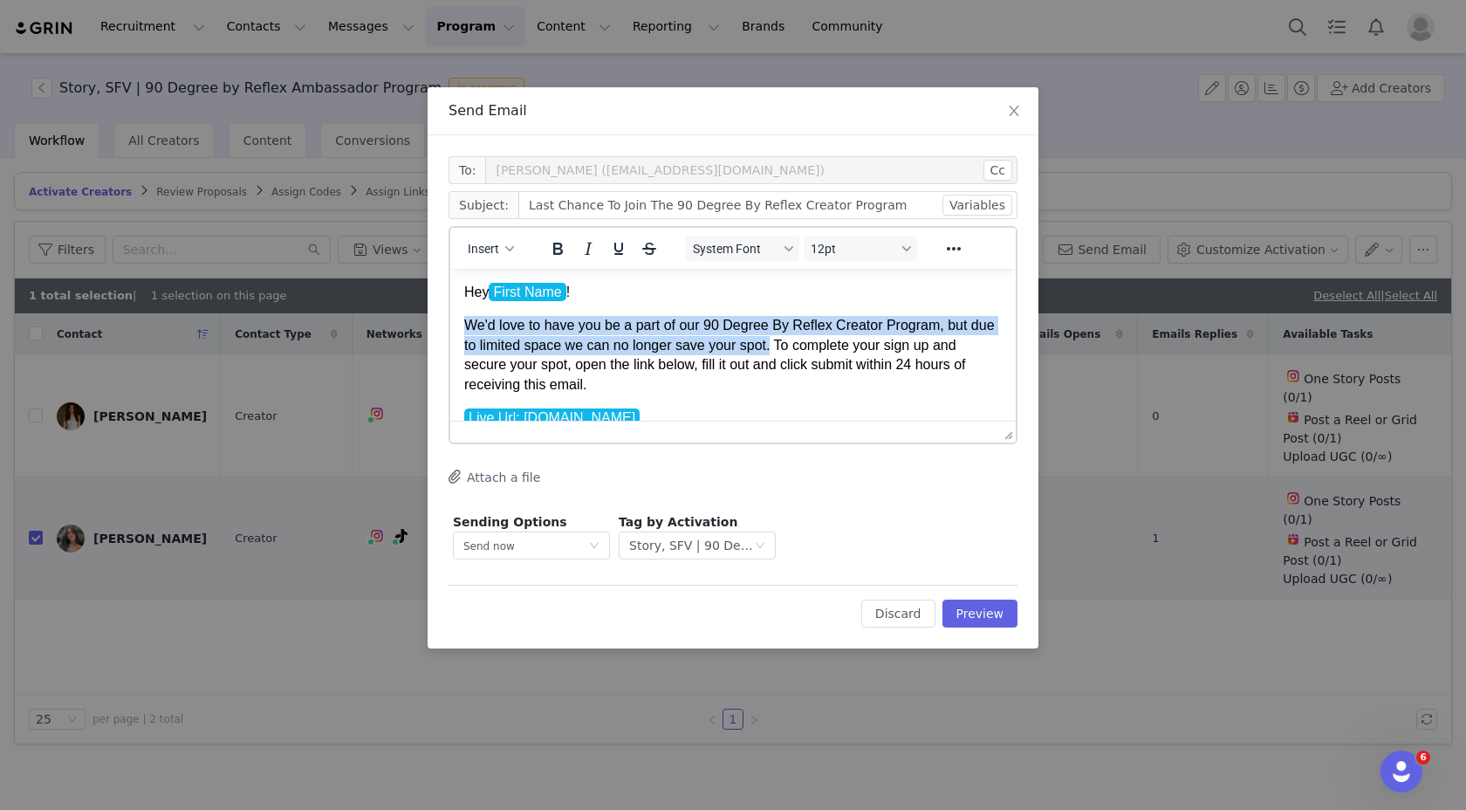
drag, startPoint x: 804, startPoint y: 345, endPoint x: 448, endPoint y: 328, distance: 356.5
click at [450, 328] on html "Hey First Name ! We'd love to have you be a part of our 90 Degree By Reflex Cre…" at bounding box center [733, 415] width 566 height 293
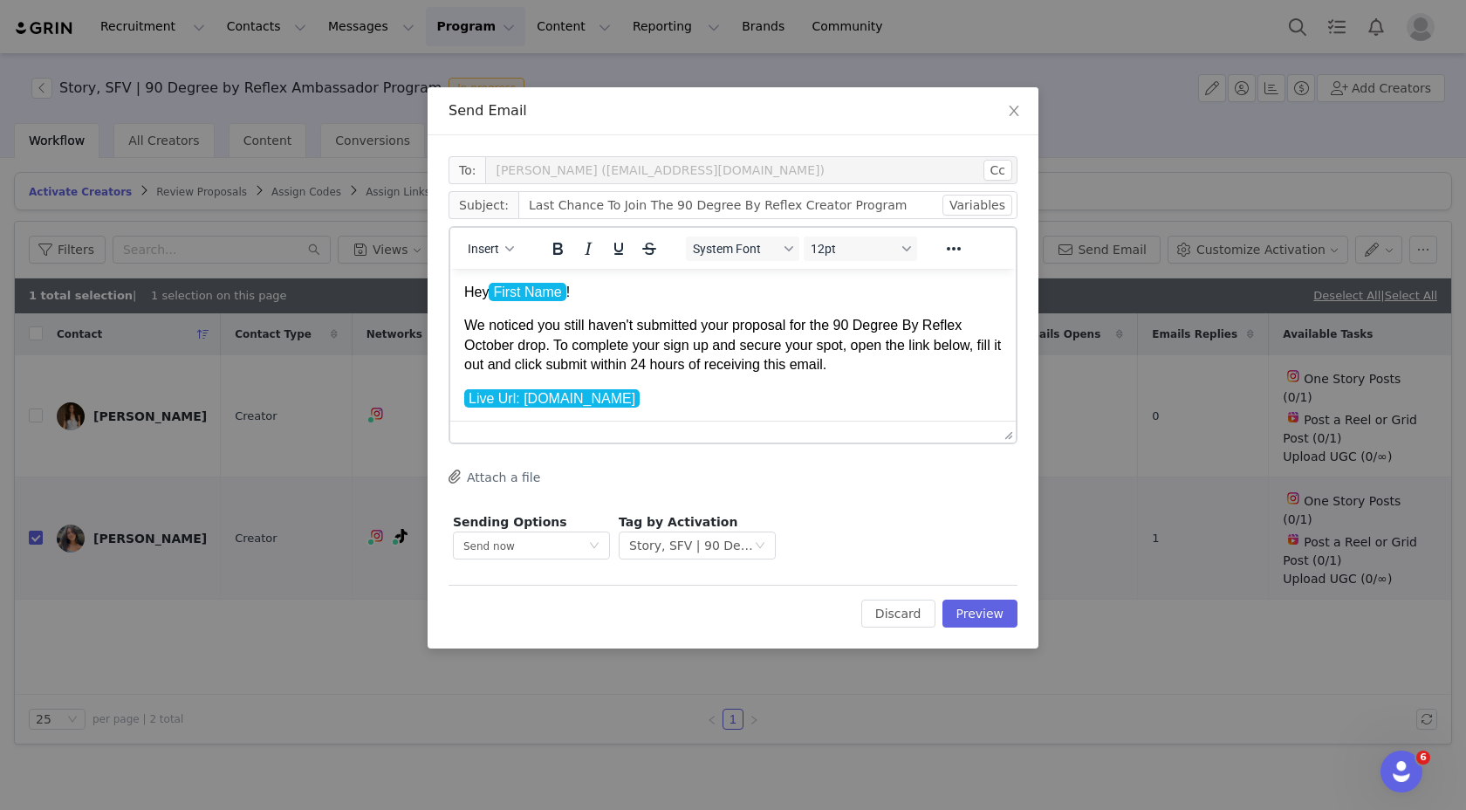
click at [581, 345] on p "We noticed you still haven't submitted your proposal for the 90 Degree By Refle…" at bounding box center [733, 345] width 538 height 58
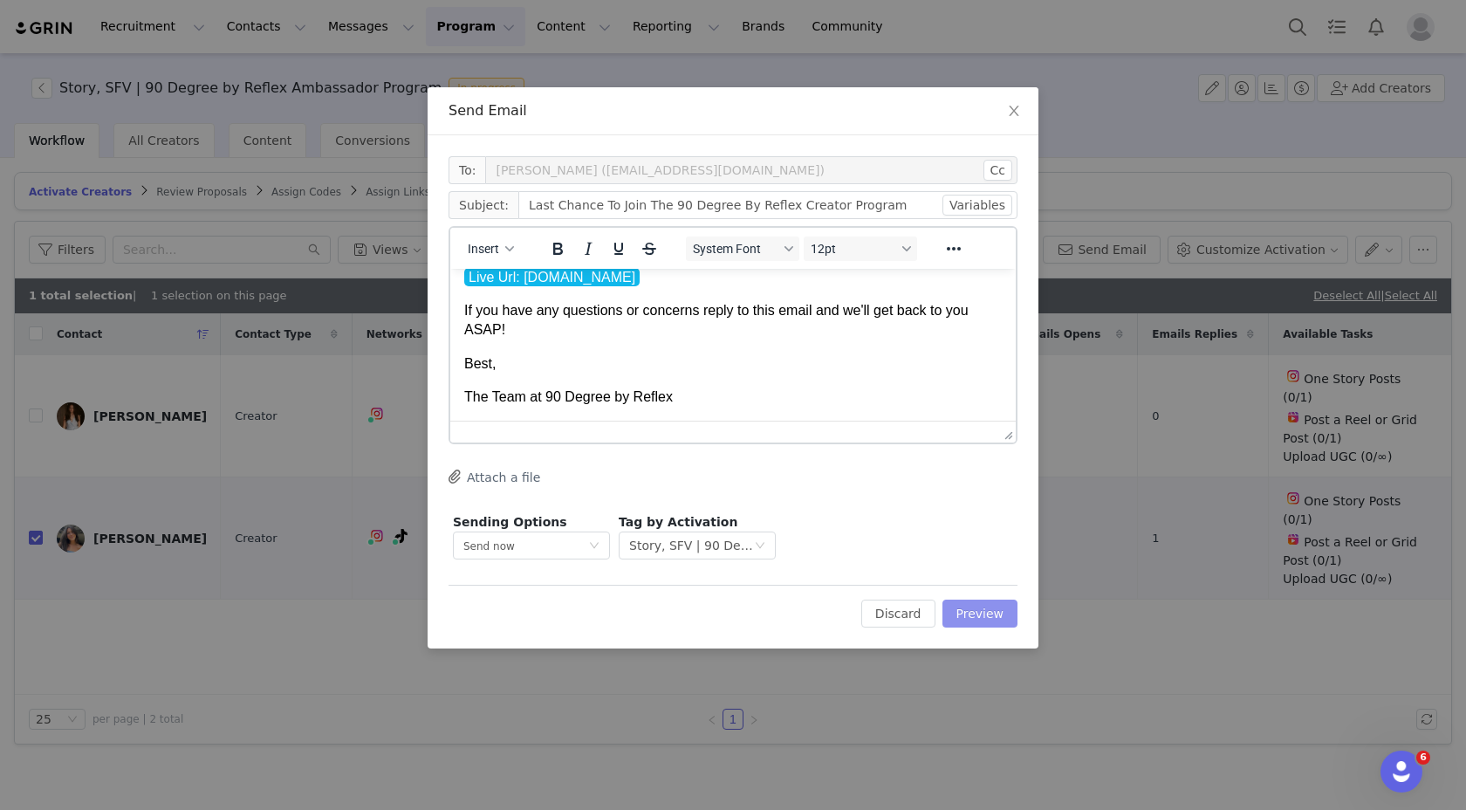
click at [987, 621] on button "Preview" at bounding box center [981, 614] width 76 height 28
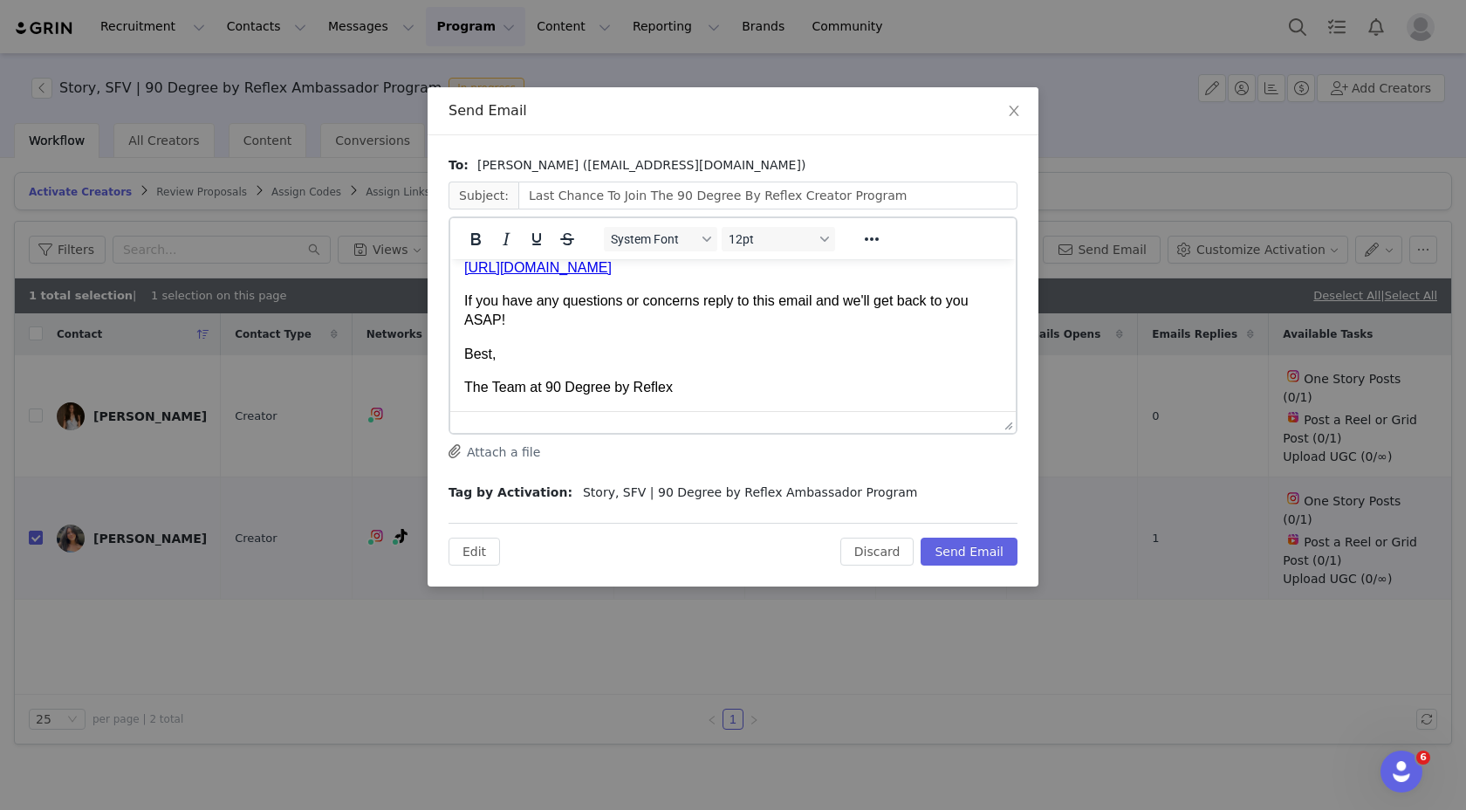
click at [939, 343] on body "Hey Sophia ! We noticed you still haven't submitted your proposal for the 90 De…" at bounding box center [733, 275] width 538 height 246
click at [998, 544] on button "Send Email" at bounding box center [969, 552] width 97 height 28
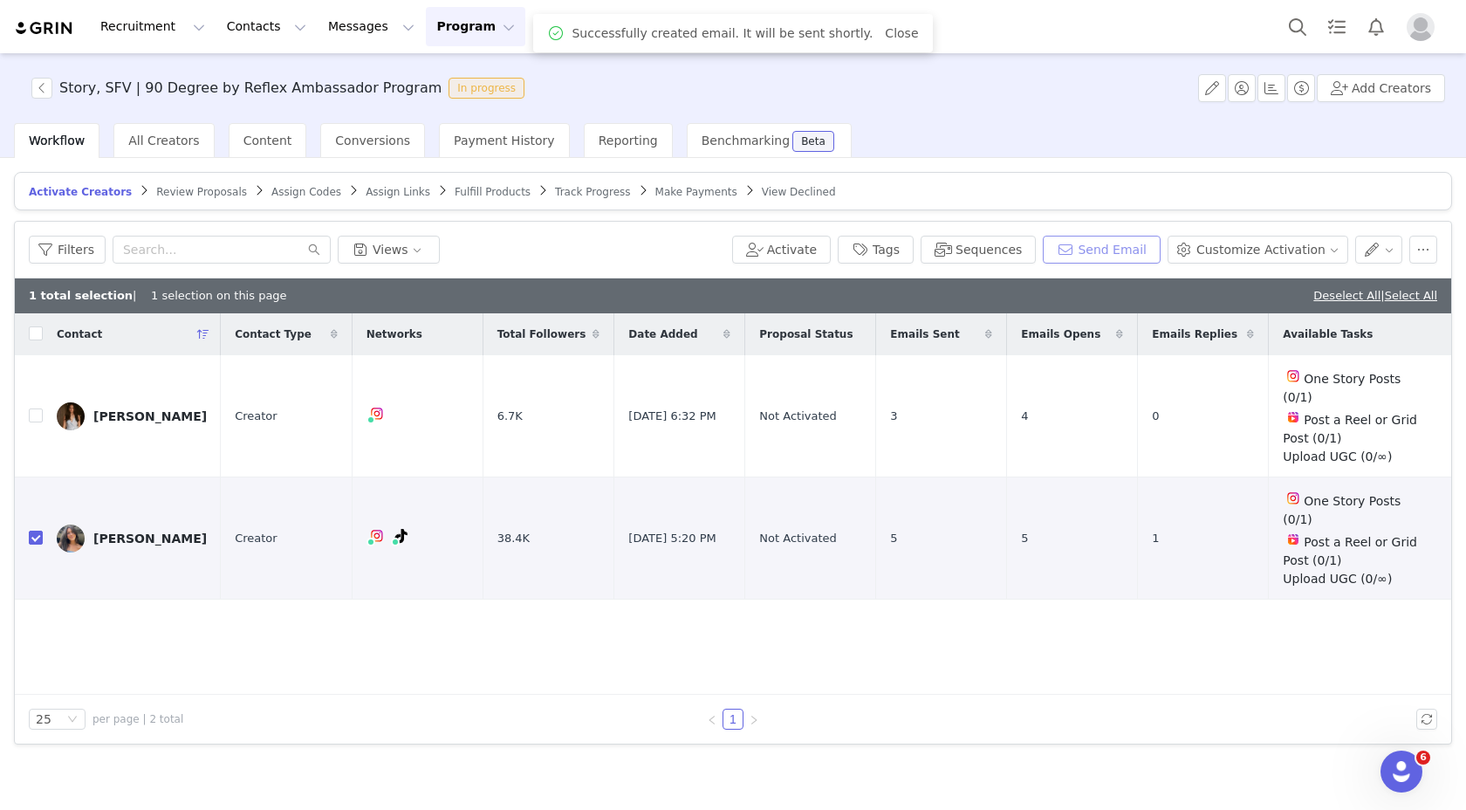
scroll to position [0, 0]
click at [44, 79] on button "button" at bounding box center [41, 88] width 21 height 21
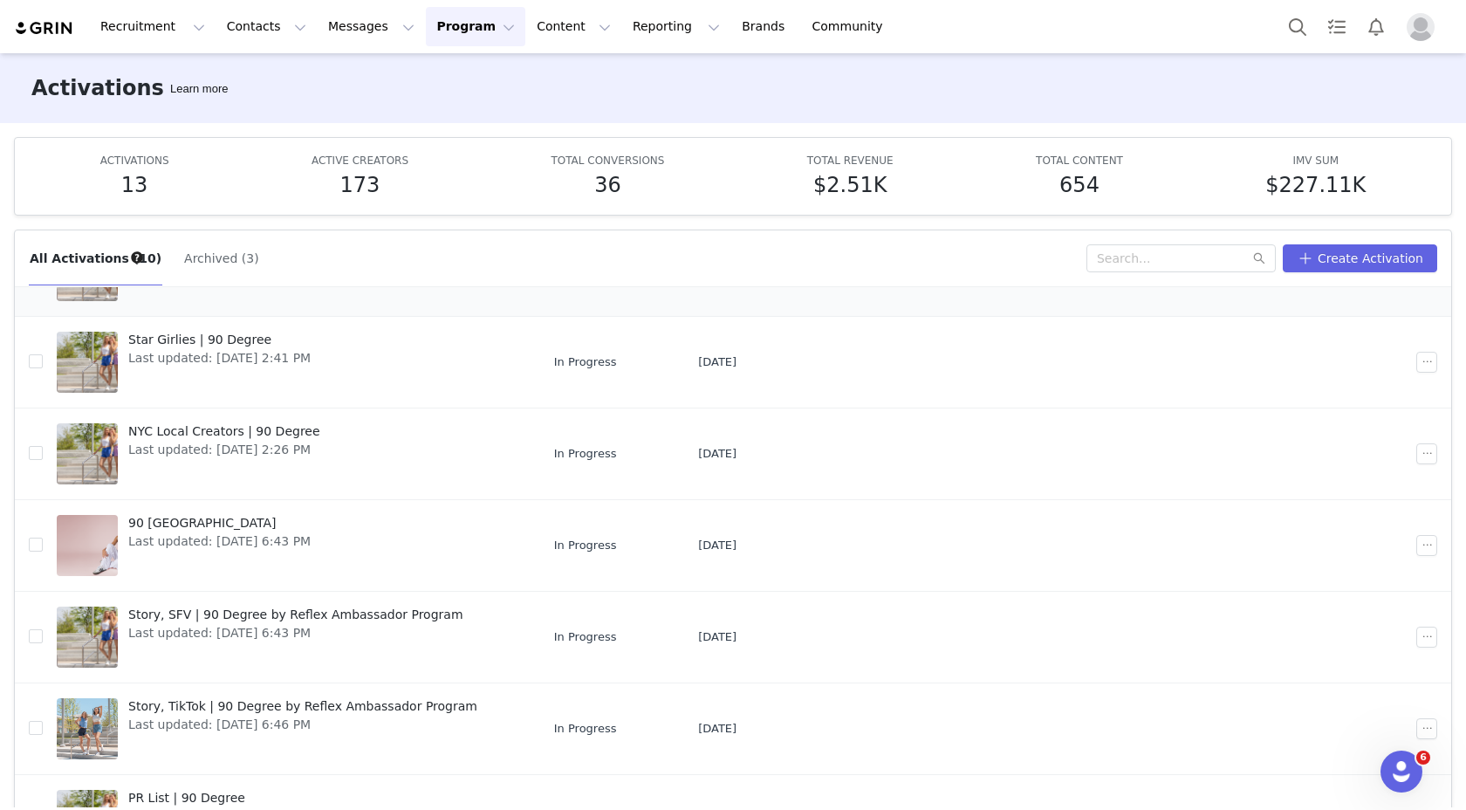
scroll to position [300, 0]
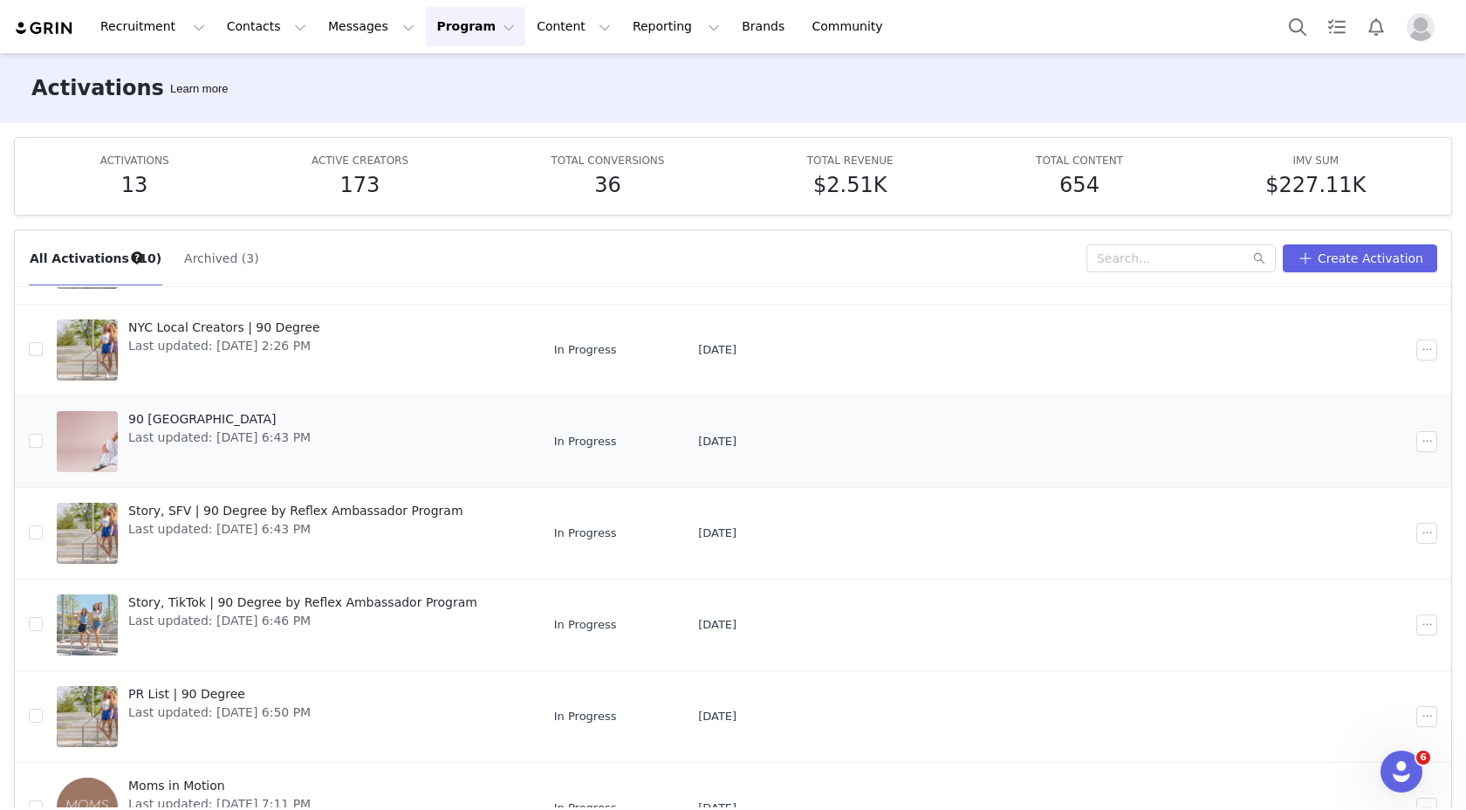
click at [277, 426] on span "90 [GEOGRAPHIC_DATA]" at bounding box center [219, 419] width 182 height 18
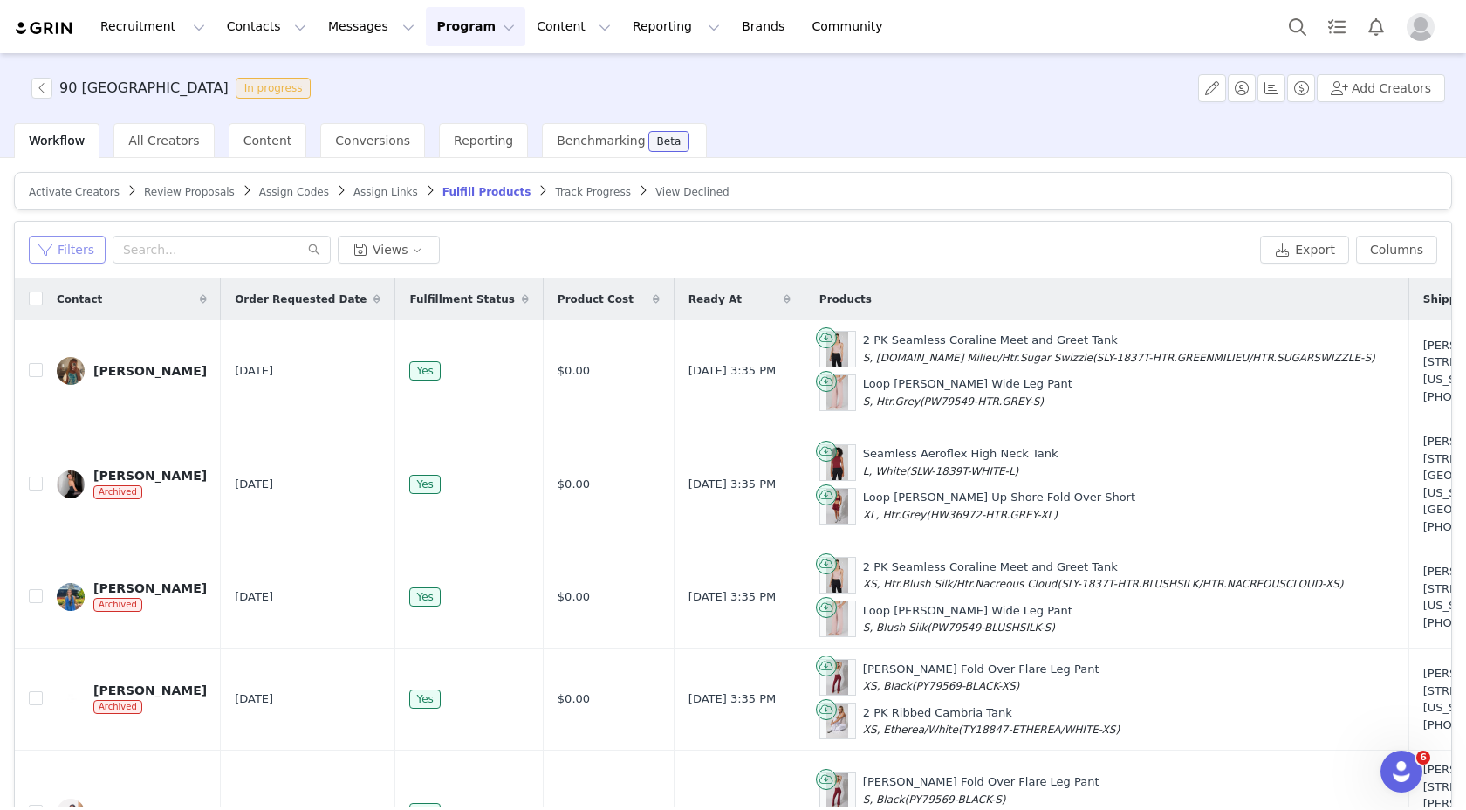
click at [82, 250] on button "Filters" at bounding box center [67, 250] width 77 height 28
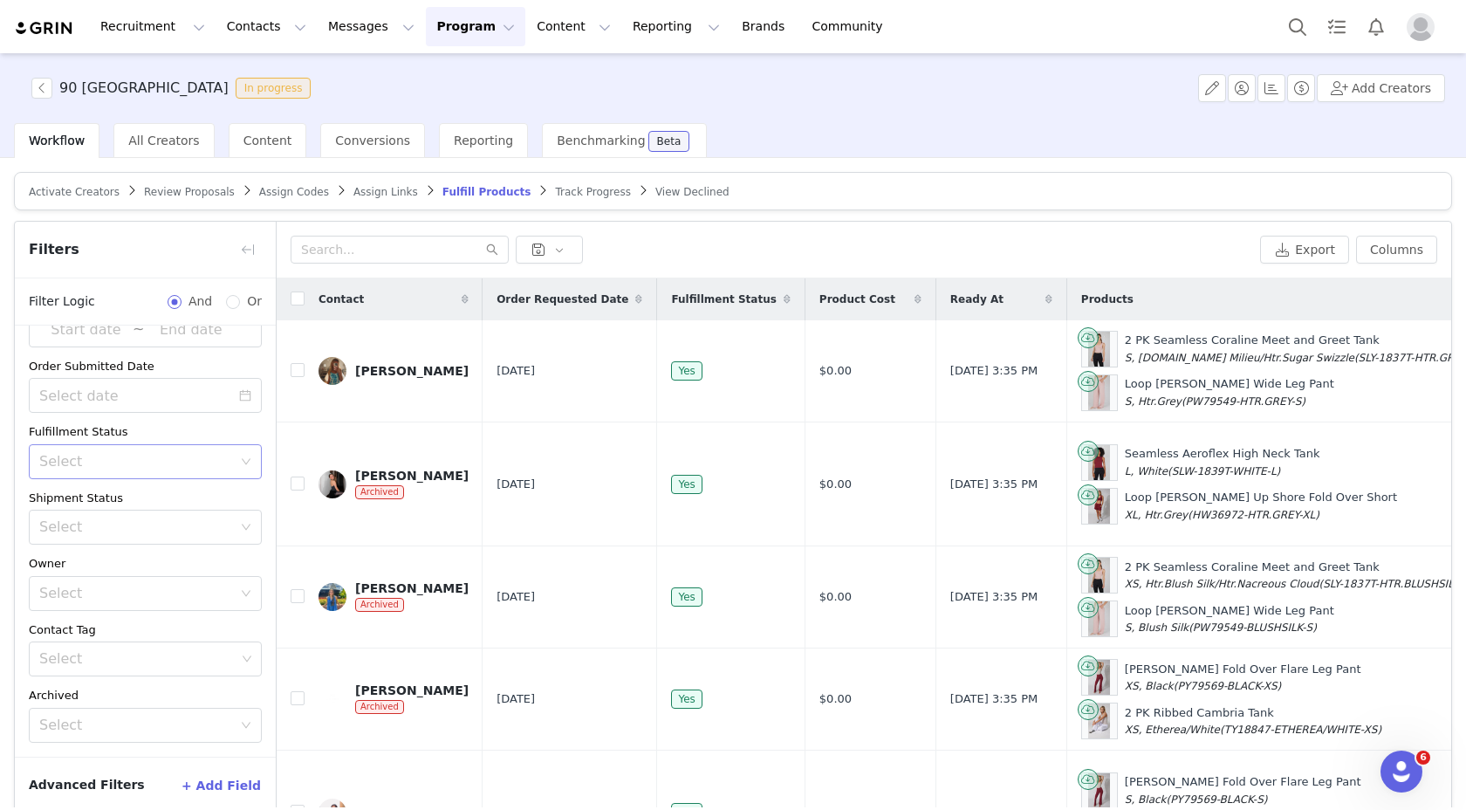
scroll to position [83, 0]
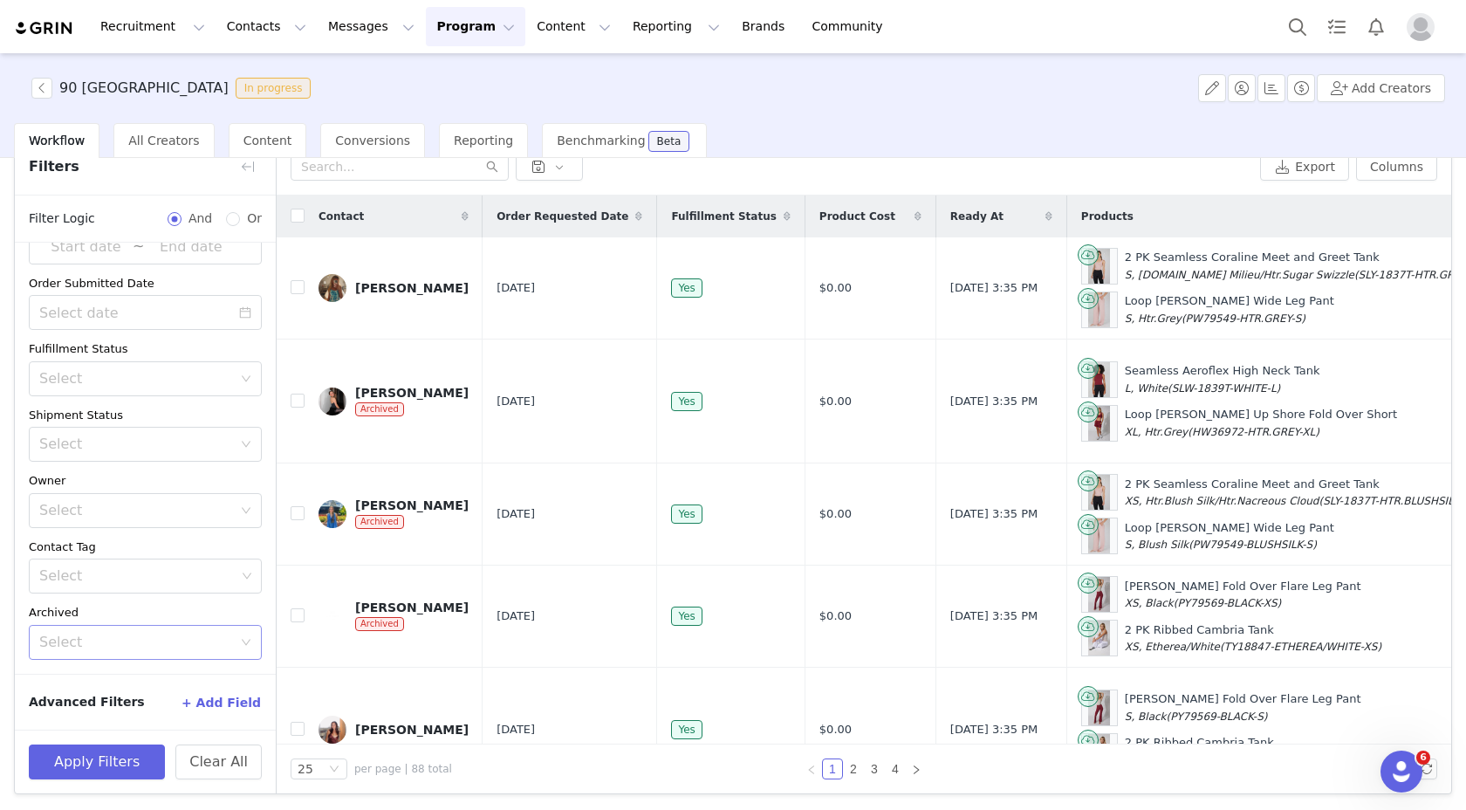
click at [147, 640] on div "Select" at bounding box center [135, 642] width 193 height 17
click at [162, 711] on li "No" at bounding box center [139, 707] width 220 height 28
click at [132, 771] on button "Apply Filters" at bounding box center [97, 761] width 136 height 35
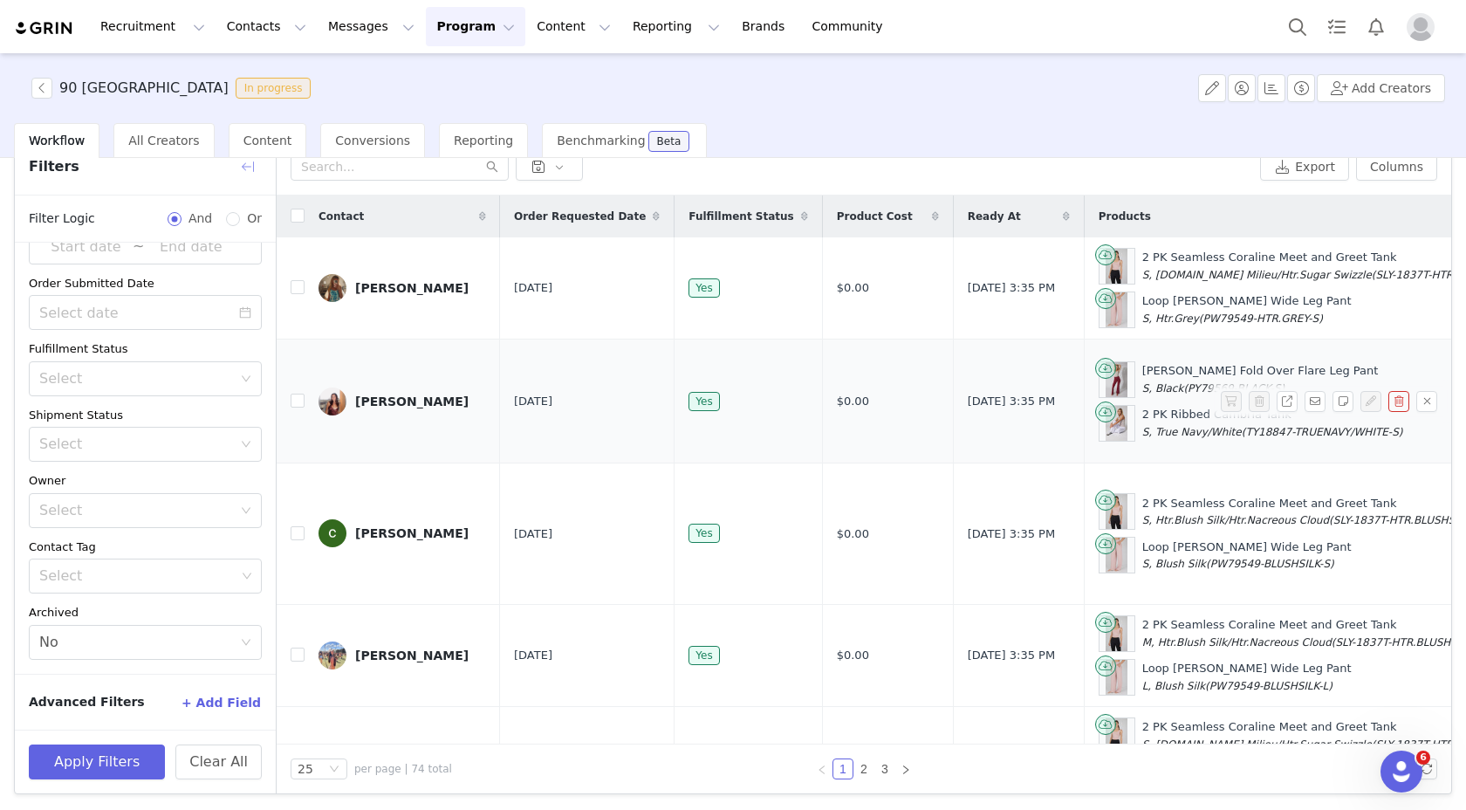
click at [250, 164] on button "button" at bounding box center [248, 167] width 28 height 28
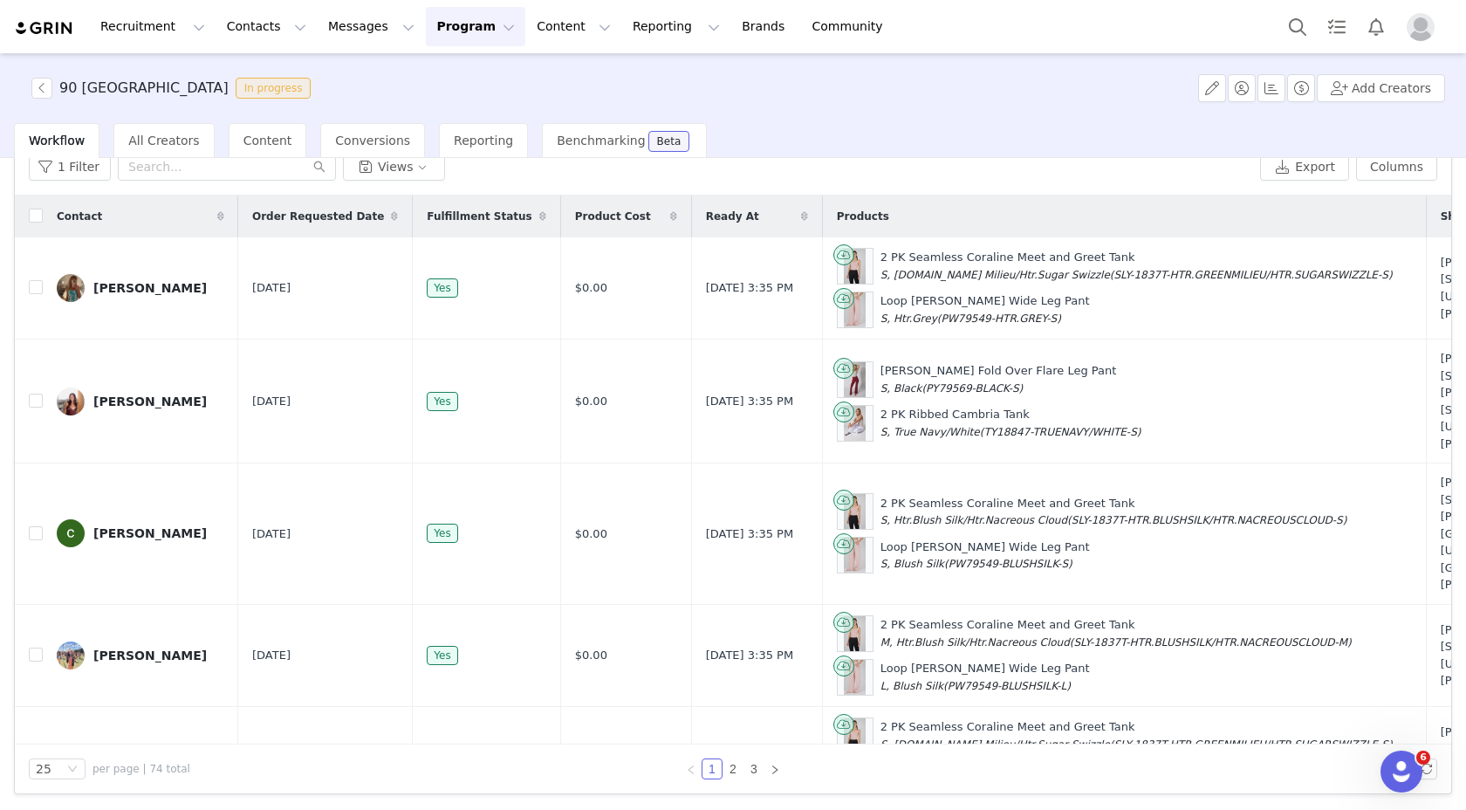
click at [384, 217] on span at bounding box center [394, 216] width 21 height 21
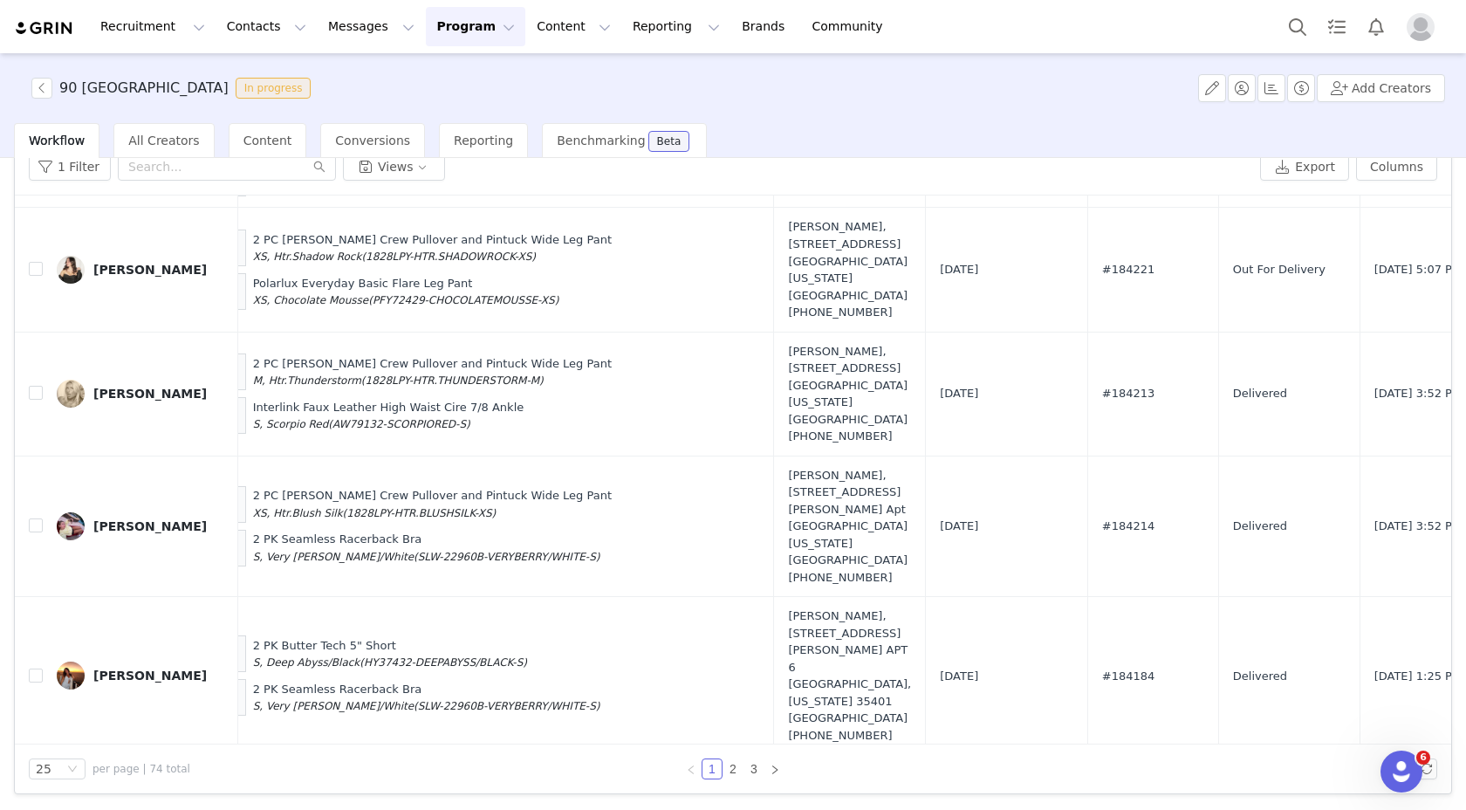
scroll to position [854, 0]
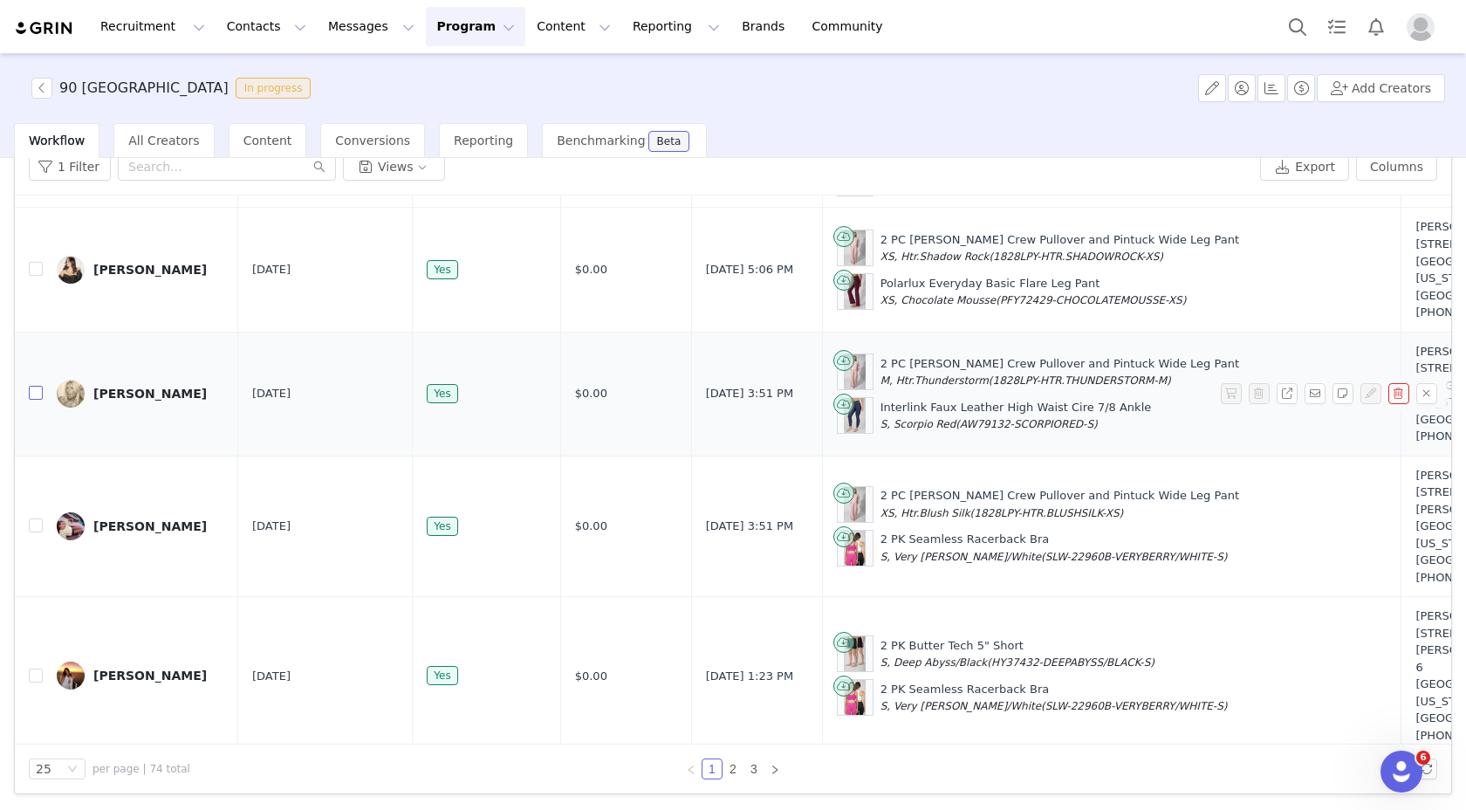
click at [41, 400] on input "checkbox" at bounding box center [36, 393] width 14 height 14
checkbox input "true"
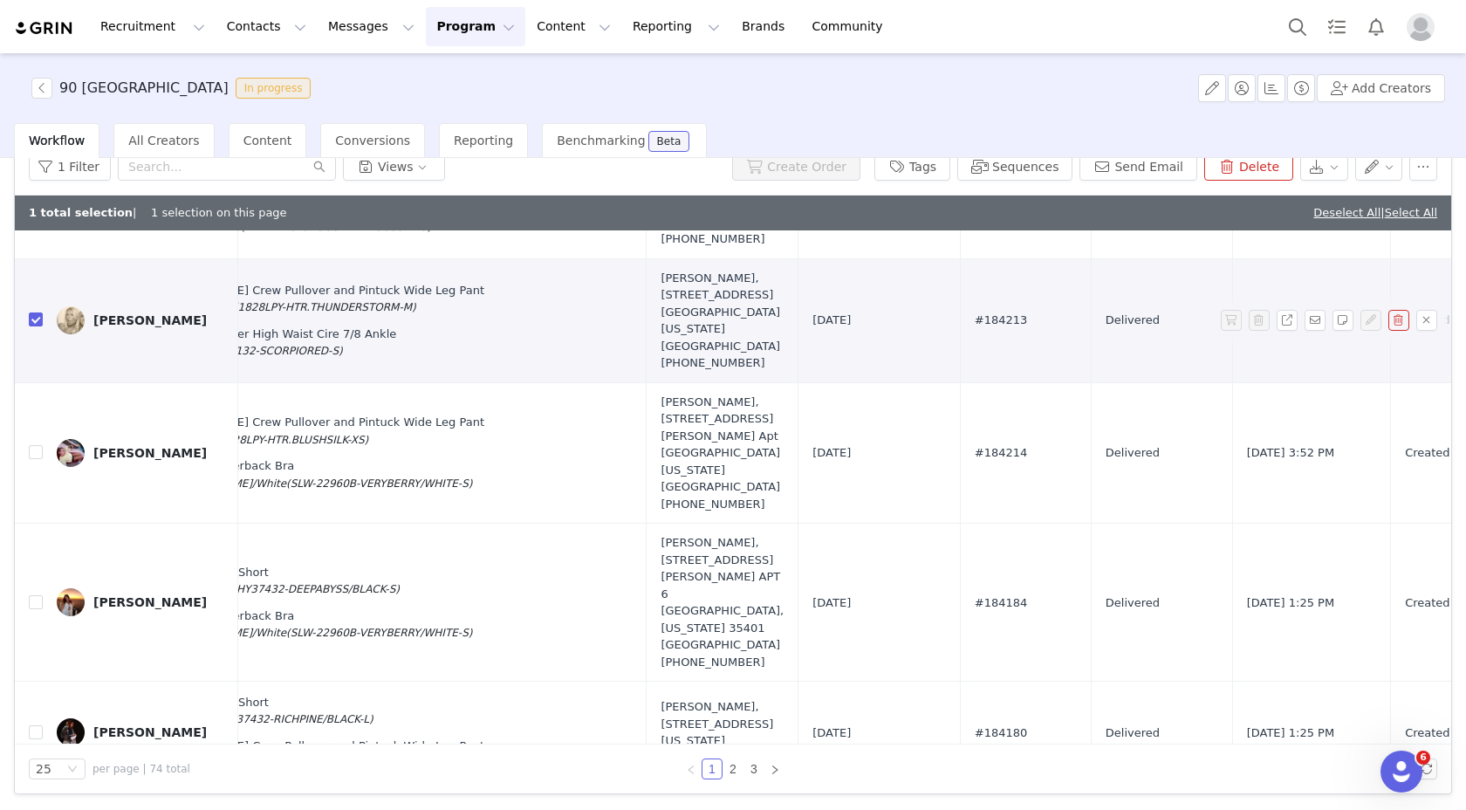
scroll to position [962, 758]
click at [27, 524] on td at bounding box center [29, 452] width 28 height 141
click at [32, 459] on input "checkbox" at bounding box center [36, 452] width 14 height 14
checkbox input "true"
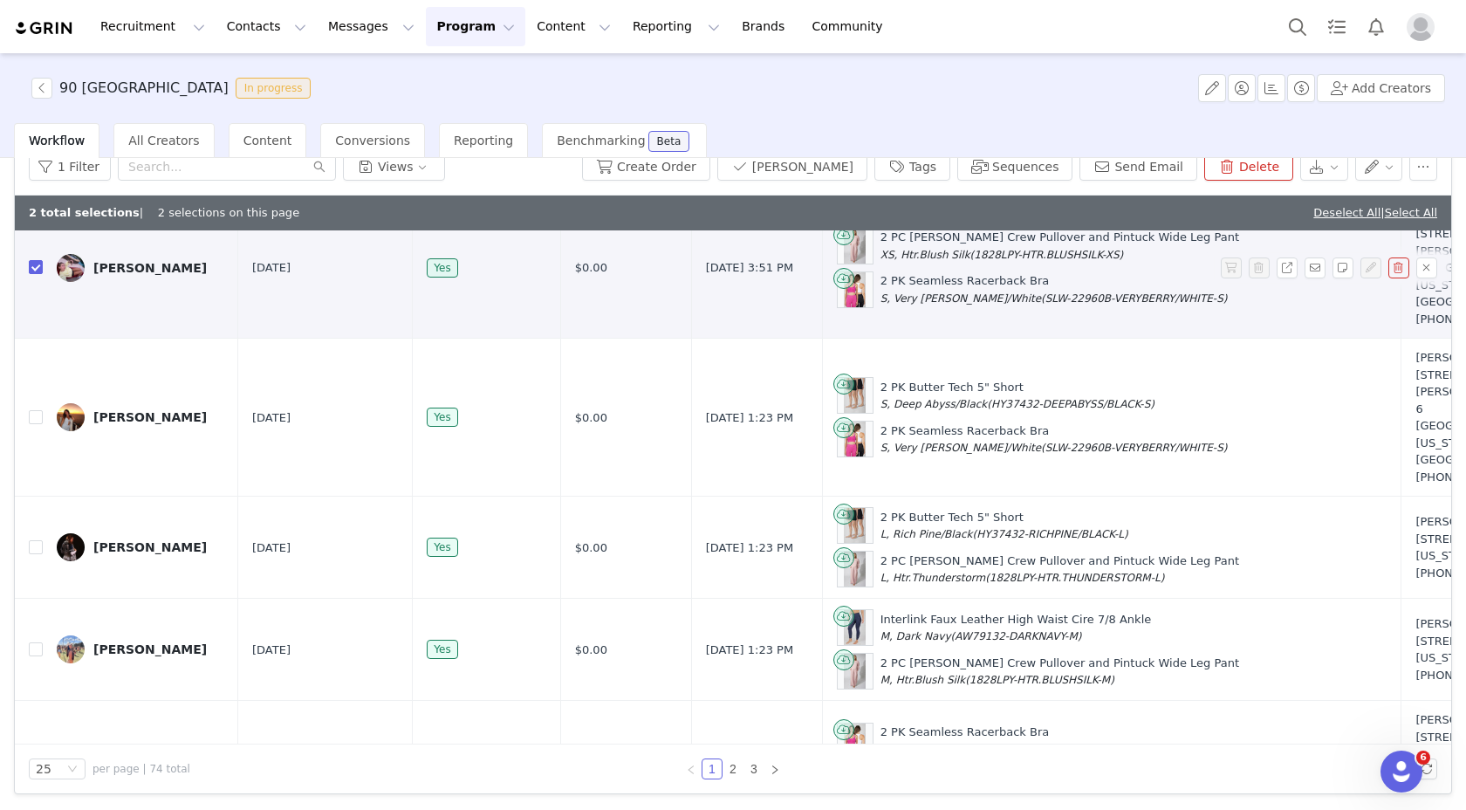
scroll to position [1149, 0]
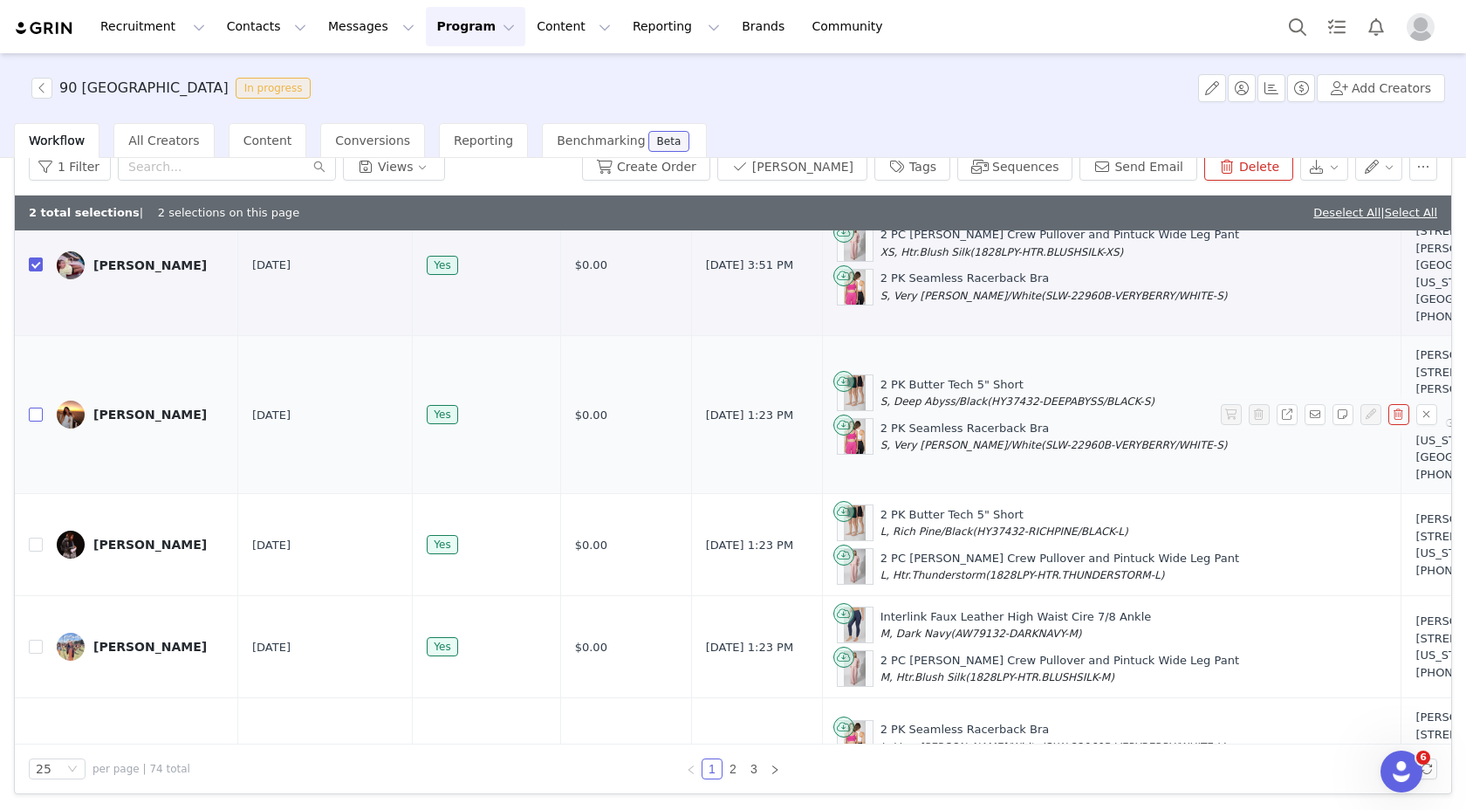
click at [31, 422] on input "checkbox" at bounding box center [36, 415] width 14 height 14
checkbox input "true"
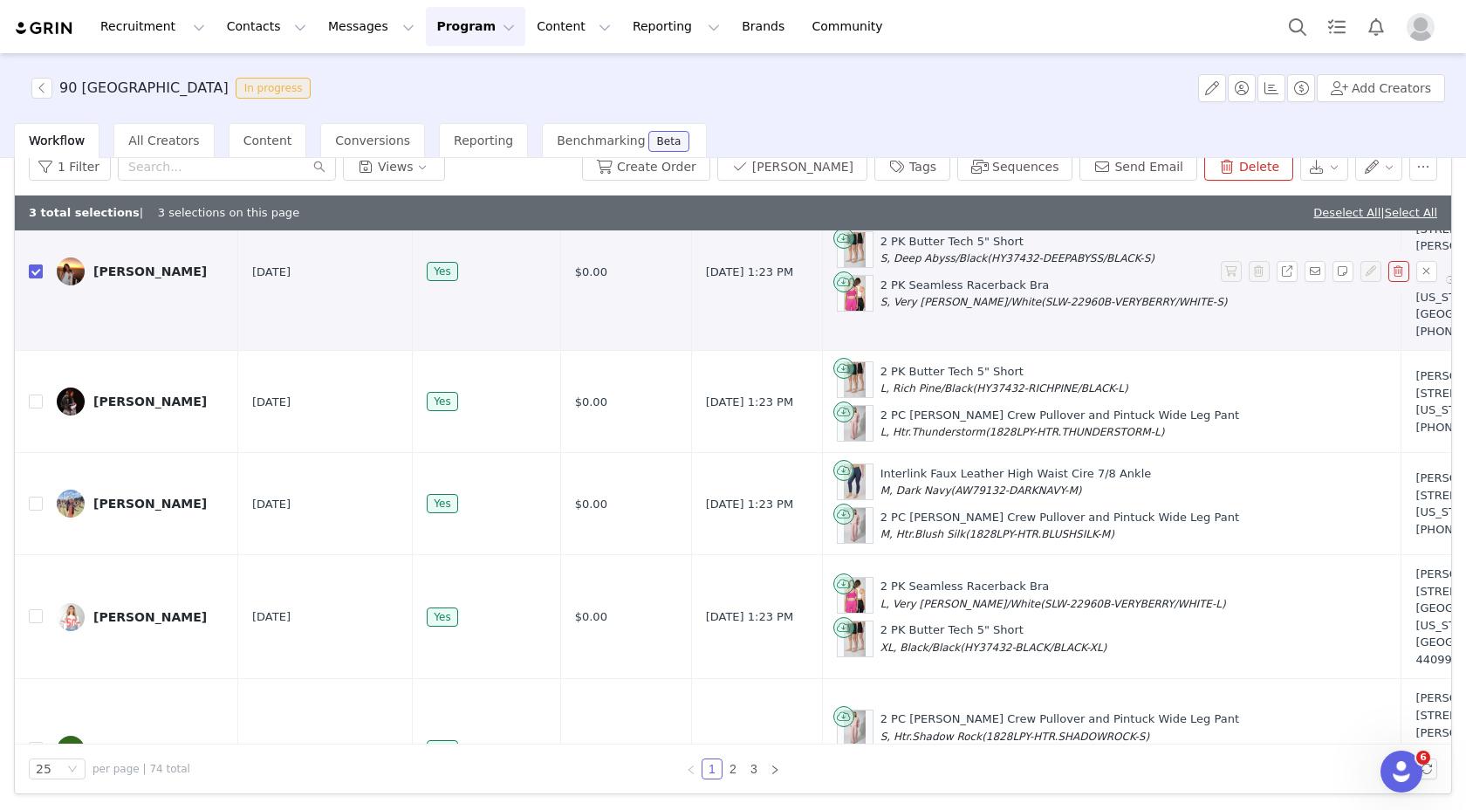
scroll to position [1317, 0]
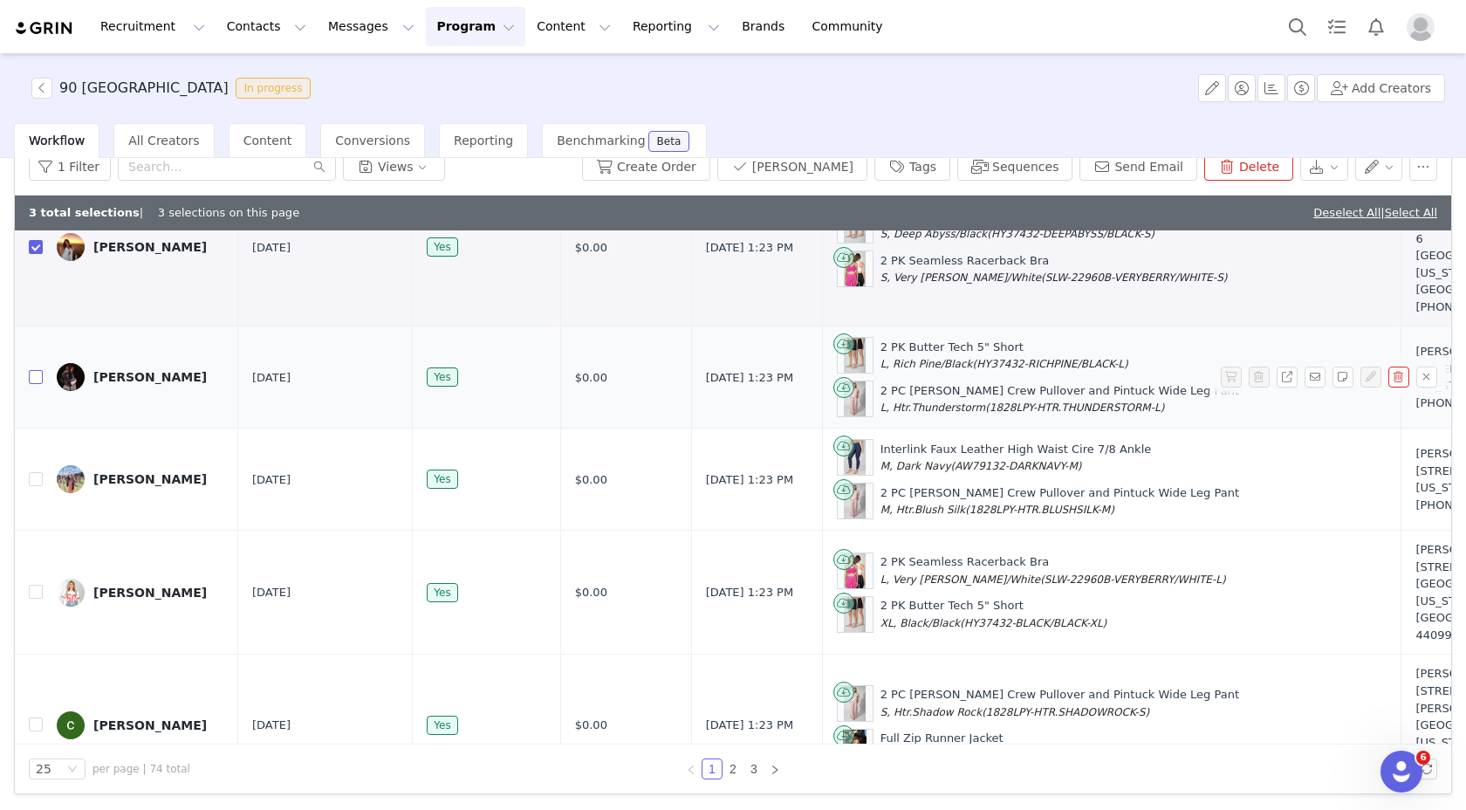
click at [33, 384] on input "checkbox" at bounding box center [36, 377] width 14 height 14
checkbox input "true"
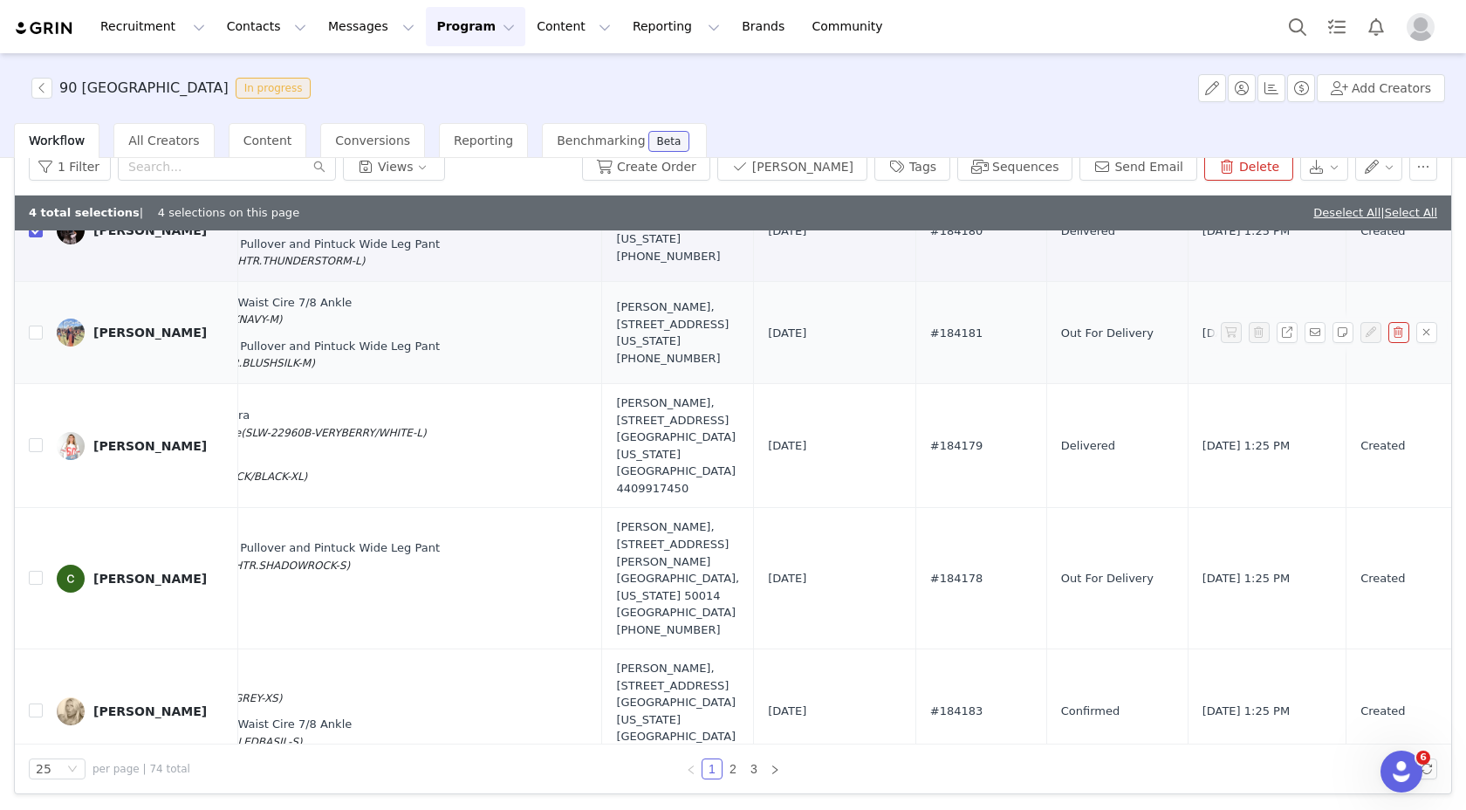
scroll to position [1464, 897]
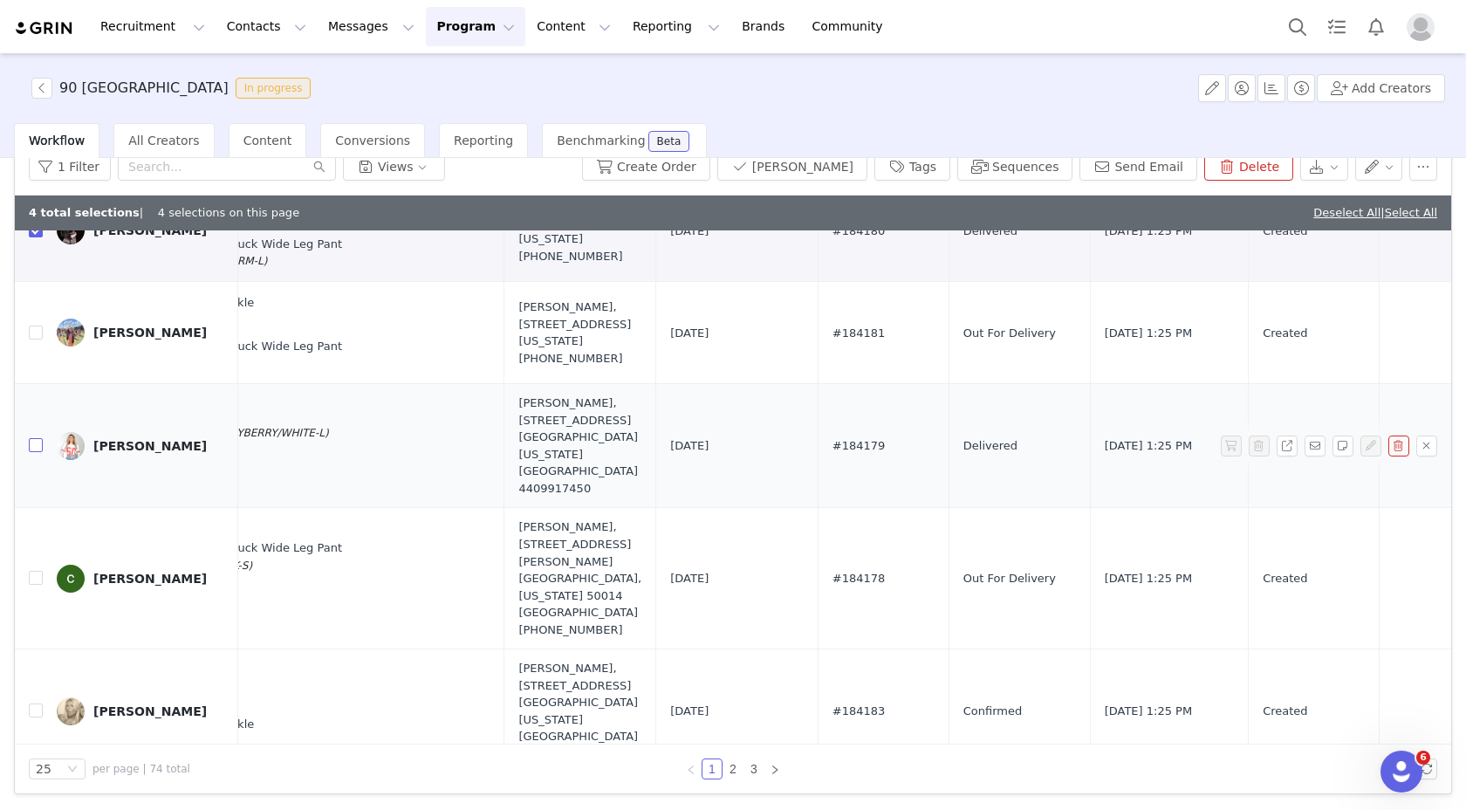
click at [34, 452] on input "checkbox" at bounding box center [36, 445] width 14 height 14
checkbox input "true"
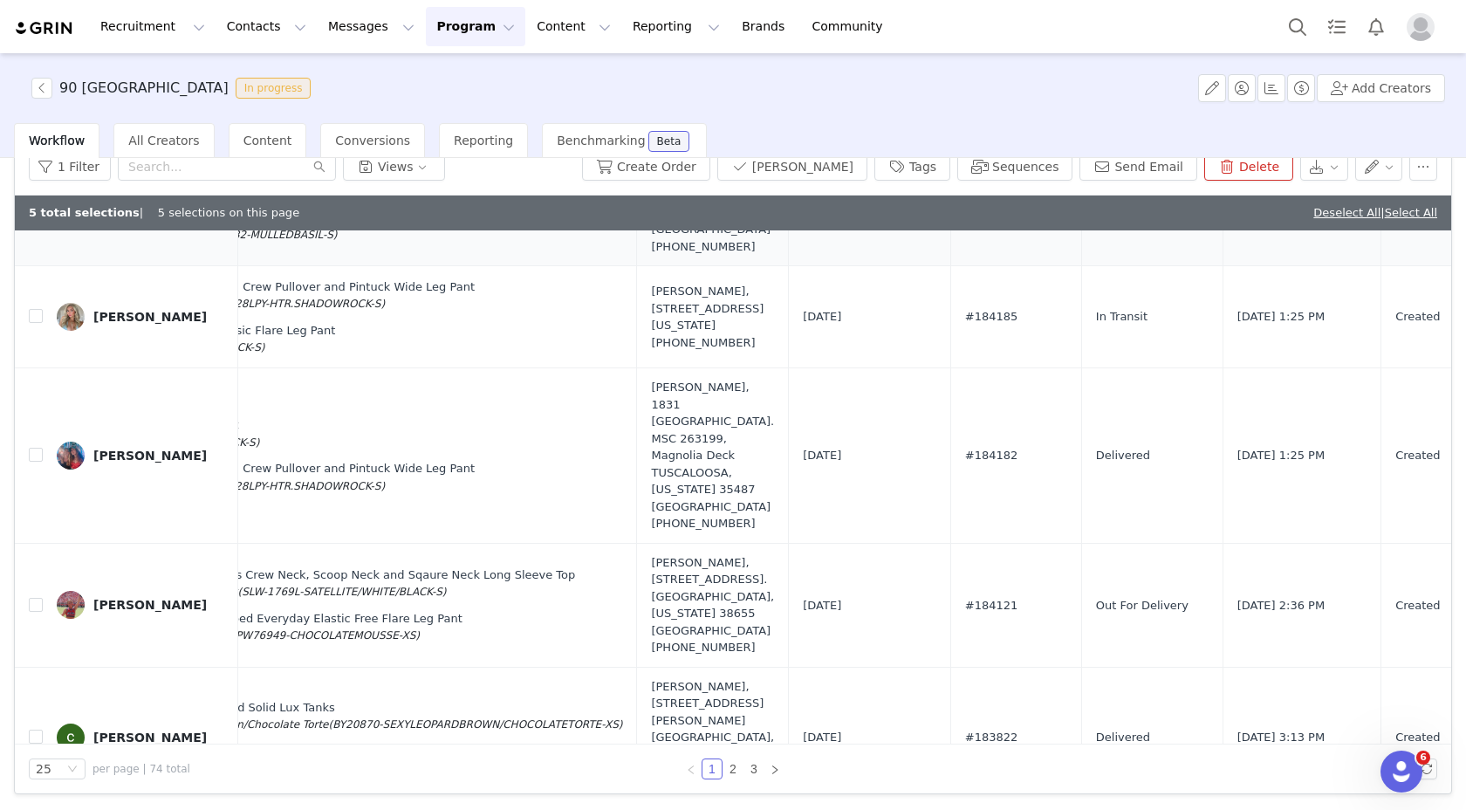
scroll to position [1971, 0]
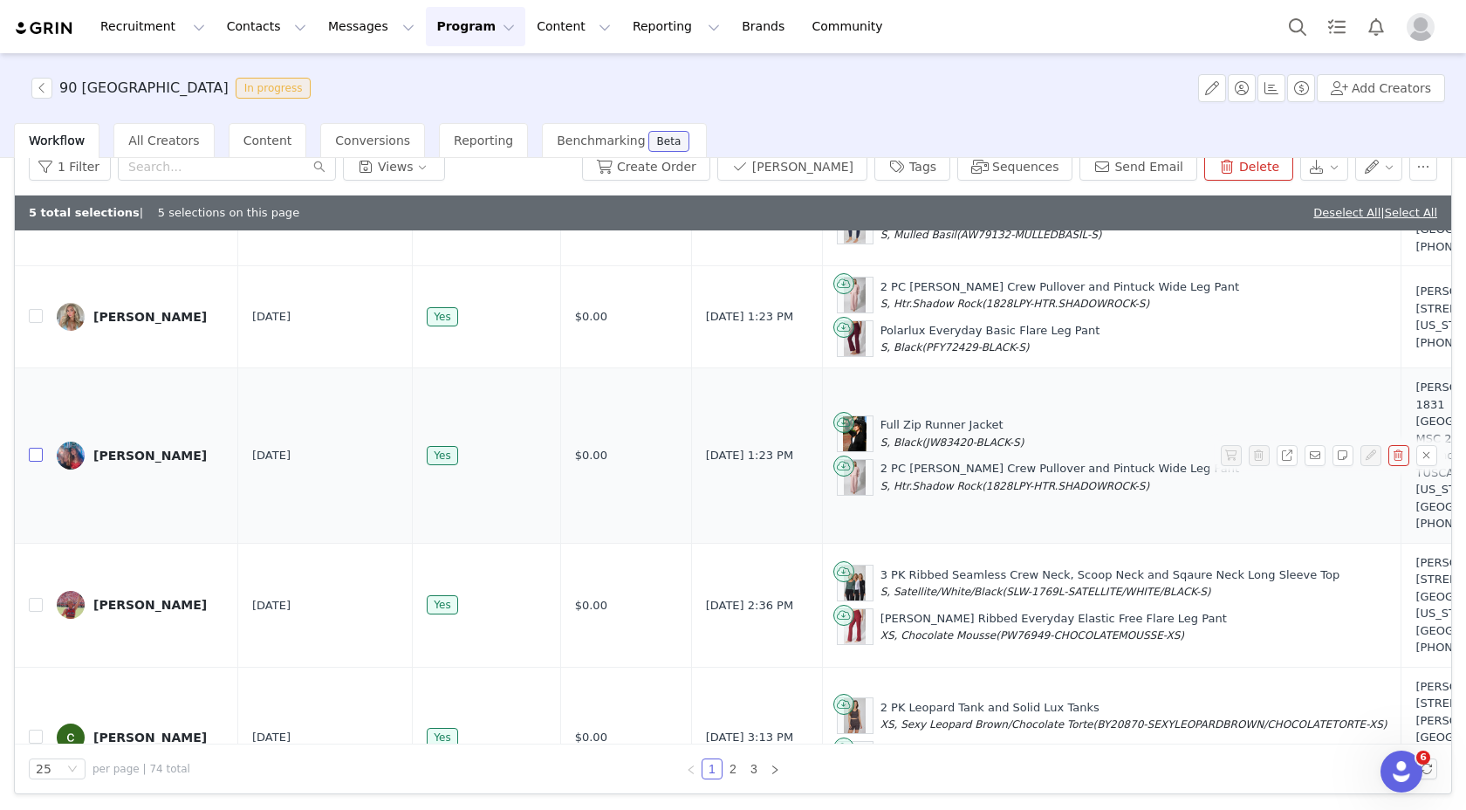
click at [31, 462] on input "checkbox" at bounding box center [36, 455] width 14 height 14
checkbox input "true"
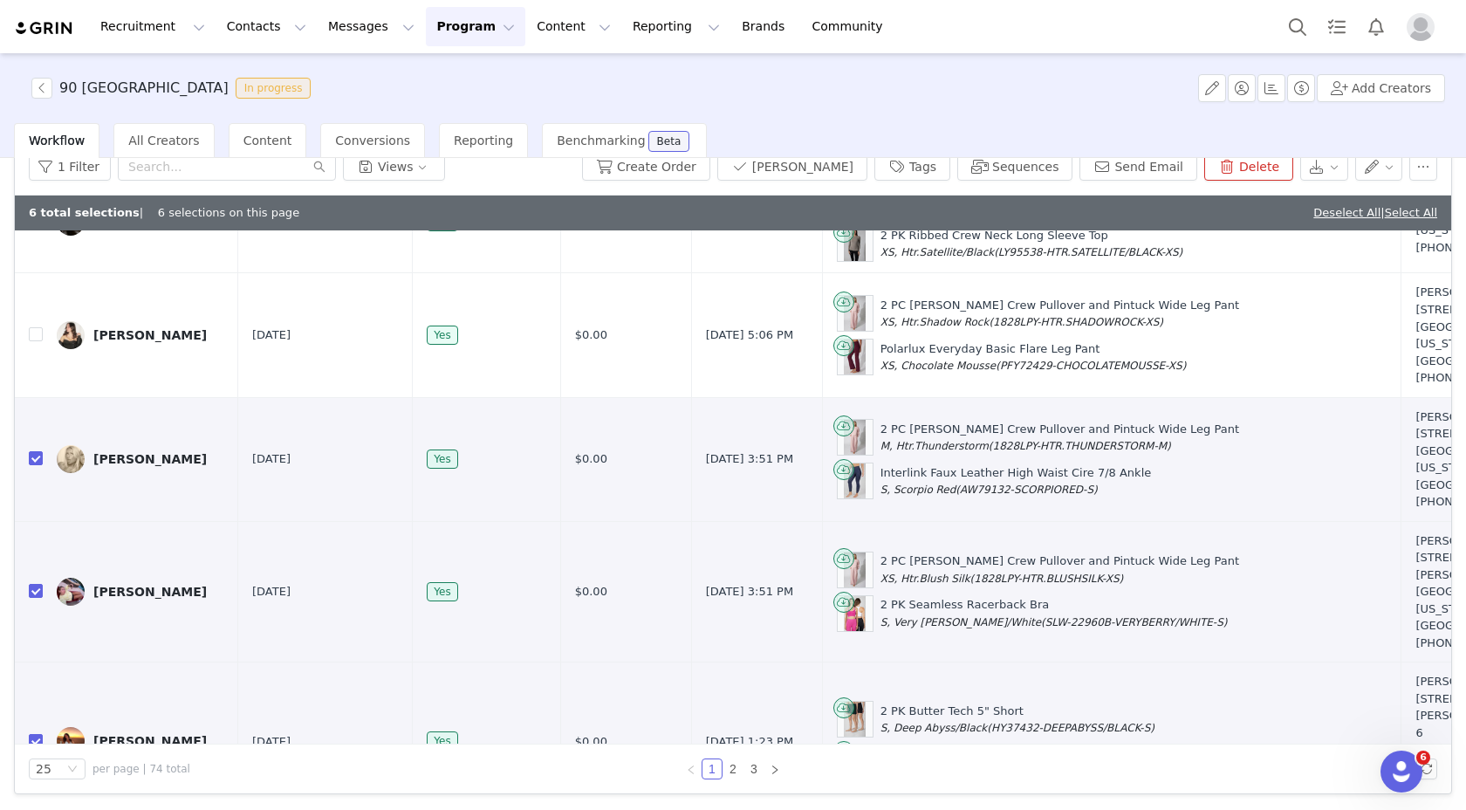
scroll to position [0, 0]
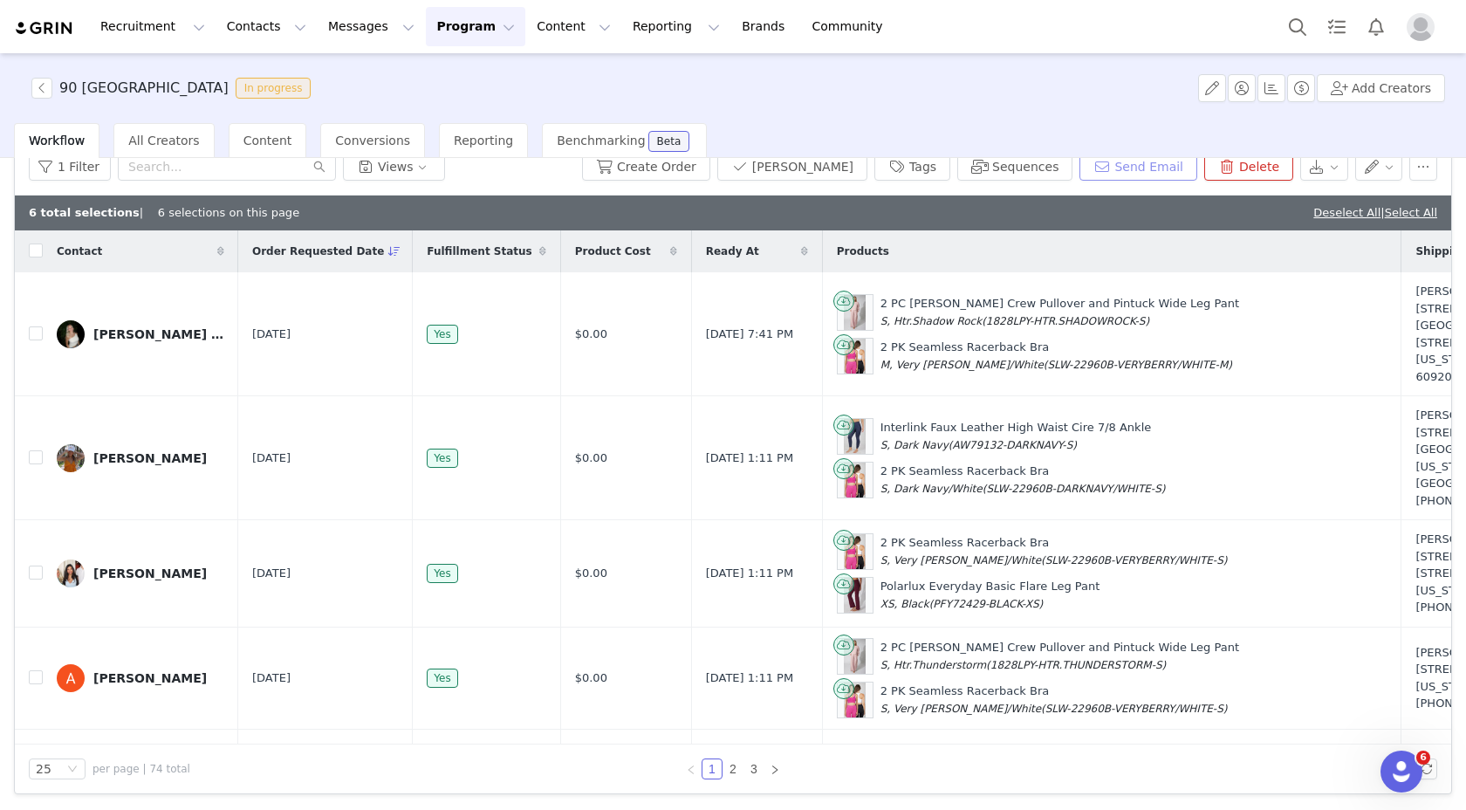
click at [1136, 165] on button "Send Email" at bounding box center [1139, 167] width 118 height 28
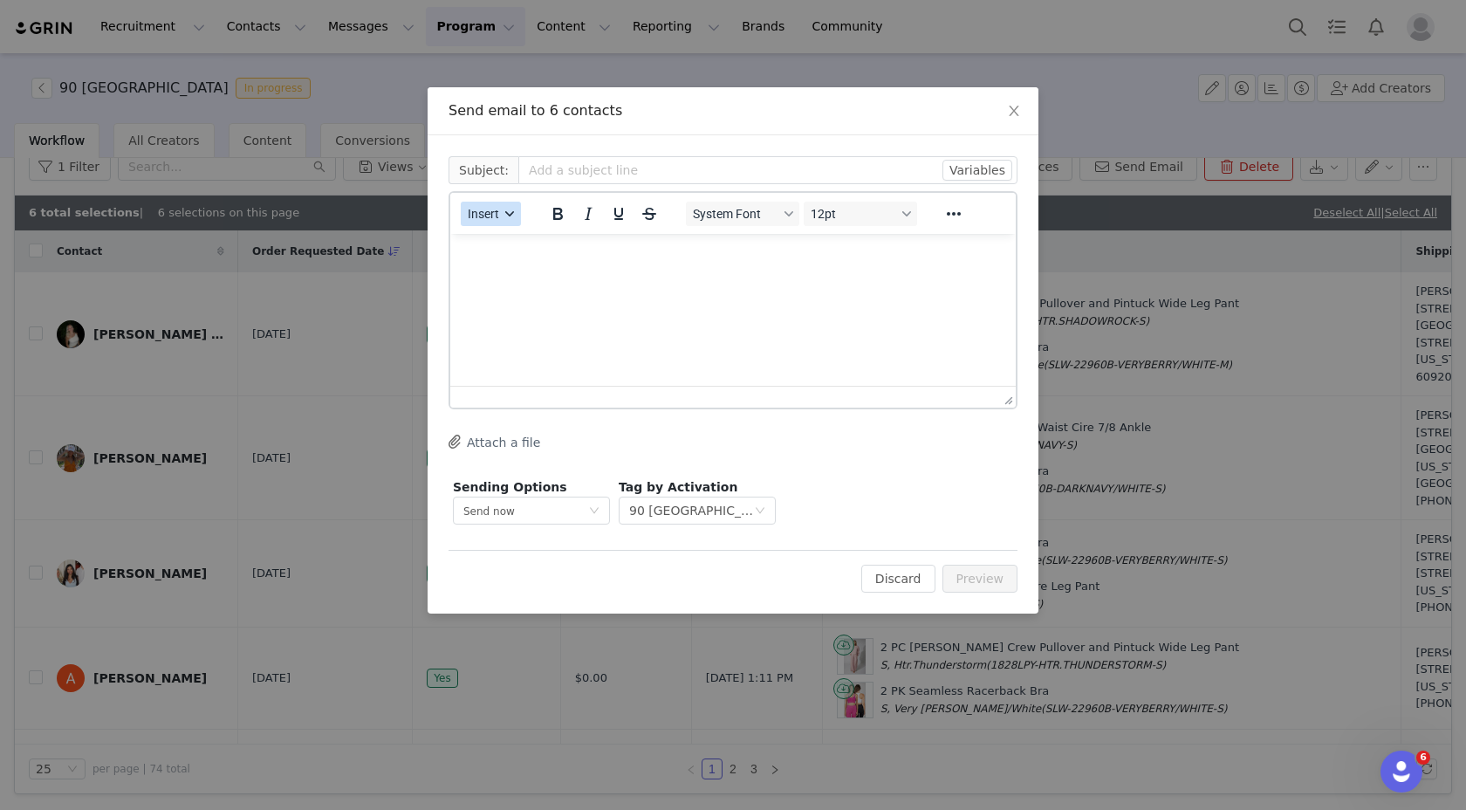
click at [503, 214] on button "Insert" at bounding box center [491, 214] width 60 height 24
click at [520, 242] on div "Insert Template" at bounding box center [554, 244] width 157 height 21
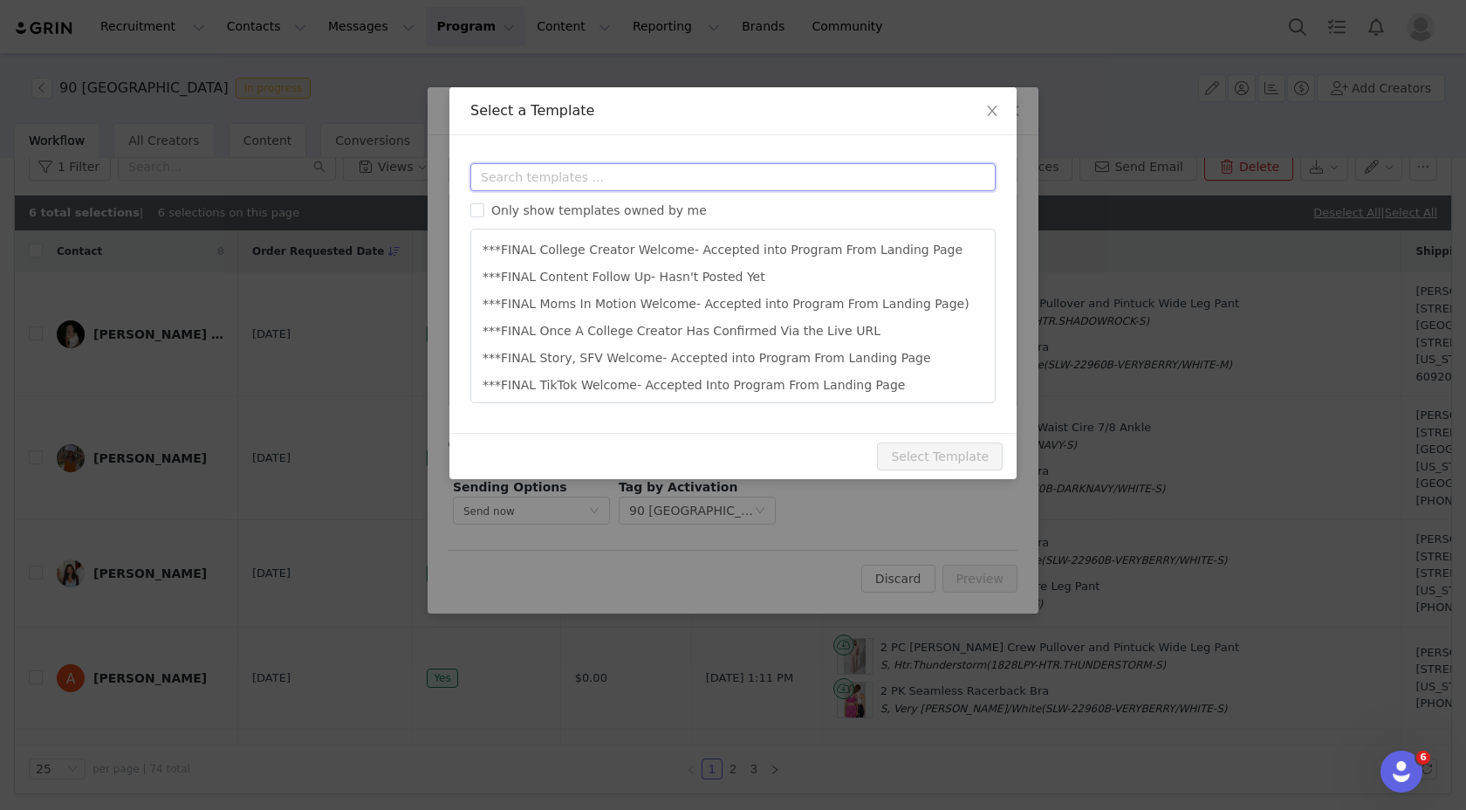
click at [655, 182] on input "text" at bounding box center [732, 177] width 525 height 28
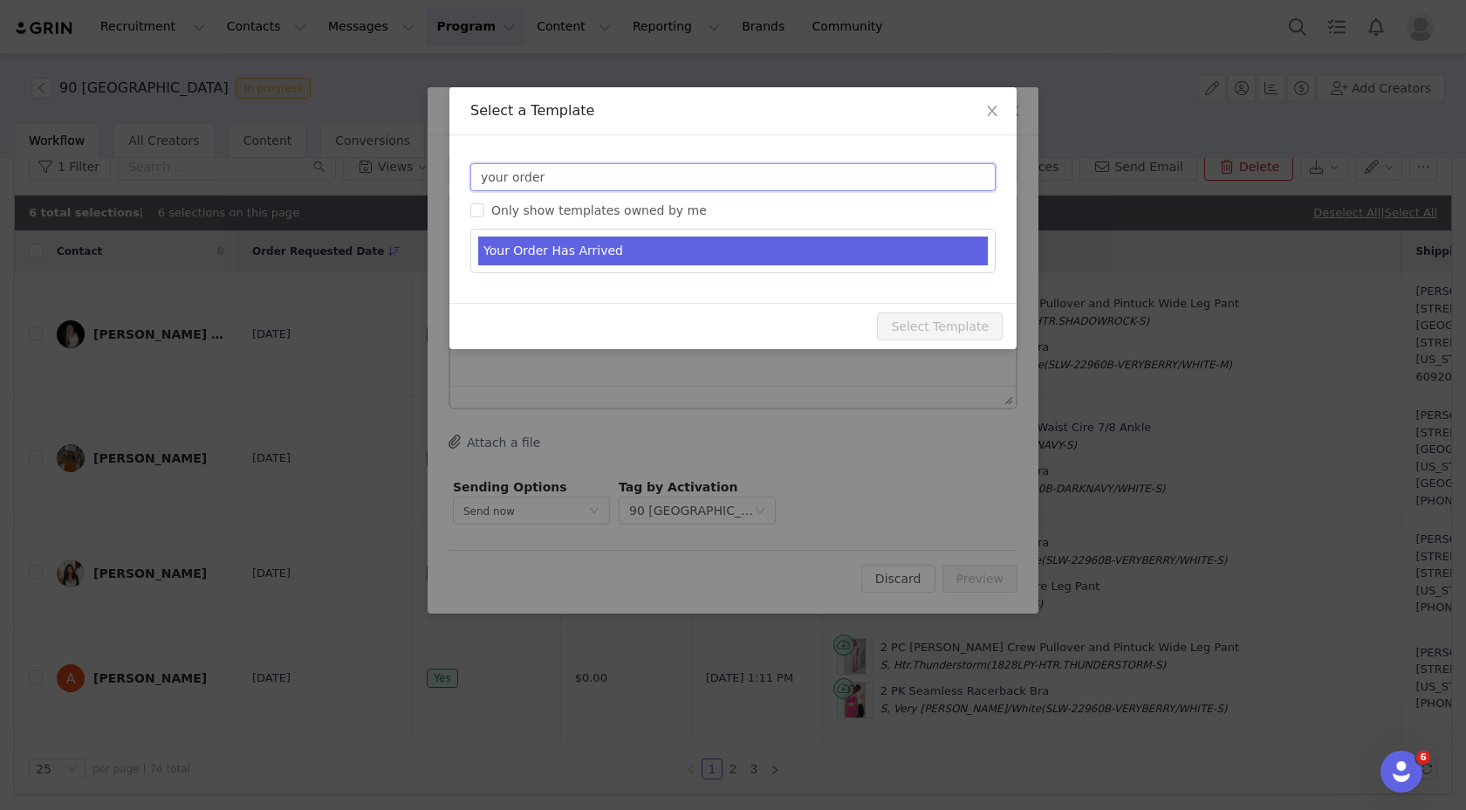
type input "your order"
type input "Your 90 Degree By Reflex Order Has Arrived!"
click at [677, 246] on li "Your Order Has Arrived" at bounding box center [733, 251] width 510 height 29
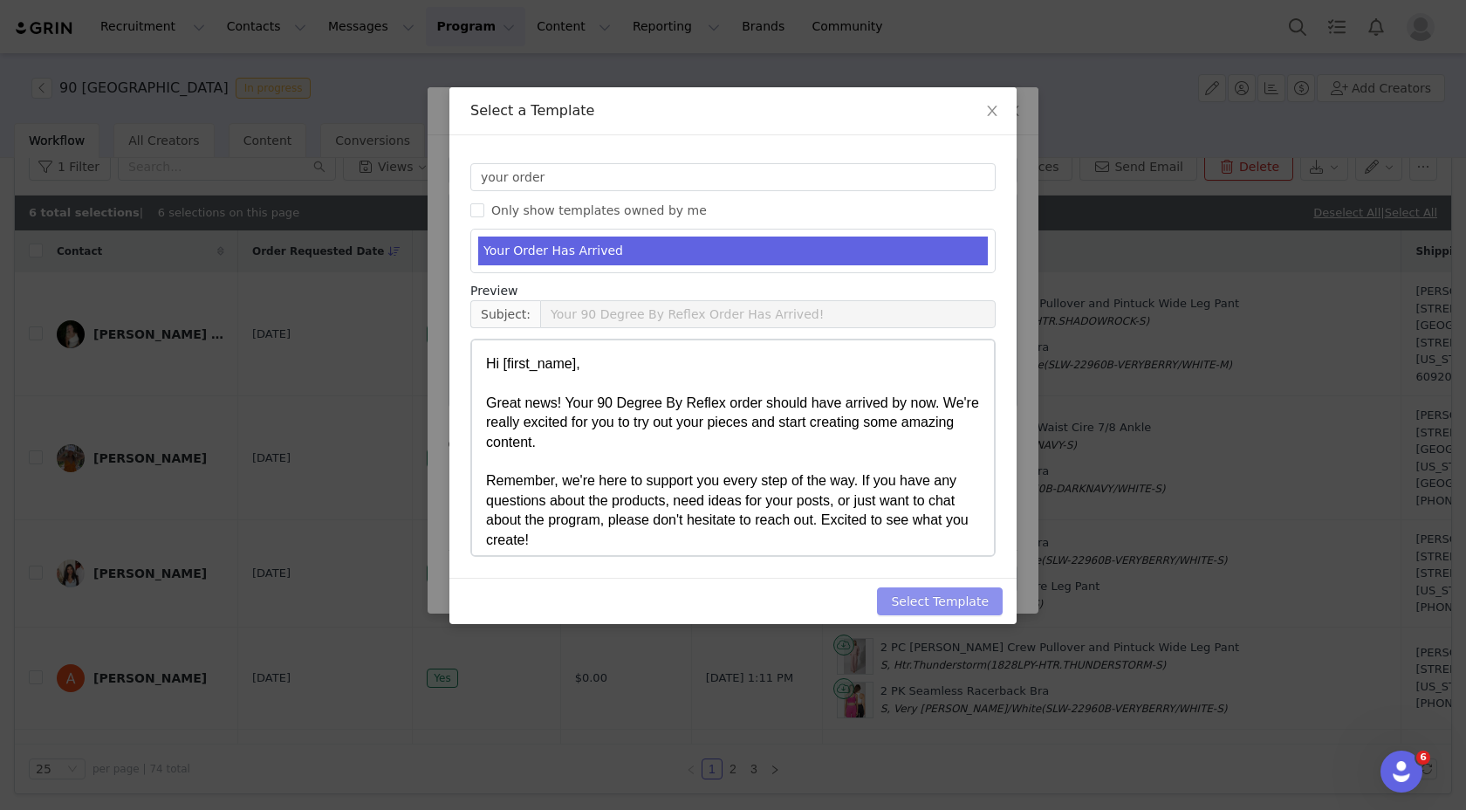
click at [947, 606] on button "Select Template" at bounding box center [940, 601] width 126 height 28
type input "Your 90 Degree By Reflex Order Has Arrived!"
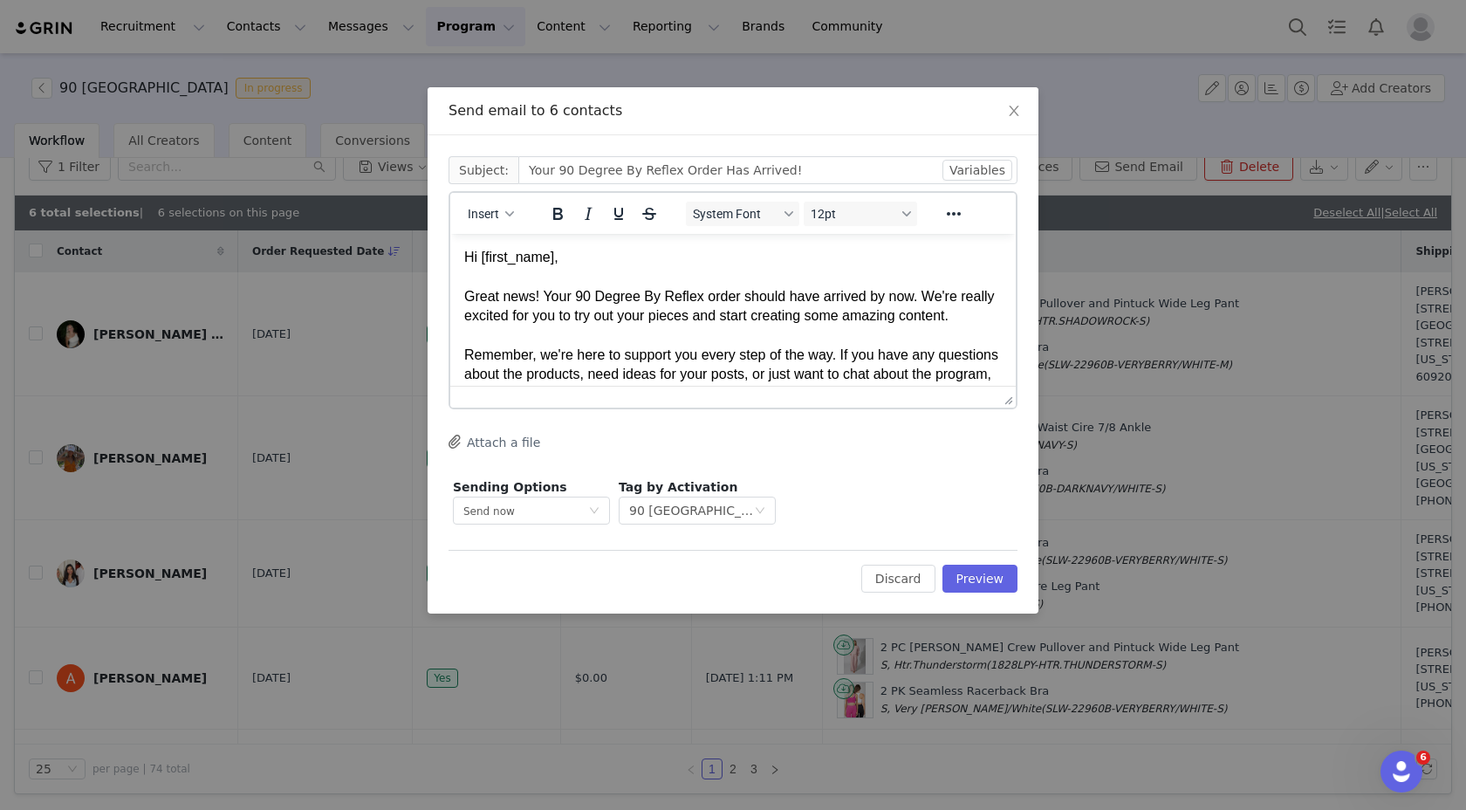
click at [656, 291] on div "Great news! Your 90 Degree By Reflex order should have arrived by now. We're re…" at bounding box center [733, 306] width 538 height 39
click at [578, 293] on div "Great news! Your 90 Degree By Reflex order should have arrived by now. We're re…" at bounding box center [733, 306] width 538 height 39
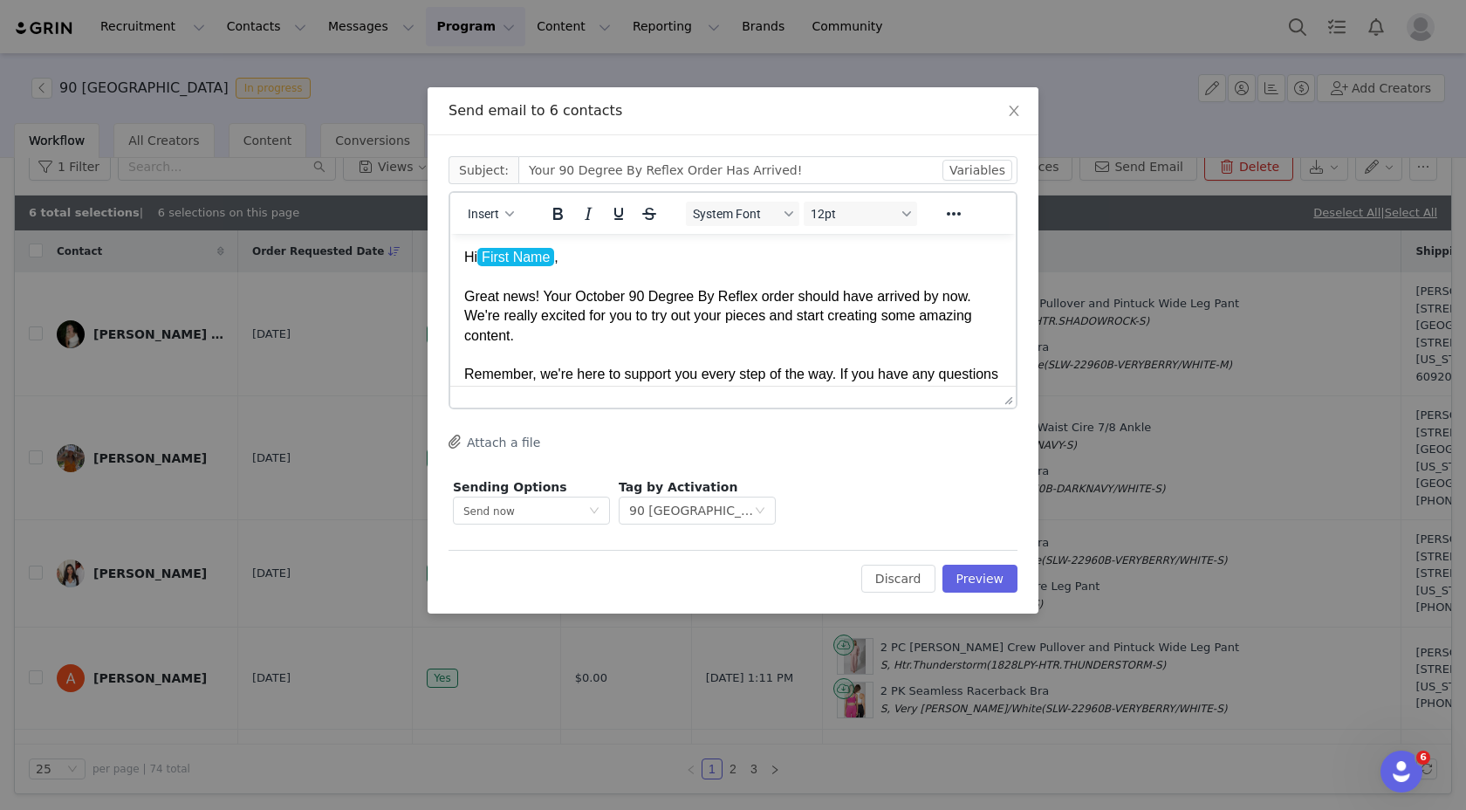
click at [670, 346] on div "Rich Text Area. Press ALT-0 for help." at bounding box center [733, 355] width 538 height 19
click at [731, 319] on div "Great news! Your October 90 Degree By Reflex order should have arrived by now. …" at bounding box center [733, 316] width 538 height 58
click at [776, 334] on div "Great news! Your October 90 Degree By Reflex order should have arrived by now. …" at bounding box center [733, 316] width 538 height 58
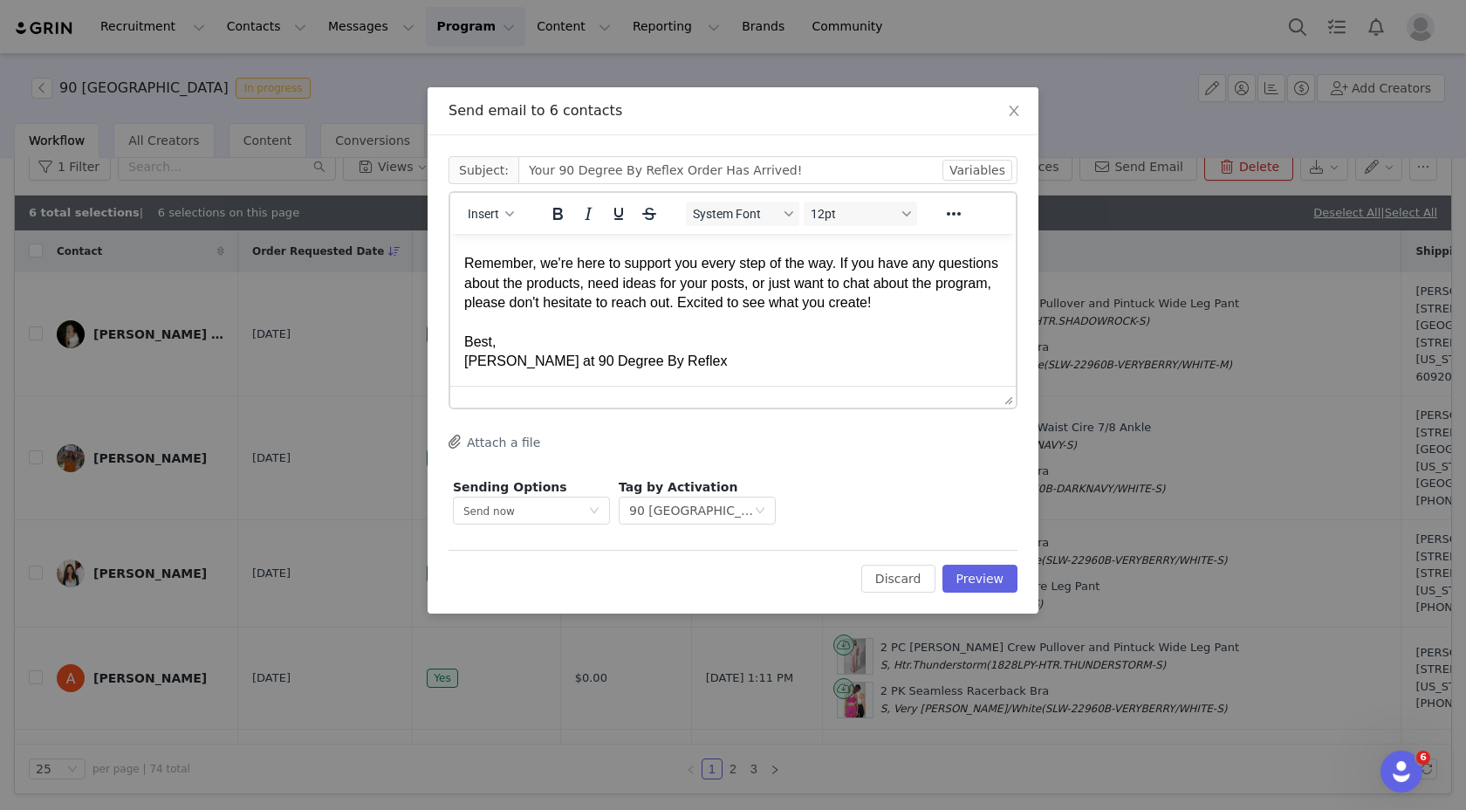
click at [462, 431] on span "button" at bounding box center [456, 441] width 14 height 21
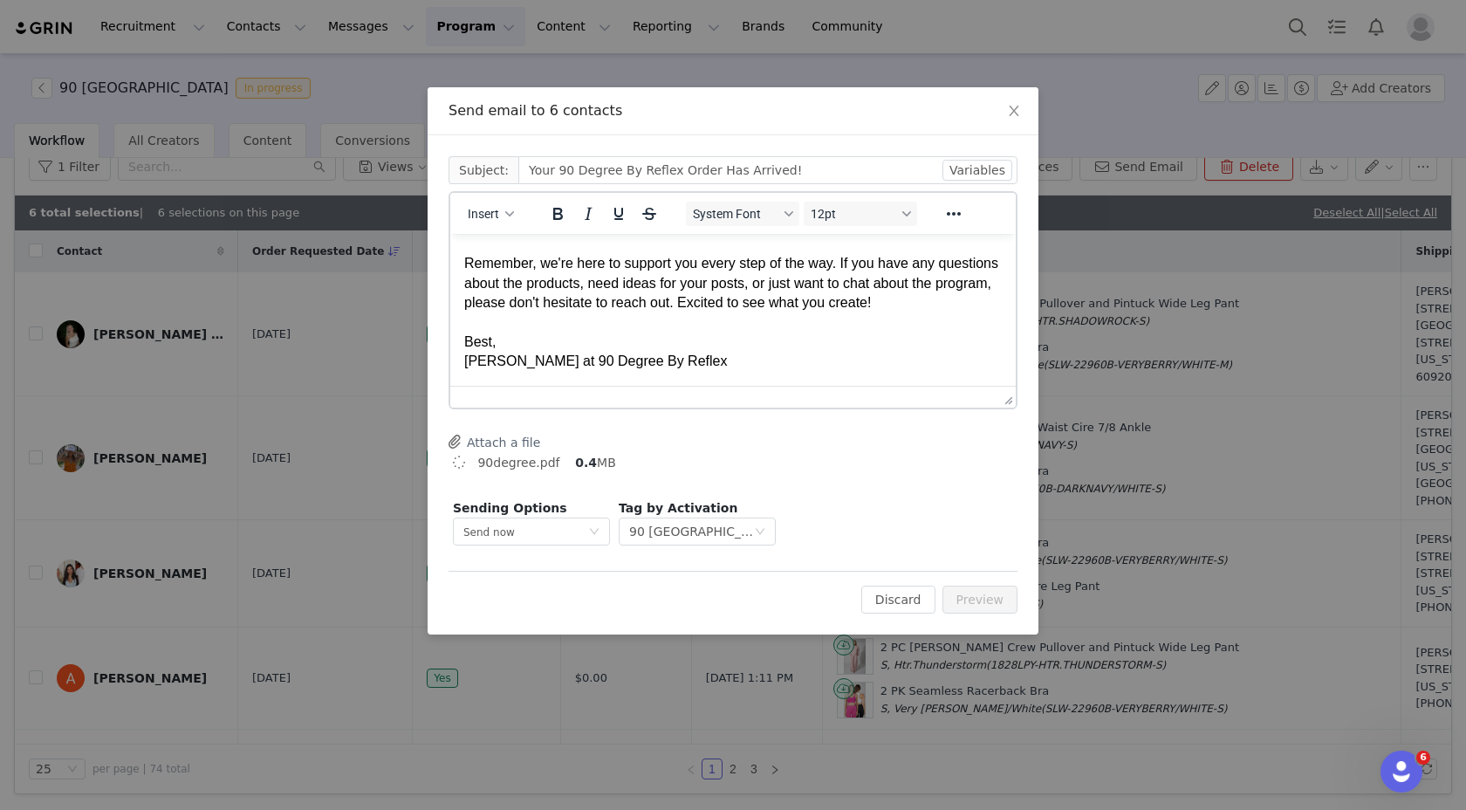
click at [498, 442] on button "Attach a file" at bounding box center [495, 441] width 92 height 21
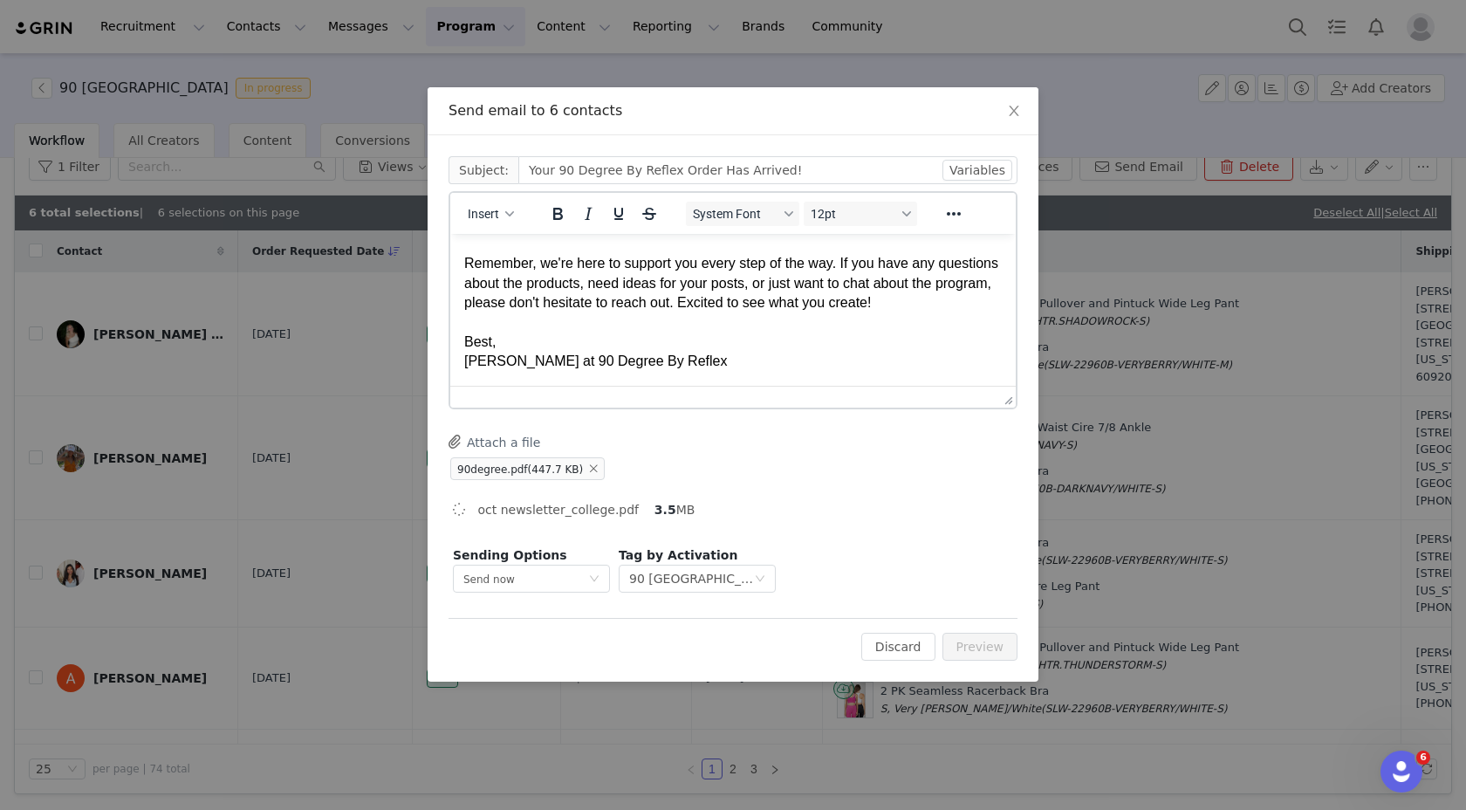
click at [823, 347] on div "Best," at bounding box center [733, 342] width 538 height 19
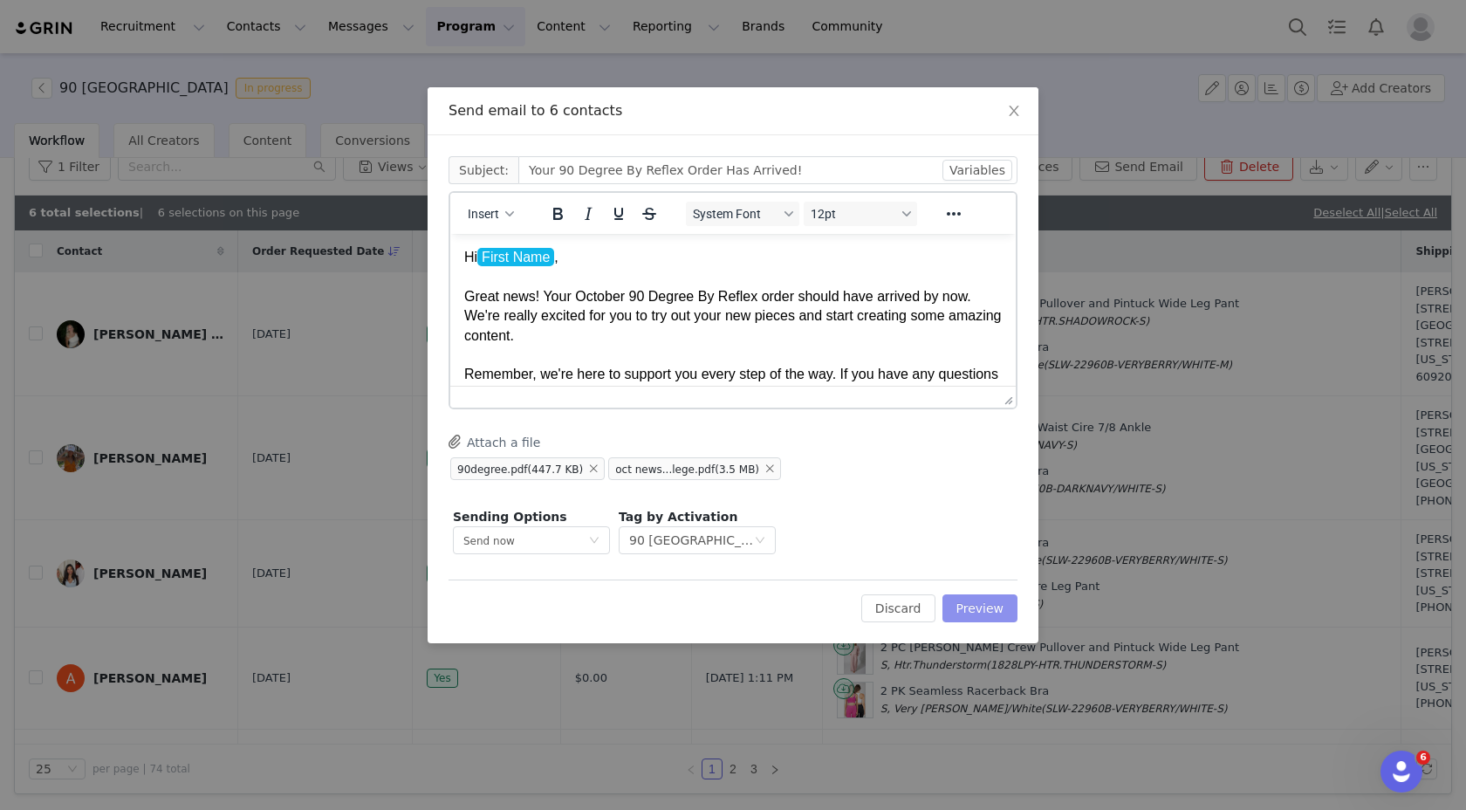
click at [985, 613] on button "Preview" at bounding box center [981, 608] width 76 height 28
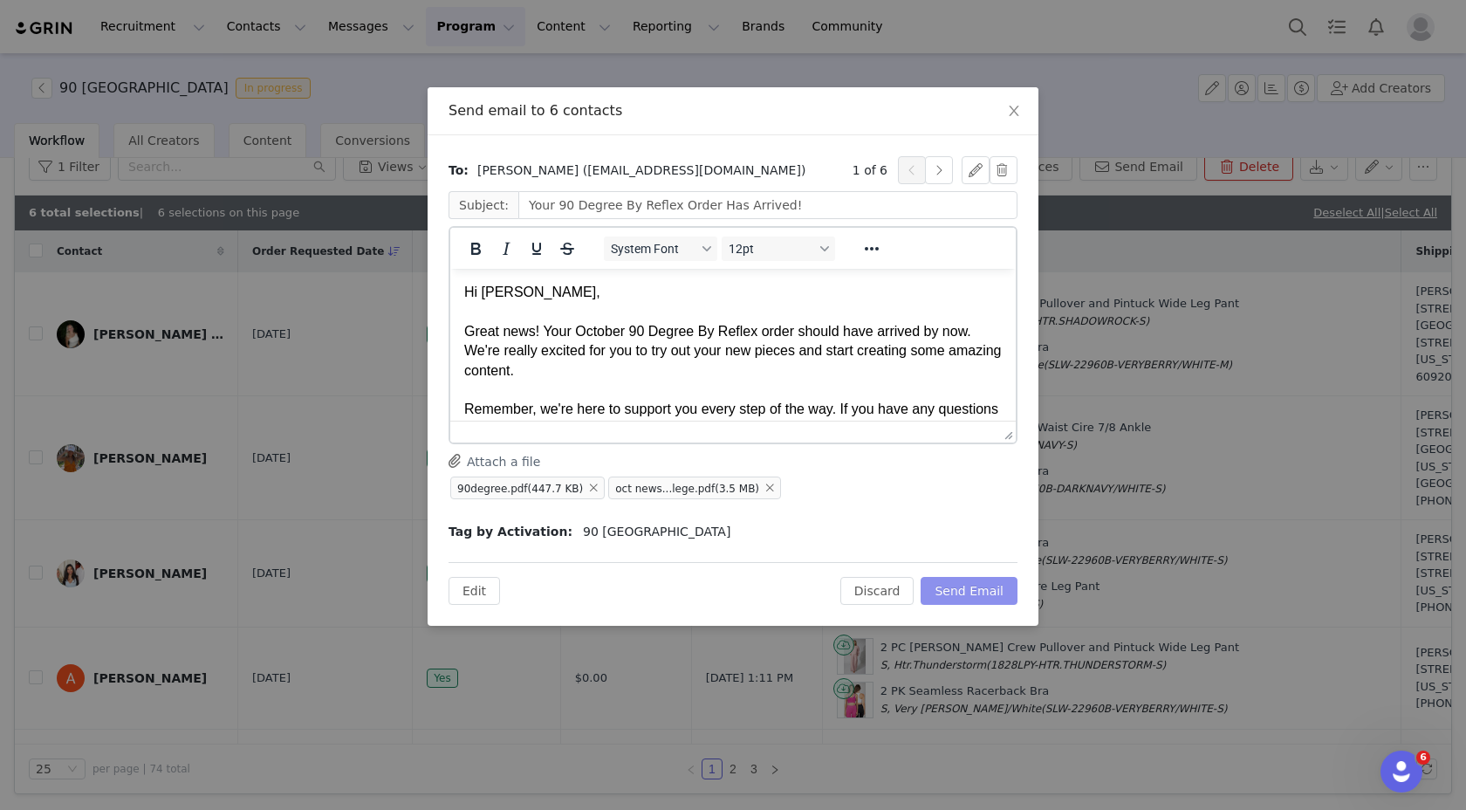
scroll to position [111, 0]
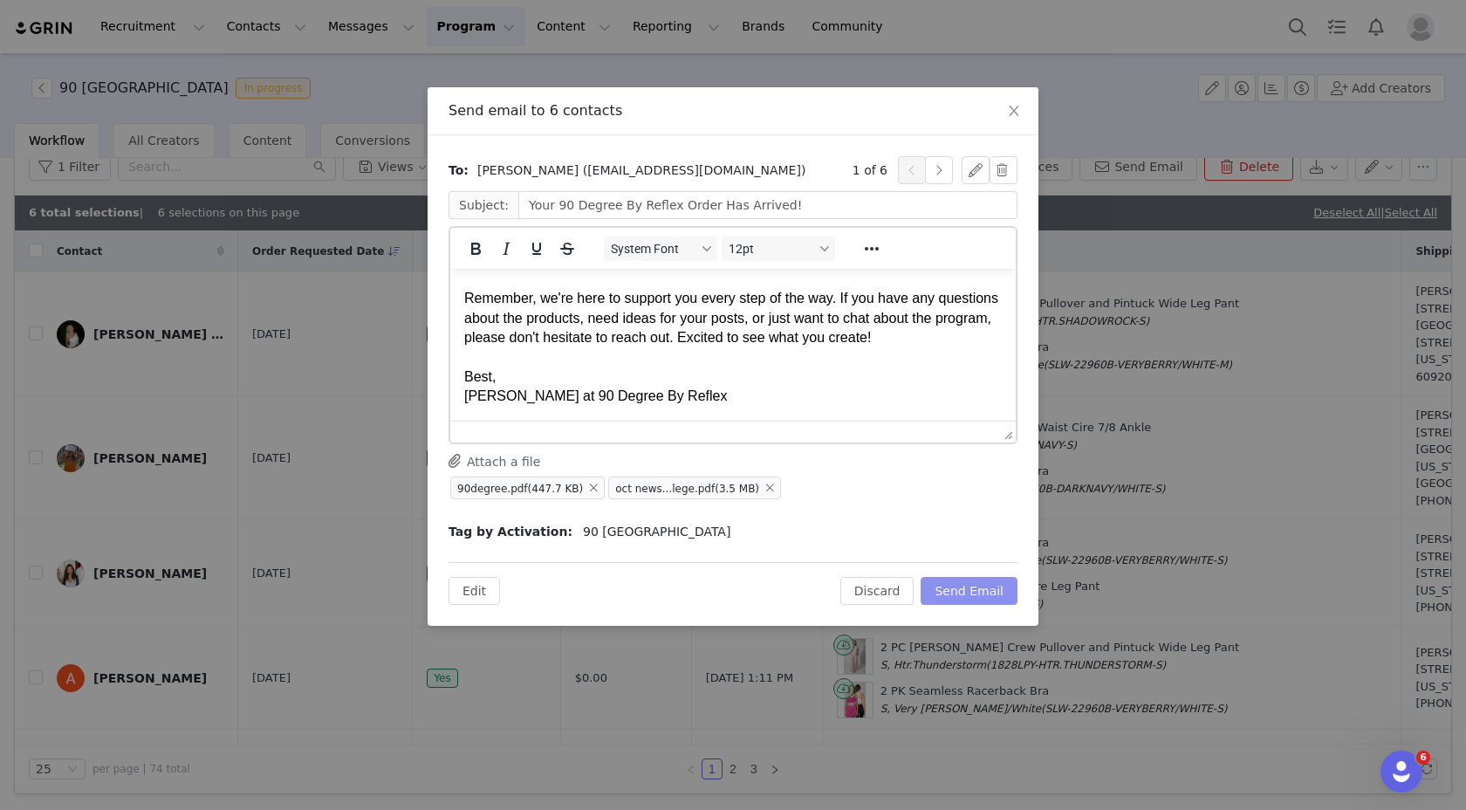
click at [963, 581] on button "Send Email" at bounding box center [969, 591] width 97 height 28
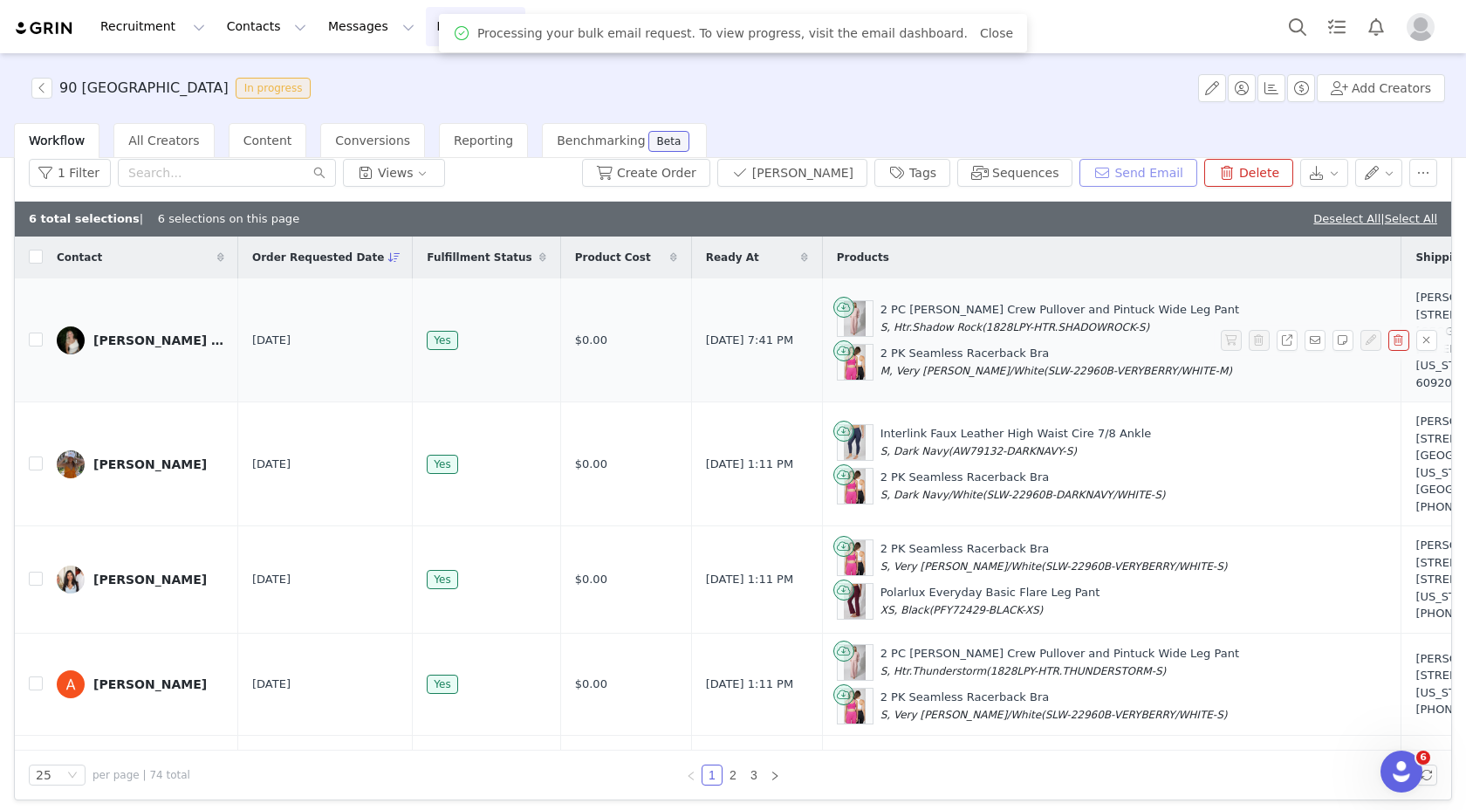
scroll to position [0, 0]
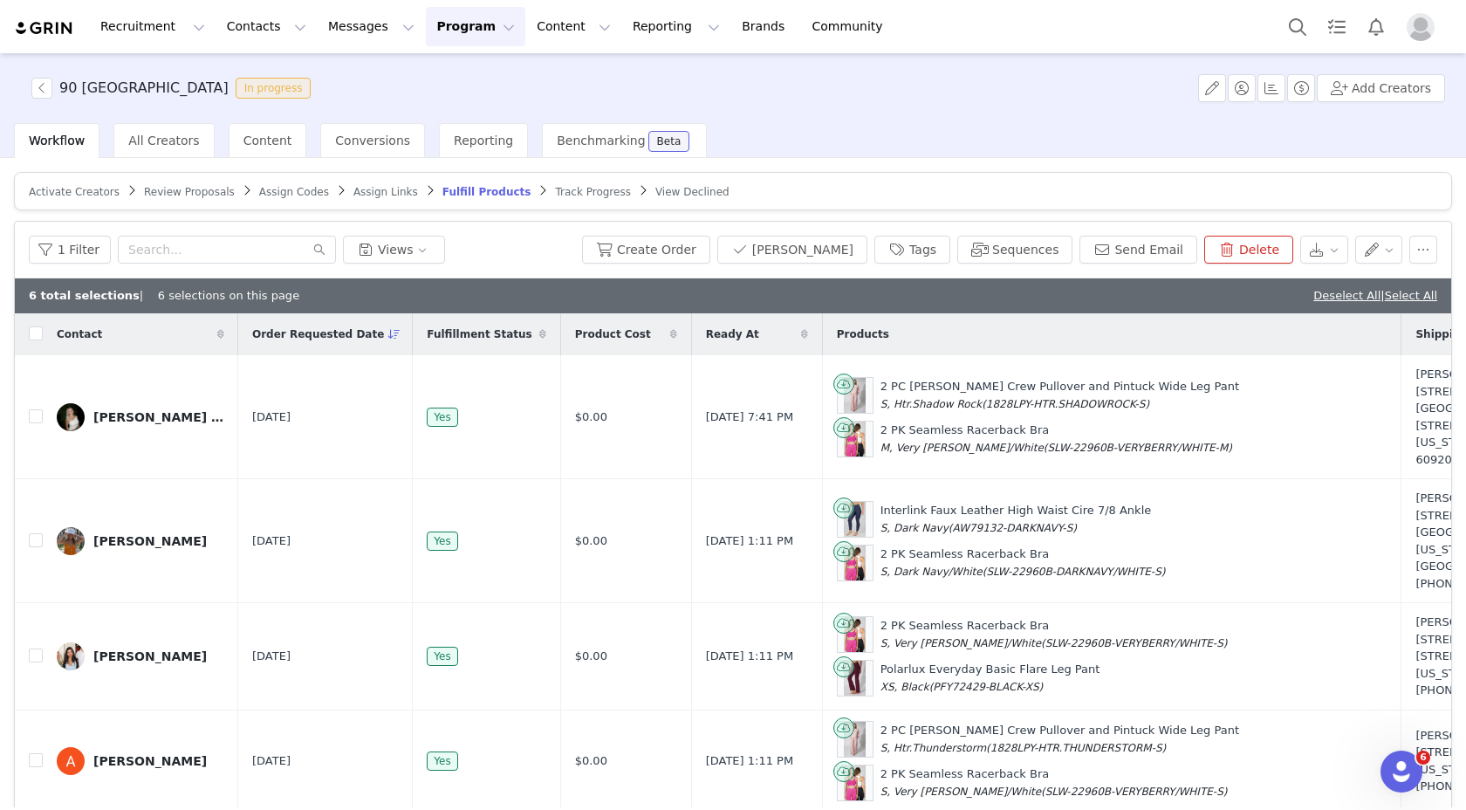
click at [67, 193] on span "Activate Creators" at bounding box center [74, 192] width 91 height 12
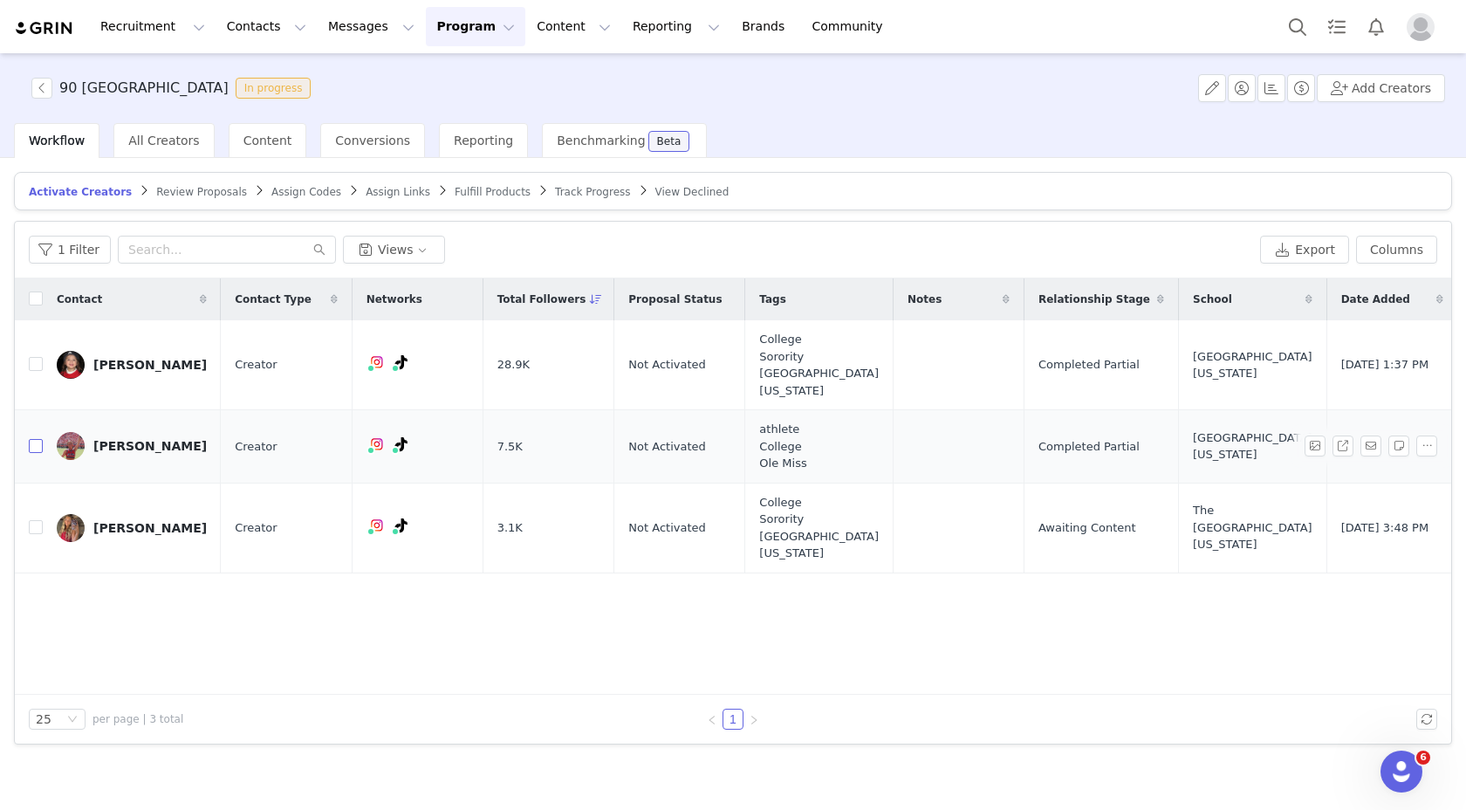
click at [35, 437] on label at bounding box center [36, 446] width 14 height 18
click at [35, 439] on input "checkbox" at bounding box center [36, 446] width 14 height 14
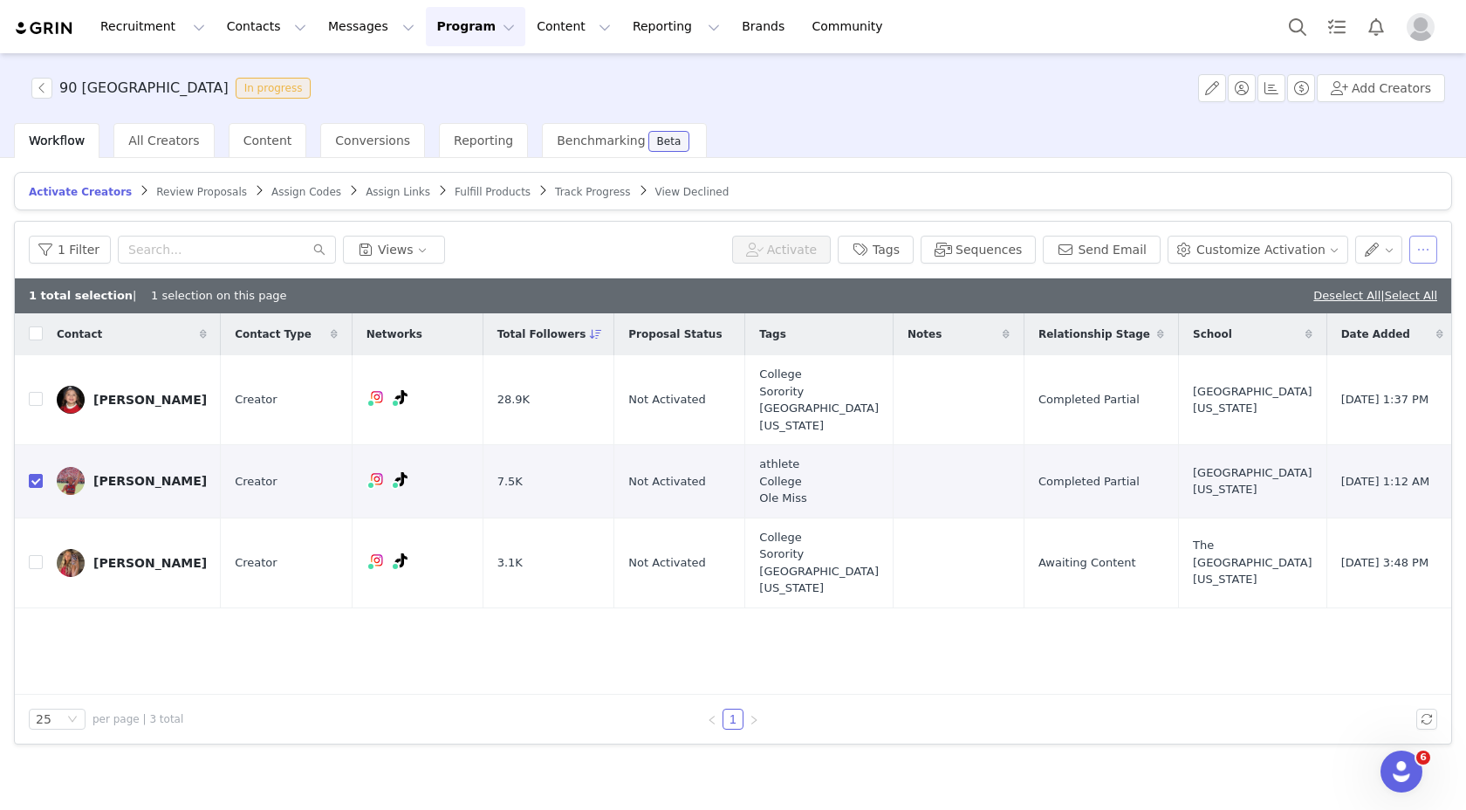
click at [1422, 239] on button "button" at bounding box center [1423, 250] width 28 height 28
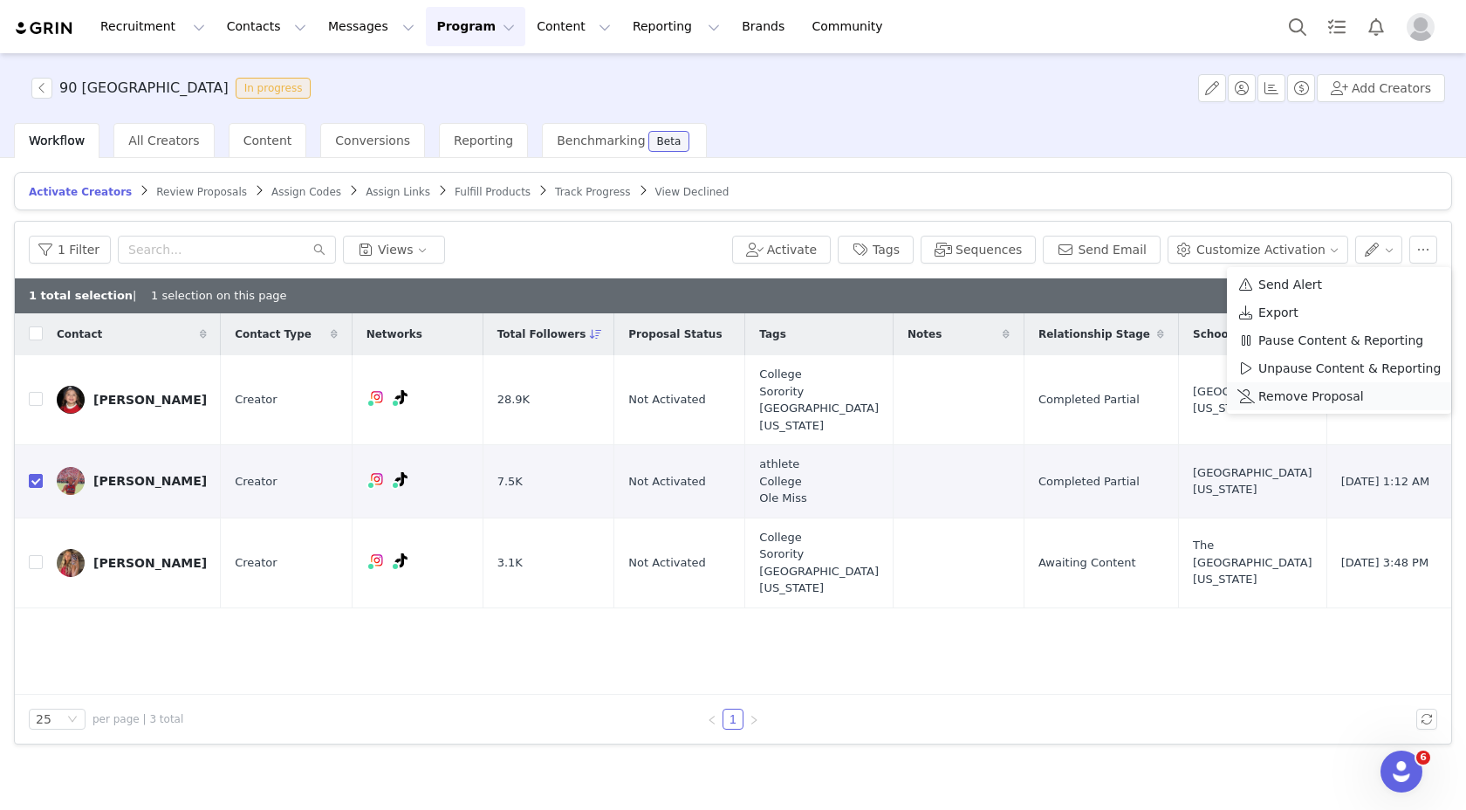
click at [1279, 393] on span "Remove Proposal" at bounding box center [1311, 396] width 106 height 19
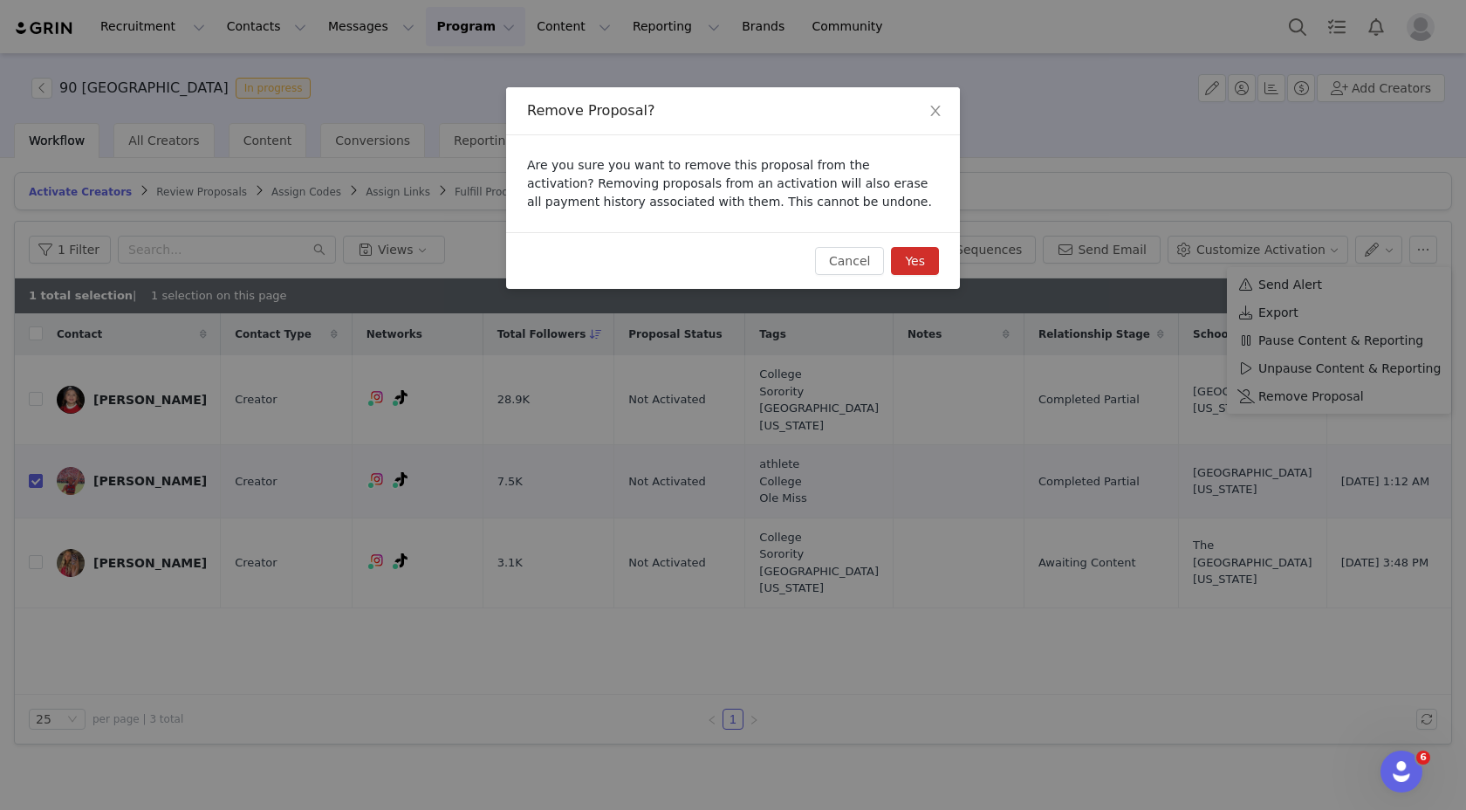
click at [892, 257] on button "Yes" at bounding box center [915, 261] width 48 height 28
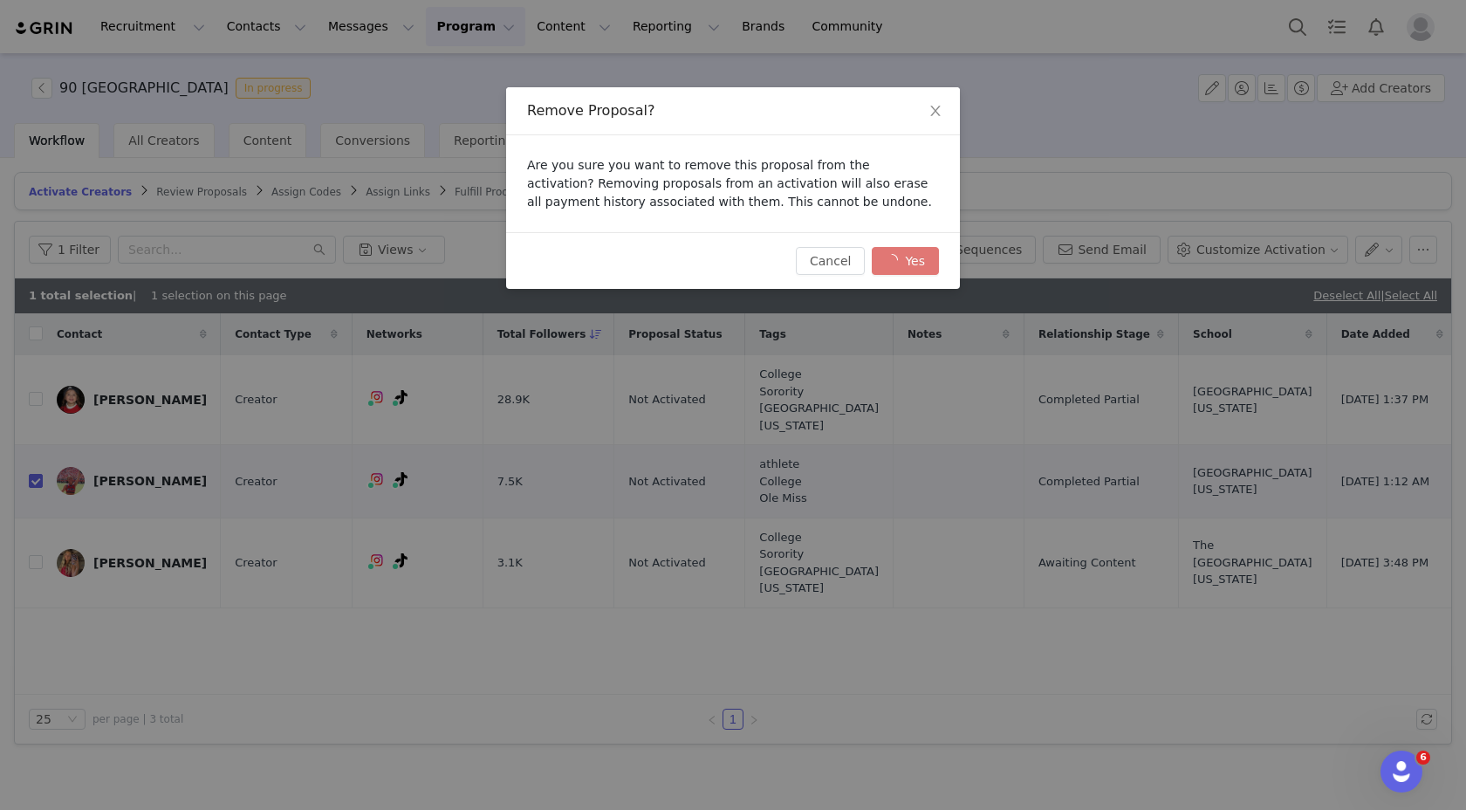
checkbox input "false"
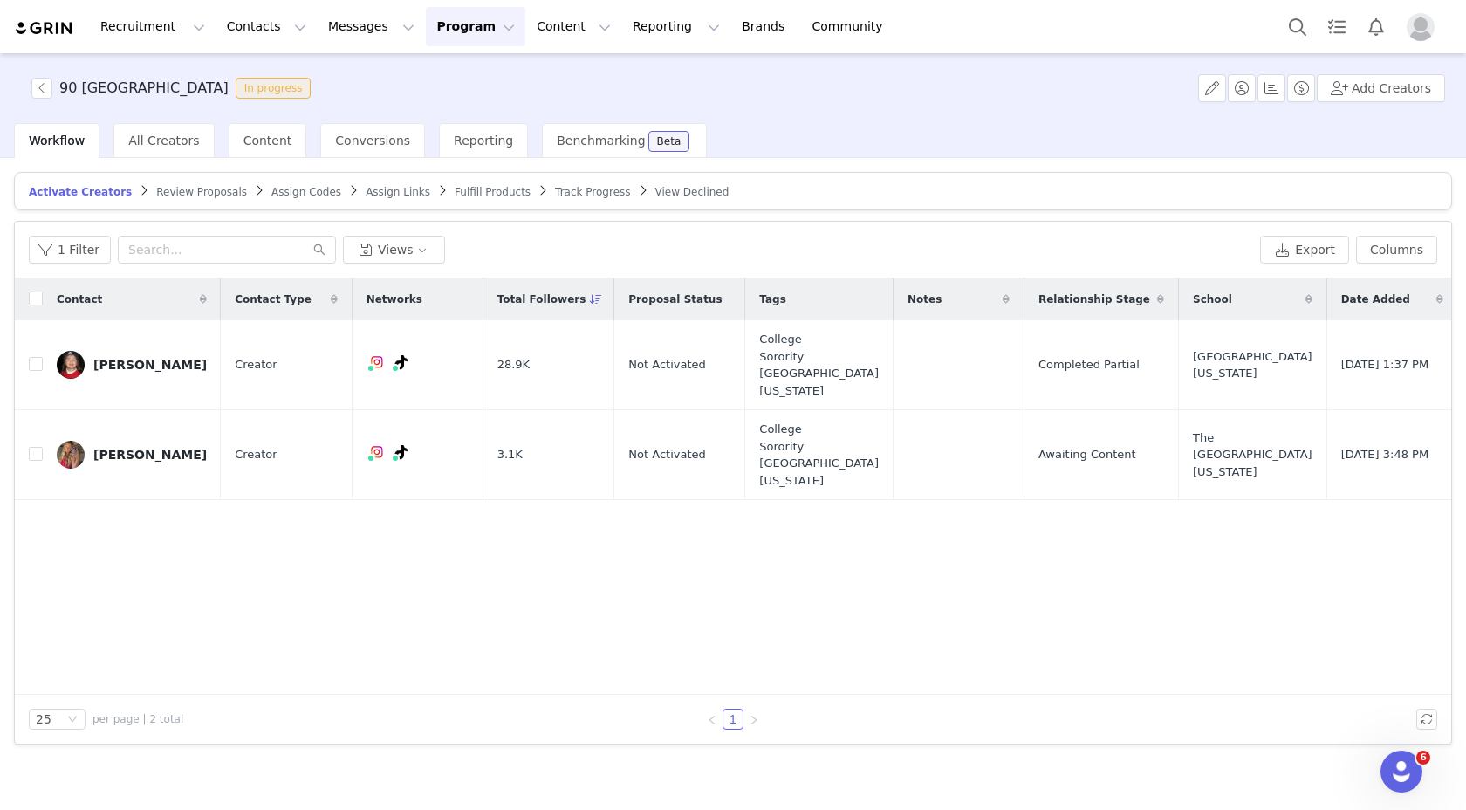
click at [208, 185] on link "Review Proposals" at bounding box center [201, 191] width 91 height 13
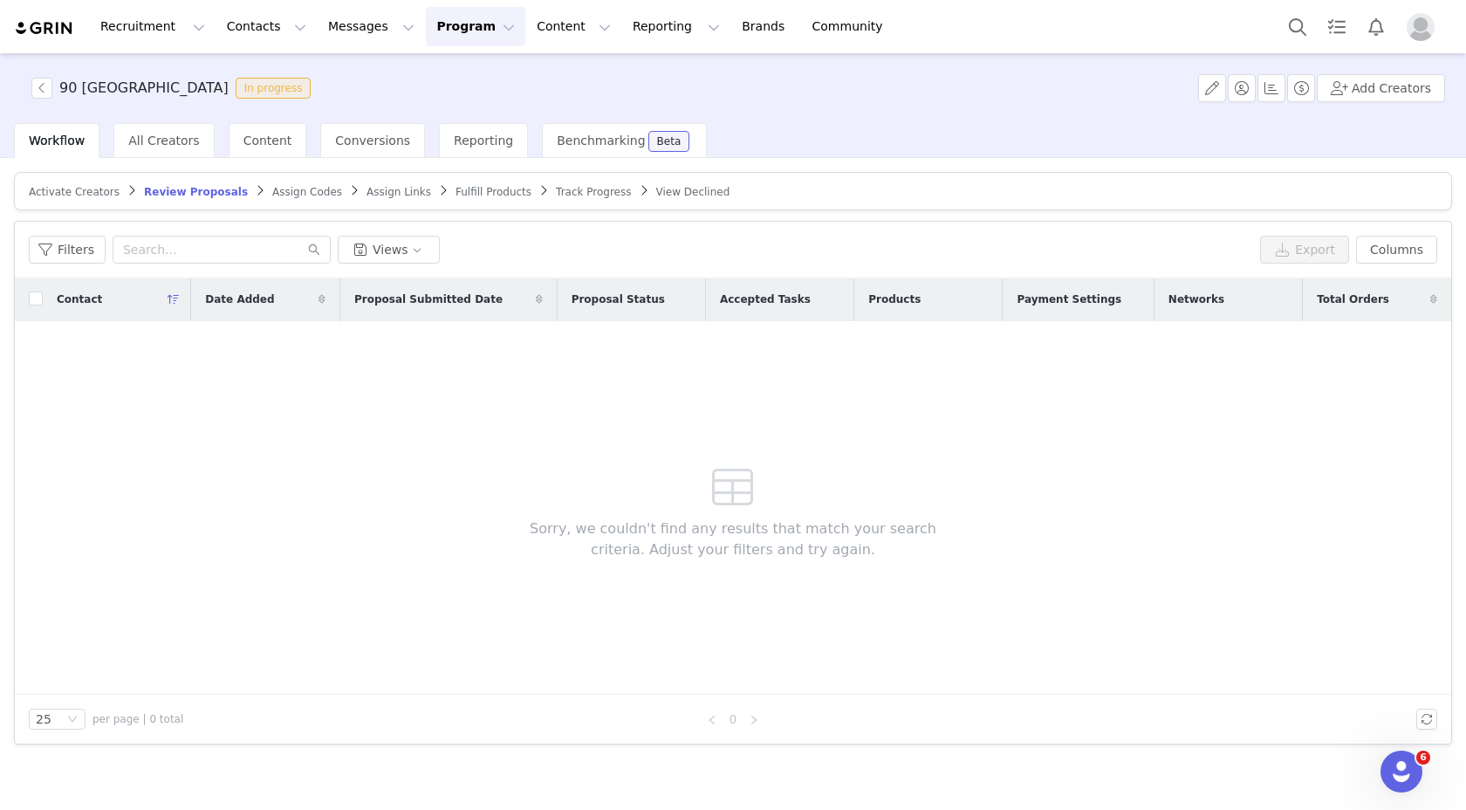
click at [313, 187] on span "Assign Codes" at bounding box center [307, 192] width 70 height 12
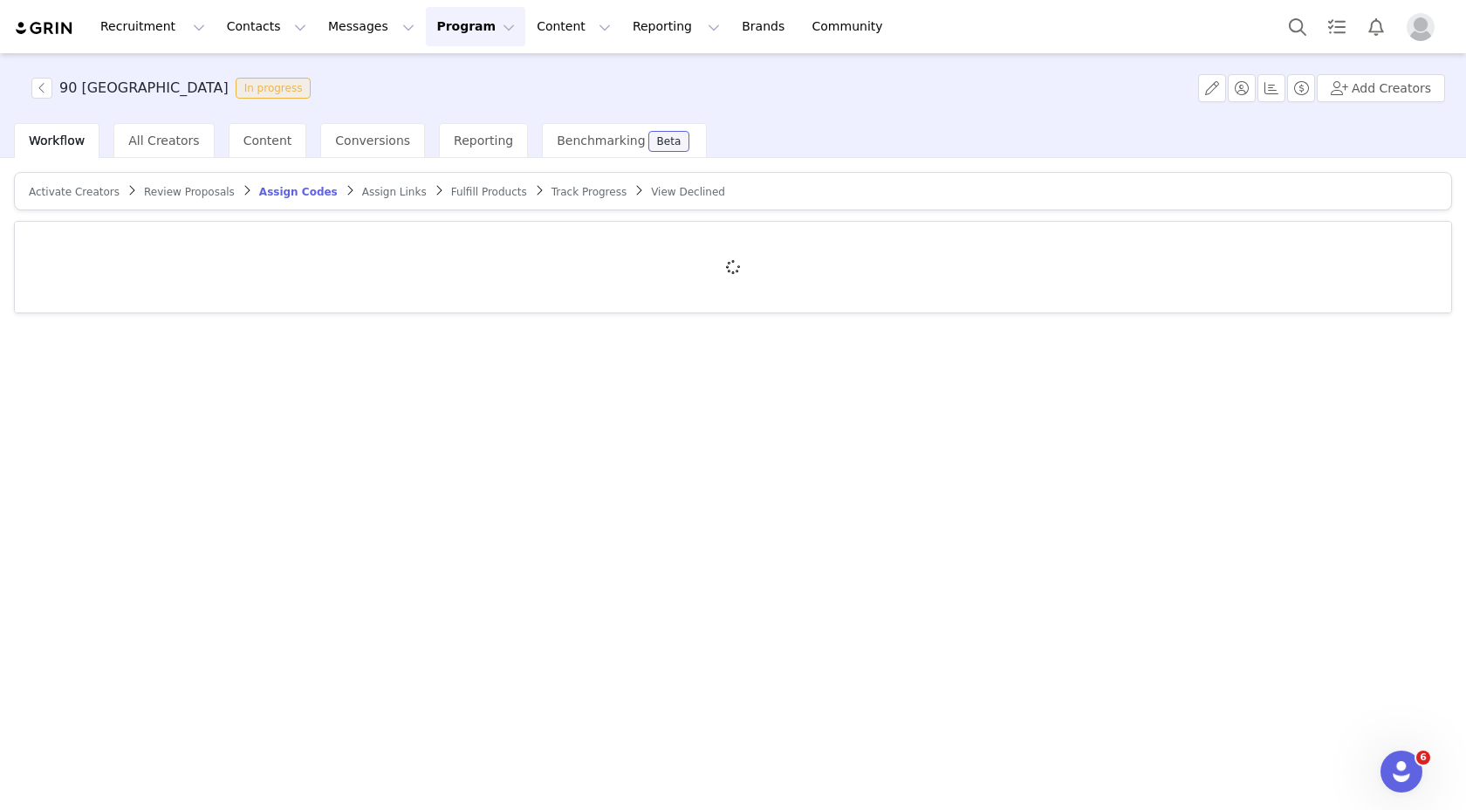
click at [457, 194] on span "Fulfill Products" at bounding box center [489, 192] width 76 height 12
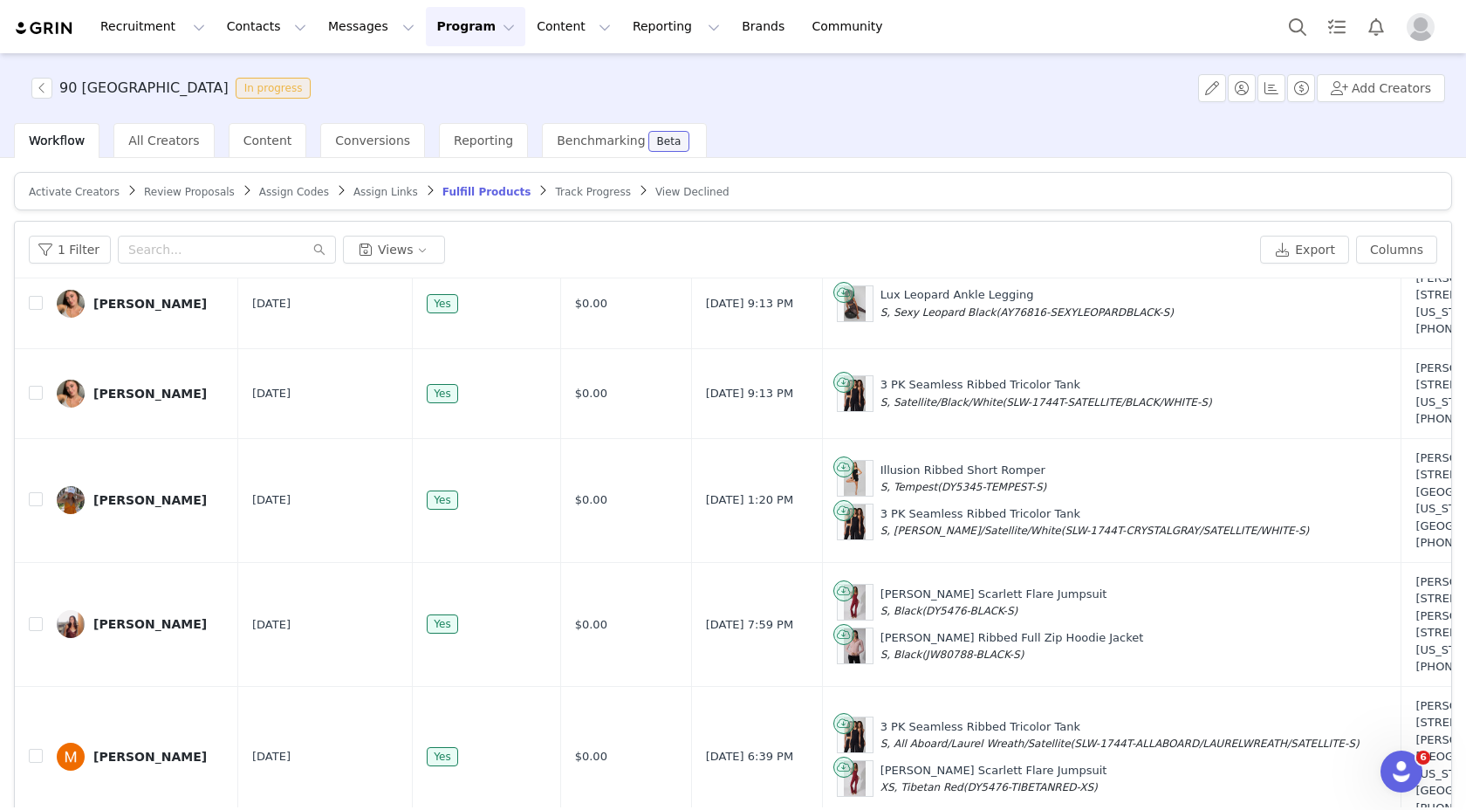
scroll to position [2603, 0]
click at [31, 400] on input "checkbox" at bounding box center [36, 393] width 14 height 14
checkbox input "true"
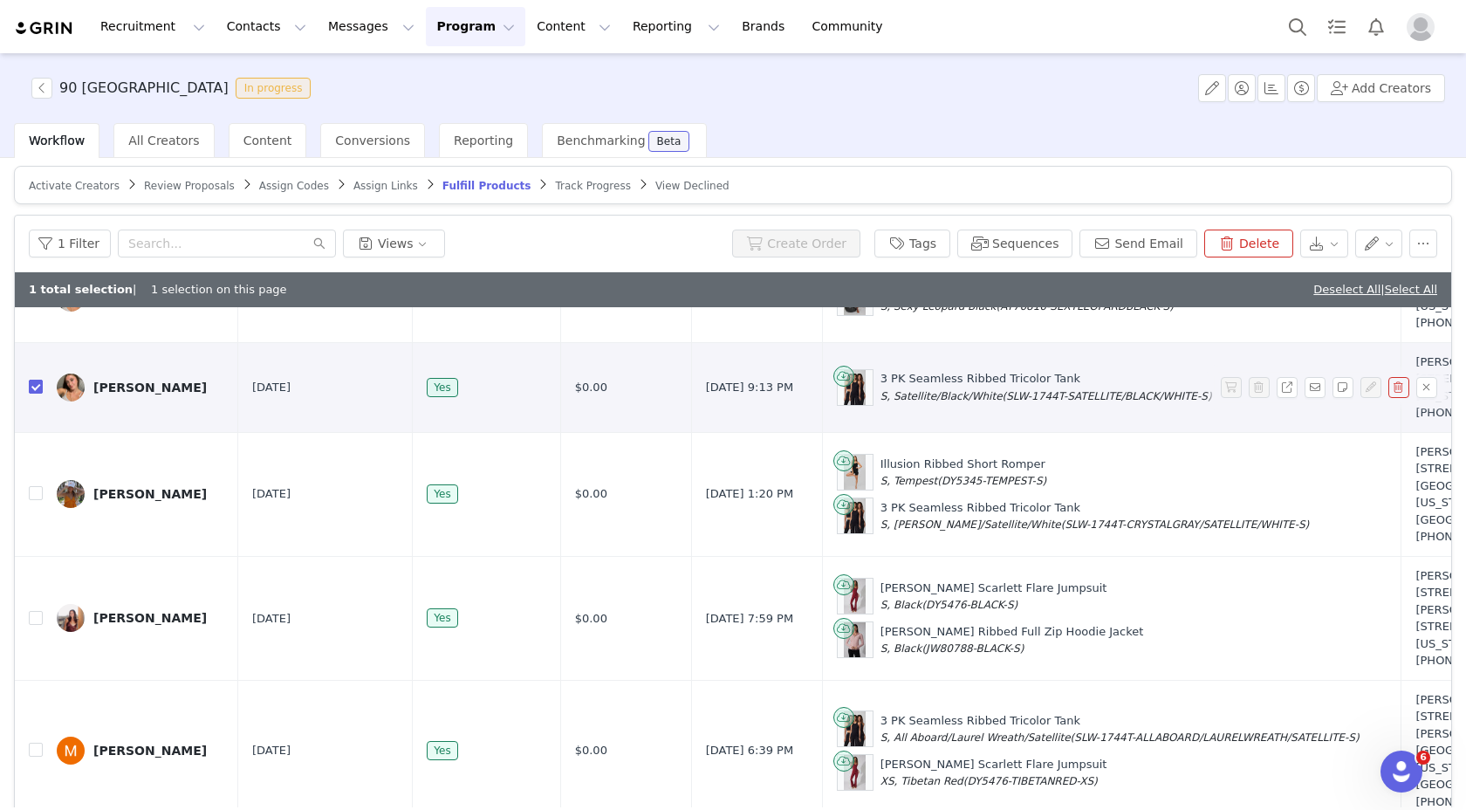
scroll to position [83, 0]
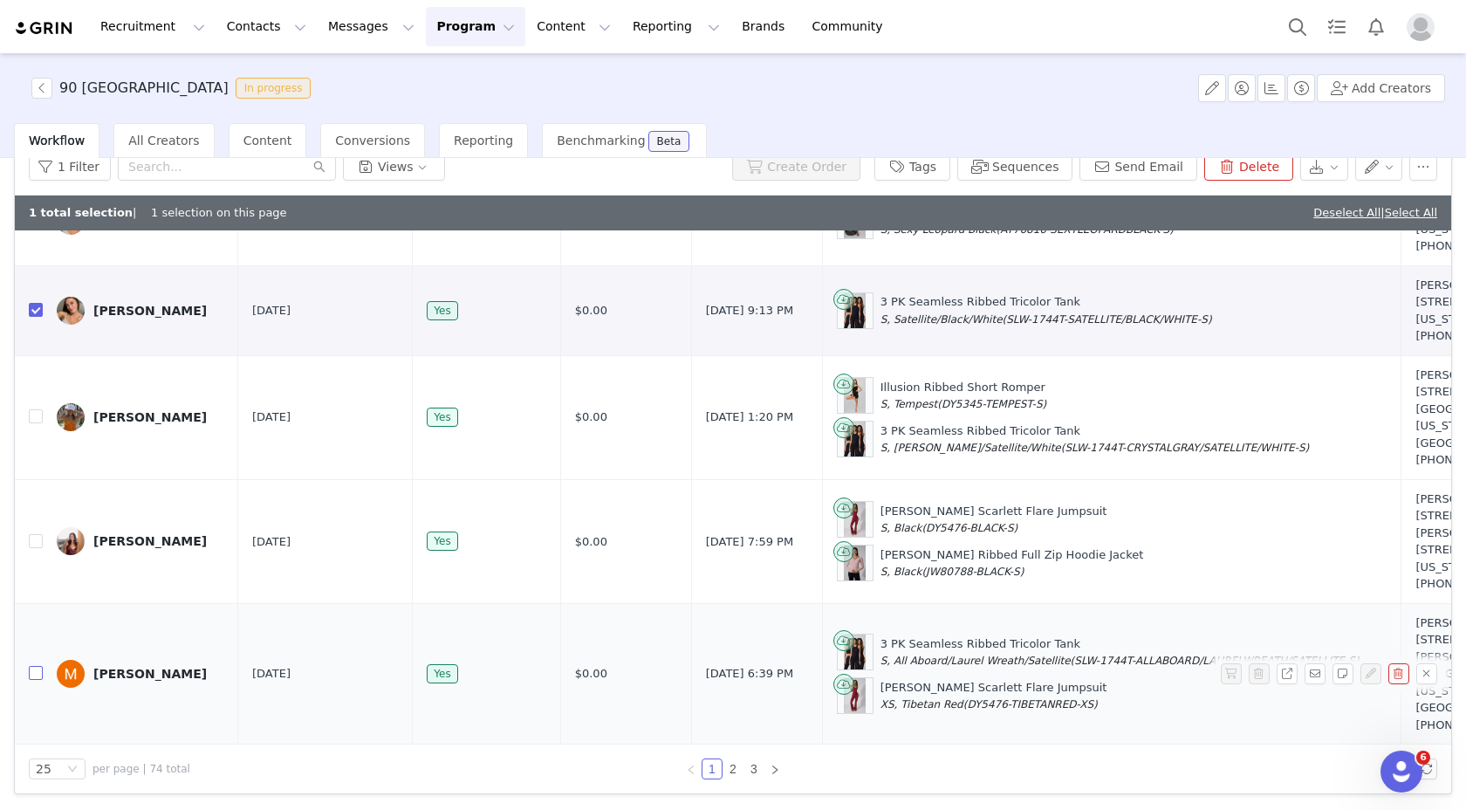
click at [36, 666] on input "checkbox" at bounding box center [36, 673] width 14 height 14
checkbox input "true"
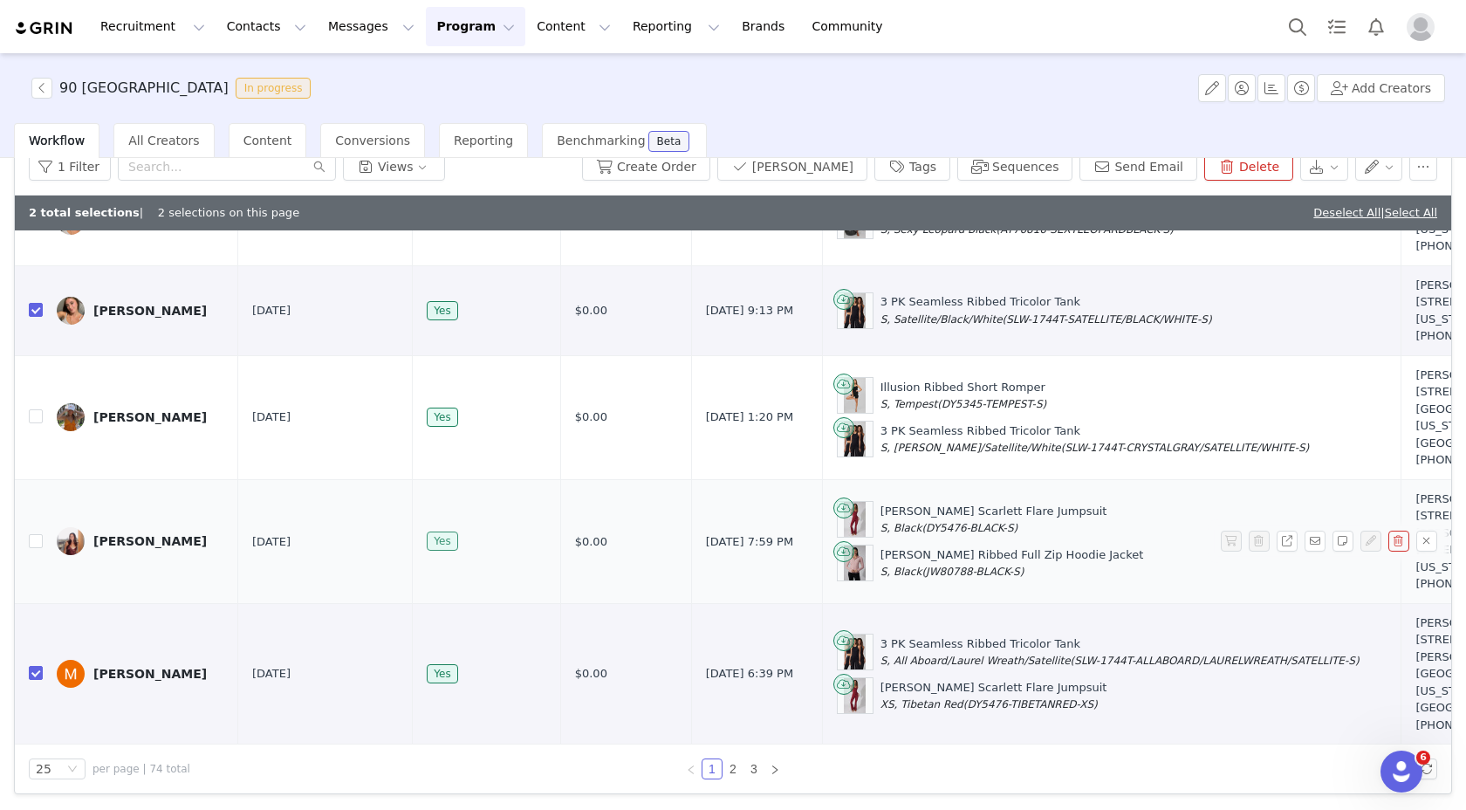
scroll to position [2828, 0]
click at [727, 762] on link "2" at bounding box center [732, 768] width 19 height 19
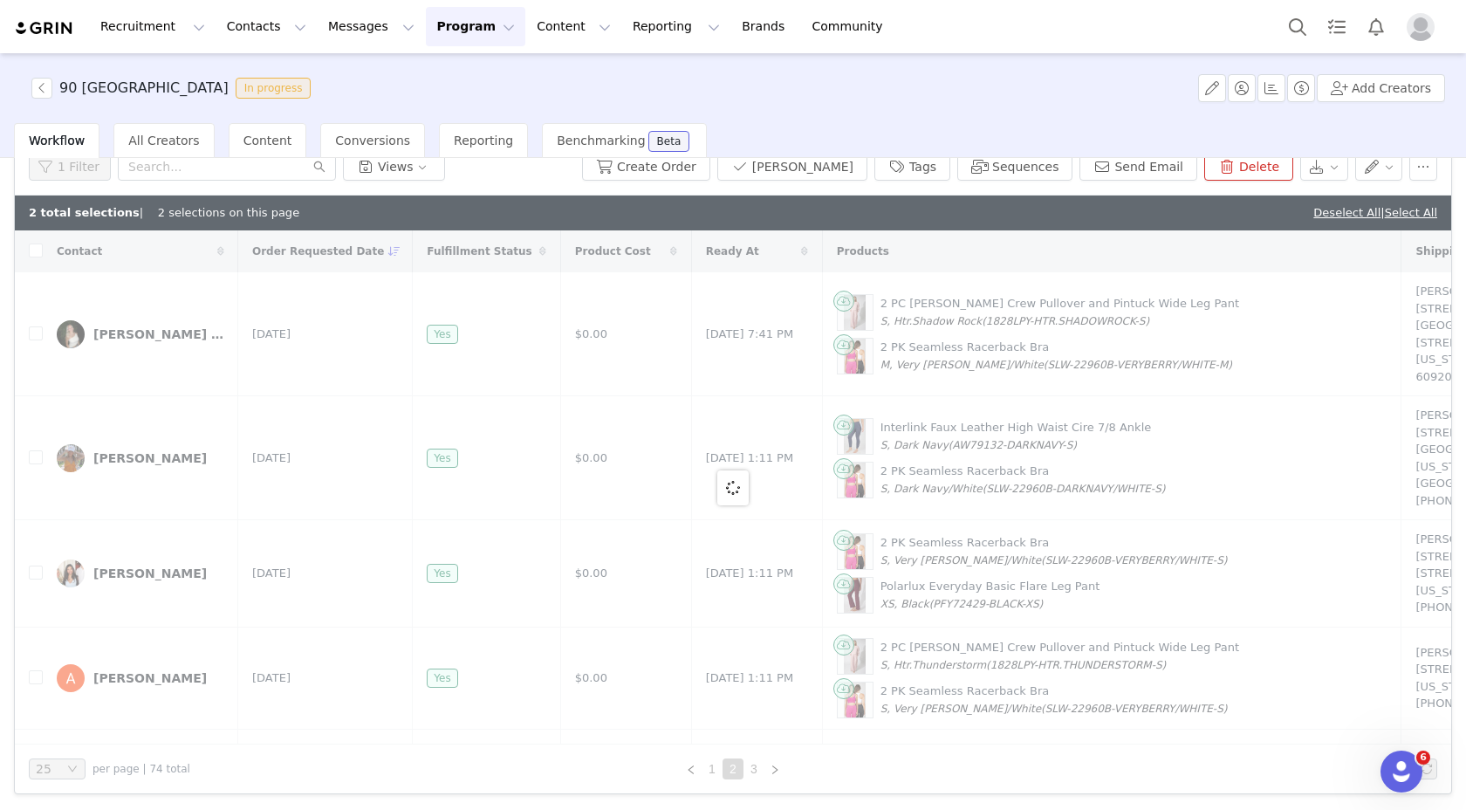
checkbox input "false"
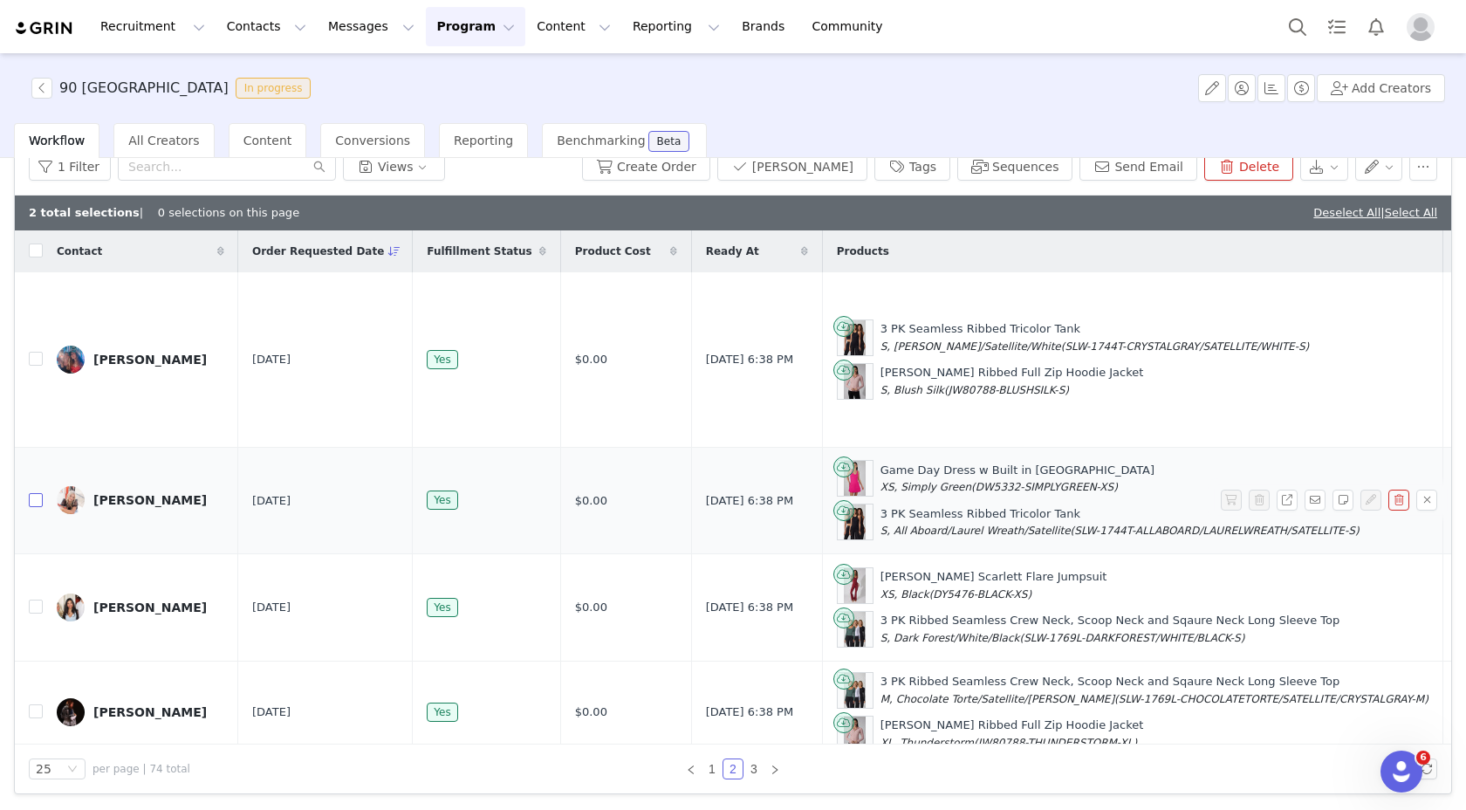
click at [38, 507] on input "checkbox" at bounding box center [36, 500] width 14 height 14
checkbox input "true"
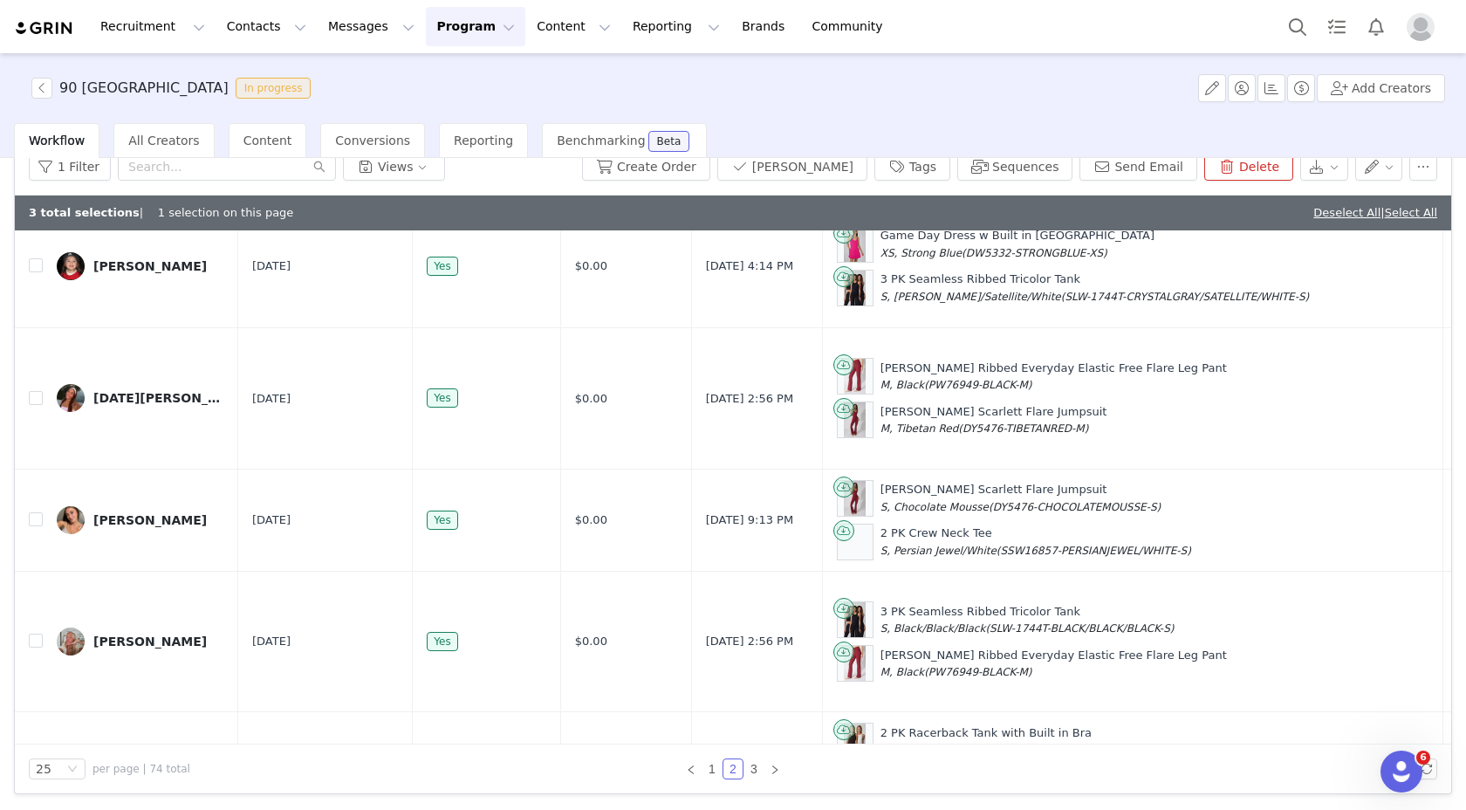
scroll to position [1040, 0]
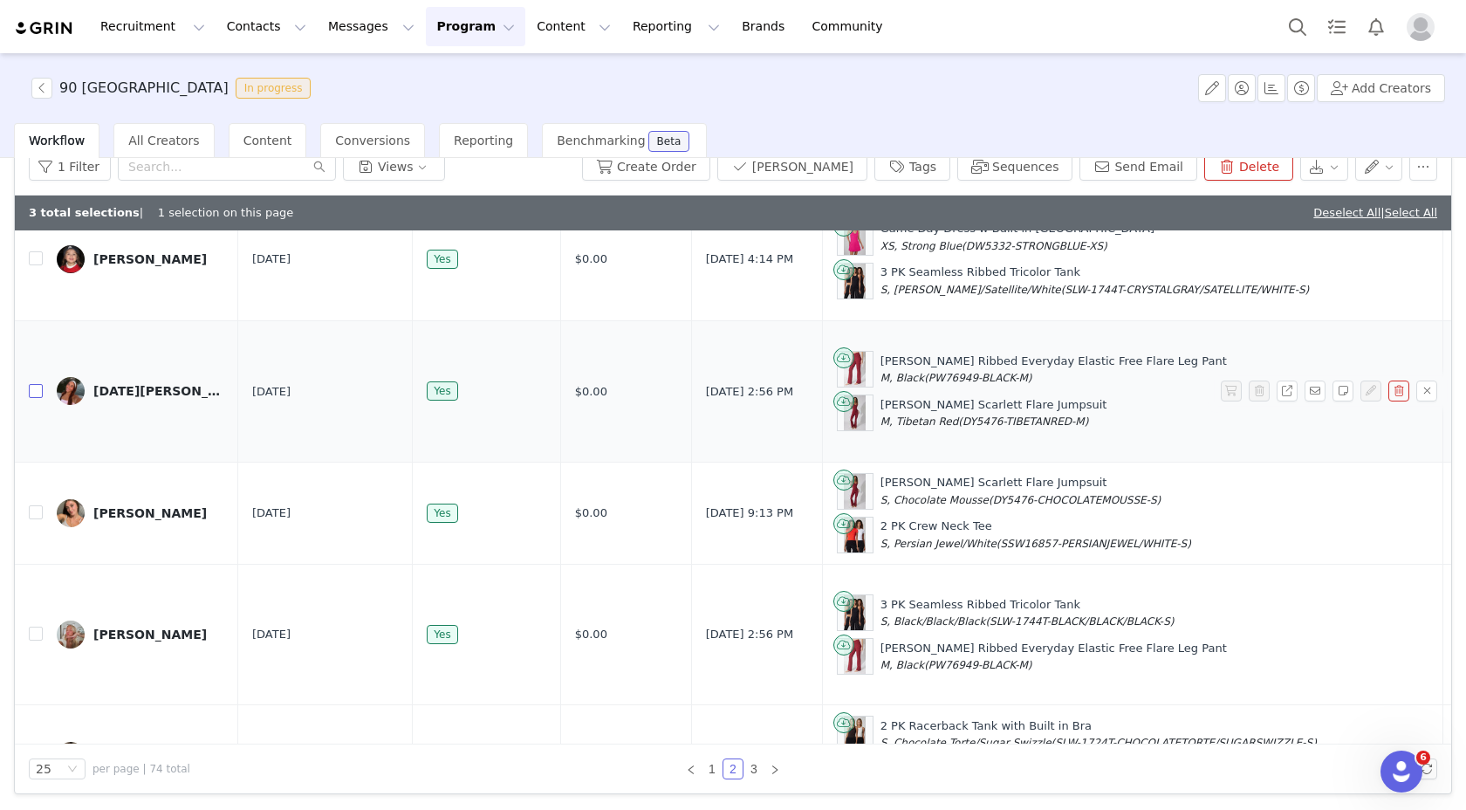
click at [34, 398] on input "checkbox" at bounding box center [36, 391] width 14 height 14
checkbox input "true"
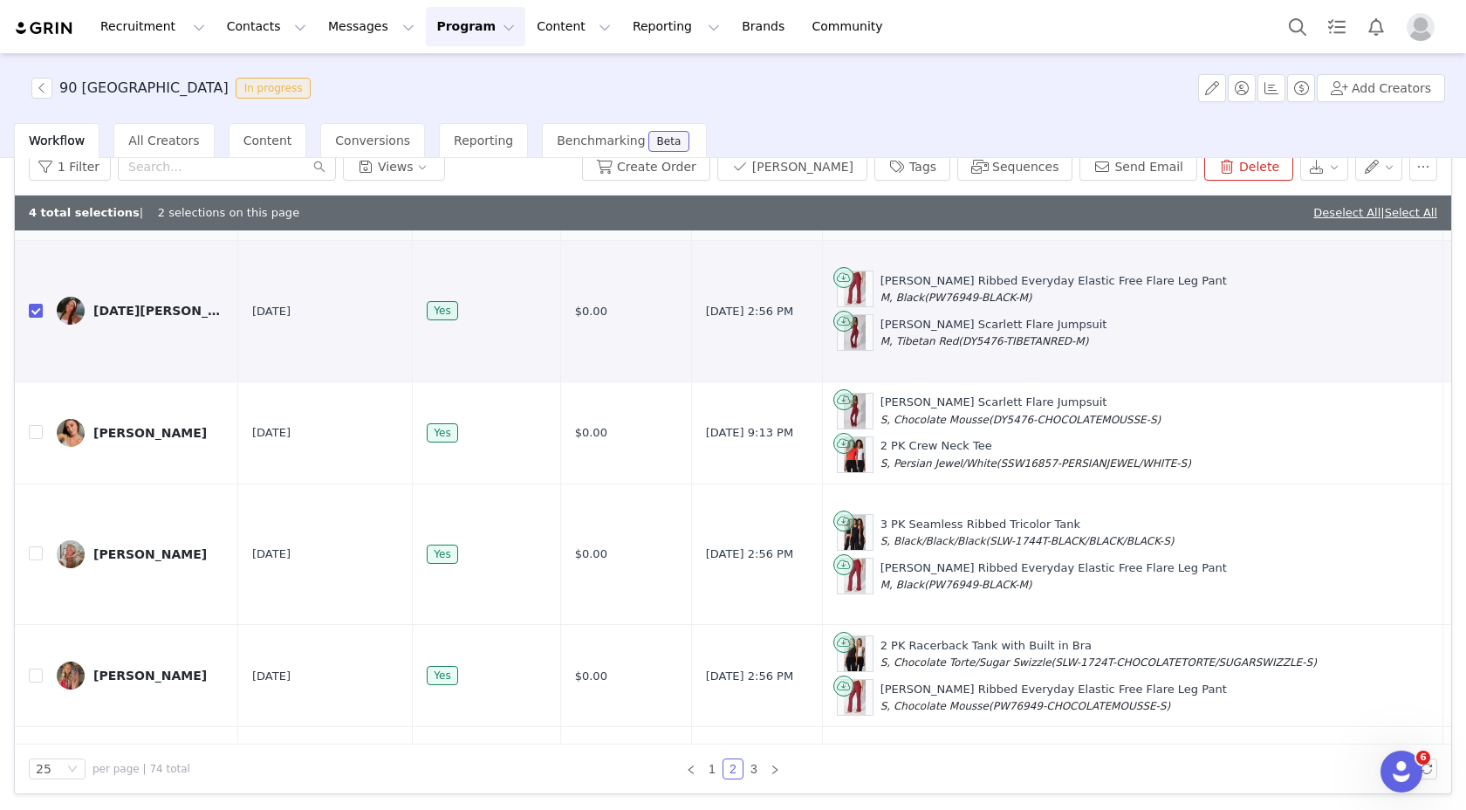
scroll to position [1118, 0]
click at [38, 188] on input "checkbox" at bounding box center [36, 181] width 14 height 14
checkbox input "true"
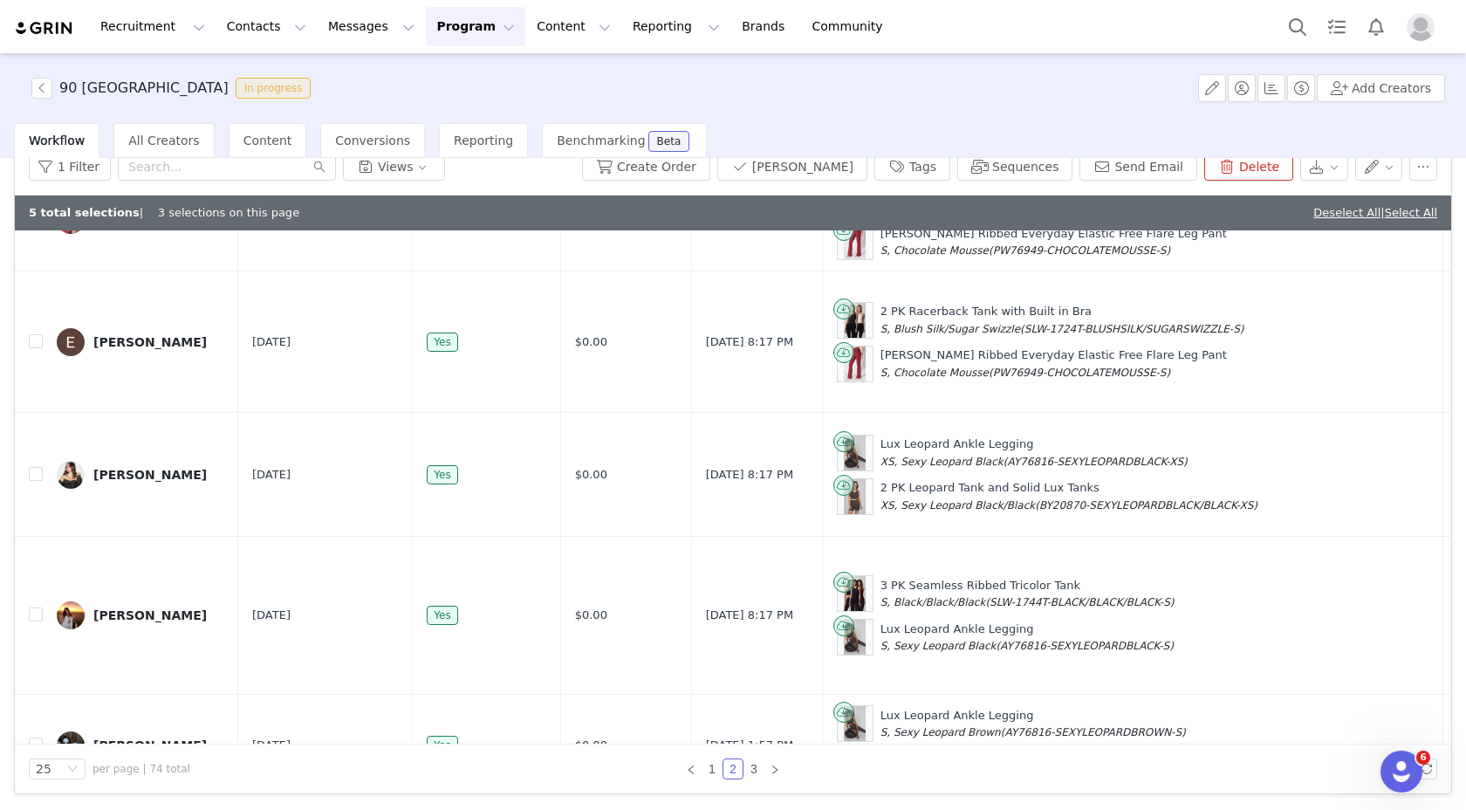
scroll to position [1660, 0]
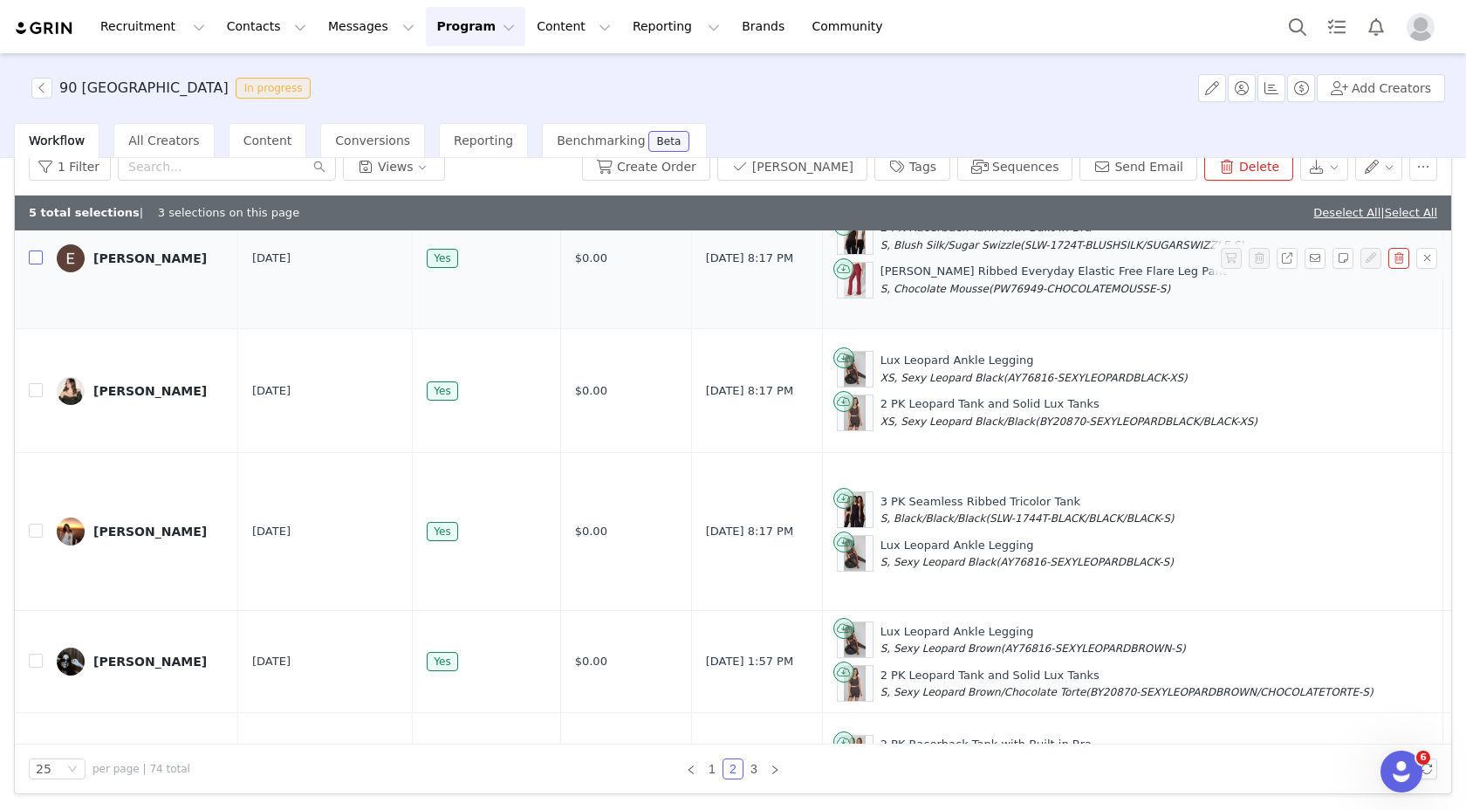
click at [36, 267] on label at bounding box center [36, 258] width 14 height 18
click at [36, 264] on input "checkbox" at bounding box center [36, 257] width 14 height 14
checkbox input "true"
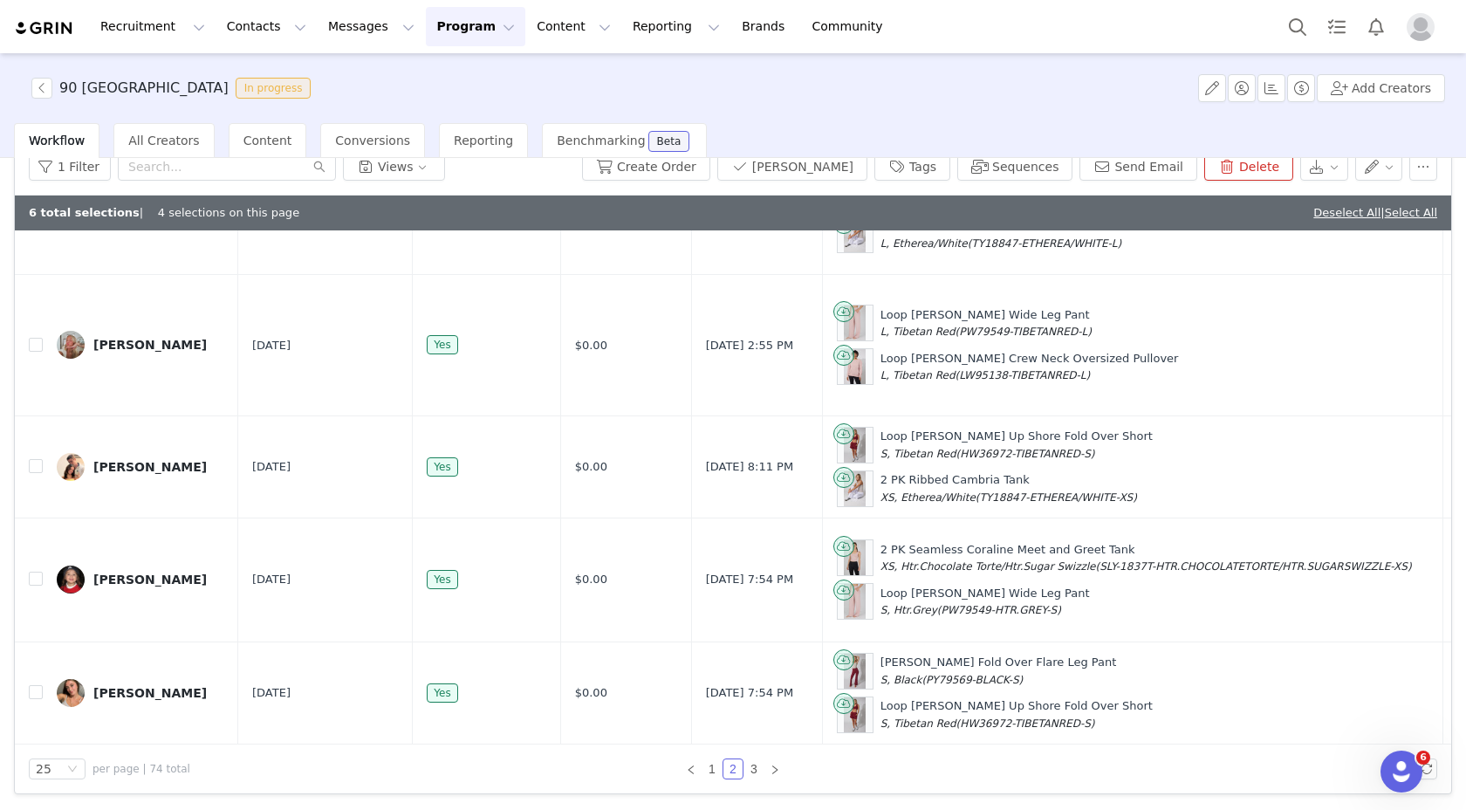
scroll to position [2896, 0]
click at [43, 415] on td "Isabel Silverman" at bounding box center [140, 466] width 195 height 102
click at [37, 459] on input "checkbox" at bounding box center [36, 466] width 14 height 14
checkbox input "true"
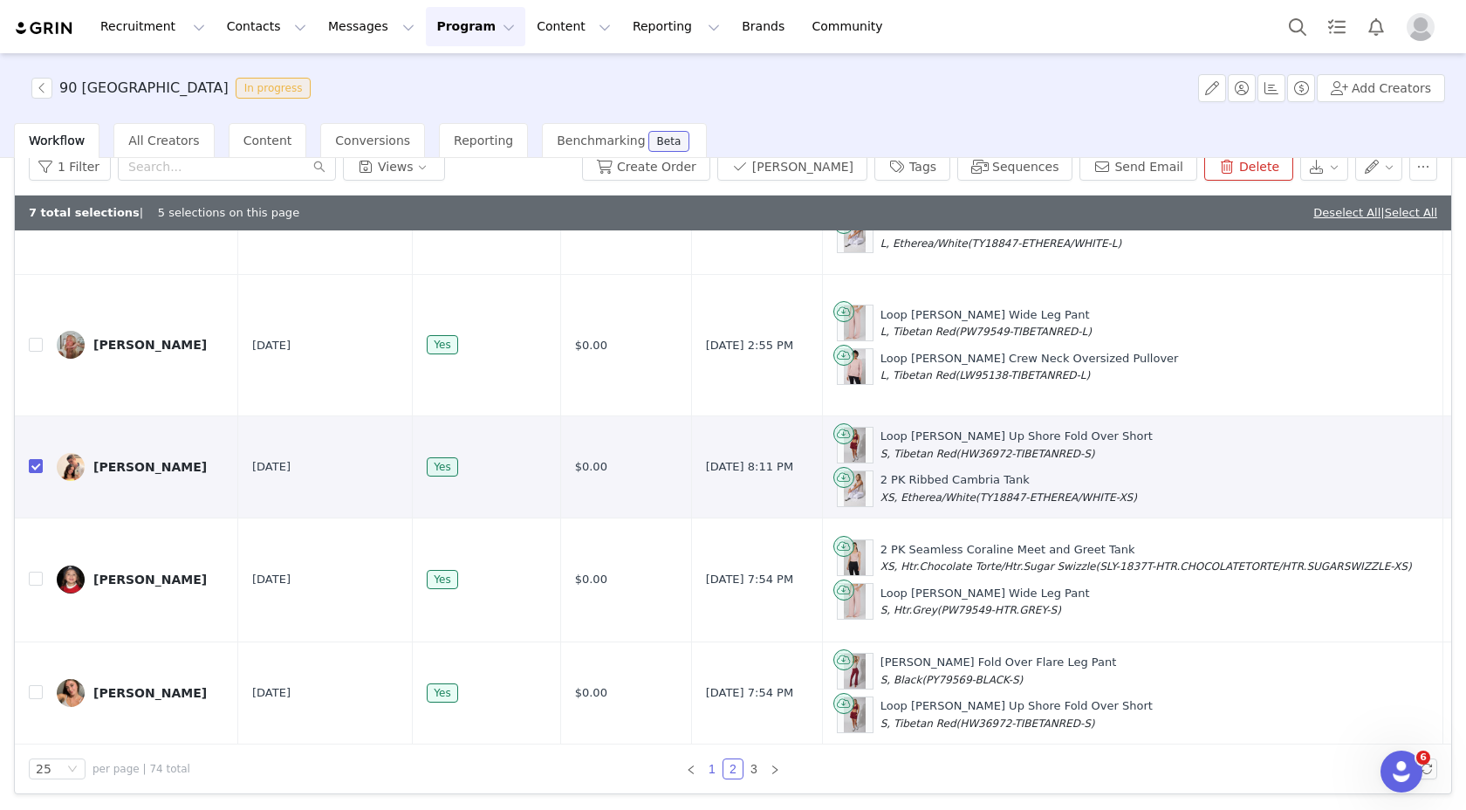
click at [705, 764] on link "1" at bounding box center [712, 768] width 19 height 19
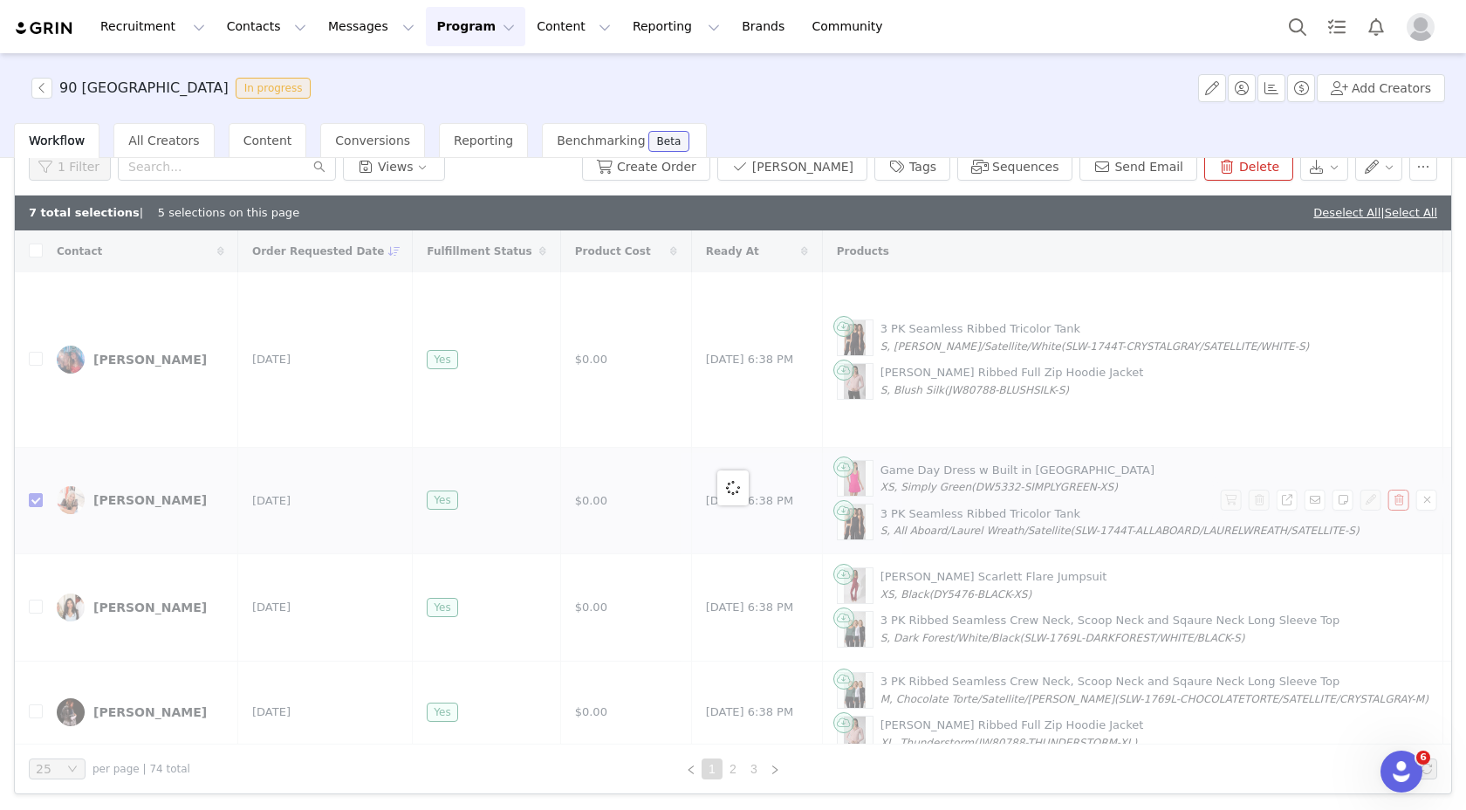
checkbox input "false"
checkbox input "true"
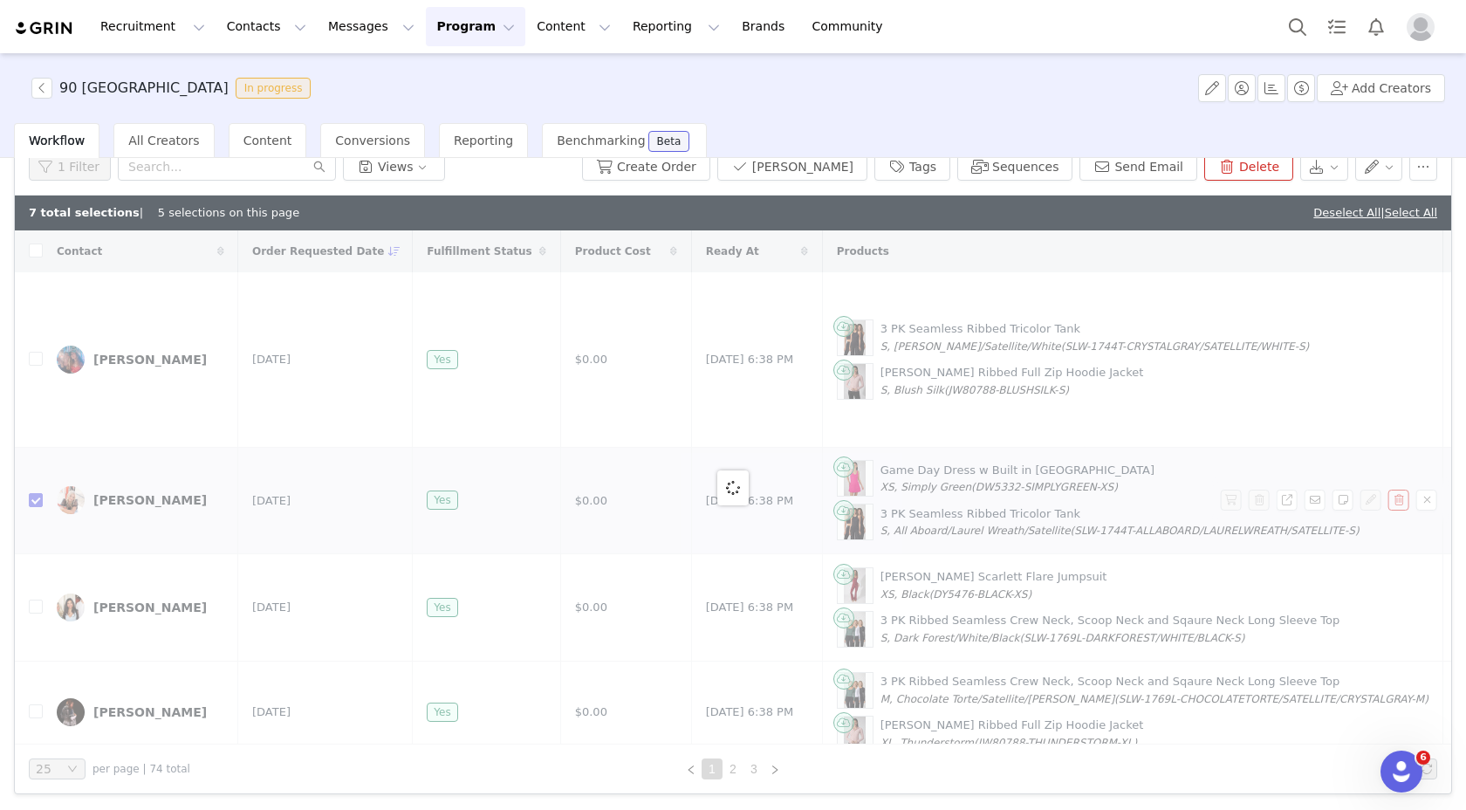
checkbox input "false"
checkbox input "true"
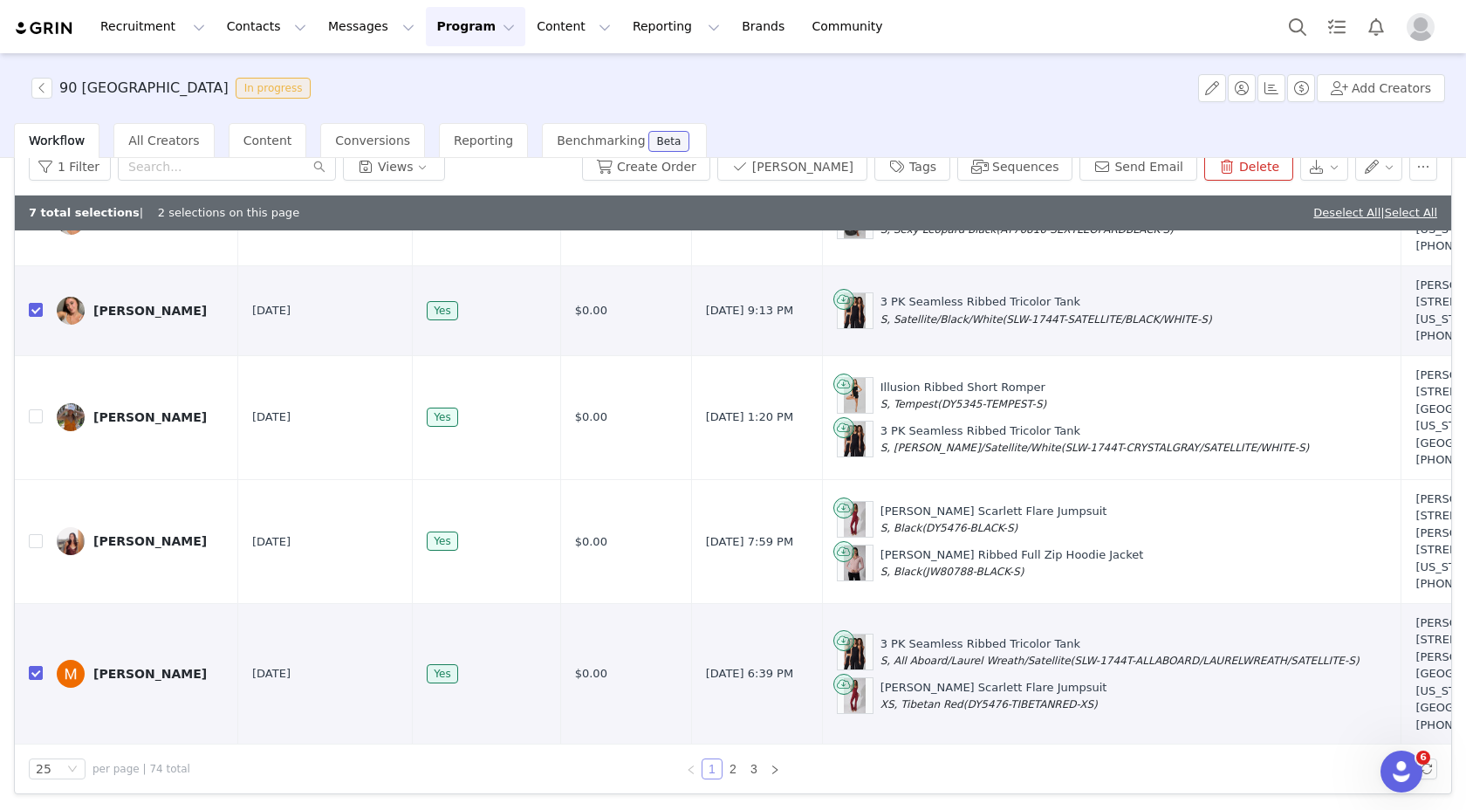
scroll to position [2828, 0]
click at [1157, 165] on button "Send Email" at bounding box center [1139, 167] width 118 height 28
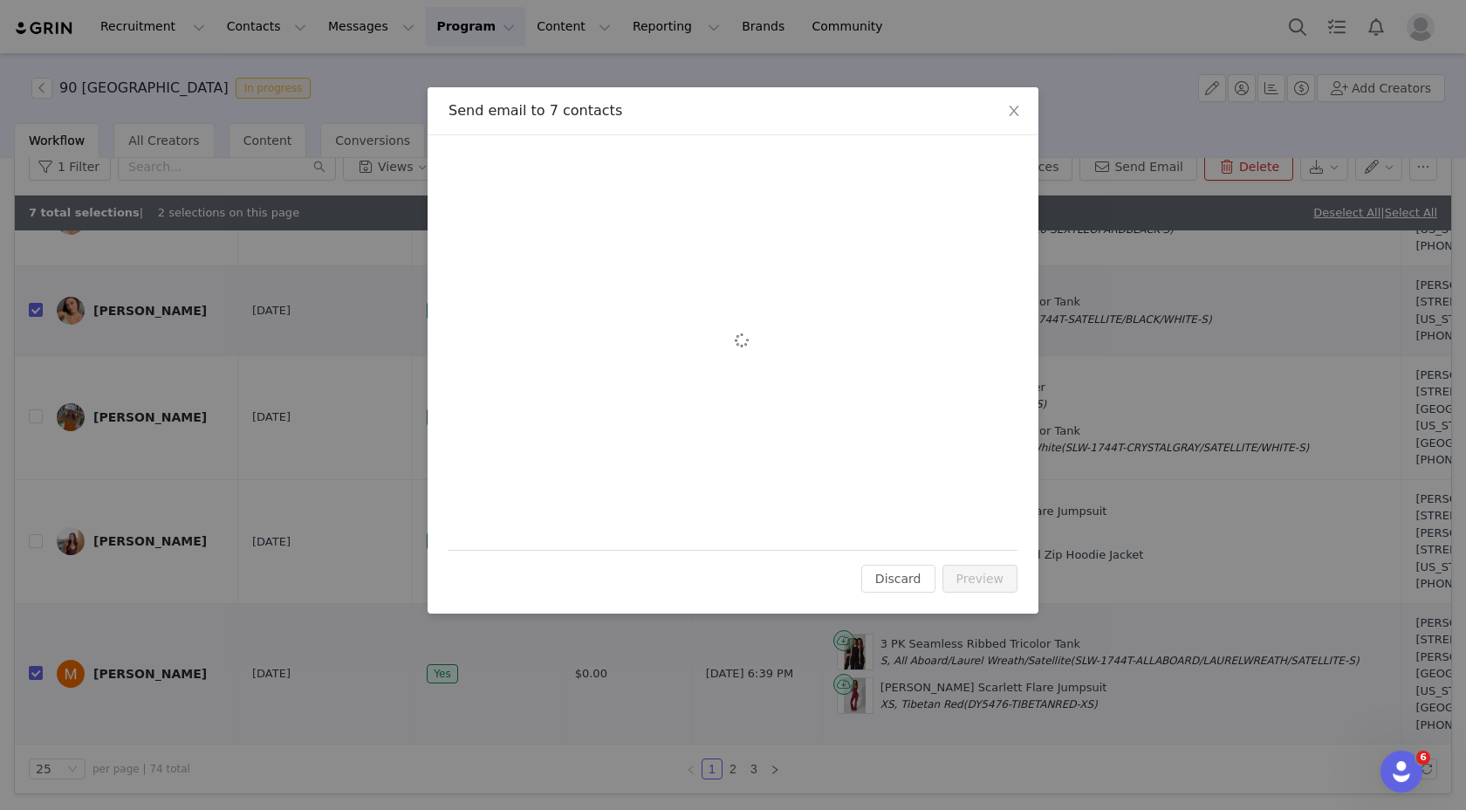
scroll to position [0, 0]
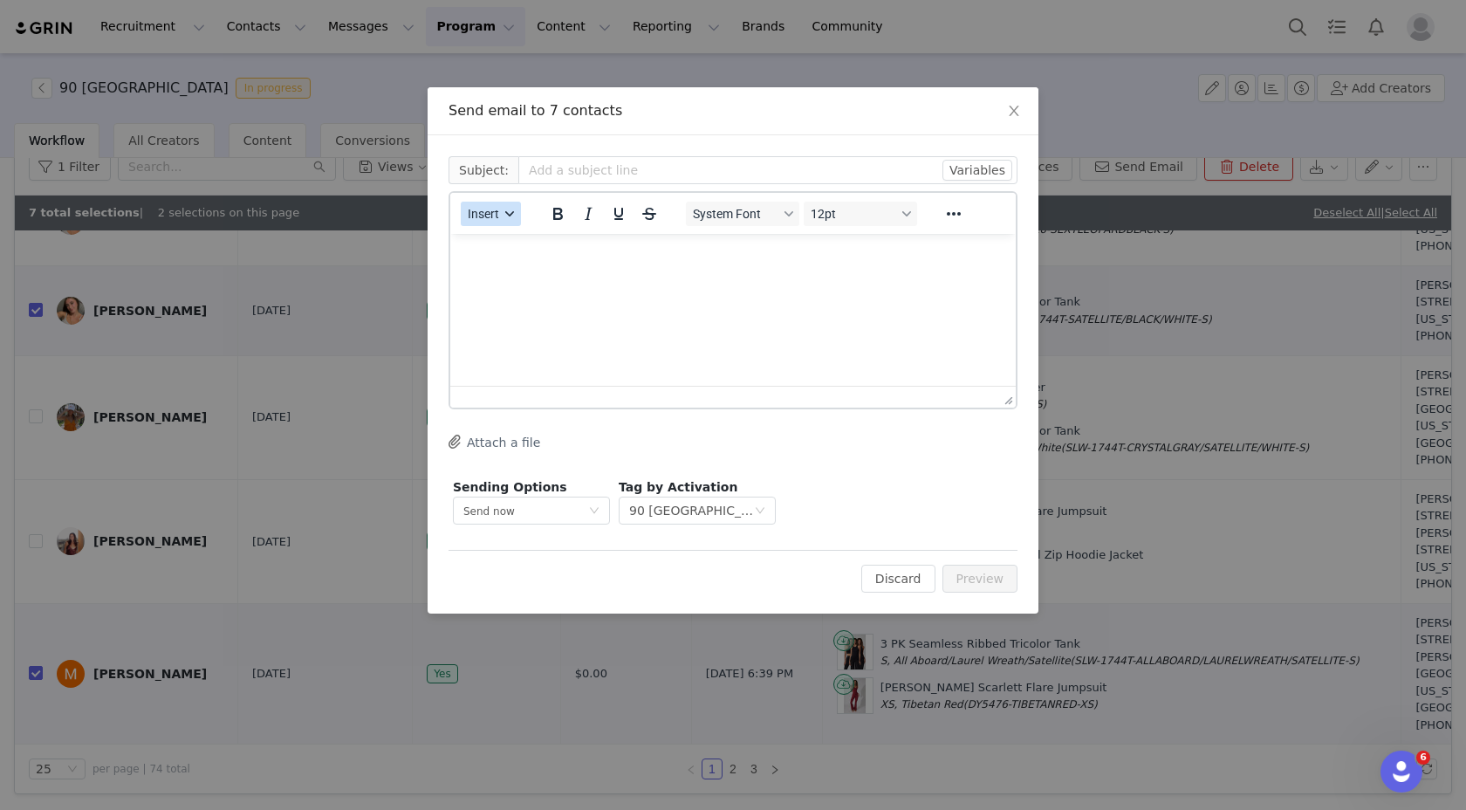
click at [480, 213] on span "Insert" at bounding box center [483, 214] width 31 height 14
click at [515, 243] on div "Insert Template" at bounding box center [554, 244] width 157 height 21
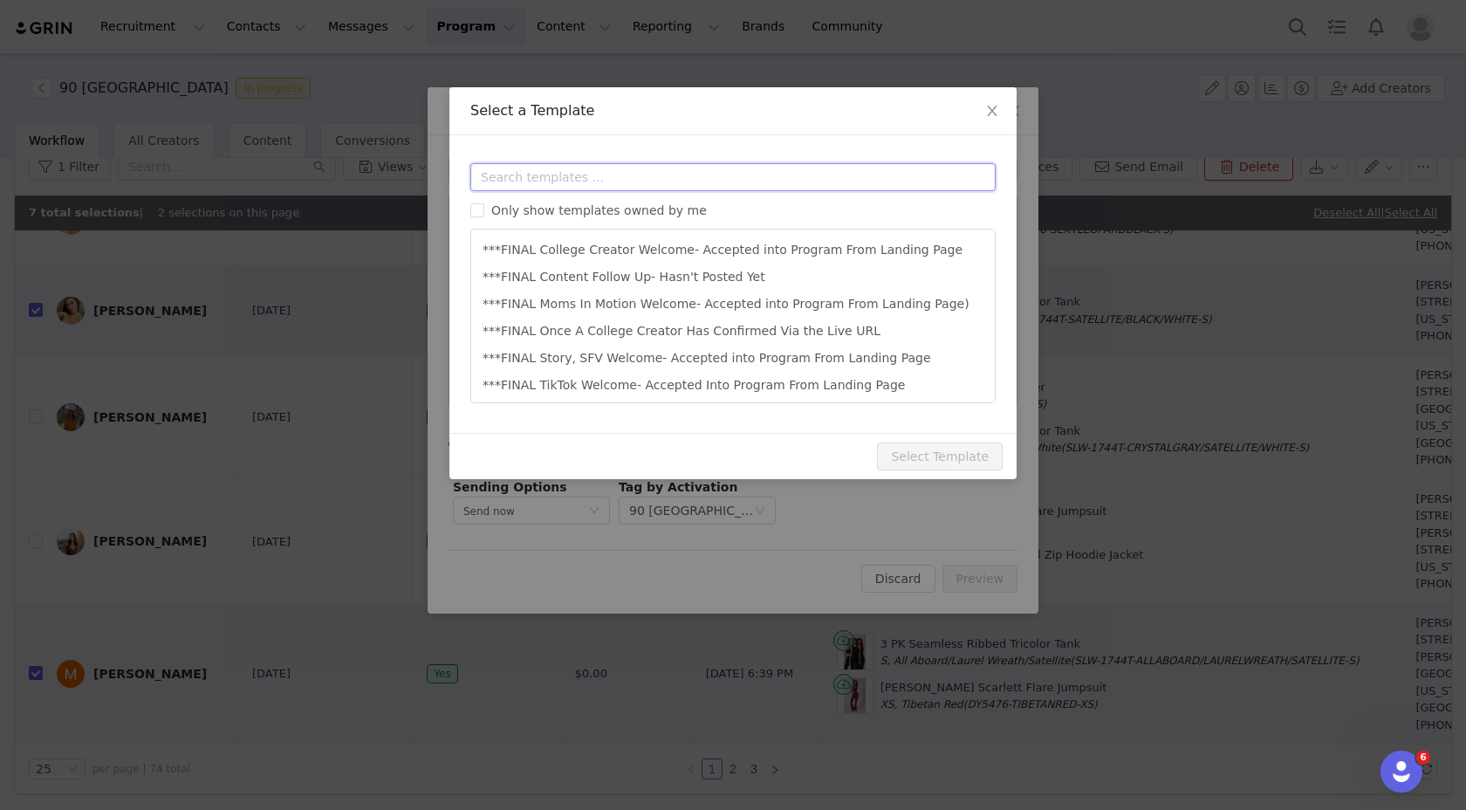
click at [618, 185] on input "text" at bounding box center [732, 177] width 525 height 28
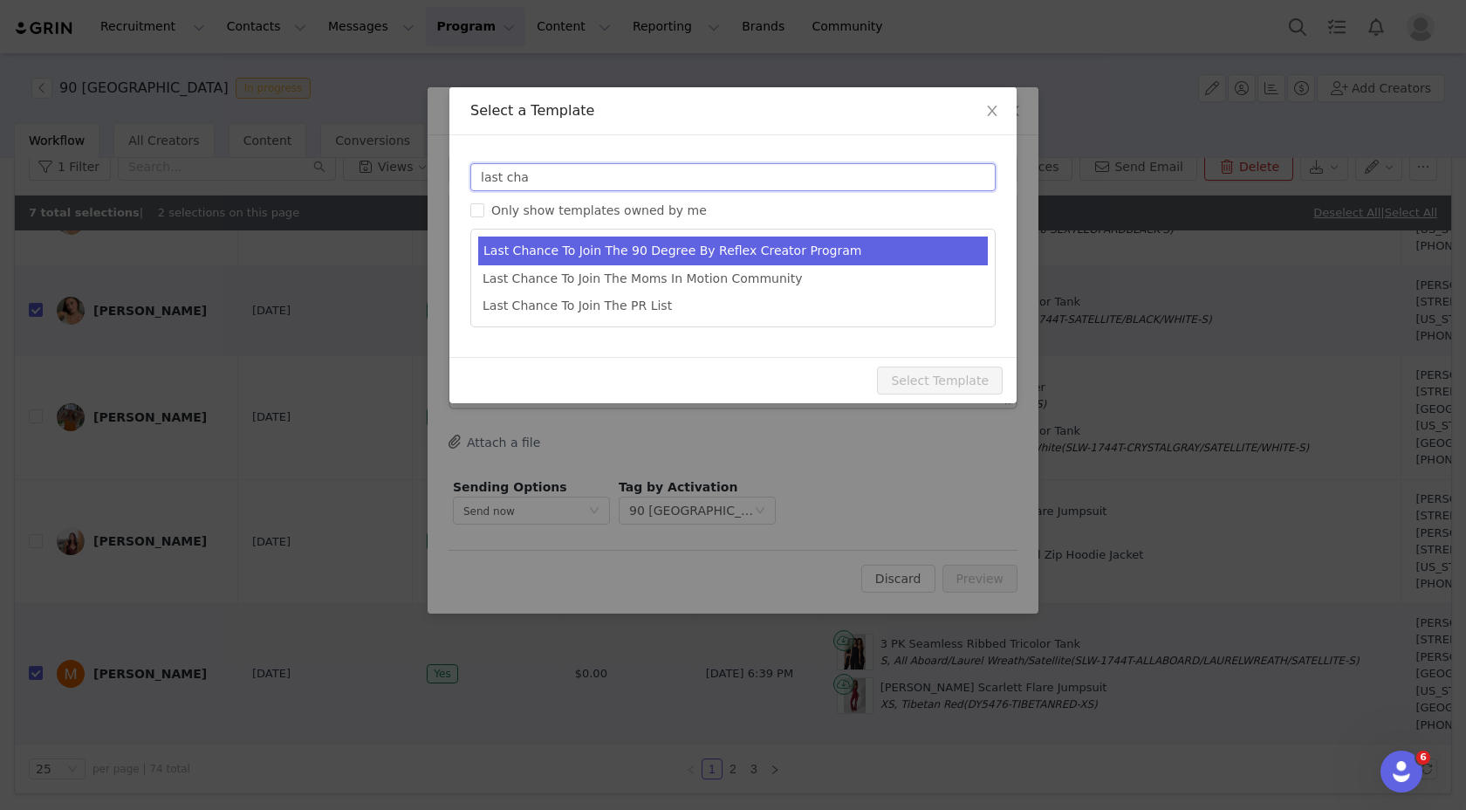
type input "last cha"
type input "Last Chance To Join The 90 Degree By Reflex Creator Program"
click at [662, 256] on li "Last Chance To Join The 90 Degree By Reflex Creator Program" at bounding box center [733, 251] width 510 height 29
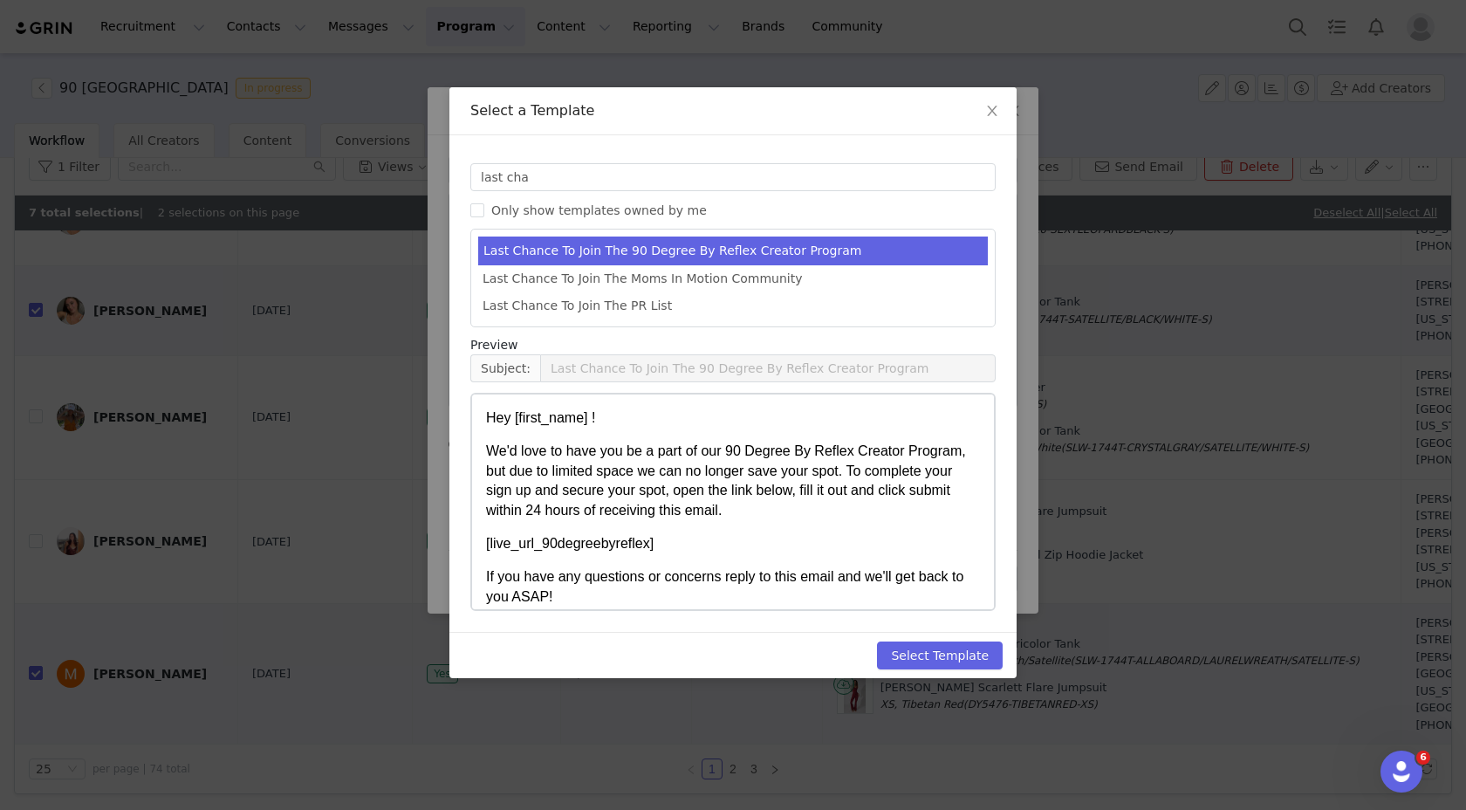
click at [732, 519] on p "We'd love to have you be a part of our 90 Degree By Reflex Creator Program, but…" at bounding box center [733, 481] width 494 height 79
click at [937, 660] on button "Select Template" at bounding box center [940, 655] width 126 height 28
type input "Last Chance To Join The 90 Degree By Reflex Creator Program"
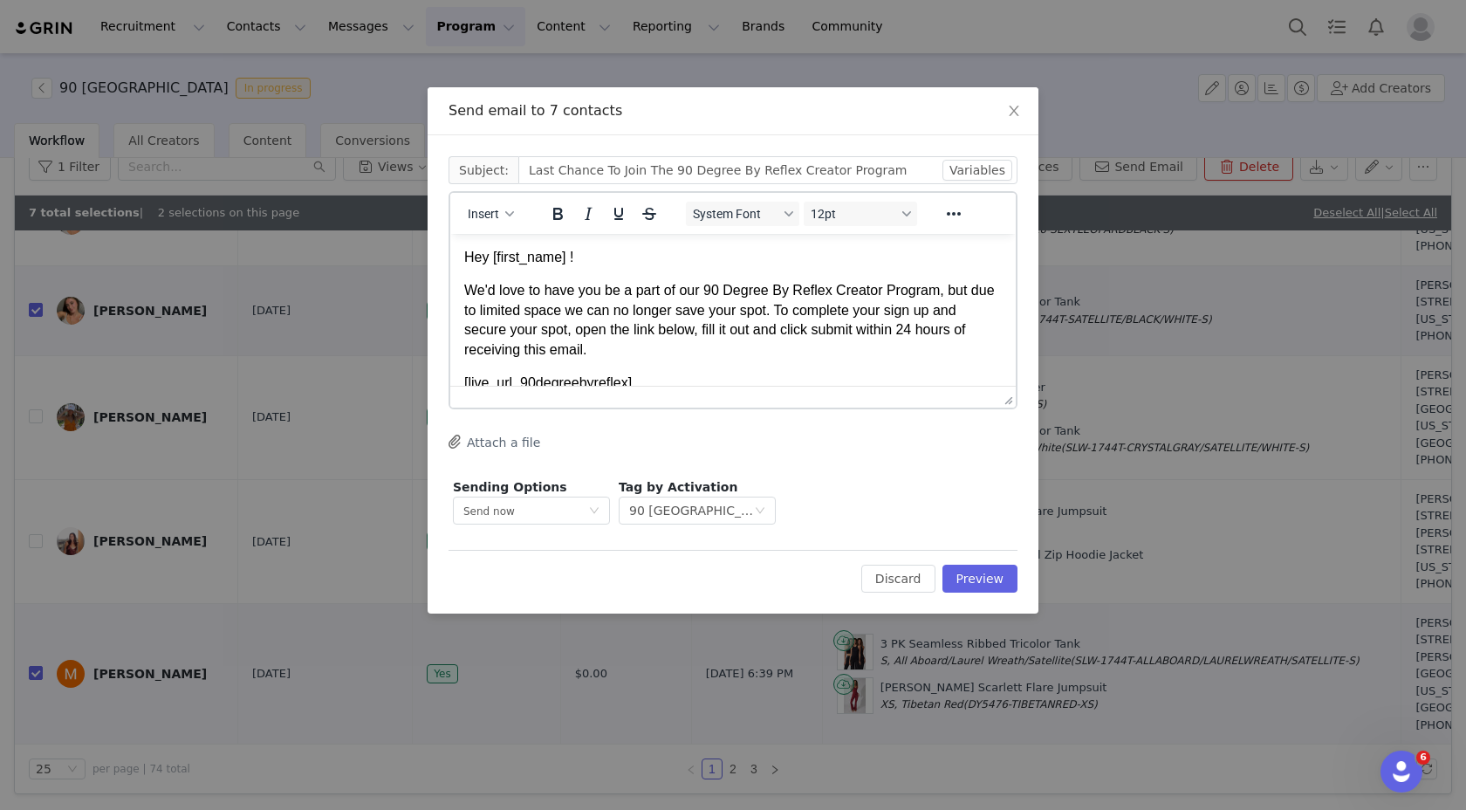
click at [715, 339] on p "We'd love to have you be a part of our 90 Degree By Reflex Creator Program, but…" at bounding box center [733, 320] width 538 height 79
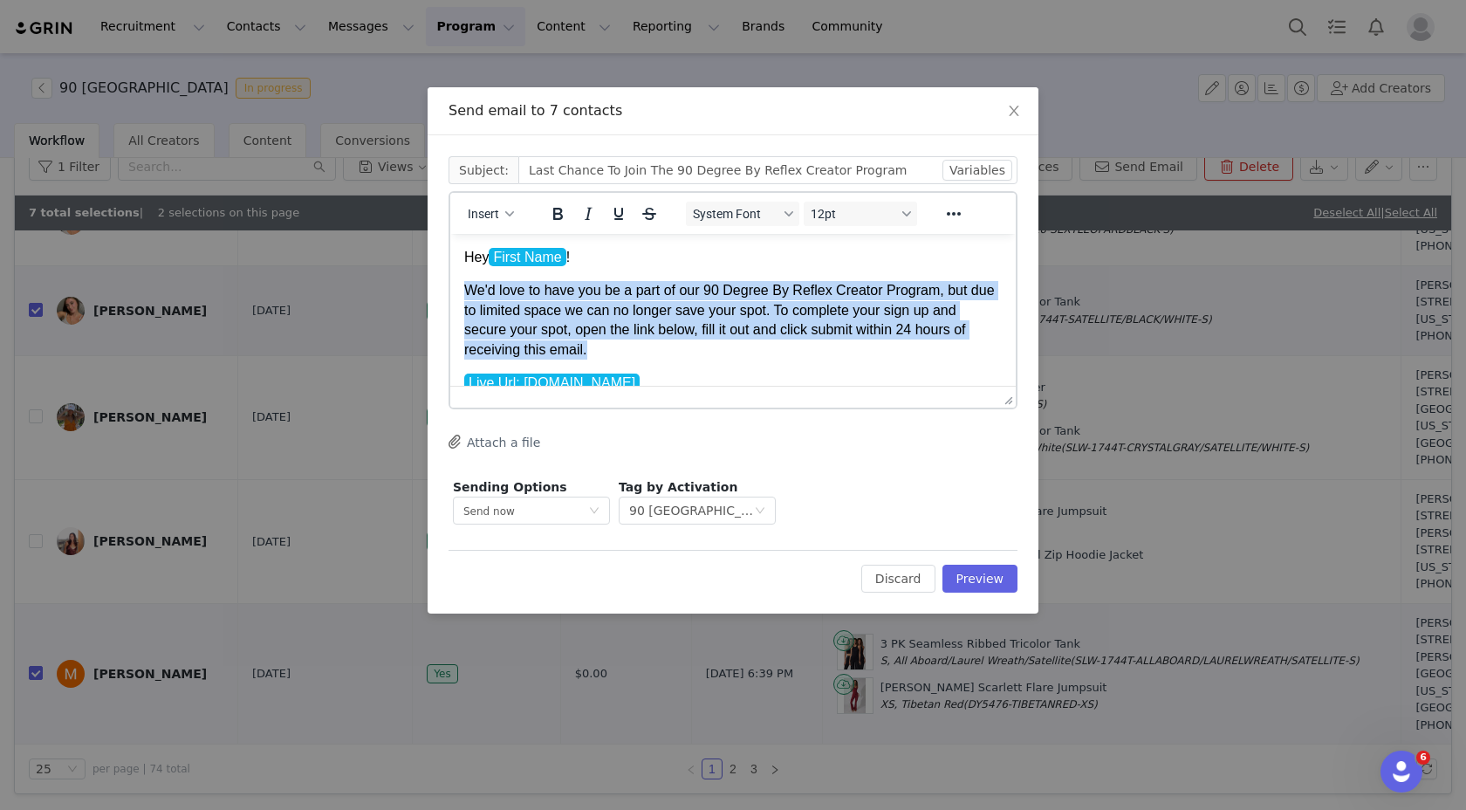
drag, startPoint x: 649, startPoint y: 346, endPoint x: 467, endPoint y: 279, distance: 194.1
click at [467, 279] on body "Hey First Name ! We'd love to have you be a part of our 90 Degree By Reflex Cre…" at bounding box center [733, 380] width 538 height 265
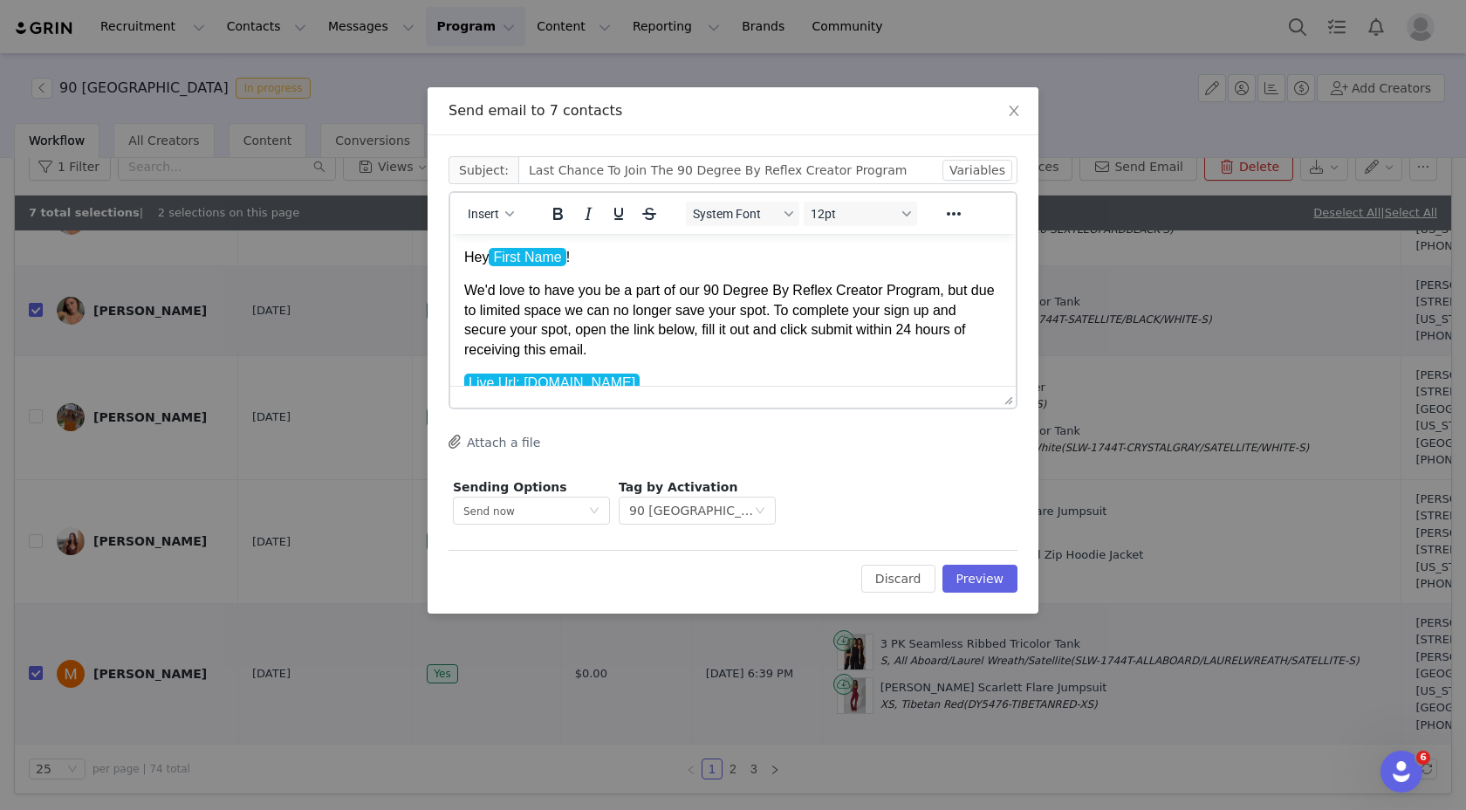
click at [677, 320] on p "We'd love to have you be a part of our 90 Degree By Reflex Creator Program, but…" at bounding box center [733, 320] width 538 height 79
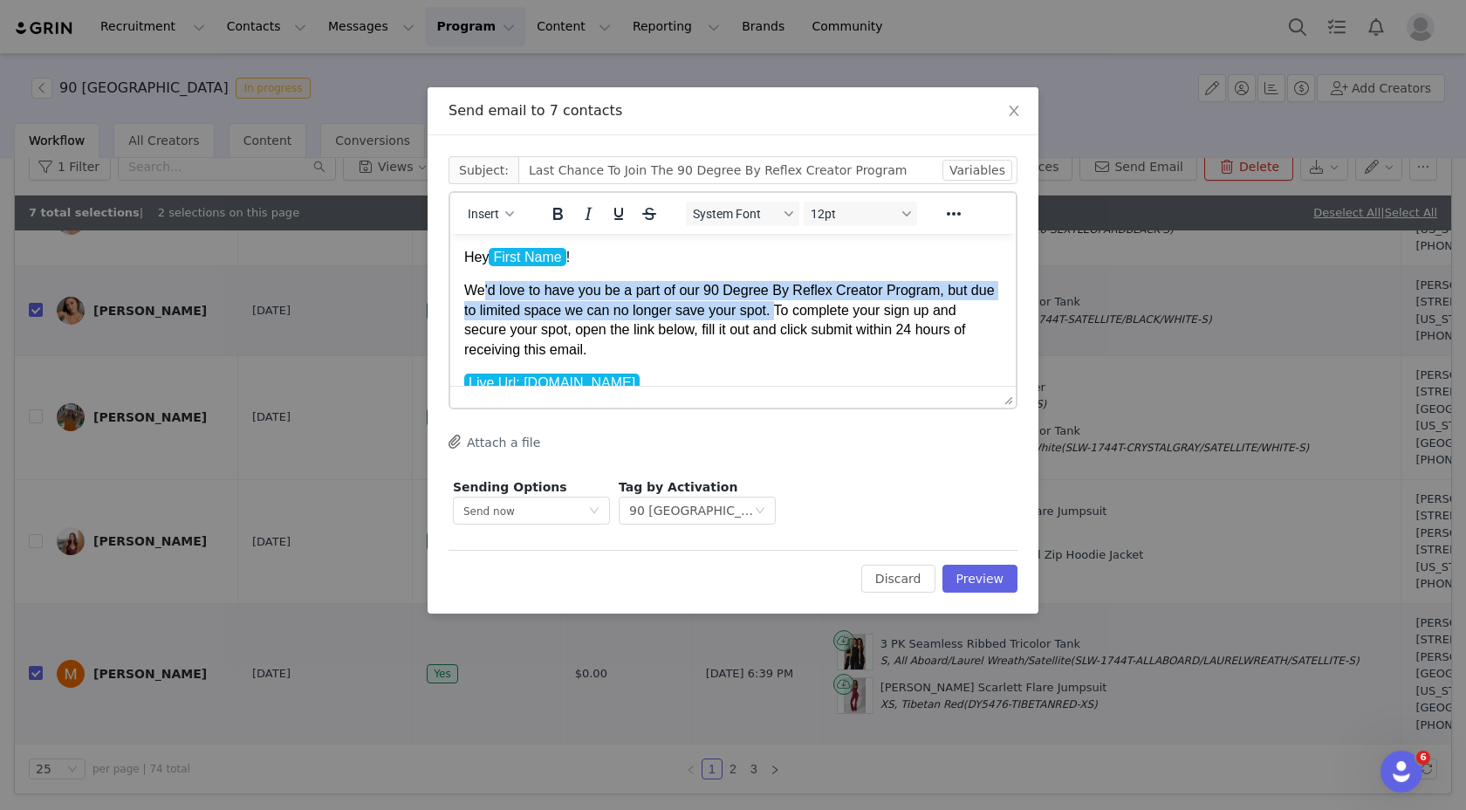
drag, startPoint x: 806, startPoint y: 311, endPoint x: 481, endPoint y: 283, distance: 326.7
click at [481, 283] on p "We'd love to have you be a part of our 90 Degree By Reflex Creator Program, but…" at bounding box center [733, 320] width 538 height 79
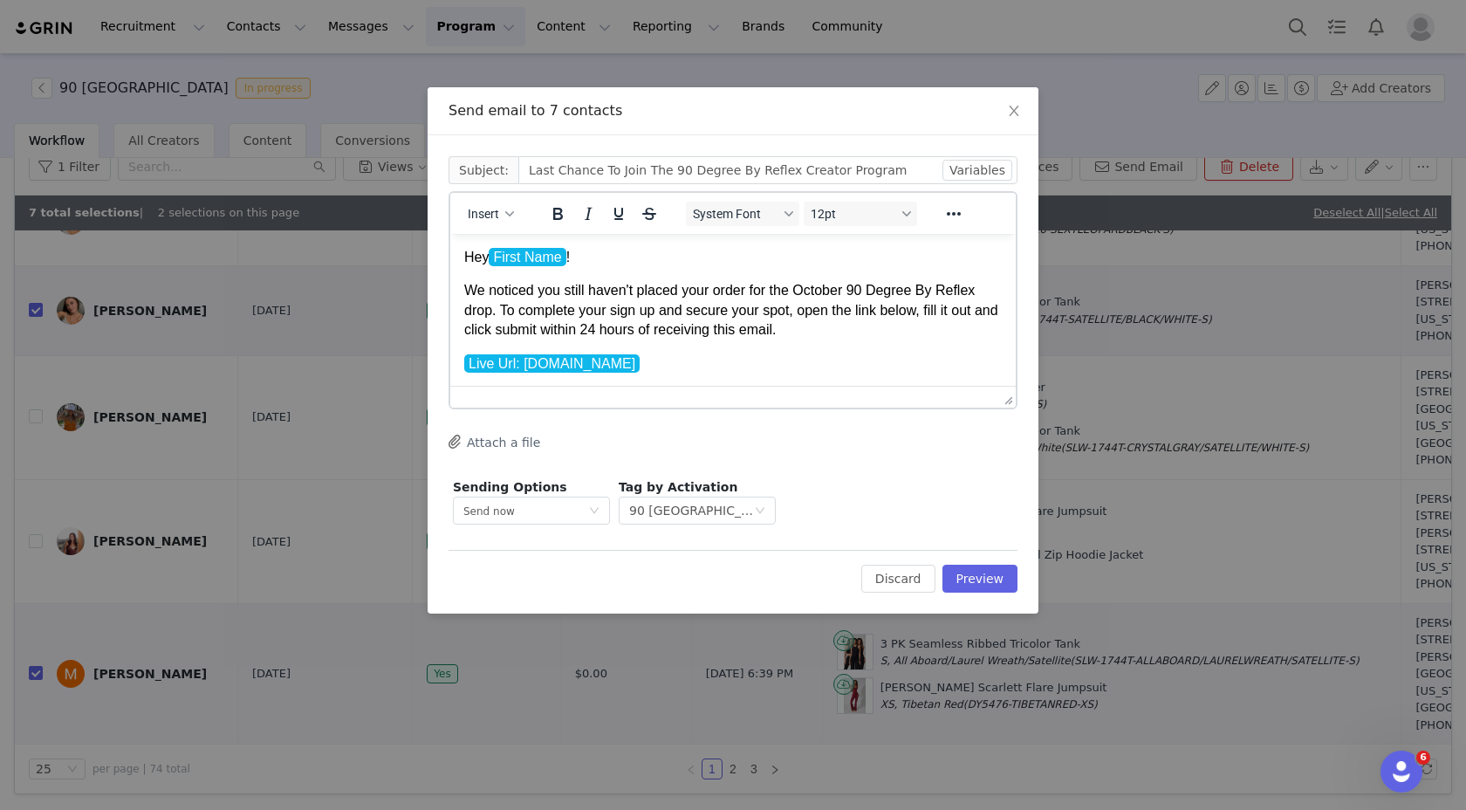
click at [648, 331] on p "We noticed you still haven't placed your order for the October 90 Degree By Ref…" at bounding box center [733, 310] width 538 height 58
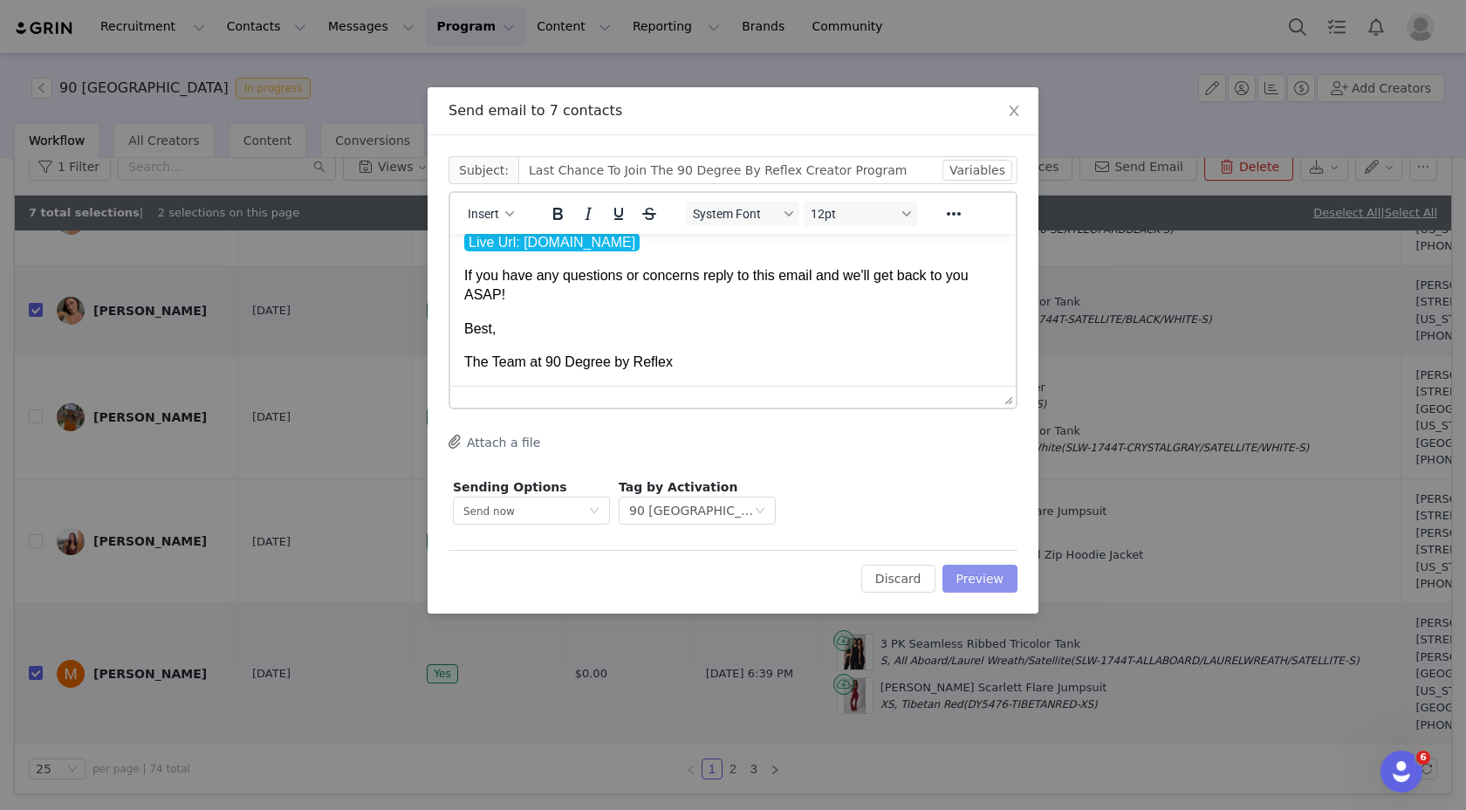
click at [986, 582] on button "Preview" at bounding box center [981, 579] width 76 height 28
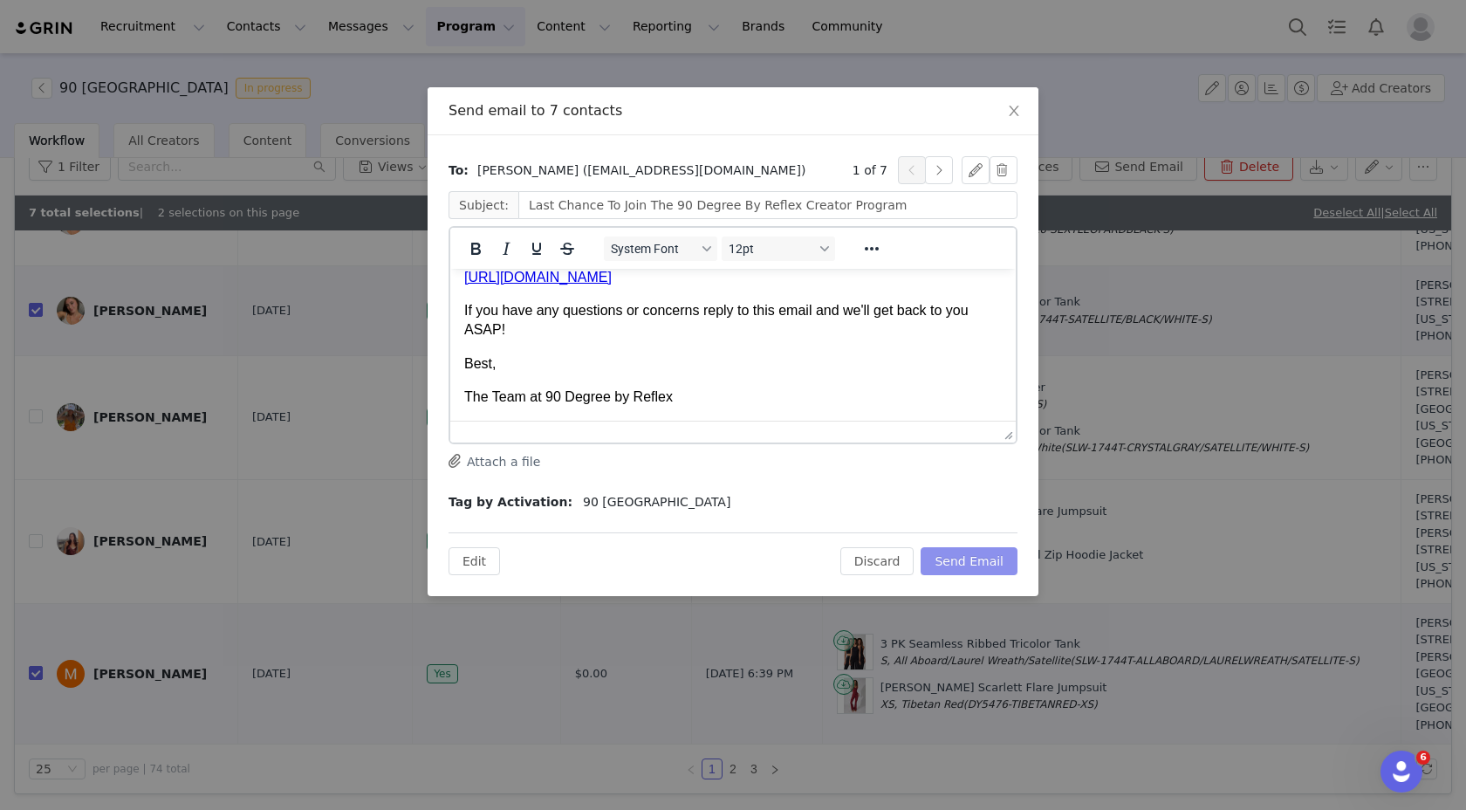
click at [988, 554] on button "Send Email" at bounding box center [969, 561] width 97 height 28
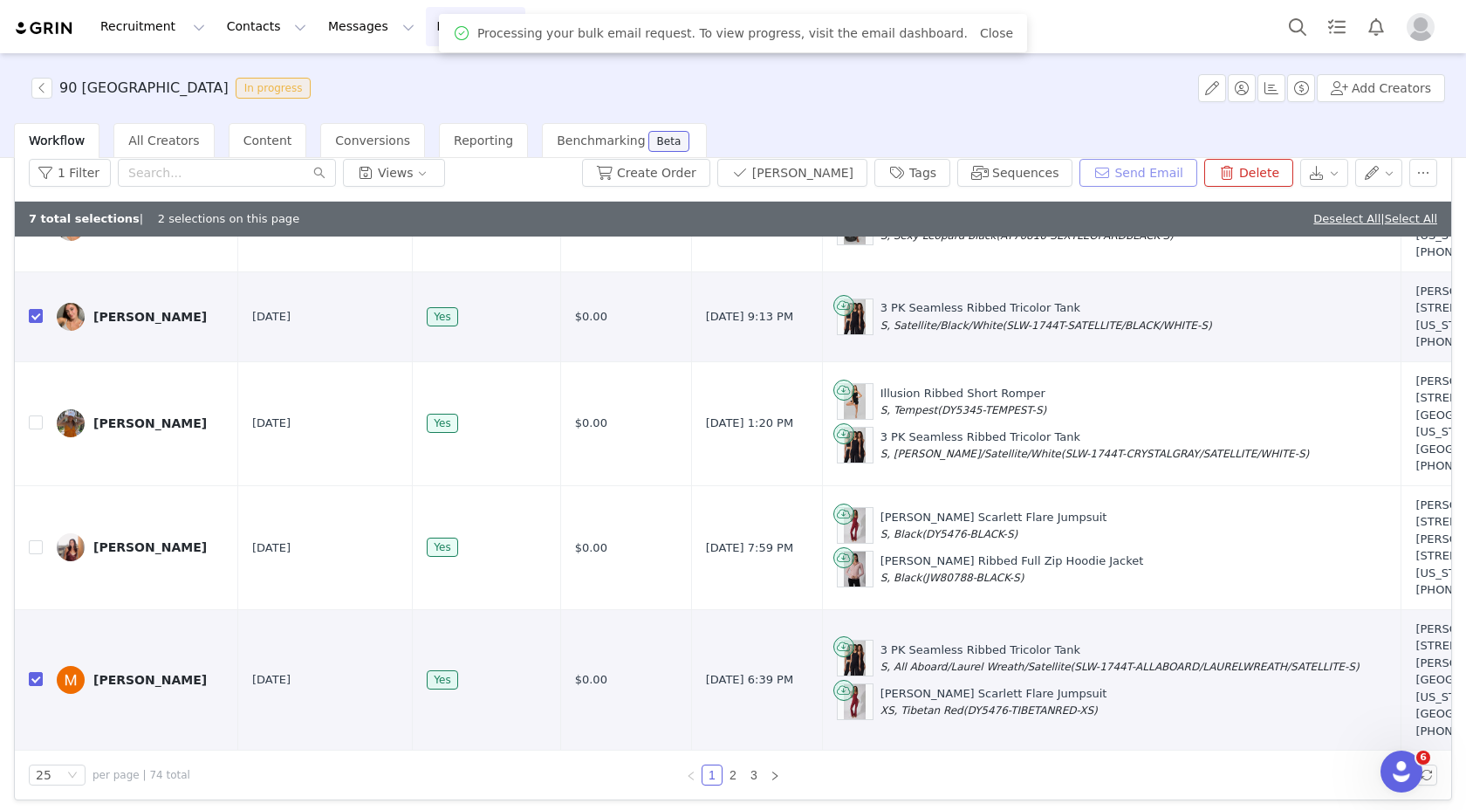
scroll to position [0, 0]
click at [45, 83] on button "button" at bounding box center [41, 88] width 21 height 21
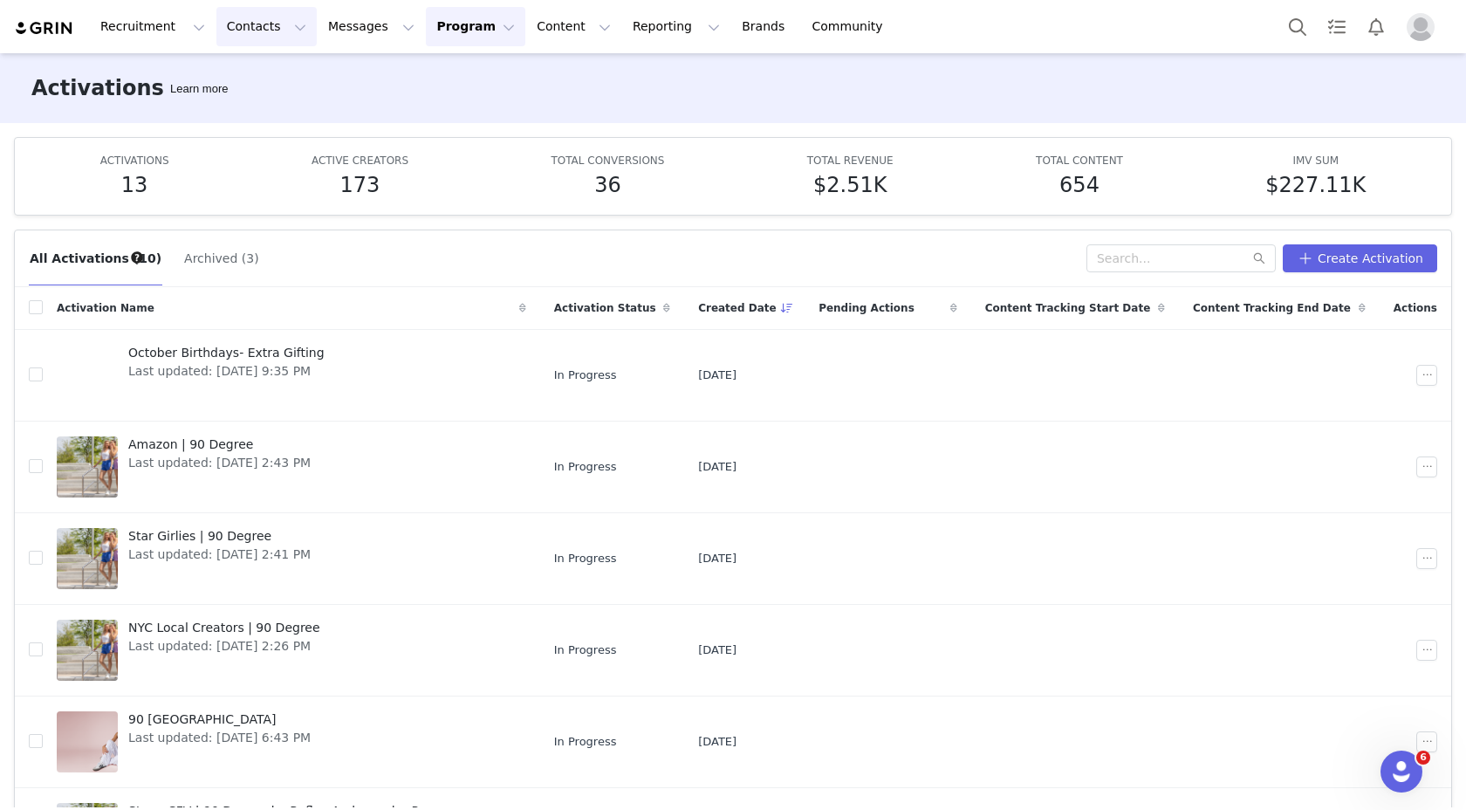
click at [261, 23] on button "Contacts Contacts" at bounding box center [266, 26] width 100 height 39
click at [243, 138] on p "Applicants" at bounding box center [250, 142] width 64 height 18
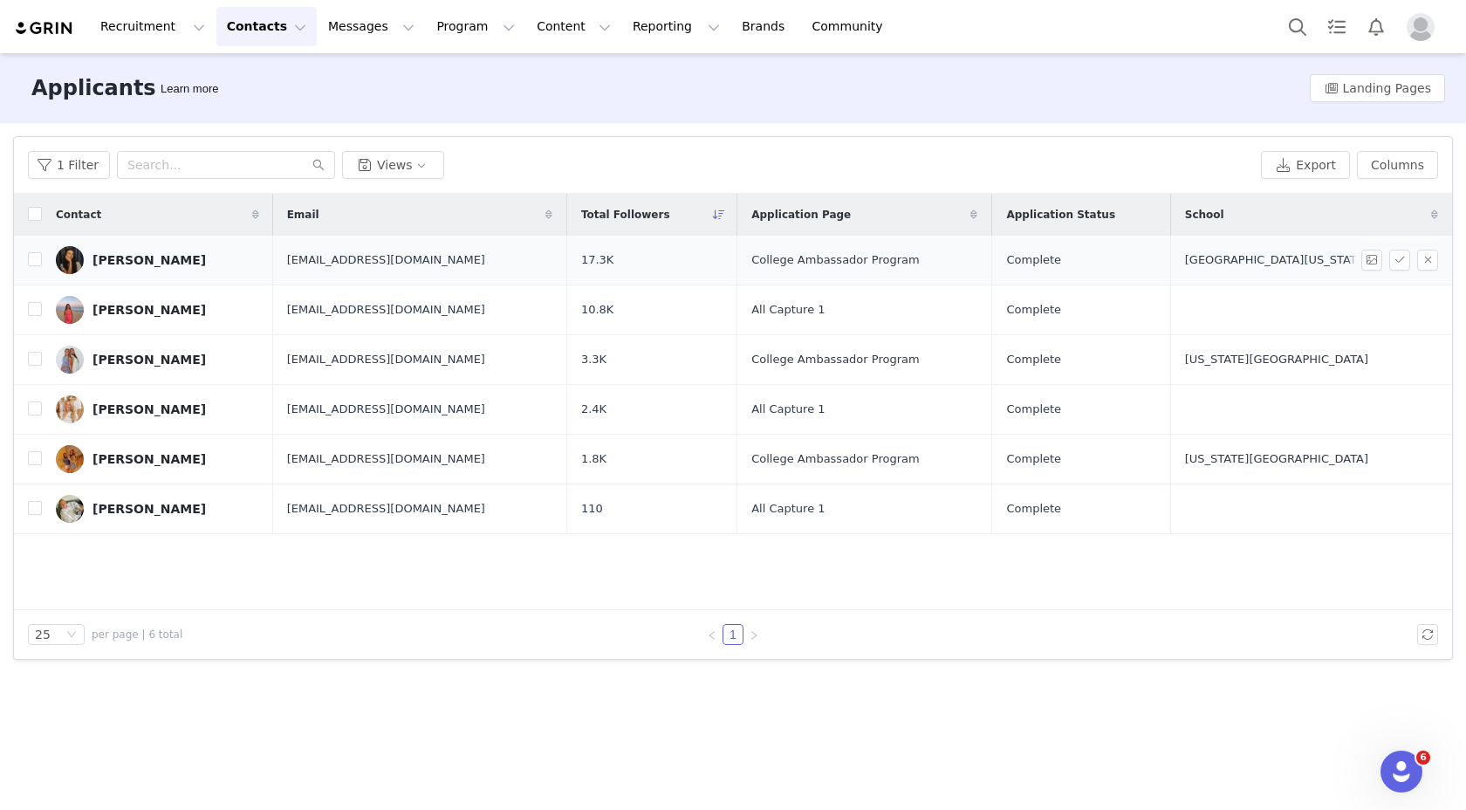
click at [142, 262] on div "Carly Gallien" at bounding box center [149, 260] width 113 height 14
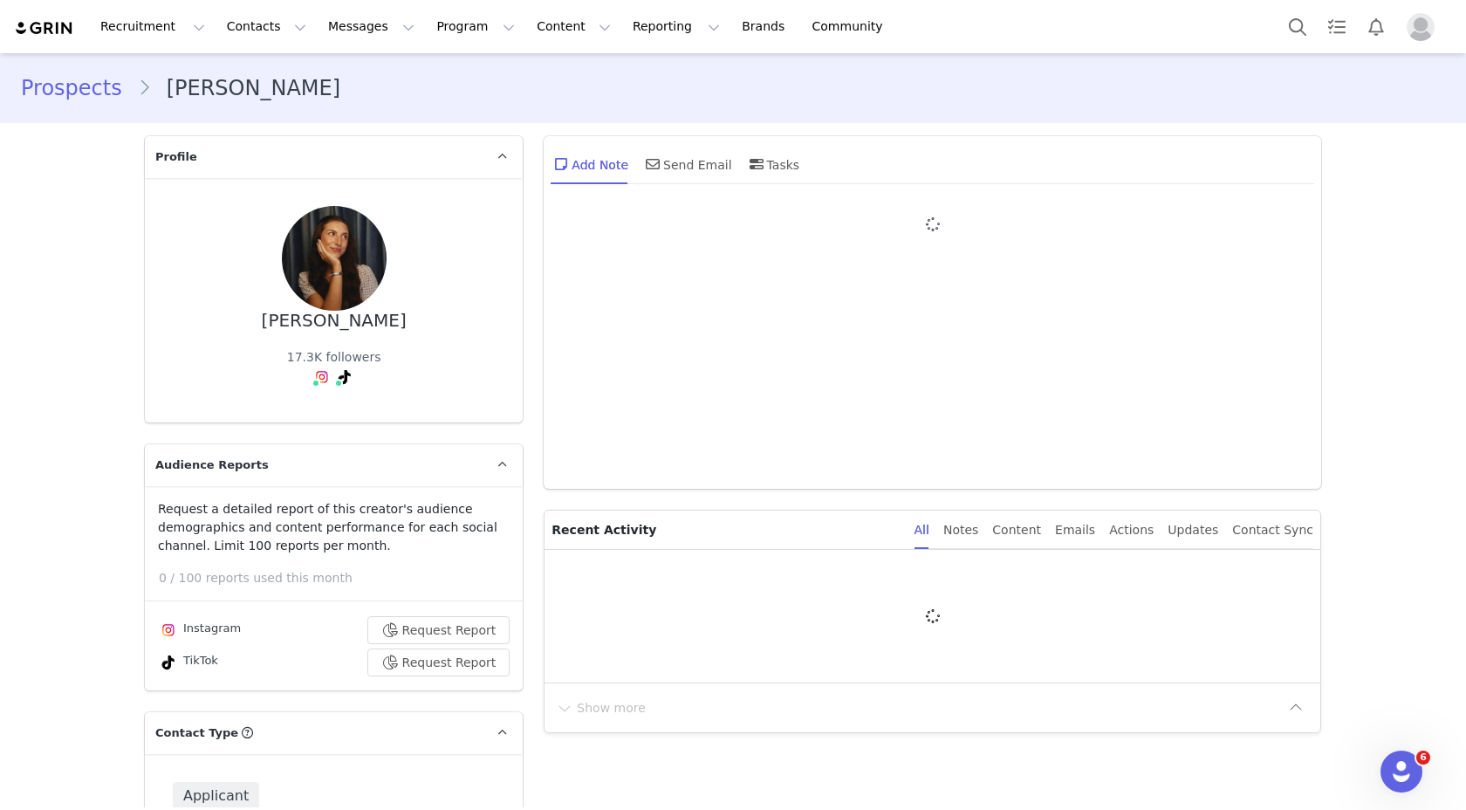
type input "+1 (United States)"
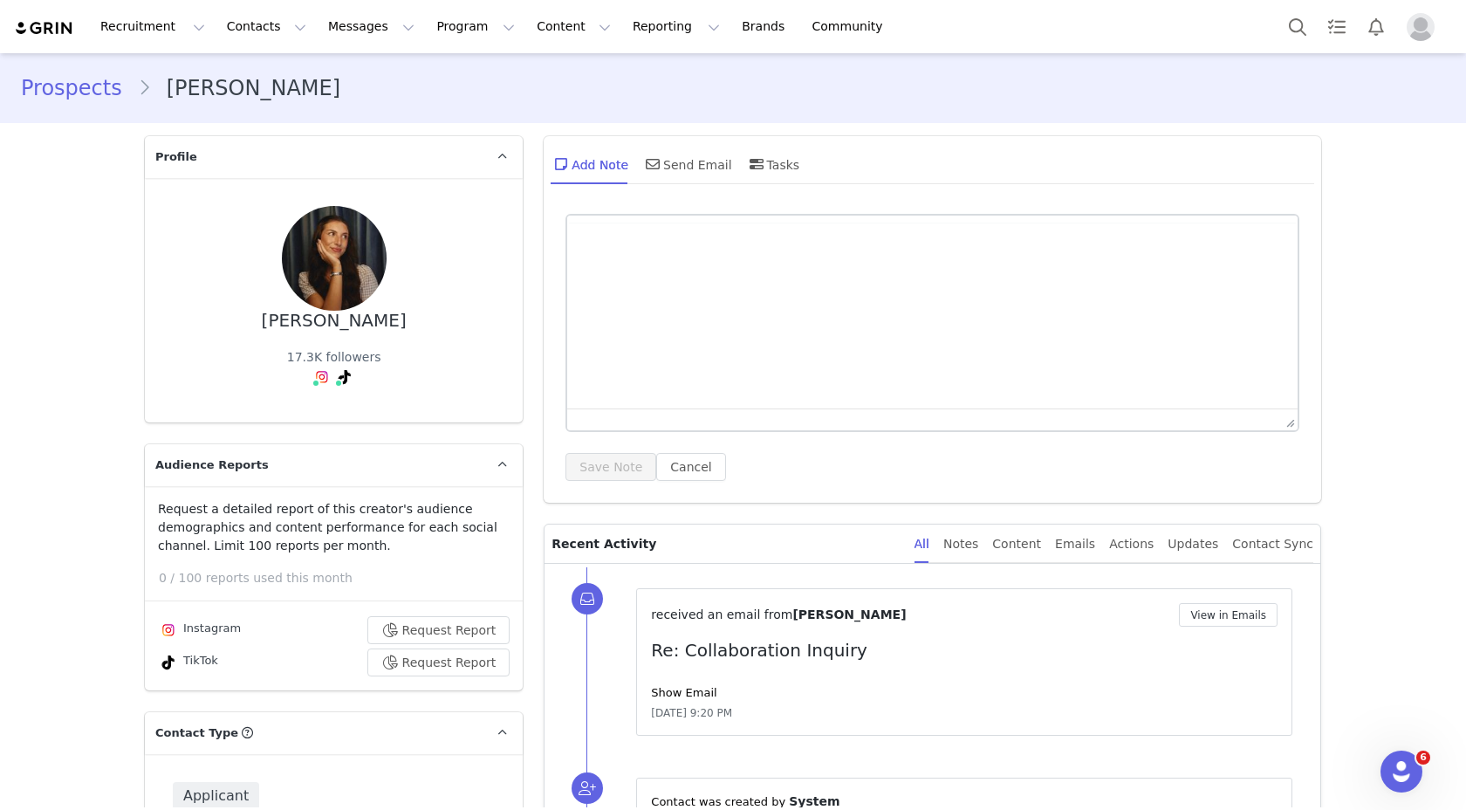
click at [316, 370] on img at bounding box center [322, 377] width 14 height 14
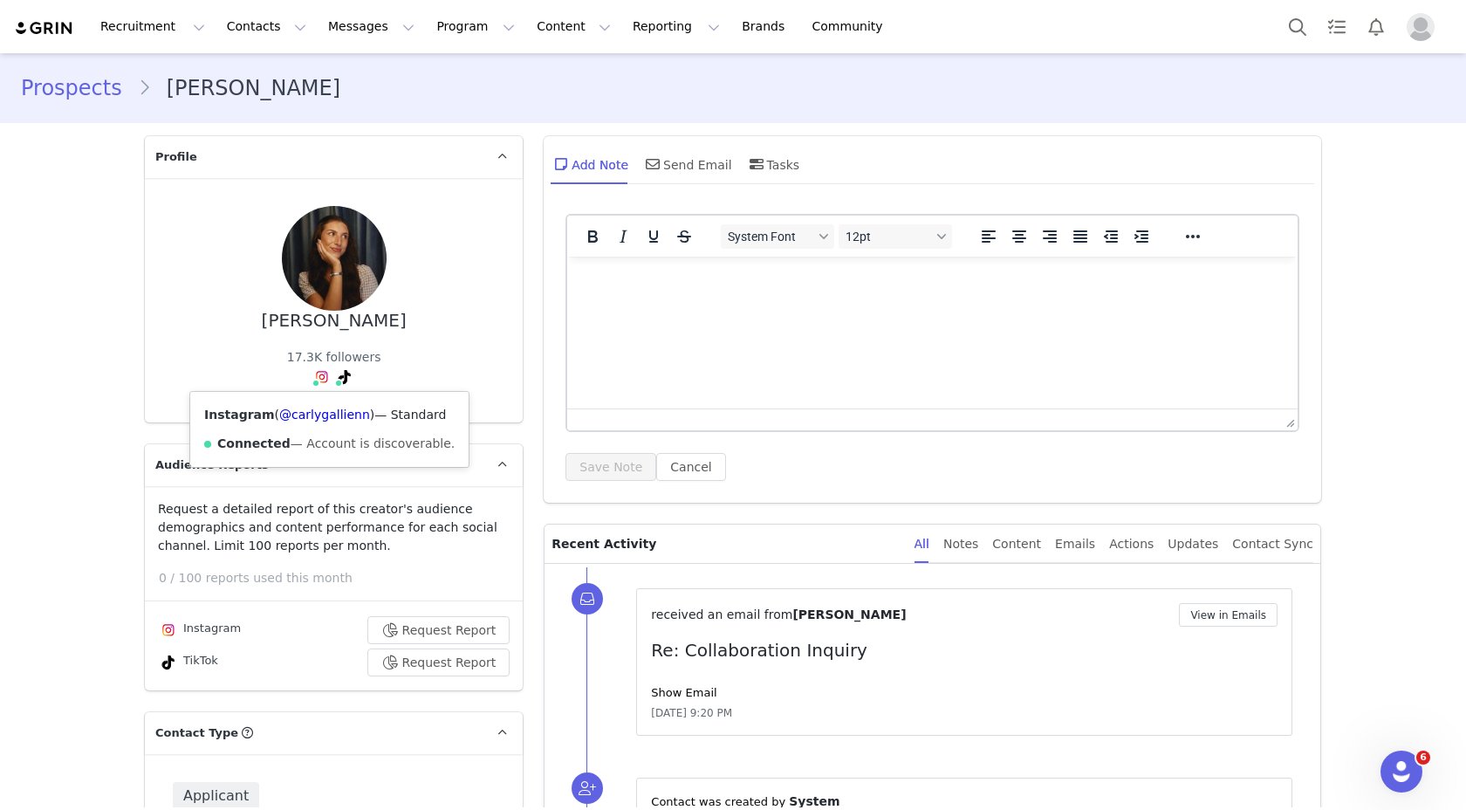
click at [316, 373] on img at bounding box center [322, 377] width 14 height 14
click at [319, 414] on link "@carlygallienn" at bounding box center [324, 415] width 91 height 14
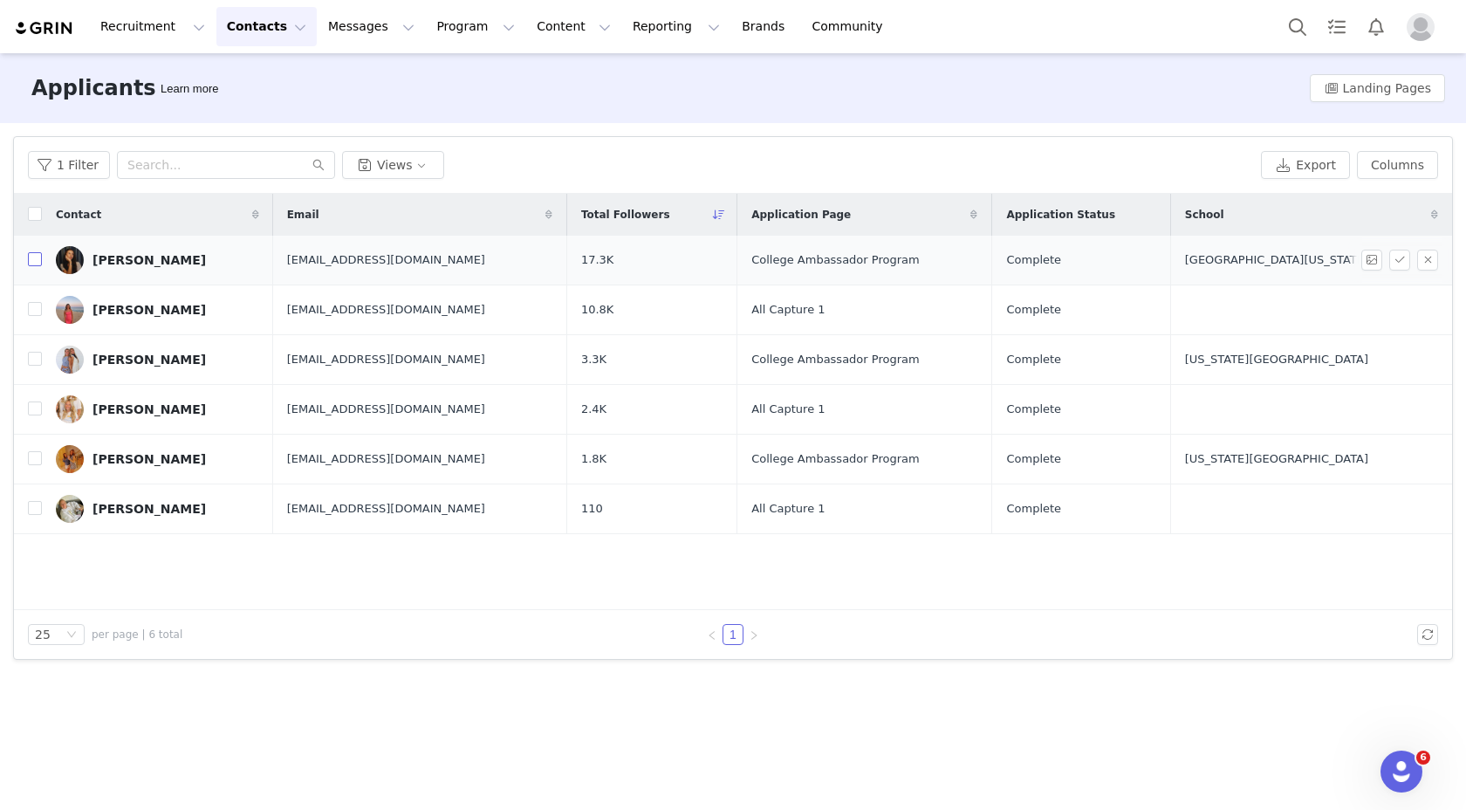
click at [34, 259] on input "checkbox" at bounding box center [35, 259] width 14 height 14
checkbox input "true"
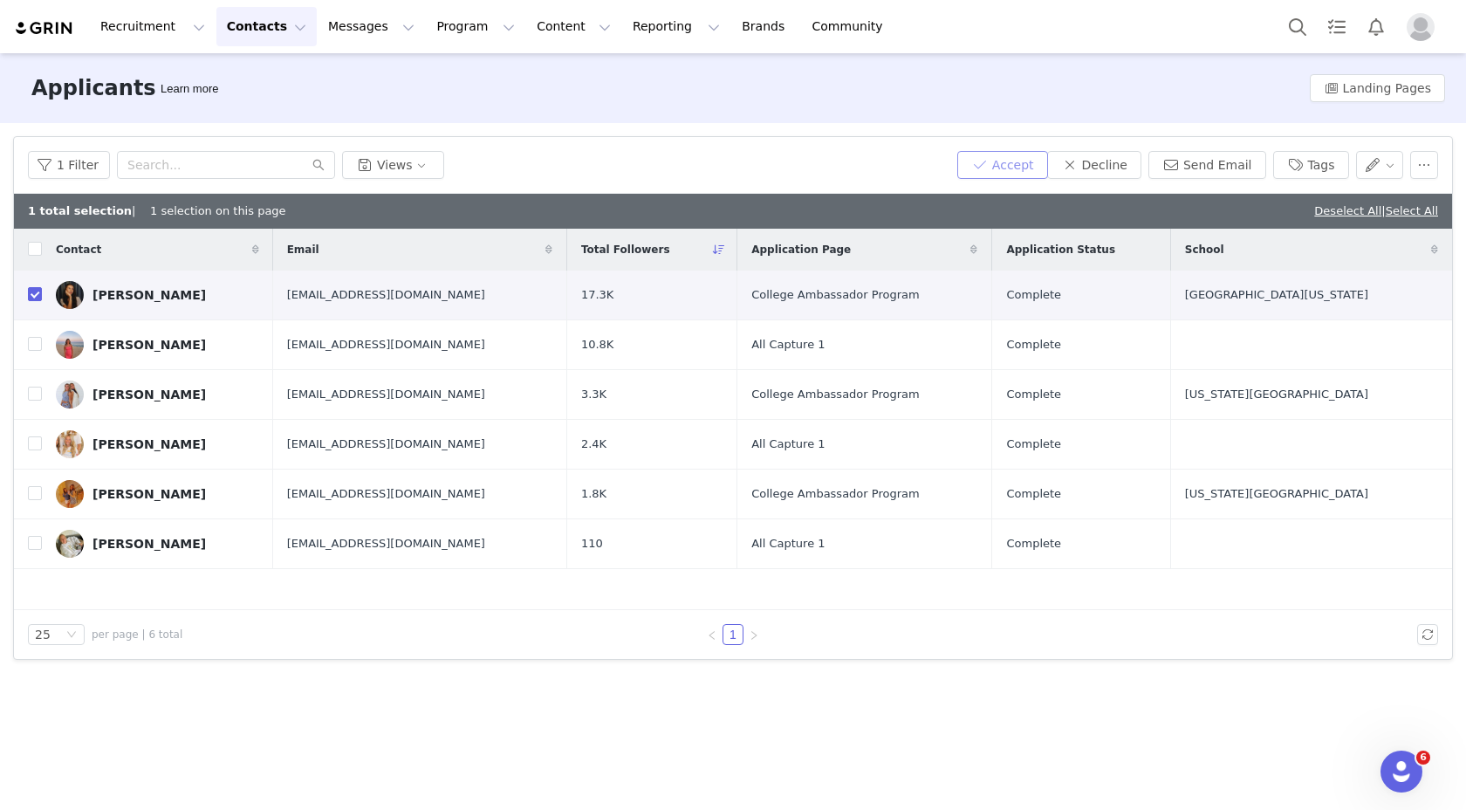
click at [989, 161] on button "Accept" at bounding box center [1002, 165] width 91 height 28
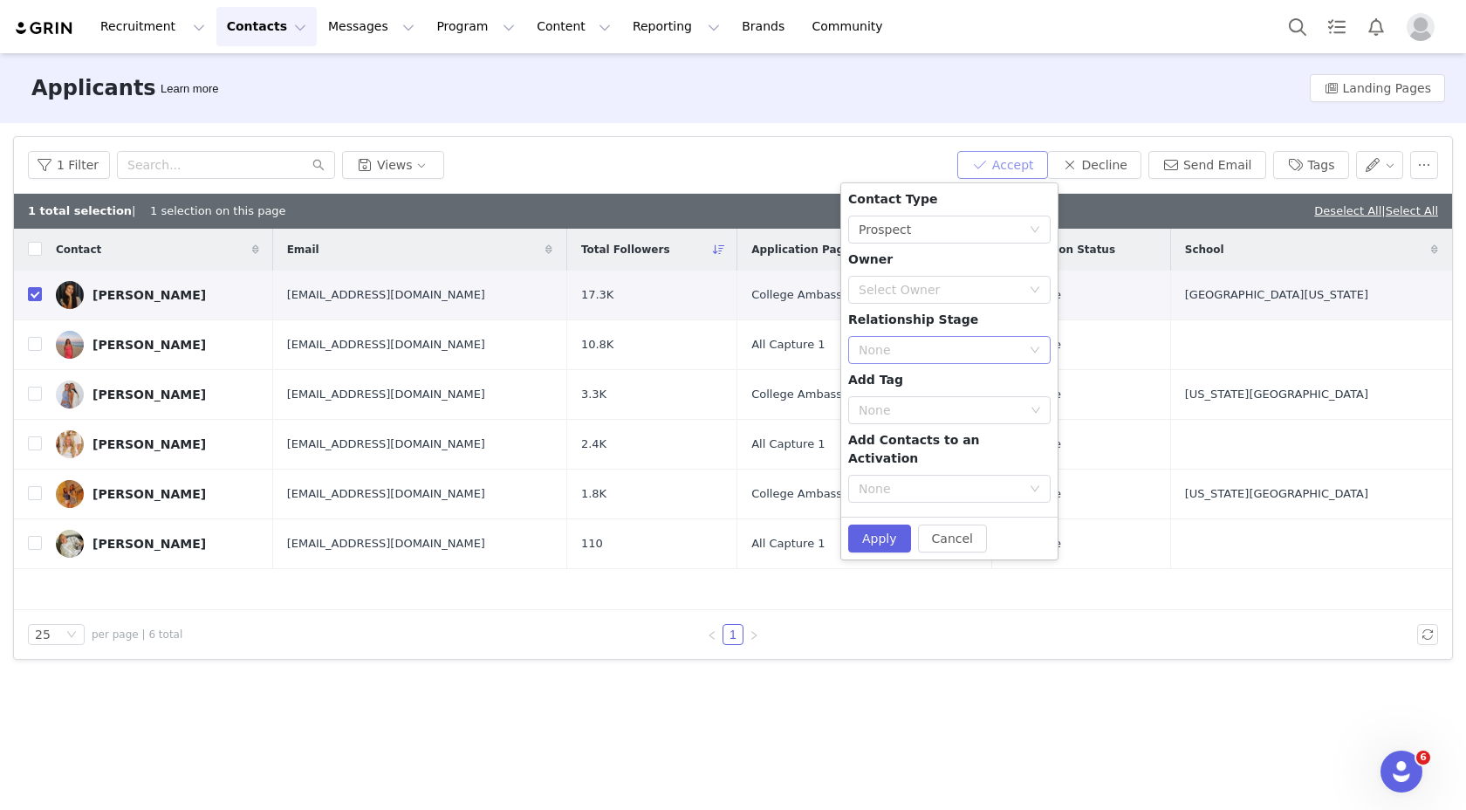
click at [908, 350] on div "None" at bounding box center [940, 349] width 162 height 17
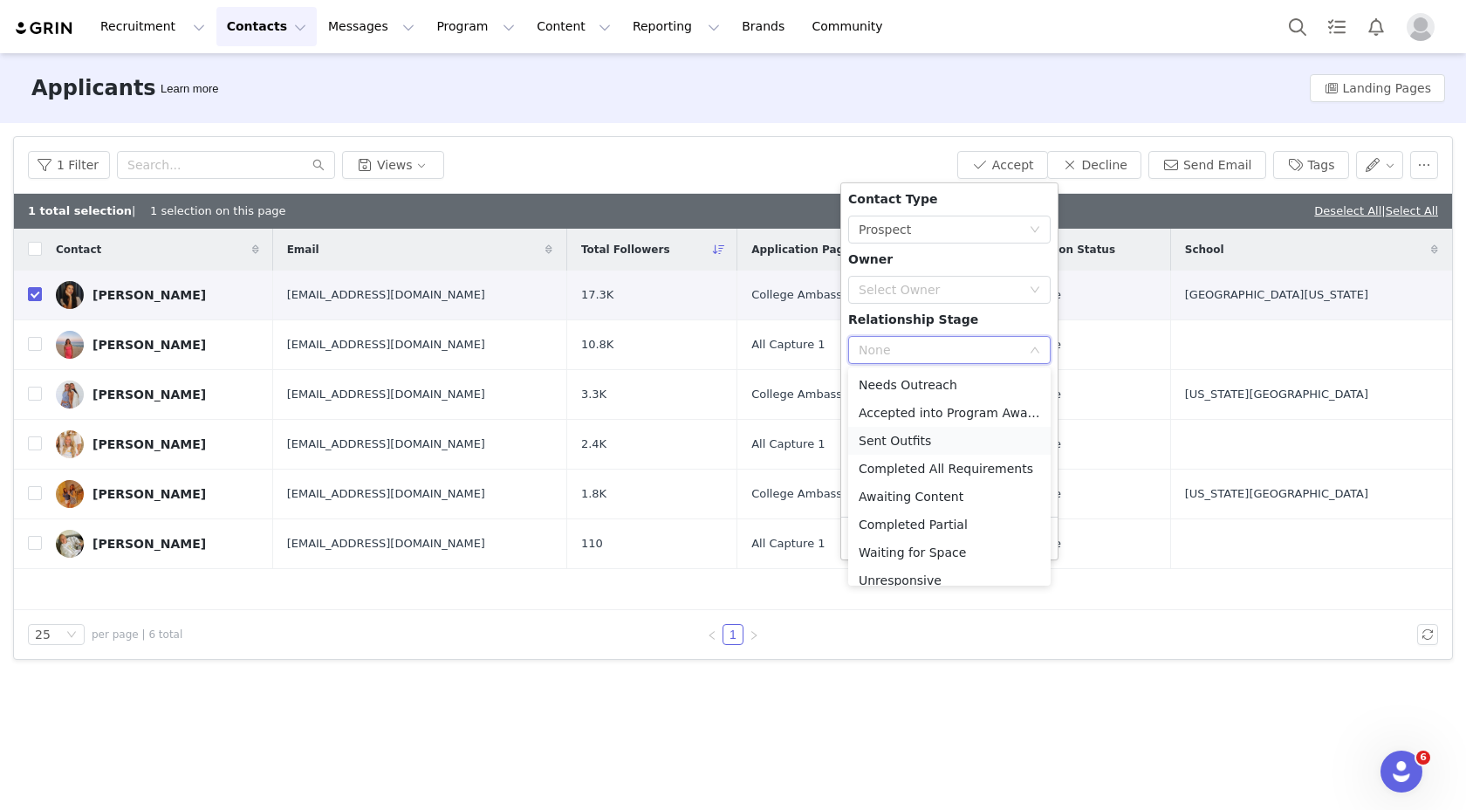
click at [903, 441] on li "Sent Outfits" at bounding box center [949, 441] width 202 height 28
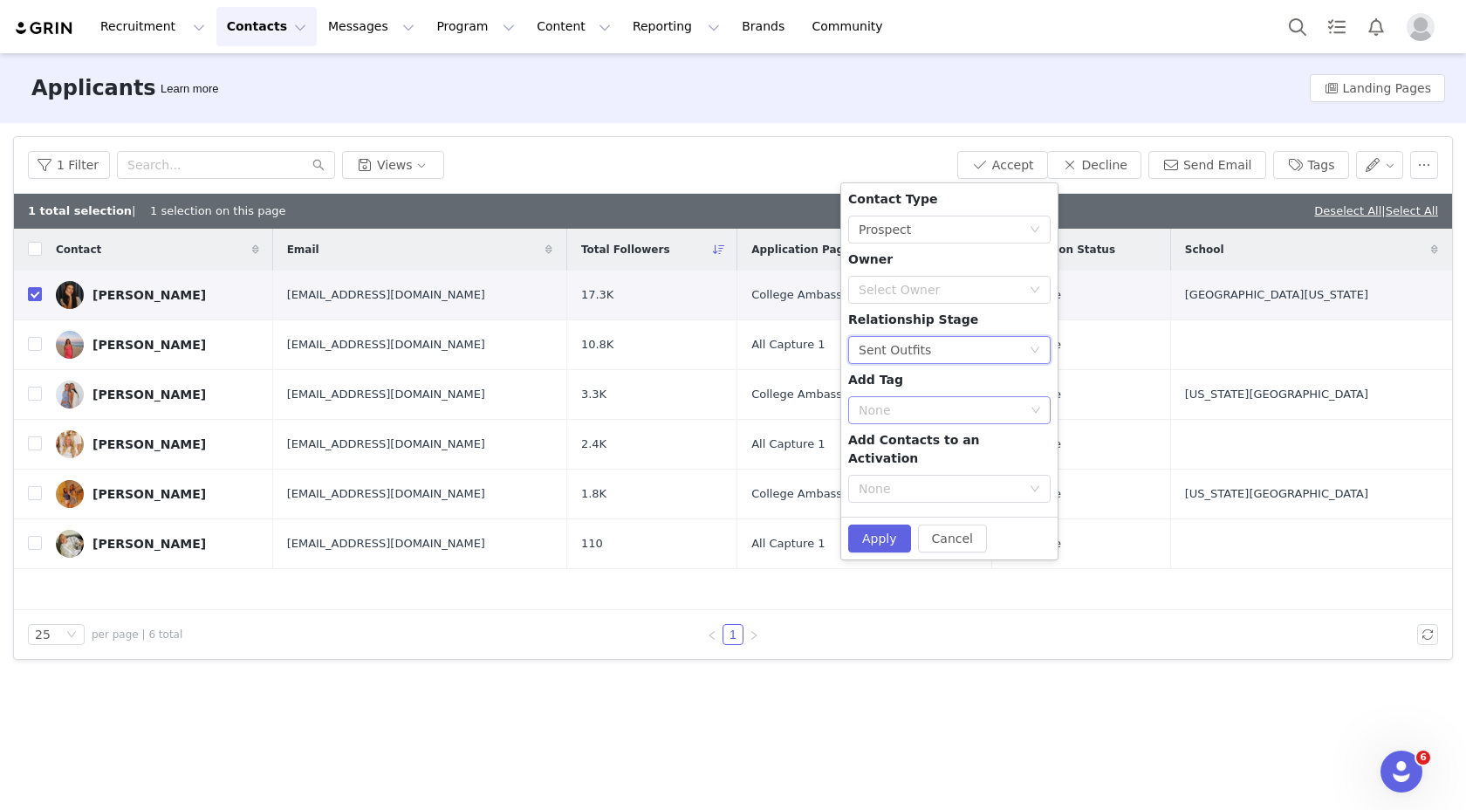
click at [921, 415] on div "None" at bounding box center [942, 409] width 166 height 17
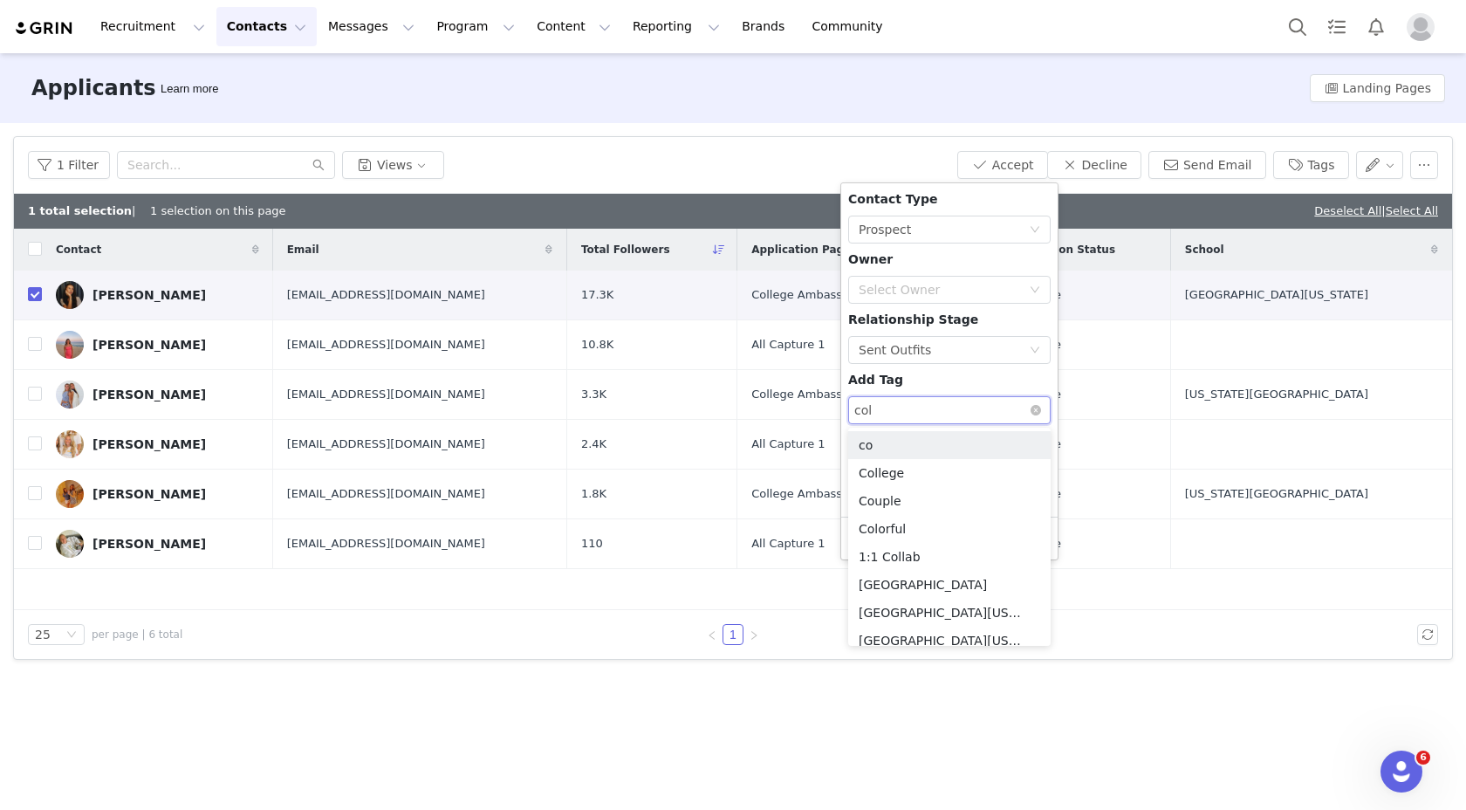
type input "coll"
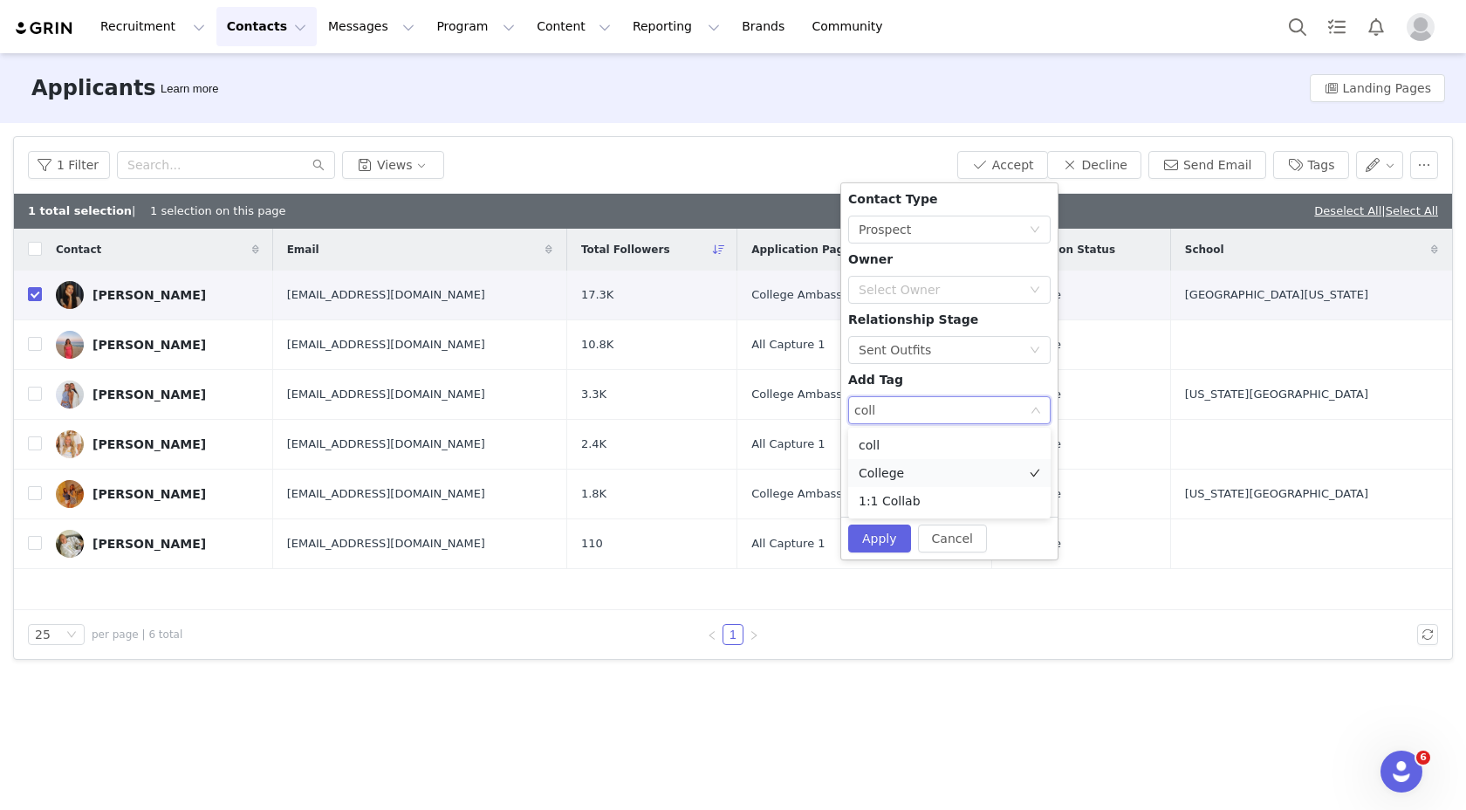
click at [918, 464] on li "College" at bounding box center [949, 473] width 202 height 28
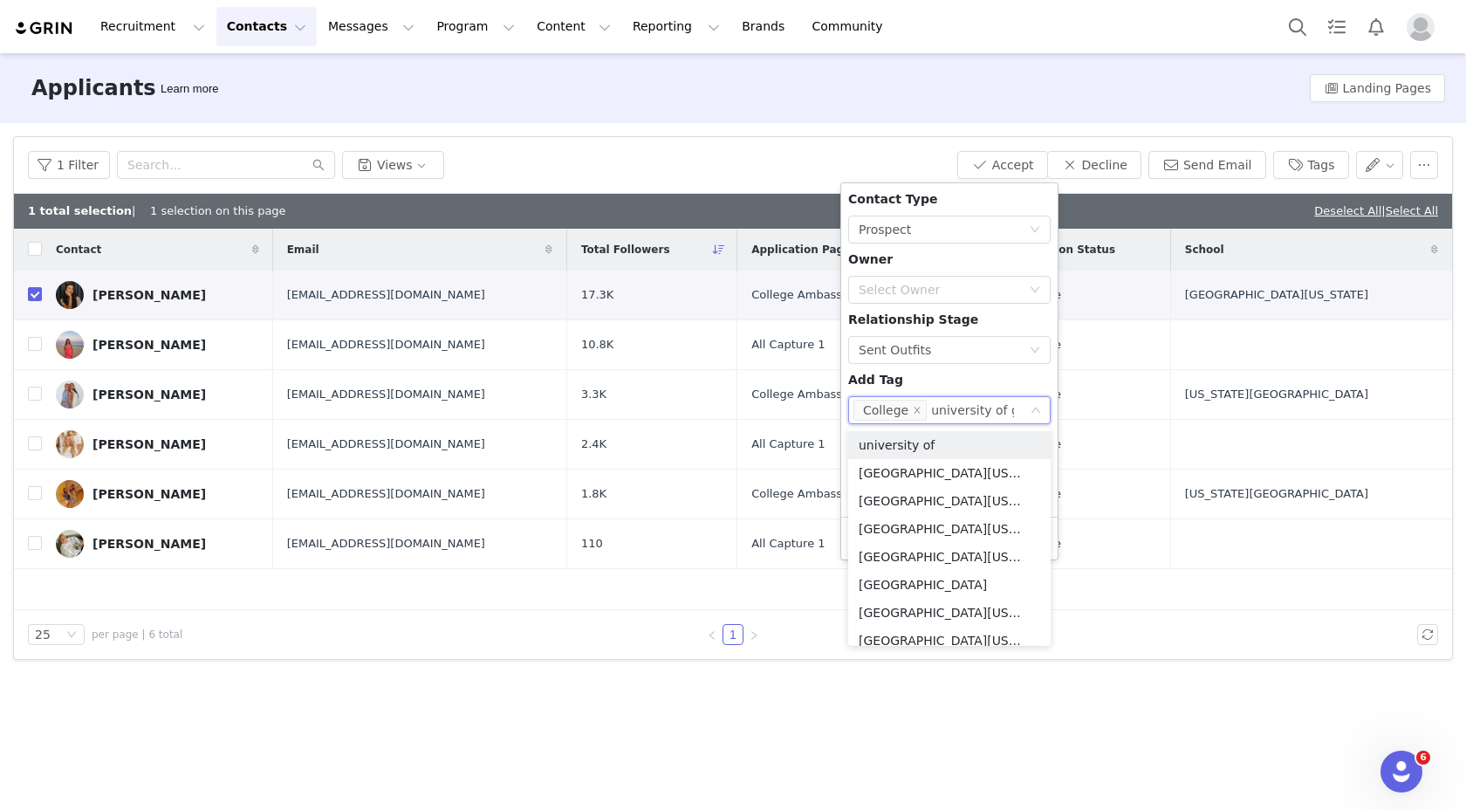
type input "university of ge"
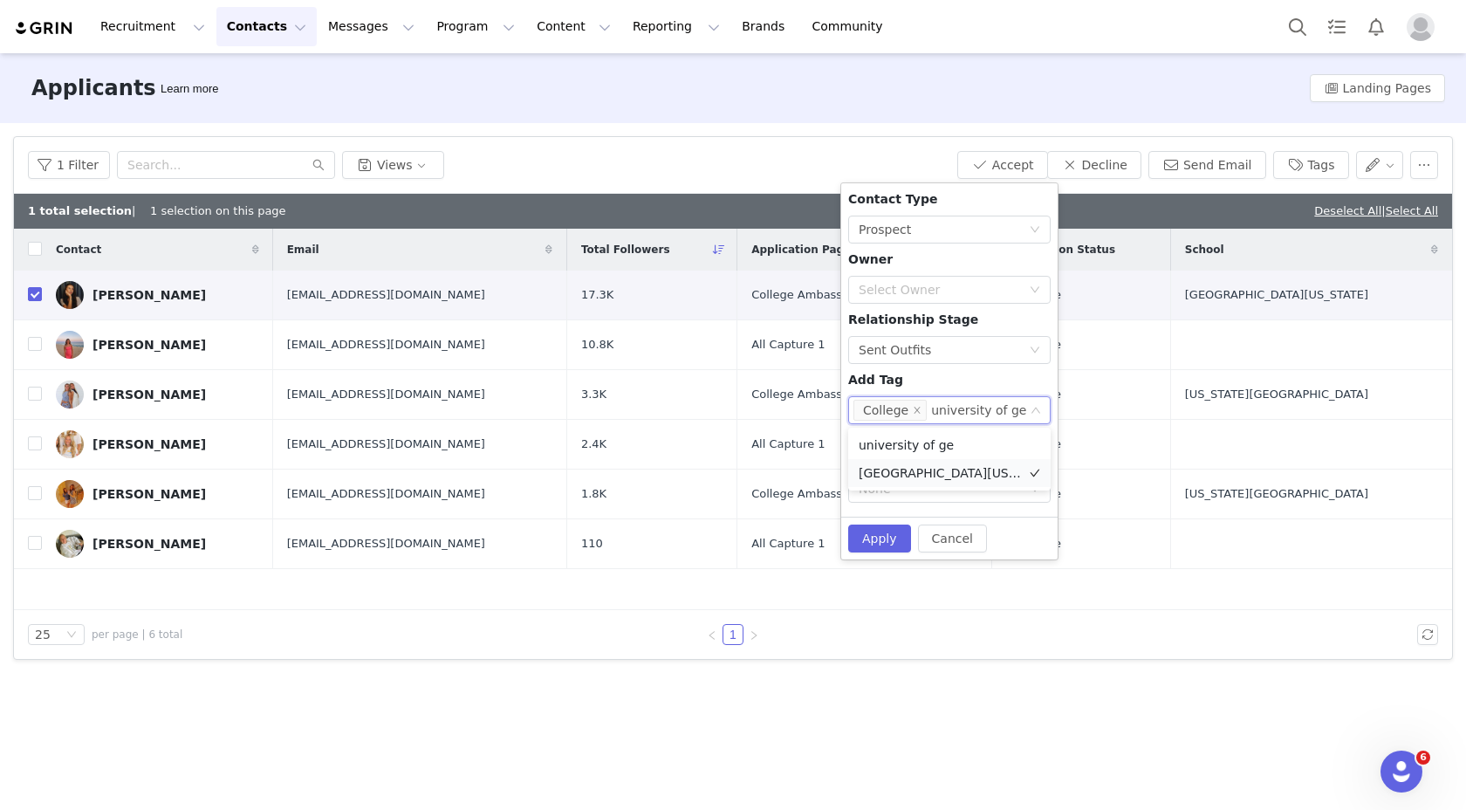
click at [918, 470] on li "[GEOGRAPHIC_DATA][US_STATE]" at bounding box center [949, 473] width 202 height 28
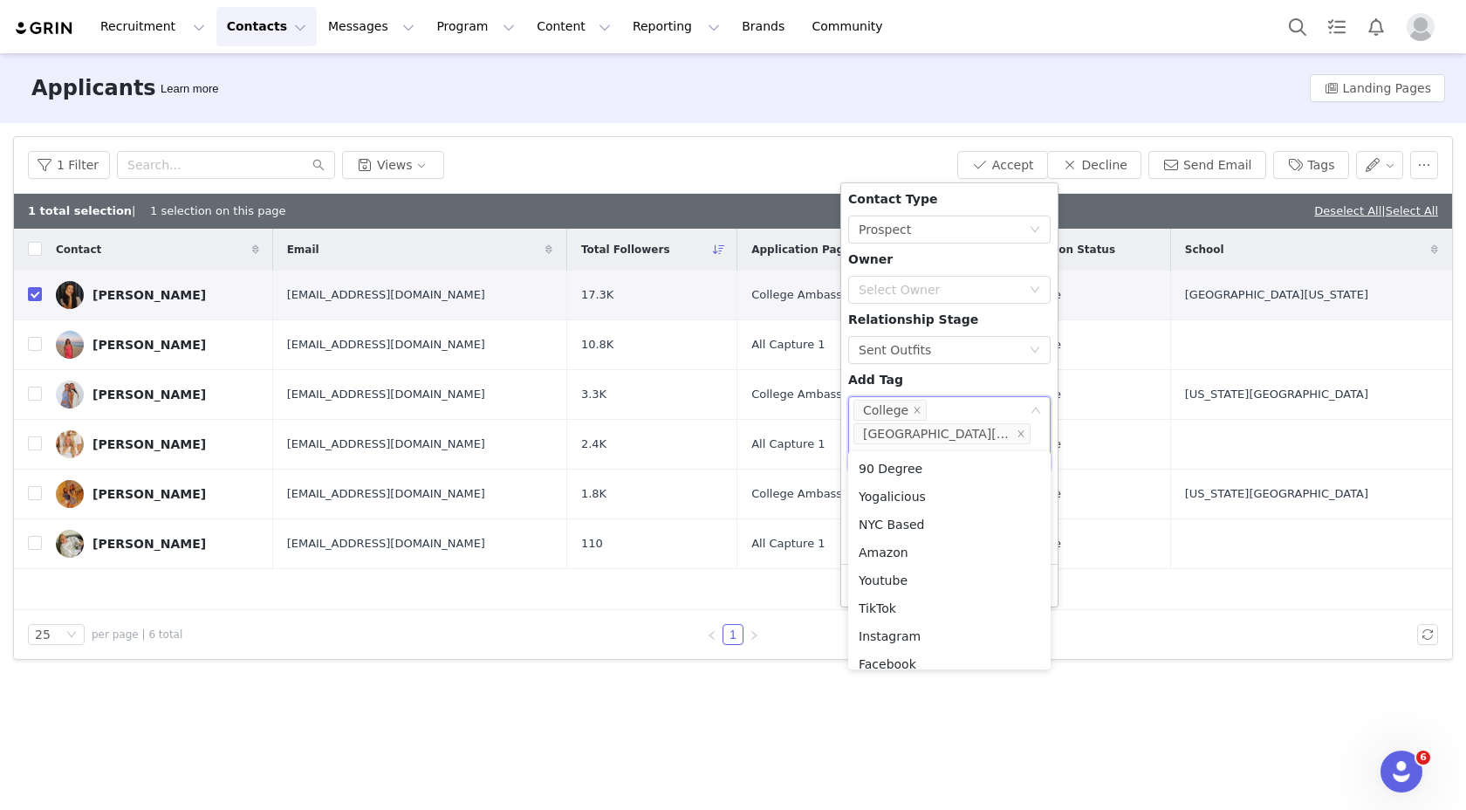
click at [965, 392] on div "Contact Type None Prospect Owner Select Owner Relationship Stage None Sent Outf…" at bounding box center [949, 373] width 202 height 367
click at [963, 478] on div "Contact Type None Prospect Owner Select Owner Relationship Stage None Sent Outf…" at bounding box center [949, 373] width 202 height 367
click at [965, 527] on div "None" at bounding box center [940, 535] width 162 height 17
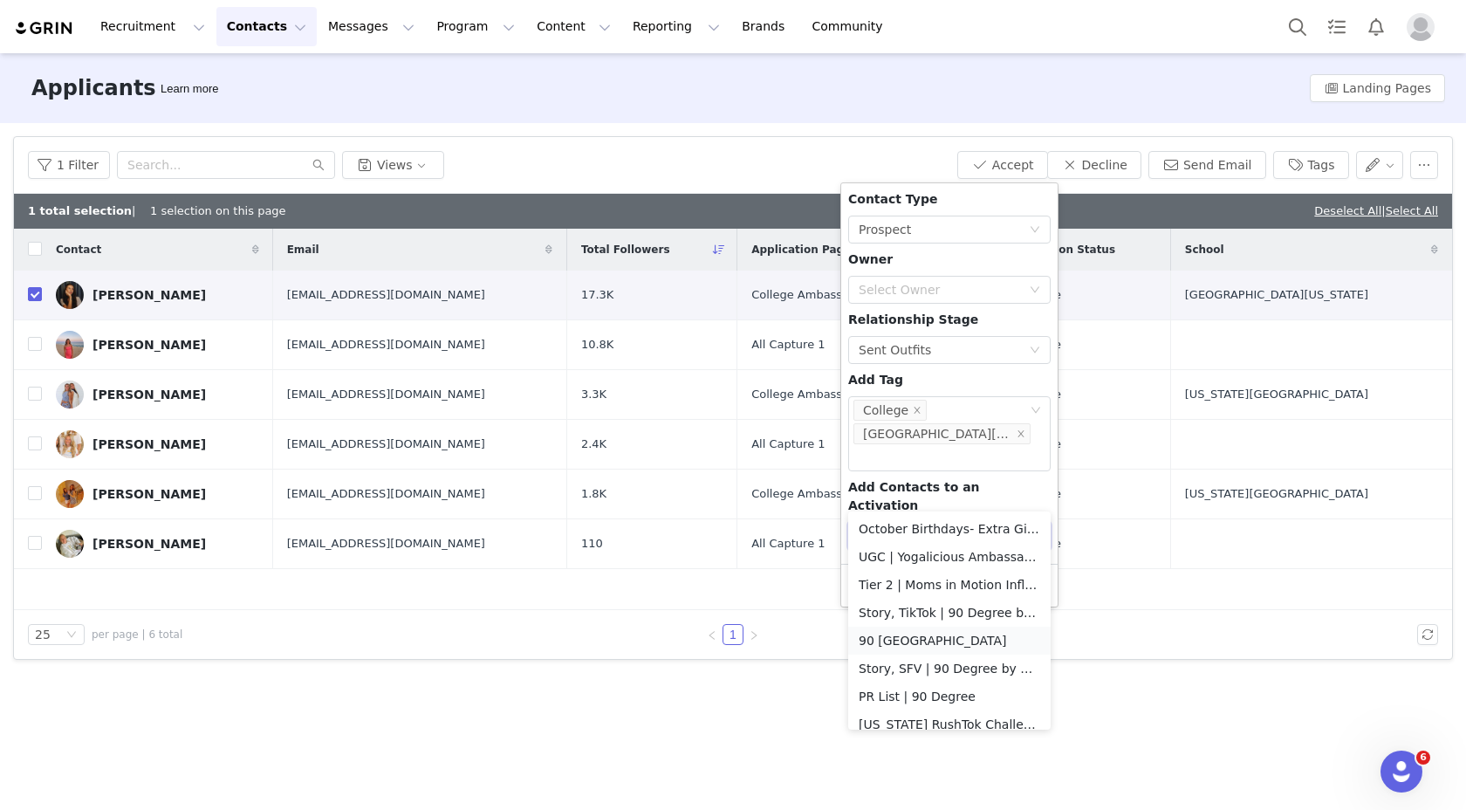
click at [935, 641] on li "90 [GEOGRAPHIC_DATA]" at bounding box center [949, 641] width 202 height 28
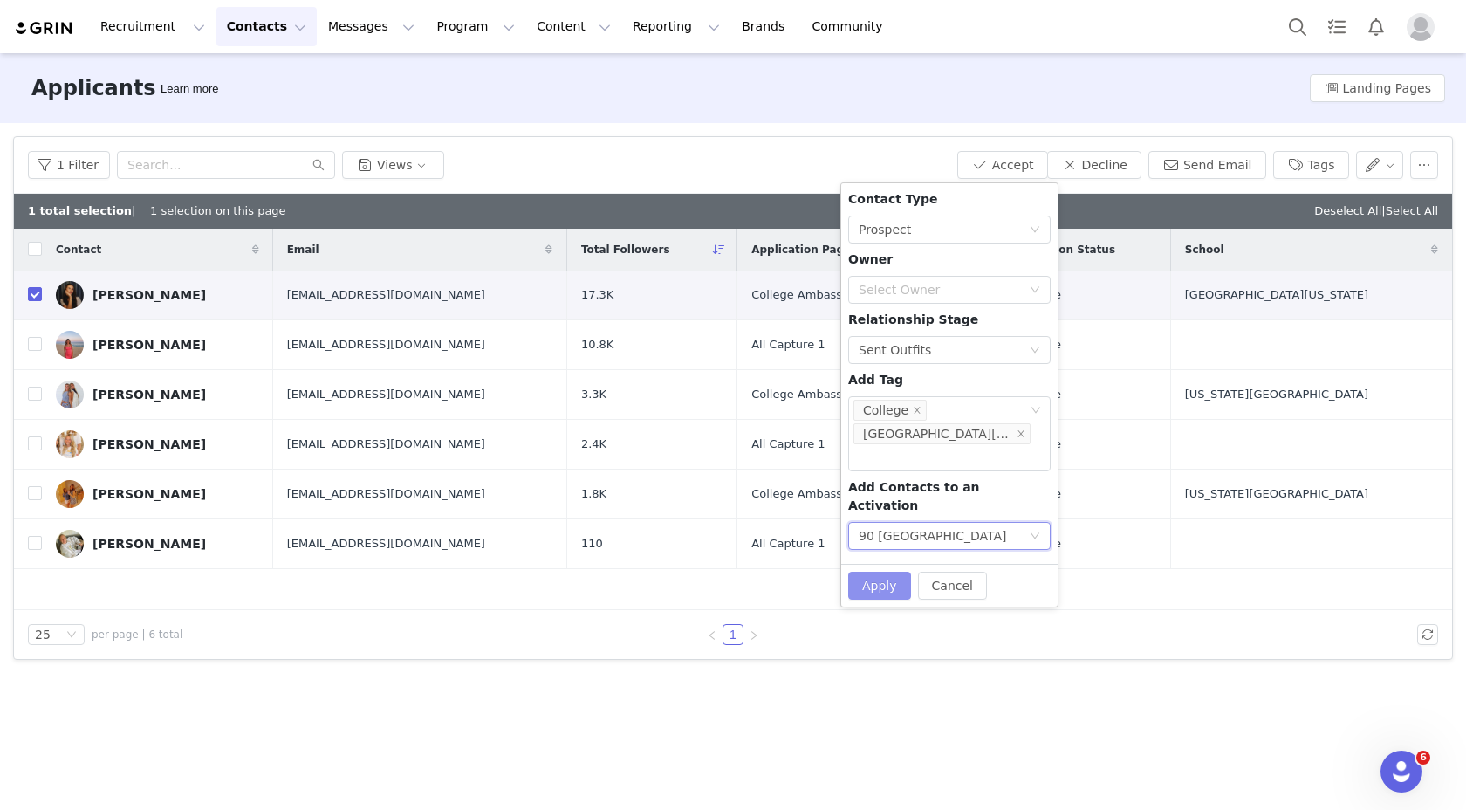
click at [883, 572] on button "Apply" at bounding box center [879, 586] width 63 height 28
checkbox input "false"
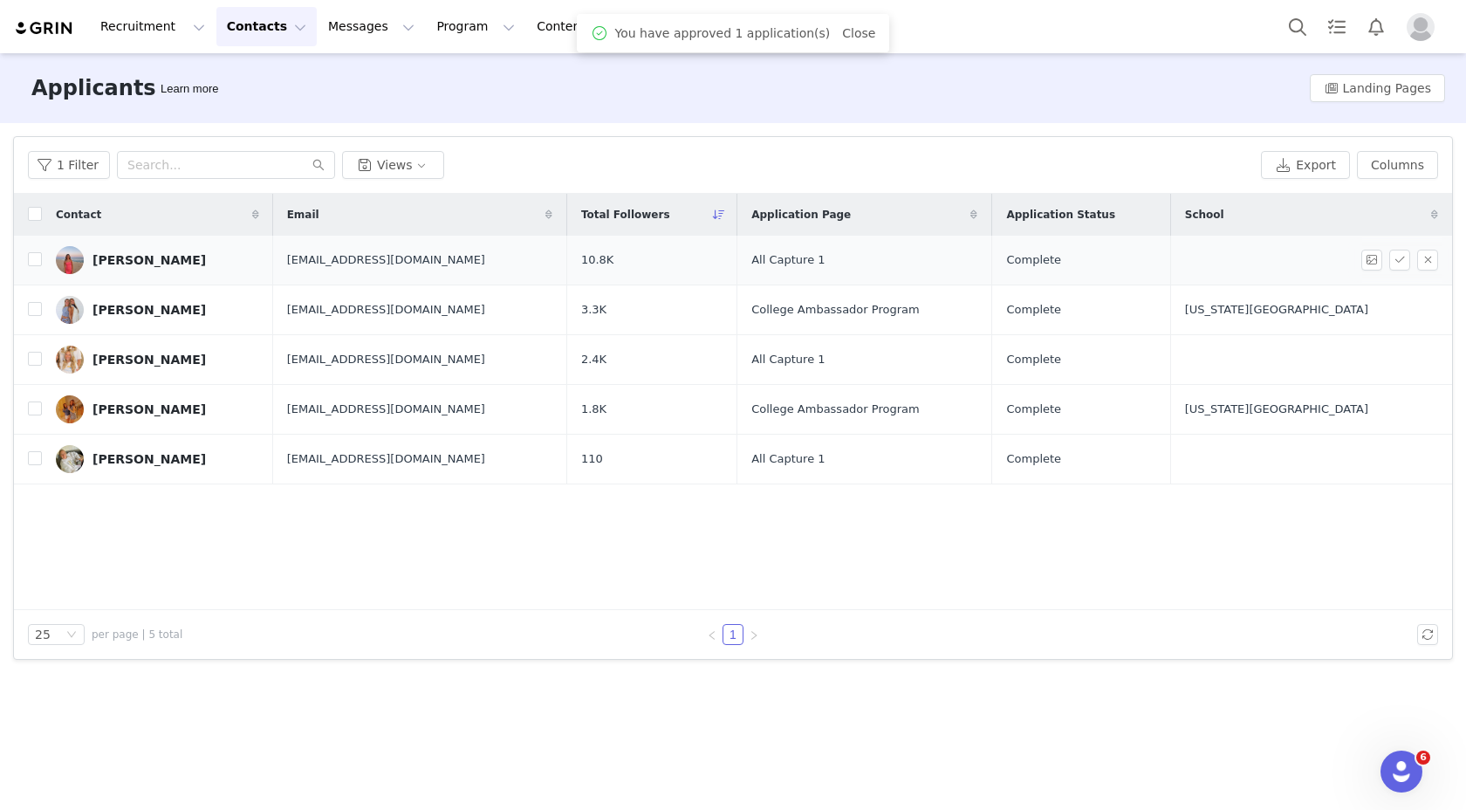
click at [154, 257] on div "Jayla Camacho" at bounding box center [149, 260] width 113 height 14
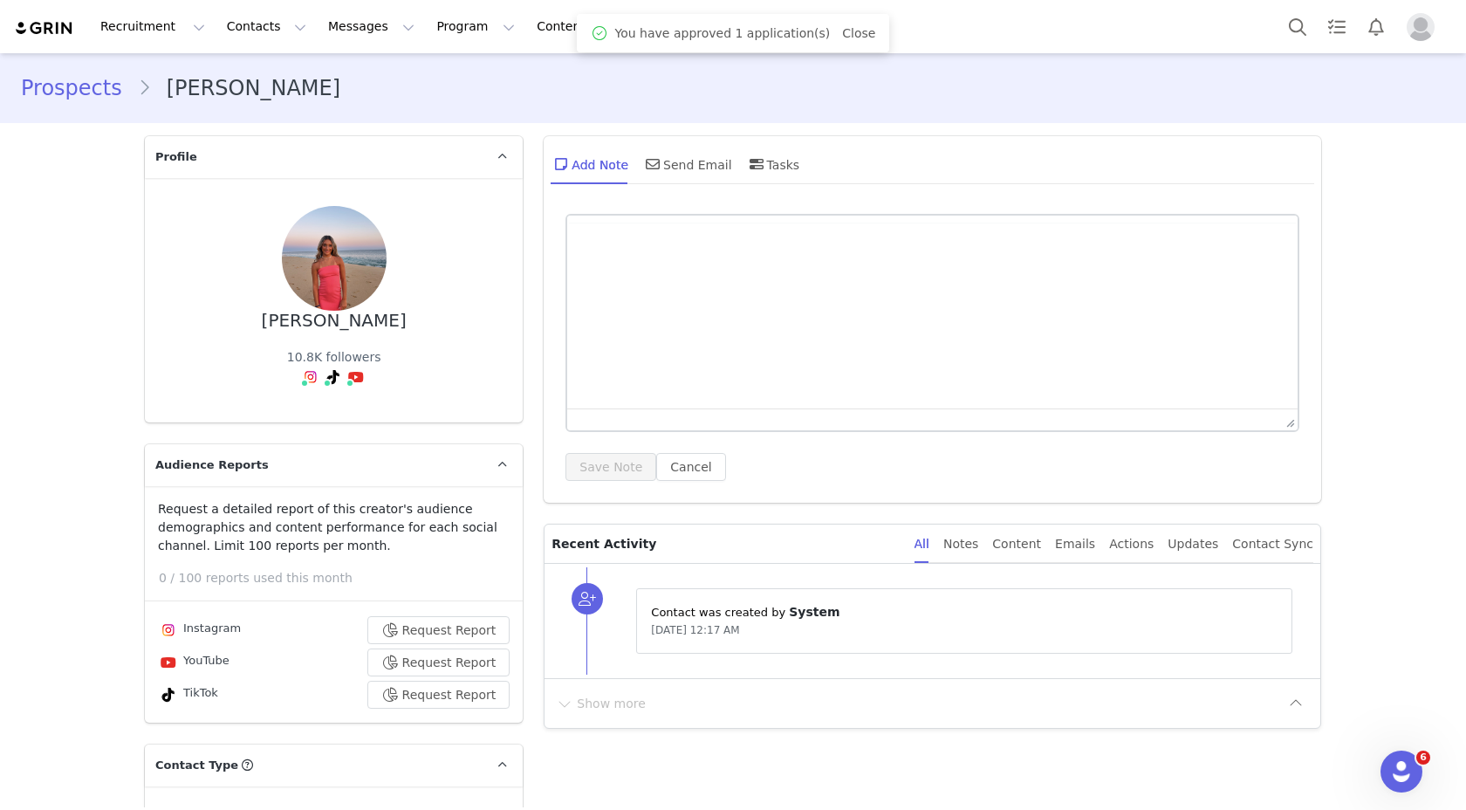
type input "+1 (United States)"
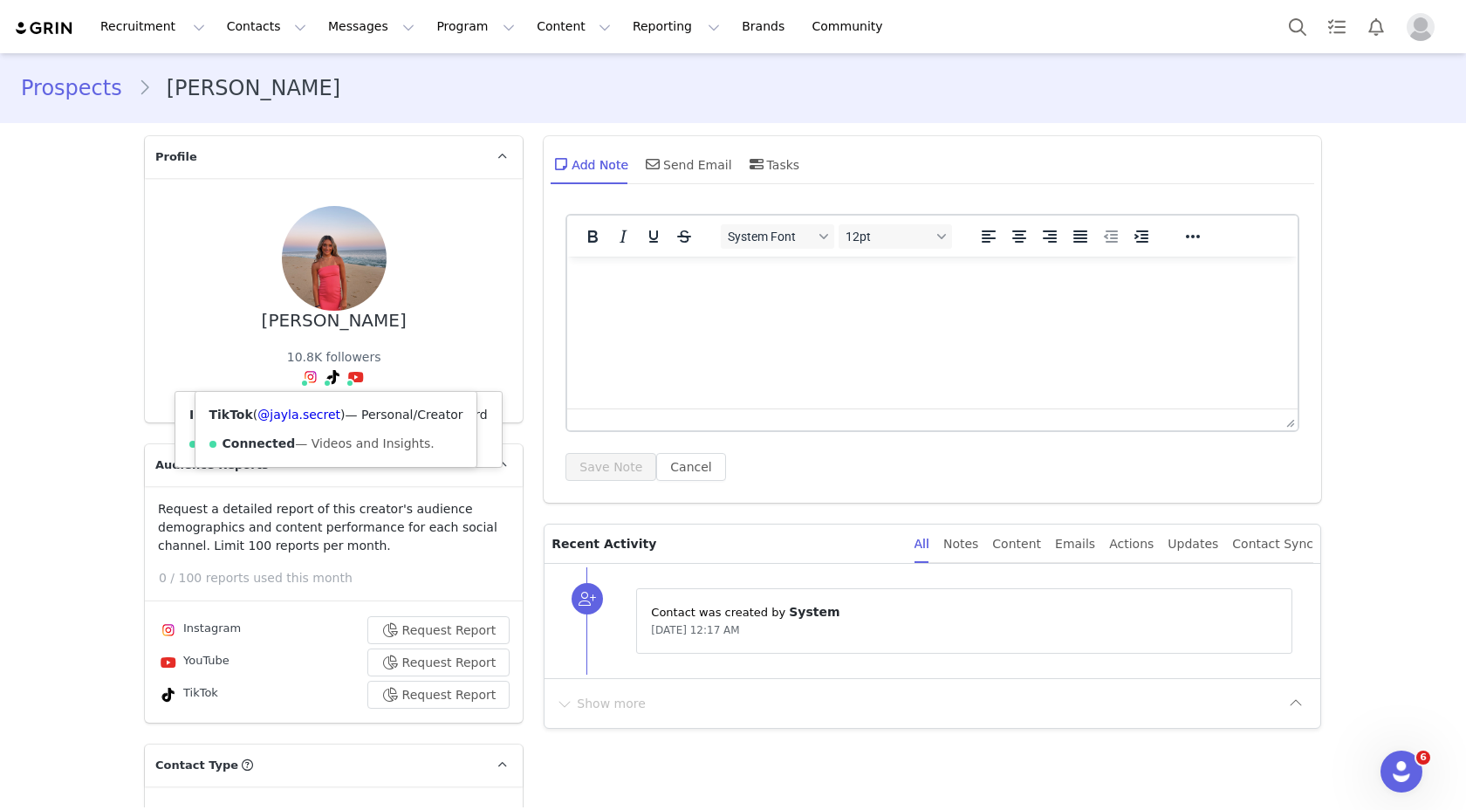
click at [305, 370] on img at bounding box center [311, 377] width 14 height 14
click at [302, 414] on link "@jayla.camacho" at bounding box center [337, 415] width 147 height 14
click at [327, 375] on icon at bounding box center [333, 377] width 12 height 14
click at [319, 410] on link "@jayla.secret" at bounding box center [298, 415] width 83 height 14
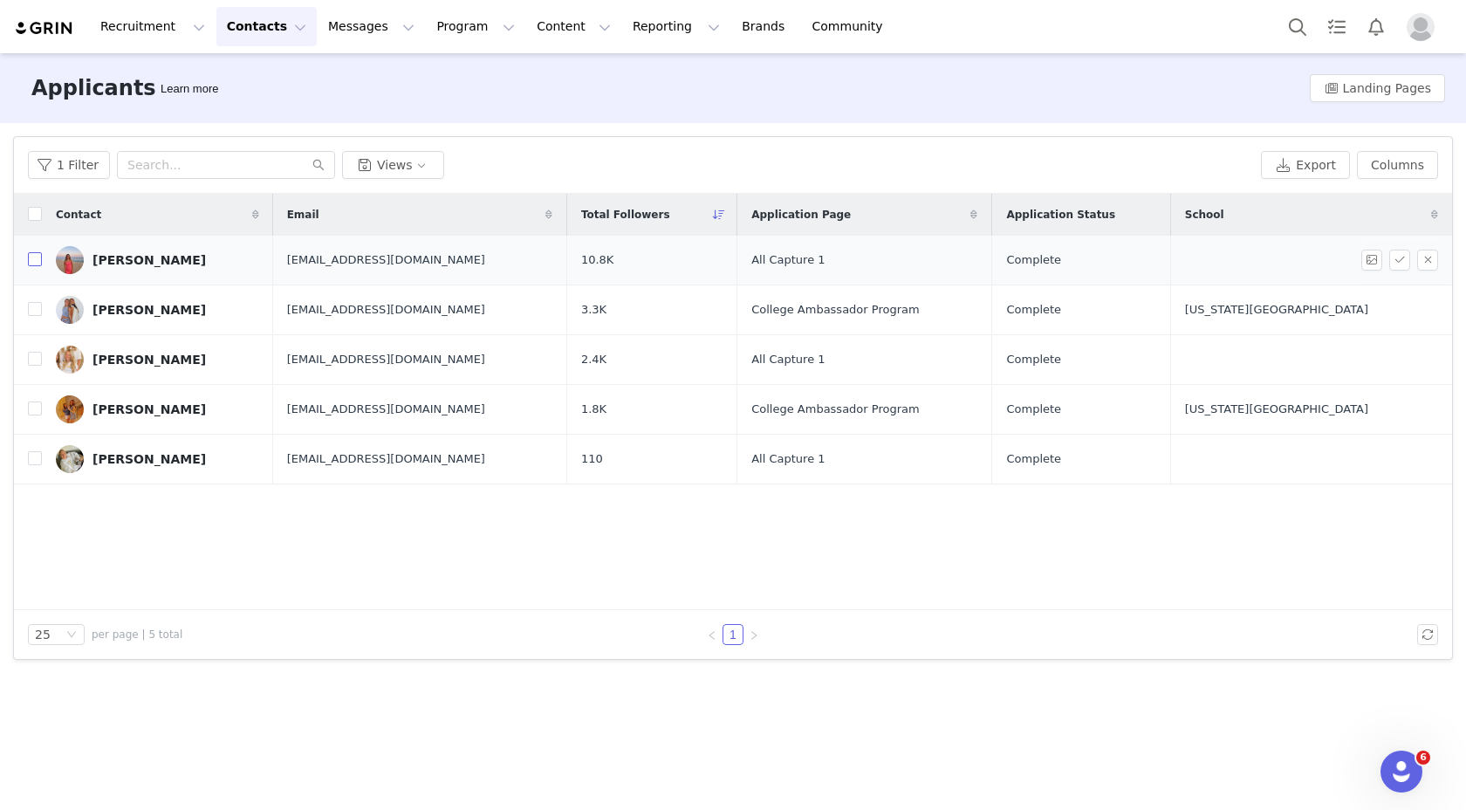
click at [33, 263] on input "checkbox" at bounding box center [35, 259] width 14 height 14
checkbox input "true"
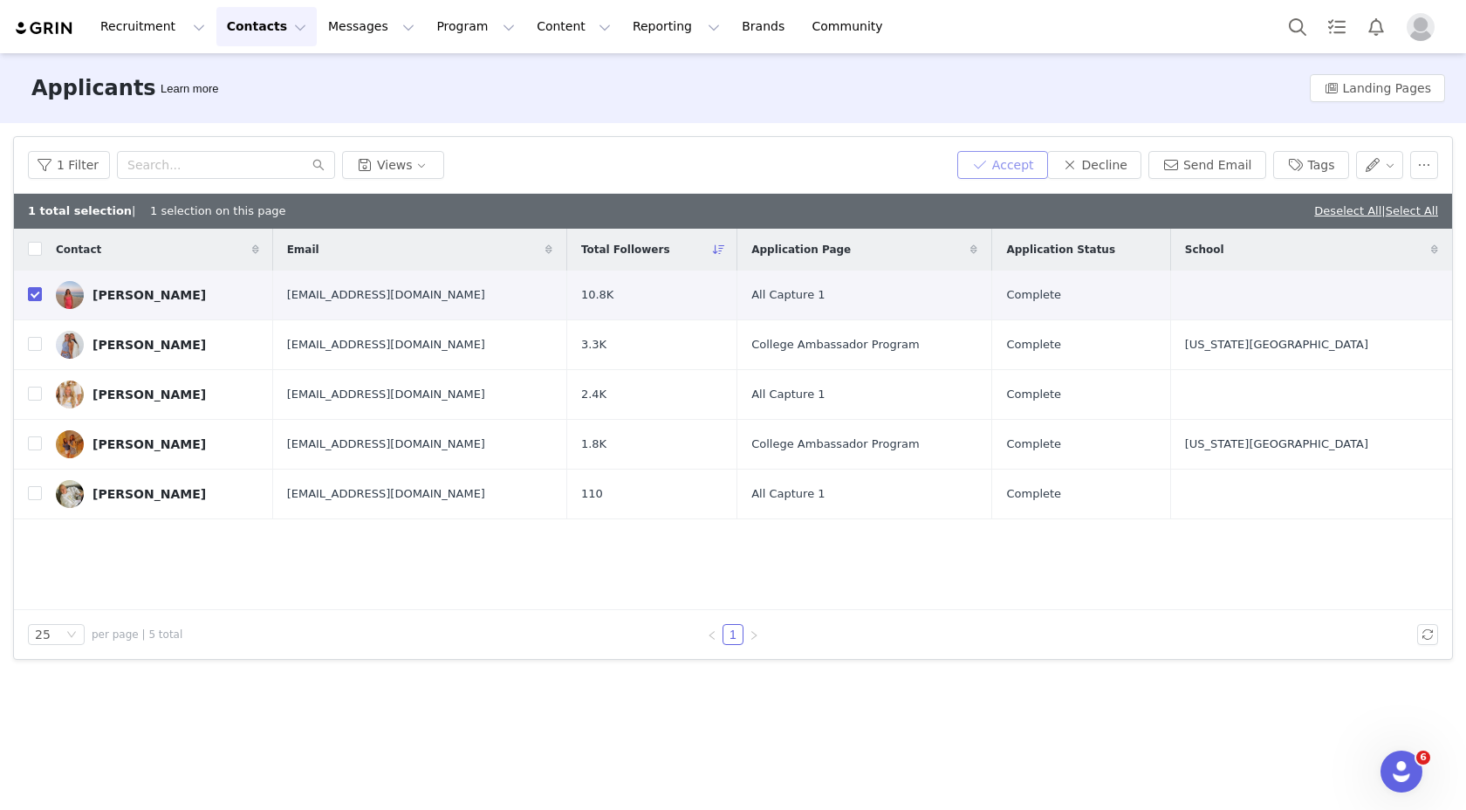
click at [1003, 162] on button "Accept" at bounding box center [1002, 165] width 91 height 28
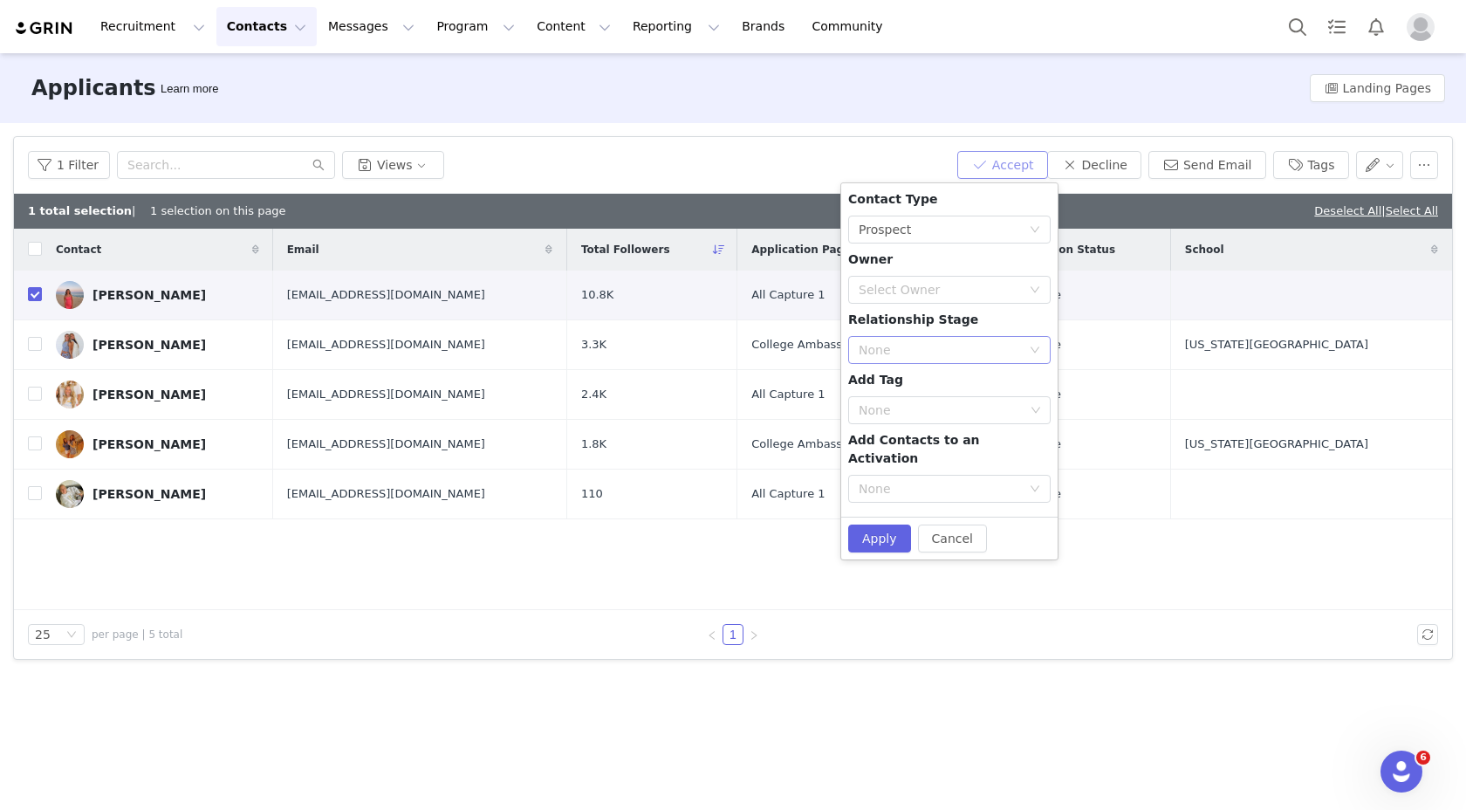
click at [903, 354] on div "None" at bounding box center [940, 349] width 162 height 17
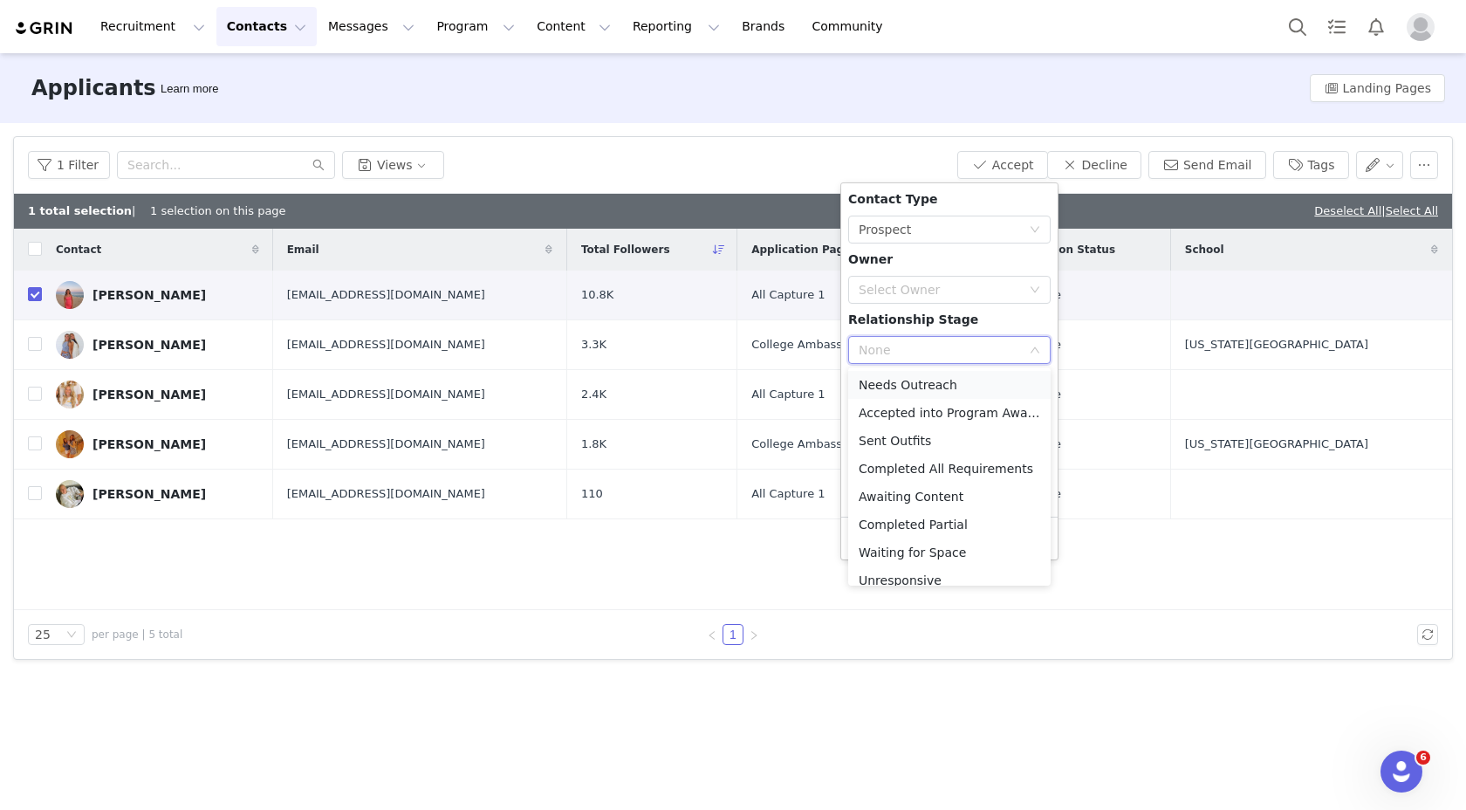
click at [902, 384] on li "Needs Outreach" at bounding box center [949, 385] width 202 height 28
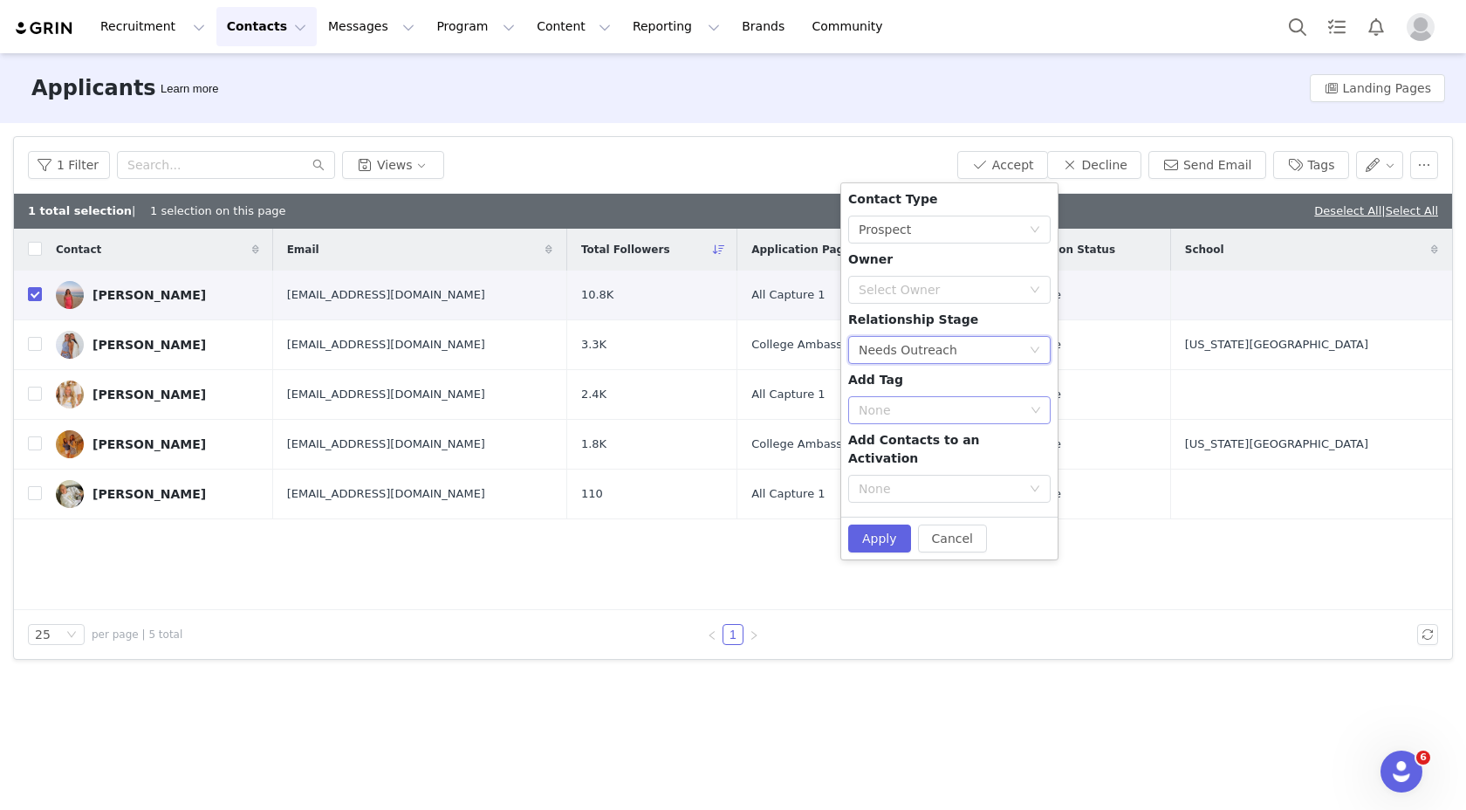
click at [915, 404] on div "None" at bounding box center [942, 409] width 166 height 17
type input "tiktok"
click at [905, 468] on li "TikTok" at bounding box center [949, 473] width 202 height 28
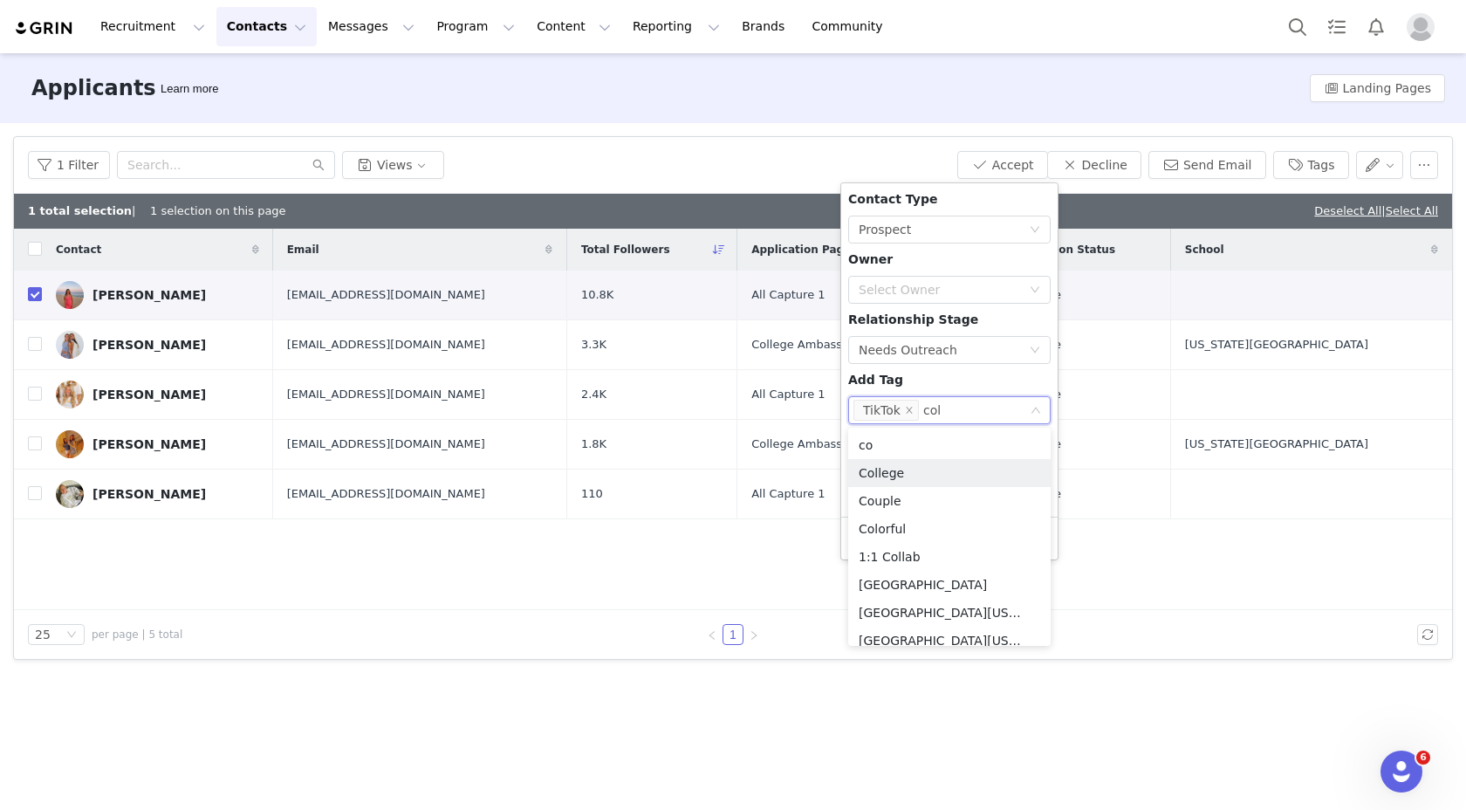
type input "coll"
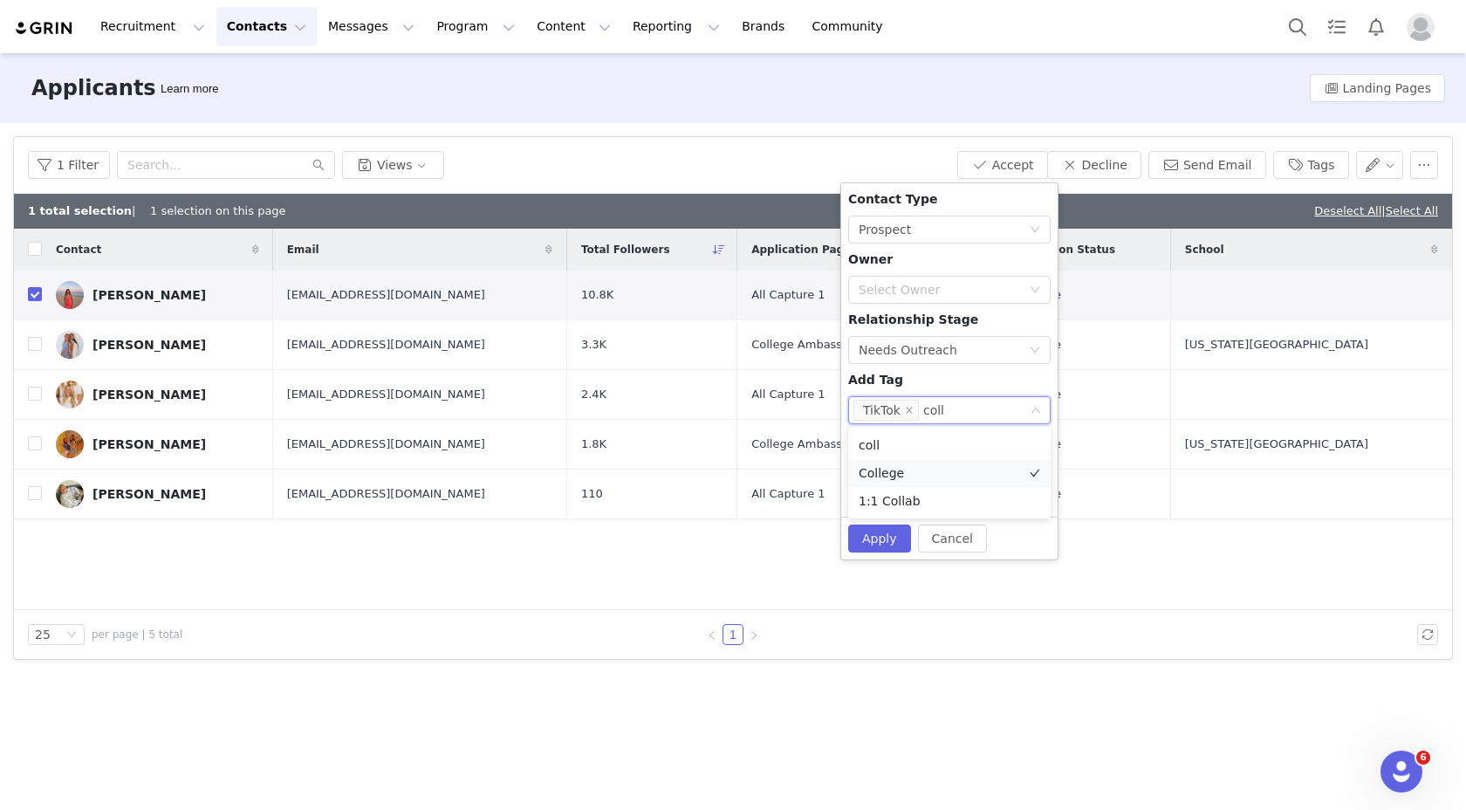
click at [896, 468] on li "College" at bounding box center [949, 473] width 202 height 28
click at [958, 393] on div "Contact Type None Prospect Owner Select Owner Relationship Stage None Needs Out…" at bounding box center [949, 349] width 202 height 319
click at [999, 415] on input at bounding box center [1004, 410] width 10 height 21
type input "athle"
click at [930, 497] on li "athlete" at bounding box center [949, 497] width 202 height 28
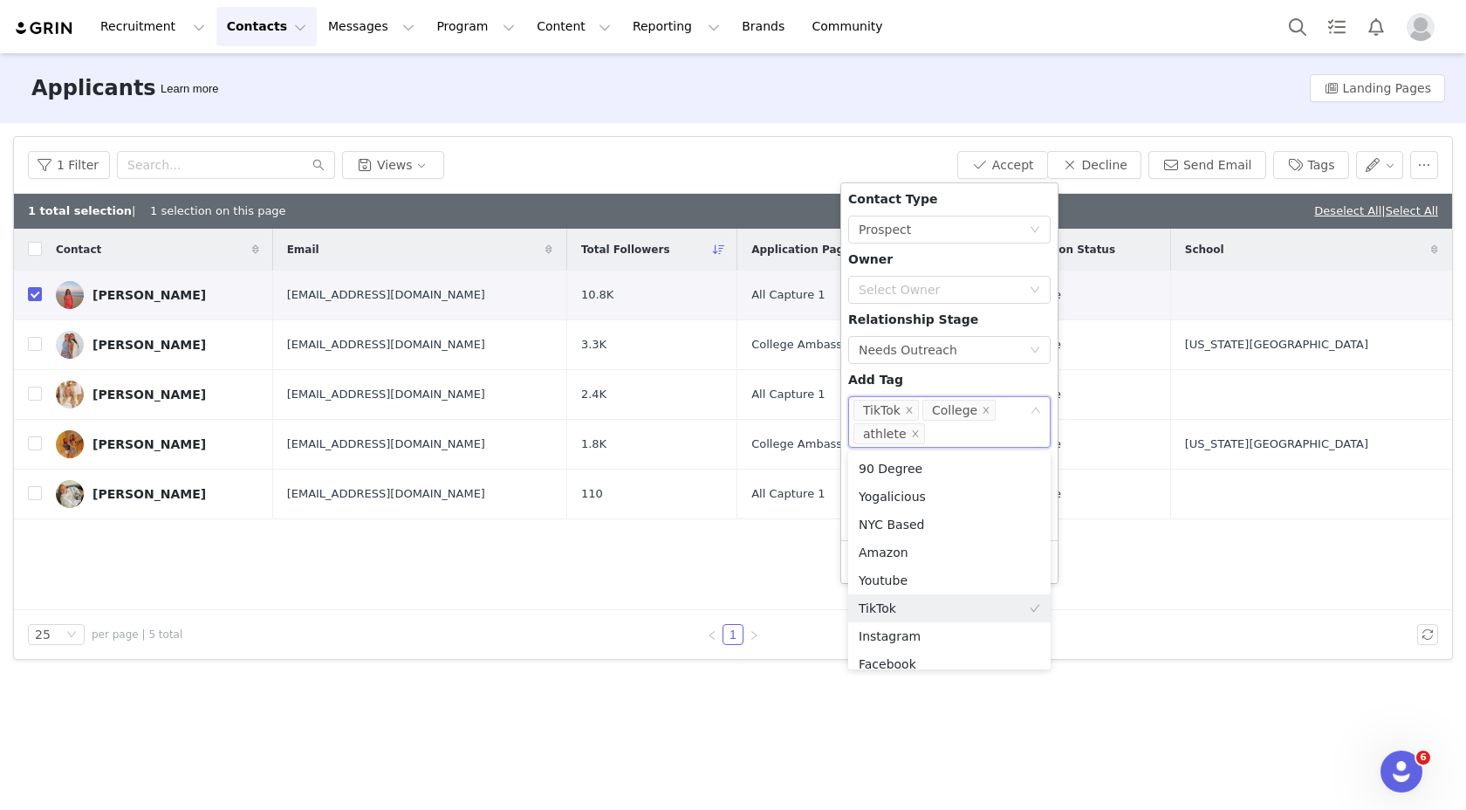
click at [978, 382] on div "Contact Type None Prospect Owner Select Owner Relationship Stage None Needs Out…" at bounding box center [949, 361] width 202 height 343
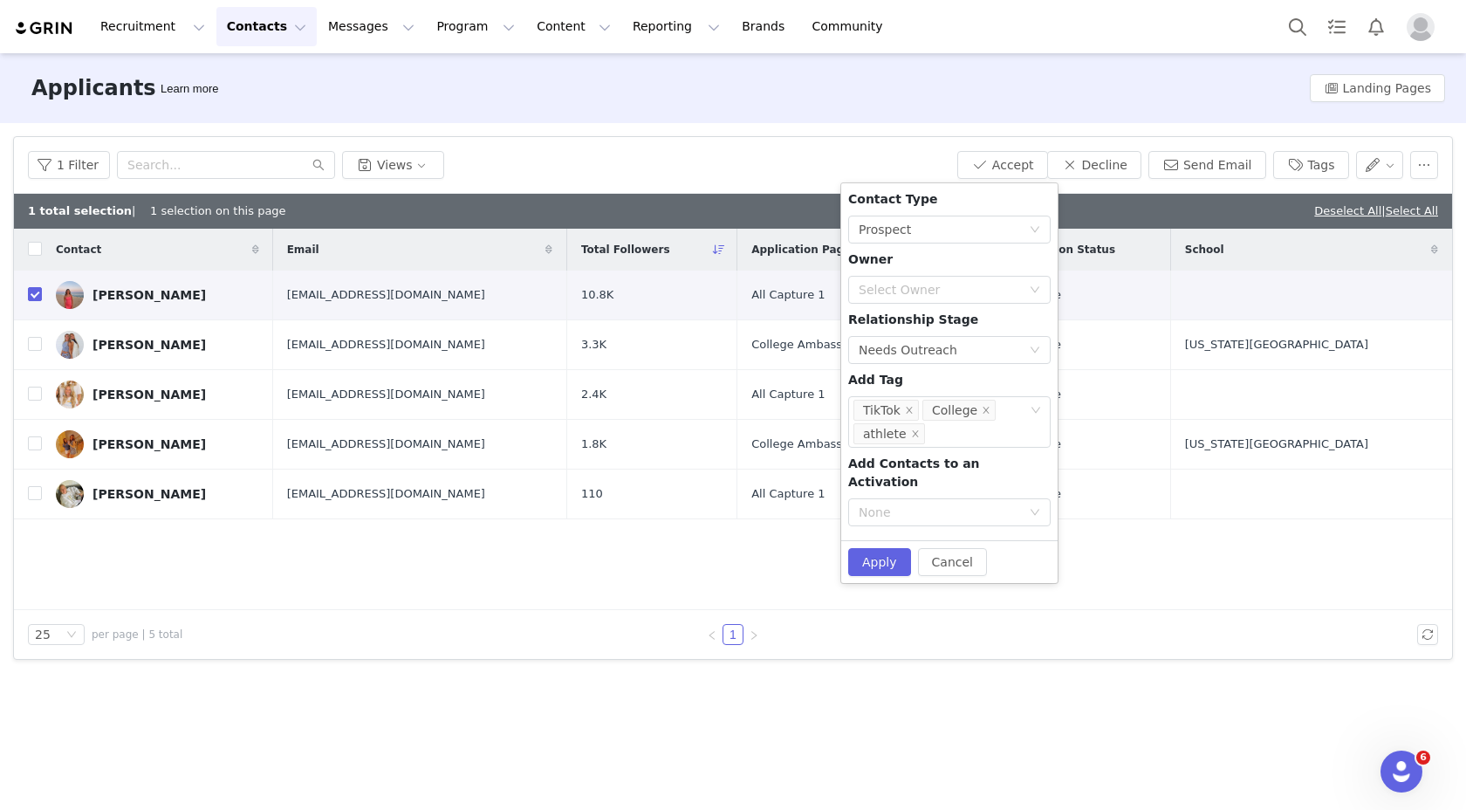
click at [984, 375] on div "Contact Type None Prospect Owner Select Owner Relationship Stage None Needs Out…" at bounding box center [949, 361] width 202 height 343
click at [976, 504] on div "None" at bounding box center [940, 512] width 162 height 17
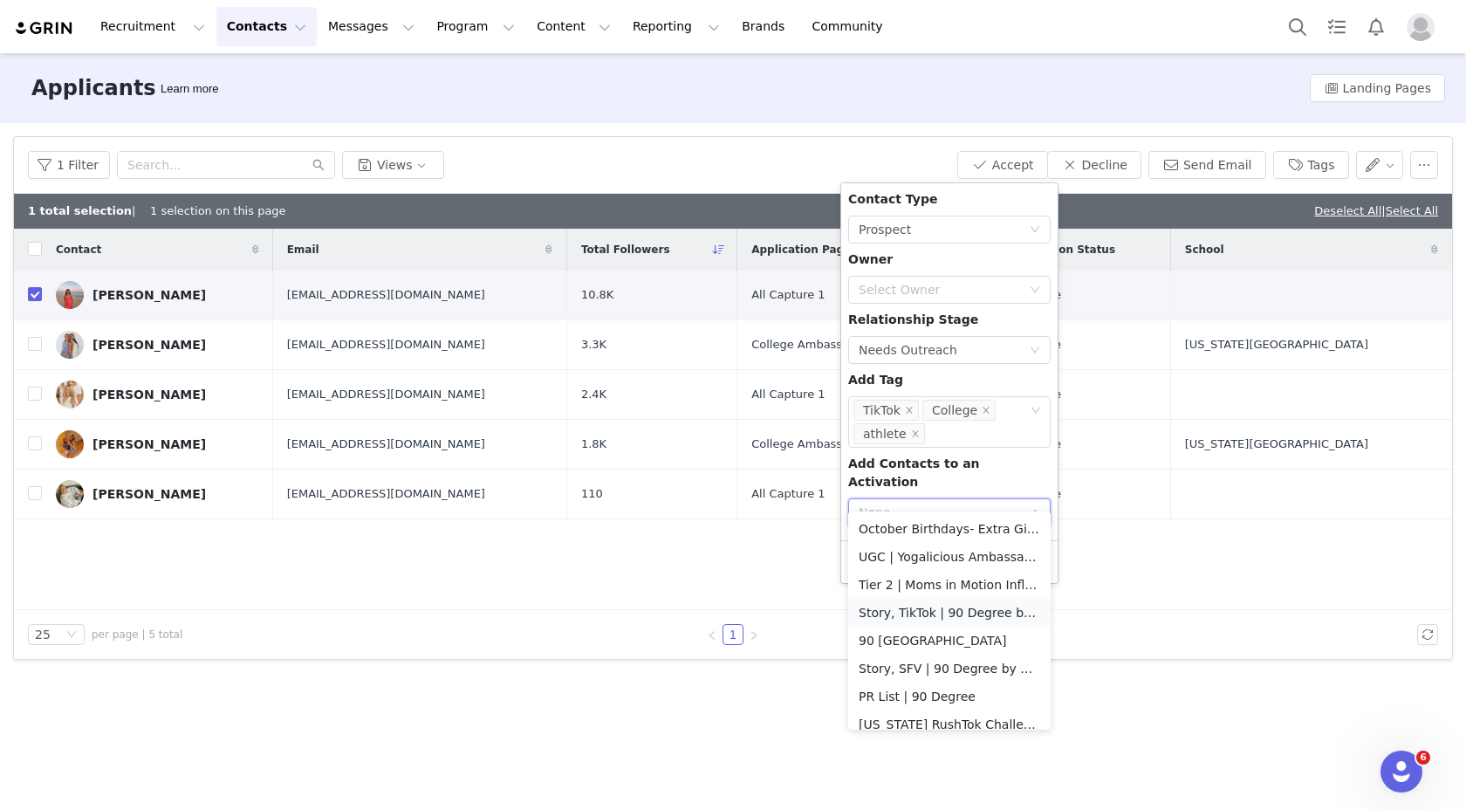
click at [945, 610] on li "Story, TikTok | 90 Degree by Reflex Ambassador Program" at bounding box center [949, 613] width 202 height 28
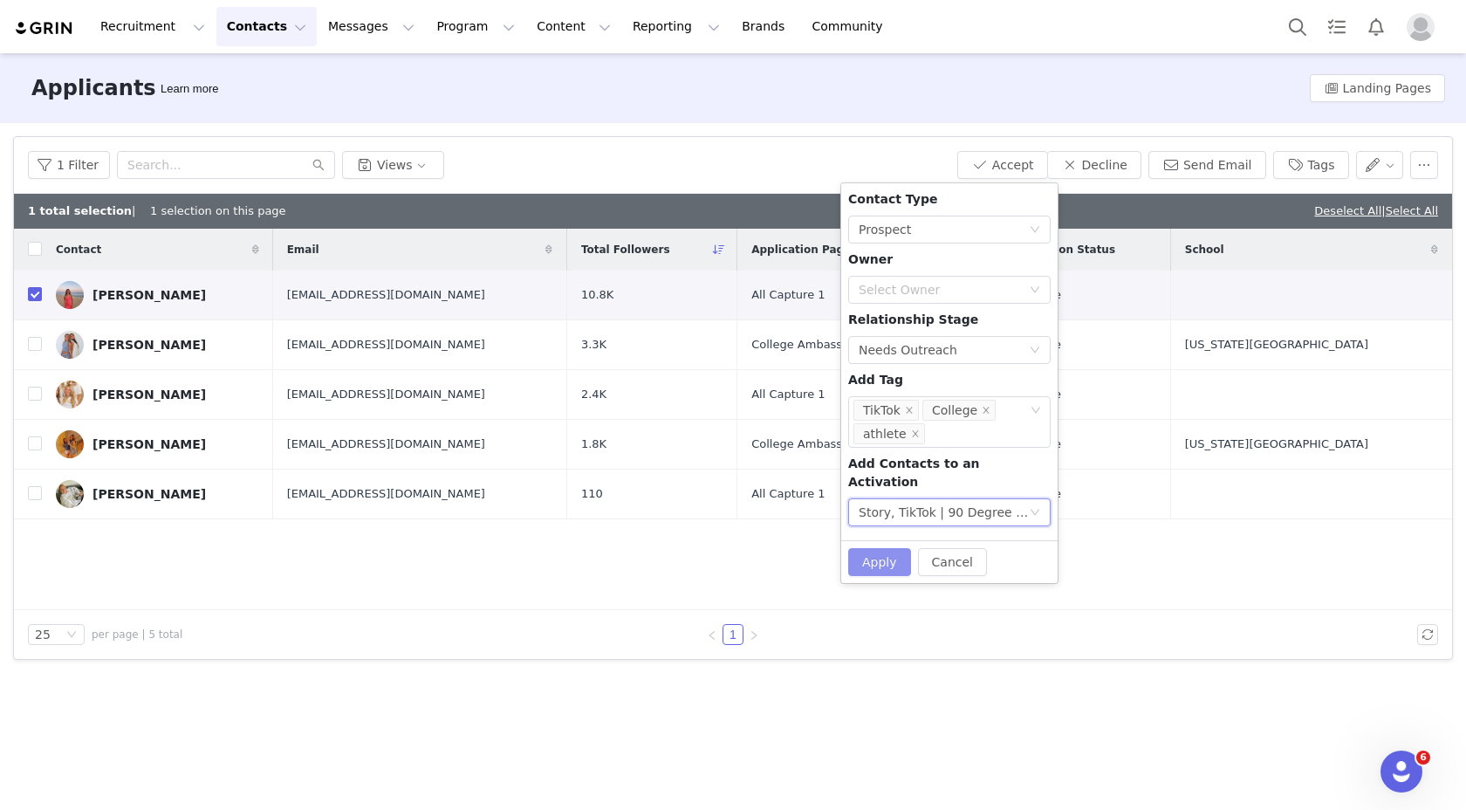
click at [880, 548] on button "Apply" at bounding box center [879, 562] width 63 height 28
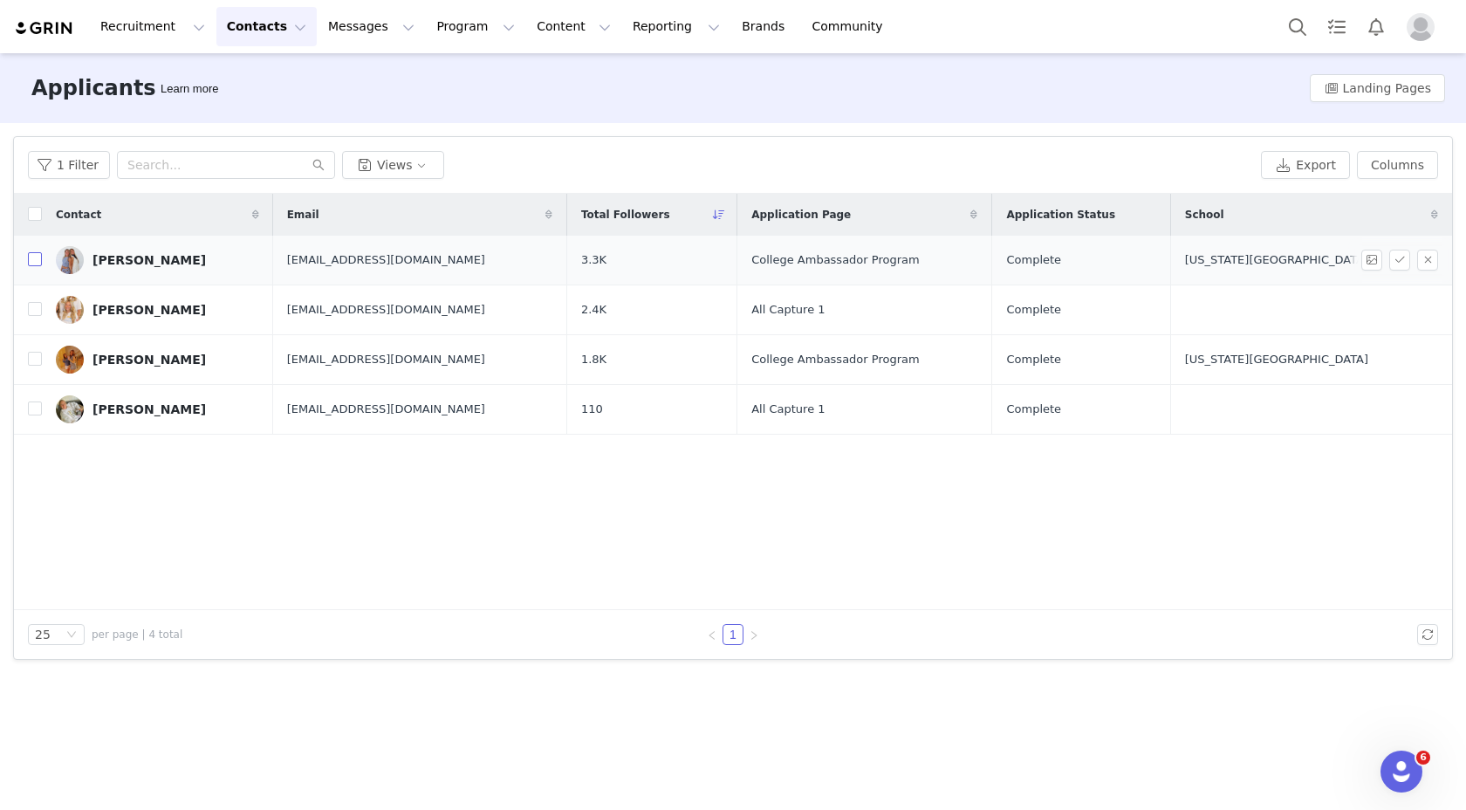
click at [37, 255] on input "checkbox" at bounding box center [35, 259] width 14 height 14
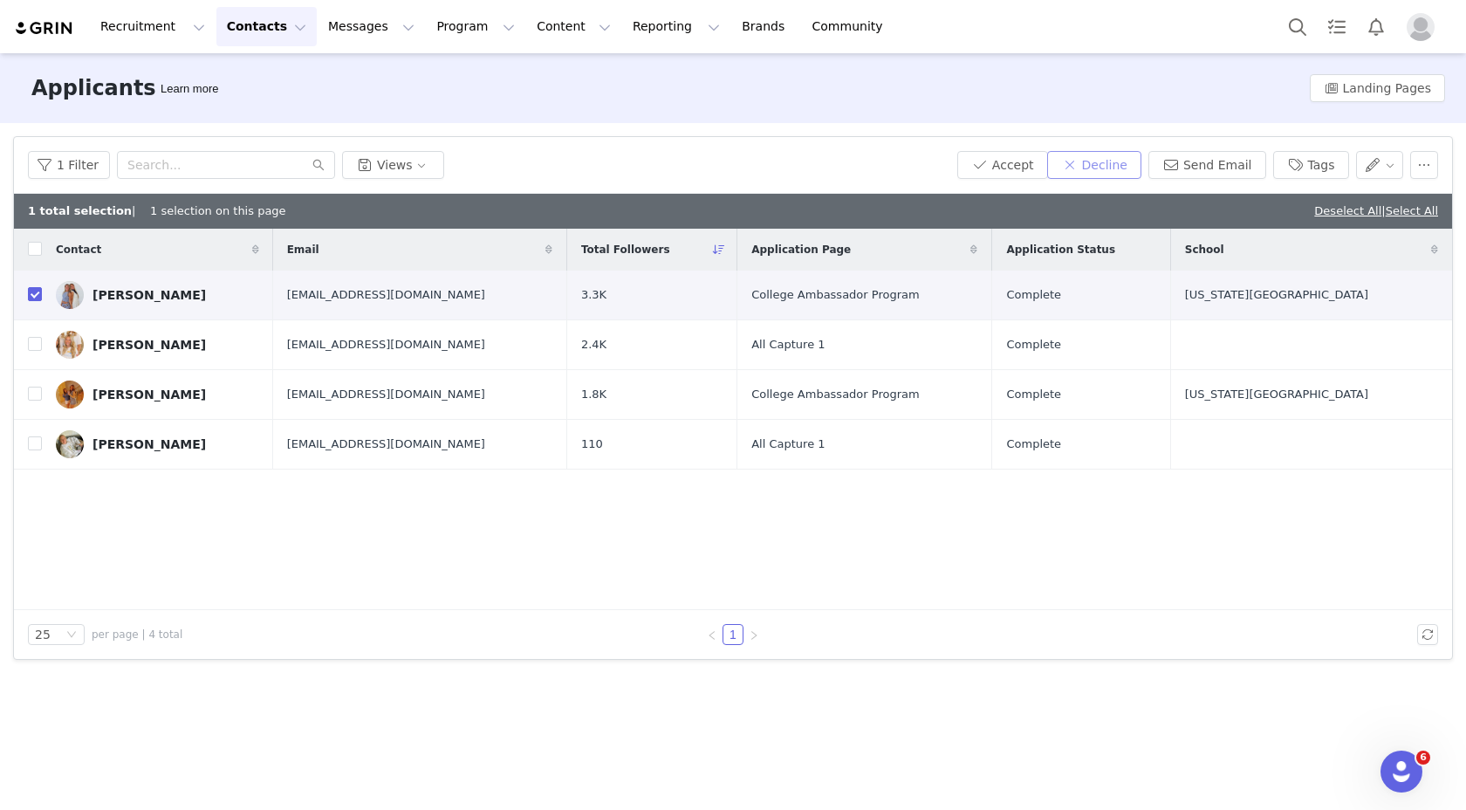
click at [1113, 157] on button "Decline" at bounding box center [1094, 165] width 94 height 28
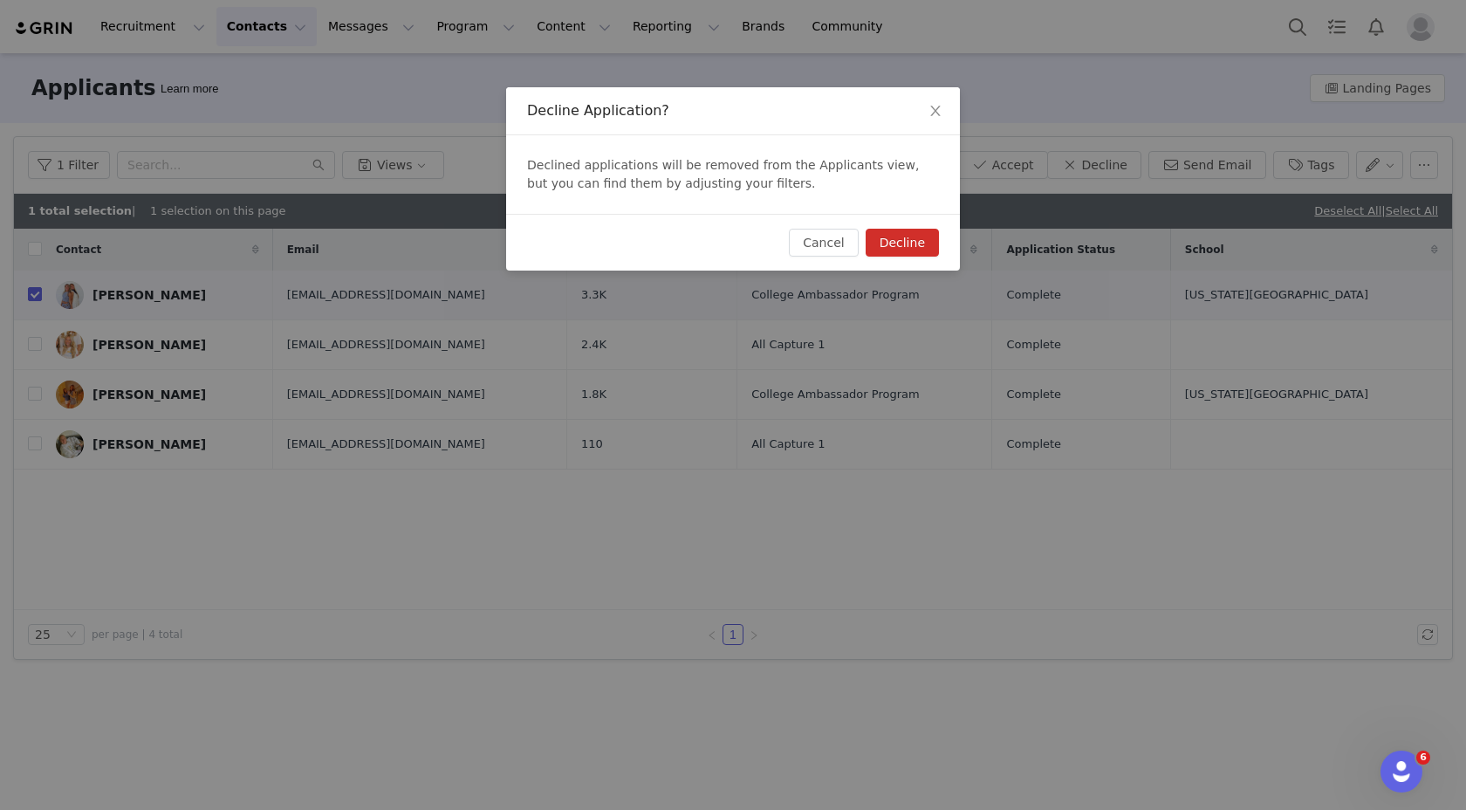
click at [911, 243] on button "Decline" at bounding box center [902, 243] width 73 height 28
checkbox input "false"
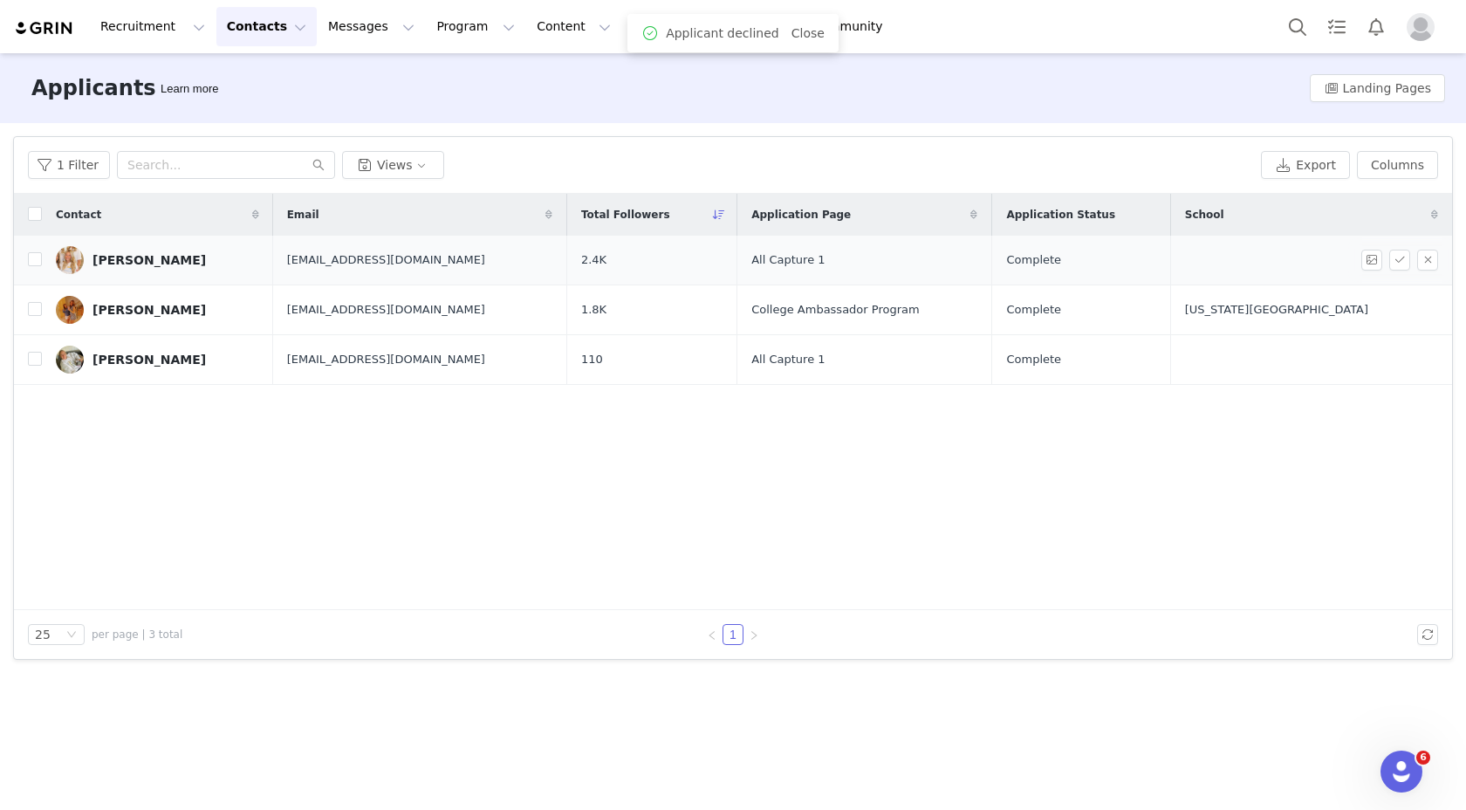
click at [142, 255] on div "nadaleigh osborne" at bounding box center [149, 260] width 113 height 14
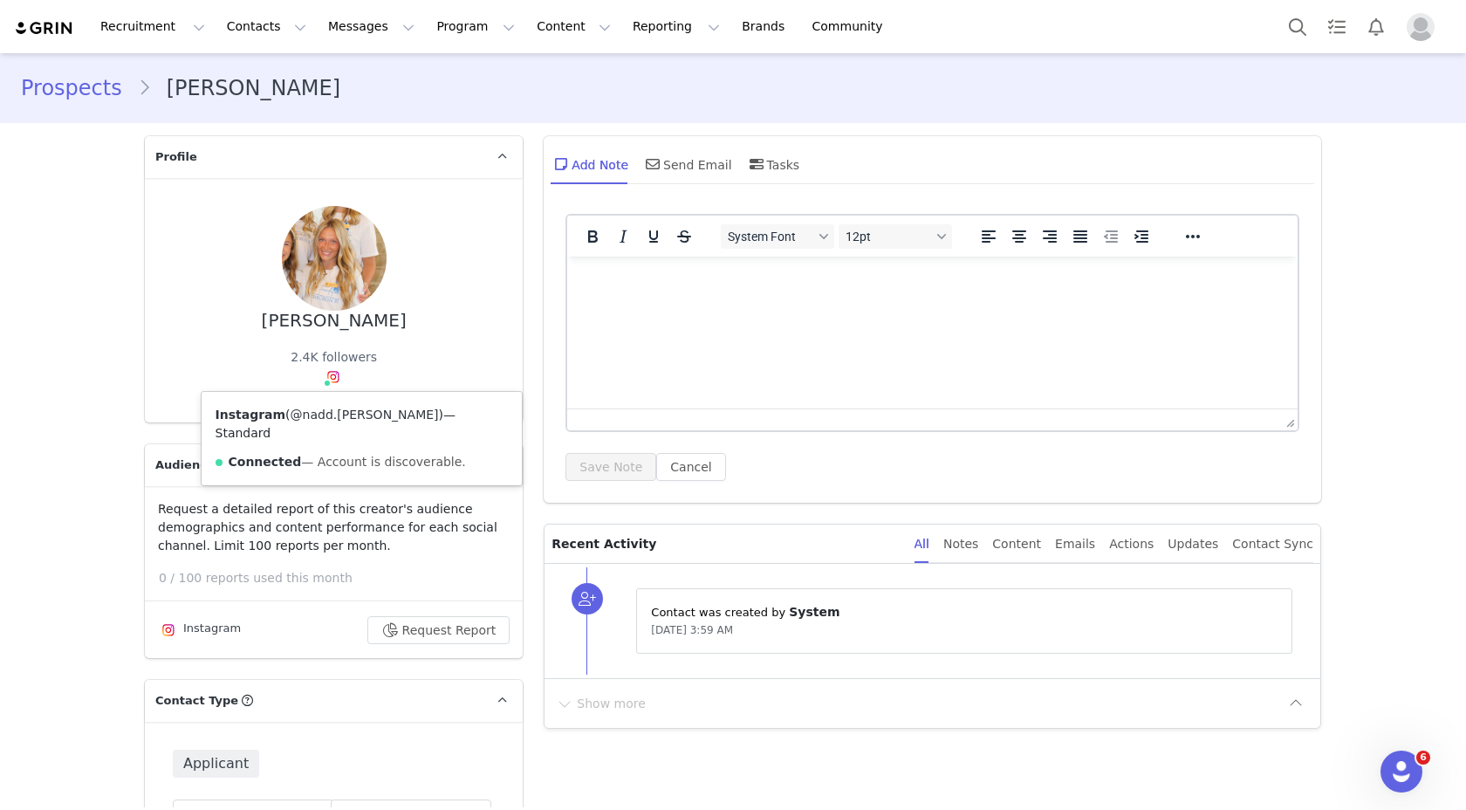
click at [313, 416] on link "@nadd.claire" at bounding box center [365, 415] width 148 height 14
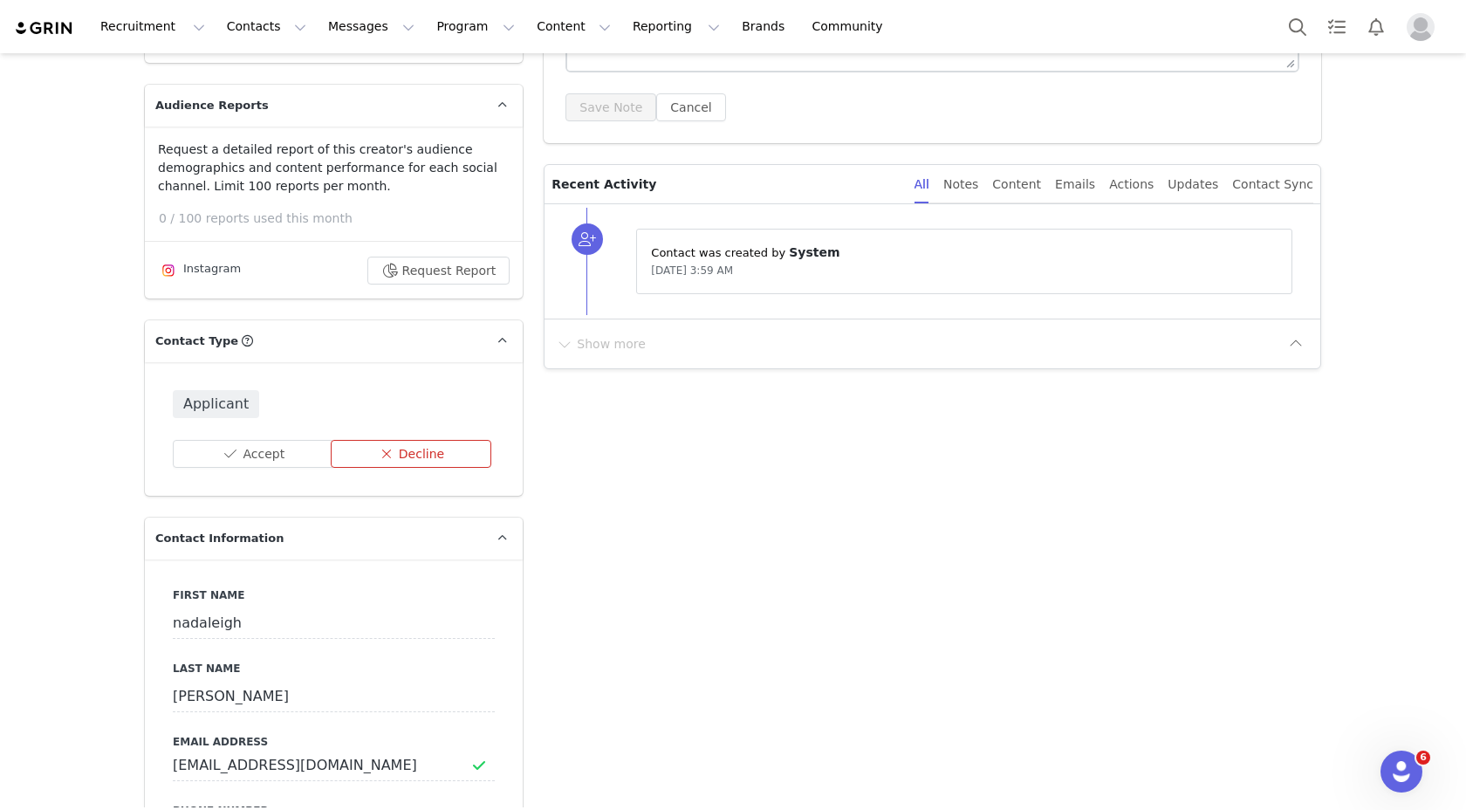
click at [386, 459] on button "Decline" at bounding box center [411, 454] width 161 height 28
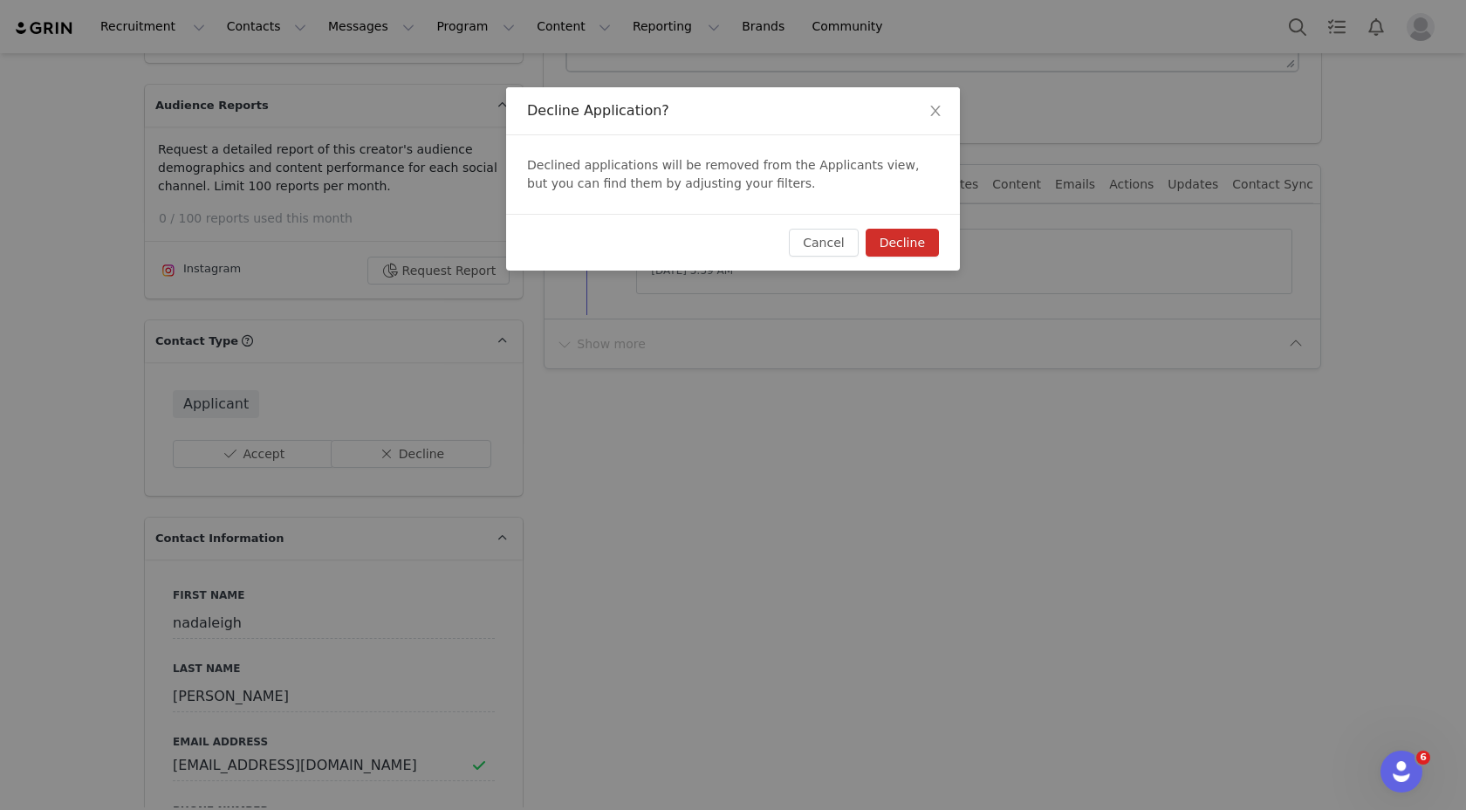
click at [891, 250] on button "Decline" at bounding box center [902, 243] width 73 height 28
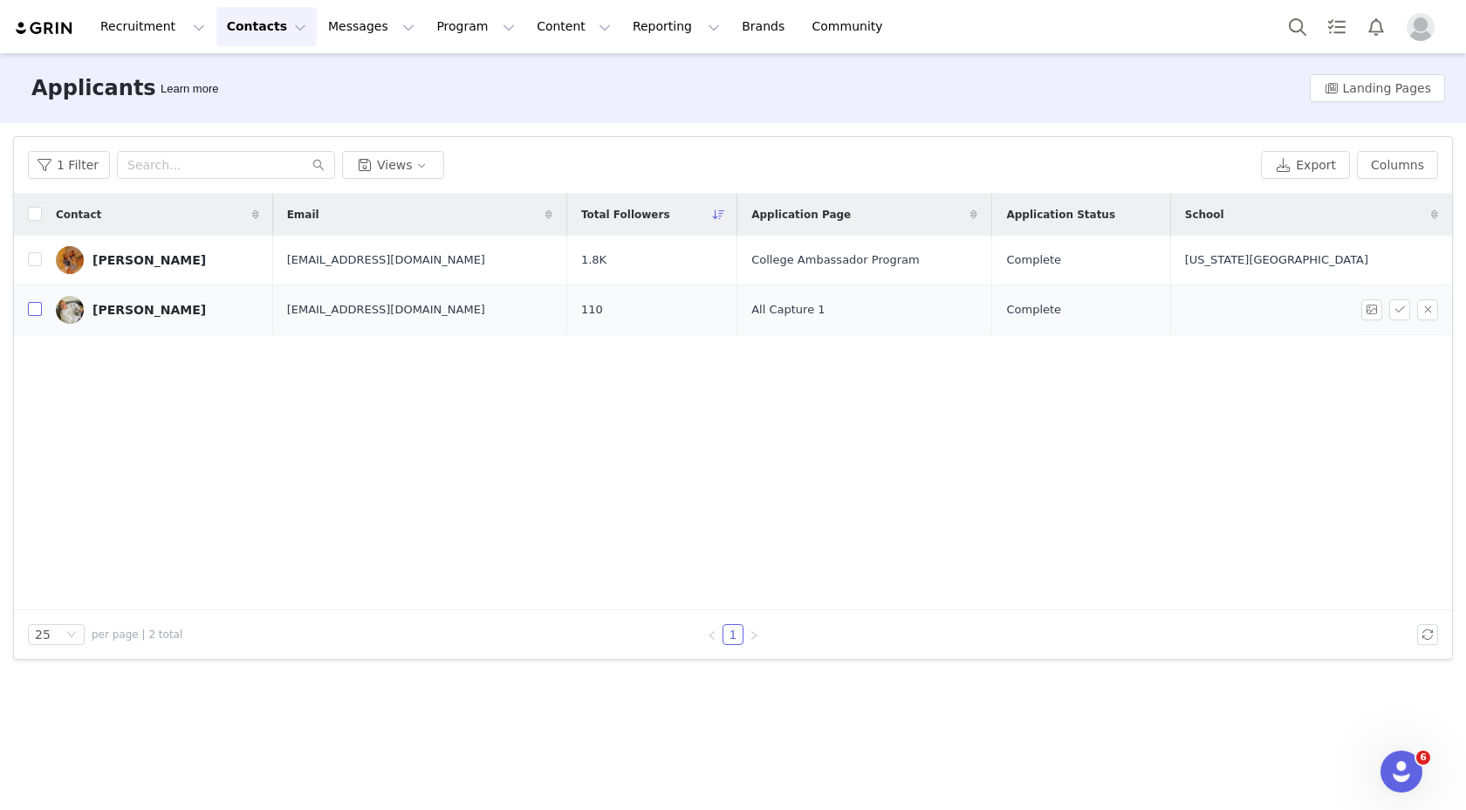
click at [34, 311] on input "checkbox" at bounding box center [35, 309] width 14 height 14
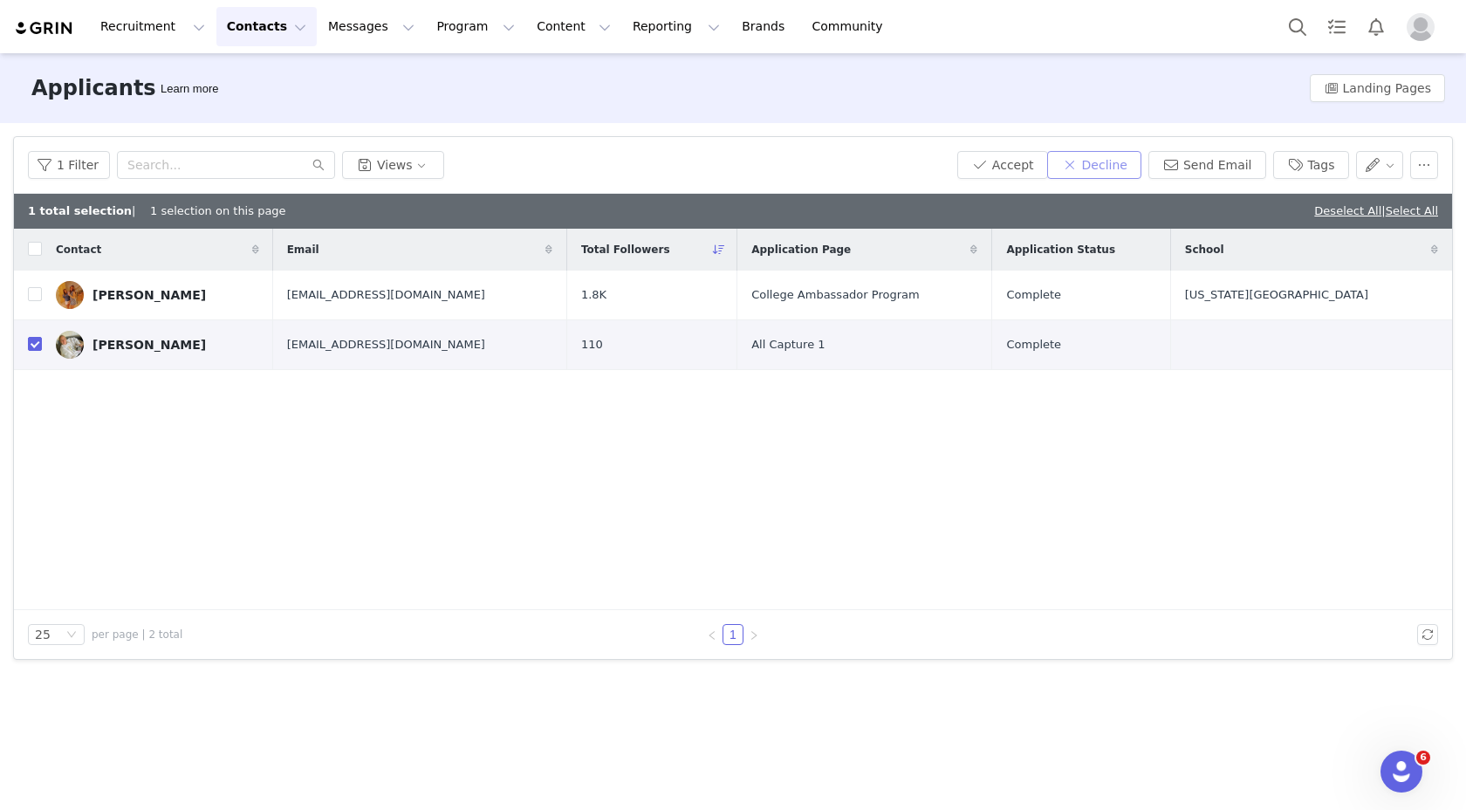
click at [1115, 166] on button "Decline" at bounding box center [1094, 165] width 94 height 28
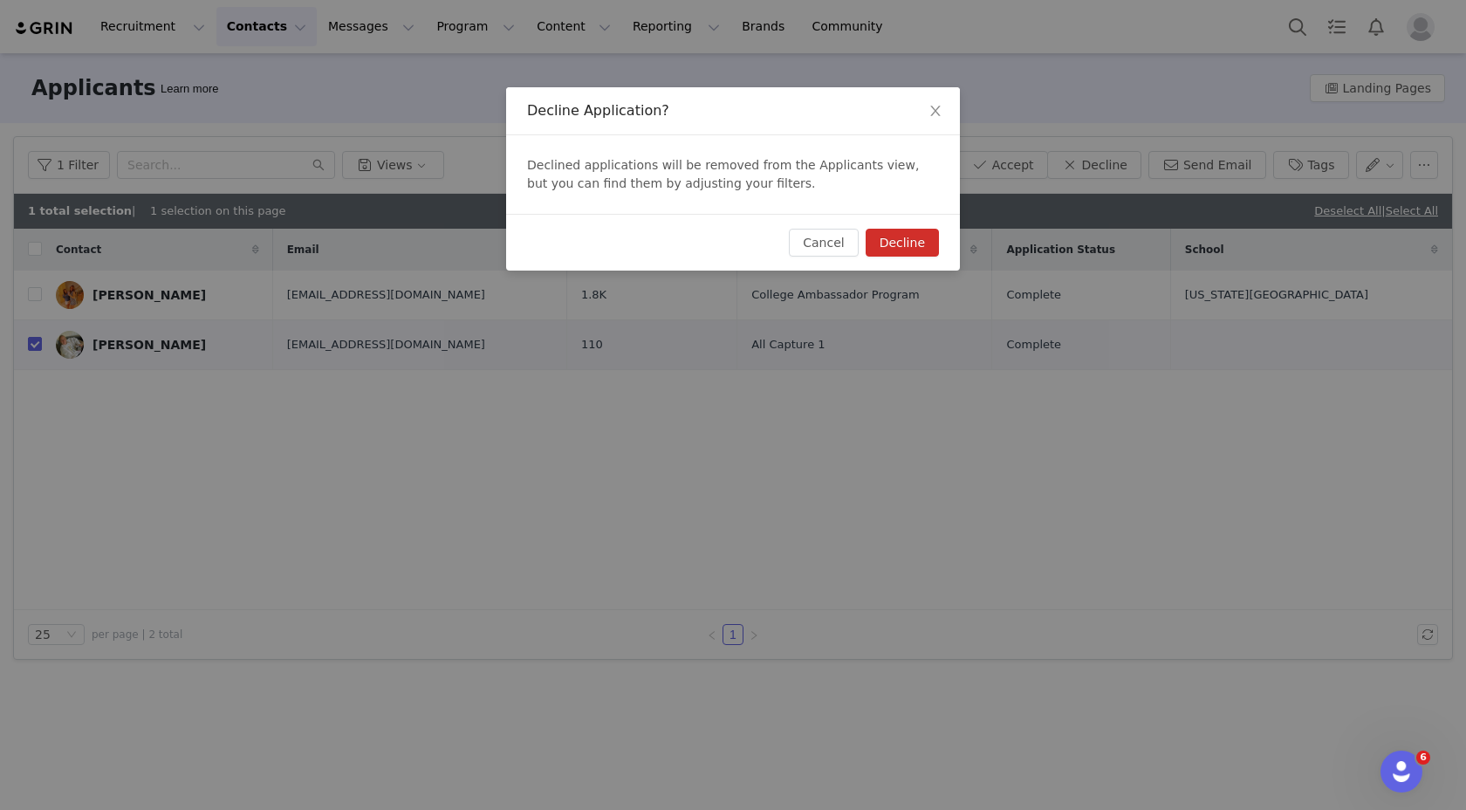
click at [895, 239] on button "Decline" at bounding box center [902, 243] width 73 height 28
checkbox input "false"
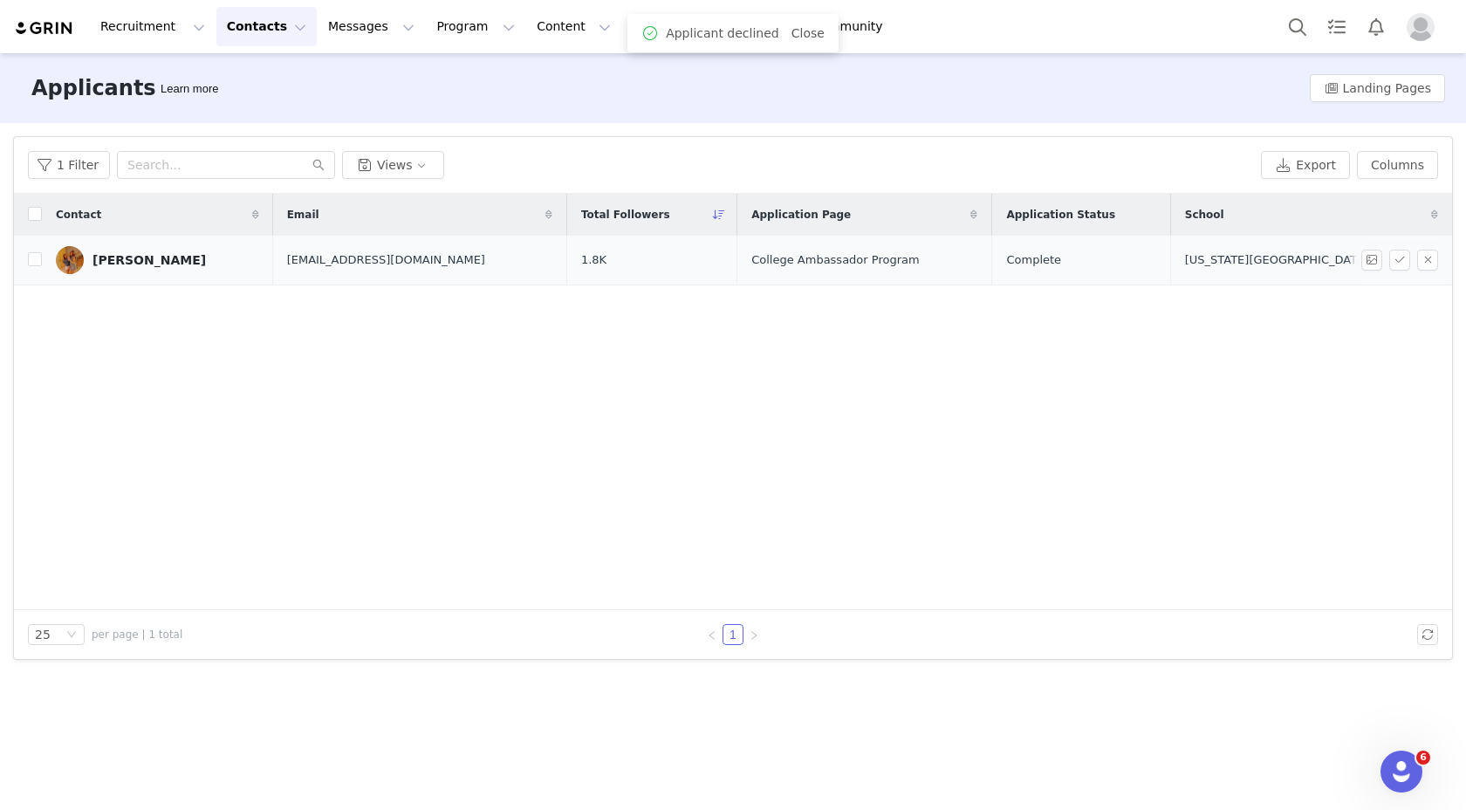
click at [131, 255] on div "Olivia Puccio" at bounding box center [149, 260] width 113 height 14
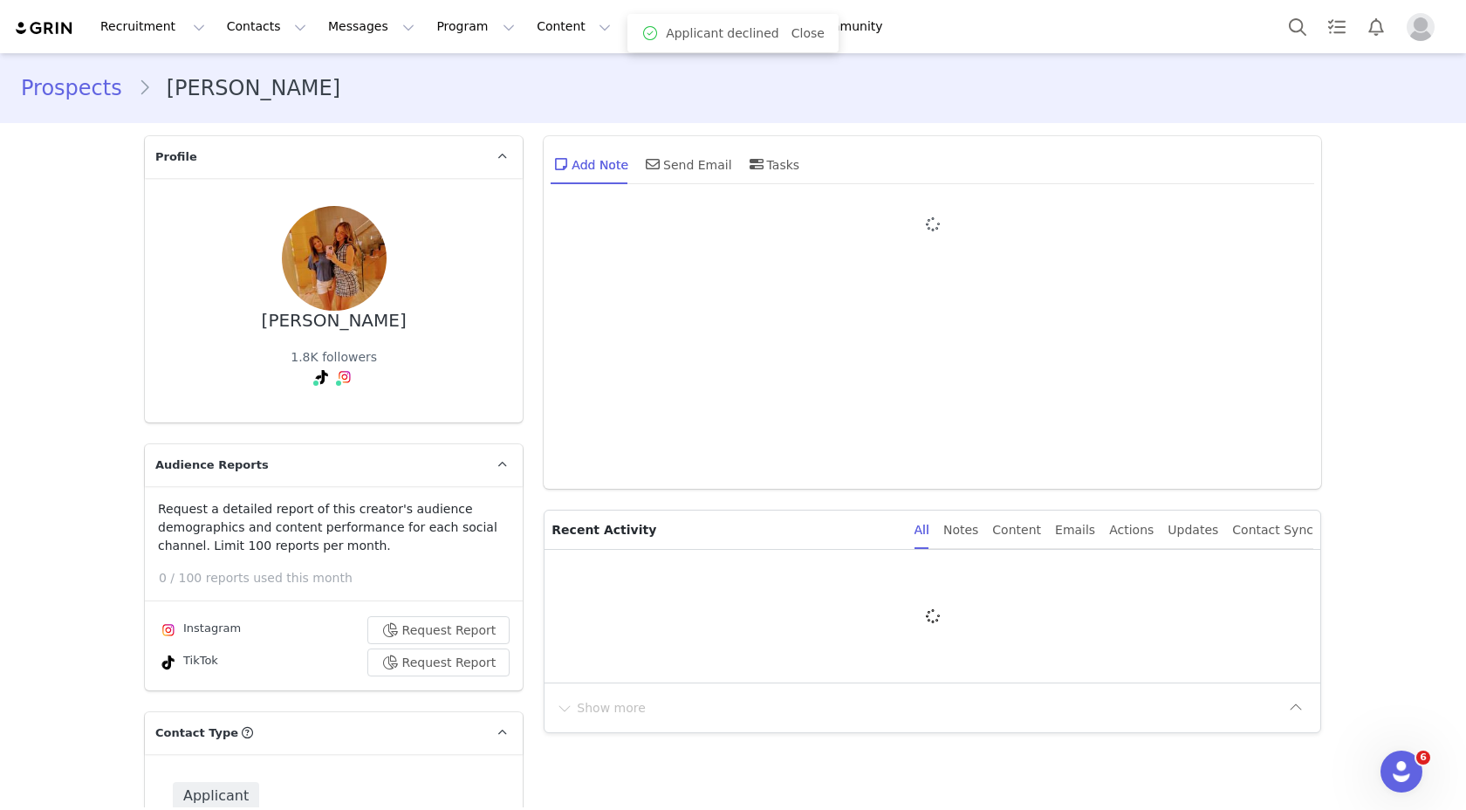
type input "+1 (United States)"
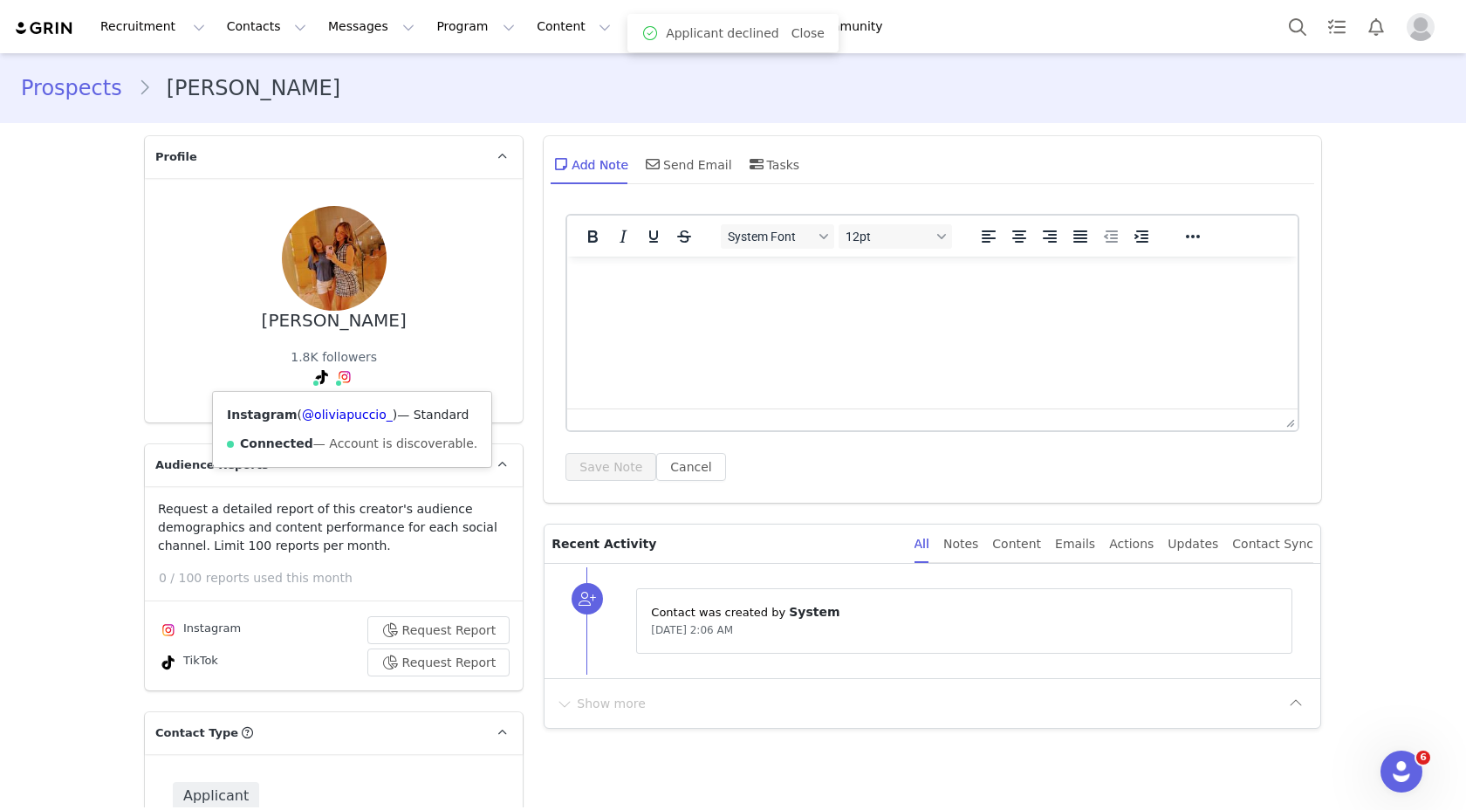
click at [338, 376] on img at bounding box center [345, 377] width 14 height 14
click at [342, 422] on link "@oliviapuccio_" at bounding box center [347, 415] width 91 height 14
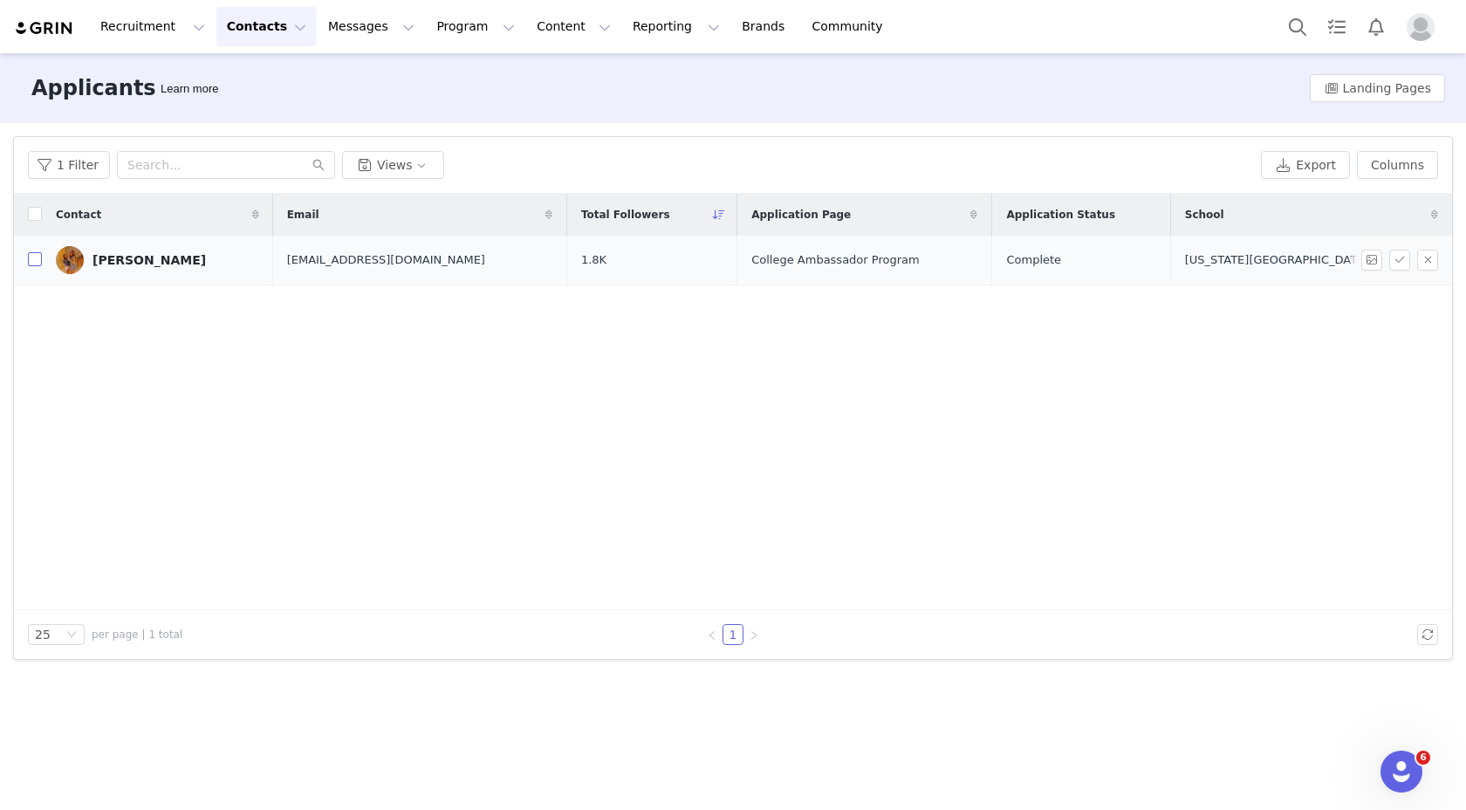
click at [31, 260] on input "checkbox" at bounding box center [35, 259] width 14 height 14
checkbox input "true"
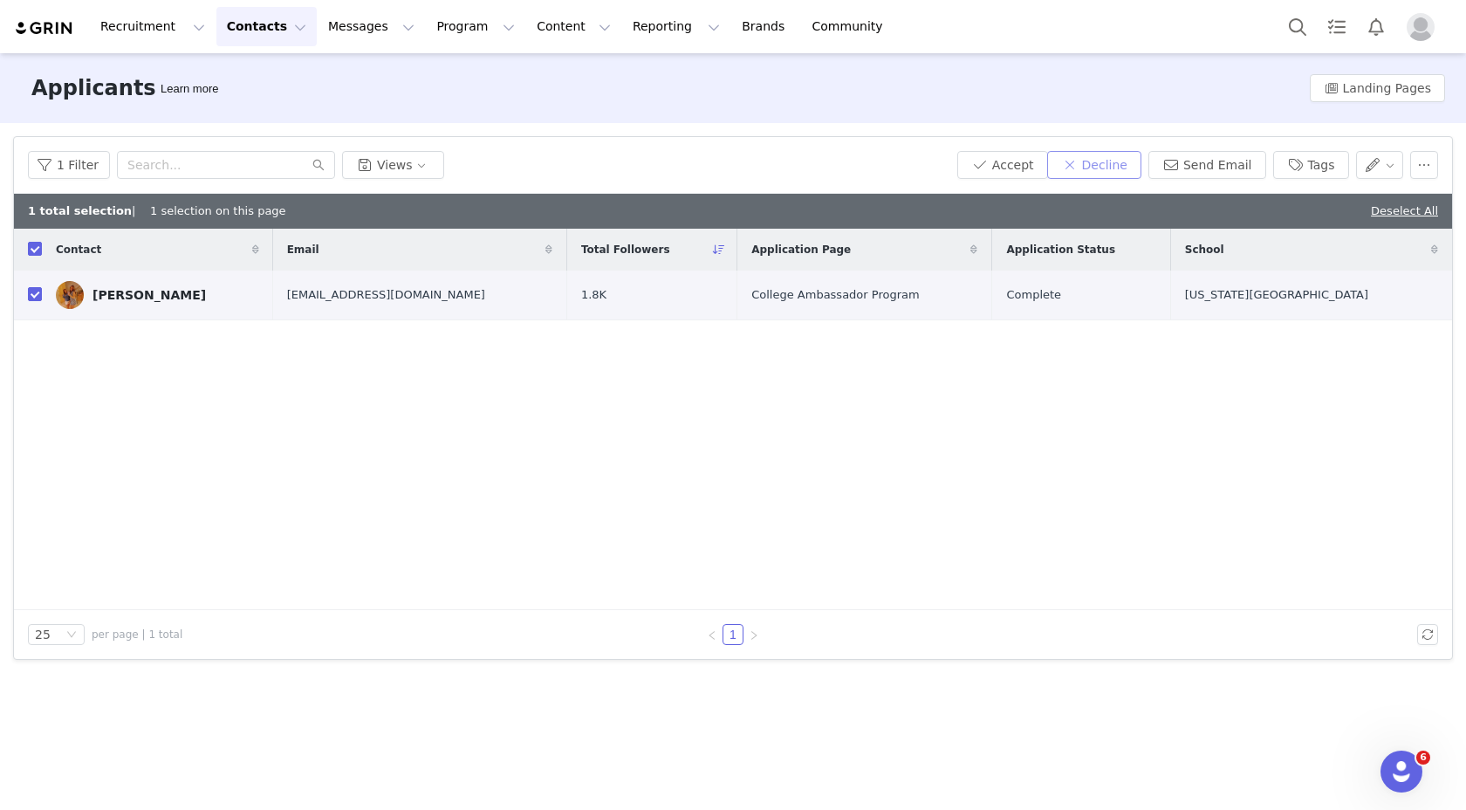
click at [1141, 165] on button "Decline" at bounding box center [1094, 165] width 94 height 28
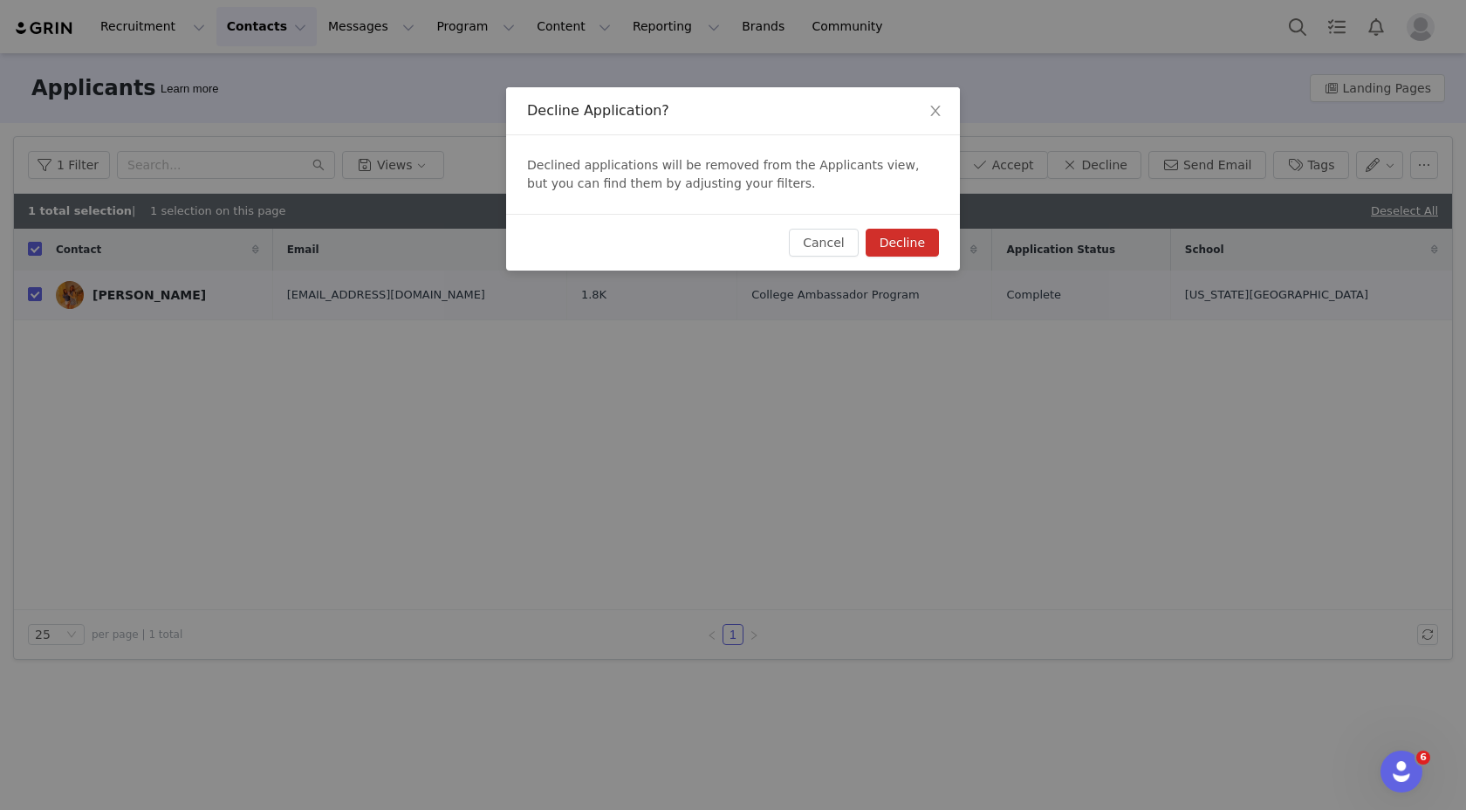
click at [879, 228] on div "Cancel Decline" at bounding box center [733, 242] width 454 height 57
click at [902, 250] on button "Decline" at bounding box center [902, 243] width 73 height 28
checkbox input "false"
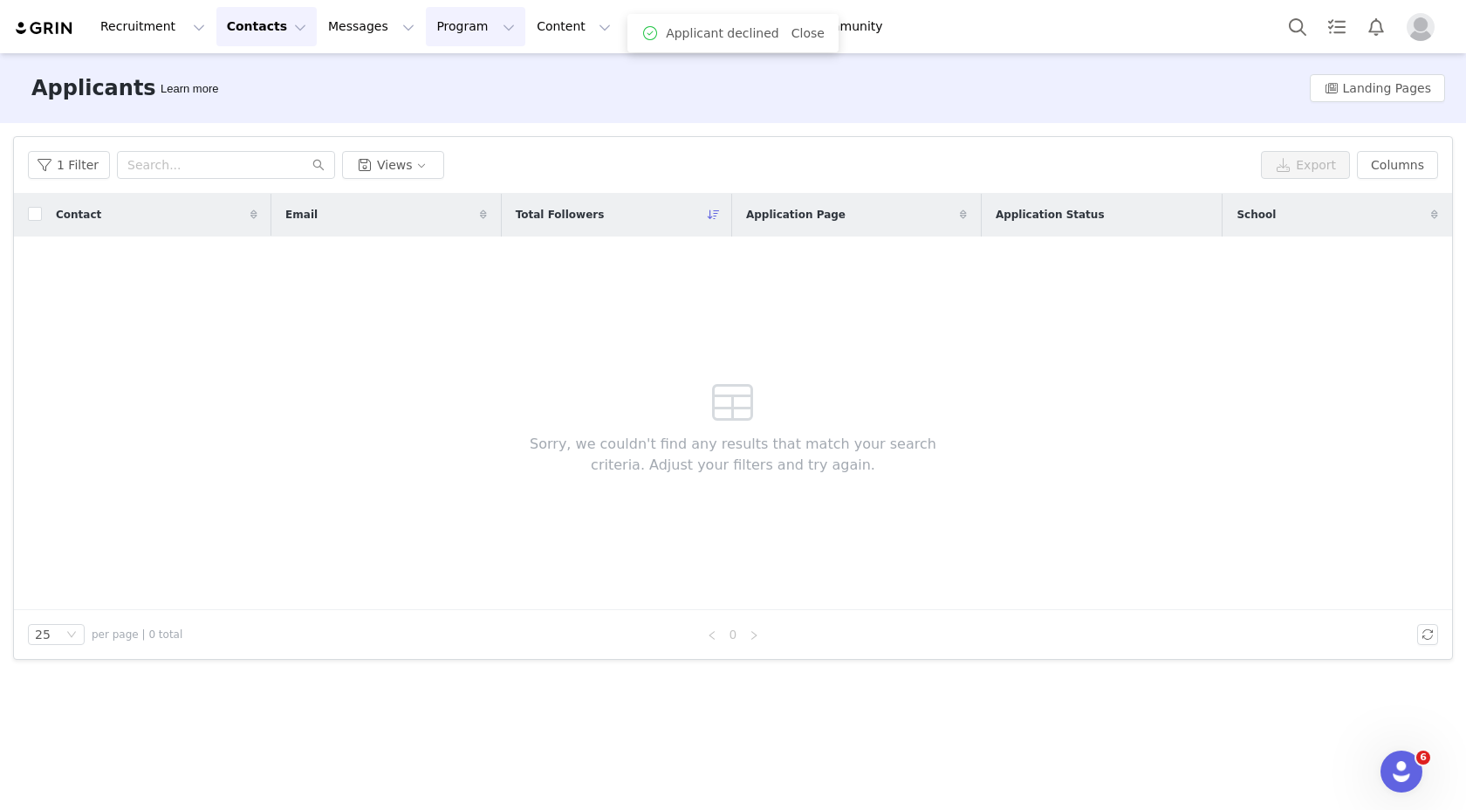
click at [445, 26] on button "Program Program" at bounding box center [475, 26] width 99 height 39
click at [450, 78] on p "Activations" at bounding box center [446, 77] width 67 height 18
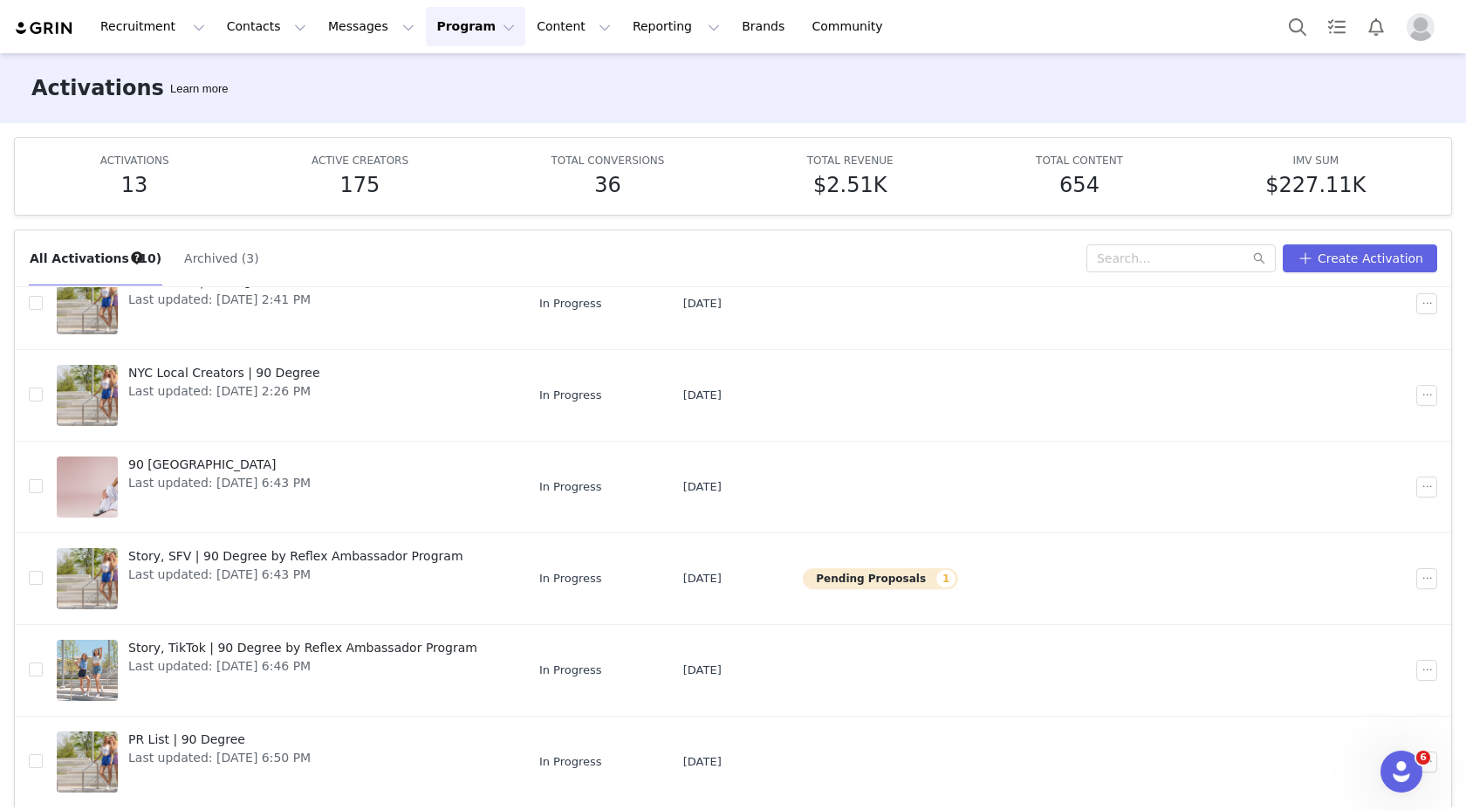
scroll to position [347, 0]
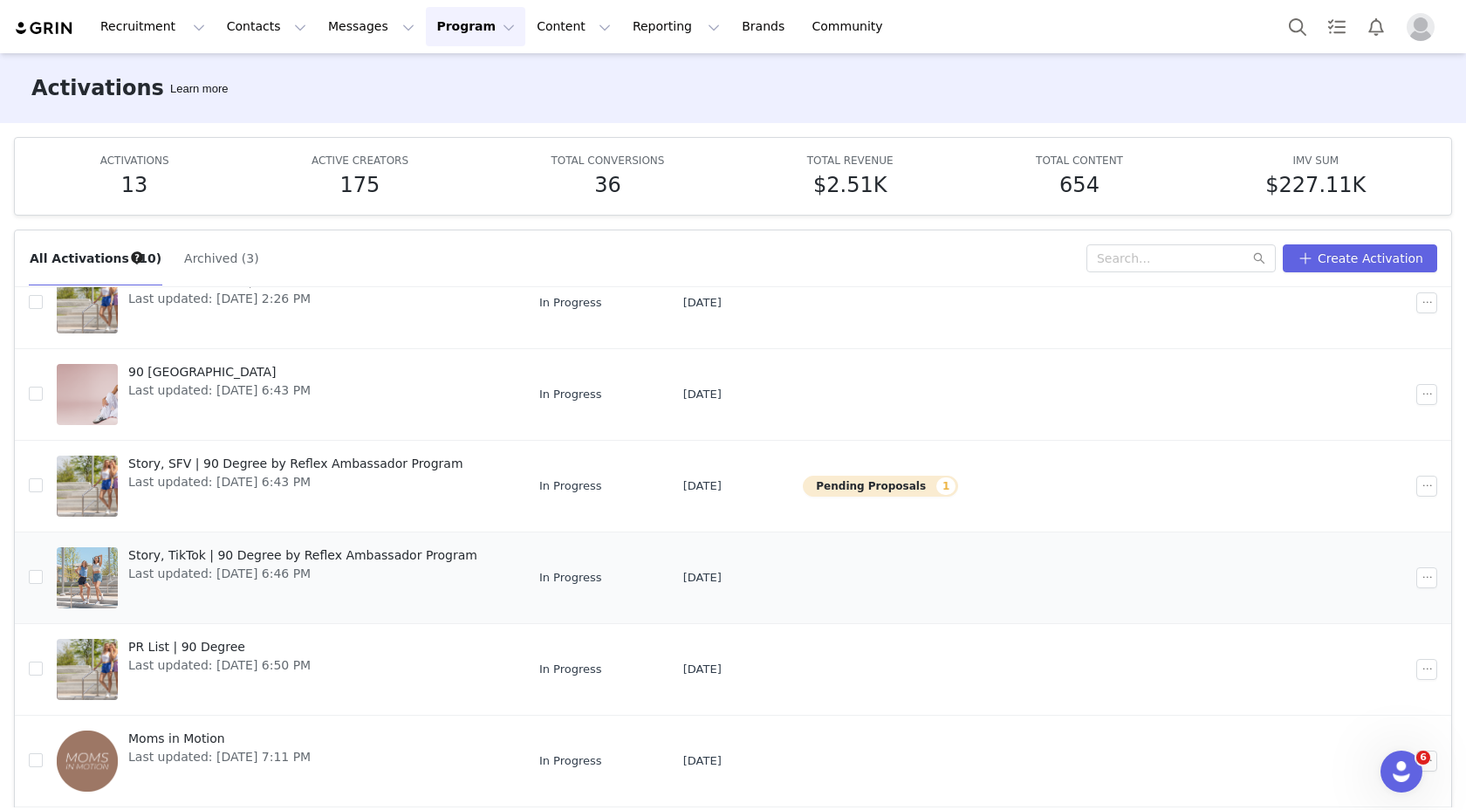
click at [431, 576] on span "Last updated: [DATE] 6:46 PM" at bounding box center [302, 574] width 349 height 18
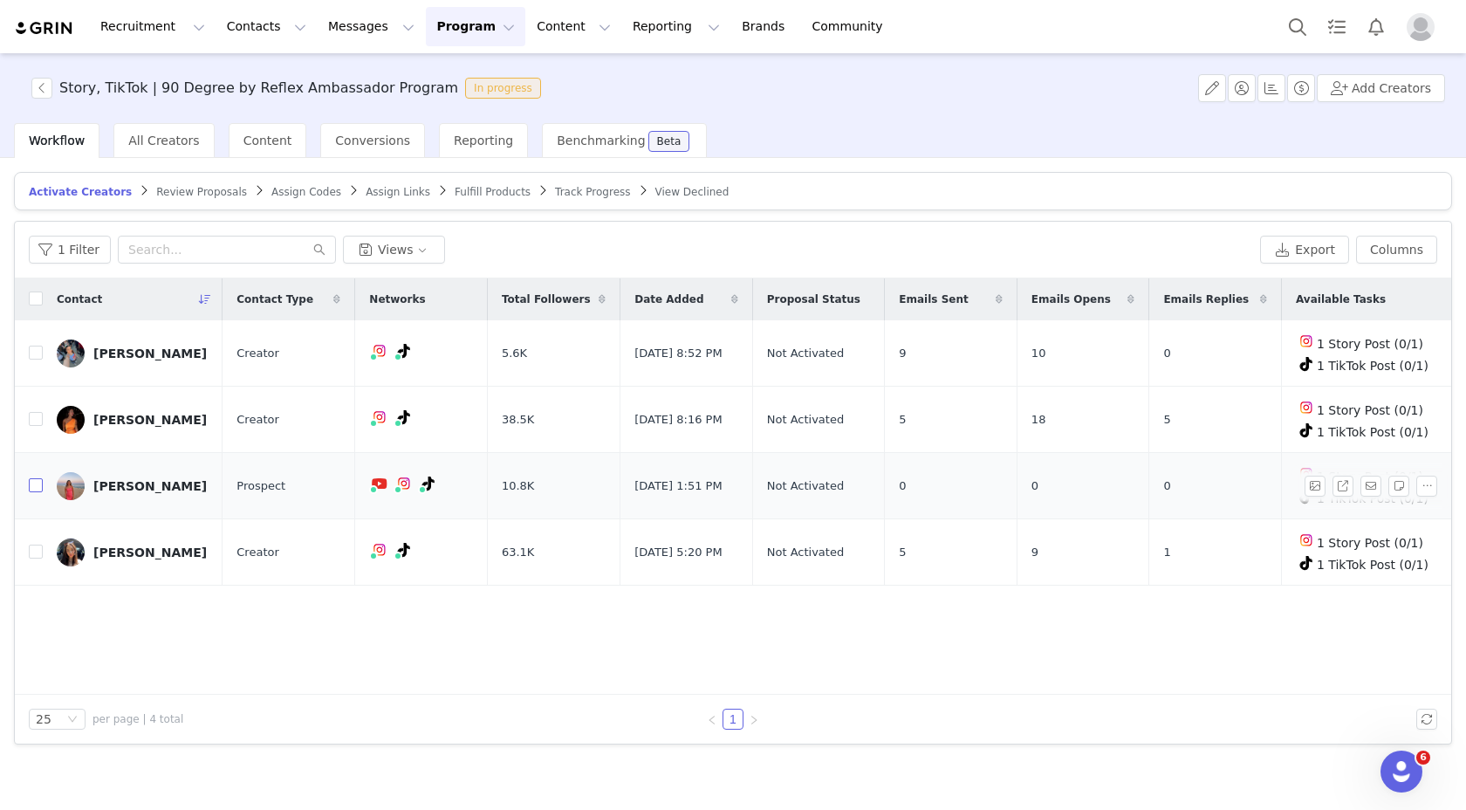
click at [31, 484] on input "checkbox" at bounding box center [36, 485] width 14 height 14
checkbox input "true"
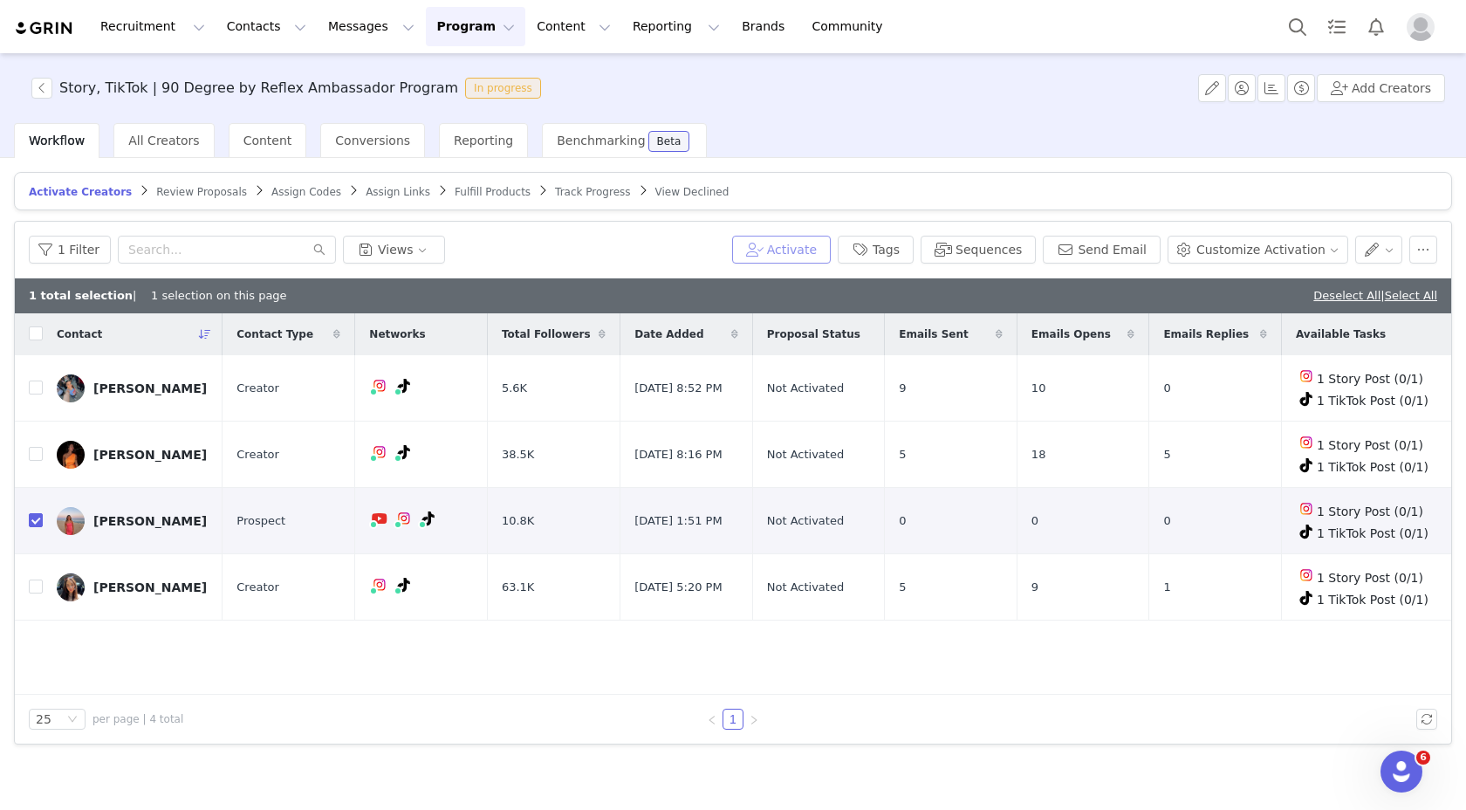
click at [806, 236] on button "Activate" at bounding box center [781, 250] width 99 height 28
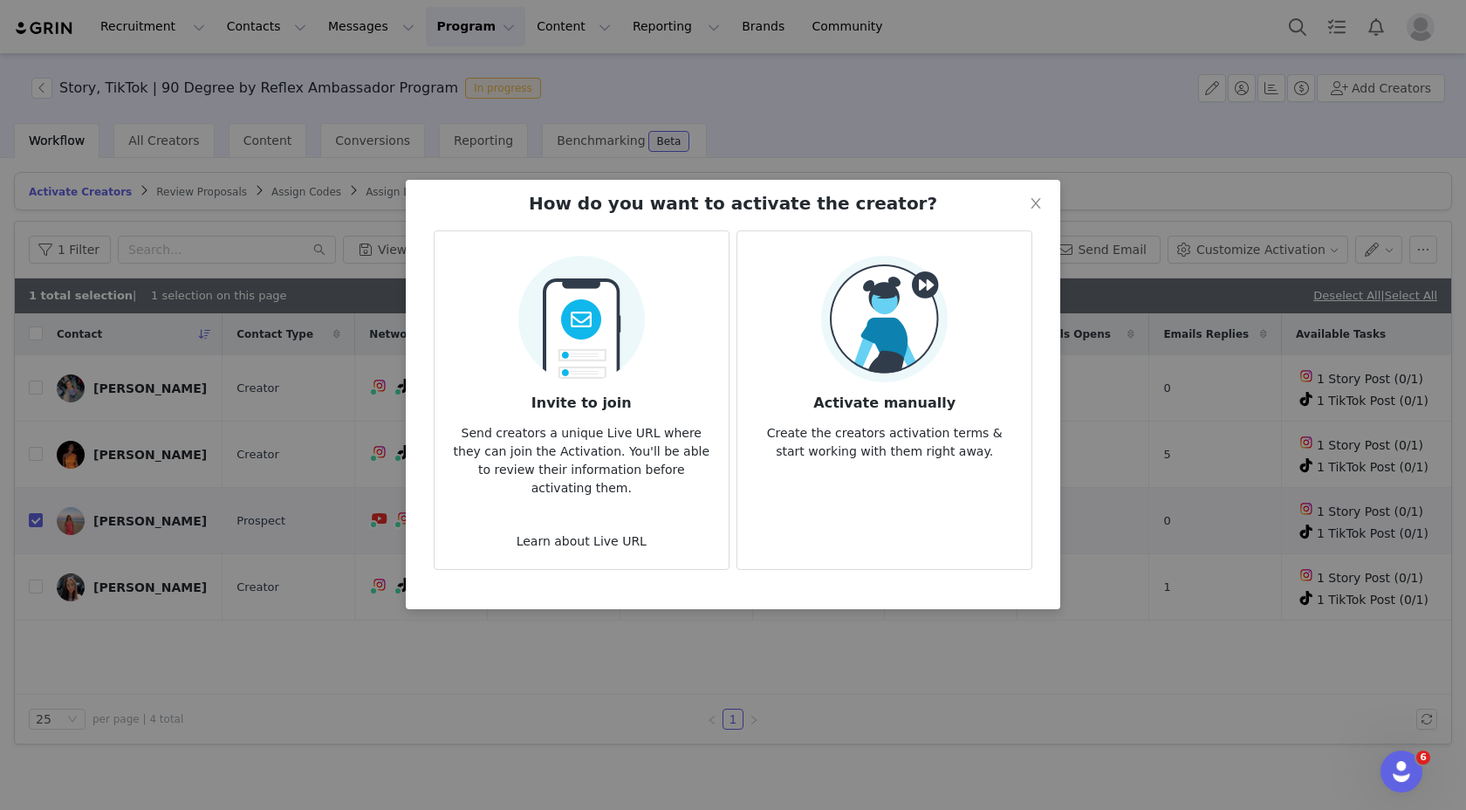
click at [634, 333] on img at bounding box center [581, 313] width 127 height 137
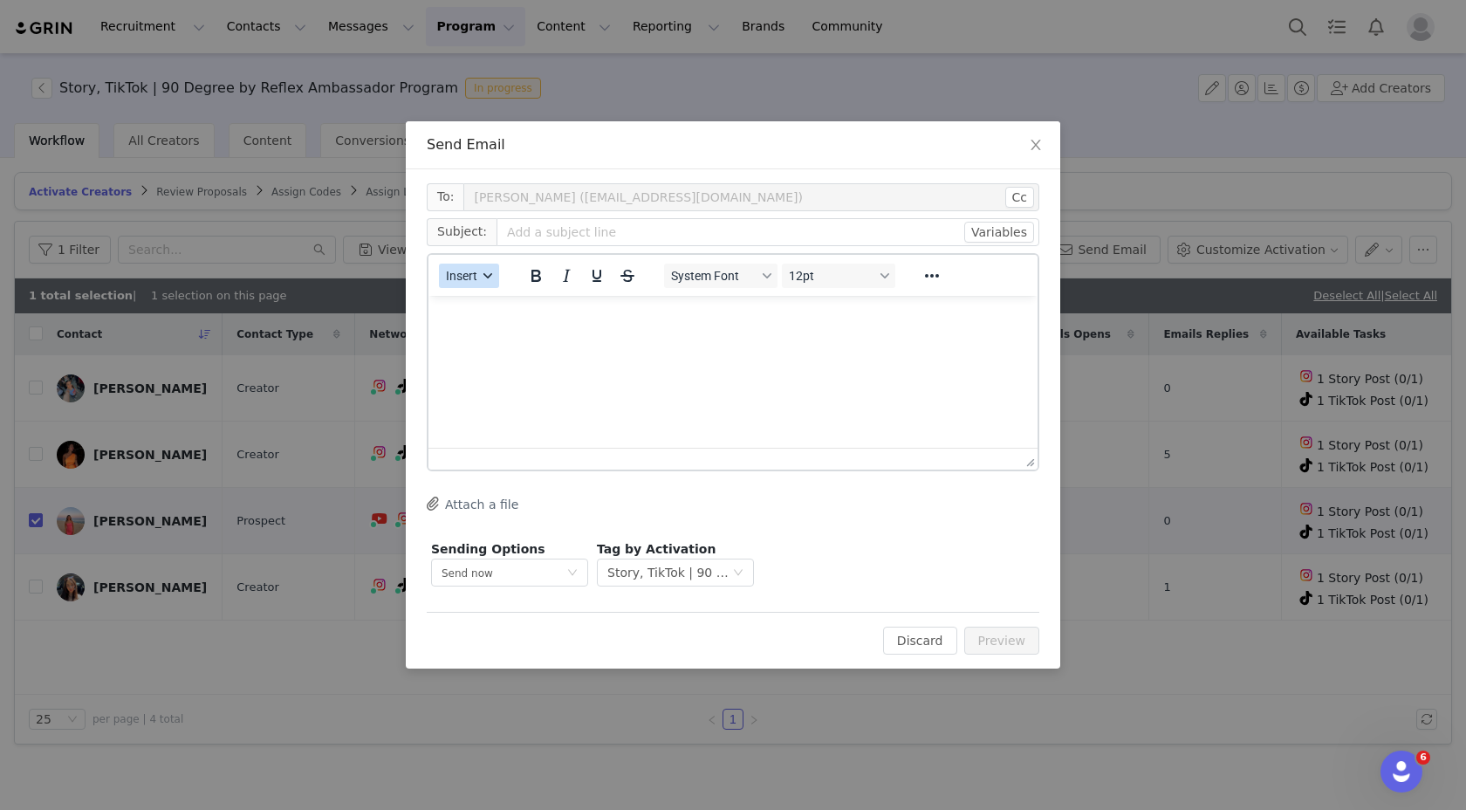
click at [485, 268] on button "Insert" at bounding box center [469, 276] width 60 height 24
click at [489, 305] on div "Insert Template" at bounding box center [532, 306] width 157 height 21
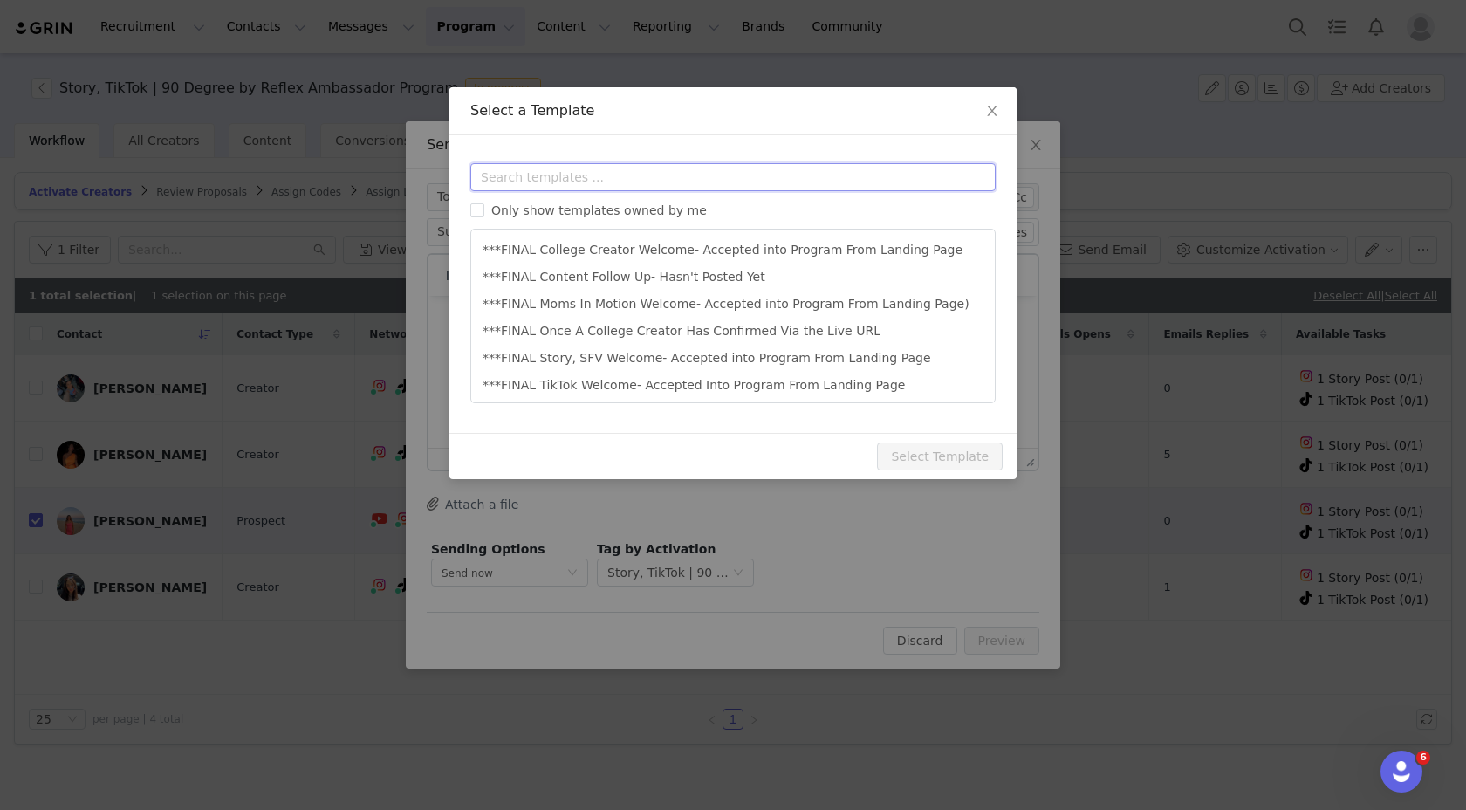
click at [613, 175] on input "text" at bounding box center [732, 177] width 525 height 28
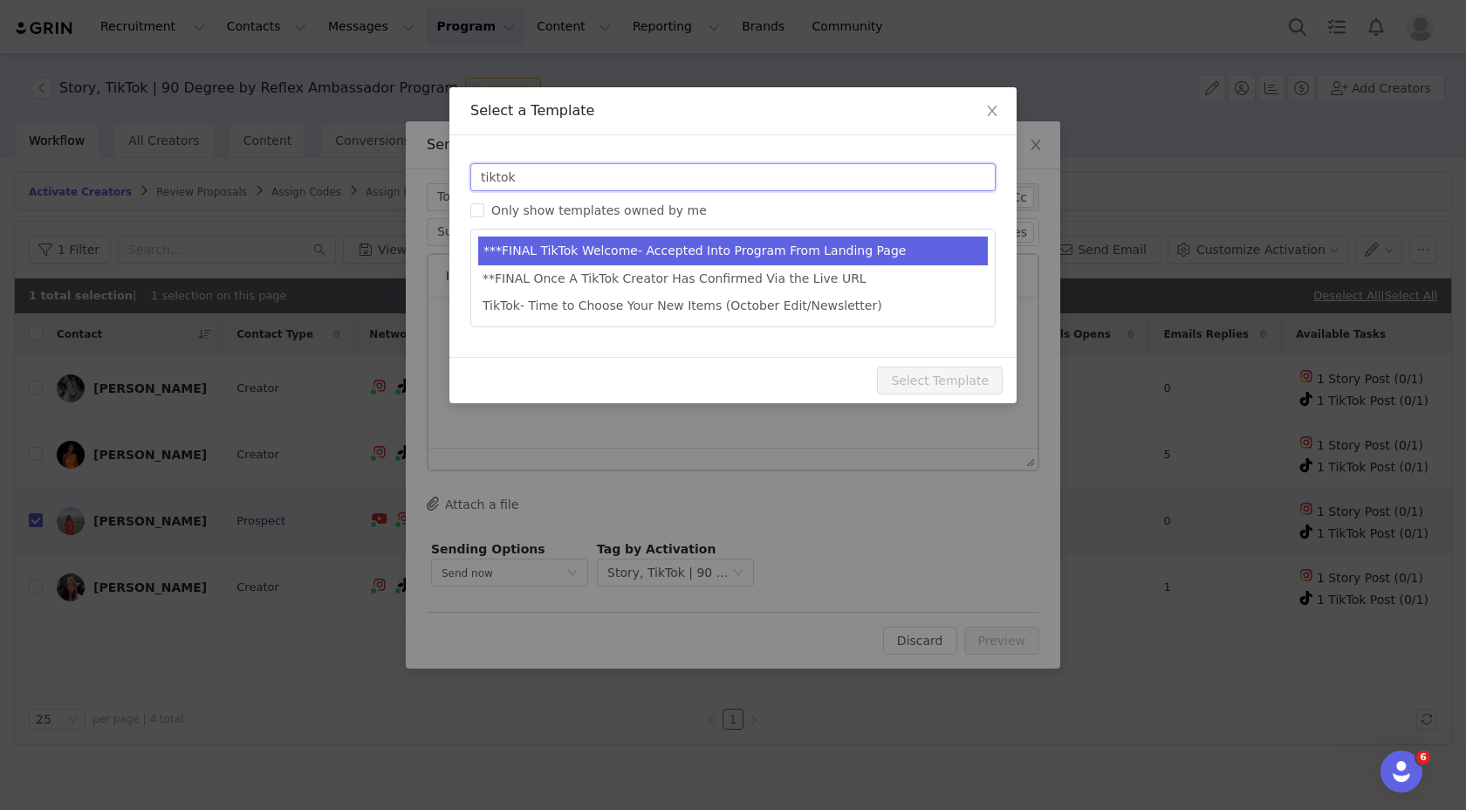
type input "tiktok"
type input "Welcome [first_name] to the 90 Degree by Reflex Creator Program!"
click at [653, 244] on li "***FINAL TikTok Welcome- Accepted Into Program From Landing Page" at bounding box center [733, 251] width 510 height 29
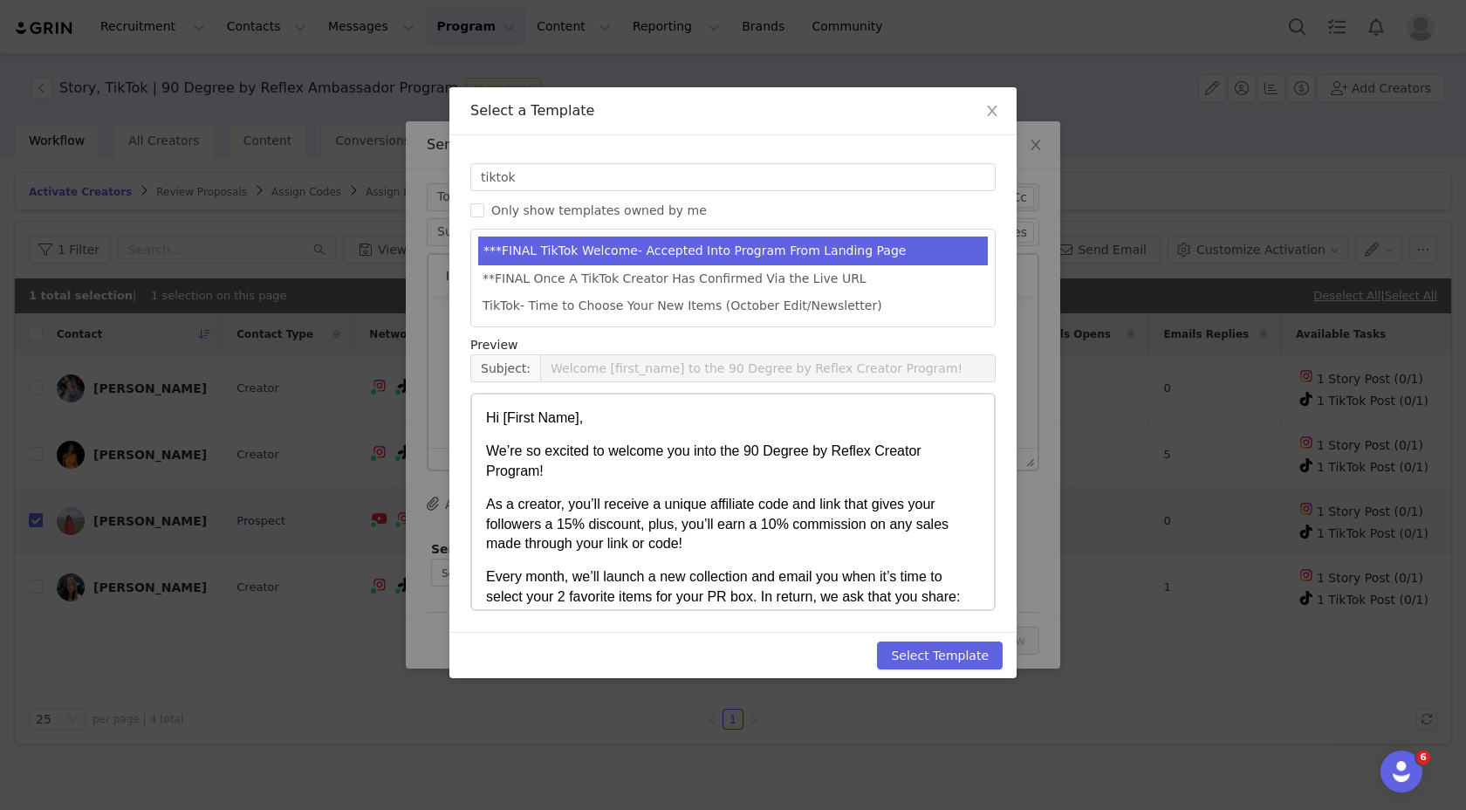
click at [729, 519] on p "As a creator, you’ll receive a unique affiliate code and link that gives your f…" at bounding box center [733, 524] width 494 height 58
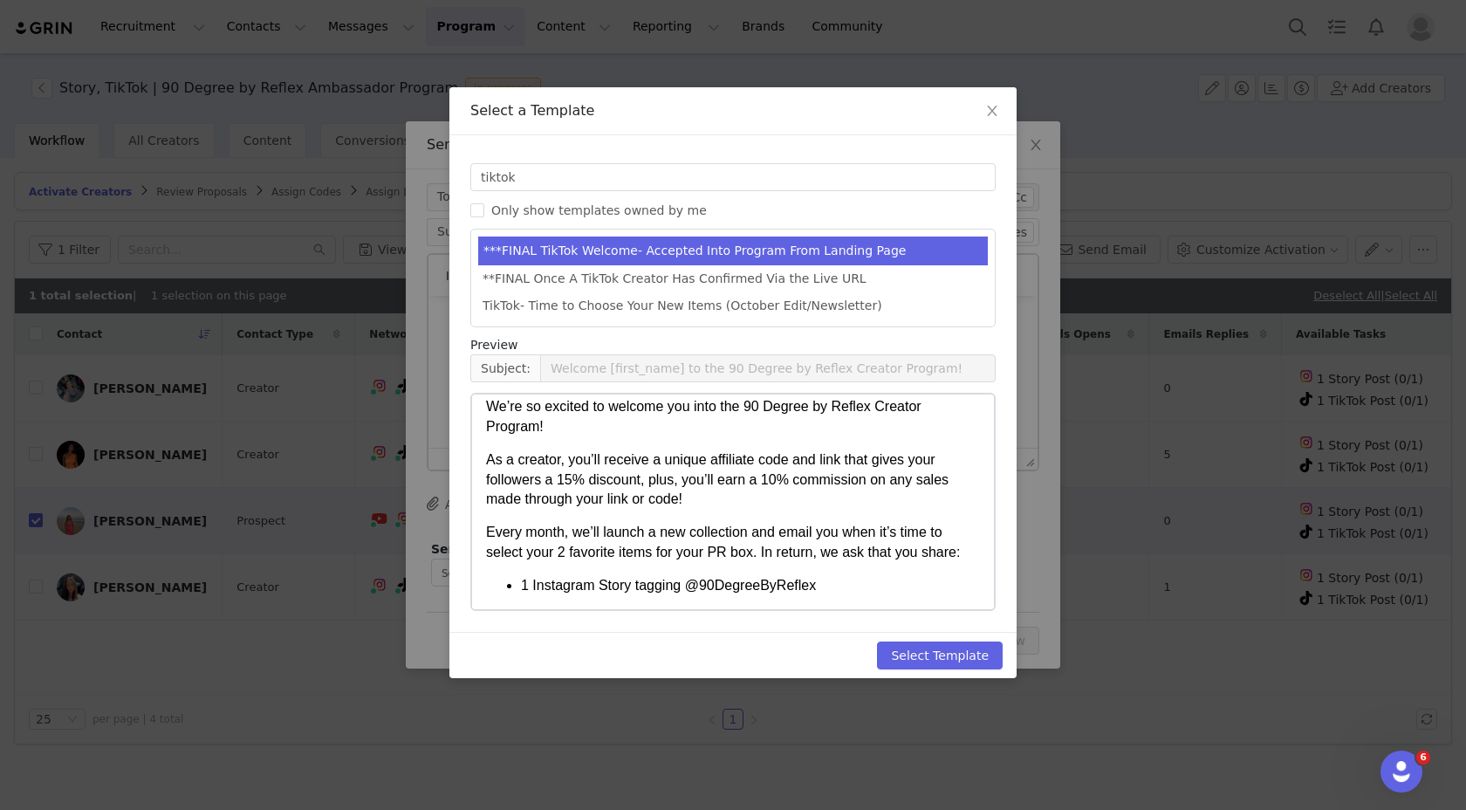
scroll to position [45, 0]
click at [926, 646] on button "Select Template" at bounding box center [940, 655] width 126 height 28
type input "Welcome [first_name] to the 90 Degree by Reflex Creator Program!"
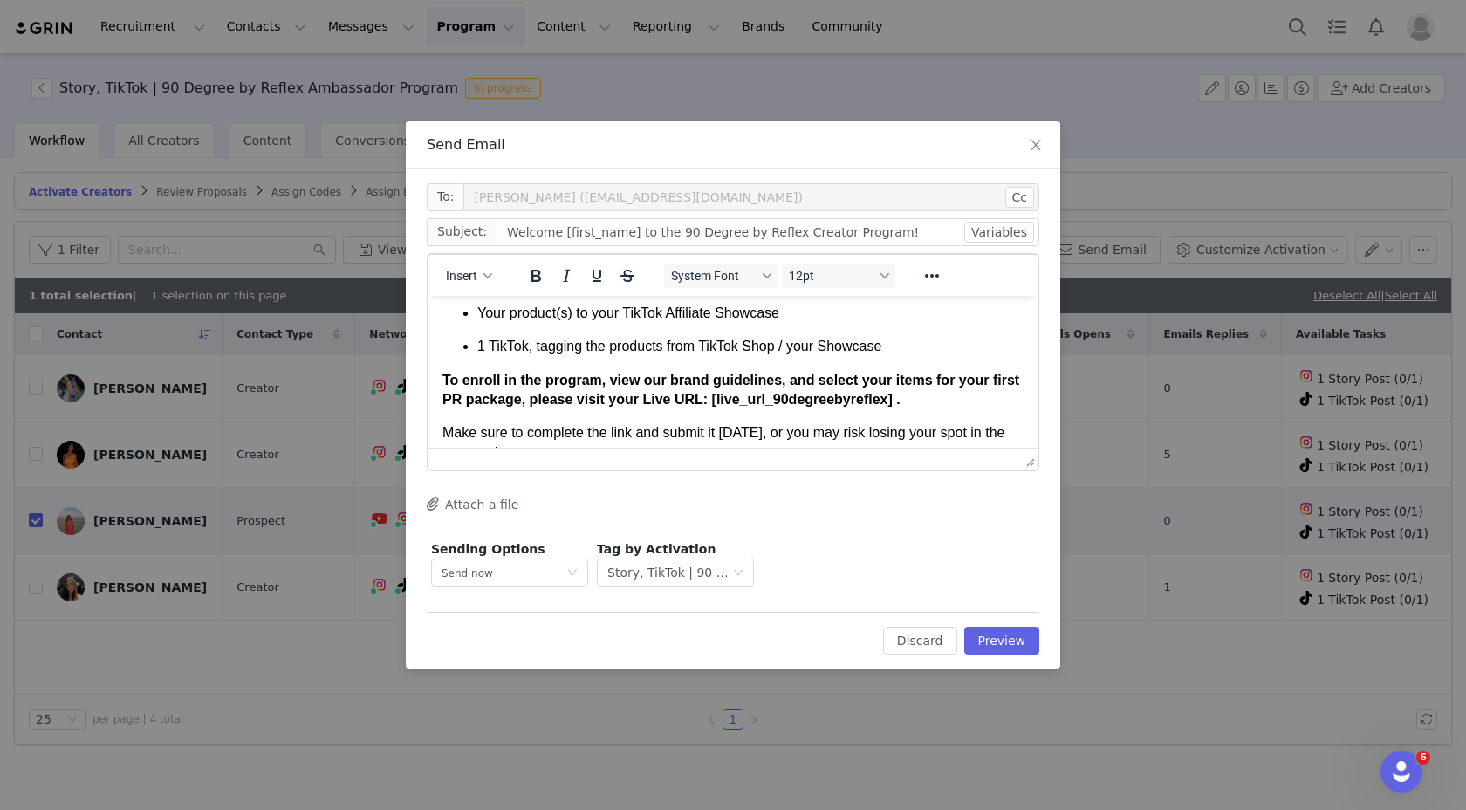
scroll to position [401, 0]
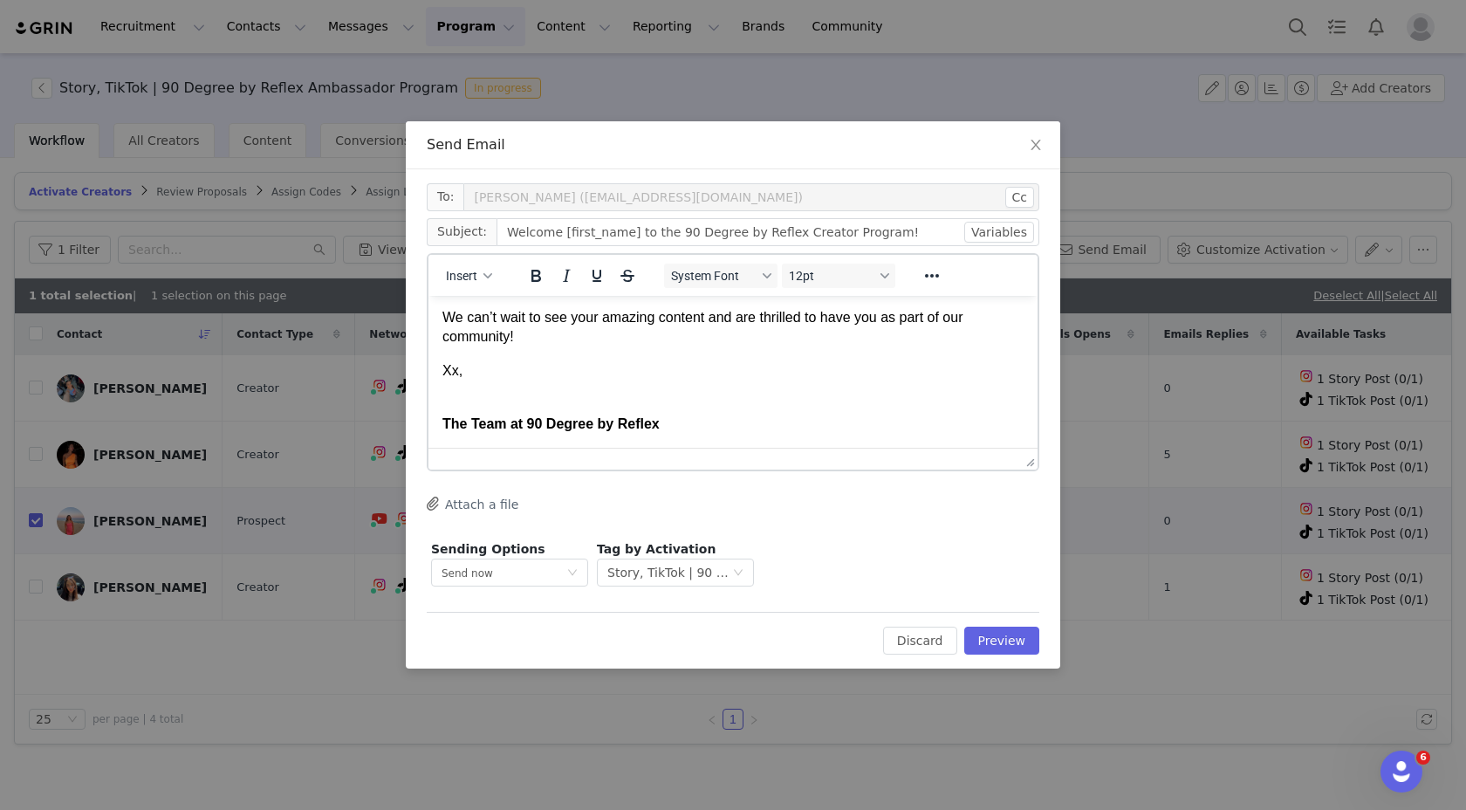
click at [785, 353] on body "Hi [First Name], We’re so excited to welcome you into the 90 Degree by Reflex C…" at bounding box center [732, 180] width 581 height 505
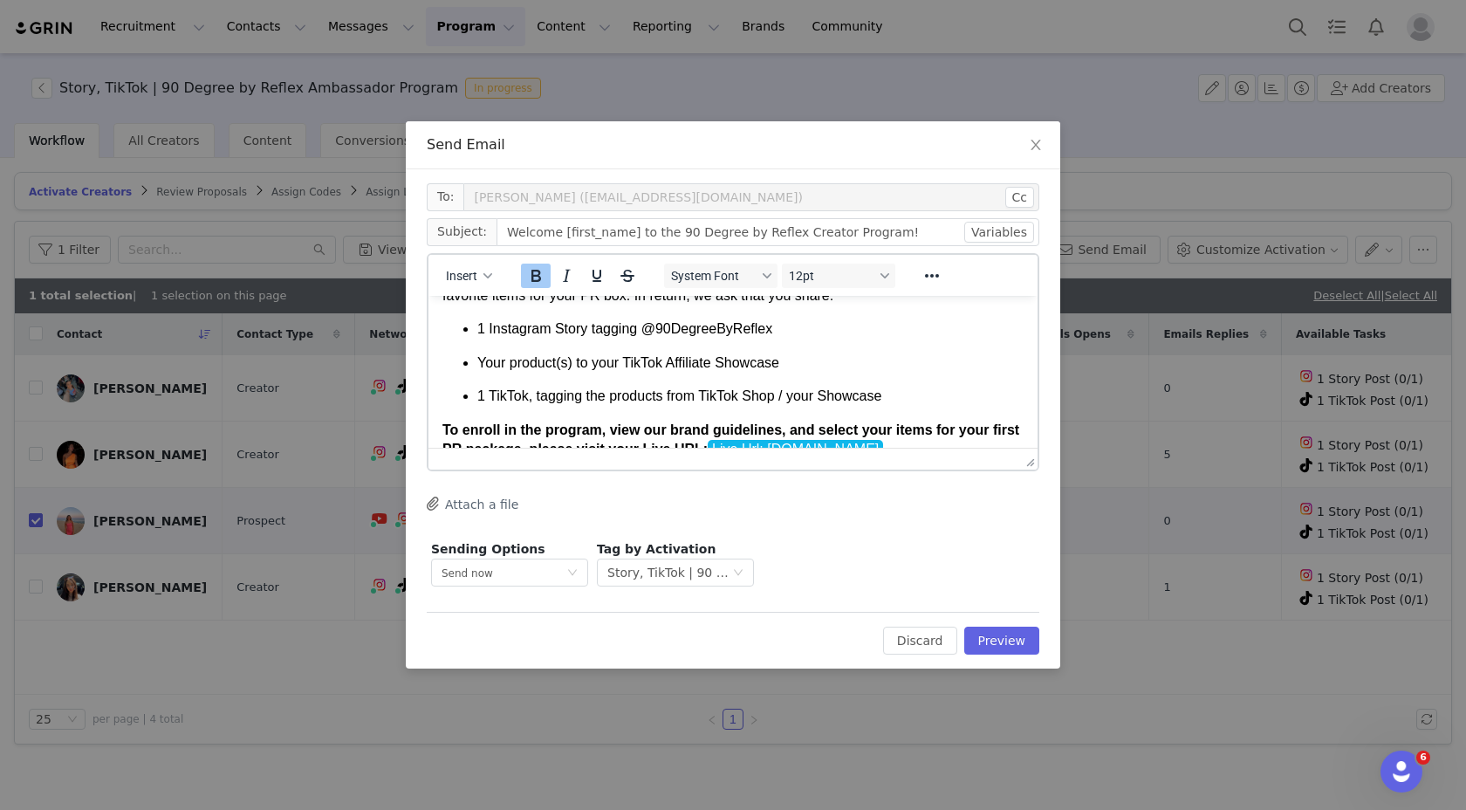
scroll to position [0, 0]
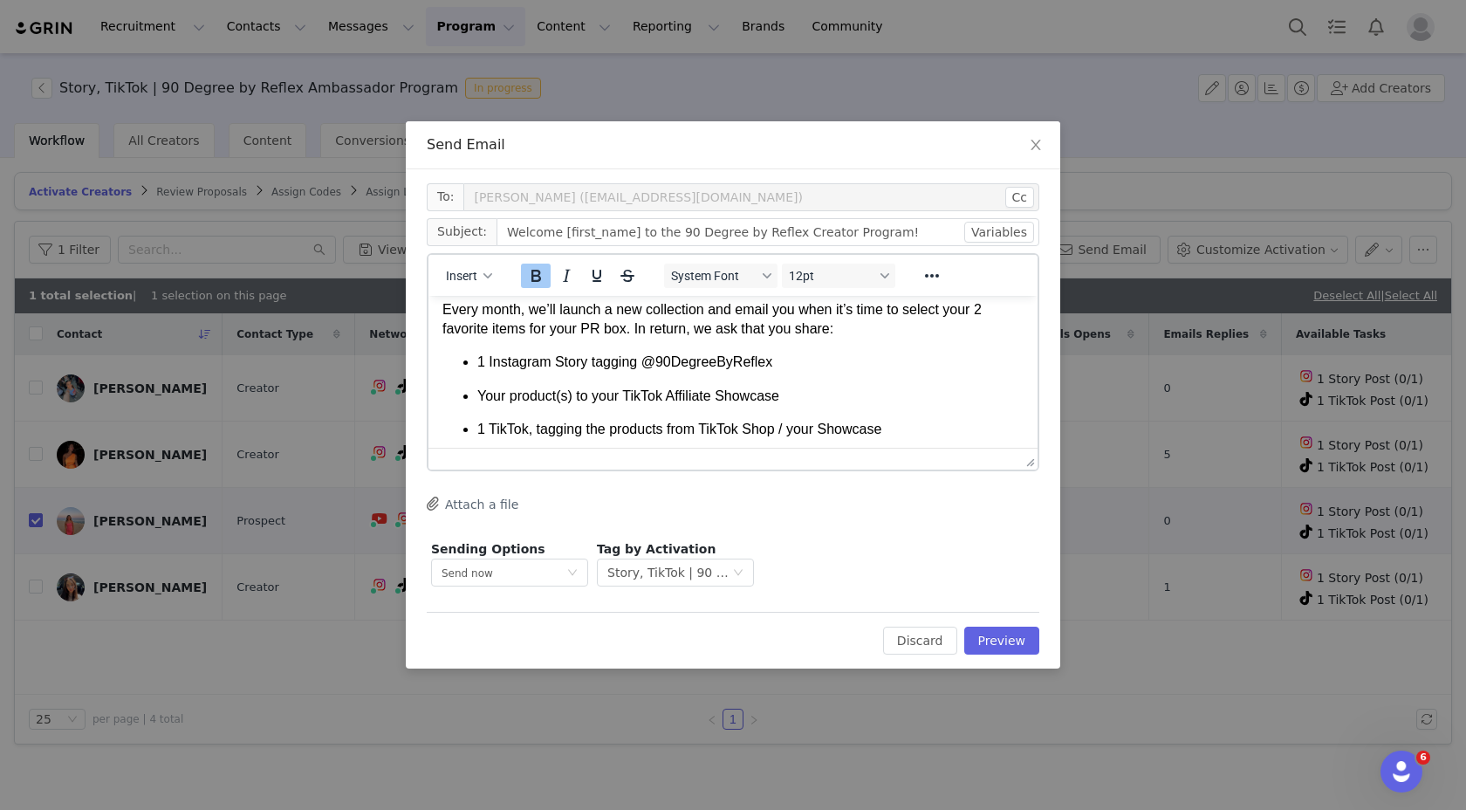
click at [838, 339] on p "Every month, we’ll launch a new collection and email you when it’s time to sele…" at bounding box center [732, 318] width 581 height 39
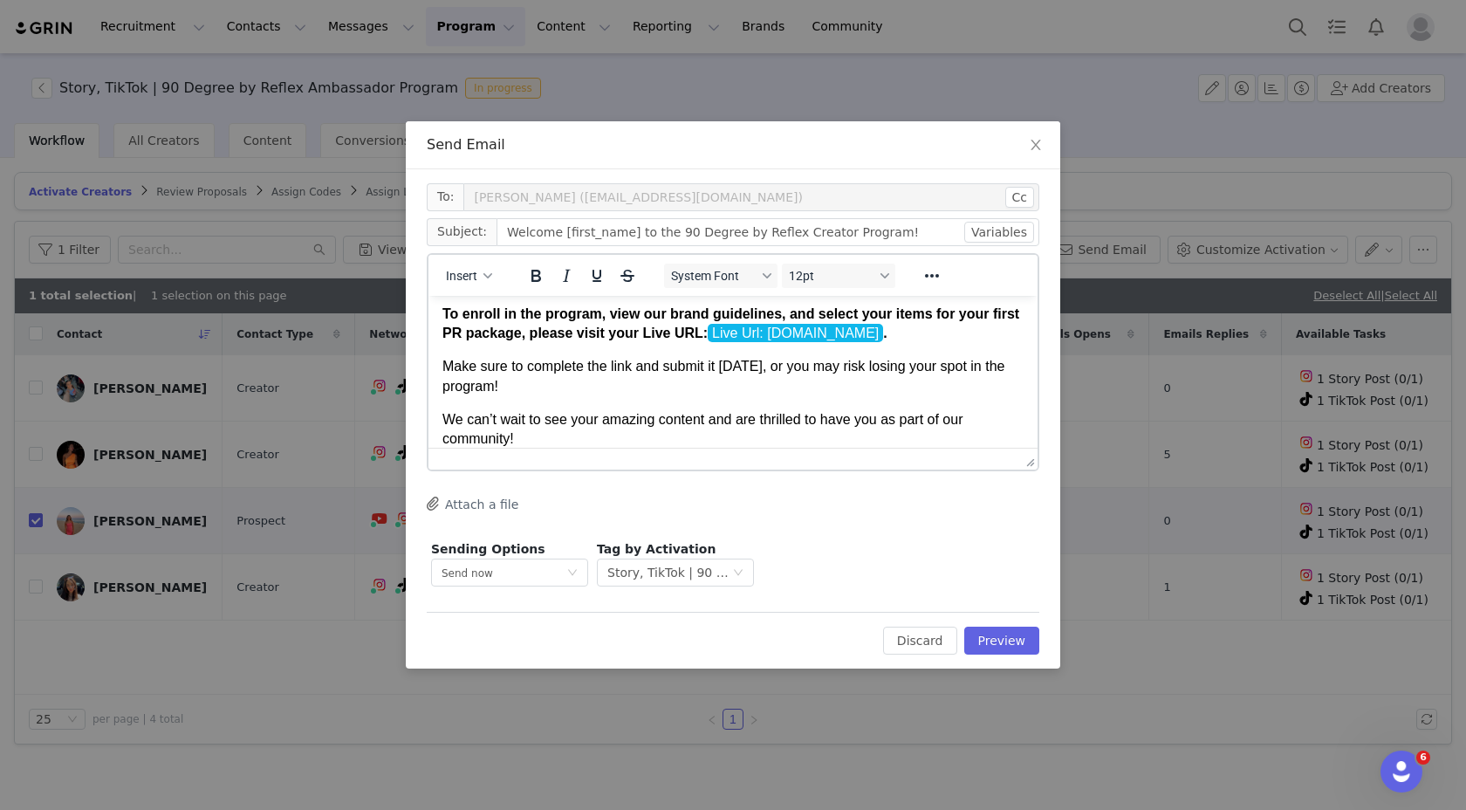
scroll to position [285, 0]
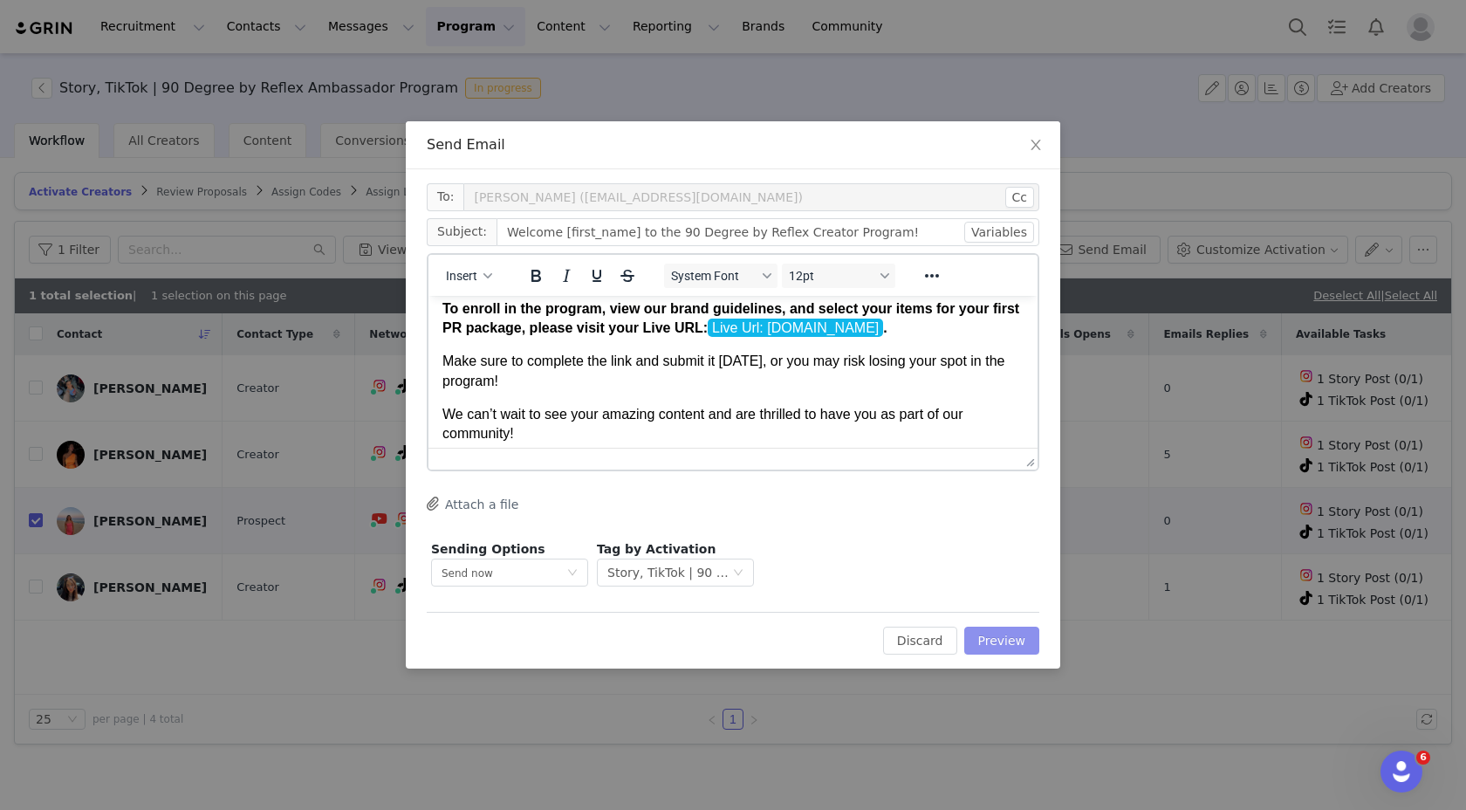
click at [987, 634] on button "Preview" at bounding box center [1002, 641] width 76 height 28
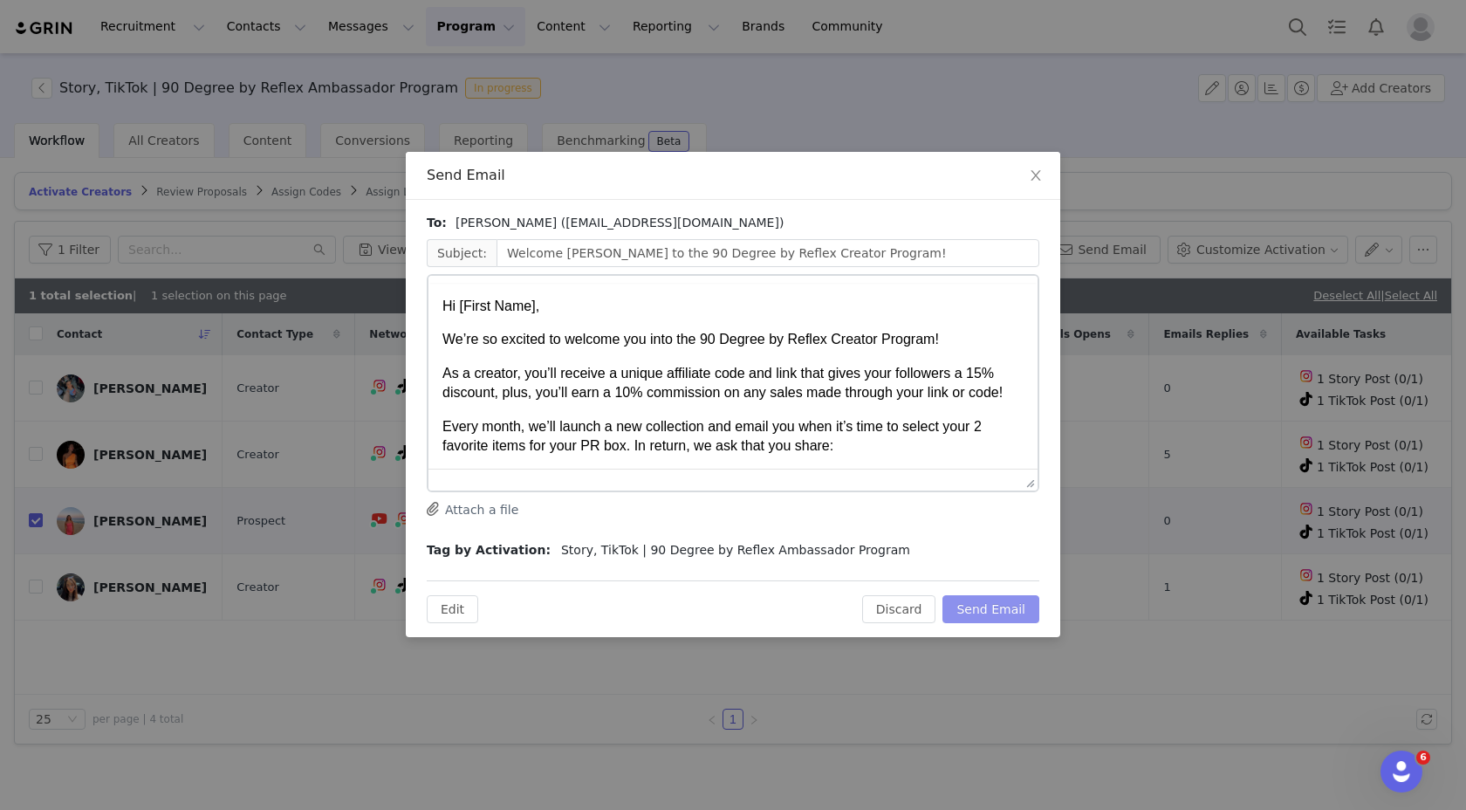
scroll to position [0, 0]
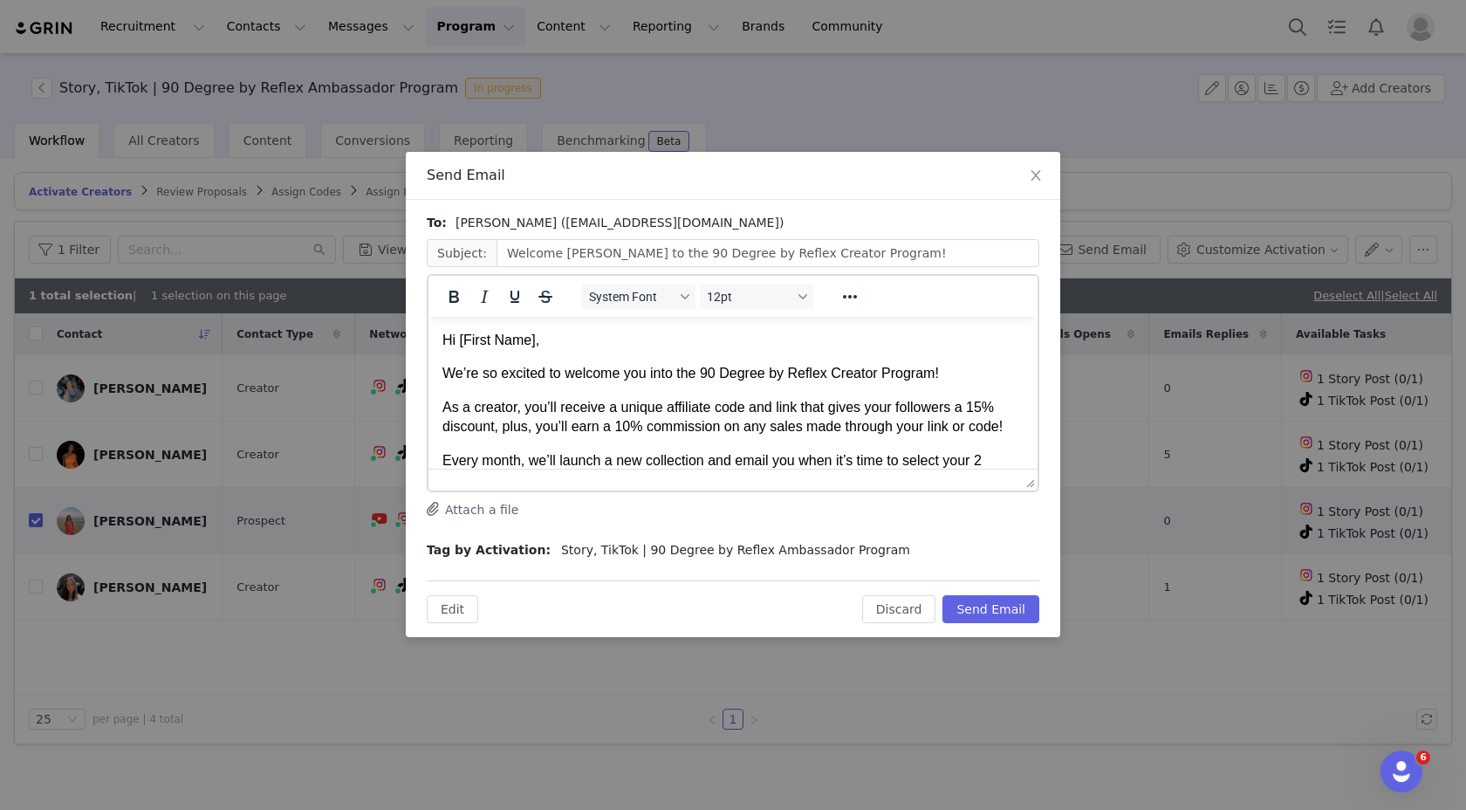
click at [870, 398] on p "As a creator, you’ll receive a unique affiliate code and link that gives your f…" at bounding box center [732, 417] width 581 height 39
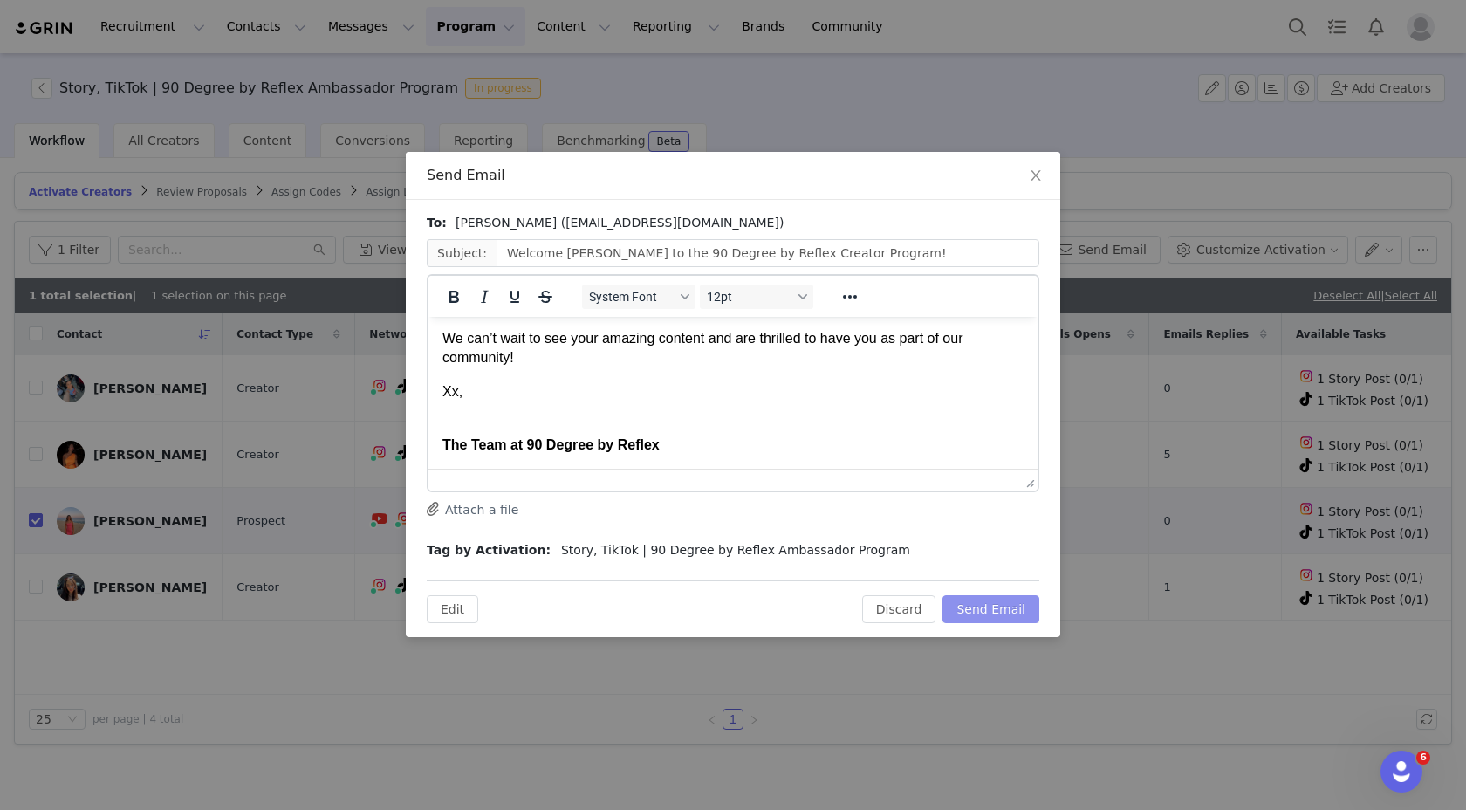
click at [982, 614] on button "Send Email" at bounding box center [991, 609] width 97 height 28
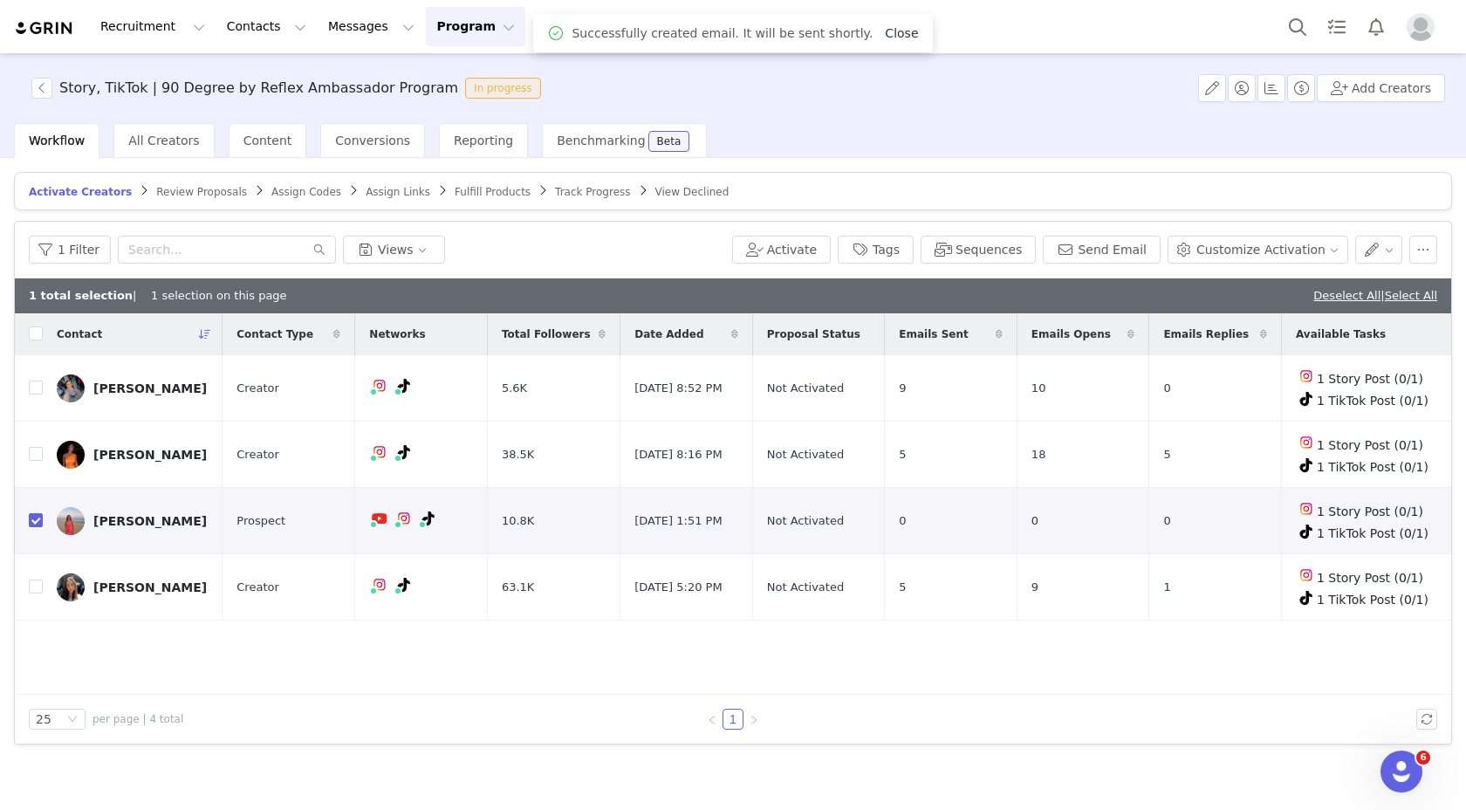
click at [896, 28] on link "Close" at bounding box center [901, 33] width 33 height 14
click at [37, 83] on button "button" at bounding box center [41, 88] width 21 height 21
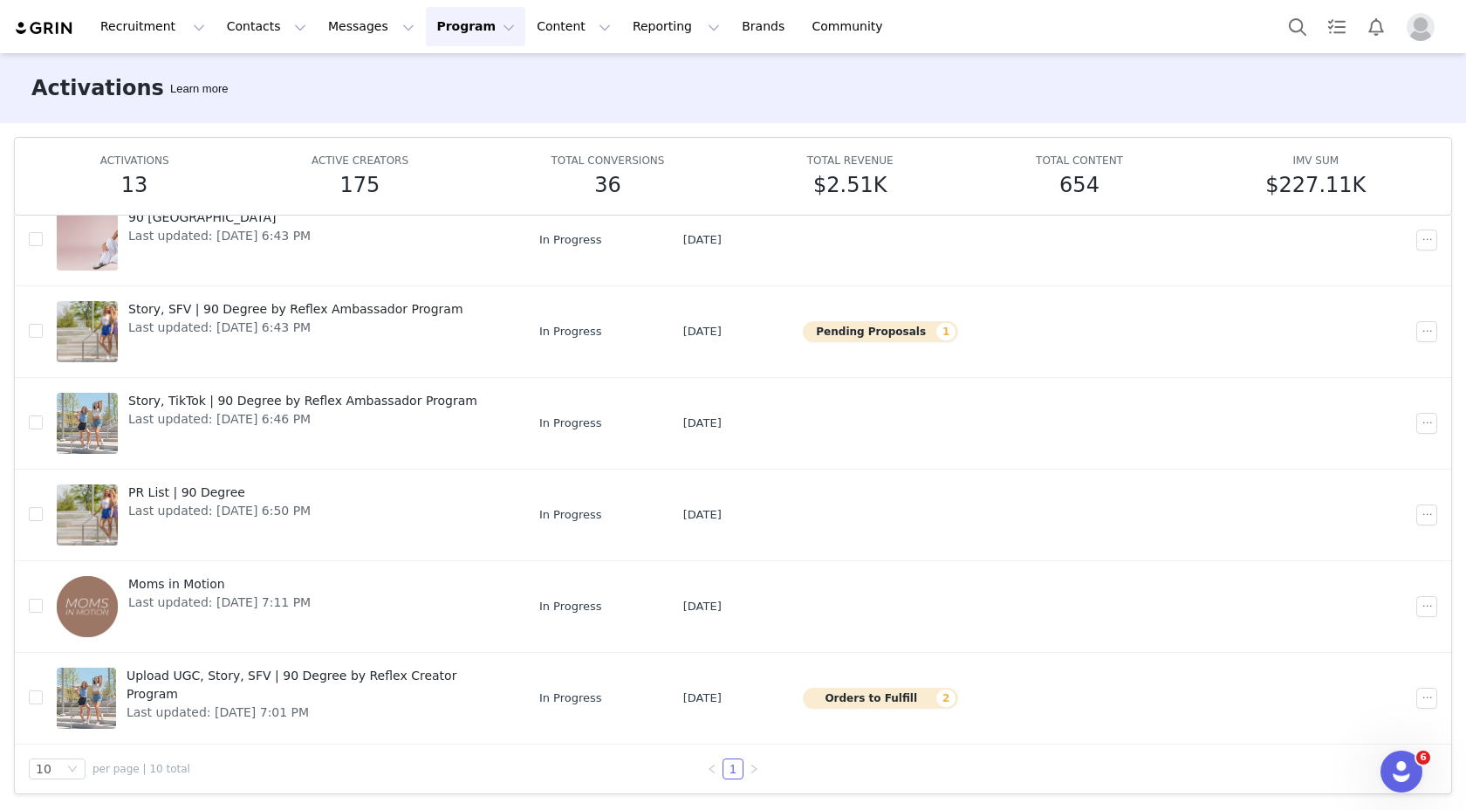
scroll to position [91, 0]
click at [352, 332] on span "Last updated: [DATE] 6:43 PM" at bounding box center [295, 328] width 335 height 18
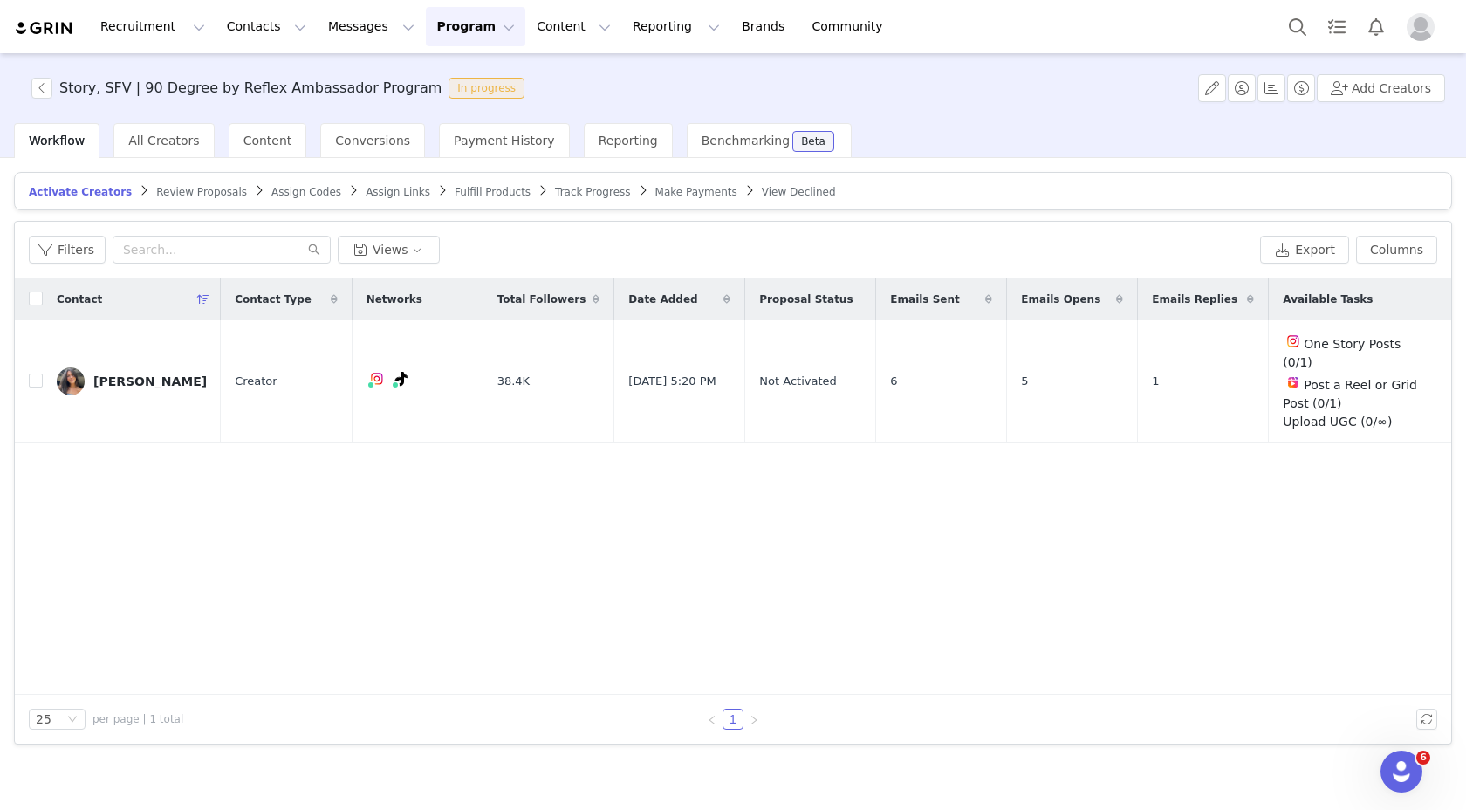
click at [211, 189] on span "Review Proposals" at bounding box center [201, 192] width 91 height 12
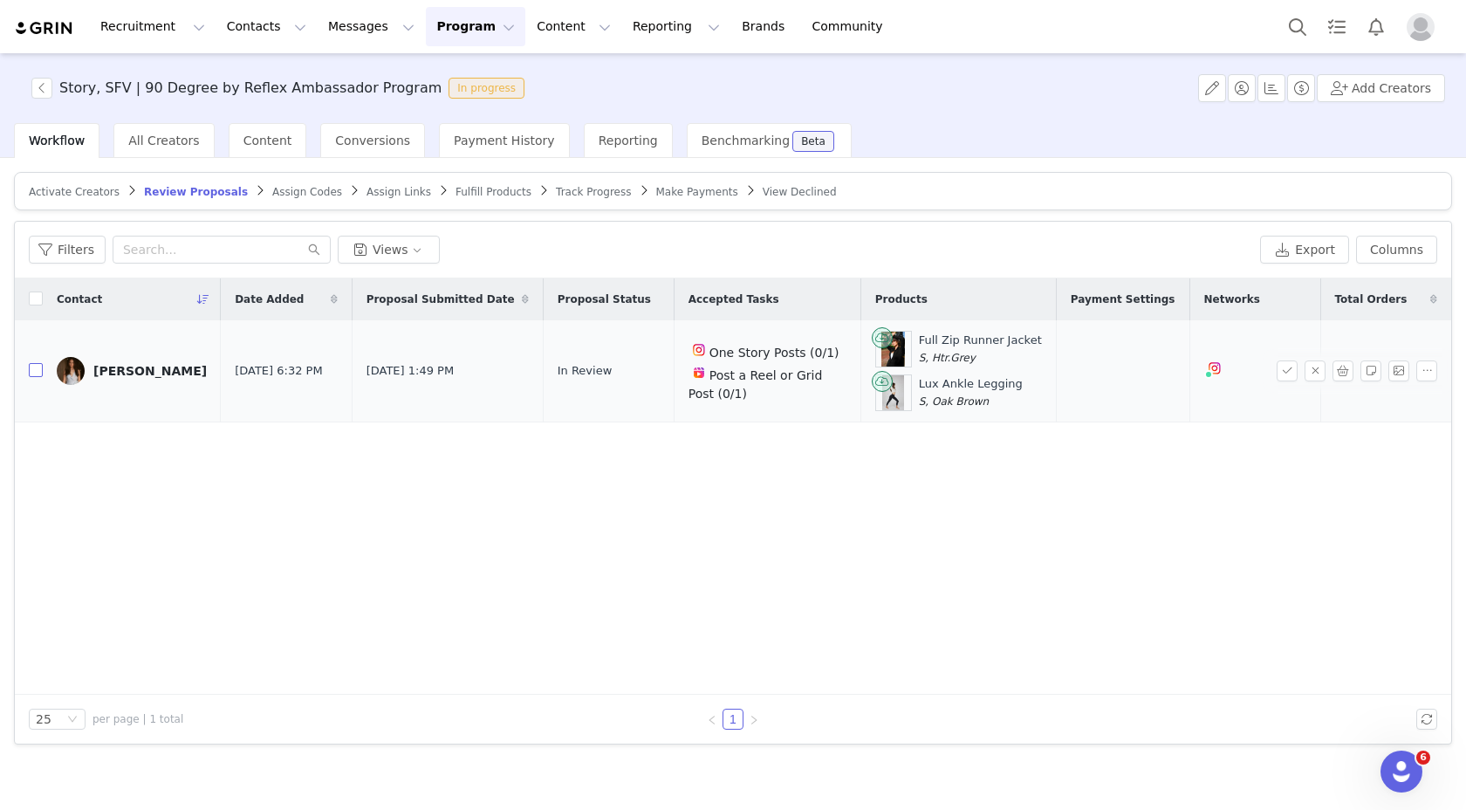
click at [38, 367] on input "checkbox" at bounding box center [36, 370] width 14 height 14
checkbox input "true"
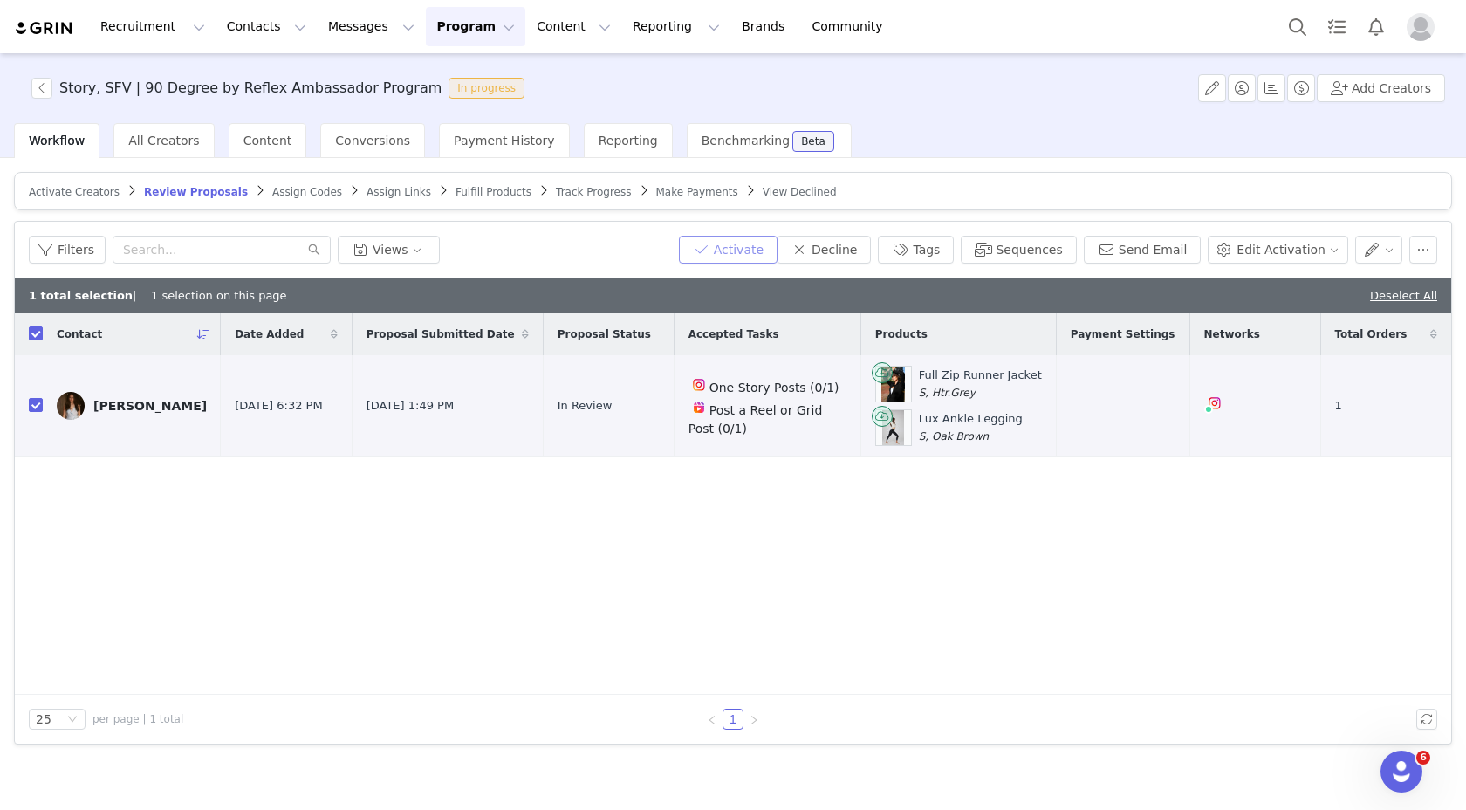
click at [732, 246] on button "Activate" at bounding box center [728, 250] width 99 height 28
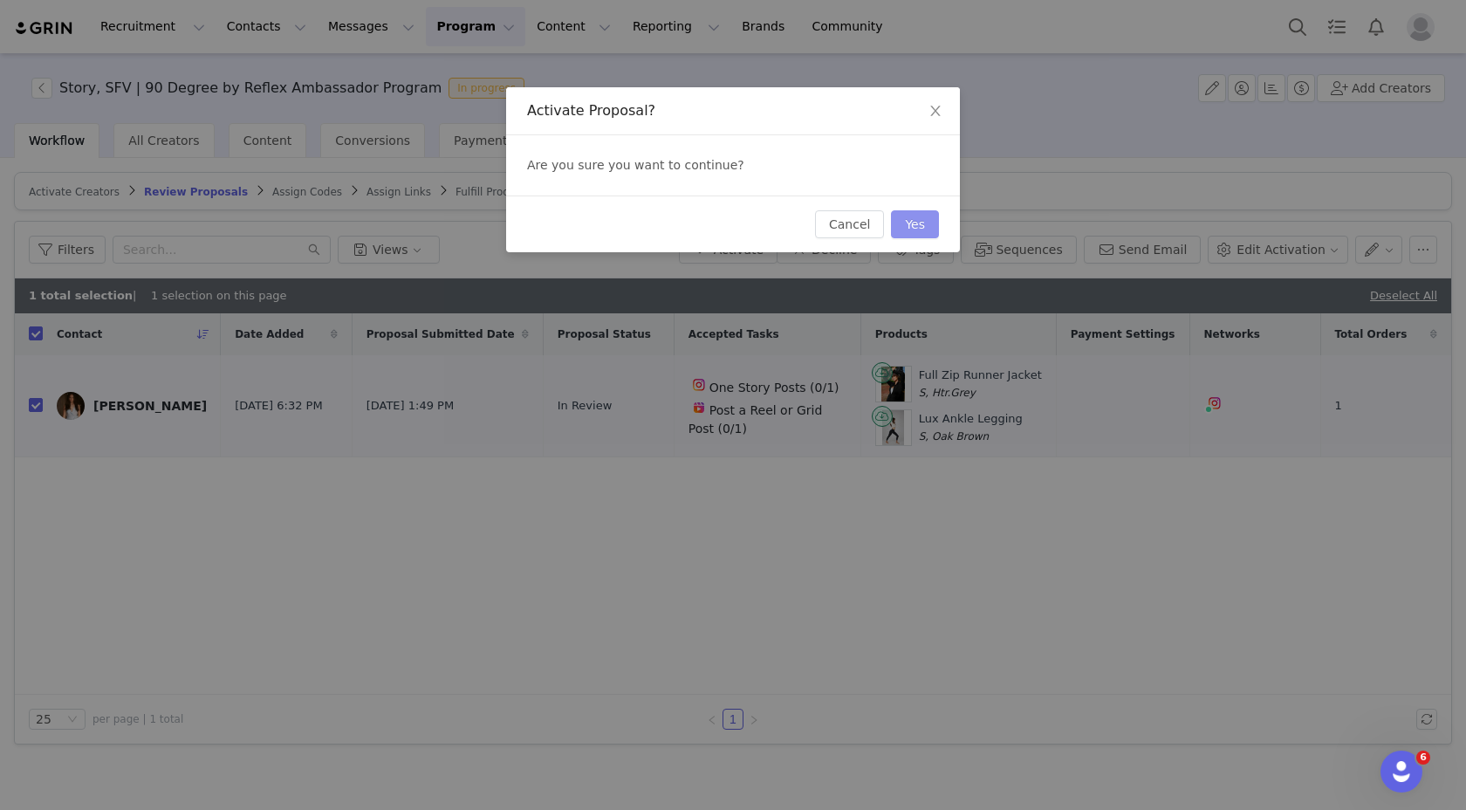
click at [913, 230] on button "Yes" at bounding box center [915, 224] width 48 height 28
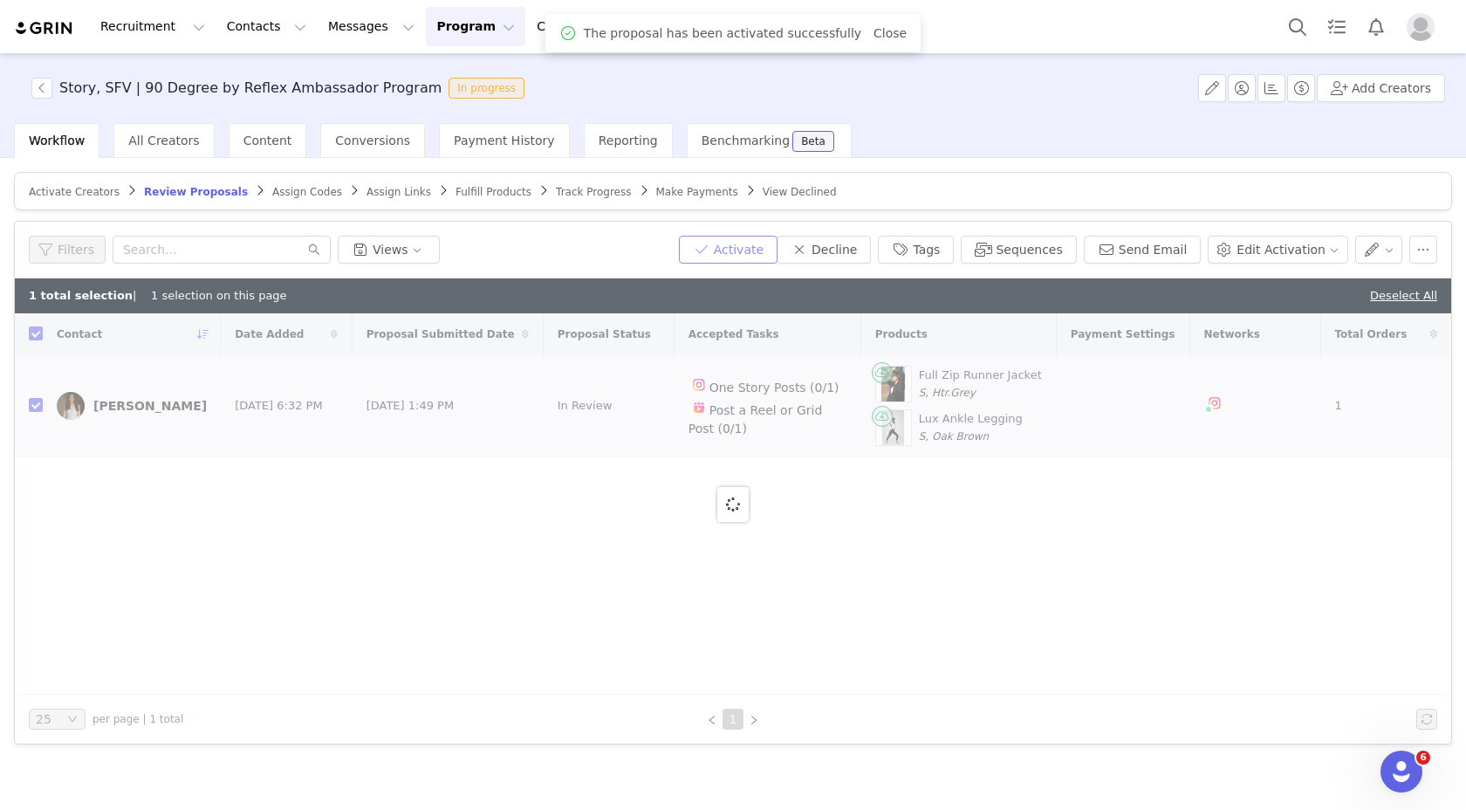
checkbox input "false"
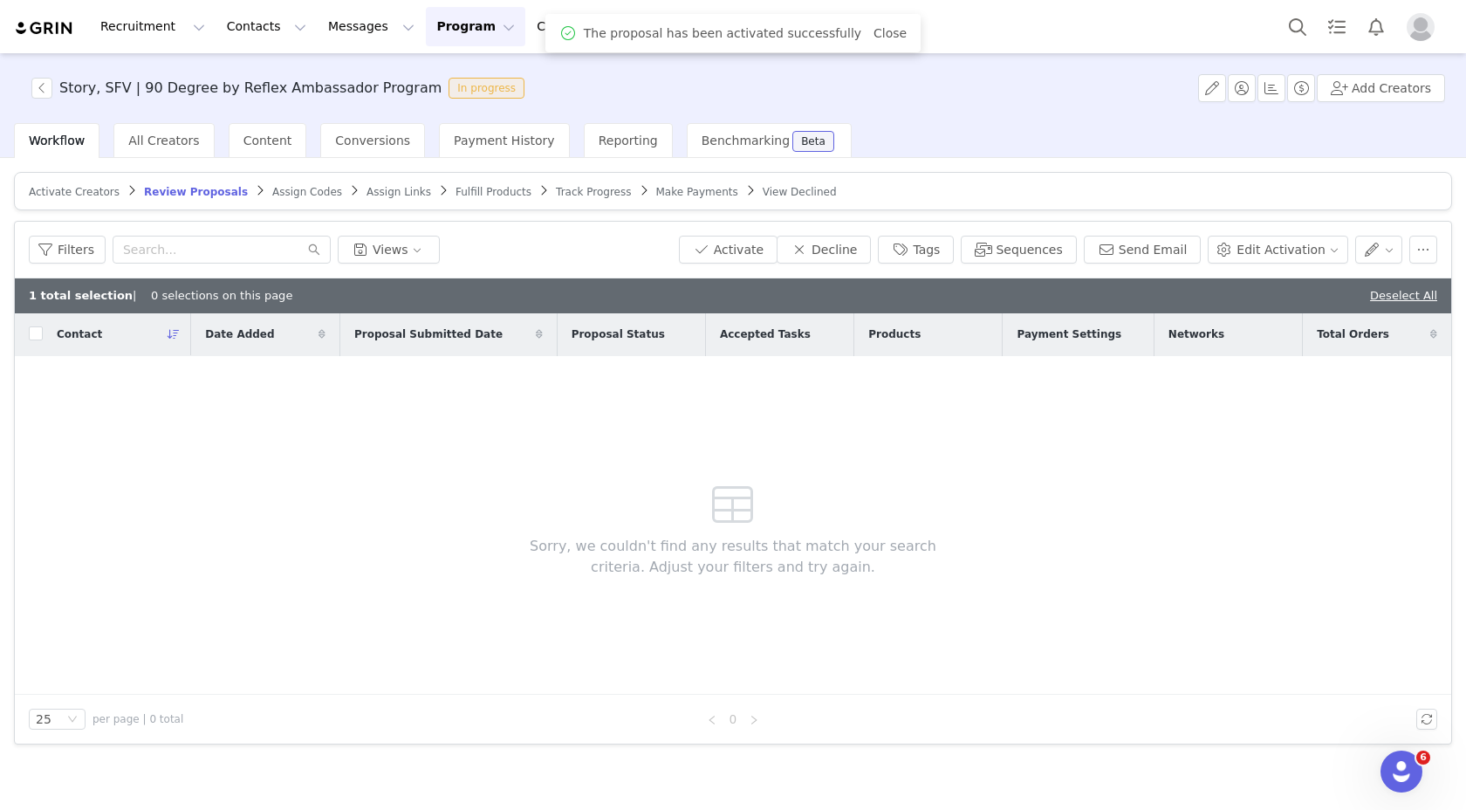
click at [441, 202] on article "Activate Creators Review Proposals Assign Codes Assign Links Fulfill Products T…" at bounding box center [733, 191] width 1438 height 38
click at [456, 191] on span "Fulfill Products" at bounding box center [494, 192] width 76 height 12
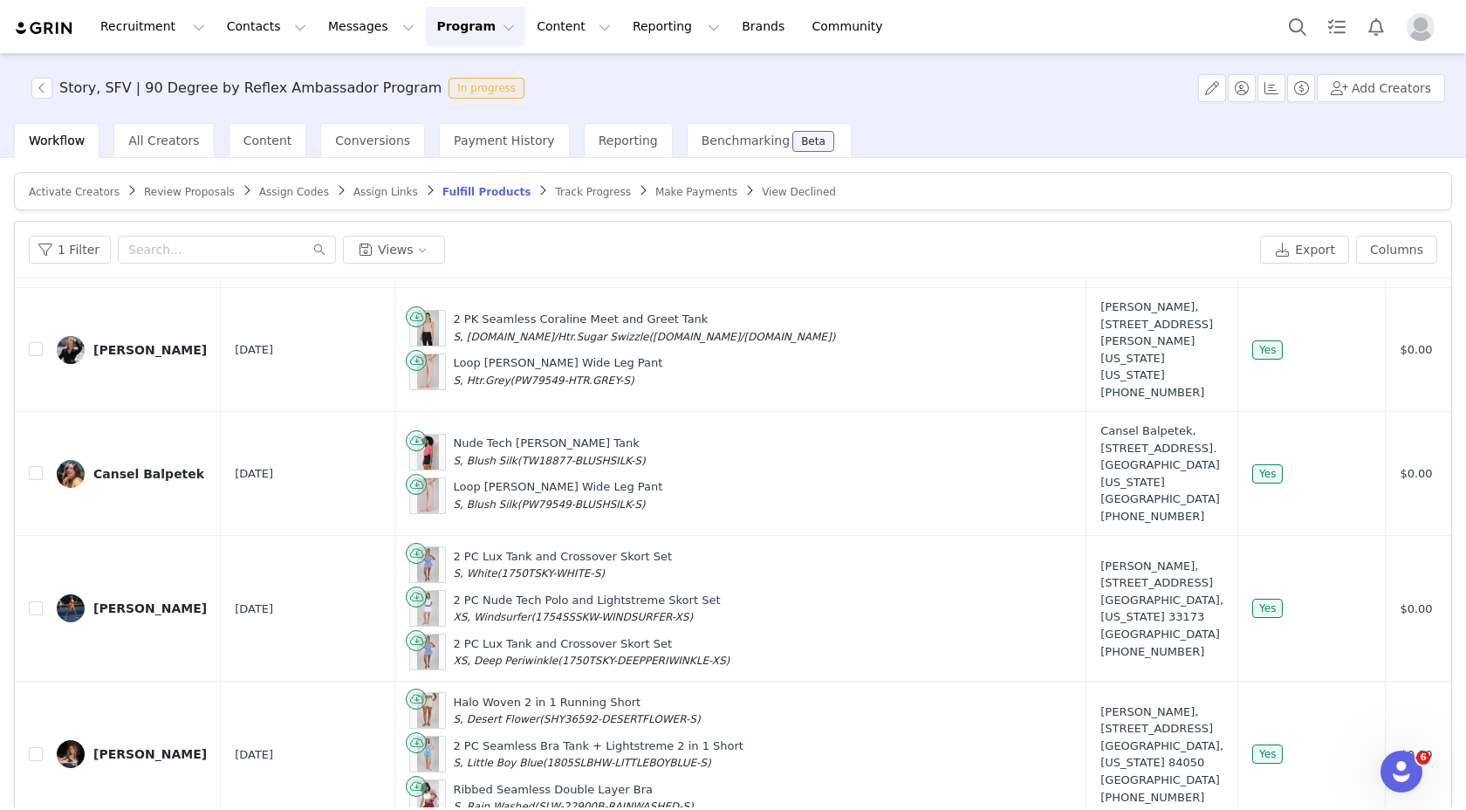
scroll to position [83, 0]
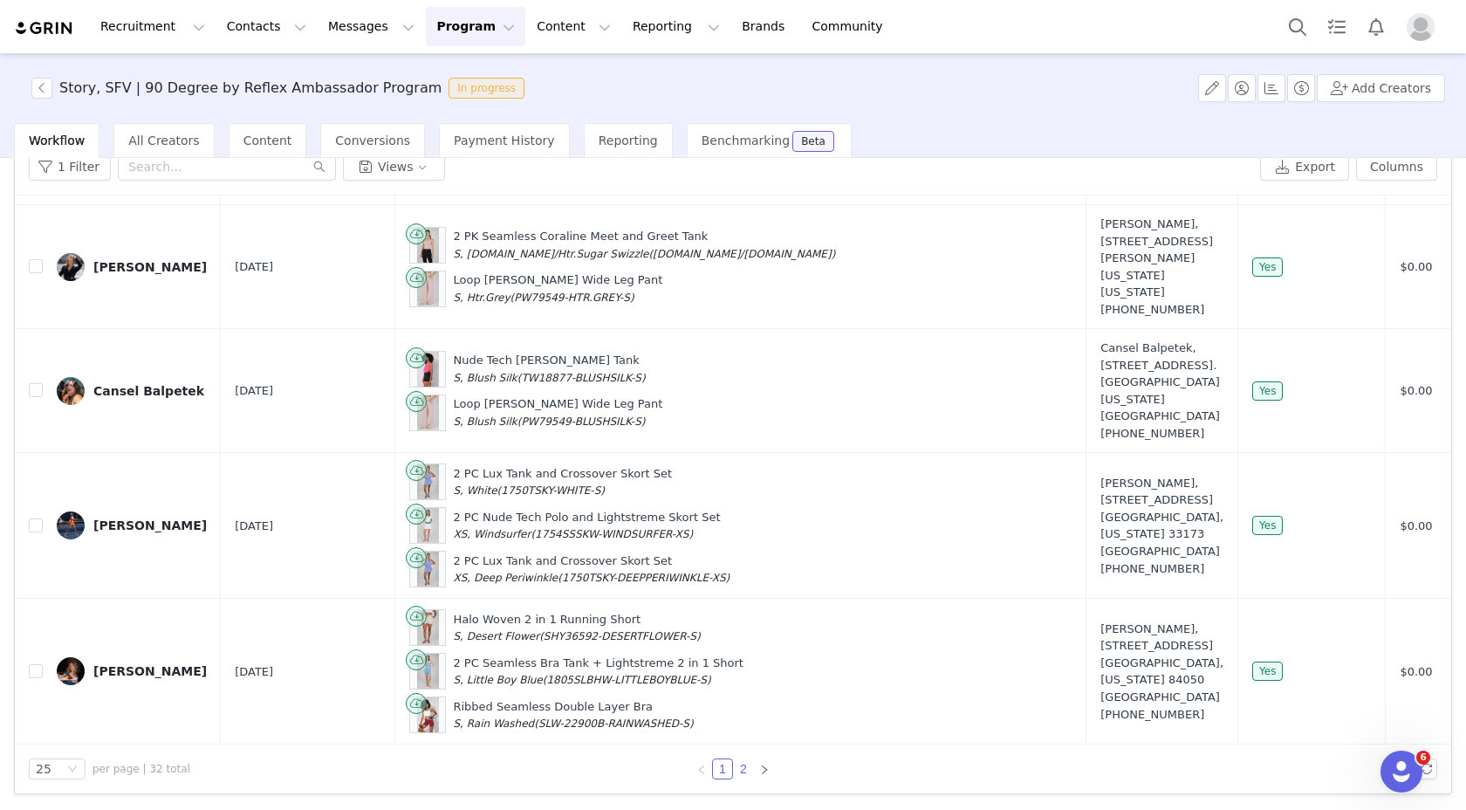
click at [735, 766] on link "2" at bounding box center [743, 768] width 19 height 19
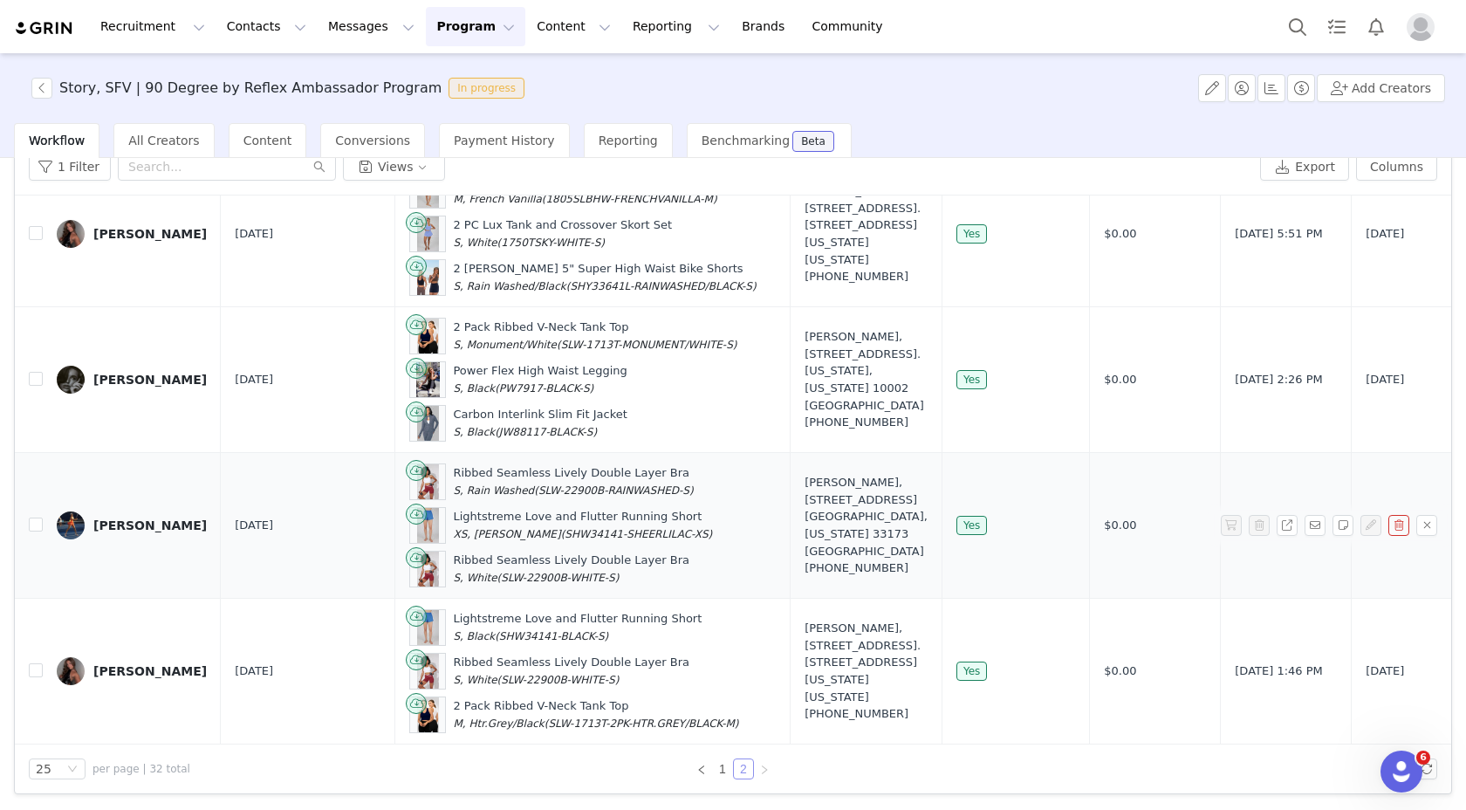
scroll to position [0, 0]
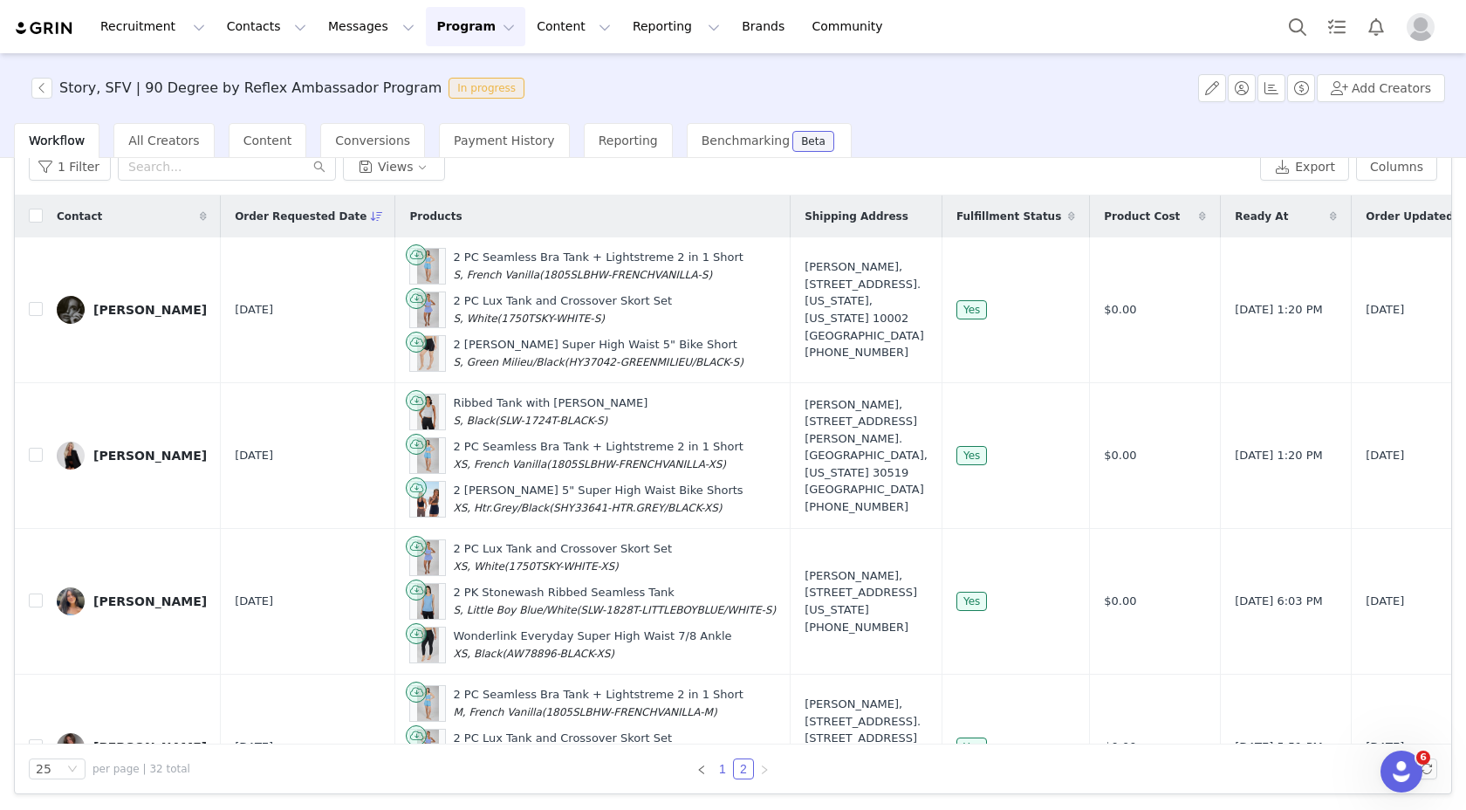
click at [713, 763] on link "1" at bounding box center [722, 768] width 19 height 19
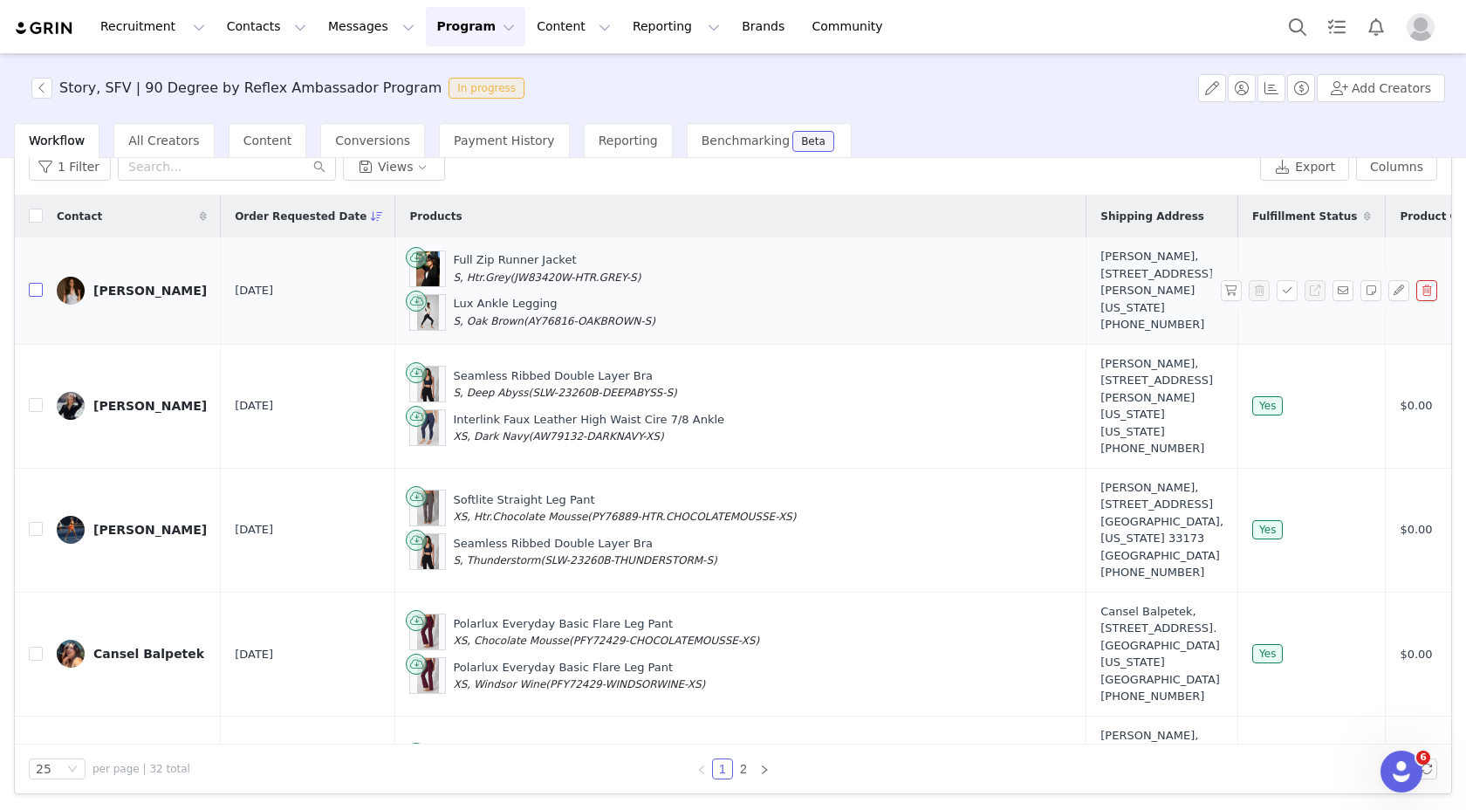
click at [34, 297] on input "checkbox" at bounding box center [36, 290] width 14 height 14
checkbox input "true"
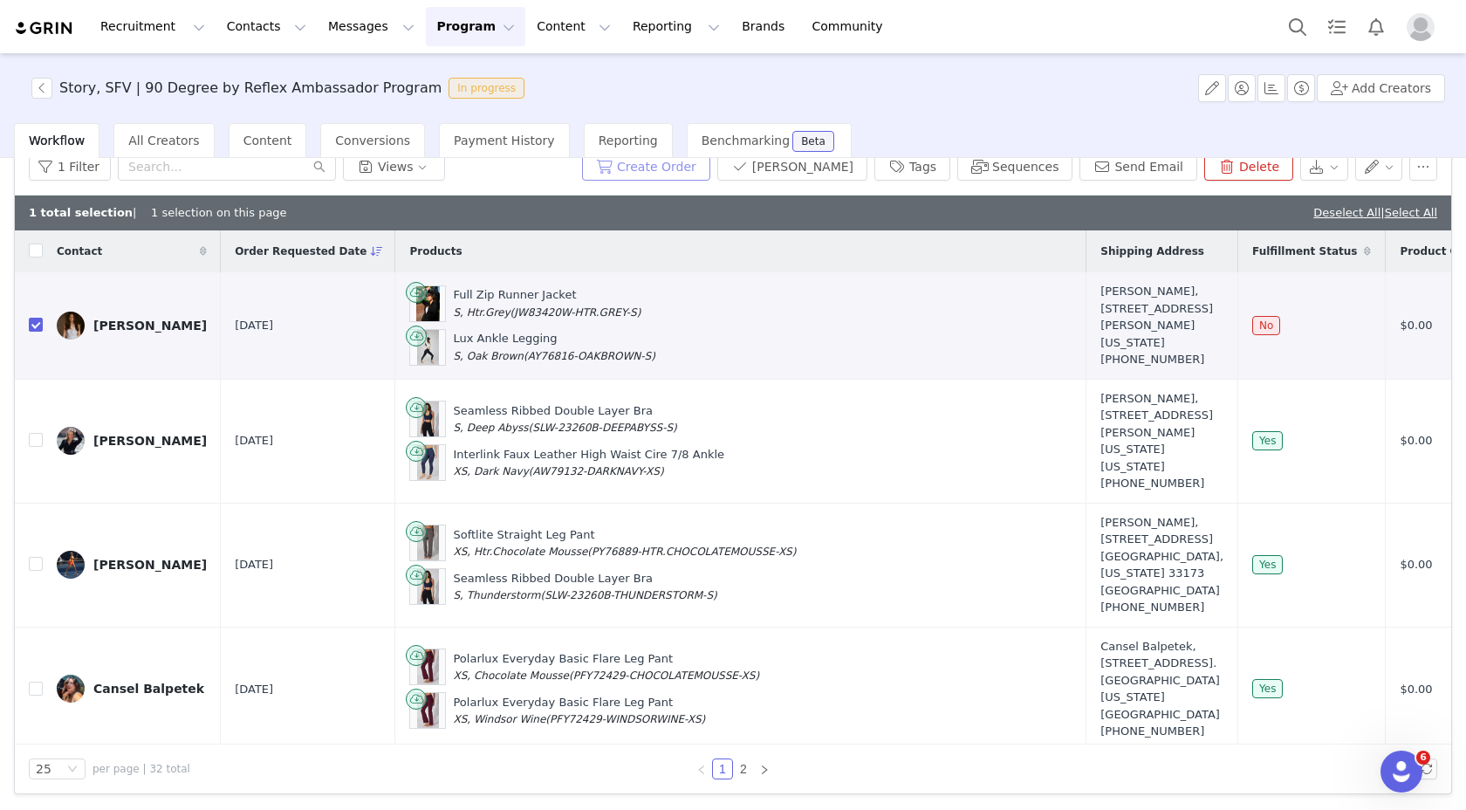
click at [683, 175] on button "Create Order" at bounding box center [646, 167] width 128 height 28
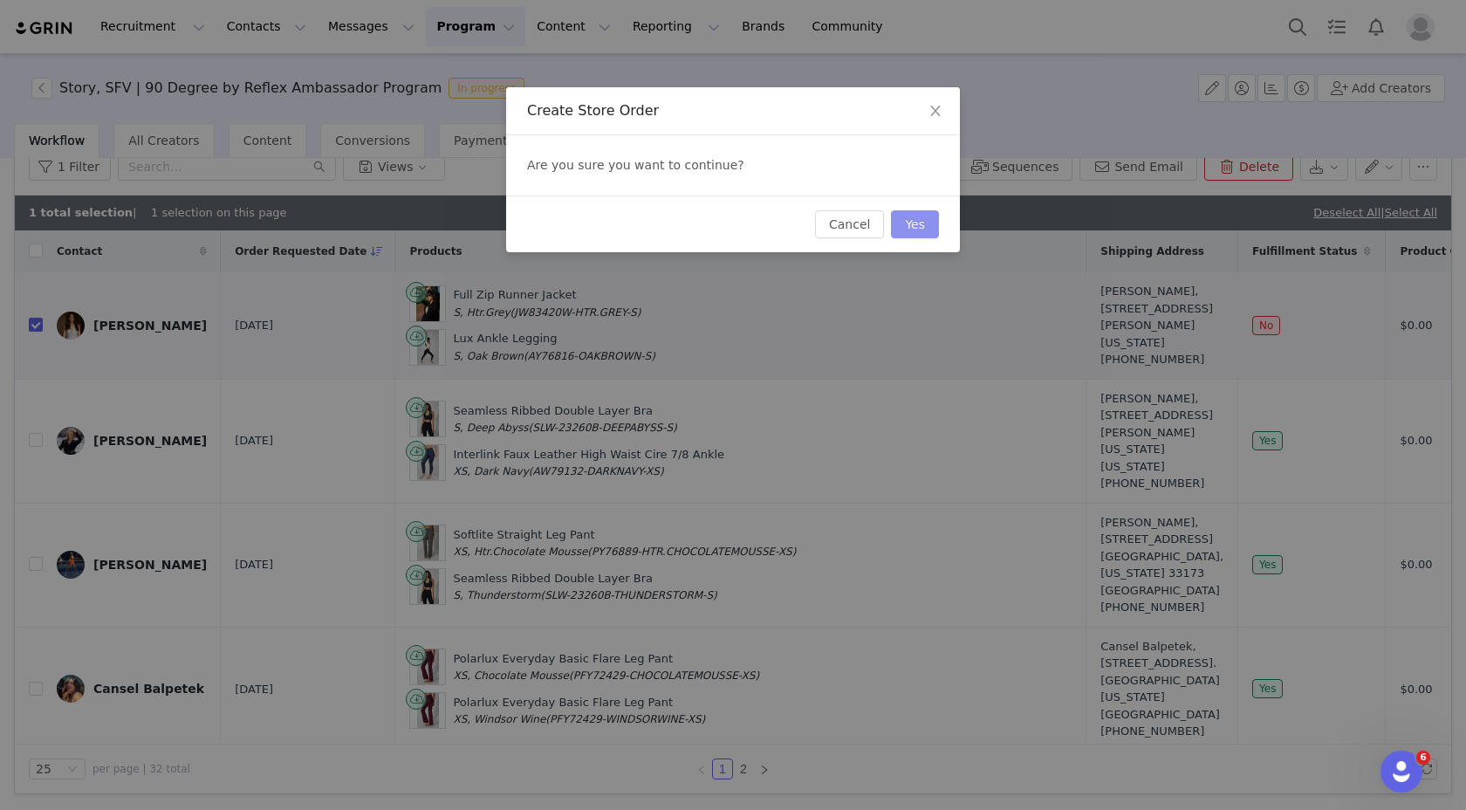
click at [917, 227] on button "Yes" at bounding box center [915, 224] width 48 height 28
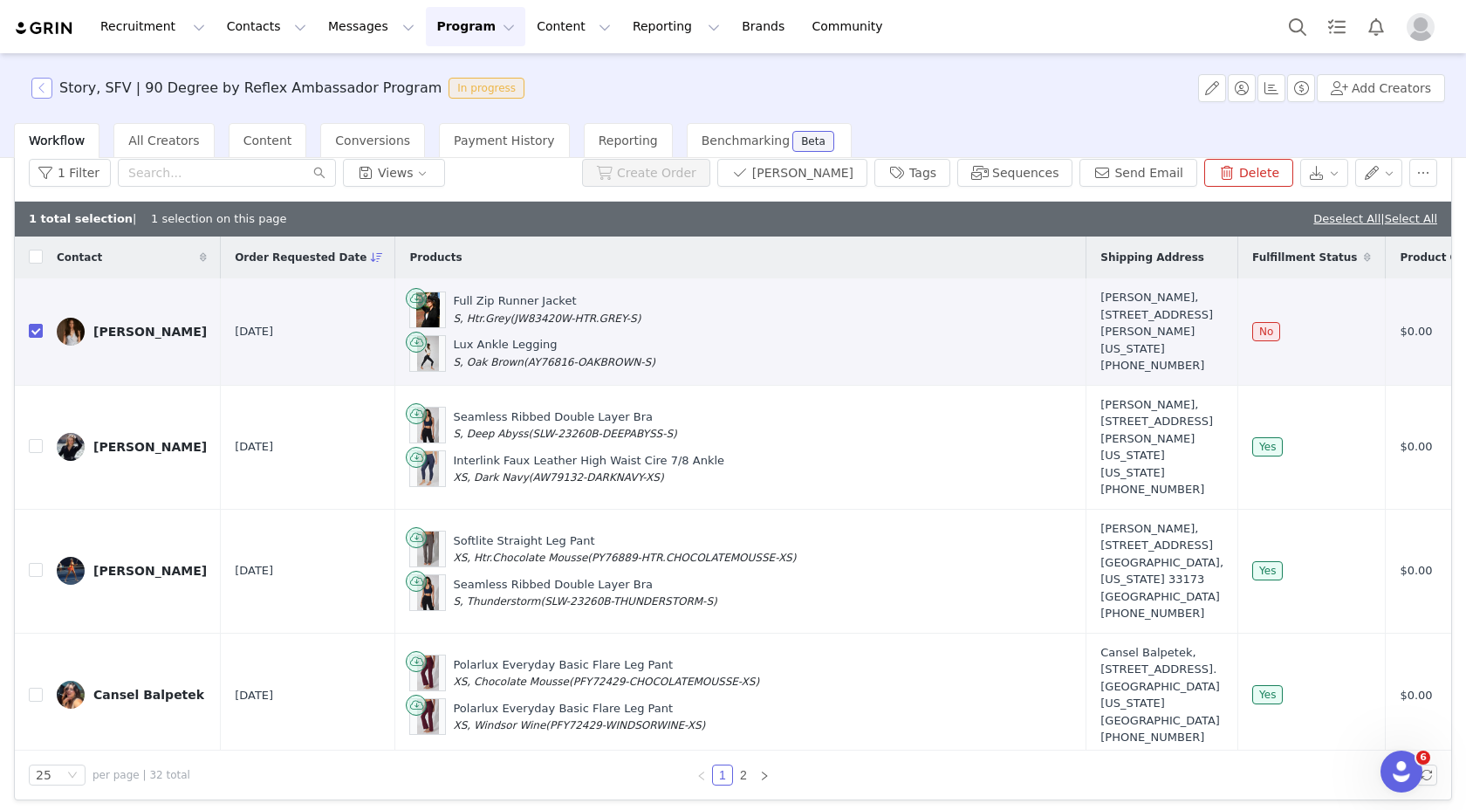
click at [42, 91] on button "button" at bounding box center [41, 88] width 21 height 21
